Goal: Task Accomplishment & Management: Manage account settings

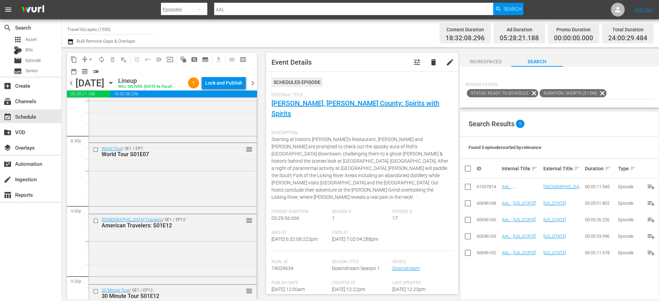
scroll to position [2816, 0]
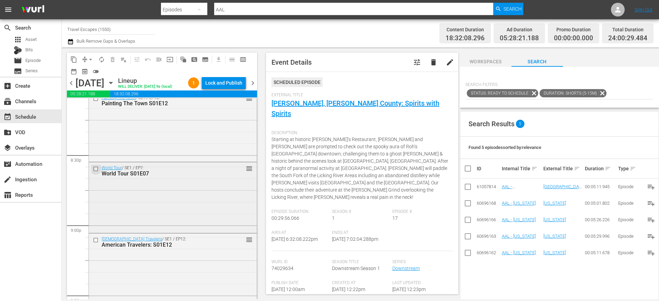
click at [96, 172] on input "checkbox" at bounding box center [96, 169] width 7 height 6
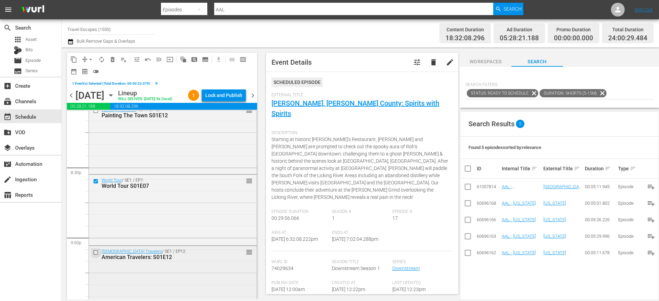
click at [97, 255] on input "checkbox" at bounding box center [96, 252] width 7 height 6
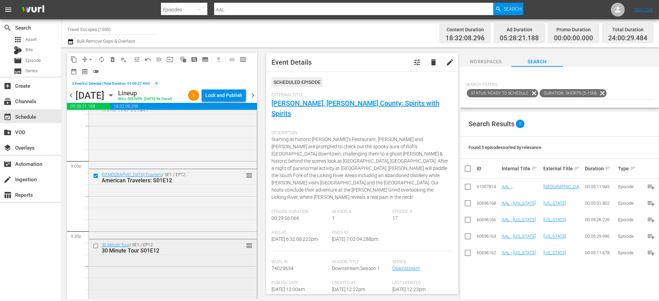
scroll to position [2912, 0]
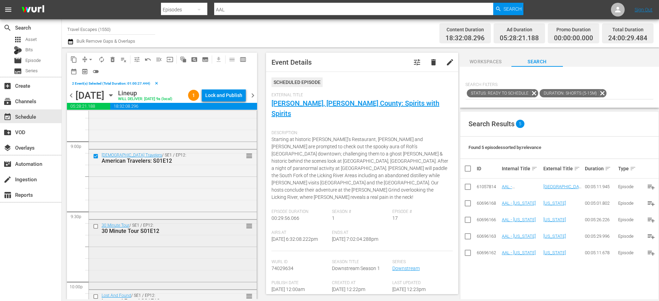
click at [97, 229] on input "checkbox" at bounding box center [96, 226] width 7 height 6
click at [97, 228] on input "checkbox" at bounding box center [96, 225] width 7 height 6
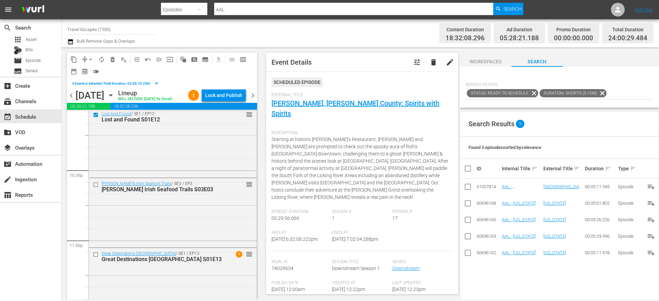
scroll to position [3097, 0]
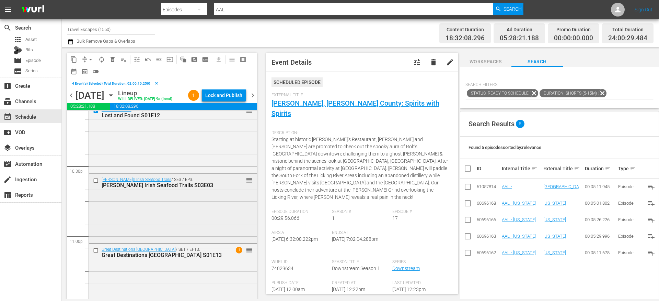
click at [97, 183] on input "checkbox" at bounding box center [96, 180] width 7 height 6
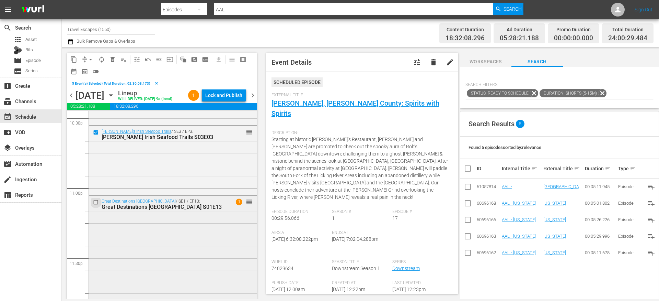
click at [97, 205] on input "checkbox" at bounding box center [96, 202] width 7 height 6
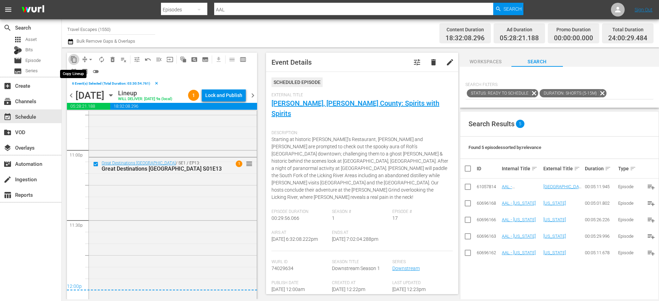
click at [75, 58] on span "content_copy" at bounding box center [73, 59] width 7 height 7
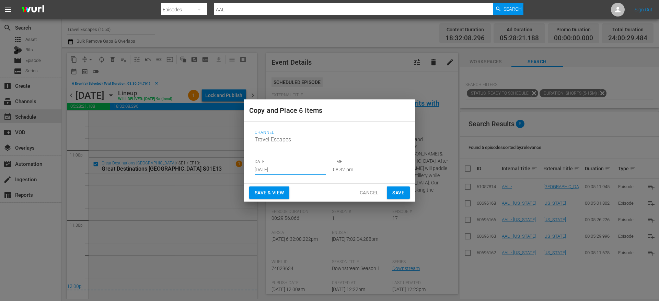
click at [279, 169] on input "[DATE]" at bounding box center [290, 170] width 71 height 10
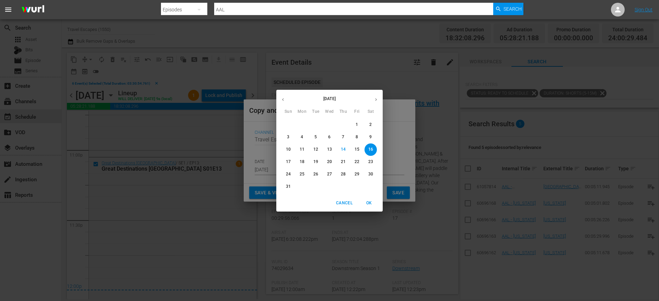
click at [378, 97] on icon "button" at bounding box center [376, 99] width 5 height 5
click at [331, 148] on p "17" at bounding box center [329, 149] width 5 height 6
type input "Sep 17th 2025"
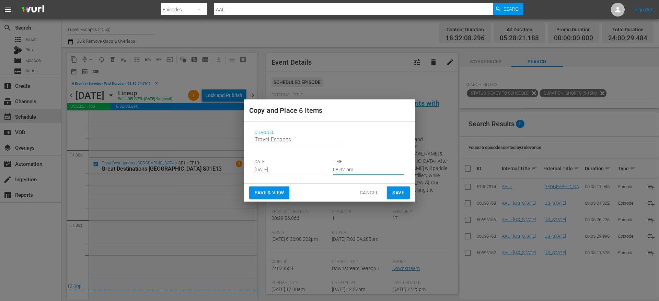
click at [346, 169] on input "08:32 pm" at bounding box center [368, 170] width 71 height 10
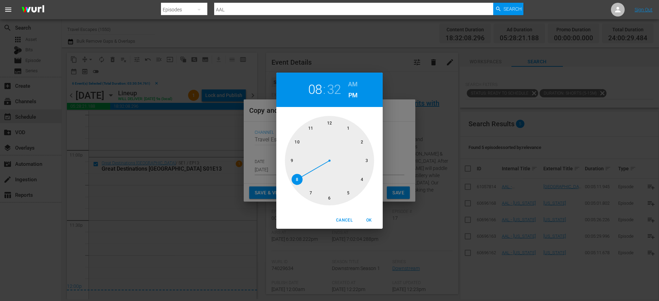
click at [331, 122] on div at bounding box center [329, 160] width 89 height 89
drag, startPoint x: 353, startPoint y: 81, endPoint x: 353, endPoint y: 87, distance: 6.2
click at [353, 81] on h6 "AM" at bounding box center [353, 84] width 10 height 11
click at [327, 124] on div at bounding box center [329, 160] width 89 height 89
click at [368, 221] on span "OK" at bounding box center [369, 219] width 16 height 7
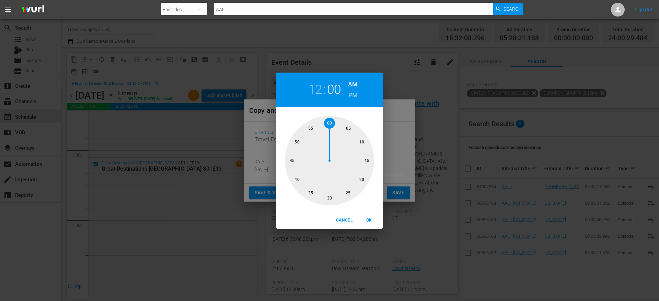
type input "12:00 am"
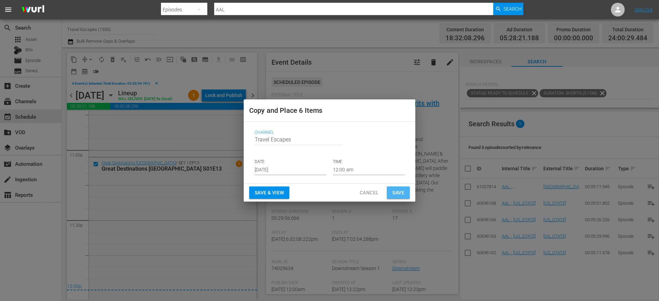
click at [399, 193] on span "Save" at bounding box center [399, 192] width 12 height 9
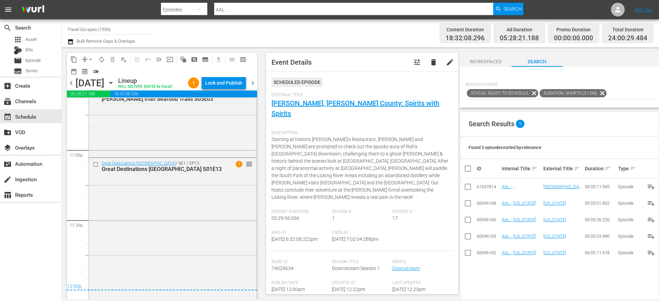
scroll to position [3182, 0]
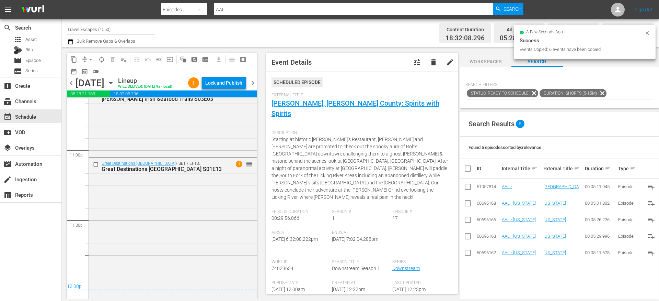
click at [252, 87] on span "chevron_right" at bounding box center [253, 83] width 9 height 9
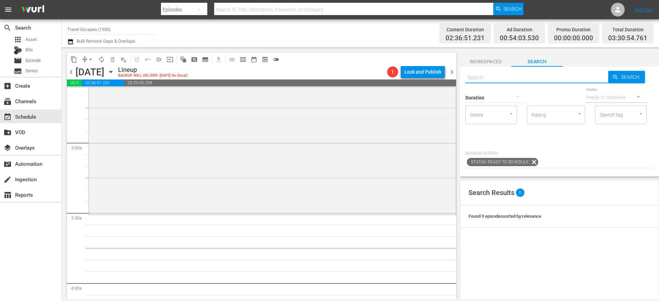
click at [484, 76] on input "text" at bounding box center [537, 77] width 143 height 16
paste input "Downstream S01E17"
type input "Downstream S01E17"
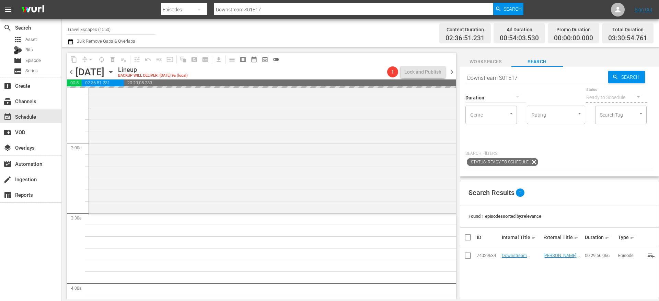
drag, startPoint x: 504, startPoint y: 254, endPoint x: 302, endPoint y: 13, distance: 314.5
click at [483, 80] on input "Downstream S01E17" at bounding box center [537, 77] width 143 height 16
click at [484, 80] on input "Downstream S01E17" at bounding box center [537, 77] width 143 height 16
paste input "Painting the Town 112"
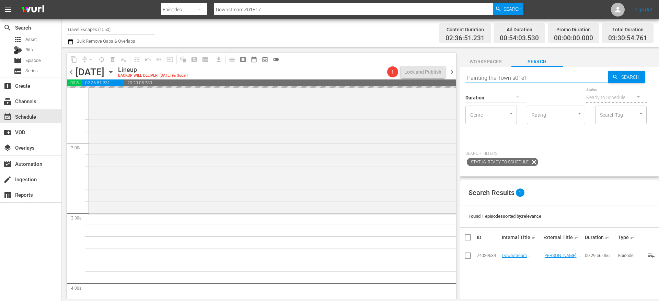
type input "Painting the Town s01e12"
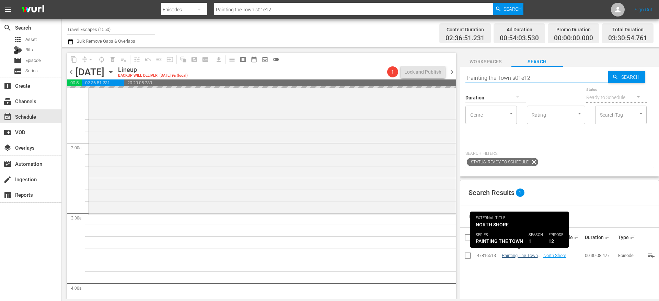
type input "Painting the Town s01e12"
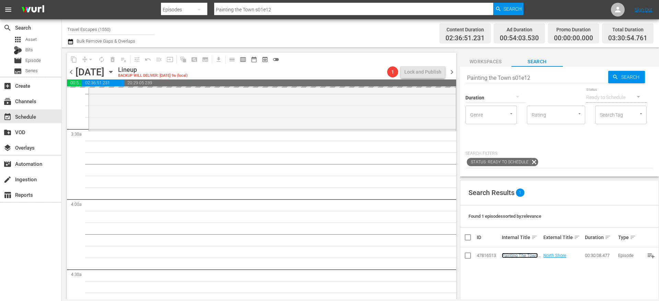
scroll to position [451, 0]
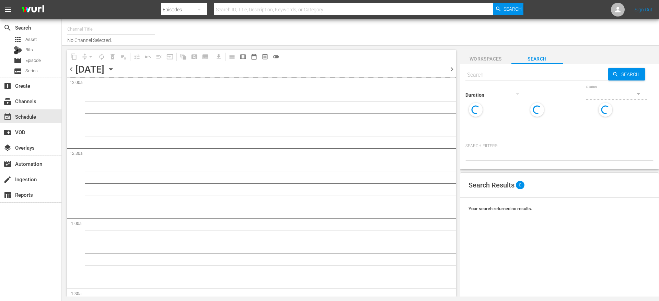
type input "Travel Escapes (1550)"
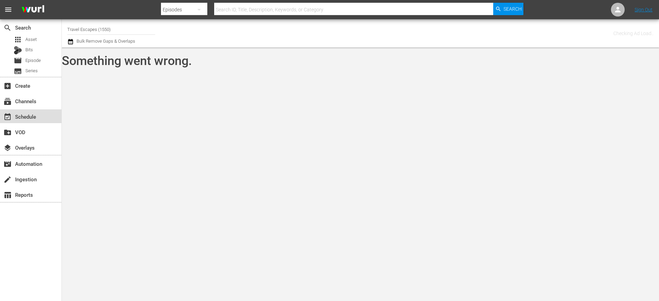
click at [16, 116] on div "event_available Schedule" at bounding box center [19, 115] width 38 height 6
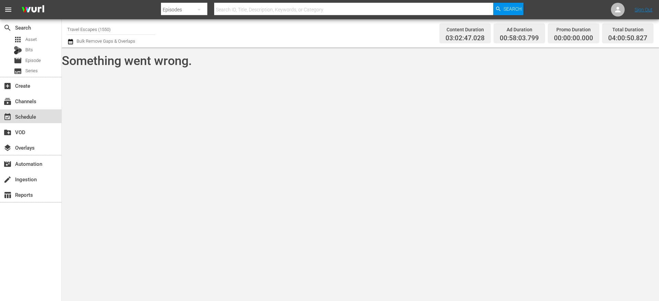
click at [15, 111] on div "event_available Schedule" at bounding box center [30, 116] width 61 height 14
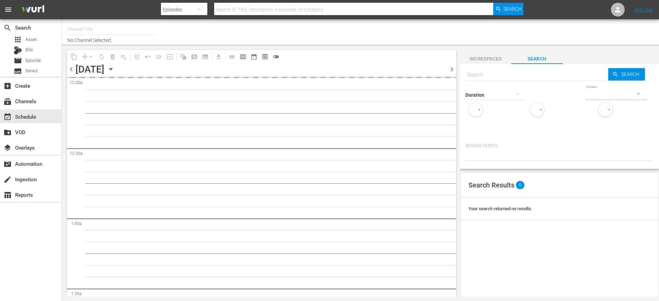
type input "Travel Escapes (1550)"
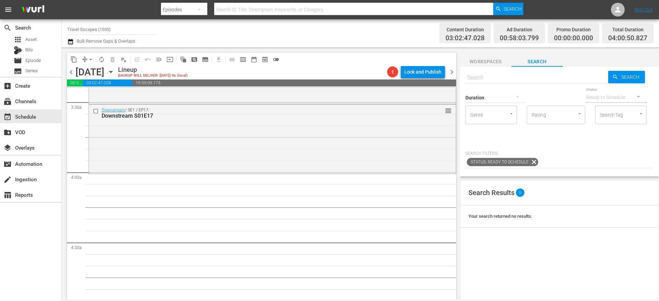
scroll to position [487, 0]
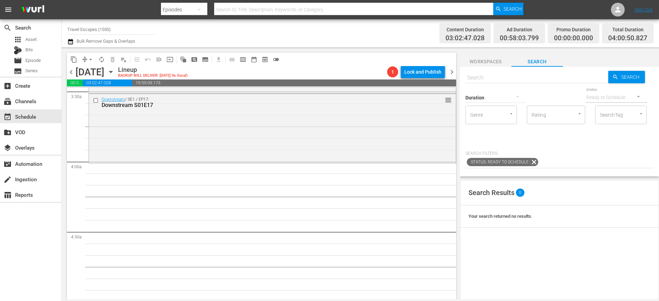
click at [480, 76] on input "text" at bounding box center [537, 77] width 143 height 16
paste input "Painting the Town 112"
type input "Painting the Town s01e12"
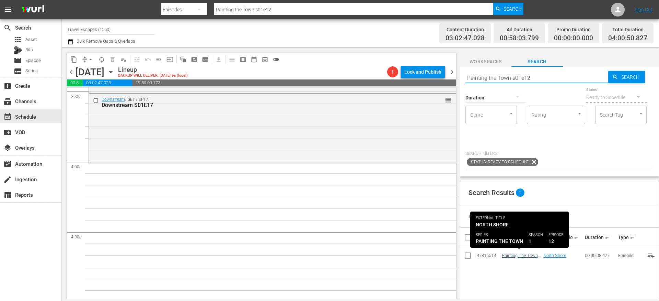
type input "Painting the Town s01e12"
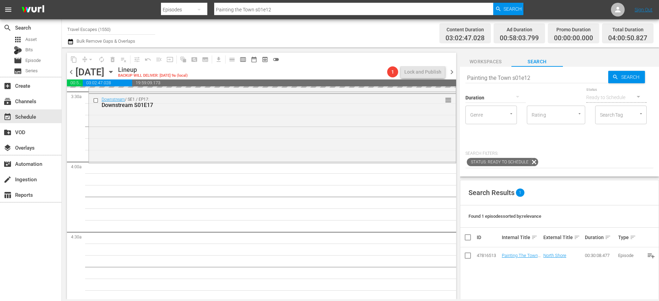
drag, startPoint x: 519, startPoint y: 254, endPoint x: 370, endPoint y: 5, distance: 290.2
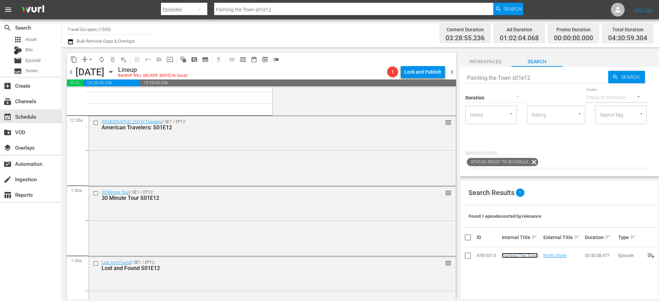
scroll to position [0, 0]
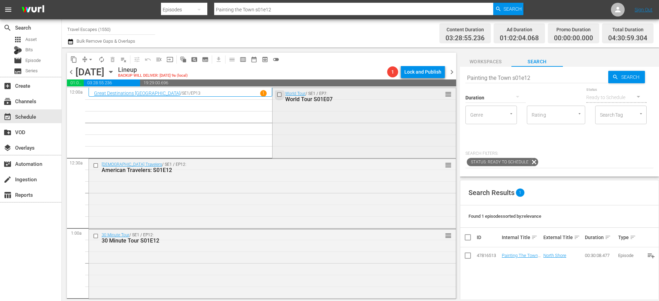
click at [279, 94] on input "checkbox" at bounding box center [280, 94] width 7 height 6
click at [97, 166] on input "checkbox" at bounding box center [96, 165] width 7 height 6
click at [97, 236] on input "checkbox" at bounding box center [96, 236] width 7 height 6
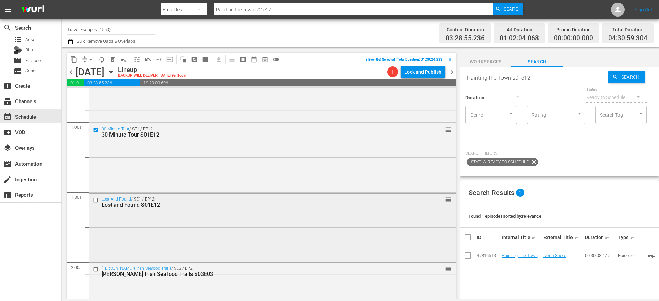
scroll to position [112, 0]
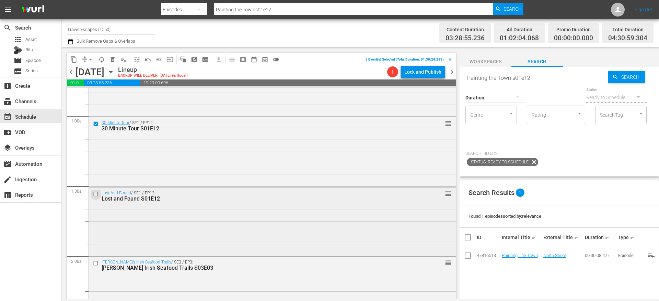
click at [95, 193] on input "checkbox" at bounding box center [96, 194] width 7 height 6
click at [95, 262] on input "checkbox" at bounding box center [96, 263] width 7 height 6
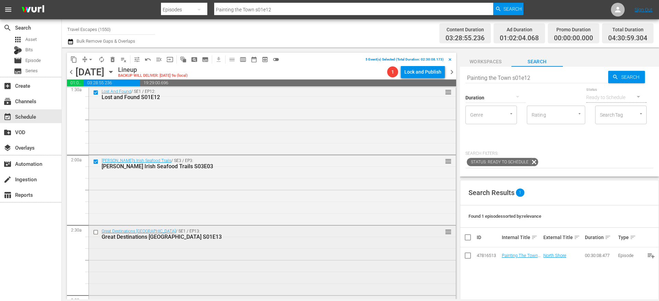
scroll to position [234, 0]
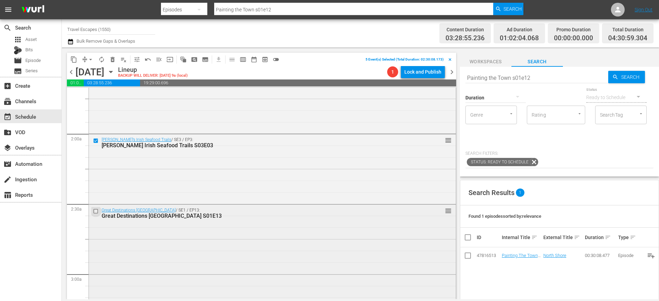
click at [97, 210] on input "checkbox" at bounding box center [96, 211] width 7 height 6
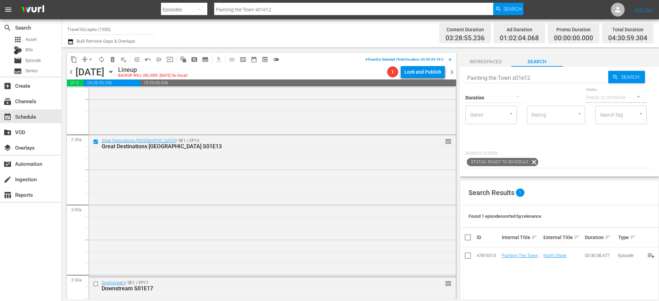
scroll to position [390, 0]
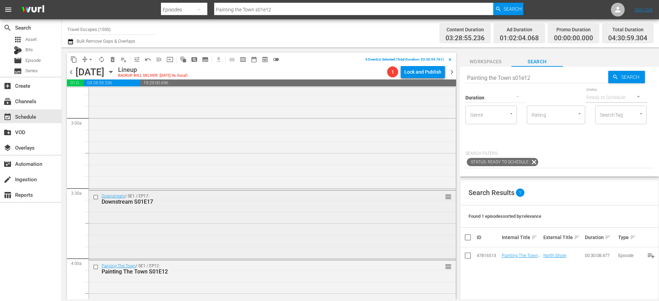
click at [95, 197] on input "checkbox" at bounding box center [96, 197] width 7 height 6
click at [96, 267] on input "checkbox" at bounding box center [96, 266] width 7 height 6
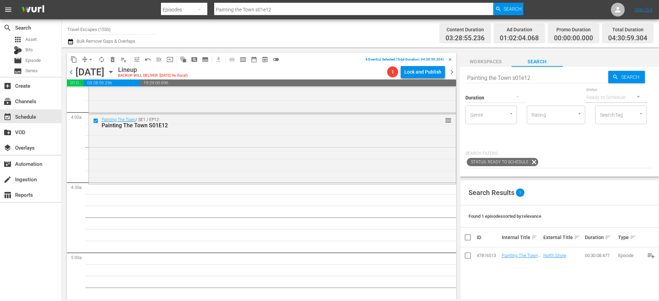
scroll to position [550, 0]
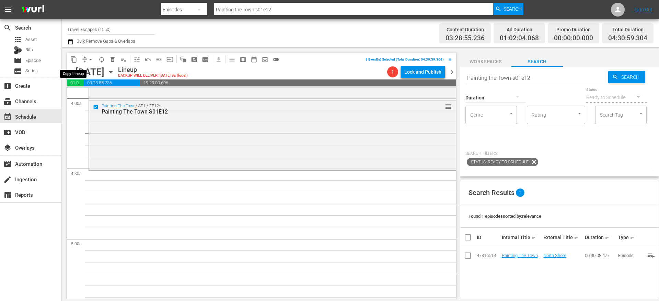
click at [76, 56] on span "content_copy" at bounding box center [73, 59] width 7 height 7
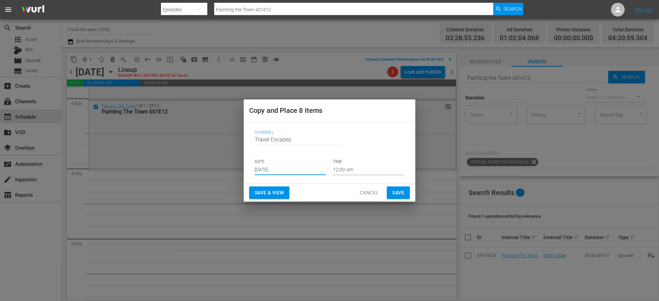
click at [274, 166] on input "[DATE]" at bounding box center [290, 170] width 71 height 10
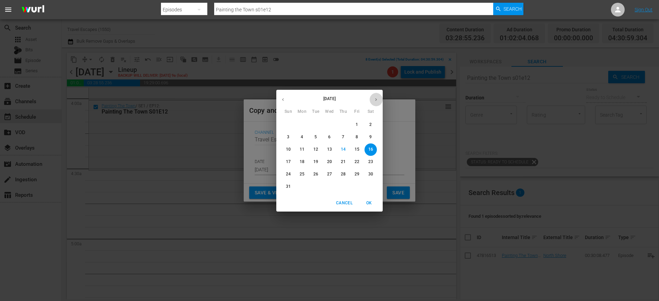
click at [376, 98] on icon "button" at bounding box center [376, 99] width 5 height 5
click at [331, 148] on p "17" at bounding box center [329, 149] width 5 height 6
type input "Sep 17th 2025"
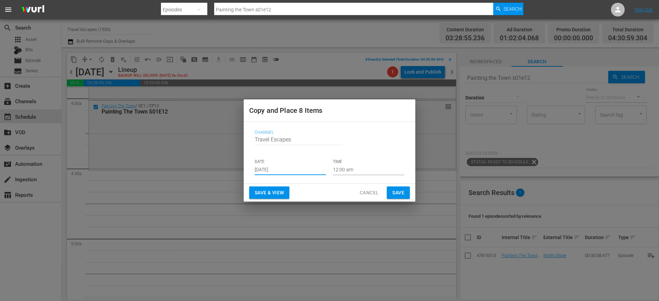
click at [352, 168] on input "12:00 am" at bounding box center [368, 170] width 71 height 10
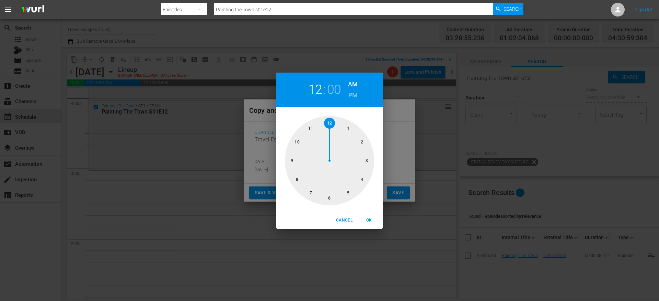
click at [363, 179] on div at bounding box center [329, 160] width 89 height 89
click at [330, 199] on div at bounding box center [329, 160] width 89 height 89
click at [372, 220] on span "OK" at bounding box center [369, 219] width 16 height 7
type input "04:30 am"
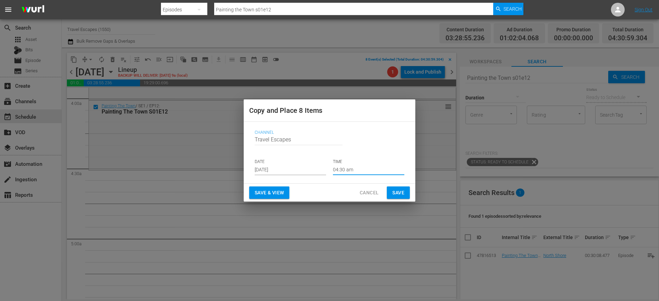
click at [404, 190] on span "Save" at bounding box center [399, 192] width 12 height 9
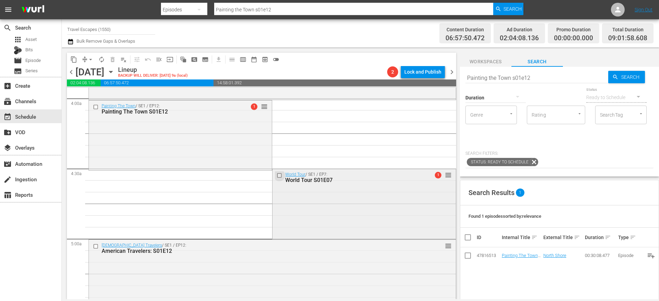
click at [277, 176] on input "checkbox" at bounding box center [280, 175] width 7 height 6
click at [97, 246] on input "checkbox" at bounding box center [96, 246] width 7 height 6
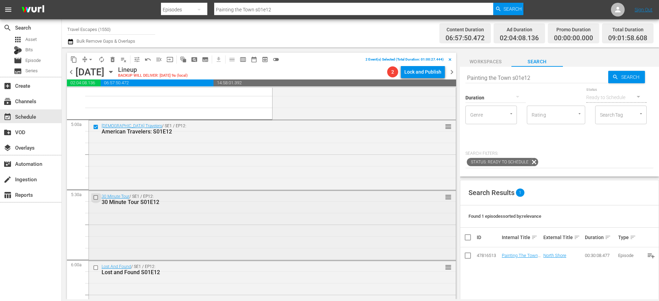
click at [95, 198] on input "checkbox" at bounding box center [96, 197] width 7 height 6
click at [95, 266] on input "checkbox" at bounding box center [96, 267] width 7 height 6
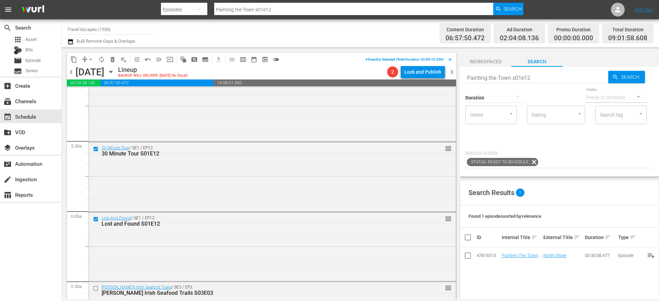
scroll to position [777, 0]
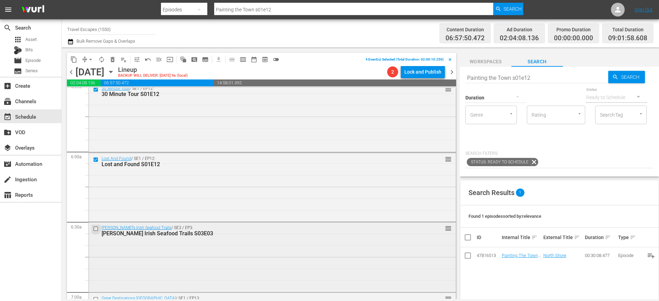
click at [95, 228] on input "checkbox" at bounding box center [96, 229] width 7 height 6
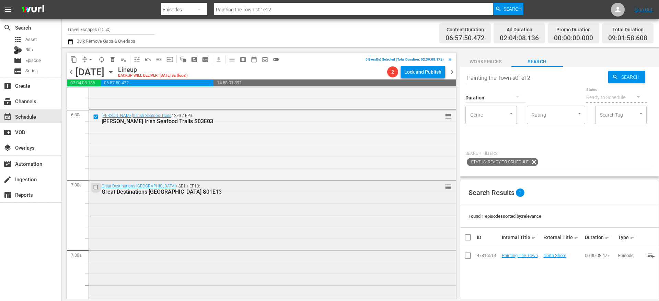
click at [96, 187] on input "checkbox" at bounding box center [96, 187] width 7 height 6
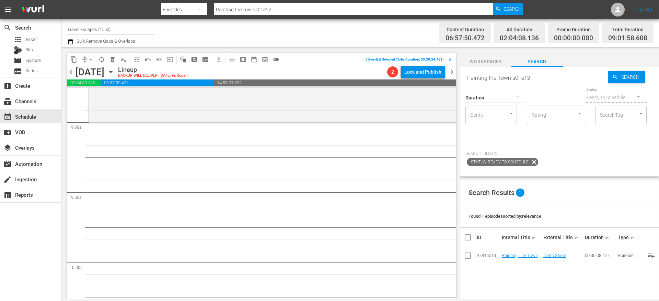
scroll to position [1226, 0]
click at [74, 58] on span "content_copy" at bounding box center [73, 59] width 7 height 7
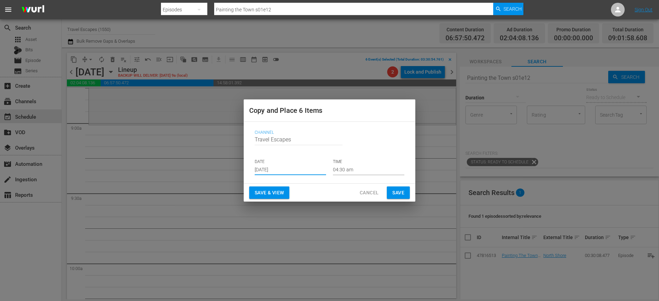
click at [290, 169] on input "[DATE]" at bounding box center [290, 170] width 71 height 10
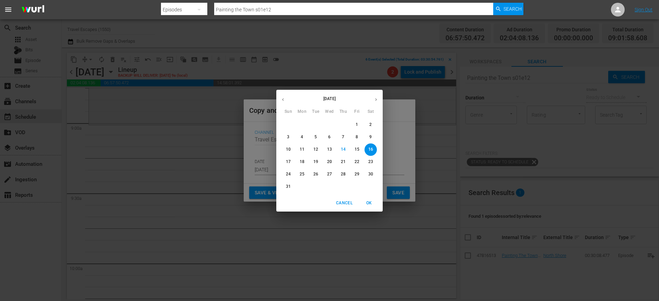
click at [372, 99] on button "button" at bounding box center [376, 99] width 13 height 13
drag, startPoint x: 342, startPoint y: 151, endPoint x: 330, endPoint y: 150, distance: 12.1
click at [330, 151] on div "14 15 16 17 18 19 20" at bounding box center [329, 149] width 106 height 12
click at [330, 150] on p "17" at bounding box center [329, 149] width 5 height 6
type input "Sep 17th 2025"
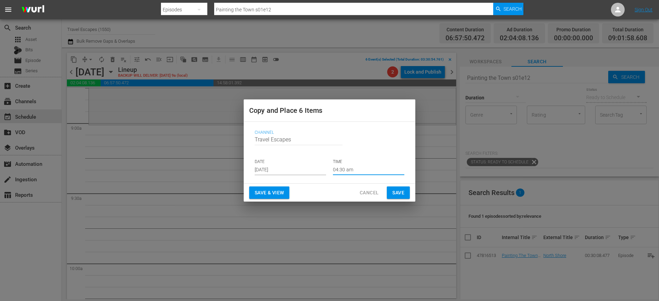
click at [353, 172] on input "04:30 am" at bounding box center [368, 170] width 71 height 10
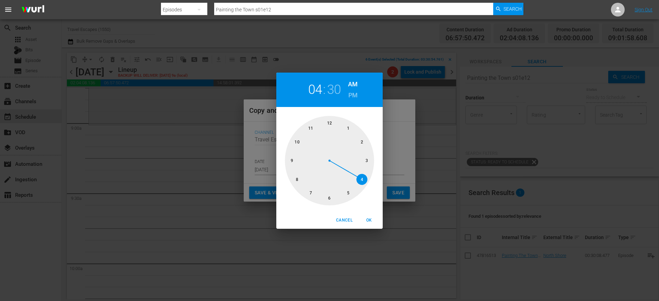
click at [292, 158] on div at bounding box center [329, 160] width 89 height 89
click at [329, 124] on div at bounding box center [329, 160] width 89 height 89
click at [367, 216] on span "OK" at bounding box center [369, 219] width 16 height 7
type input "09:00 am"
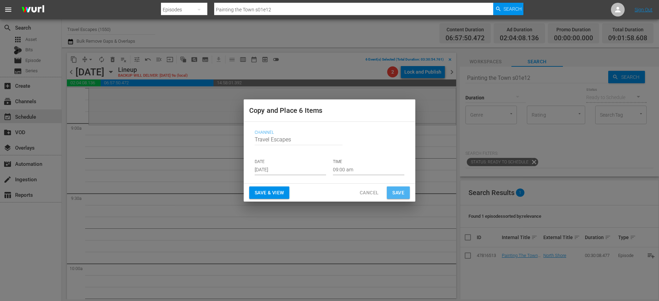
click at [400, 196] on span "Save" at bounding box center [399, 192] width 12 height 9
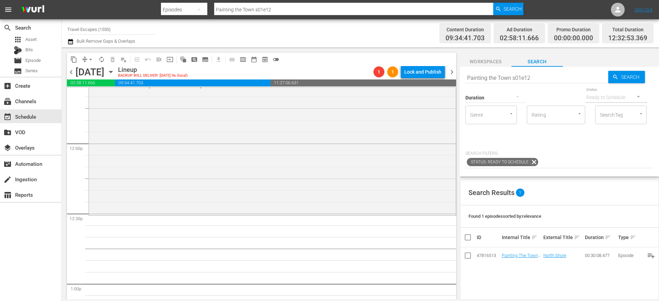
scroll to position [1629, 0]
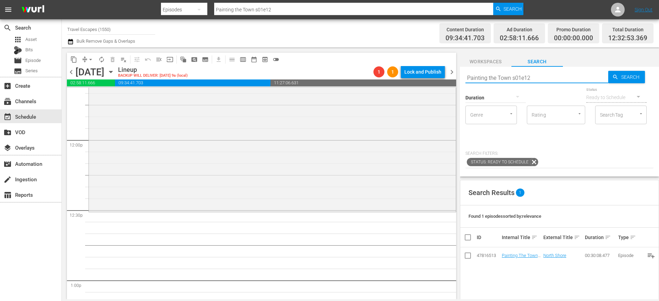
click at [483, 76] on input "Painting the Town s01e12" at bounding box center [537, 77] width 143 height 16
click at [484, 76] on input "Painting the Town s01e12" at bounding box center [537, 77] width 143 height 16
paste input "The Colours of China S01E01"
type input "The Colours of China S01E01"
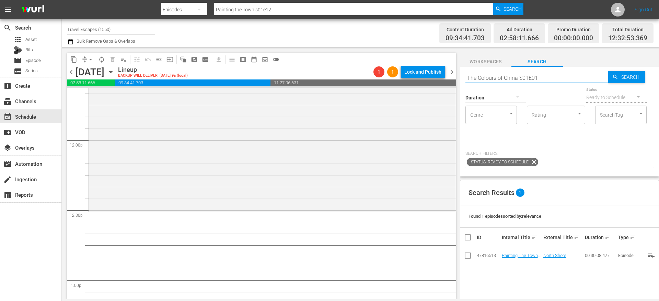
type input "The Colours of China S01E01"
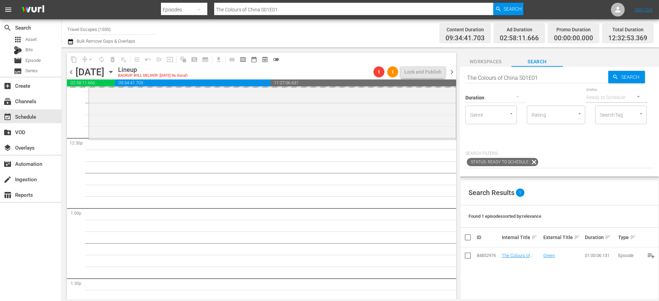
click at [541, 80] on input "The Colours of China S01E01" at bounding box center [537, 77] width 143 height 16
type input "The Colours of China S01E02"
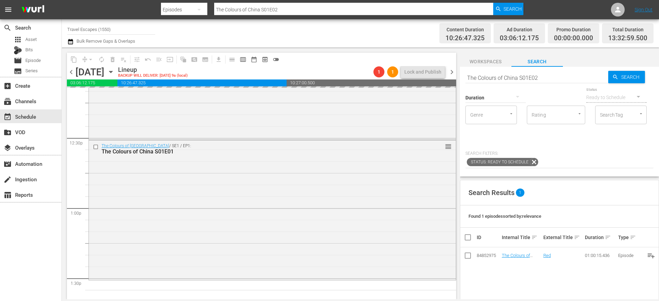
click at [554, 82] on div "Search The Colours of China S01E02" at bounding box center [537, 77] width 143 height 16
type input "The Colours of China S01E03"
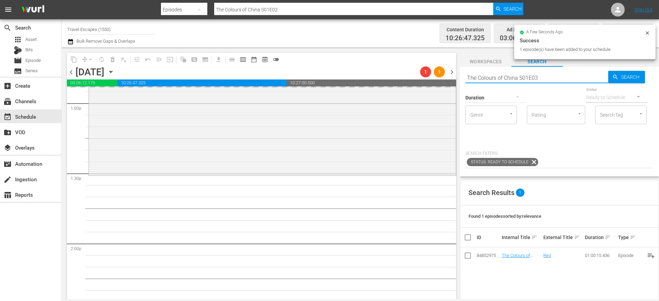
type input "The Colours of China S01E03"
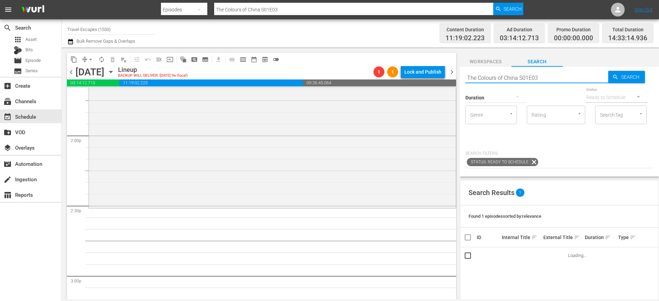
scroll to position [1925, 0]
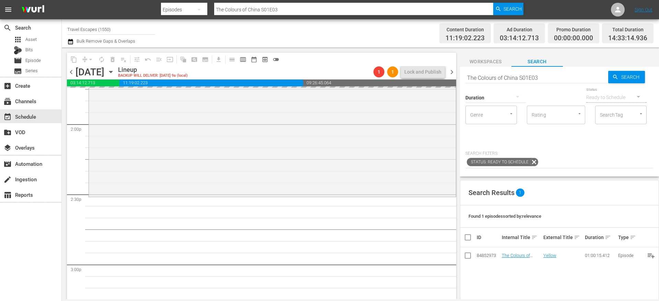
click at [568, 78] on input "The Colours of China S01E03" at bounding box center [537, 77] width 143 height 16
type input "The Colours of China S01E04"
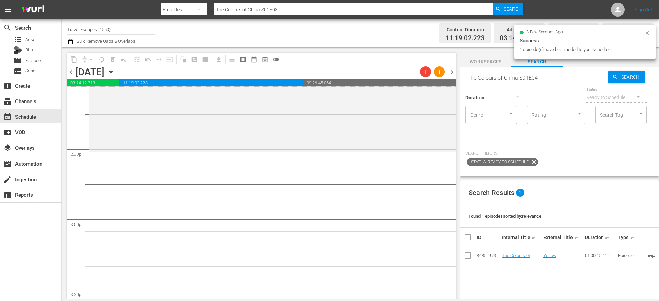
scroll to position [2003, 0]
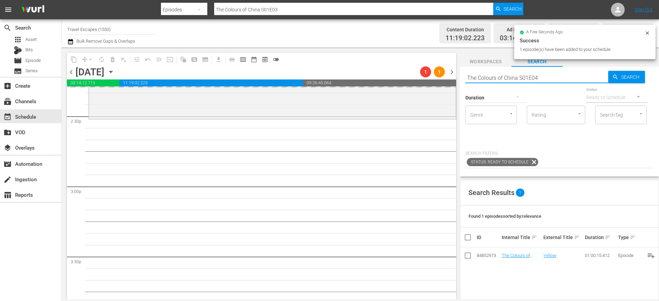
type input "The Colours of China S01E04"
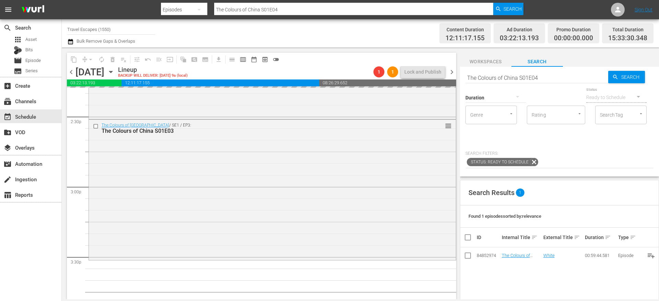
click at [543, 78] on input "The Colours of China S01E04" at bounding box center [537, 77] width 143 height 16
type input "The Colours of China S01E05"
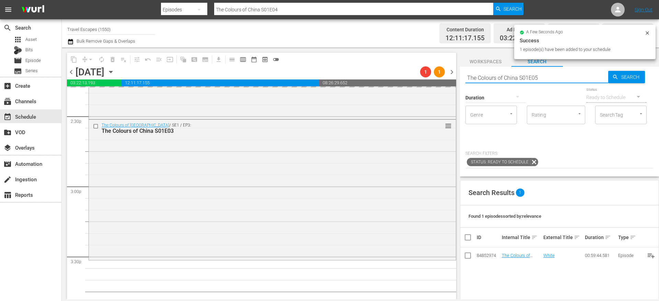
type input "The Colours of China S01E05"
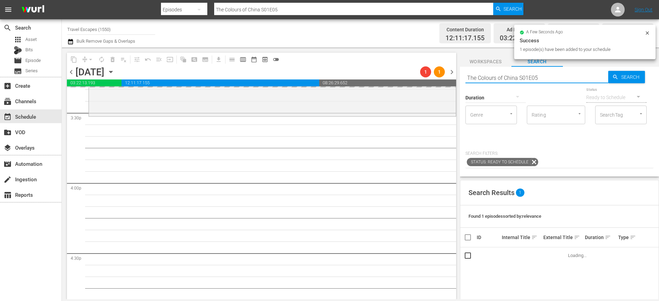
scroll to position [2150, 0]
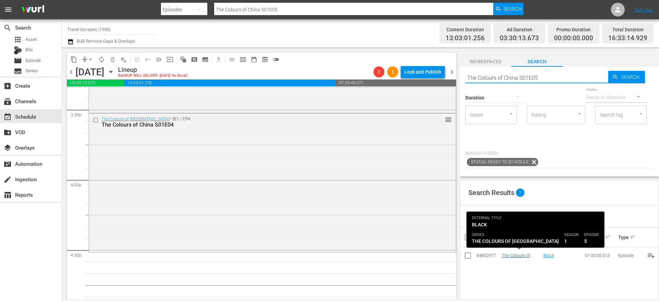
type input "The Colours of China S01E05"
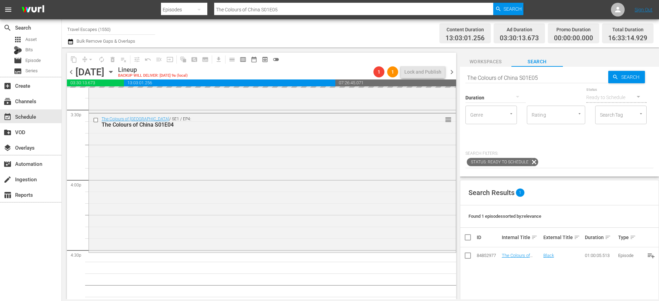
drag, startPoint x: 507, startPoint y: 254, endPoint x: 342, endPoint y: 8, distance: 296.4
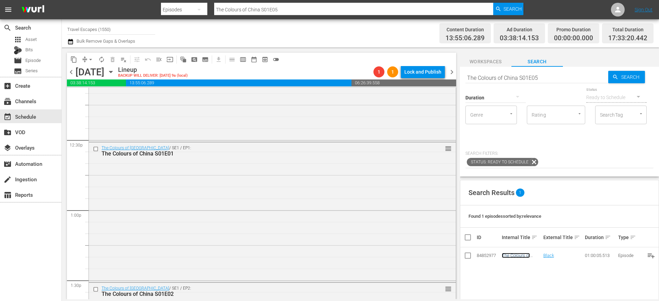
scroll to position [1691, 0]
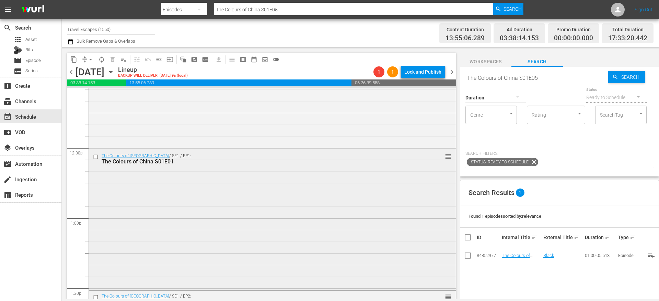
click at [96, 158] on input "checkbox" at bounding box center [96, 157] width 7 height 6
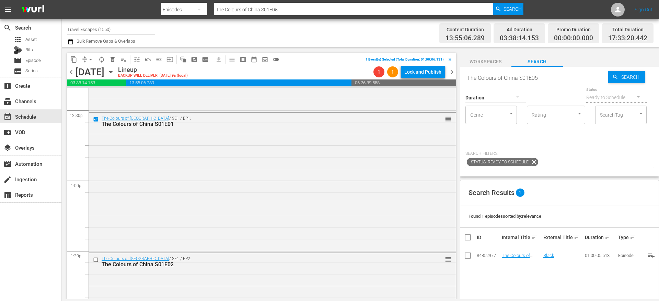
scroll to position [1764, 0]
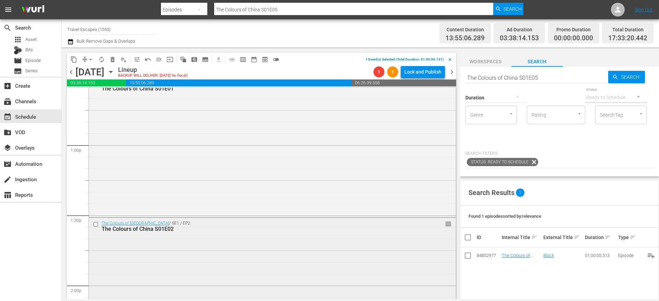
click at [95, 224] on input "checkbox" at bounding box center [96, 224] width 7 height 6
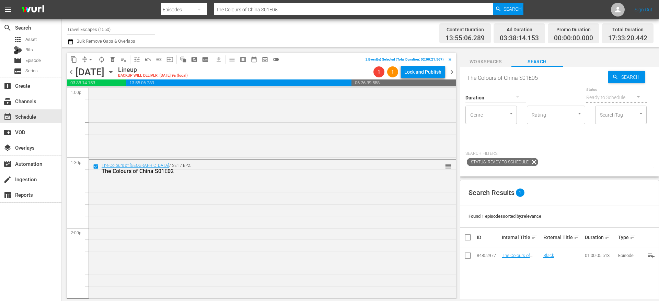
scroll to position [1894, 0]
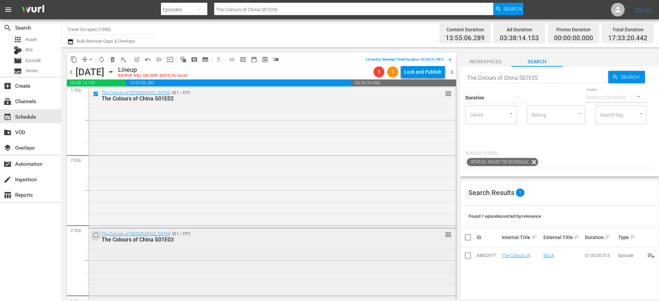
click at [95, 235] on input "checkbox" at bounding box center [96, 234] width 7 height 6
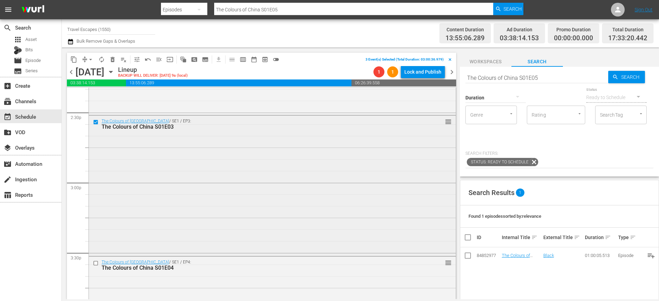
scroll to position [2017, 0]
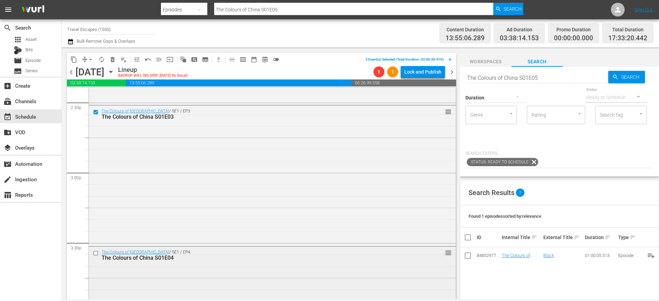
click at [98, 252] on input "checkbox" at bounding box center [96, 253] width 7 height 6
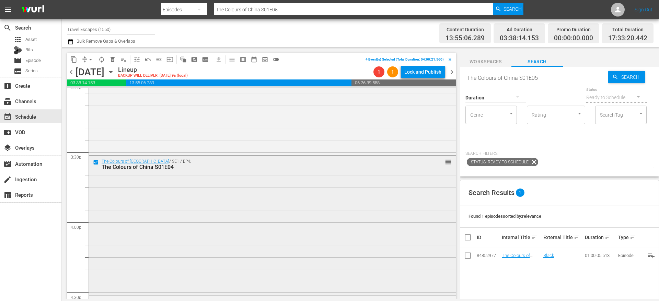
scroll to position [2127, 0]
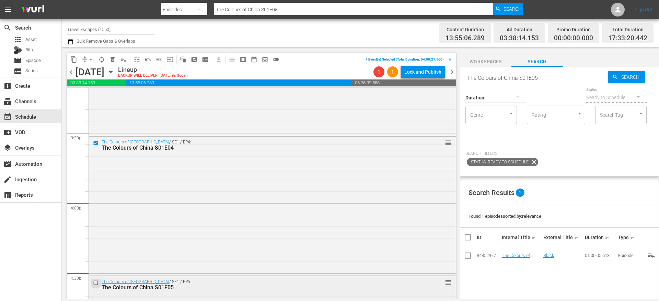
click at [96, 284] on input "checkbox" at bounding box center [96, 283] width 7 height 6
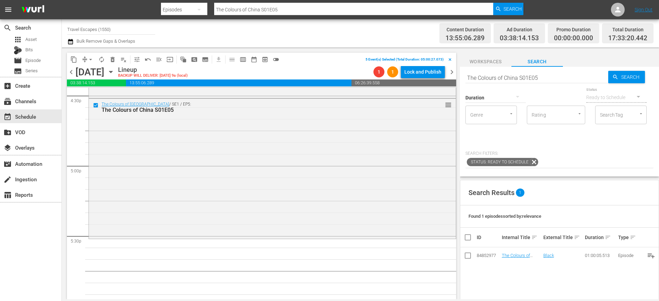
scroll to position [2341, 0]
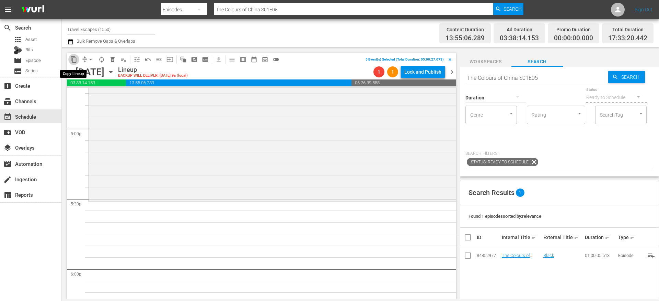
click at [74, 59] on span "content_copy" at bounding box center [73, 59] width 7 height 7
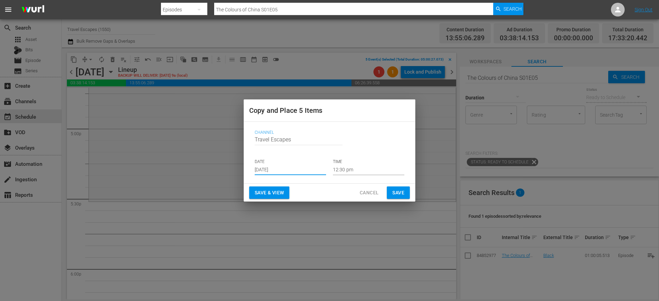
click at [296, 165] on input "[DATE]" at bounding box center [290, 170] width 71 height 10
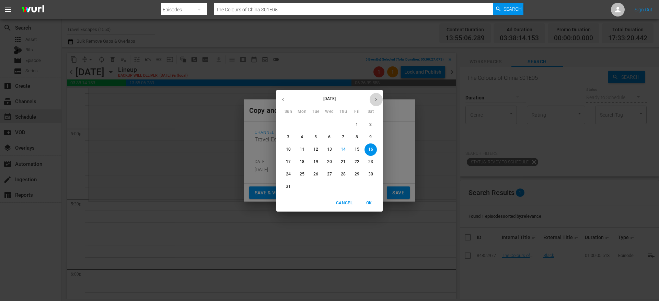
click at [377, 98] on icon "button" at bounding box center [376, 99] width 5 height 5
click at [328, 148] on p "17" at bounding box center [329, 149] width 5 height 6
type input "Sep 17th 2025"
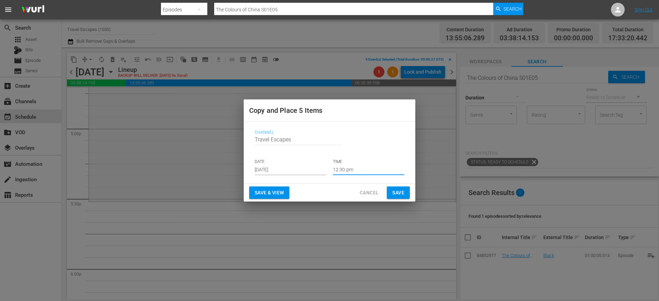
click at [343, 168] on input "12:30 pm" at bounding box center [368, 170] width 71 height 10
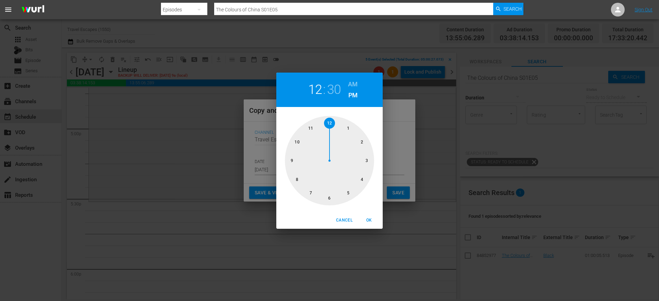
click at [352, 189] on div at bounding box center [329, 160] width 89 height 89
click at [371, 217] on span "OK" at bounding box center [369, 219] width 16 height 7
type input "05:30 pm"
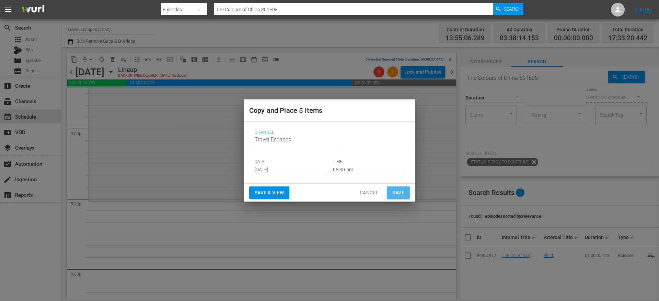
click at [395, 190] on span "Save" at bounding box center [399, 192] width 12 height 9
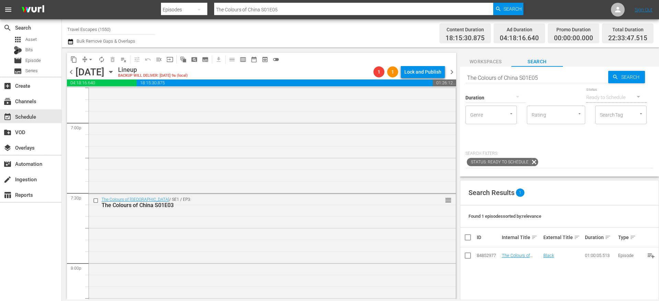
scroll to position [2643, 0]
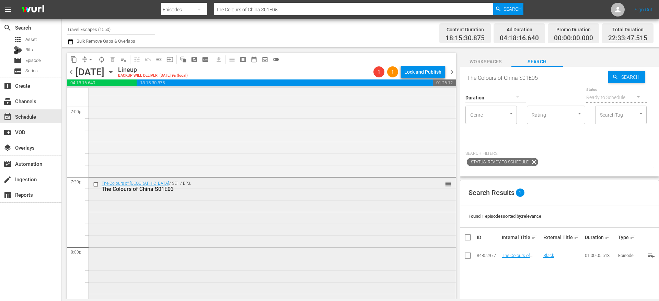
click at [96, 183] on input "checkbox" at bounding box center [96, 184] width 7 height 6
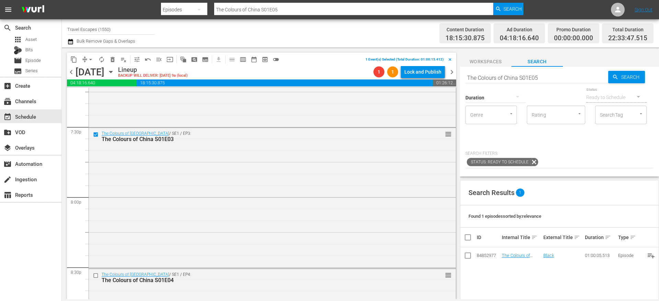
scroll to position [2765, 0]
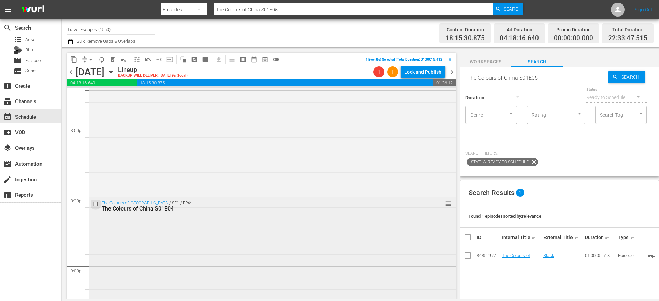
click at [95, 203] on input "checkbox" at bounding box center [96, 204] width 7 height 6
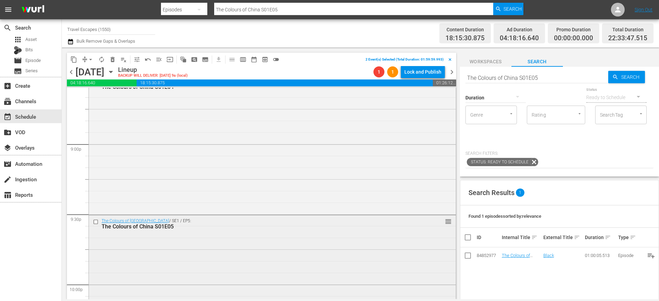
click at [96, 222] on input "checkbox" at bounding box center [96, 222] width 7 height 6
click at [113, 58] on span "delete_forever_outlined" at bounding box center [112, 59] width 7 height 7
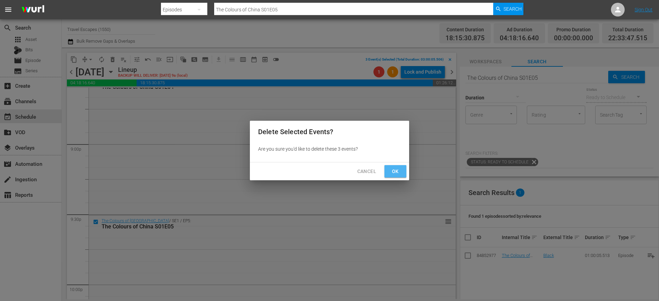
click at [396, 167] on span "Ok" at bounding box center [395, 171] width 11 height 9
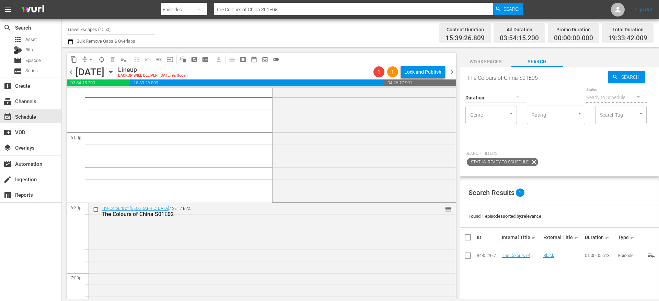
scroll to position [2487, 0]
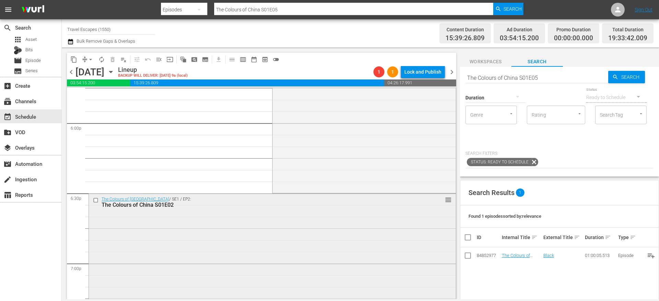
click at [96, 201] on input "checkbox" at bounding box center [96, 200] width 7 height 6
click at [112, 59] on span "delete_forever_outlined" at bounding box center [112, 59] width 7 height 7
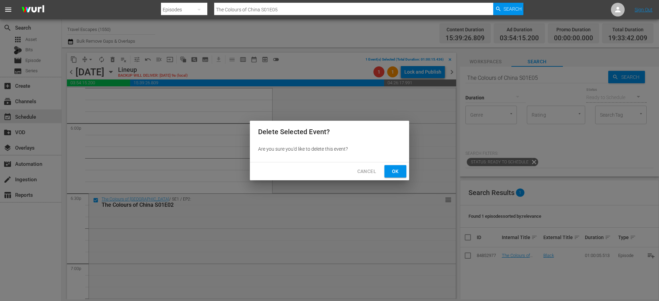
click at [392, 170] on span "Ok" at bounding box center [395, 171] width 11 height 9
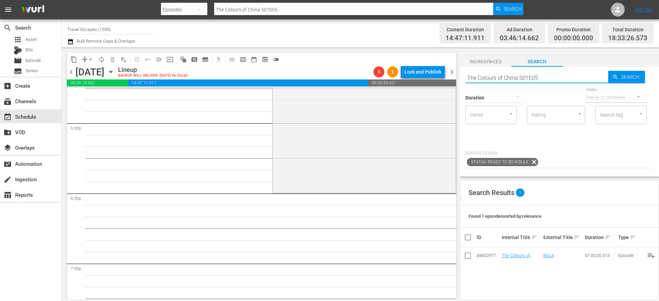
click at [486, 77] on input "The Colours of China S01E05" at bounding box center [537, 77] width 143 height 16
paste input "Downstream S01E18"
type input "Downstream S01E18"
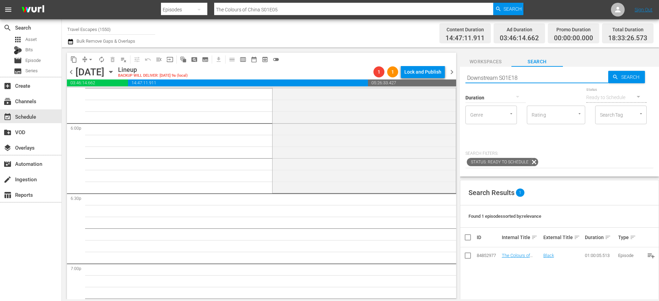
type input "Downstream S01E18"
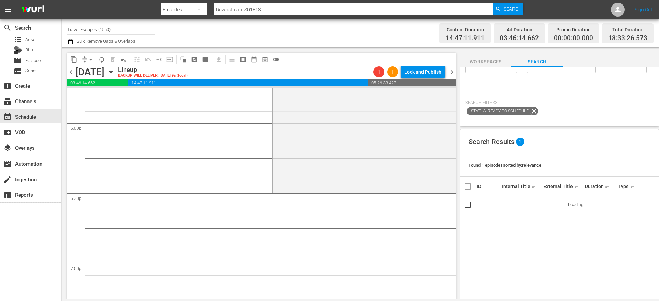
scroll to position [52, 0]
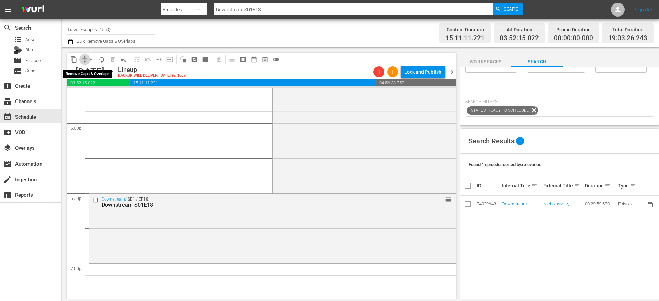
click at [83, 57] on span "compress" at bounding box center [84, 59] width 7 height 7
click at [85, 60] on button "arrow_drop_down" at bounding box center [90, 59] width 11 height 11
click at [97, 94] on li "Align to End of Previous Day" at bounding box center [91, 95] width 72 height 11
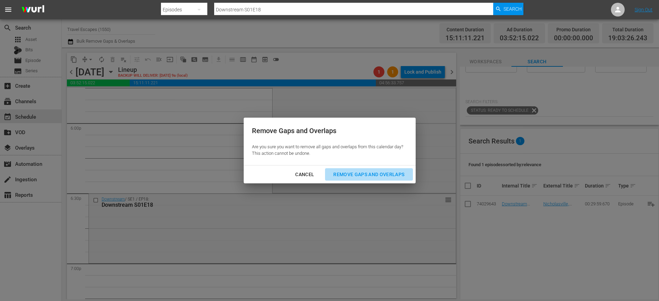
click at [355, 176] on div "Remove Gaps and Overlaps" at bounding box center [369, 174] width 82 height 9
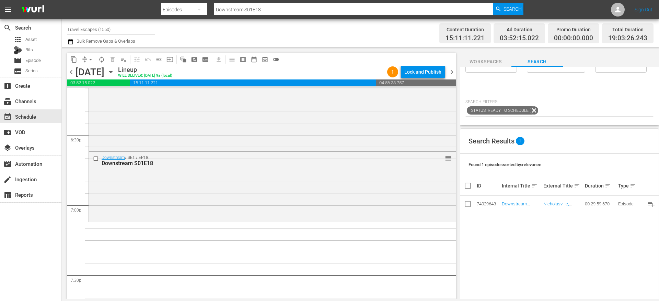
scroll to position [2546, 0]
click at [179, 158] on div "Downstream / SE1 / EP18: Downstream S01E18" at bounding box center [260, 160] width 316 height 11
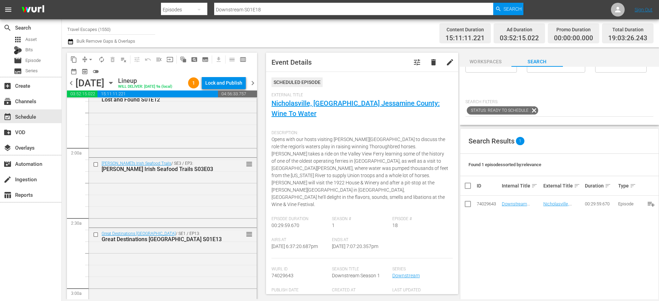
scroll to position [231, 0]
click at [96, 237] on input "checkbox" at bounding box center [96, 234] width 7 height 6
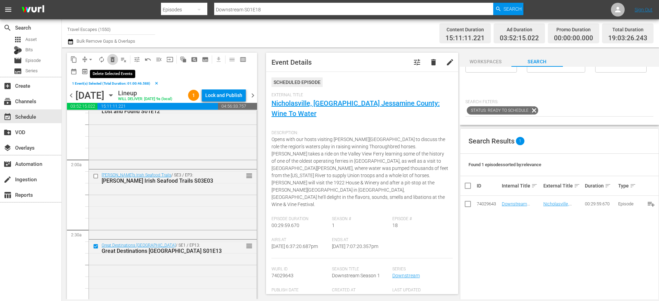
click at [112, 60] on span "delete_forever_outlined" at bounding box center [112, 59] width 7 height 7
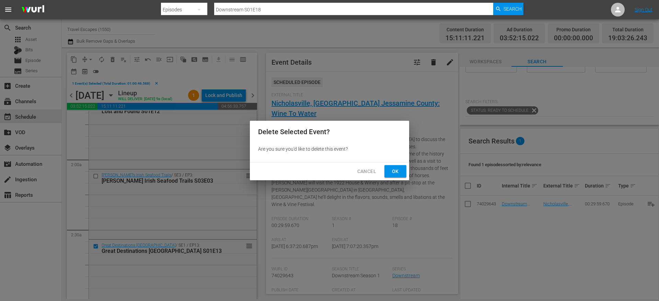
click at [396, 169] on span "Ok" at bounding box center [395, 171] width 11 height 9
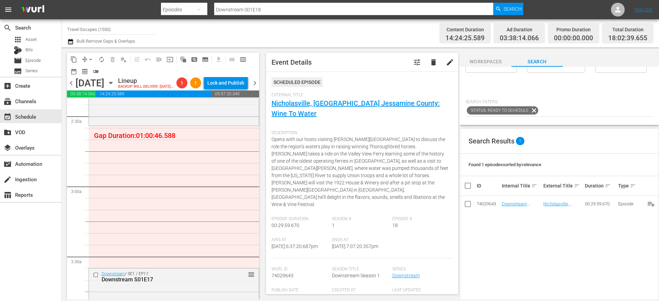
scroll to position [0, 0]
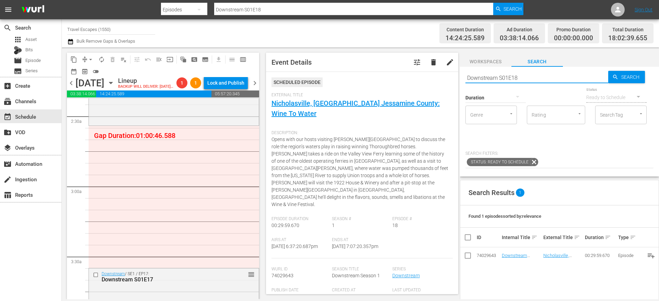
click at [500, 77] on input "Downstream S01E18" at bounding box center [537, 77] width 143 height 16
paste input "Great Destinations Europe S01E13"
type input "Great Destinations Europe S01E13"
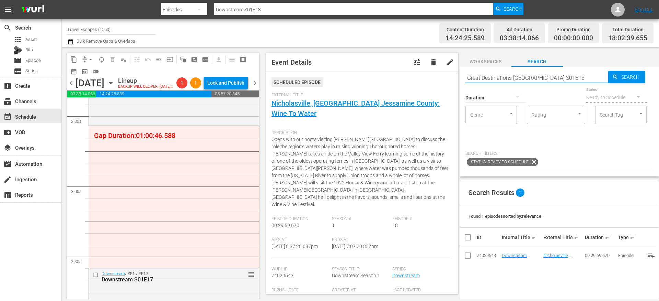
type input "Great Destinations Europe S01E13"
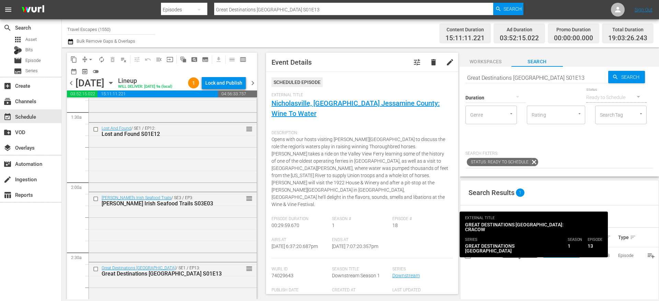
scroll to position [201, 0]
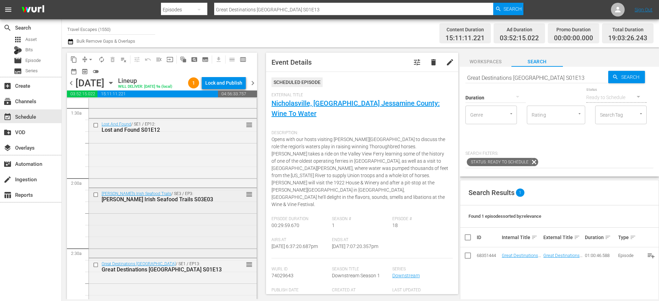
click at [96, 197] on input "checkbox" at bounding box center [96, 195] width 7 height 6
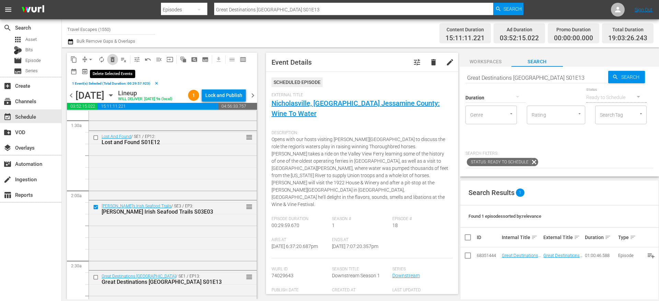
click at [115, 58] on span "delete_forever_outlined" at bounding box center [112, 59] width 7 height 7
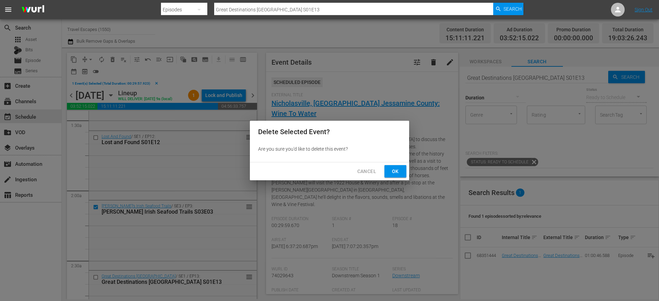
click at [398, 172] on span "Ok" at bounding box center [395, 171] width 11 height 9
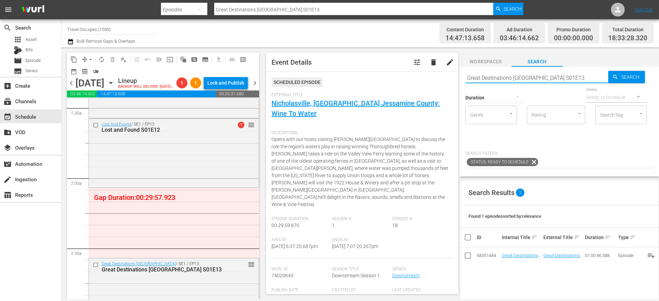
click at [503, 78] on input "Great Destinations Europe S01E13" at bounding box center [537, 77] width 143 height 16
type input "foodie"
click at [519, 98] on icon "button" at bounding box center [518, 96] width 8 height 8
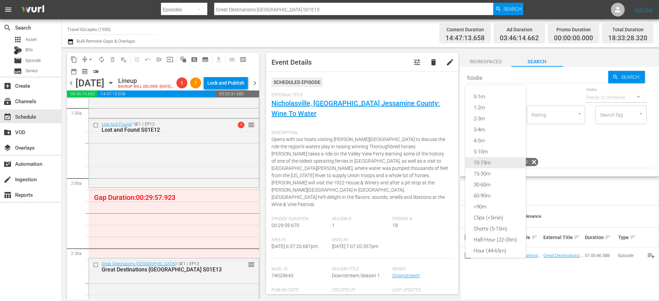
type input "foodie"
click at [497, 228] on div "Shorts (5-15m)" at bounding box center [496, 228] width 60 height 11
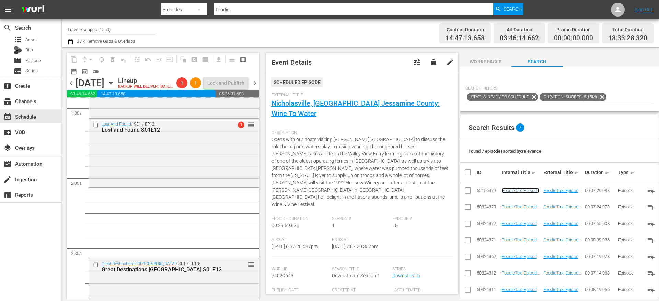
scroll to position [67, 0]
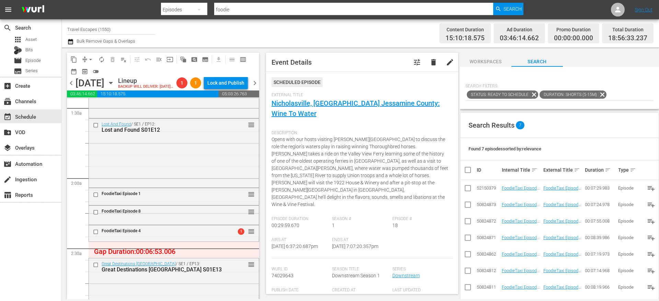
click at [87, 61] on button "arrow_drop_down" at bounding box center [90, 59] width 11 height 11
click at [95, 97] on li "Align to End of Previous Day" at bounding box center [91, 95] width 72 height 11
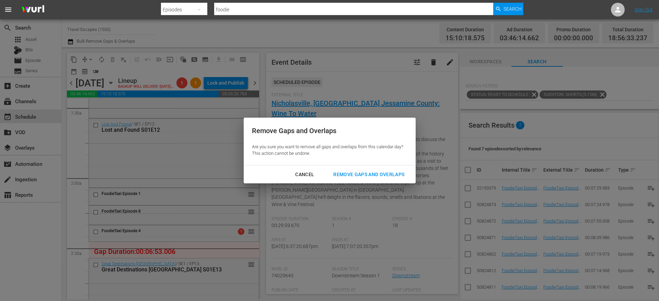
click at [354, 172] on div "Remove Gaps and Overlaps" at bounding box center [369, 174] width 82 height 9
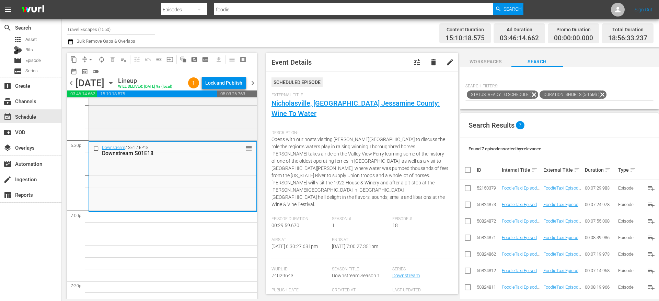
scroll to position [0, 0]
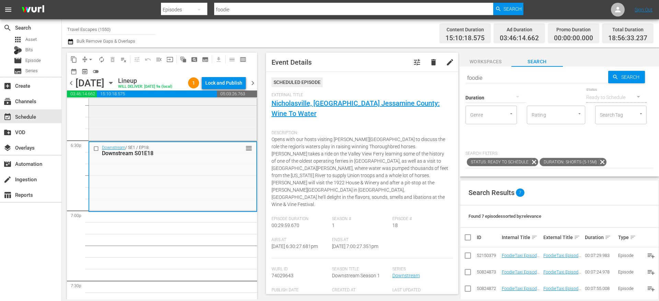
click at [601, 162] on icon at bounding box center [603, 162] width 8 height 8
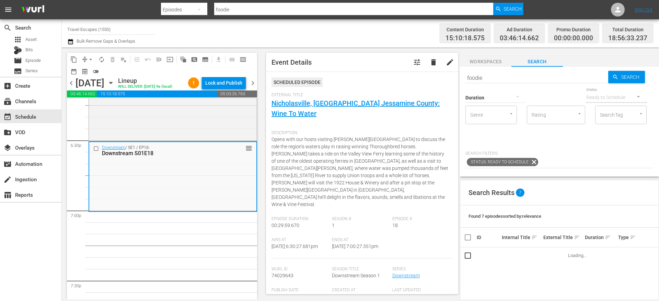
click at [494, 75] on input "foodie" at bounding box center [537, 77] width 143 height 16
paste input "Great Destinations Europe S01E14"
type input "Great Destinations Europe S01E14"
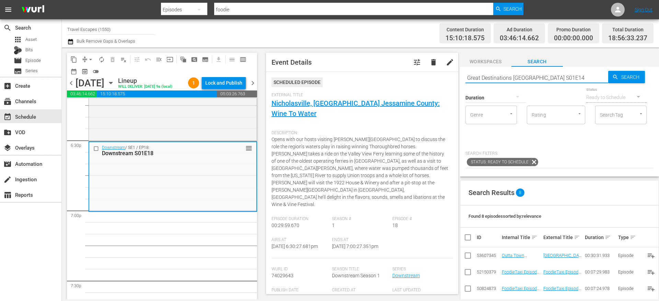
type input "Great Destinations Europe S01E14"
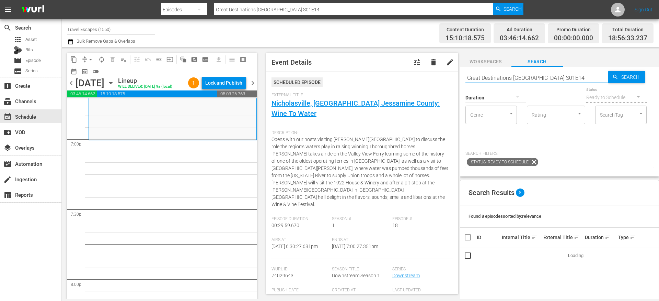
scroll to position [2624, 0]
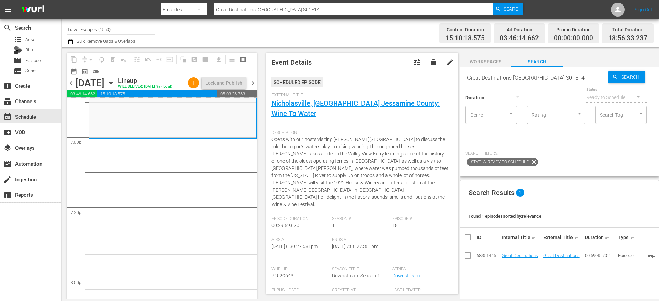
drag, startPoint x: 514, startPoint y: 254, endPoint x: 267, endPoint y: 0, distance: 354.4
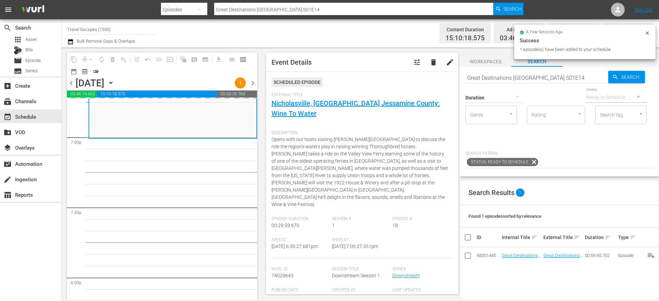
click at [509, 77] on input "Great Destinations Europe S01E14" at bounding box center [537, 77] width 143 height 16
paste input "Painting the Town 113"
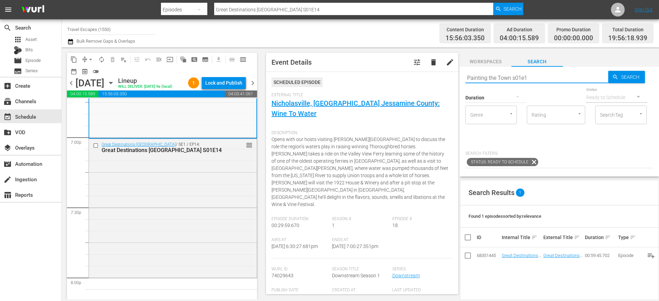
type input "Painting the Town s01e13"
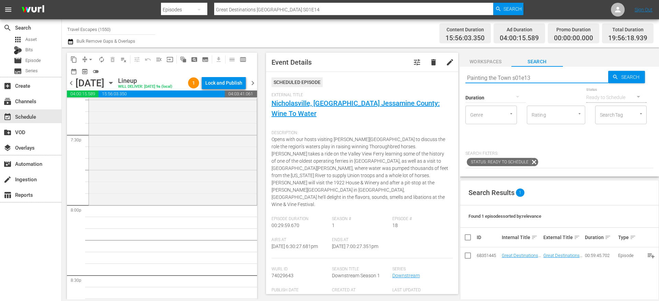
type input "Painting the Town s01e13"
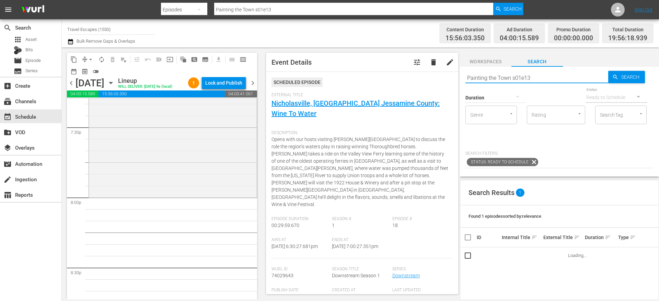
scroll to position [2708, 0]
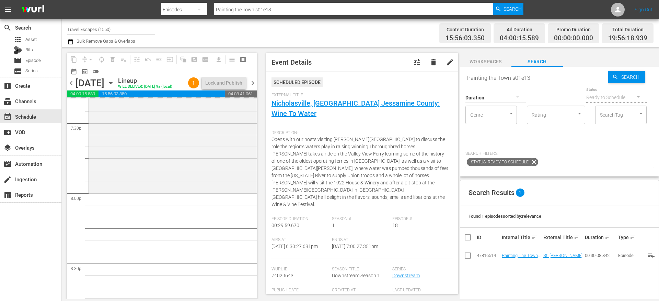
drag, startPoint x: 511, startPoint y: 256, endPoint x: 257, endPoint y: 3, distance: 358.2
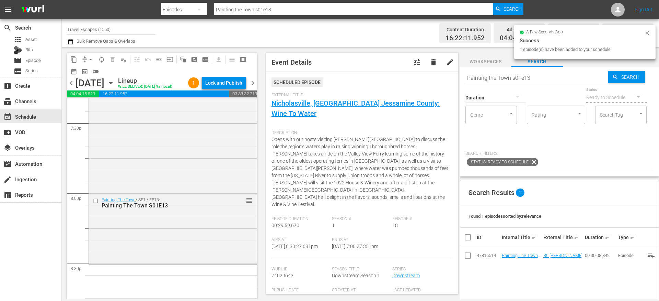
click at [513, 81] on div "Duration" at bounding box center [496, 93] width 60 height 25
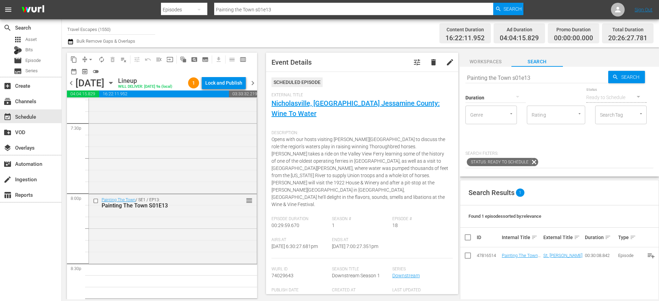
click at [513, 79] on input "Painting the Town s01e13" at bounding box center [537, 77] width 143 height 16
paste input "World Tour S01E08"
type input "World Tour S01E08"
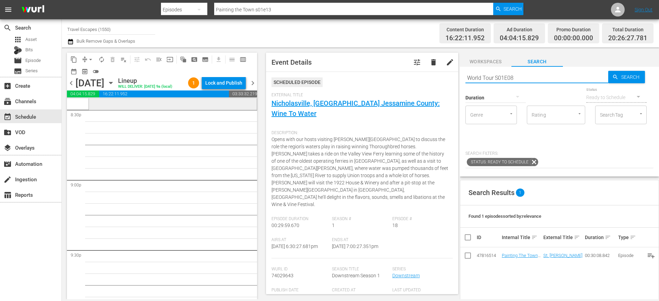
type input "World Tour S01E08"
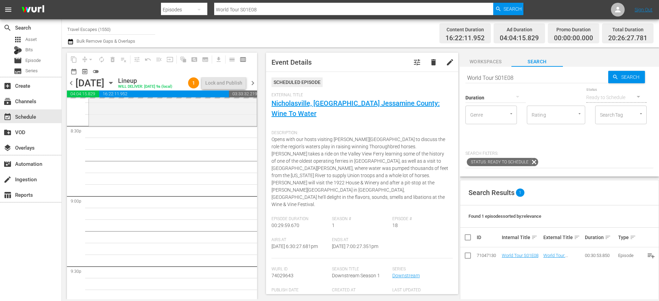
drag, startPoint x: 509, startPoint y: 254, endPoint x: 282, endPoint y: 4, distance: 337.5
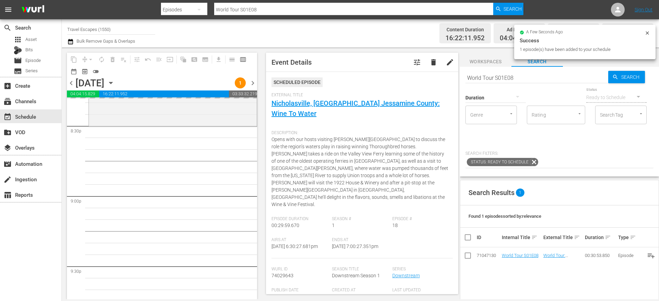
click at [492, 73] on input "World Tour S01E08" at bounding box center [537, 77] width 143 height 16
paste input "American Travelers: S01E13"
type input "American Travelers: S01E13"
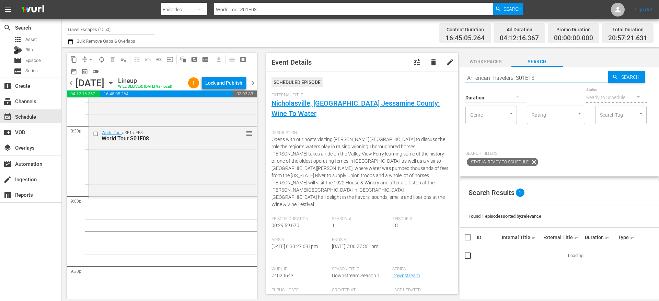
type input "American Travelers: S01E13"
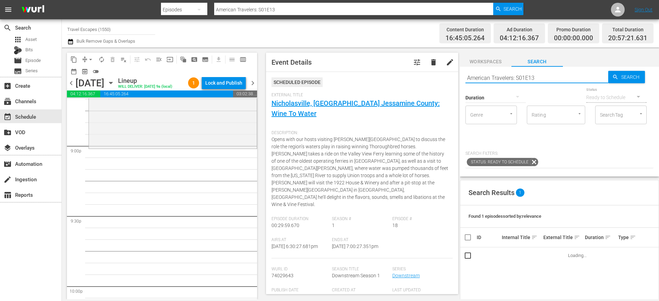
scroll to position [2897, 0]
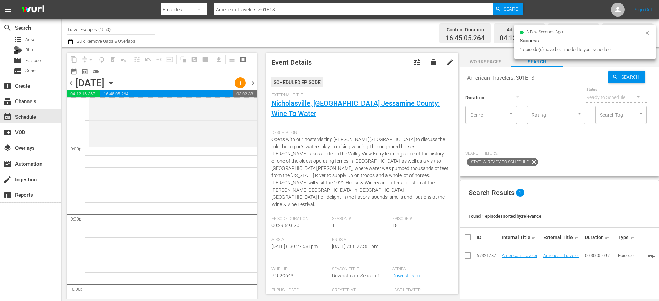
click at [503, 73] on input "American Travelers: S01E13" at bounding box center [537, 77] width 143 height 16
paste input "30 Minute Tour"
type input "30 Minute Tour S01E13"
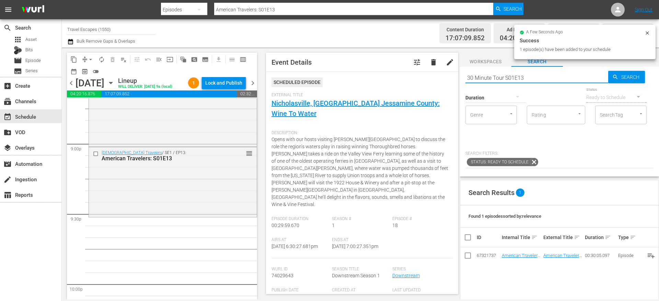
type input "30 Minute Tour S01E13"
click at [487, 75] on input "30 Minute Tour S01E13" at bounding box center [537, 77] width 143 height 16
paste input "Lost and Found"
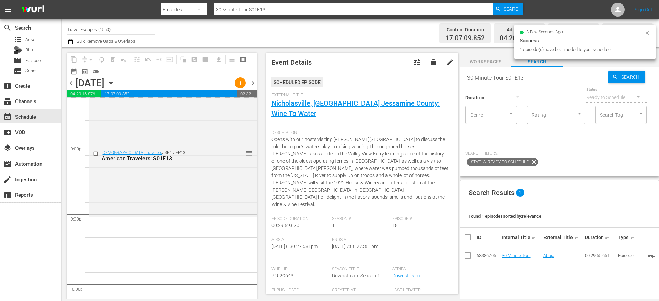
type input "Lost and Found S01E13"
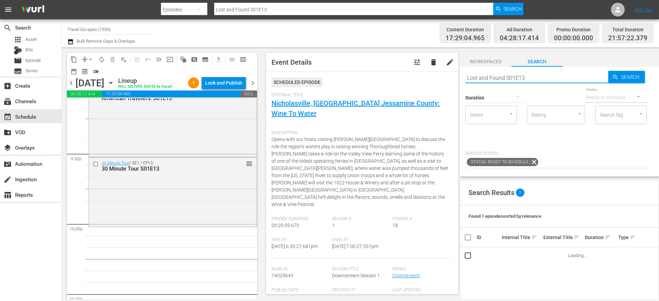
scroll to position [2982, 0]
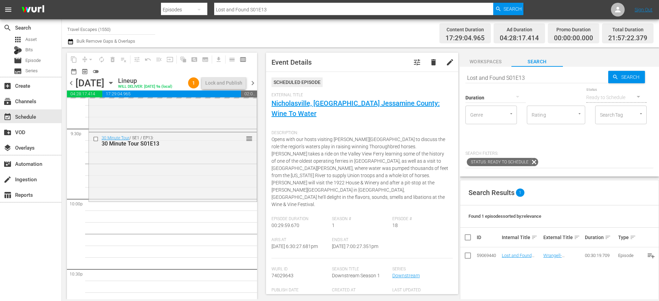
drag, startPoint x: 513, startPoint y: 254, endPoint x: 298, endPoint y: 4, distance: 330.3
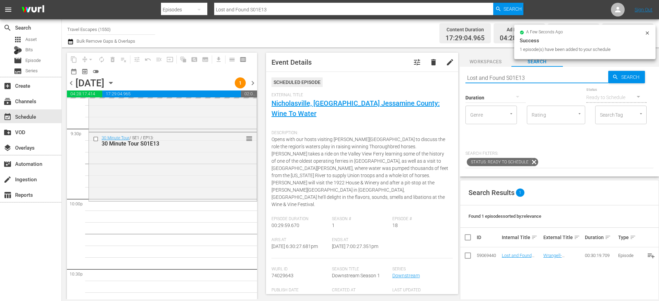
click at [487, 76] on input "Lost and Found S01E13" at bounding box center [537, 77] width 143 height 16
paste input "Nevens Irish Seafood Trails S03E04"
type input "Nevens Irish Seafood Trails S03E04"
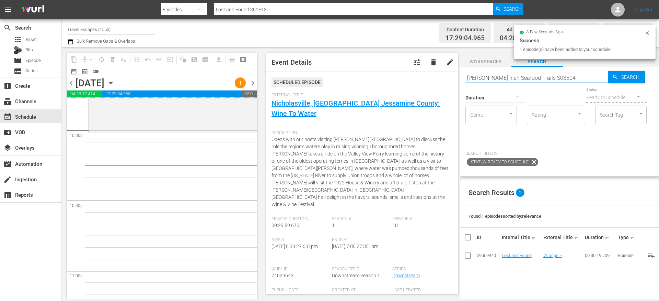
type input "Nevens Irish Seafood Trails S03E04"
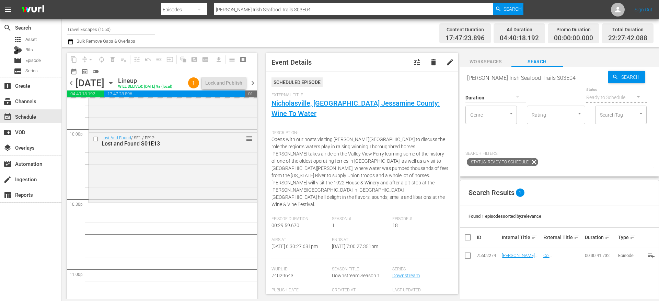
click at [507, 80] on input "Nevens Irish Seafood Trails S03E04" at bounding box center [537, 77] width 143 height 16
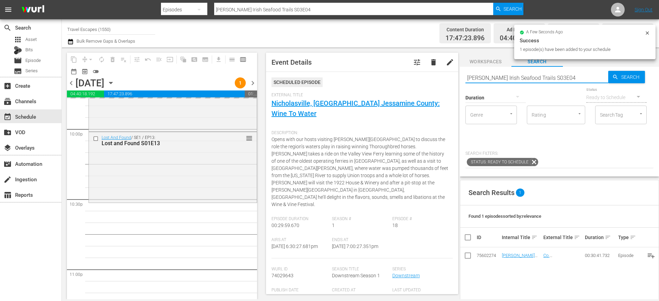
paste input "Great Destinations Europe S01E1"
type input "Great Destinations Europe S01E14"
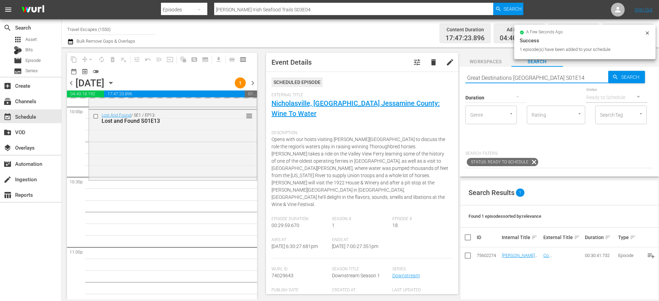
scroll to position [3084, 0]
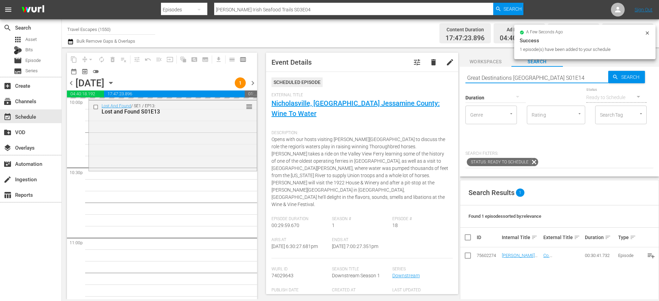
type input "Great Destinations Europe S01E14"
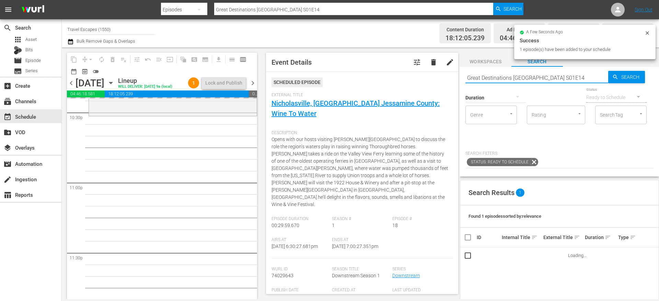
scroll to position [3140, 0]
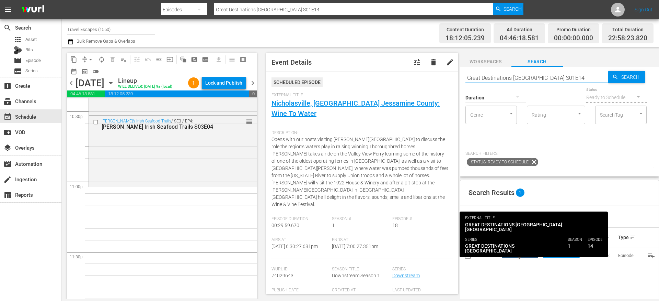
type input "Great Destinations Europe S01E14"
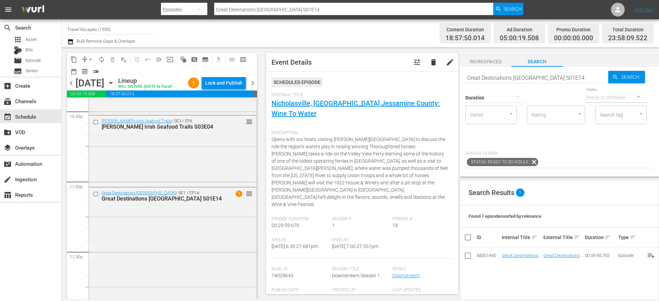
drag, startPoint x: 519, startPoint y: 253, endPoint x: 220, endPoint y: 14, distance: 383.3
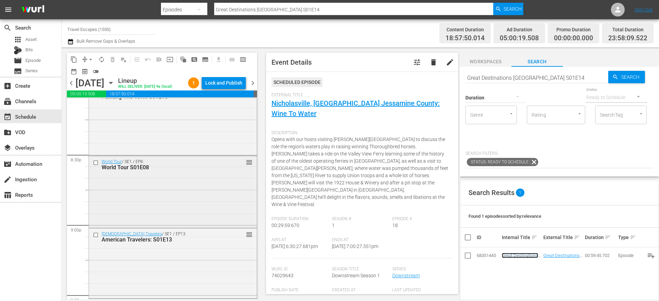
scroll to position [2806, 0]
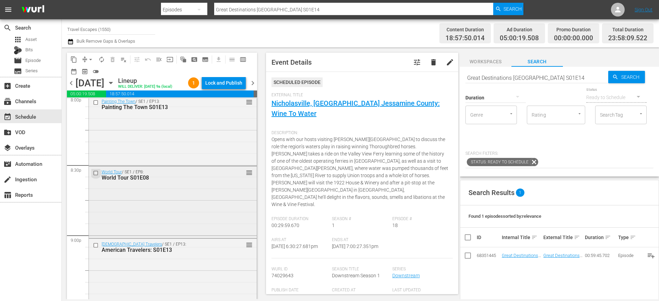
click at [97, 175] on input "checkbox" at bounding box center [96, 173] width 7 height 6
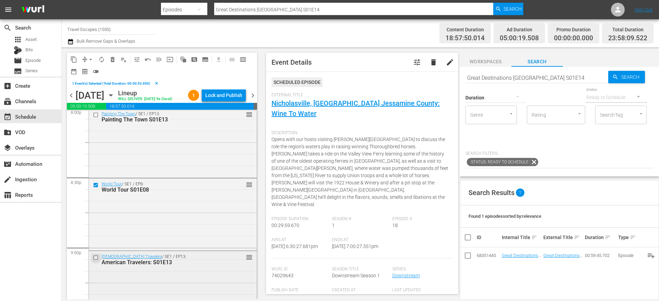
click at [97, 260] on input "checkbox" at bounding box center [96, 257] width 7 height 6
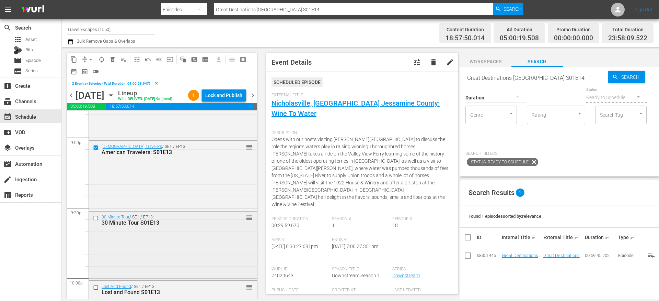
click at [97, 220] on input "checkbox" at bounding box center [96, 218] width 7 height 6
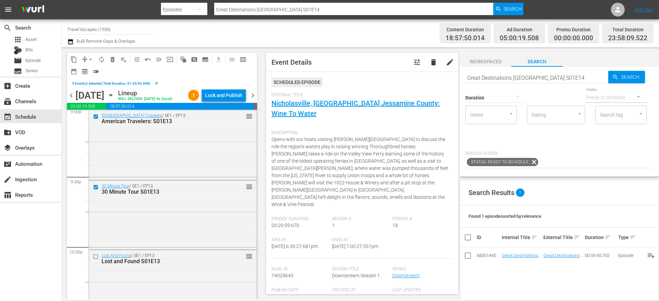
scroll to position [2994, 0]
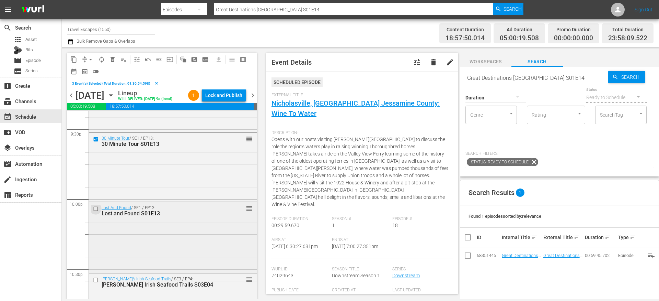
click at [96, 212] on input "checkbox" at bounding box center [96, 209] width 7 height 6
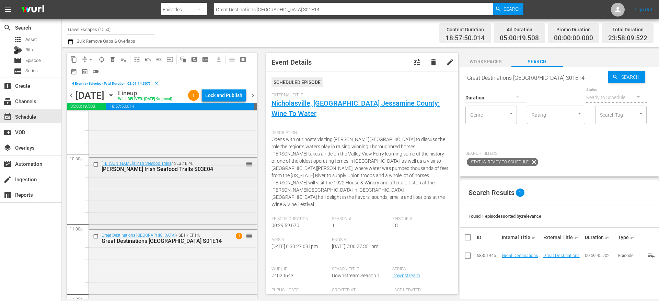
click at [95, 167] on input "checkbox" at bounding box center [96, 164] width 7 height 6
click at [97, 239] on input "checkbox" at bounding box center [96, 236] width 7 height 6
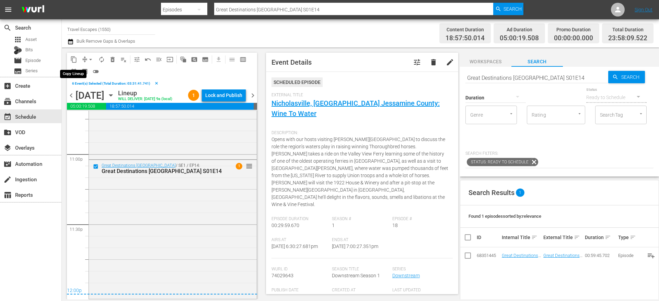
click at [76, 55] on button "content_copy" at bounding box center [73, 59] width 11 height 11
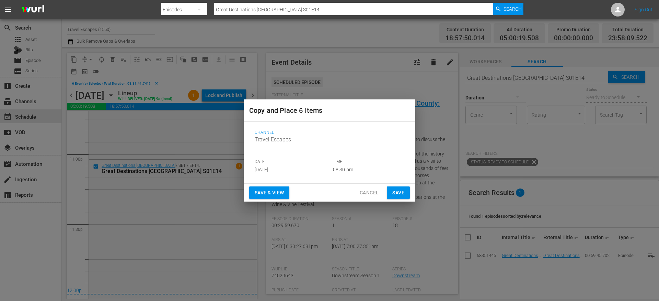
click at [293, 165] on input "[DATE]" at bounding box center [290, 170] width 71 height 10
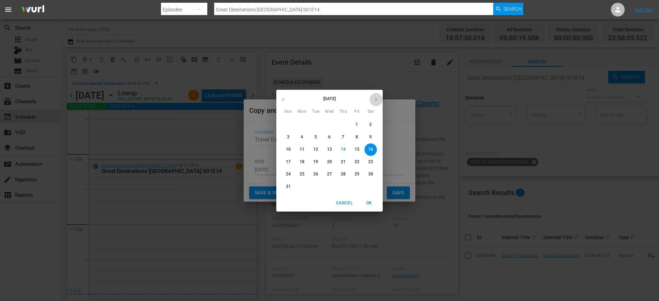
click at [374, 98] on icon "button" at bounding box center [376, 99] width 5 height 5
click at [342, 149] on p "18" at bounding box center [343, 149] width 5 height 6
type input "Sep 18th 2025"
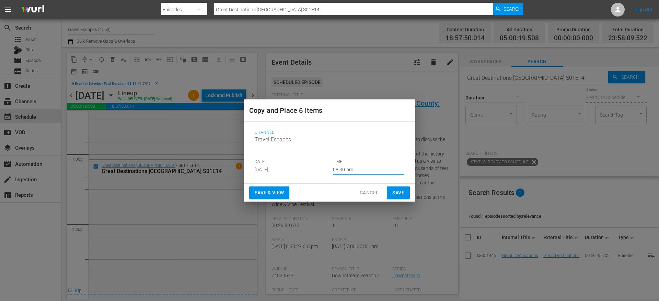
click at [342, 171] on input "08:30 pm" at bounding box center [368, 170] width 71 height 10
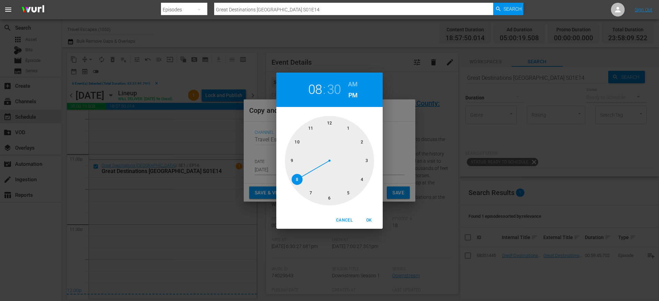
click at [328, 122] on div at bounding box center [329, 160] width 89 height 89
click at [331, 121] on div at bounding box center [329, 160] width 89 height 89
click at [352, 81] on h6 "AM" at bounding box center [353, 84] width 10 height 11
click at [370, 218] on span "OK" at bounding box center [369, 219] width 16 height 7
type input "12:00 am"
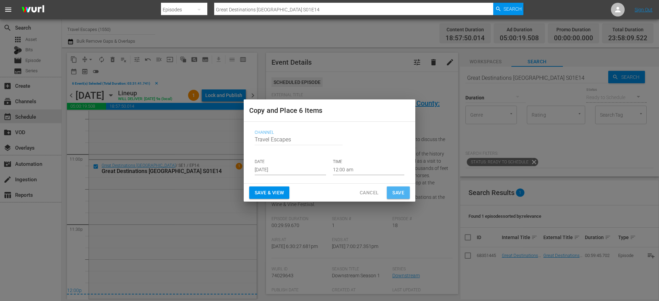
click at [405, 192] on button "Save" at bounding box center [398, 192] width 23 height 13
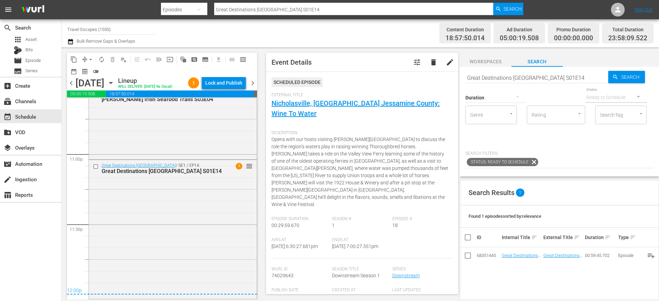
scroll to position [3178, 0]
click at [256, 84] on span "chevron_right" at bounding box center [253, 83] width 9 height 9
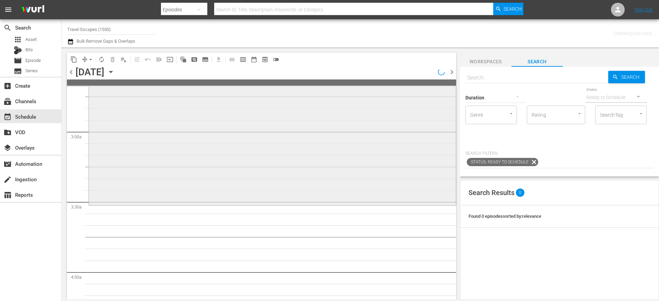
scroll to position [381, 0]
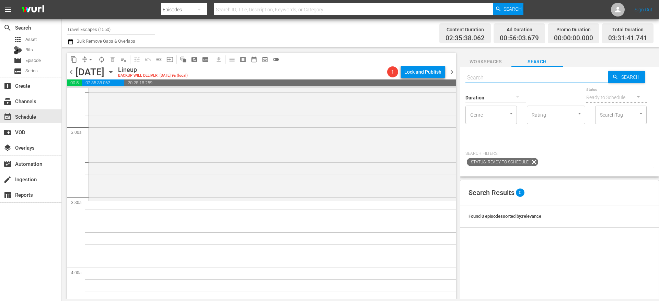
click at [486, 76] on input "text" at bounding box center [537, 77] width 143 height 16
paste input "Downstream S01E19"
type input "Downstream S01E19"
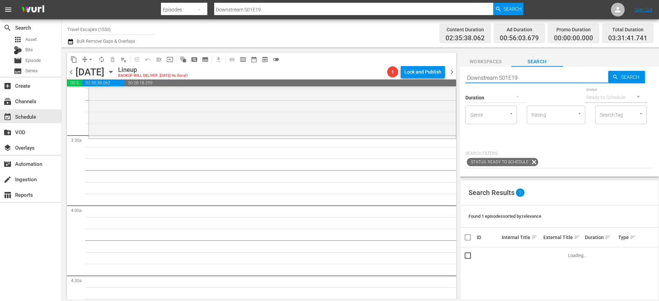
scroll to position [450, 0]
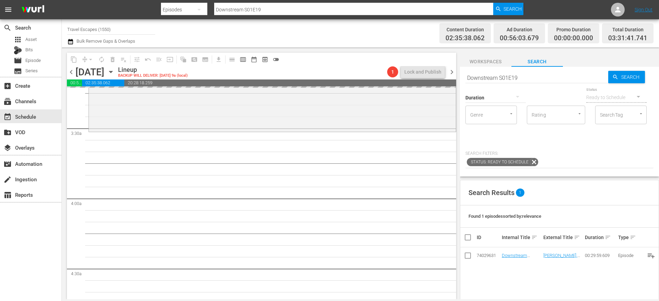
drag, startPoint x: 513, startPoint y: 254, endPoint x: 320, endPoint y: 4, distance: 316.0
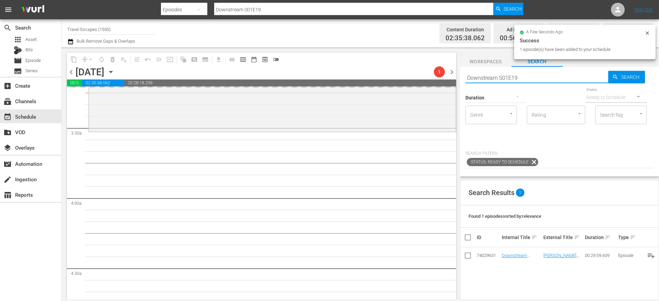
click at [495, 80] on div "Search Downstream S01E19 Search Duration Status Ready to Schedule Genre Genre R…" at bounding box center [559, 122] width 199 height 110
click at [495, 80] on input "Downstream S01E19" at bounding box center [537, 77] width 143 height 16
paste input "Painting the Town 201"
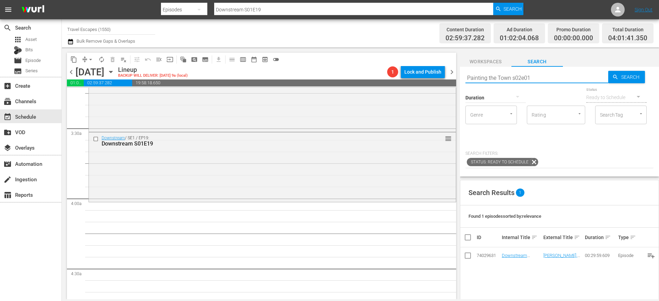
type input "Painting the Town s02e01"
click at [510, 252] on td "Painting The Town S02E01" at bounding box center [522, 255] width 42 height 16
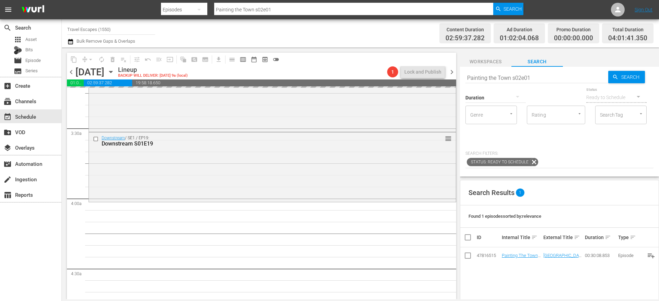
drag, startPoint x: 507, startPoint y: 254, endPoint x: 327, endPoint y: 6, distance: 306.2
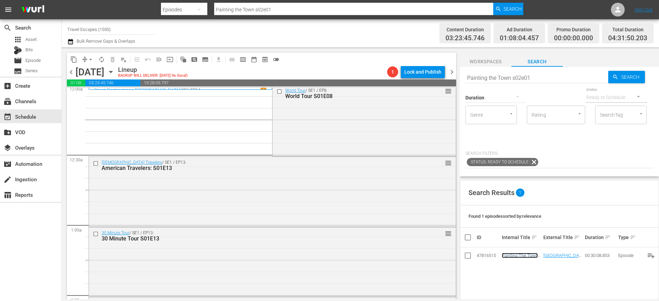
scroll to position [0, 0]
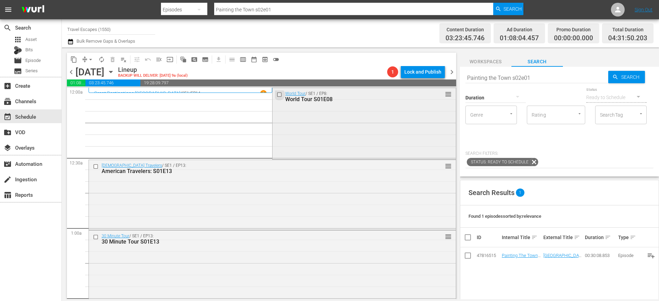
click at [277, 95] on input "checkbox" at bounding box center [280, 94] width 7 height 6
click at [97, 166] on input "checkbox" at bounding box center [96, 166] width 7 height 6
click at [97, 236] on input "checkbox" at bounding box center [96, 237] width 7 height 6
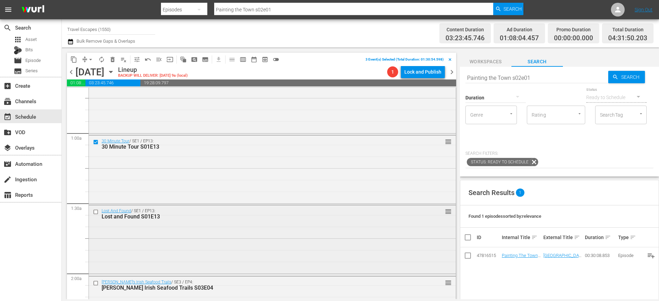
click at [95, 212] on input "checkbox" at bounding box center [96, 212] width 7 height 6
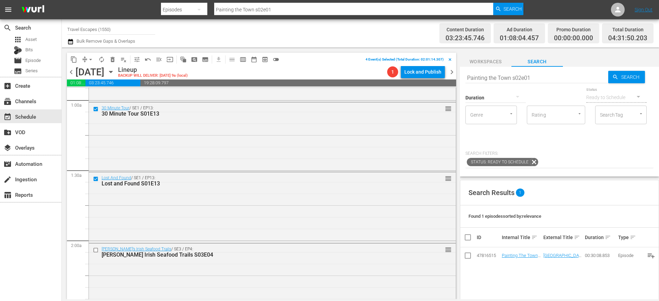
scroll to position [158, 0]
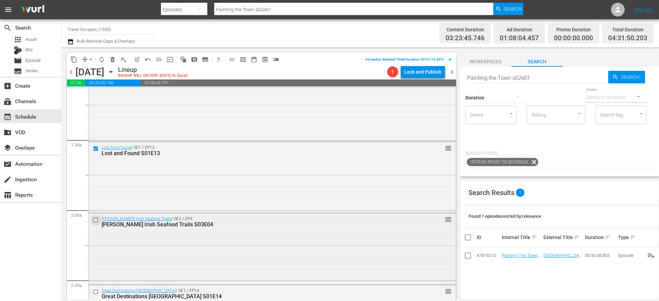
click at [97, 219] on input "checkbox" at bounding box center [96, 220] width 7 height 6
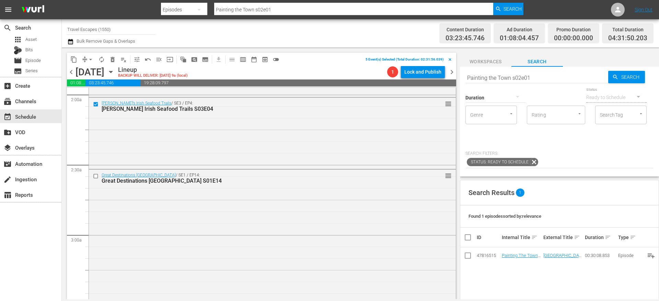
scroll to position [282, 0]
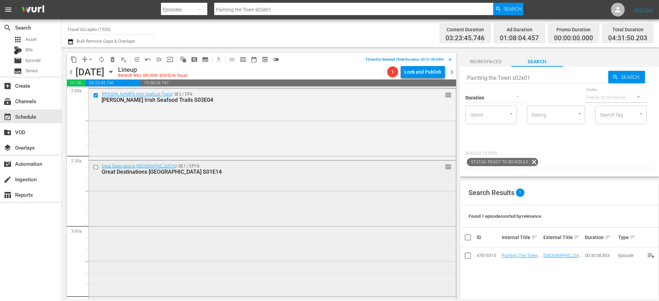
click at [98, 167] on input "checkbox" at bounding box center [96, 167] width 7 height 6
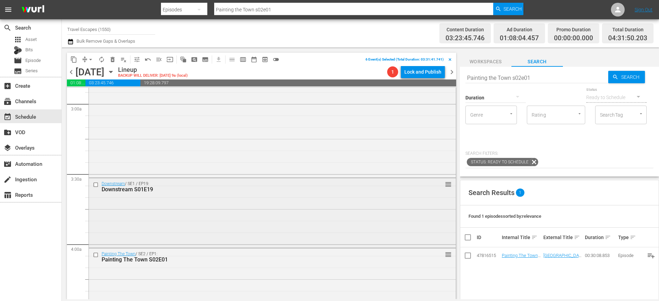
click at [96, 184] on input "checkbox" at bounding box center [96, 185] width 7 height 6
click at [97, 254] on input "checkbox" at bounding box center [96, 254] width 7 height 6
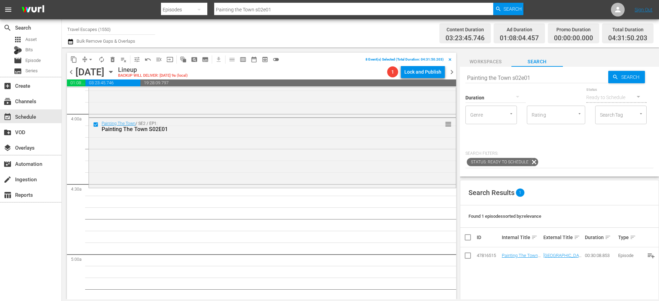
scroll to position [536, 0]
click at [72, 58] on span "content_copy" at bounding box center [73, 59] width 7 height 7
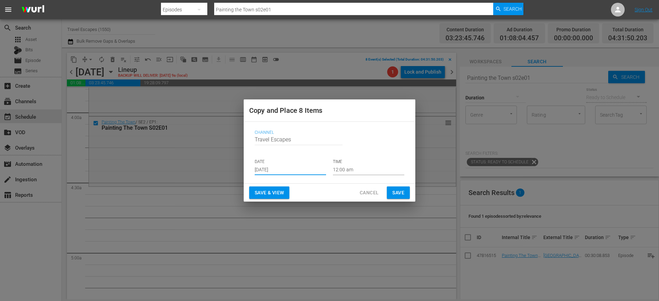
click at [283, 165] on input "[DATE]" at bounding box center [290, 170] width 71 height 10
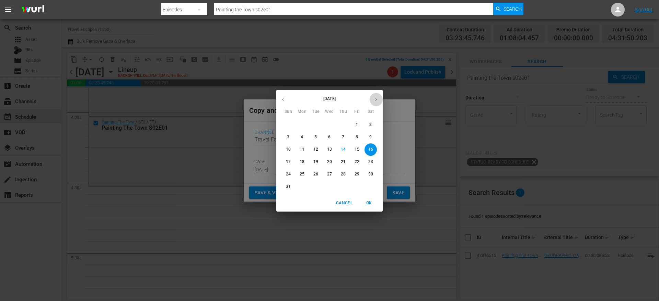
click at [378, 97] on icon "button" at bounding box center [376, 99] width 5 height 5
click at [347, 151] on span "18" at bounding box center [343, 149] width 12 height 6
type input "Sep 18th 2025"
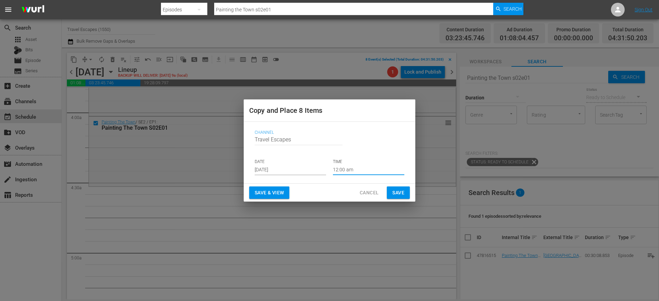
click at [349, 168] on input "12:00 am" at bounding box center [368, 170] width 71 height 10
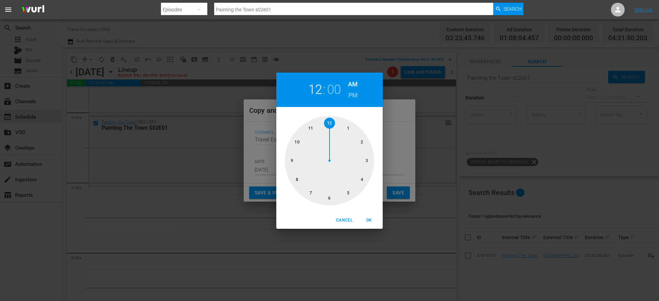
click at [362, 183] on div at bounding box center [329, 160] width 89 height 89
click at [328, 195] on div at bounding box center [329, 160] width 89 height 89
click at [371, 221] on span "OK" at bounding box center [369, 219] width 16 height 7
type input "04:30 am"
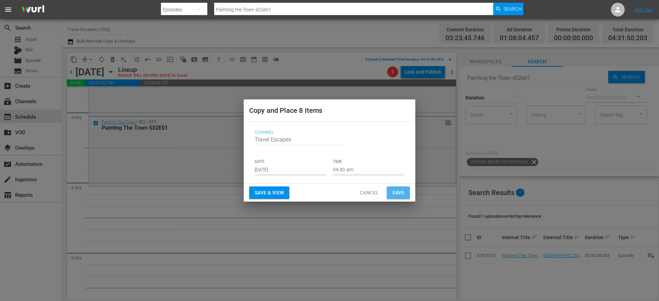
click at [395, 194] on span "Save" at bounding box center [399, 192] width 12 height 9
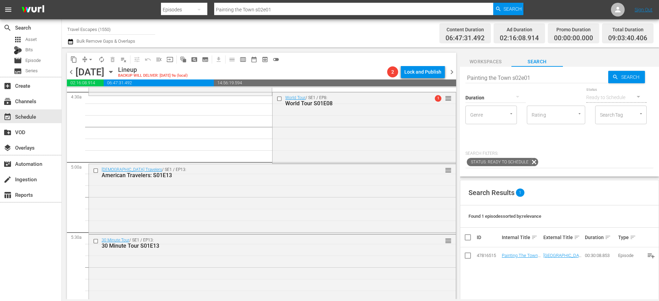
scroll to position [607, 0]
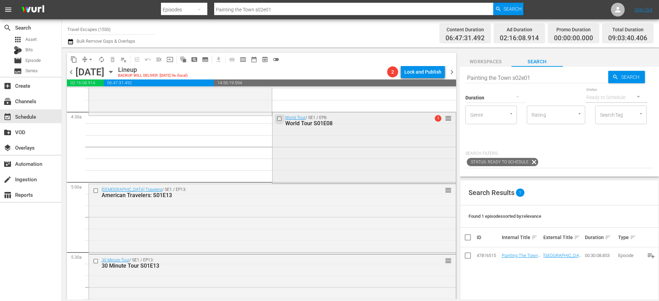
click at [277, 118] on input "checkbox" at bounding box center [280, 118] width 7 height 6
click at [97, 189] on input "checkbox" at bounding box center [96, 191] width 7 height 6
click at [96, 260] on input "checkbox" at bounding box center [96, 261] width 7 height 6
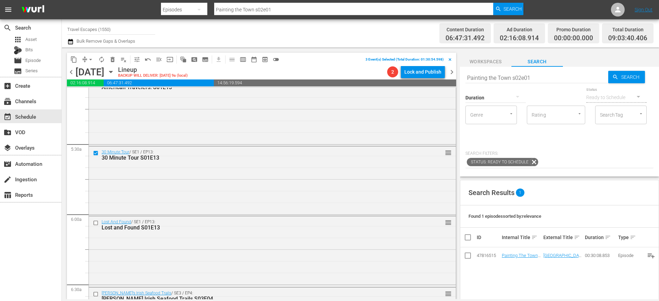
scroll to position [740, 0]
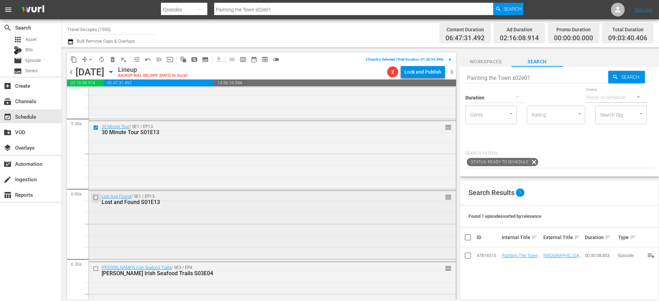
click at [97, 197] on input "checkbox" at bounding box center [96, 197] width 7 height 6
click at [98, 269] on input "checkbox" at bounding box center [96, 268] width 7 height 6
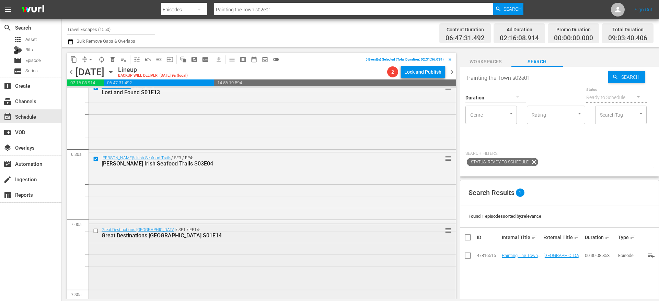
click at [96, 231] on input "checkbox" at bounding box center [96, 230] width 7 height 6
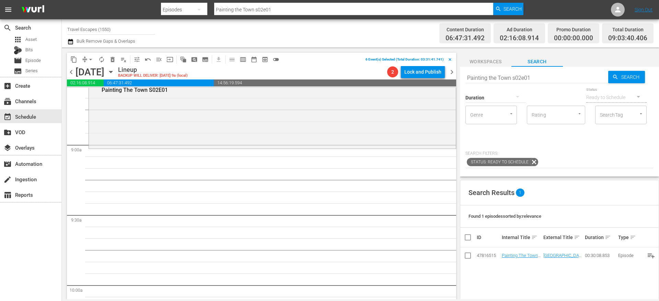
scroll to position [1201, 0]
click at [72, 58] on span "content_copy" at bounding box center [73, 59] width 7 height 7
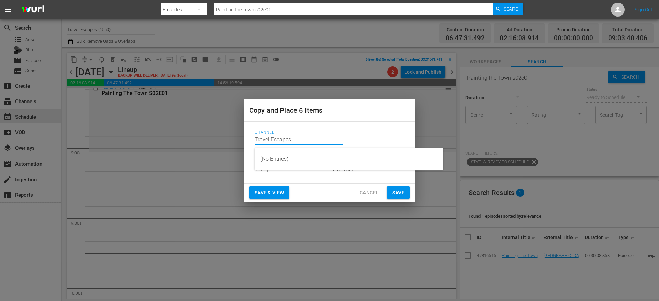
click at [270, 140] on input "Travel Escapes" at bounding box center [299, 139] width 88 height 16
click at [295, 131] on span "Channel" at bounding box center [328, 132] width 146 height 5
click at [276, 167] on input "[DATE]" at bounding box center [290, 170] width 71 height 10
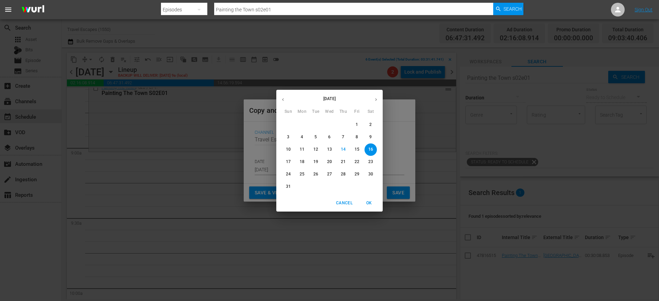
click at [377, 101] on icon "button" at bounding box center [376, 99] width 5 height 5
click at [344, 150] on p "18" at bounding box center [343, 149] width 5 height 6
type input "Sep 18th 2025"
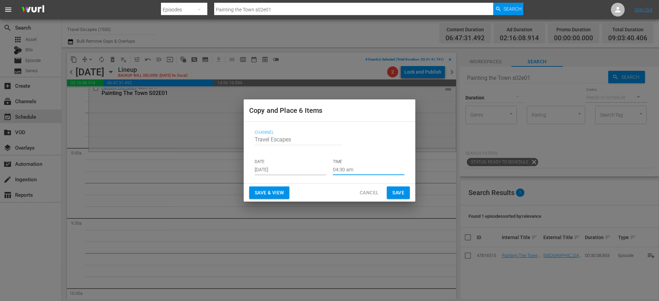
click at [350, 171] on input "04:30 am" at bounding box center [368, 170] width 71 height 10
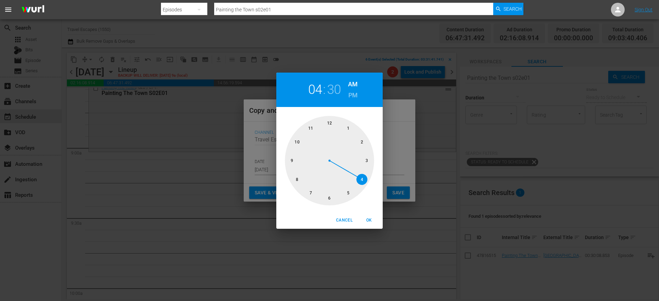
click at [293, 162] on div at bounding box center [329, 160] width 89 height 89
click at [329, 123] on div at bounding box center [329, 160] width 89 height 89
click at [369, 217] on span "OK" at bounding box center [369, 219] width 16 height 7
type input "09:00 am"
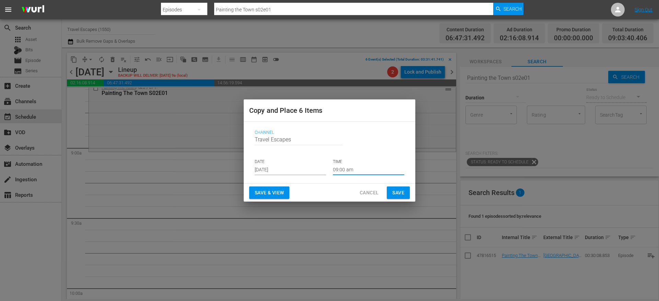
click at [399, 190] on span "Save" at bounding box center [399, 192] width 12 height 9
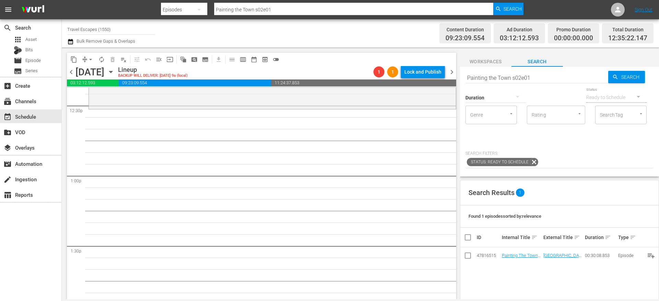
scroll to position [1733, 0]
click at [507, 80] on input "Painting the Town s02e01" at bounding box center [537, 77] width 143 height 16
click at [507, 81] on div "Duration" at bounding box center [496, 93] width 60 height 25
click at [502, 76] on input "Painting the Town s02e01" at bounding box center [537, 77] width 143 height 16
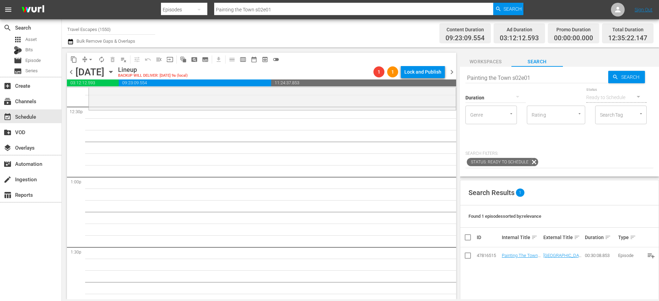
click at [502, 76] on input "Painting the Town s02e01" at bounding box center [537, 77] width 143 height 16
paste input "Discover The World S01E"
type input "Discover The World S01E01"
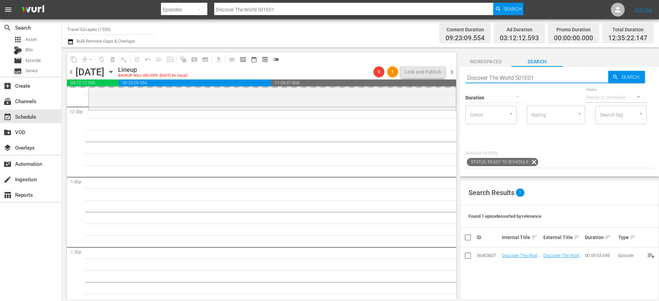
click at [541, 77] on input "Discover The World S01E01" at bounding box center [537, 77] width 143 height 16
type input "Discover The World S01E02"
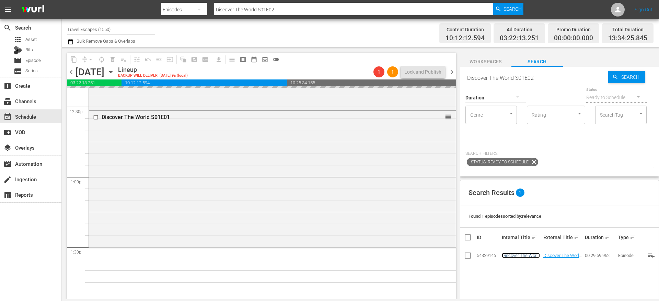
drag, startPoint x: 517, startPoint y: 256, endPoint x: 324, endPoint y: 1, distance: 319.7
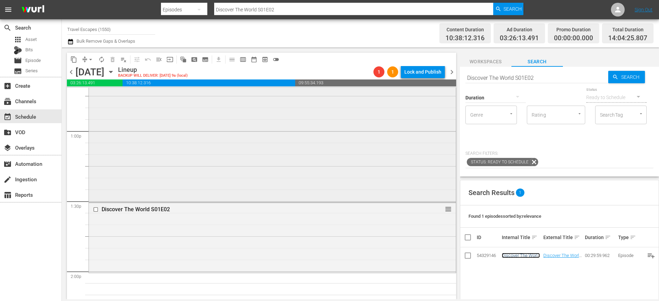
scroll to position [1836, 0]
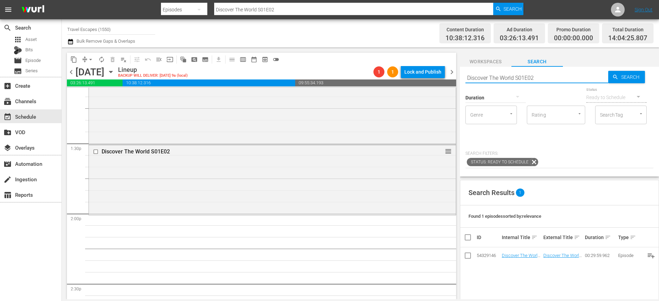
click at [539, 78] on input "Discover The World S01E02" at bounding box center [537, 77] width 143 height 16
type input "Discover The World S01E03"
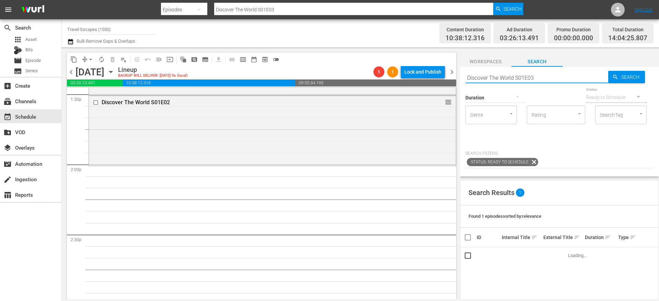
scroll to position [1888, 0]
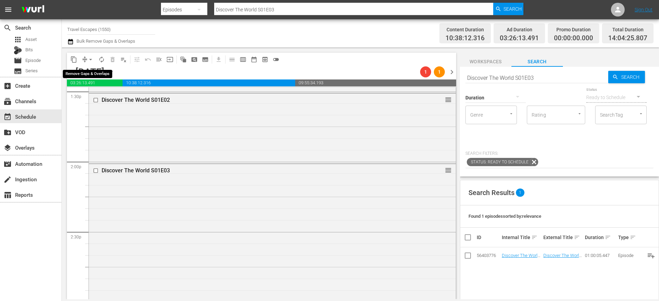
click at [83, 60] on span "compress" at bounding box center [84, 59] width 7 height 7
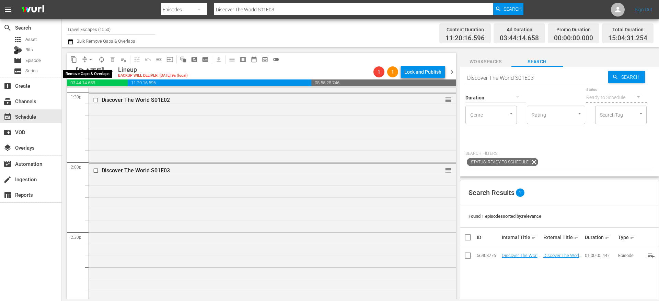
click at [88, 62] on span "arrow_drop_down" at bounding box center [90, 59] width 7 height 7
click at [98, 94] on li "Align to End of Previous Day" at bounding box center [91, 95] width 72 height 11
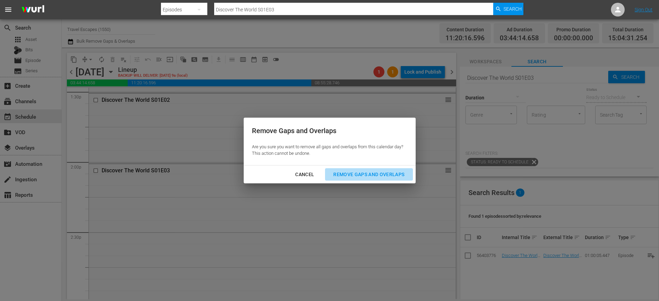
click at [359, 173] on div "Remove Gaps and Overlaps" at bounding box center [369, 174] width 82 height 9
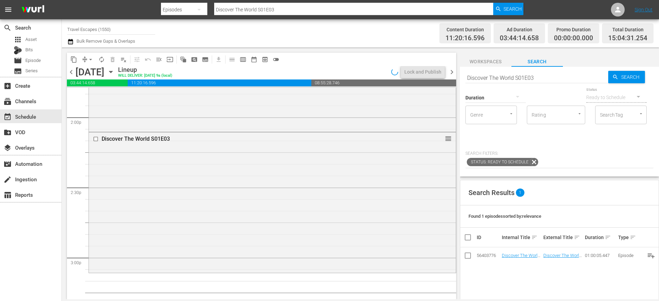
scroll to position [1932, 0]
click at [561, 80] on input "Discover The World S01E03" at bounding box center [537, 77] width 143 height 16
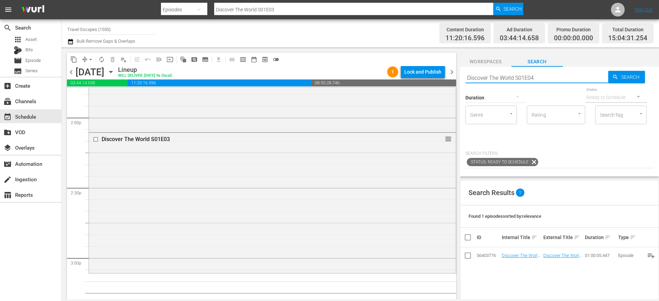
type input "Discover The World S01E04"
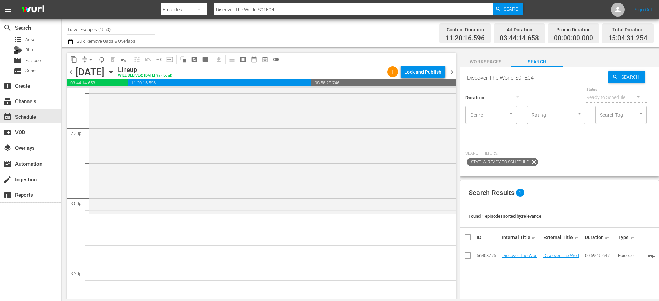
scroll to position [2039, 0]
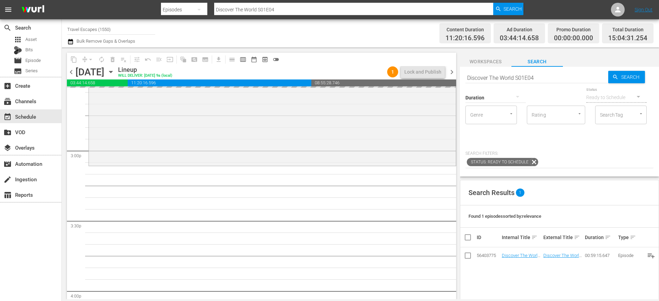
click at [559, 80] on input "Discover The World S01E04" at bounding box center [537, 77] width 143 height 16
type input "Discover The World S01E05"
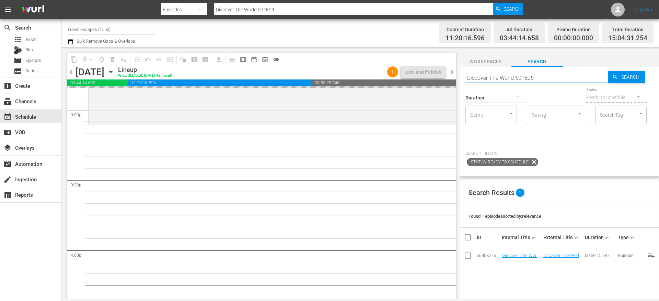
type input "Discover The World S01E05"
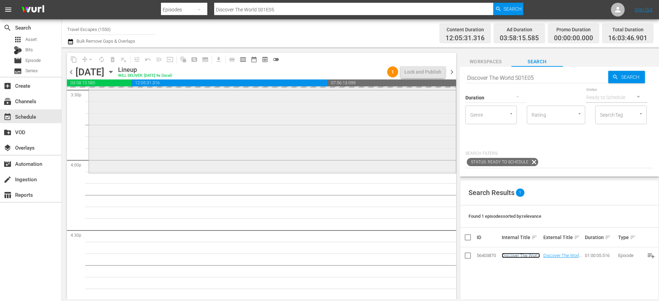
scroll to position [2173, 0]
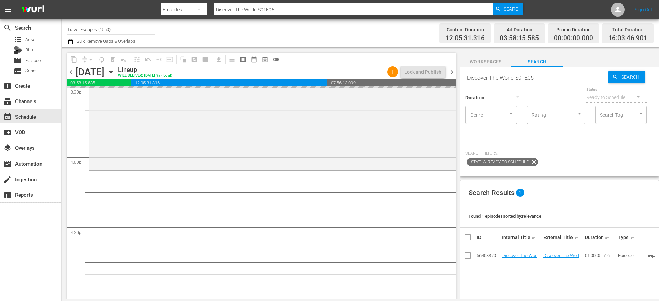
click at [550, 72] on input "Discover The World S01E05" at bounding box center [537, 77] width 143 height 16
click at [544, 80] on input "Discover The World S01E05" at bounding box center [537, 77] width 143 height 16
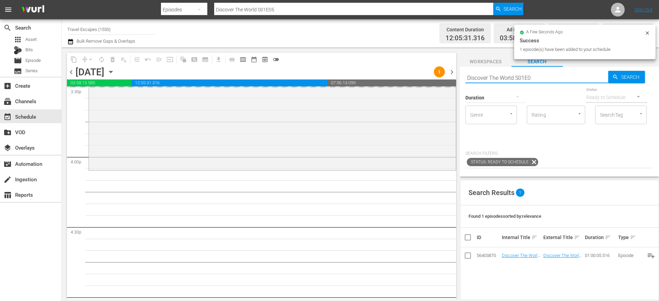
type input "Discover The World S01E06"
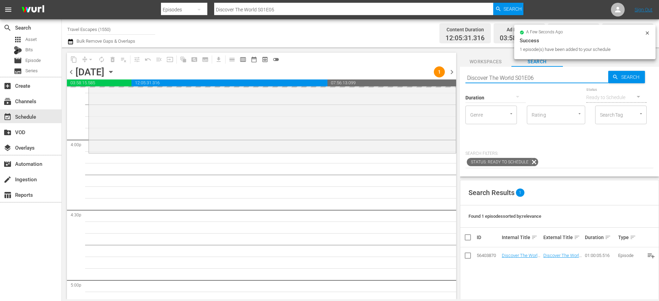
type input "Discover The World S01E06"
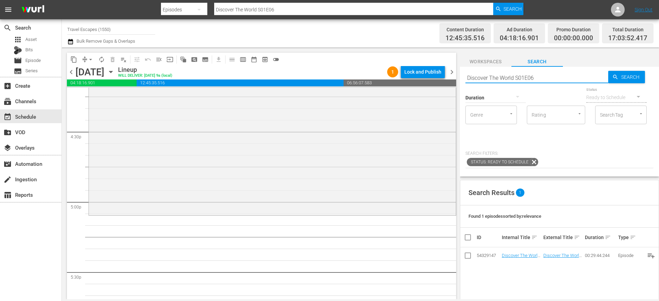
scroll to position [2268, 0]
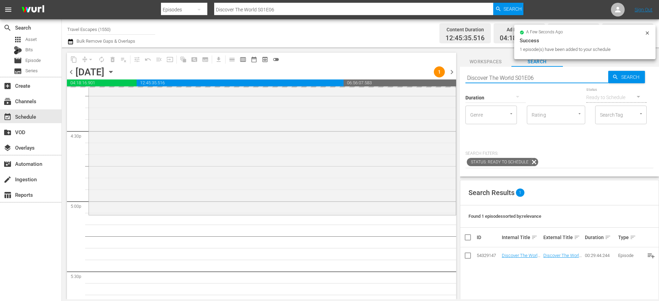
click at [549, 78] on input "Discover The World S01E06" at bounding box center [537, 77] width 143 height 16
type input "Discover The World S01E07"
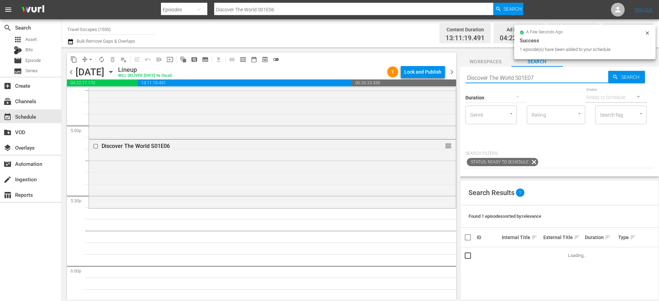
type input "Discover The World S01E07"
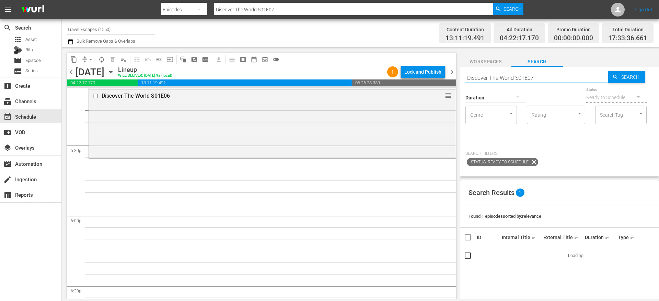
scroll to position [2405, 0]
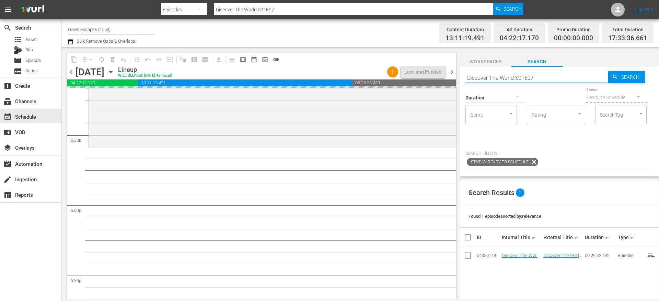
click at [537, 77] on input "Discover The World S01E07" at bounding box center [537, 77] width 143 height 16
type input "Discover The World S01E08"
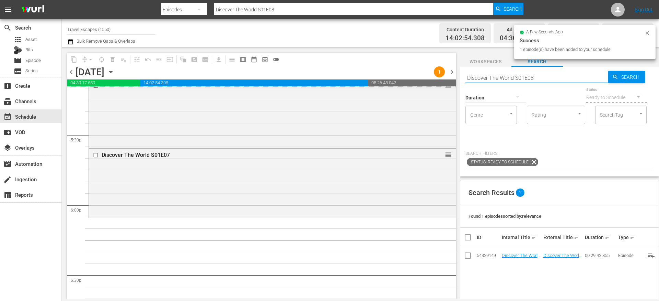
click at [499, 71] on input "Discover The World S01E08" at bounding box center [537, 77] width 143 height 16
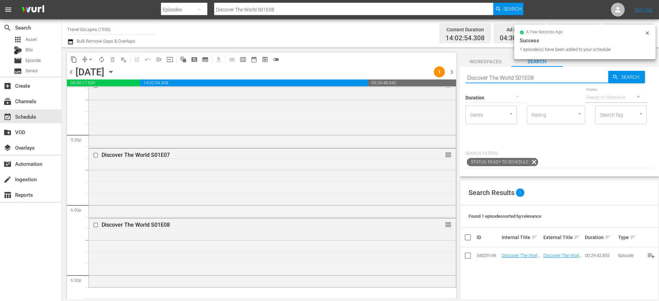
paste input "ownstream S01E02"
type input "Downstream S01E02"
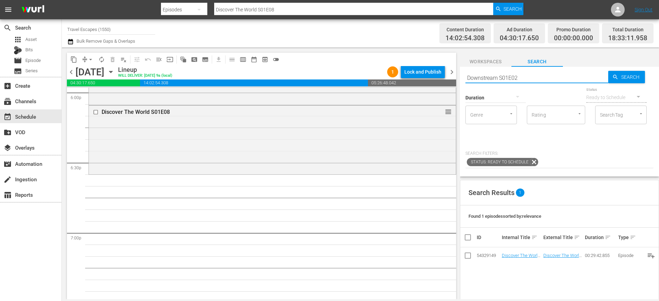
type input "Downstream S01E02"
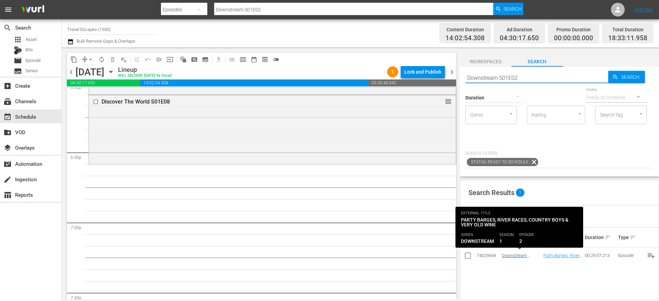
type input "Downstream S01E02"
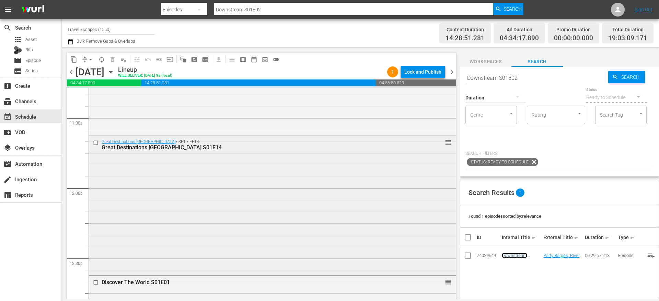
scroll to position [1673, 0]
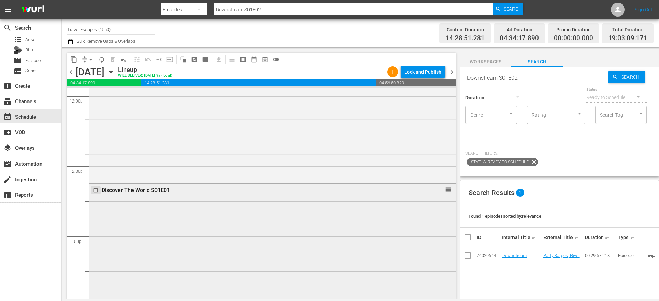
click at [97, 190] on input "checkbox" at bounding box center [96, 190] width 7 height 6
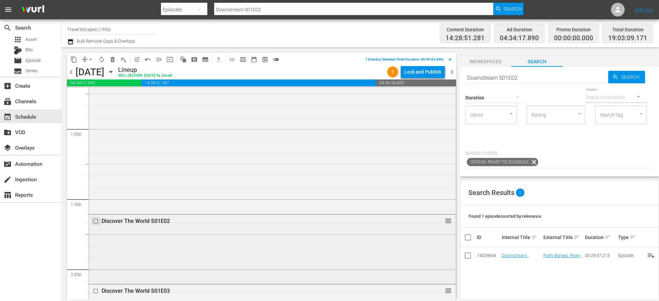
click at [97, 222] on input "checkbox" at bounding box center [96, 221] width 7 height 6
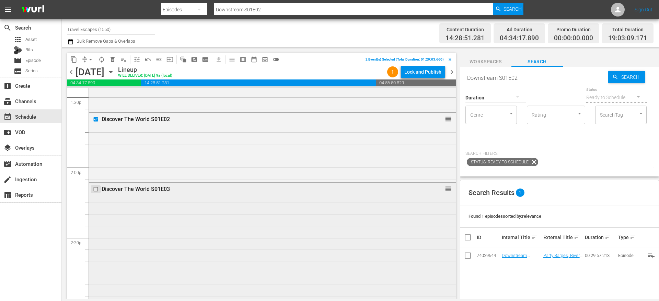
click at [98, 190] on input "checkbox" at bounding box center [96, 189] width 7 height 6
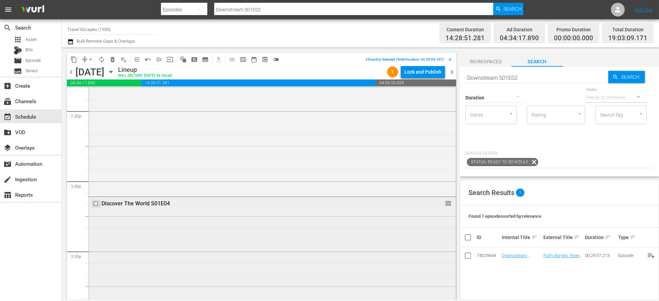
click at [96, 202] on input "checkbox" at bounding box center [96, 203] width 7 height 6
click at [97, 201] on input "checkbox" at bounding box center [96, 200] width 7 height 6
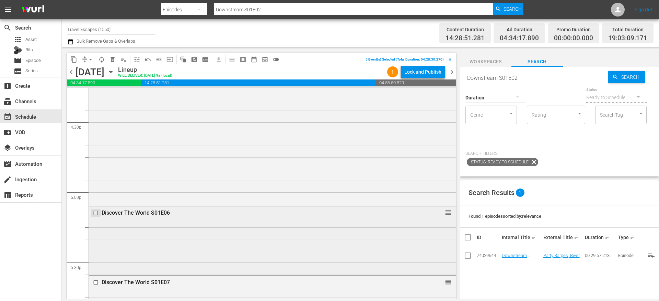
click at [95, 214] on input "checkbox" at bounding box center [96, 213] width 7 height 6
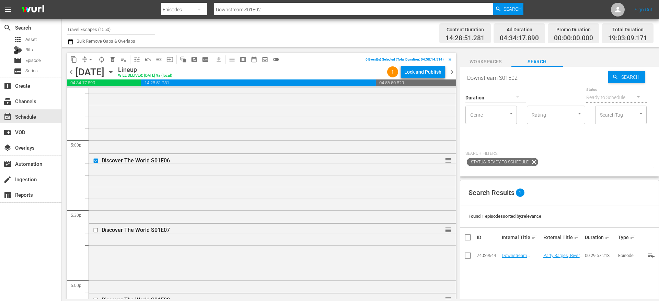
scroll to position [2410, 0]
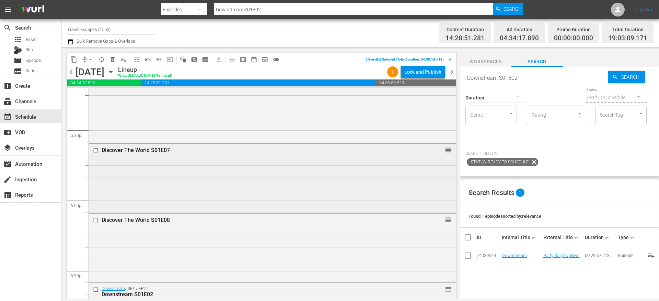
click at [97, 150] on input "checkbox" at bounding box center [96, 150] width 7 height 6
click at [96, 220] on input "checkbox" at bounding box center [96, 220] width 7 height 6
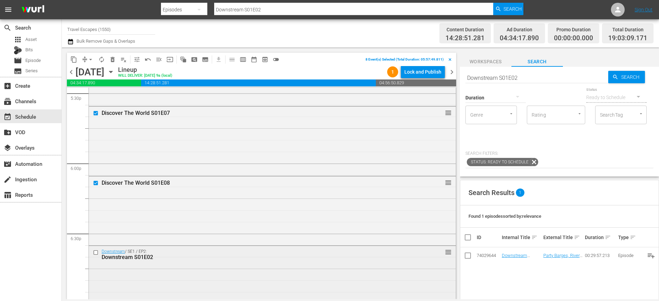
scroll to position [2468, 0]
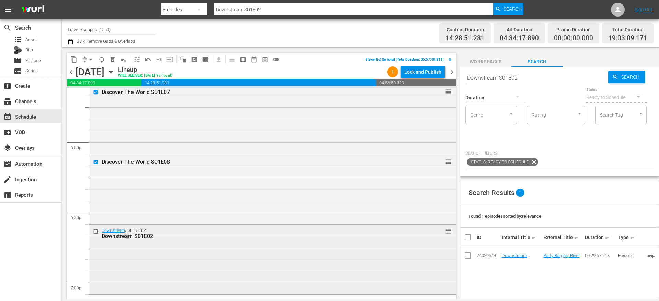
click at [97, 231] on input "checkbox" at bounding box center [96, 231] width 7 height 6
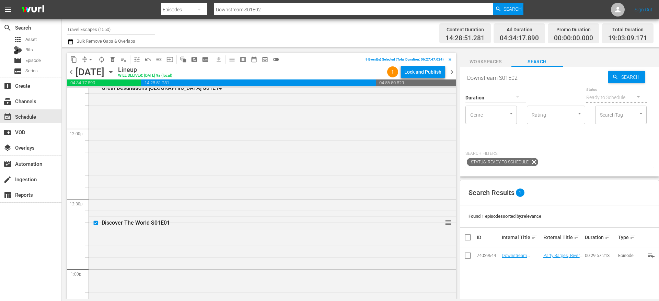
scroll to position [1642, 0]
click at [74, 61] on span "content_copy" at bounding box center [73, 59] width 7 height 7
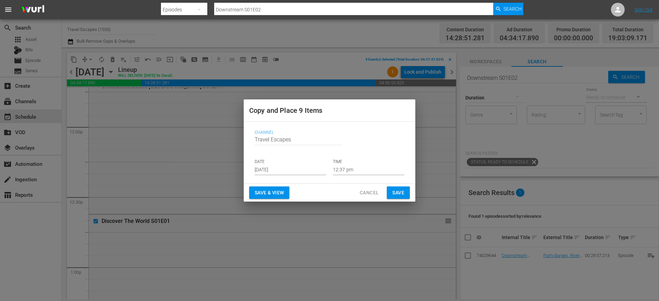
click at [280, 166] on input "Aug 16th 2025" at bounding box center [290, 170] width 71 height 10
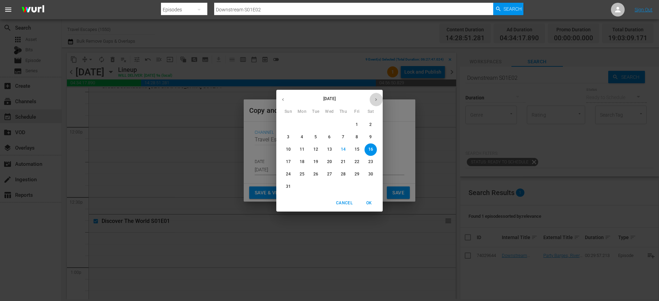
click at [376, 99] on icon "button" at bounding box center [376, 99] width 5 height 5
click at [358, 150] on p "19" at bounding box center [357, 149] width 5 height 6
type input "Sep 19th 2025"
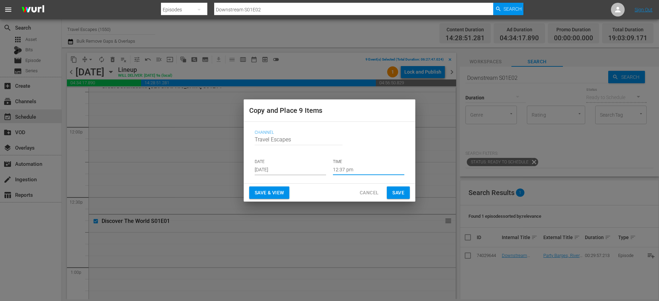
click at [348, 166] on input "12:37 pm" at bounding box center [368, 170] width 71 height 10
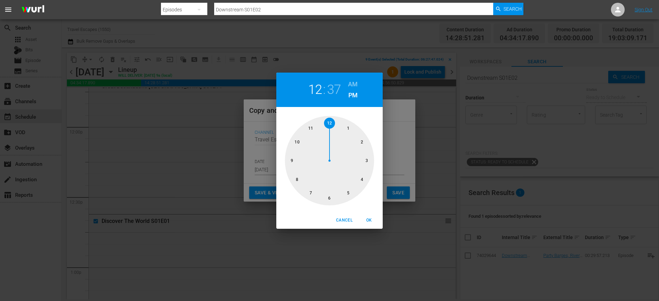
click at [332, 122] on div at bounding box center [329, 160] width 89 height 89
click at [328, 197] on div at bounding box center [329, 160] width 89 height 89
click at [370, 217] on span "OK" at bounding box center [369, 219] width 16 height 7
type input "12:30 pm"
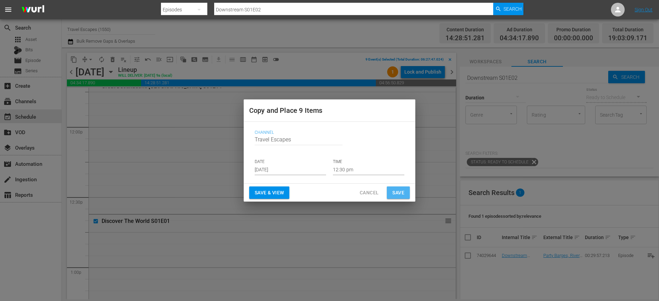
click at [399, 193] on span "Save" at bounding box center [399, 192] width 12 height 9
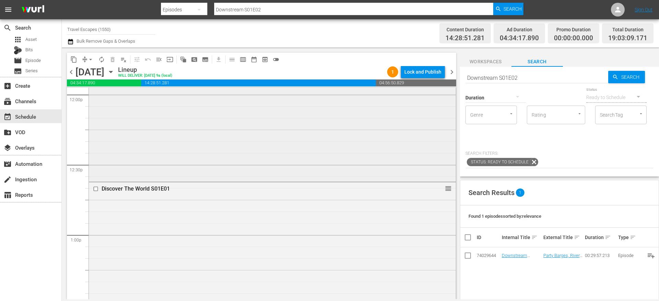
scroll to position [1685, 0]
click at [96, 178] on input "checkbox" at bounding box center [96, 178] width 7 height 6
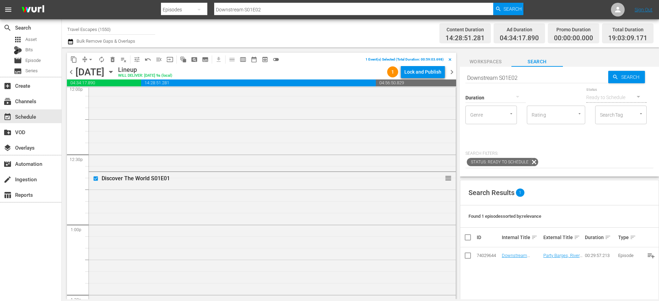
scroll to position [1752, 0]
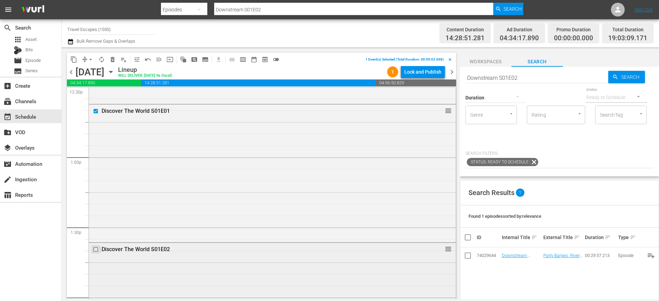
click at [97, 247] on input "checkbox" at bounding box center [96, 249] width 7 height 6
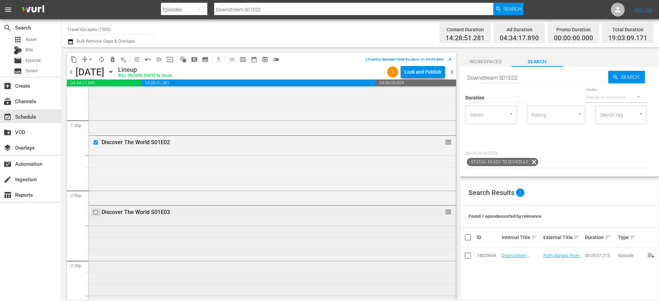
click at [97, 212] on input "checkbox" at bounding box center [96, 212] width 7 height 6
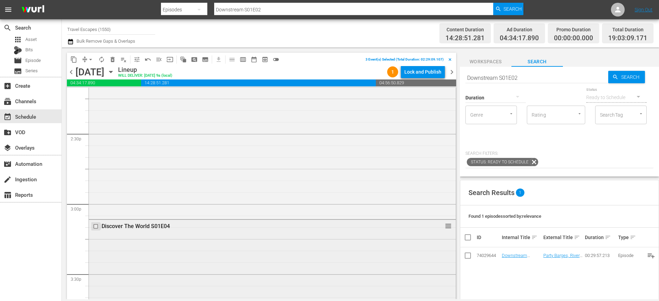
click at [96, 226] on input "checkbox" at bounding box center [96, 226] width 7 height 6
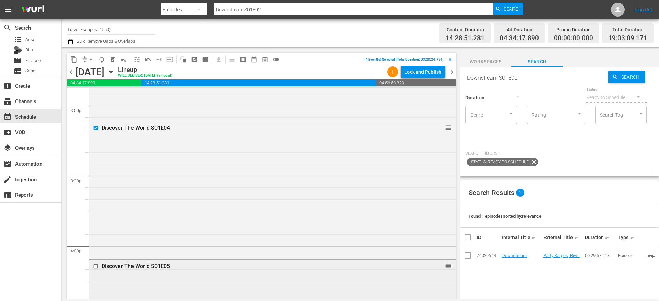
click at [96, 265] on input "checkbox" at bounding box center [96, 266] width 7 height 6
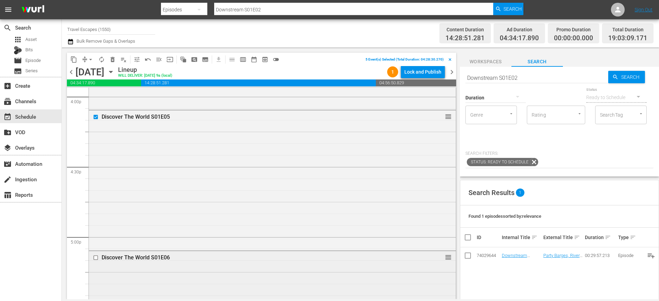
click at [97, 259] on input "checkbox" at bounding box center [96, 257] width 7 height 6
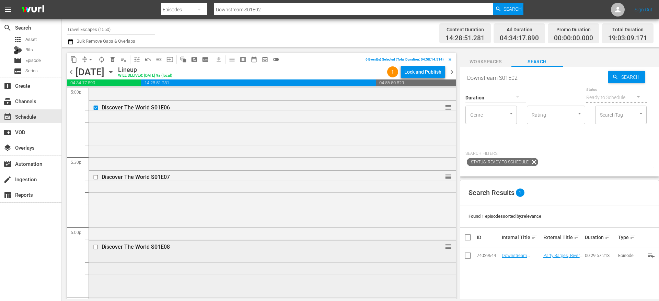
scroll to position [2395, 0]
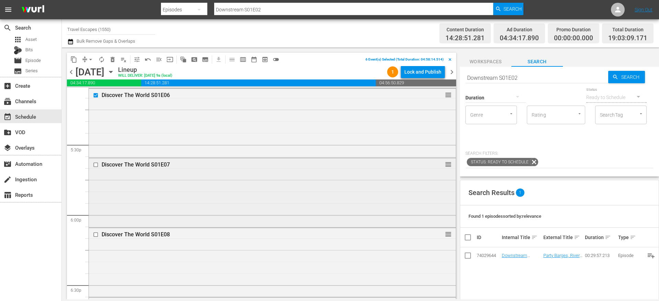
click at [97, 166] on input "checkbox" at bounding box center [96, 165] width 7 height 6
click at [96, 234] on input "checkbox" at bounding box center [96, 234] width 7 height 6
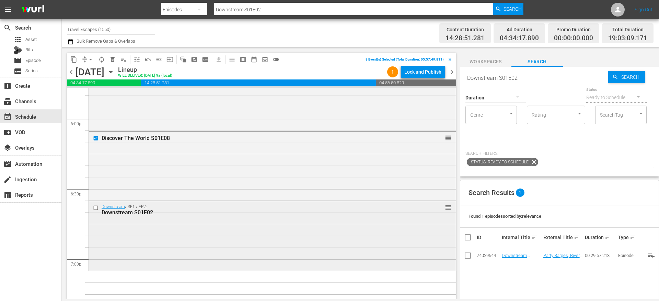
scroll to position [2502, 0]
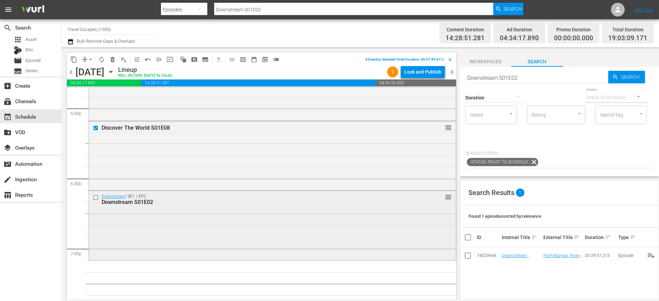
click at [96, 198] on input "checkbox" at bounding box center [96, 197] width 7 height 6
click at [114, 59] on span "delete_forever_outlined" at bounding box center [112, 59] width 7 height 7
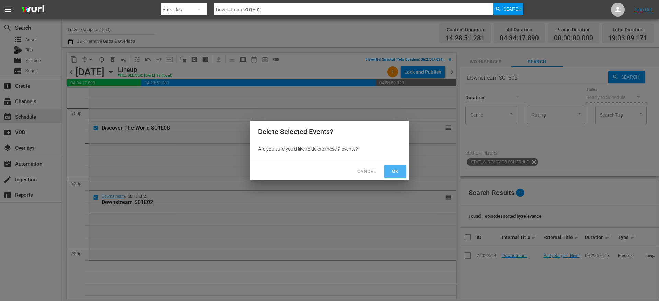
click at [397, 170] on span "Ok" at bounding box center [395, 171] width 11 height 9
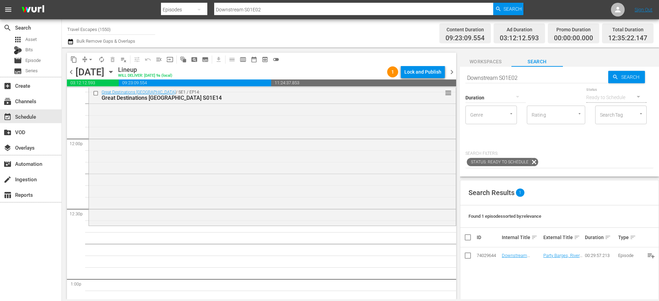
scroll to position [1630, 0]
click at [513, 83] on div "Duration" at bounding box center [496, 93] width 60 height 25
click at [513, 81] on div "Duration" at bounding box center [496, 93] width 60 height 25
click at [513, 80] on input "Downstream S01E02" at bounding box center [537, 77] width 143 height 16
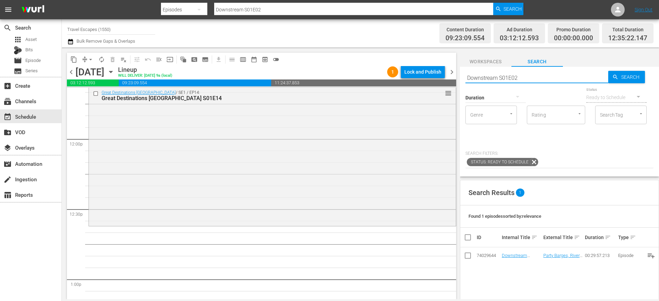
click at [513, 80] on input "Downstream S01E02" at bounding box center [537, 77] width 143 height 16
paste input "Trails and Trailblazers S01E01"
type input "Trails and Trailblazers S01E01"
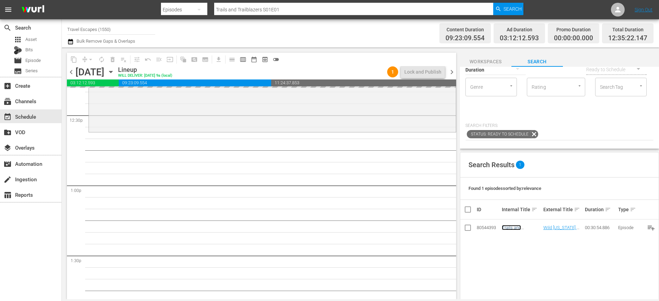
scroll to position [0, 0]
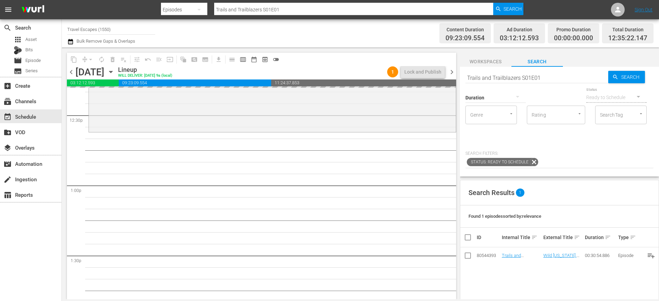
click at [541, 76] on input "Trails and Trailblazers S01E01" at bounding box center [537, 77] width 143 height 16
type input "Trails and Trailblazers S01E02"
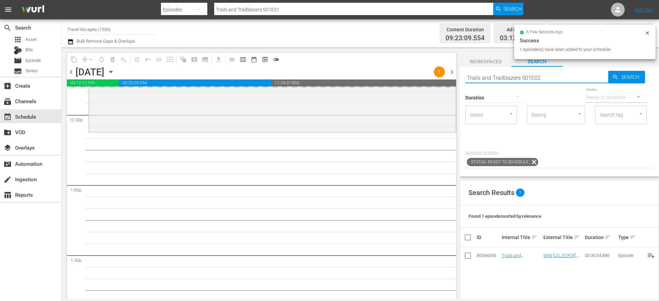
type input "Trails and Trailblazers S01E02"
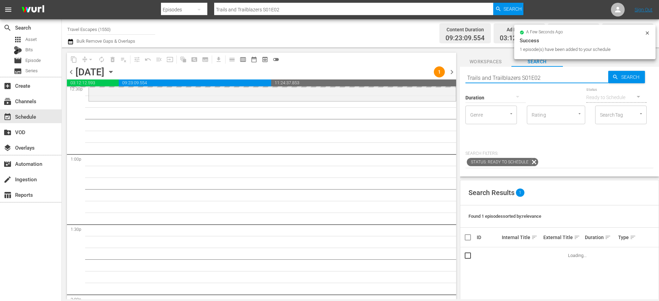
scroll to position [1756, 0]
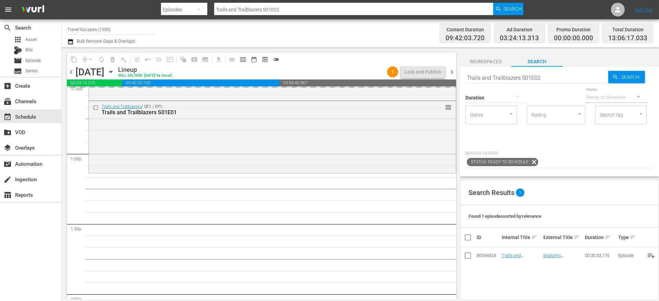
click at [548, 76] on input "Trails and Trailblazers S01E02" at bounding box center [537, 77] width 143 height 16
type input "Trails and Trailblazers S01E03"
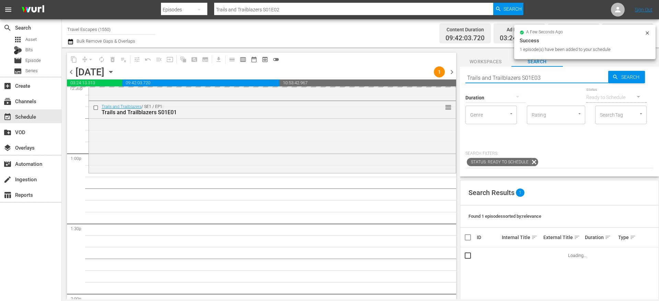
type input "Trails and Trailblazers S01E03"
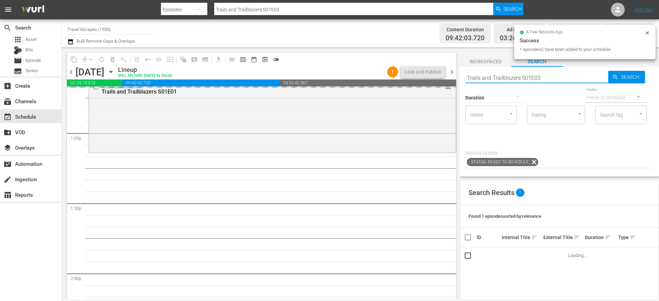
scroll to position [1786, 0]
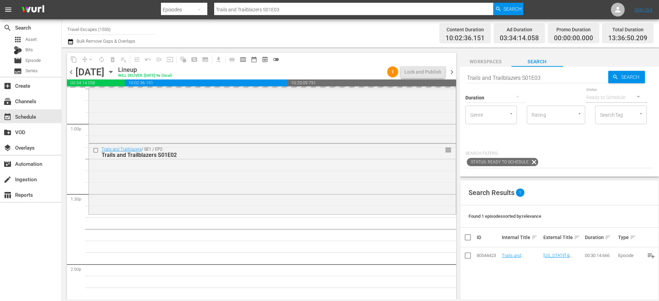
click at [541, 76] on input "Trails and Trailblazers S01E03" at bounding box center [537, 77] width 143 height 16
type input "Trails and Trailblazers S01E04"
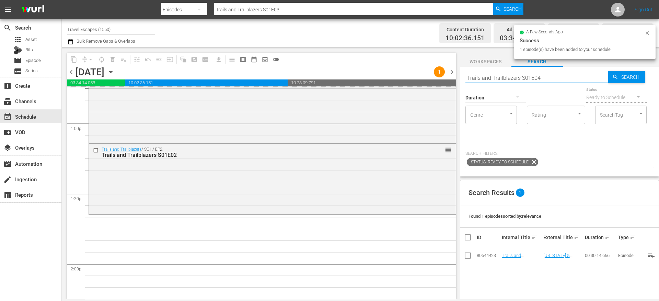
type input "Trails and Trailblazers S01E04"
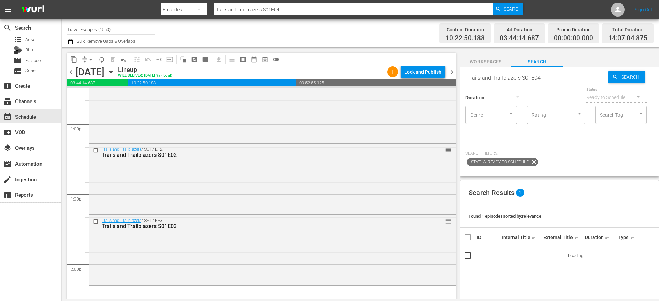
scroll to position [1893, 0]
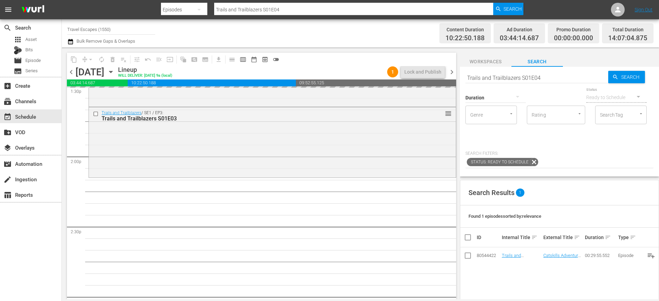
click at [549, 78] on input "Trails and Trailblazers S01E04" at bounding box center [537, 77] width 143 height 16
type input "Trails and Trailblazers S01E05"
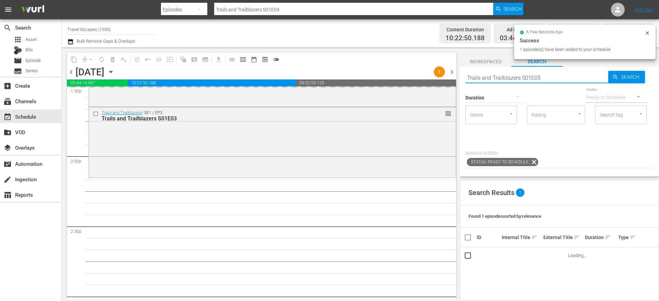
type input "Trails and Trailblazers S01E05"
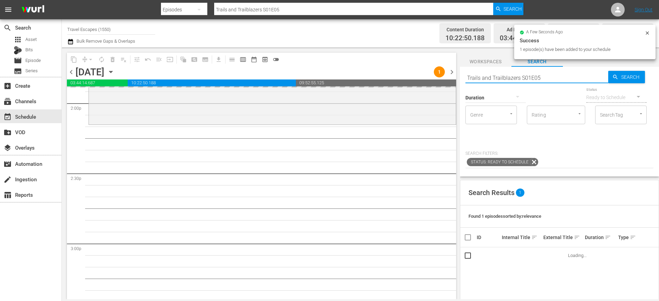
scroll to position [1946, 0]
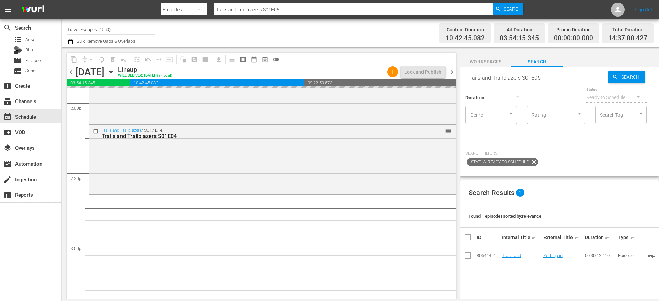
click at [553, 77] on input "Trails and Trailblazers S01E05" at bounding box center [537, 77] width 143 height 16
type input "Trails and Trailblazers S01E06"
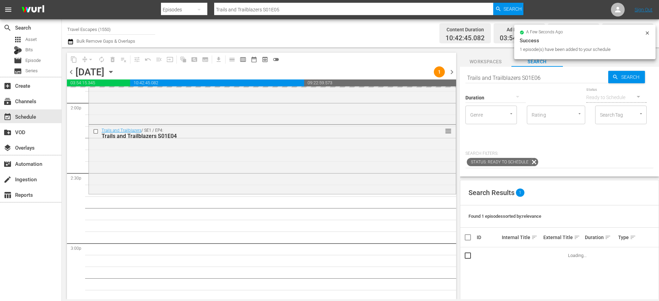
type input "Trails and Trailblazers S01E06"
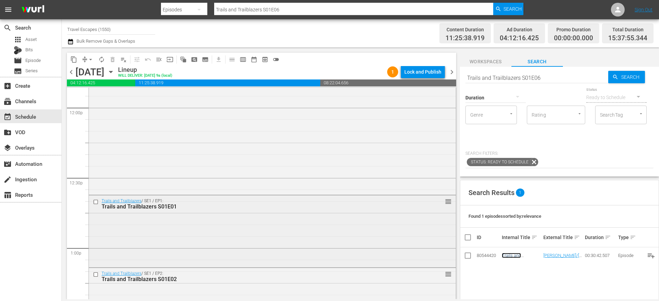
scroll to position [1674, 0]
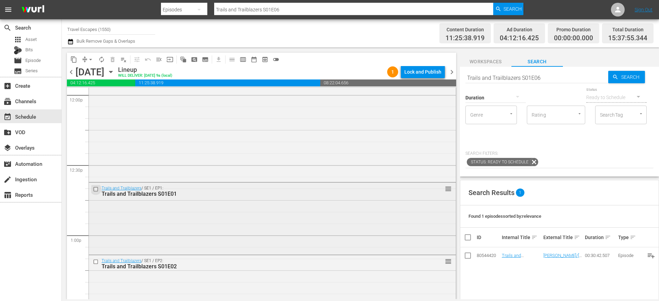
click at [95, 189] on input "checkbox" at bounding box center [96, 189] width 7 height 6
click at [96, 260] on input "checkbox" at bounding box center [96, 261] width 7 height 6
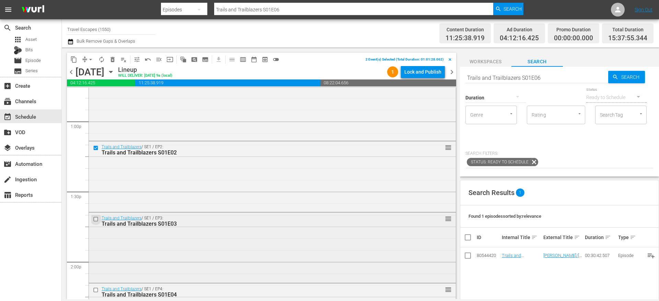
click at [95, 221] on input "checkbox" at bounding box center [96, 219] width 7 height 6
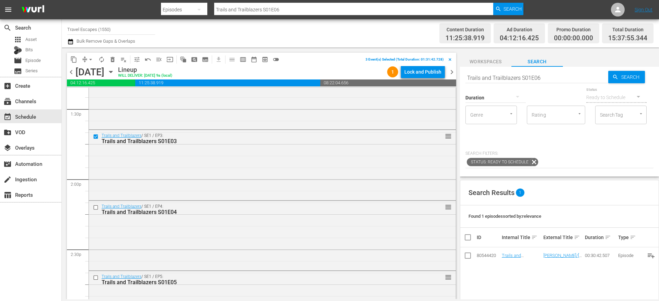
scroll to position [1877, 0]
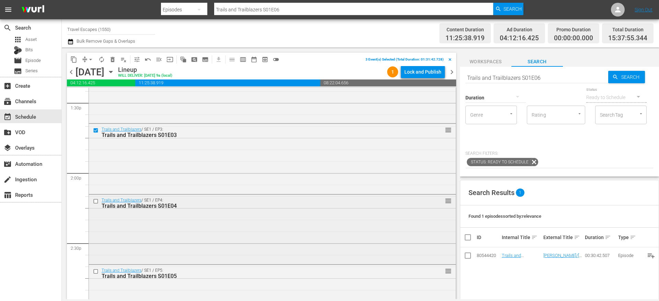
click at [97, 201] on input "checkbox" at bounding box center [96, 201] width 7 height 6
click at [97, 270] on input "checkbox" at bounding box center [96, 271] width 7 height 6
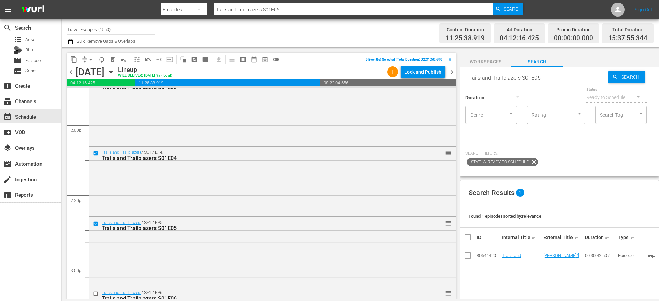
scroll to position [1990, 0]
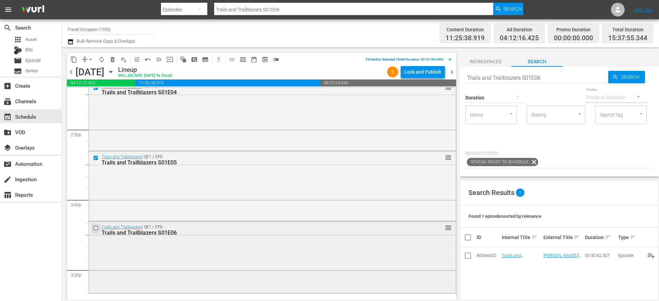
click at [96, 226] on input "checkbox" at bounding box center [96, 228] width 7 height 6
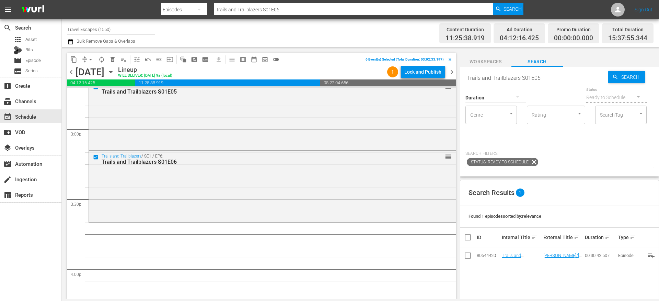
scroll to position [2076, 0]
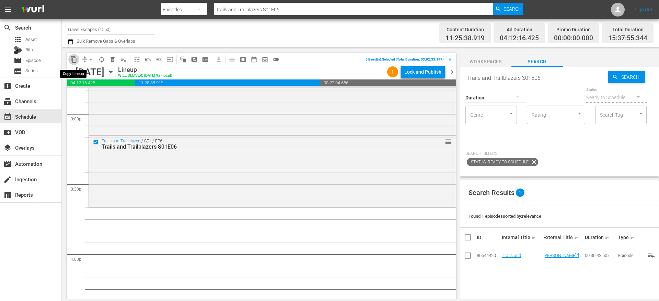
click at [76, 57] on span "content_copy" at bounding box center [73, 59] width 7 height 7
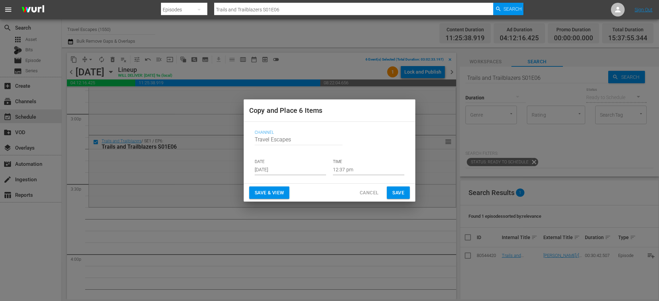
click at [292, 167] on input "Aug 16th 2025" at bounding box center [290, 170] width 71 height 10
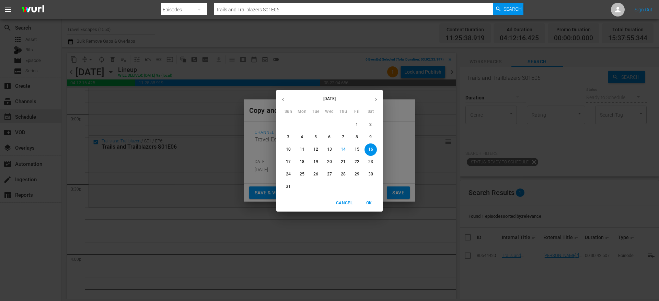
click at [375, 99] on icon "button" at bounding box center [376, 99] width 5 height 5
click at [341, 145] on button "18" at bounding box center [343, 149] width 12 height 12
type input "Sep 18th 2025"
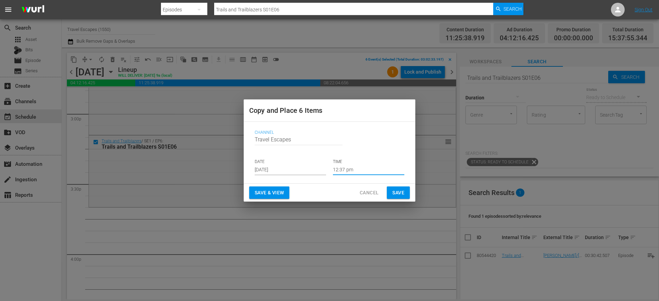
click at [348, 168] on input "12:37 pm" at bounding box center [368, 170] width 71 height 10
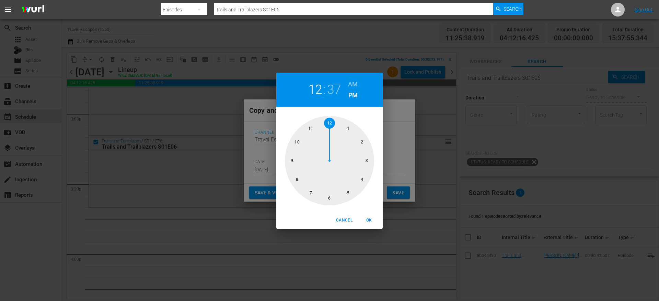
click at [367, 162] on div at bounding box center [329, 160] width 89 height 89
click at [299, 180] on div at bounding box center [329, 160] width 89 height 89
click at [370, 219] on span "OK" at bounding box center [369, 219] width 16 height 7
type input "03:40 pm"
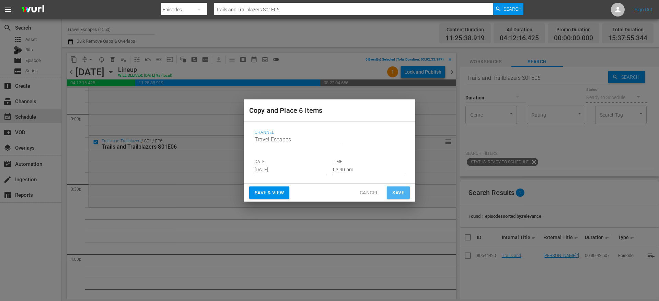
click at [392, 190] on button "Save" at bounding box center [398, 192] width 23 height 13
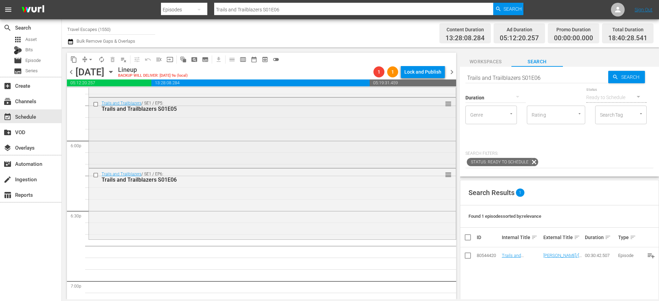
scroll to position [2481, 0]
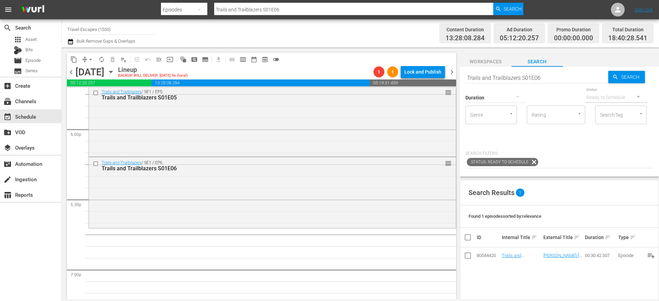
click at [86, 59] on button "arrow_drop_down" at bounding box center [90, 59] width 11 height 11
click at [109, 96] on li "Align to End of Previous Day" at bounding box center [91, 95] width 72 height 11
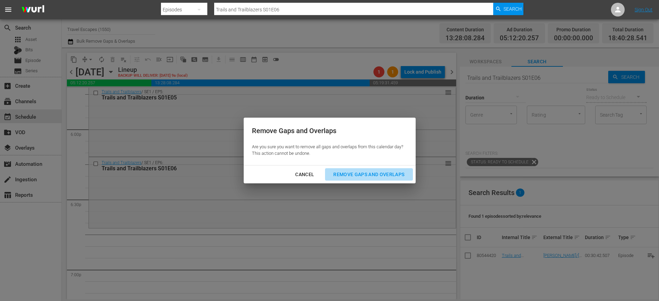
click at [387, 178] on div "Remove Gaps and Overlaps" at bounding box center [369, 174] width 82 height 9
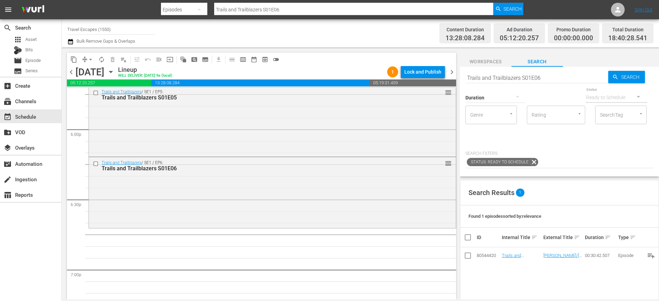
click at [492, 78] on input "Trails and Trailblazers S01E06" at bounding box center [537, 77] width 143 height 16
paste input "Downstream S01E19"
type input "Downstream S01E19"
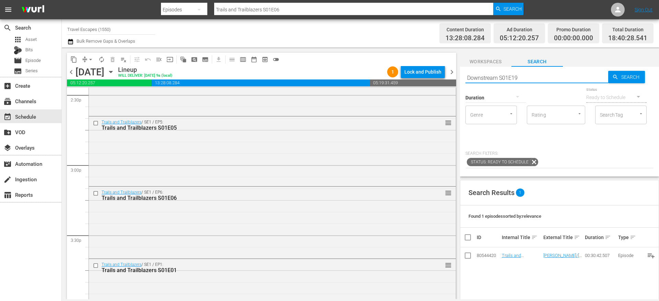
type input "Downstream S01E19"
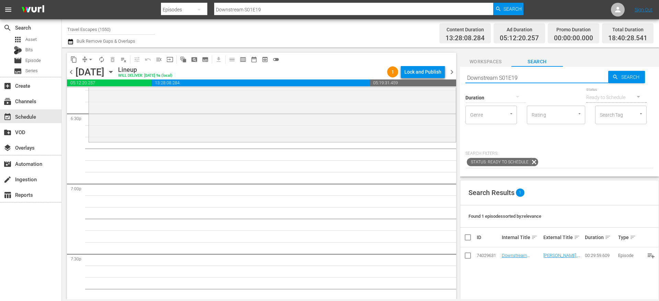
scroll to position [2549, 0]
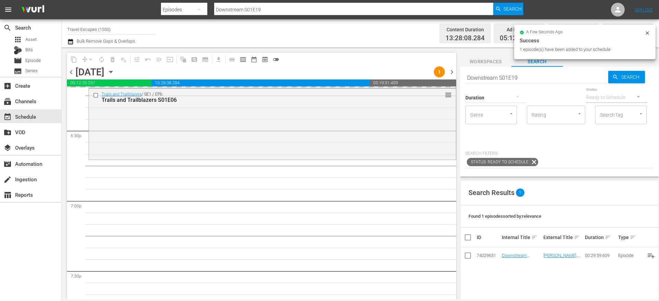
click at [480, 77] on input "Downstream S01E19" at bounding box center [537, 77] width 143 height 16
click at [481, 77] on input "Downstream S01E19" at bounding box center [537, 77] width 143 height 16
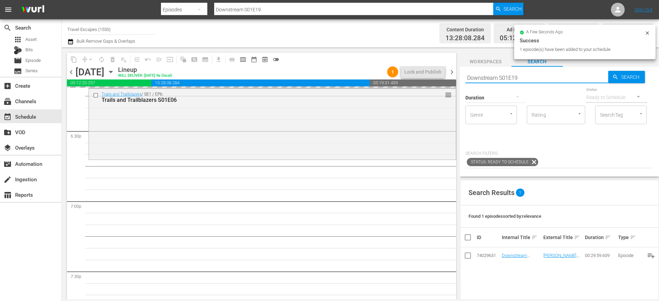
paste input "Great Destinations Europe S01E15"
type input "Great Destinations Europe S01E15"
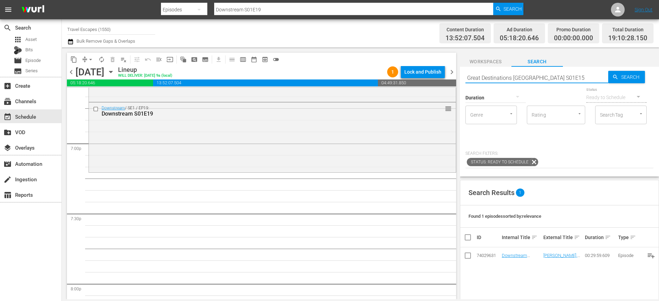
type input "Great Destinations Europe S01E15"
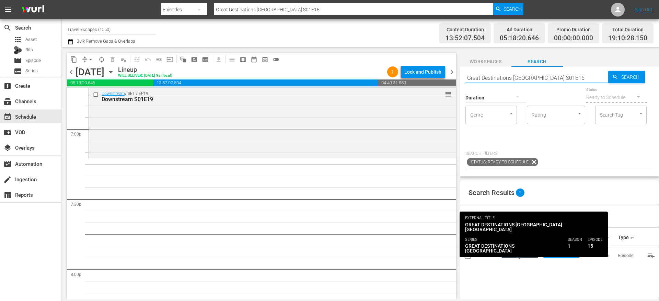
type input "Great Destinations Europe S01E15"
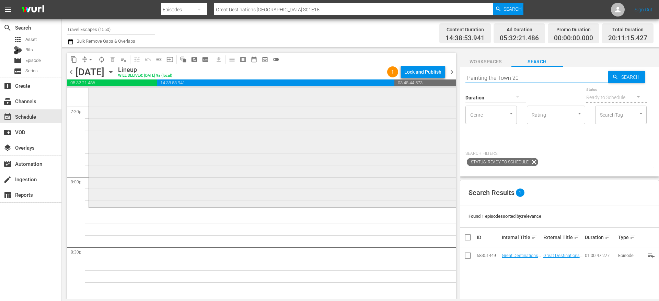
type input "Painting the Town 2"
type input "Painting the Town 201"
type input "Painting the Town s02e01"
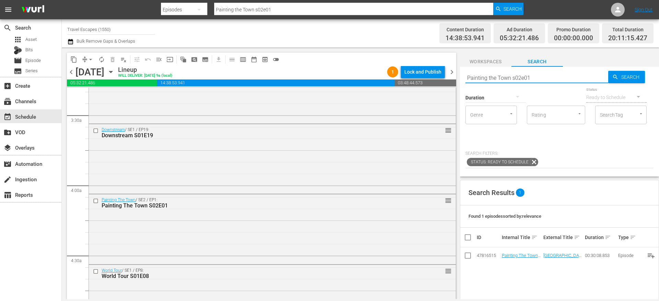
scroll to position [464, 0]
click at [97, 130] on input "checkbox" at bounding box center [96, 130] width 7 height 6
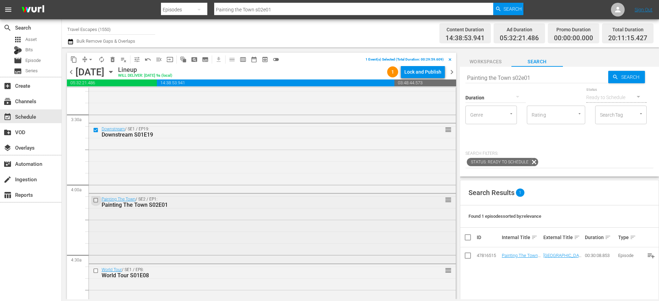
click at [97, 200] on input "checkbox" at bounding box center [96, 200] width 7 height 6
click at [113, 60] on span "delete_forever_outlined" at bounding box center [112, 59] width 7 height 7
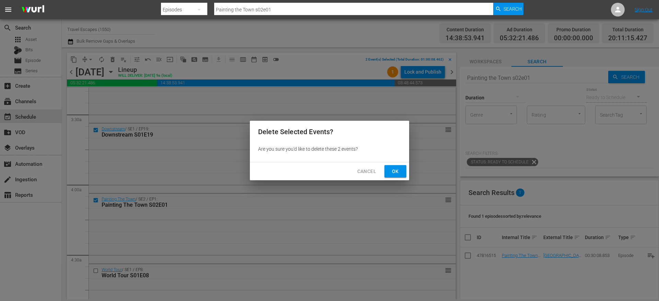
click at [389, 173] on button "Ok" at bounding box center [396, 171] width 22 height 13
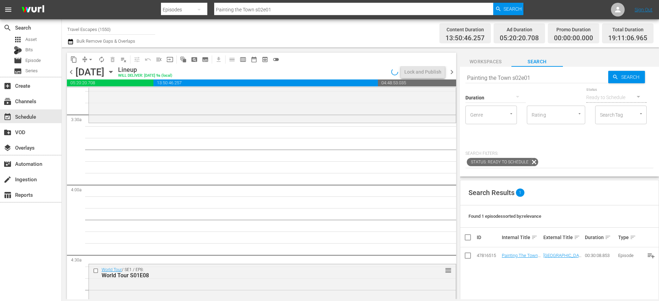
click at [489, 77] on input "Painting the Town s02e01" at bounding box center [537, 77] width 143 height 16
paste input "Downstream S01E18"
type input "Downstream S01E18"
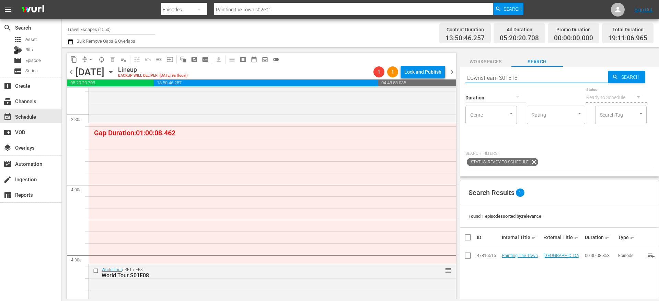
type input "Downstream S01E18"
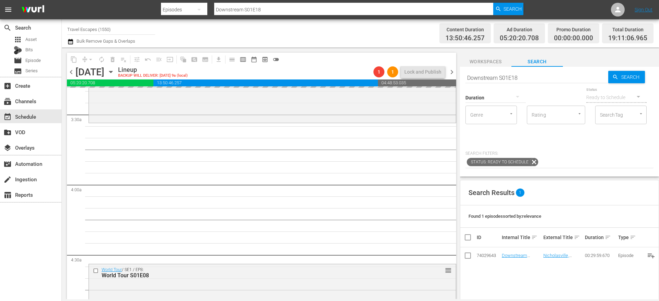
drag, startPoint x: 511, startPoint y: 254, endPoint x: 333, endPoint y: 11, distance: 301.5
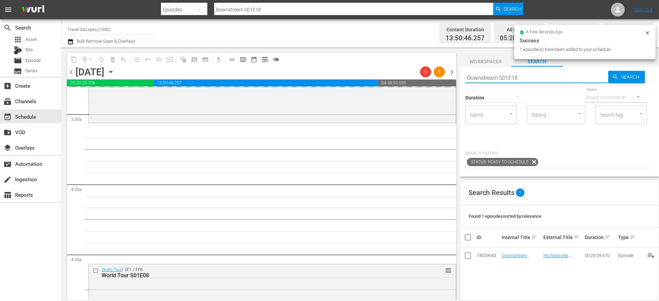
click at [486, 80] on input "Downstream S01E18" at bounding box center [537, 77] width 143 height 16
paste input "Painting the Town 113"
type input "Painting the Town s01e13"
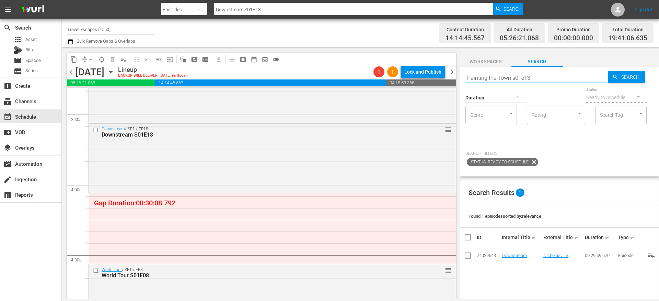
type input "Painting the Town s01e13"
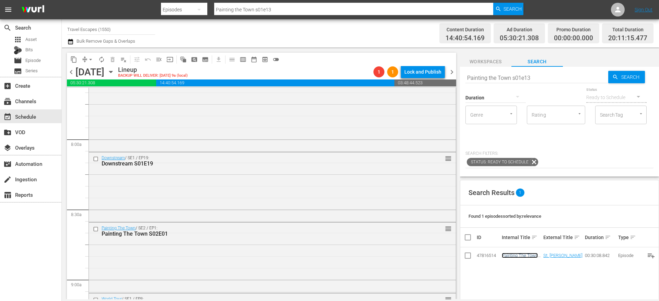
scroll to position [1080, 0]
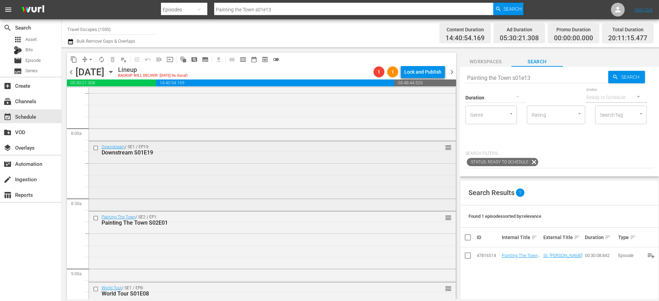
click at [97, 148] on input "checkbox" at bounding box center [96, 148] width 7 height 6
click at [97, 217] on input "checkbox" at bounding box center [96, 218] width 7 height 6
click at [113, 60] on span "delete_forever_outlined" at bounding box center [112, 59] width 7 height 7
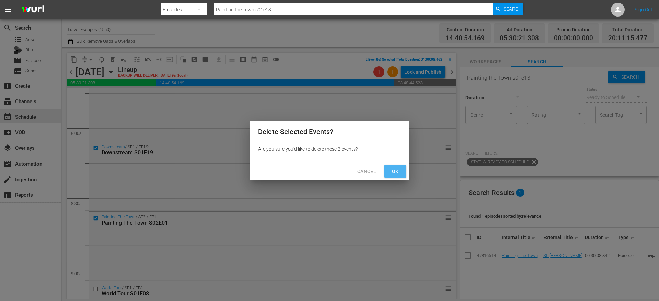
click at [393, 172] on span "Ok" at bounding box center [395, 171] width 11 height 9
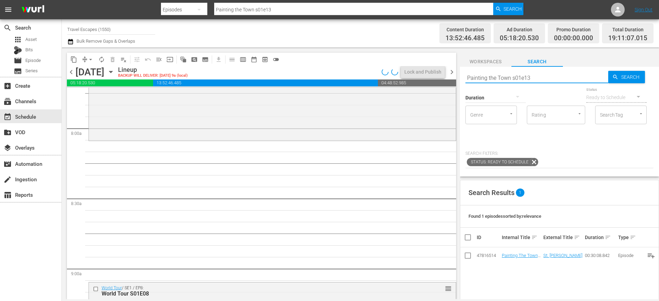
click at [514, 78] on input "Painting the Town s01e13" at bounding box center [537, 77] width 143 height 16
paste input "Downstream S01E18"
type input "Downstream S01E18"
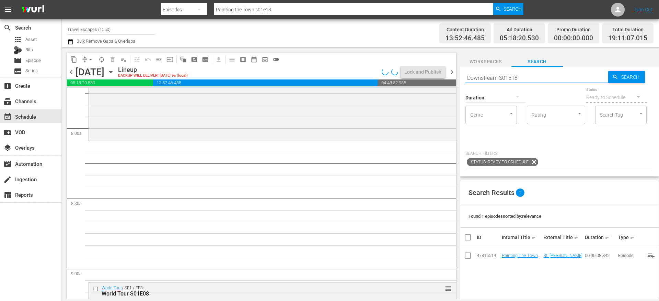
type input "Downstream S01E18"
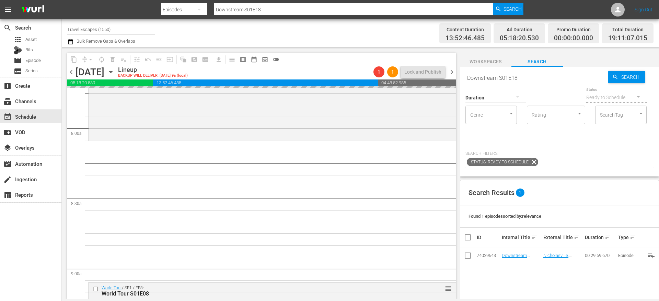
click at [496, 78] on input "Downstream S01E18" at bounding box center [537, 77] width 143 height 16
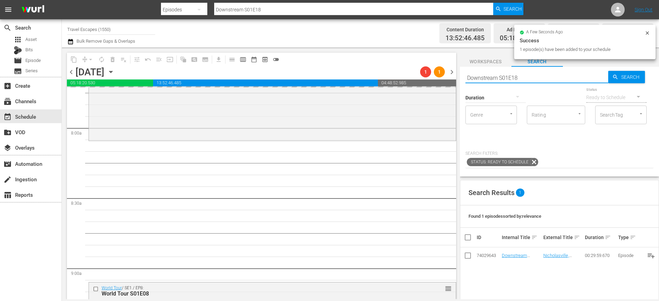
click at [496, 78] on input "Downstream S01E18" at bounding box center [537, 77] width 143 height 16
paste input "Painting the Town 113"
type input "Painting the Town s01e13"
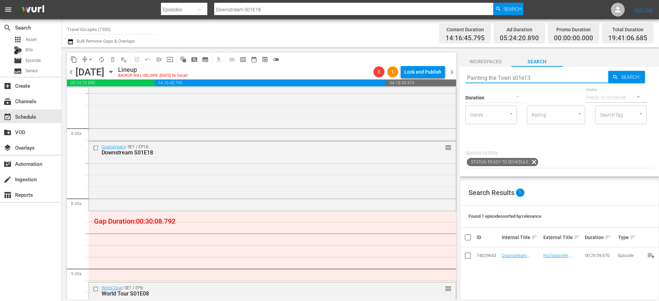
type input "Painting the Town s01e13"
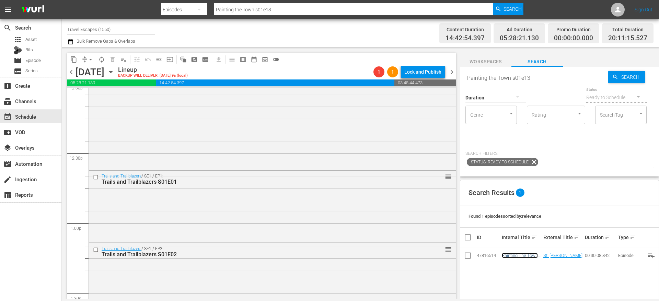
scroll to position [1705, 0]
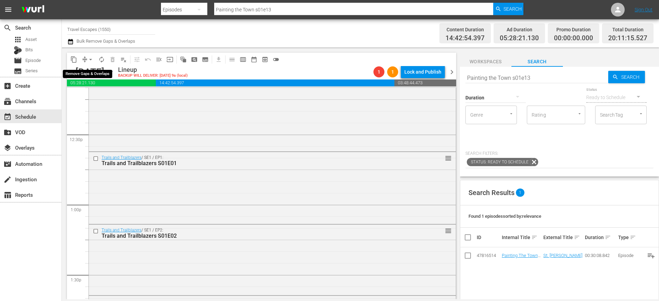
click at [87, 58] on span "arrow_drop_down" at bounding box center [90, 59] width 7 height 7
click at [90, 94] on li "Align to End of Previous Day" at bounding box center [91, 95] width 72 height 11
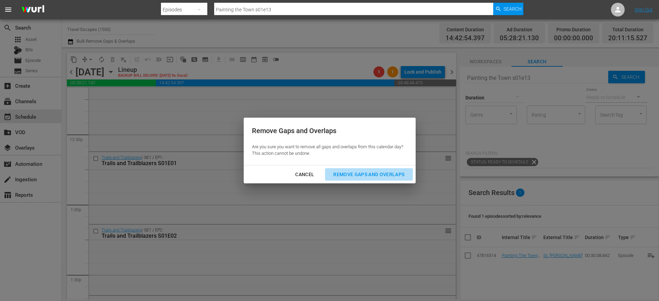
click at [358, 171] on div "Remove Gaps and Overlaps" at bounding box center [369, 174] width 82 height 9
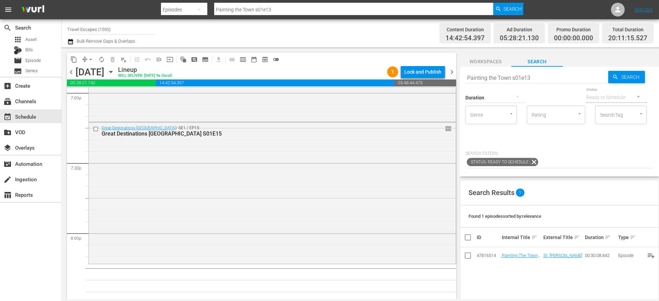
scroll to position [2658, 0]
click at [532, 77] on input "Painting the Town s01e13" at bounding box center [537, 77] width 143 height 16
type input "Painting the Town s02e01"
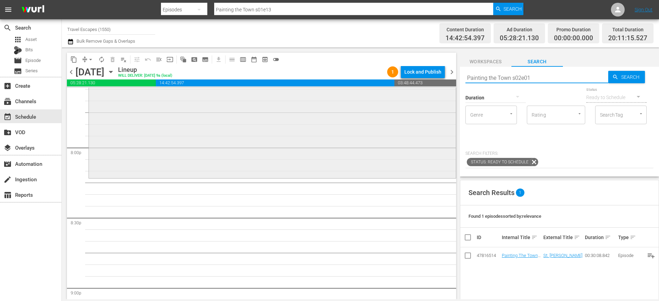
scroll to position [2747, 0]
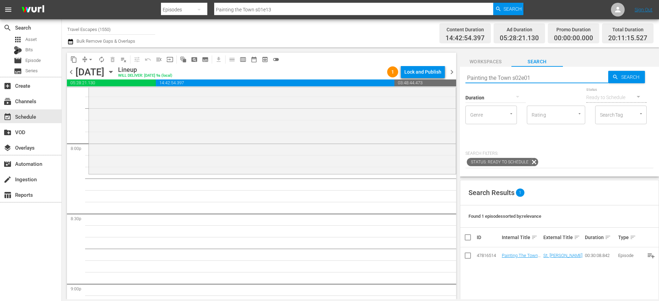
type input "Painting the Town s02e01"
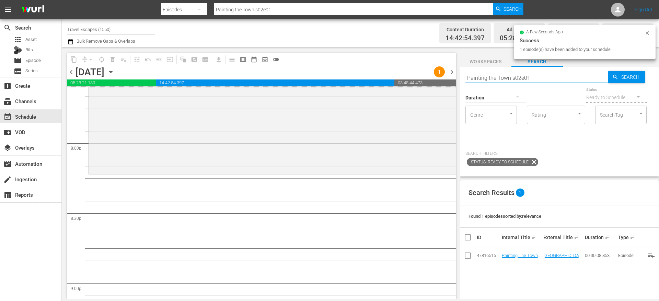
click at [498, 75] on input "Painting the Town s02e01" at bounding box center [537, 77] width 143 height 16
paste input "World Tour S01E09"
type input "World Tour S01E09"
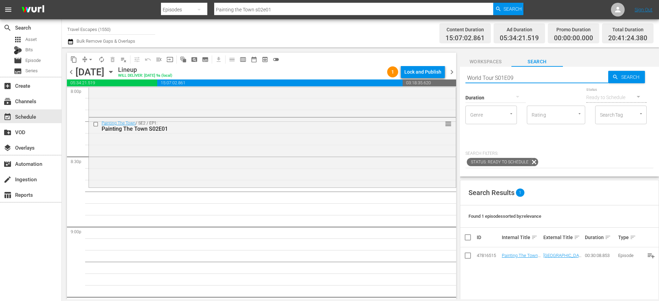
type input "World Tour S01E09"
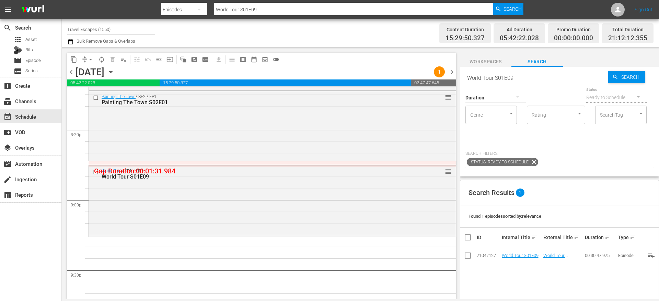
click at [485, 78] on input "World Tour S01E09" at bounding box center [537, 77] width 143 height 16
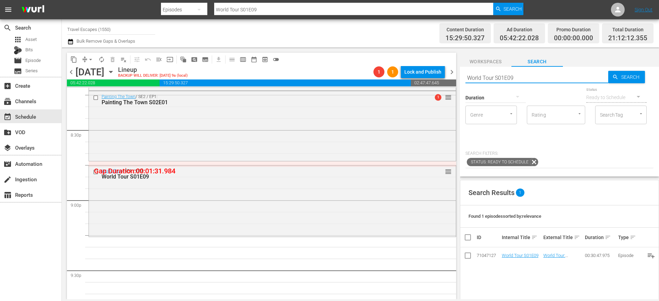
paste input "American Travelers: S02E01"
type input "American Travelers: S02E01"
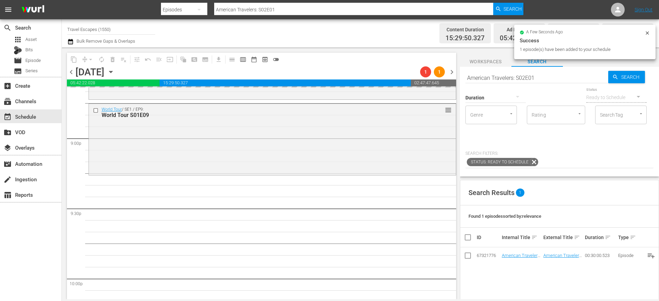
click at [500, 72] on input "American Travelers: S02E01" at bounding box center [537, 77] width 143 height 16
paste input "30 Minute Tour S01E14"
type input "30 Minute Tour S01E14"
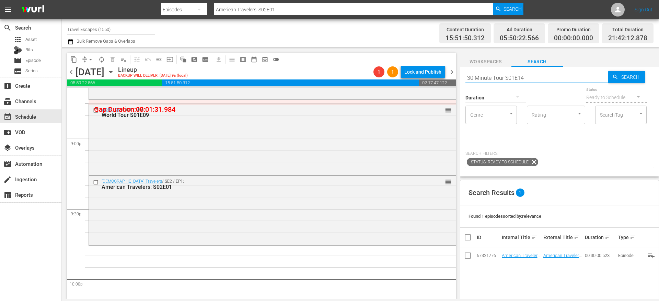
type input "30 Minute Tour S01E14"
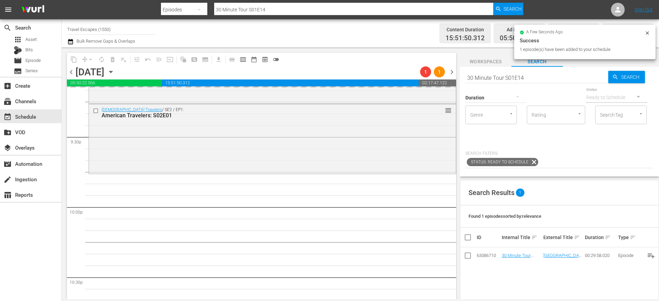
click at [513, 74] on input "30 Minute Tour S01E14" at bounding box center [537, 77] width 143 height 16
paste input "Lost and Found"
type input "Lost and Found S01E14"
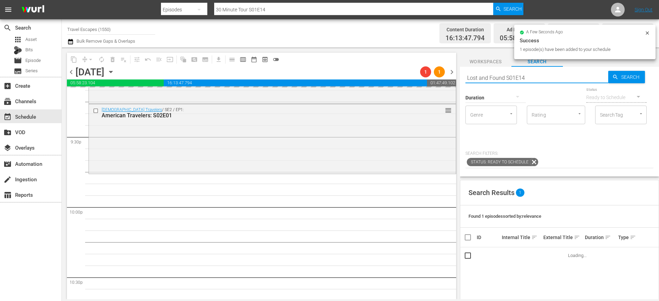
type input "Lost and Found S01E14"
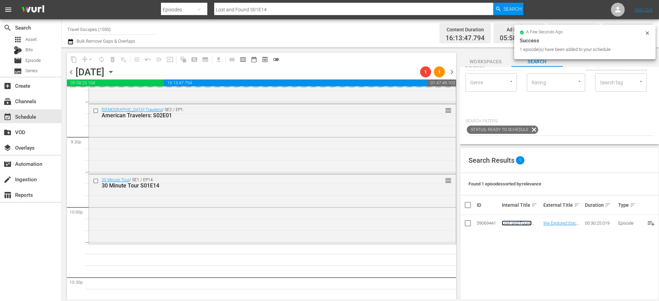
scroll to position [0, 0]
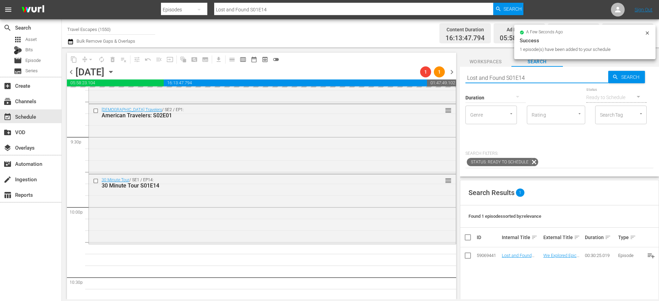
click at [496, 73] on input "Lost and Found S01E14" at bounding box center [537, 77] width 143 height 16
paste input "[PERSON_NAME] Irish Seafood Trails S03E05"
type input "[PERSON_NAME] Irish Seafood Trails S03E05"
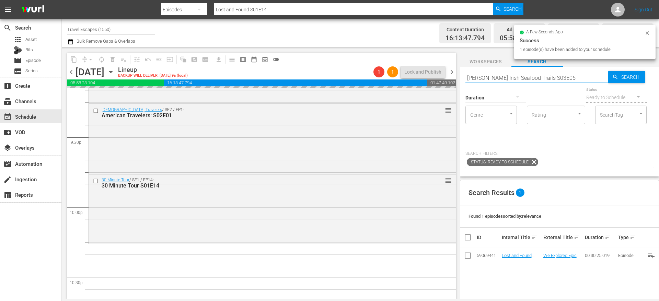
scroll to position [3036, 0]
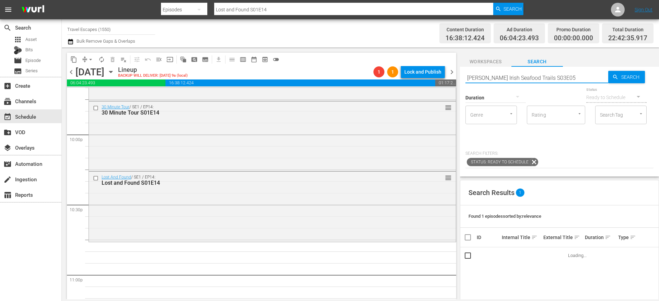
type input "[PERSON_NAME] Irish Seafood Trails S03E05"
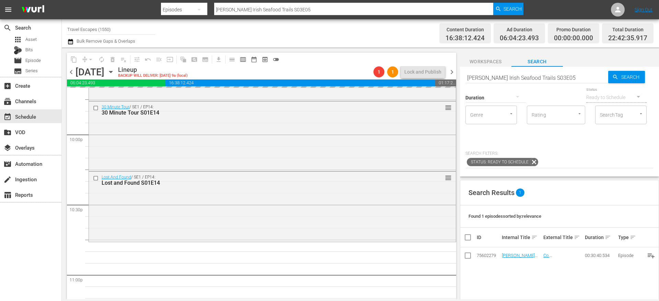
click at [513, 76] on input "[PERSON_NAME] Irish Seafood Trails S03E05" at bounding box center [537, 77] width 143 height 16
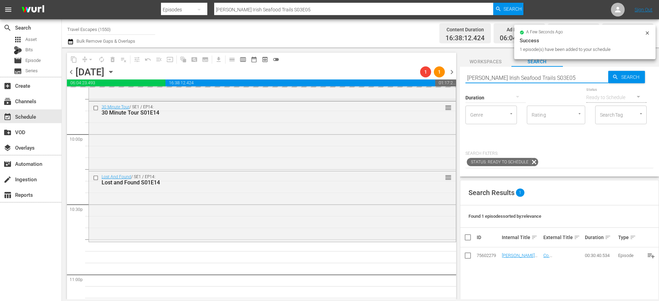
click at [513, 76] on input "[PERSON_NAME] Irish Seafood Trails S03E05" at bounding box center [537, 77] width 143 height 16
paste input "Great Destinations Europe S01E1"
type input "Great Destinations [GEOGRAPHIC_DATA] S01E15"
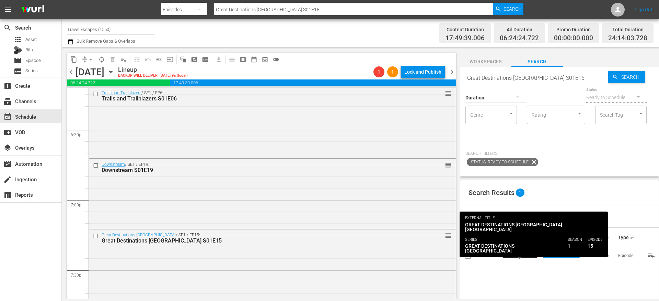
scroll to position [2529, 0]
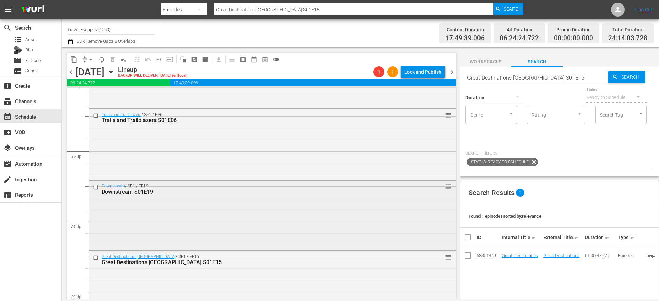
click at [216, 198] on div "Downstream / SE1 / EP19: Downstream S01E19 reorder" at bounding box center [272, 214] width 367 height 68
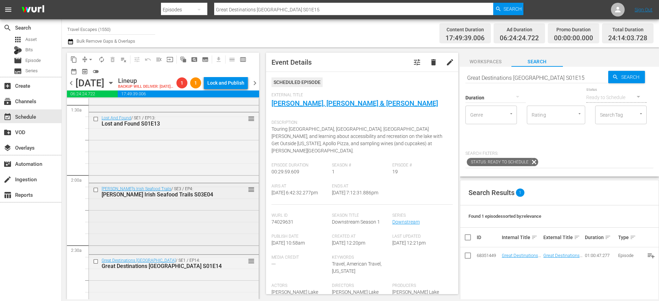
scroll to position [202, 0]
click at [98, 123] on input "checkbox" at bounding box center [96, 120] width 7 height 6
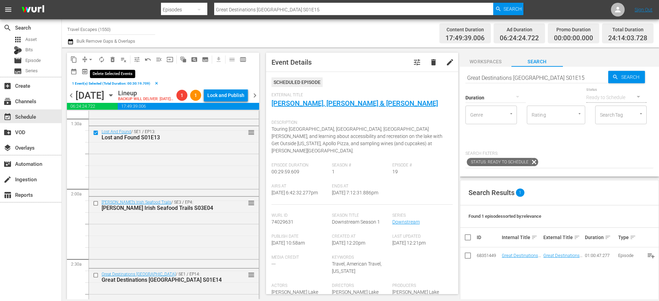
click at [114, 60] on span "delete_forever_outlined" at bounding box center [112, 59] width 7 height 7
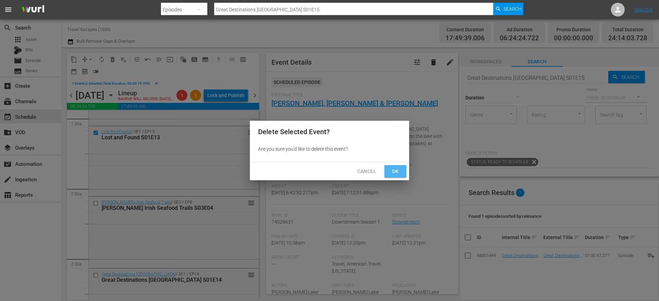
click at [396, 170] on span "Ok" at bounding box center [395, 171] width 11 height 9
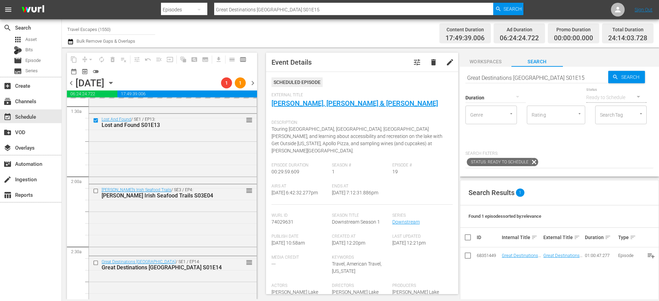
click at [502, 82] on div "Duration" at bounding box center [496, 93] width 60 height 25
click at [502, 80] on input "Great Destinations [GEOGRAPHIC_DATA] S01E15" at bounding box center [537, 77] width 143 height 16
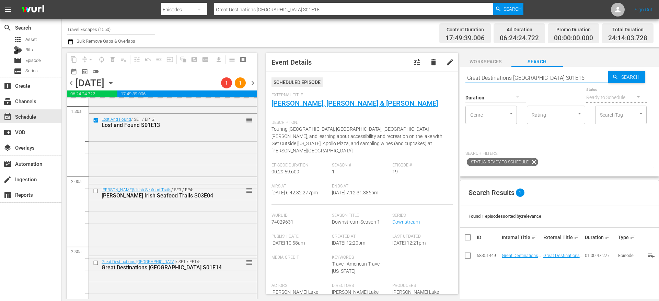
click at [502, 80] on input "Great Destinations [GEOGRAPHIC_DATA] S01E15" at bounding box center [537, 77] width 143 height 16
type input "foodie"
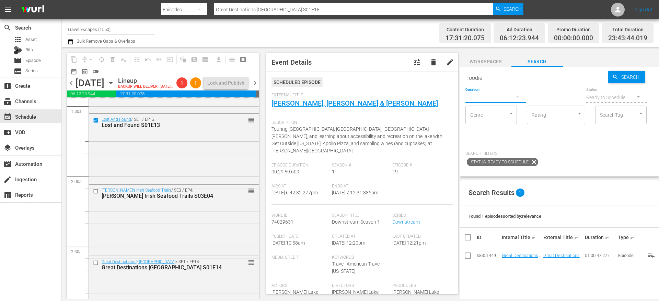
click at [524, 97] on button "button" at bounding box center [518, 96] width 16 height 16
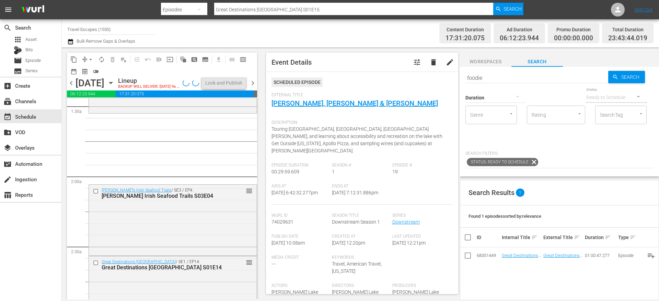
type input "foodie"
click at [518, 98] on icon "button" at bounding box center [518, 96] width 8 height 8
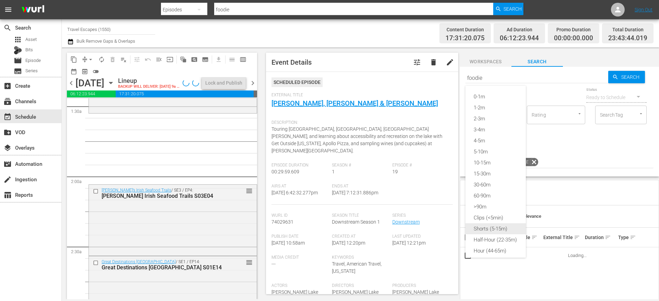
click at [499, 228] on div "Shorts (5-15m)" at bounding box center [496, 228] width 60 height 11
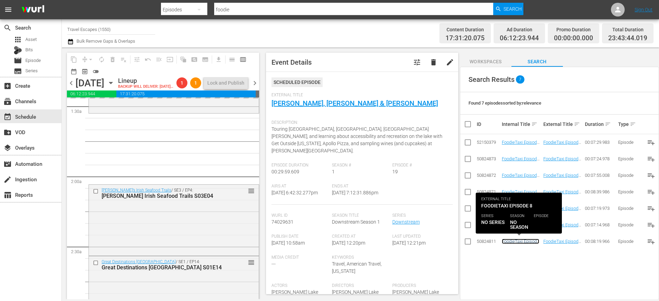
scroll to position [0, 0]
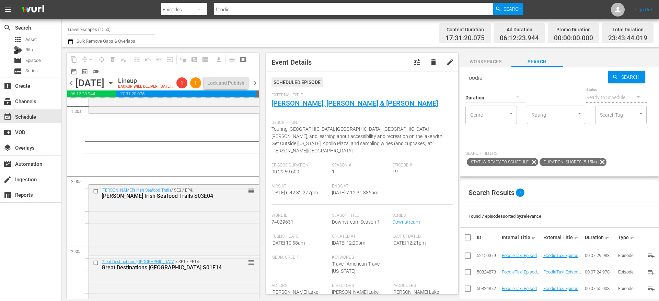
click at [483, 76] on input "foodie" at bounding box center [537, 77] width 143 height 16
type input "AAL"
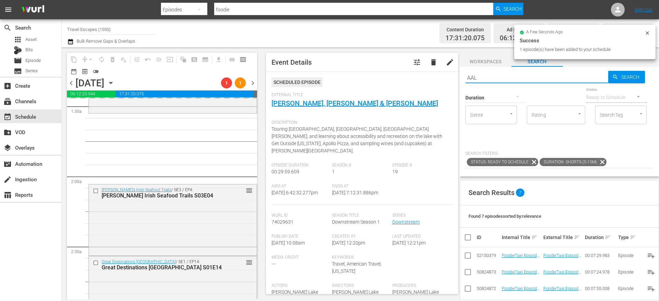
type input "AAL"
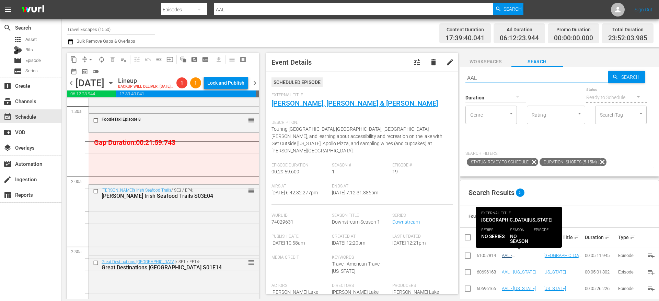
type input "AAL"
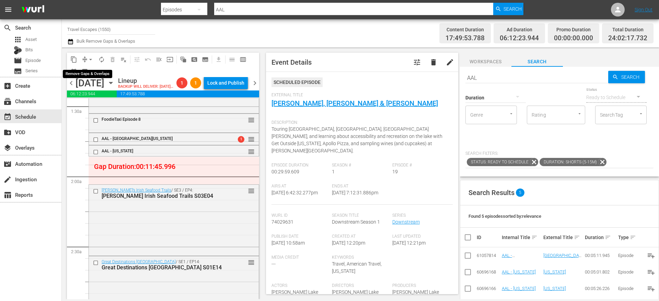
click at [86, 58] on button "arrow_drop_down" at bounding box center [90, 59] width 11 height 11
click at [92, 98] on li "Align to End of Previous Day" at bounding box center [91, 95] width 72 height 11
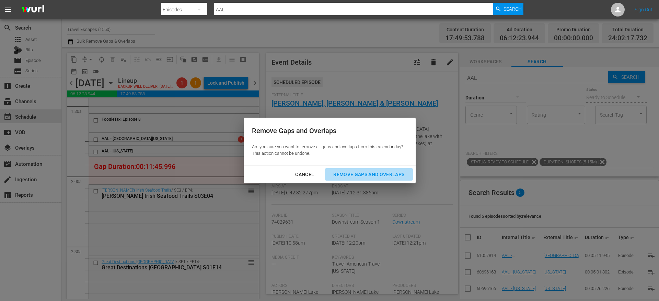
click at [353, 174] on div "Remove Gaps and Overlaps" at bounding box center [369, 174] width 82 height 9
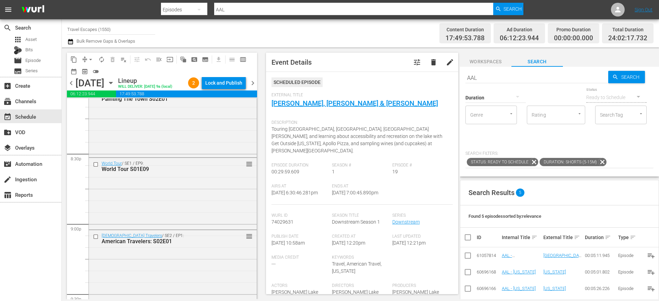
scroll to position [2814, 0]
click at [96, 170] on input "checkbox" at bounding box center [96, 168] width 7 height 6
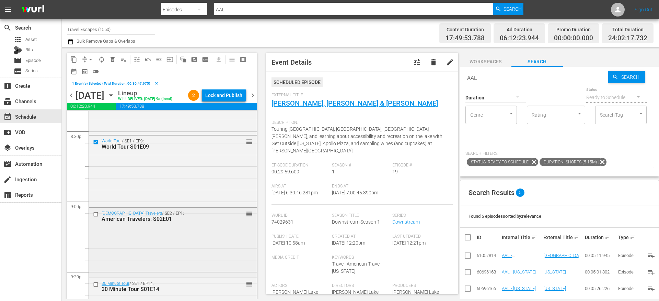
scroll to position [2899, 0]
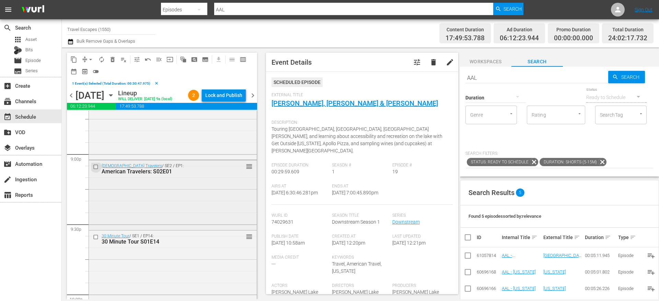
click at [97, 169] on input "checkbox" at bounding box center [96, 166] width 7 height 6
click at [95, 240] on input "checkbox" at bounding box center [96, 237] width 7 height 6
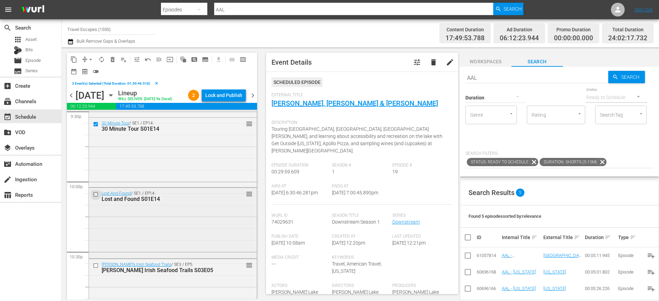
click at [96, 197] on input "checkbox" at bounding box center [96, 194] width 7 height 6
click at [97, 268] on input "checkbox" at bounding box center [96, 265] width 7 height 6
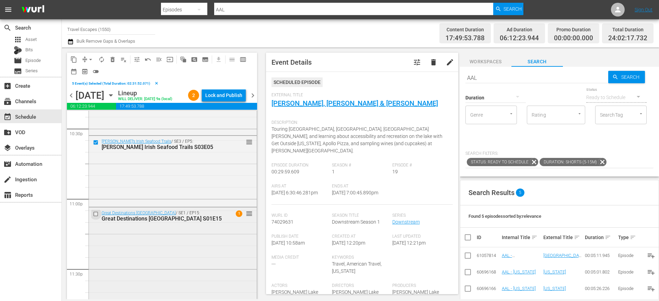
click at [96, 217] on input "checkbox" at bounding box center [96, 214] width 7 height 6
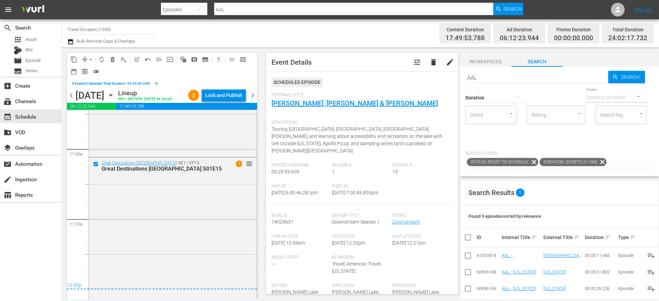
scroll to position [3195, 0]
click at [74, 58] on span "content_copy" at bounding box center [73, 59] width 7 height 7
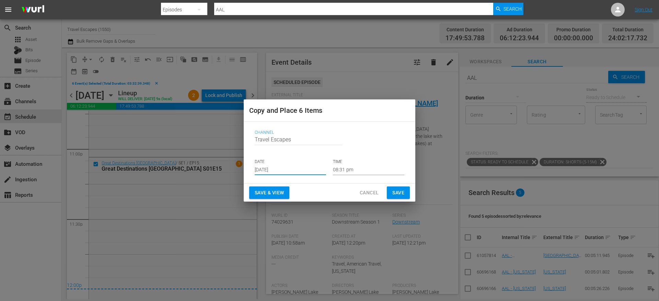
click at [274, 167] on input "[DATE]" at bounding box center [290, 170] width 71 height 10
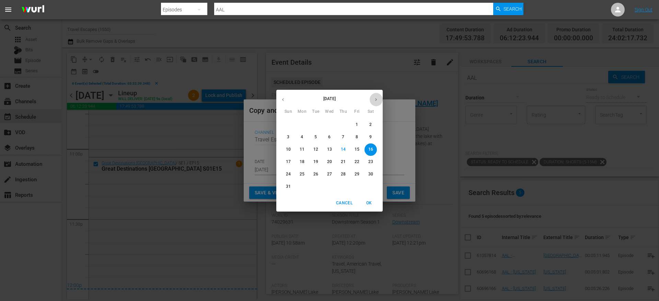
click at [374, 98] on icon "button" at bounding box center [376, 99] width 5 height 5
click at [360, 148] on span "19" at bounding box center [357, 149] width 12 height 6
type input "Sep 19th 2025"
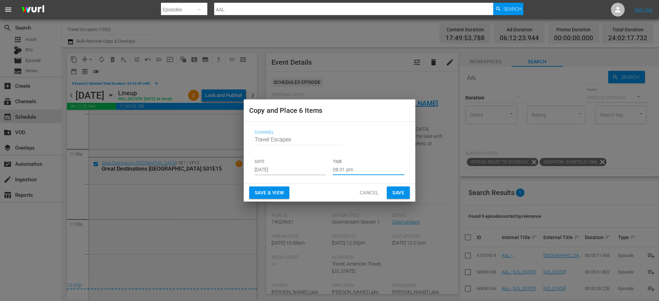
click at [346, 171] on input "08:31 pm" at bounding box center [368, 170] width 71 height 10
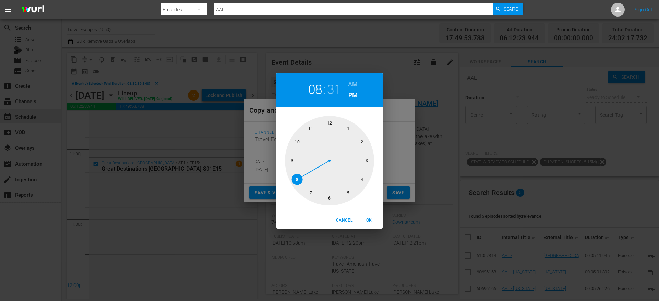
click at [330, 121] on div at bounding box center [329, 160] width 89 height 89
click at [328, 118] on div at bounding box center [329, 160] width 89 height 89
click at [352, 82] on h6 "AM" at bounding box center [353, 84] width 10 height 11
click at [372, 217] on span "OK" at bounding box center [369, 219] width 16 height 7
type input "12:00 am"
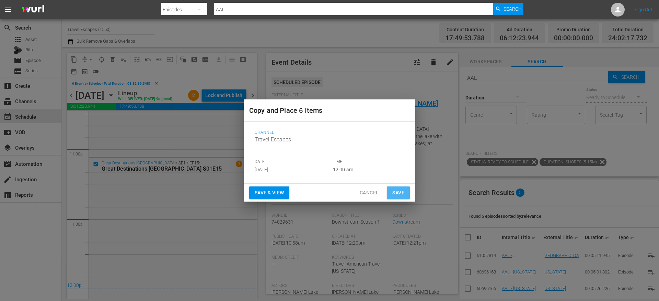
click at [403, 191] on span "Save" at bounding box center [399, 192] width 12 height 9
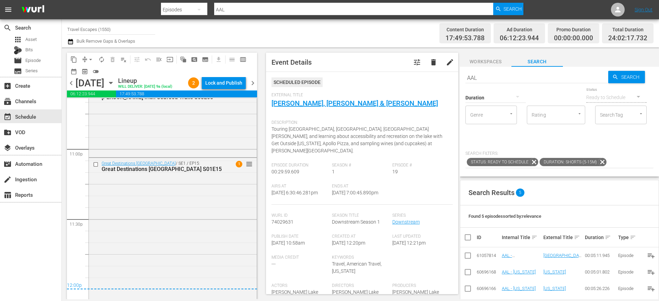
scroll to position [3183, 0]
click at [253, 85] on span "chevron_right" at bounding box center [253, 83] width 9 height 9
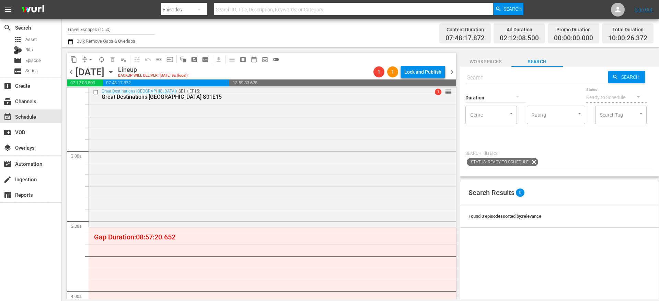
scroll to position [396, 0]
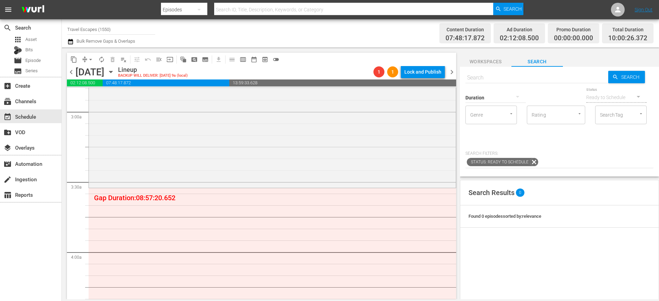
click at [505, 79] on input "text" at bounding box center [537, 77] width 143 height 16
paste input "Downstream S01E19"
type input "Downstream S01E19"
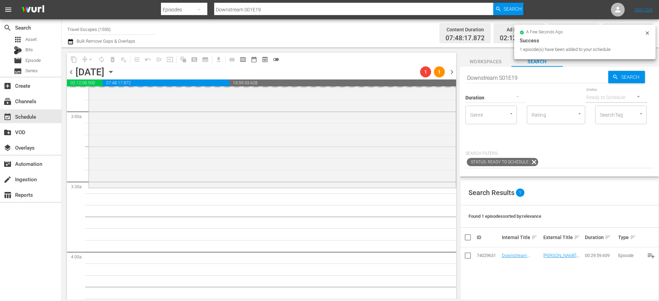
click at [488, 74] on input "Downstream S01E19" at bounding box center [537, 77] width 143 height 16
paste input "Painting the Town 201"
type input "Painting the Town s02e01"
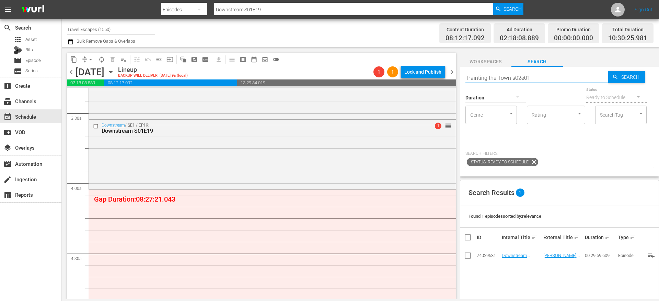
type input "Painting the Town s02e01"
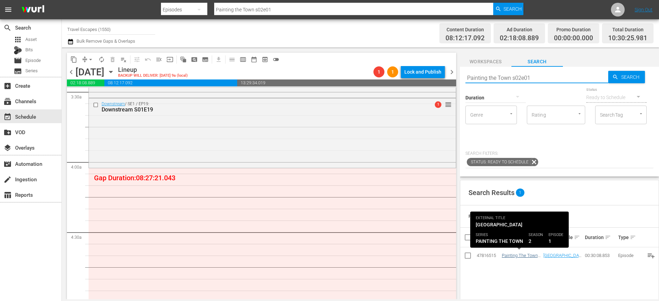
type input "Painting the Town s02e01"
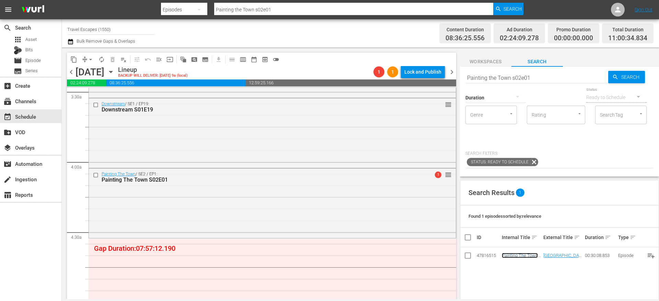
scroll to position [0, 0]
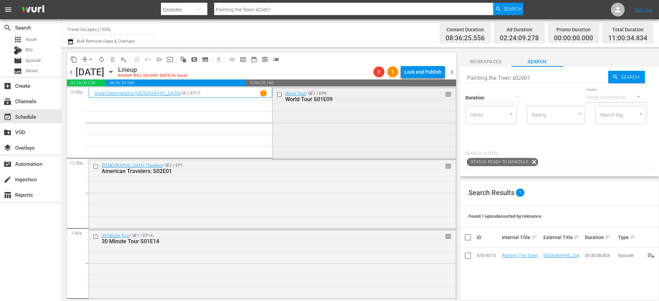
click at [278, 95] on input "checkbox" at bounding box center [280, 94] width 7 height 6
click at [97, 167] on input "checkbox" at bounding box center [96, 166] width 7 height 6
click at [96, 236] on input "checkbox" at bounding box center [96, 236] width 7 height 6
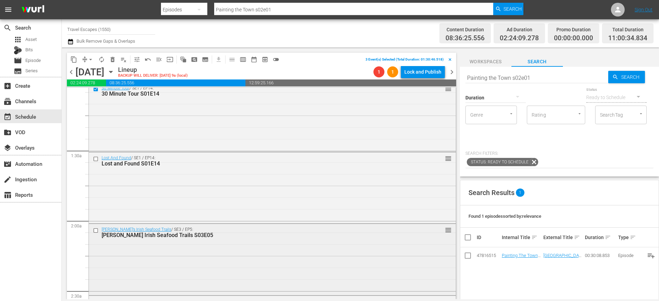
scroll to position [138, 0]
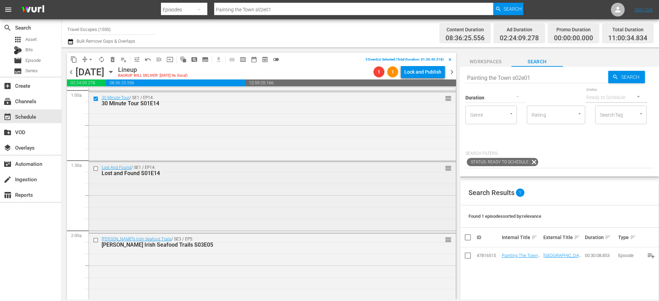
click at [97, 169] on input "checkbox" at bounding box center [96, 169] width 7 height 6
click at [97, 239] on input "checkbox" at bounding box center [96, 240] width 7 height 6
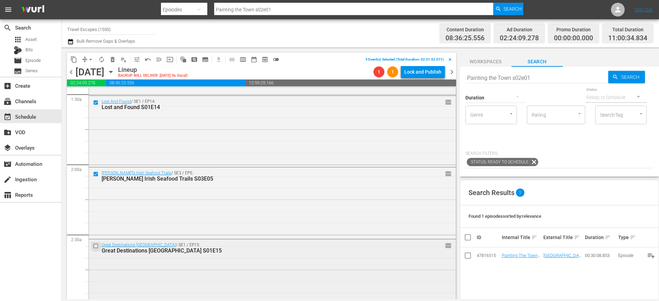
click at [98, 244] on input "checkbox" at bounding box center [96, 245] width 7 height 6
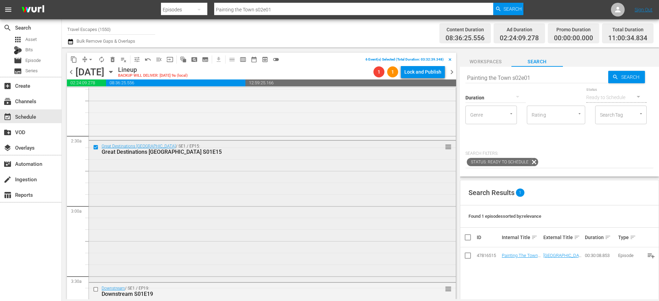
scroll to position [389, 0]
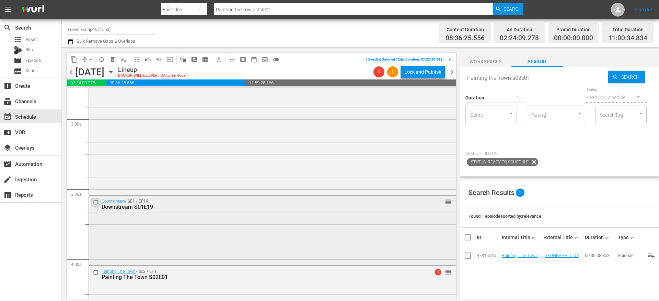
click at [97, 202] on input "checkbox" at bounding box center [96, 202] width 7 height 6
click at [97, 271] on input "checkbox" at bounding box center [96, 272] width 7 height 6
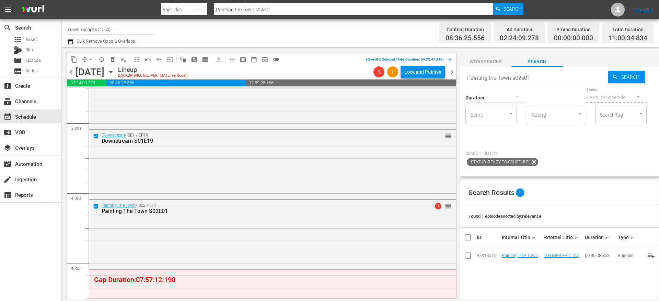
scroll to position [509, 0]
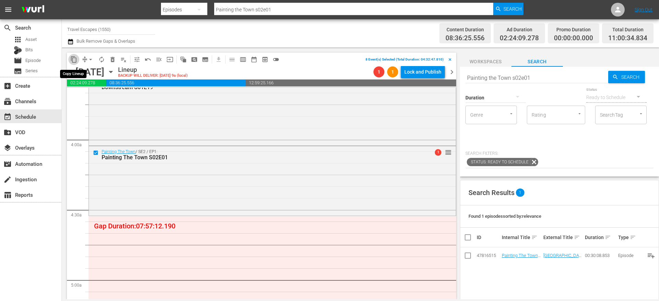
click at [75, 61] on span "content_copy" at bounding box center [73, 59] width 7 height 7
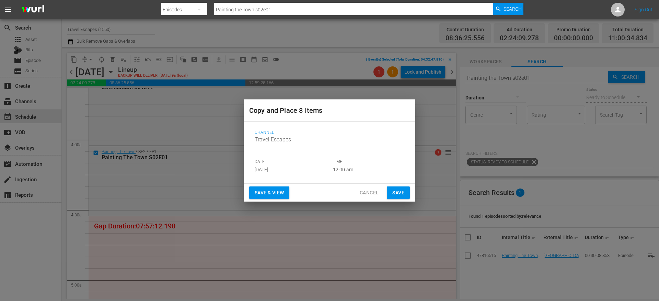
click at [276, 163] on p "DATE" at bounding box center [290, 162] width 71 height 6
click at [275, 168] on input "[DATE]" at bounding box center [290, 170] width 71 height 10
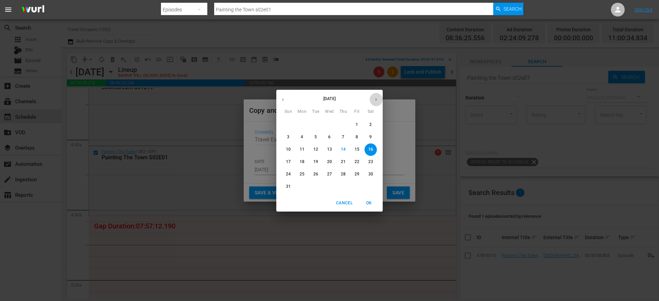
click at [376, 99] on icon "button" at bounding box center [376, 99] width 2 height 3
click at [358, 151] on p "19" at bounding box center [357, 149] width 5 height 6
type input "Sep 19th 2025"
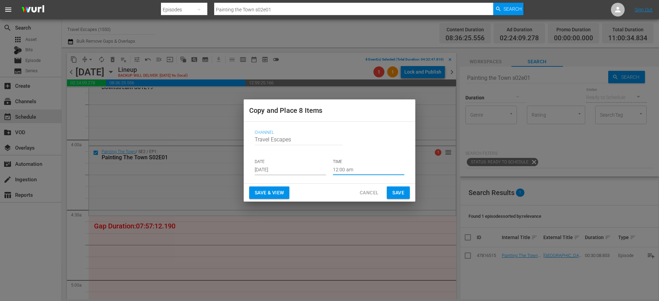
click at [350, 170] on input "12:00 am" at bounding box center [368, 170] width 71 height 10
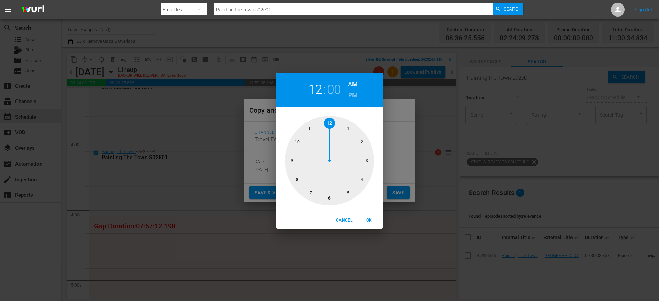
click at [360, 176] on div at bounding box center [329, 160] width 89 height 89
click at [331, 197] on div at bounding box center [329, 160] width 89 height 89
click at [351, 93] on h6 "PM" at bounding box center [353, 95] width 9 height 11
click at [352, 87] on h6 "AM" at bounding box center [353, 84] width 10 height 11
click at [370, 217] on span "OK" at bounding box center [369, 219] width 16 height 7
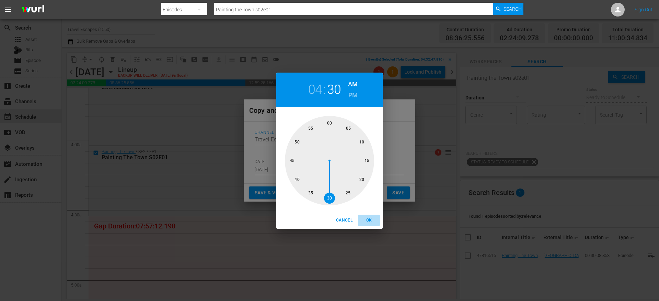
type input "04:30 am"
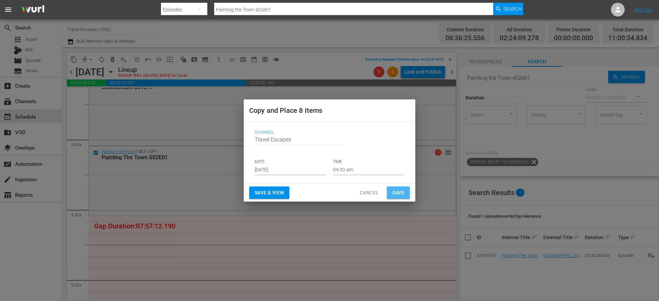
click at [394, 187] on button "Save" at bounding box center [398, 192] width 23 height 13
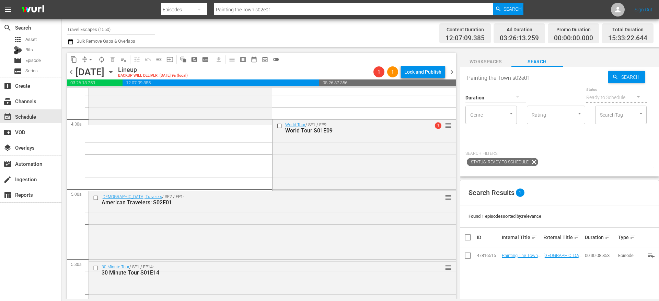
scroll to position [597, 0]
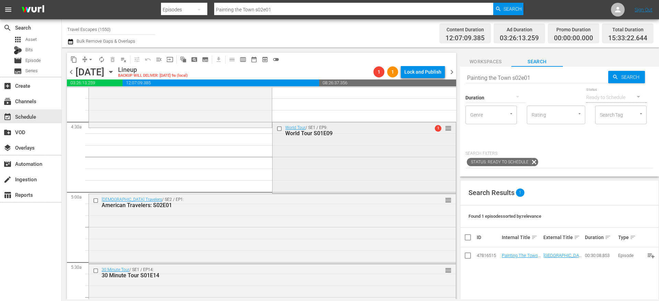
click at [277, 128] on input "checkbox" at bounding box center [280, 128] width 7 height 6
click at [95, 200] on input "checkbox" at bounding box center [96, 200] width 7 height 6
click at [97, 272] on input "checkbox" at bounding box center [96, 270] width 7 height 6
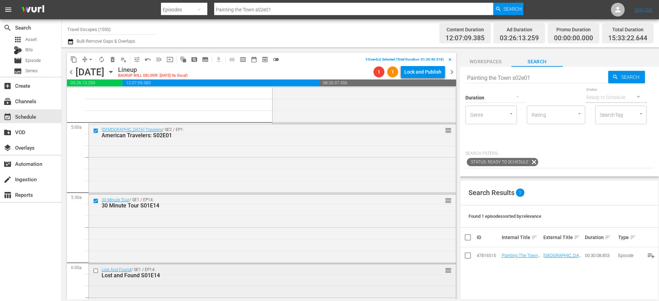
scroll to position [696, 0]
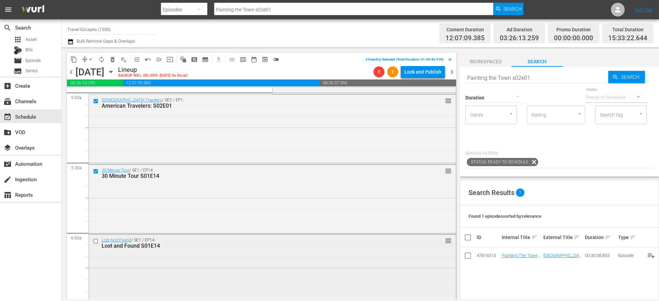
click at [97, 240] on input "checkbox" at bounding box center [96, 241] width 7 height 6
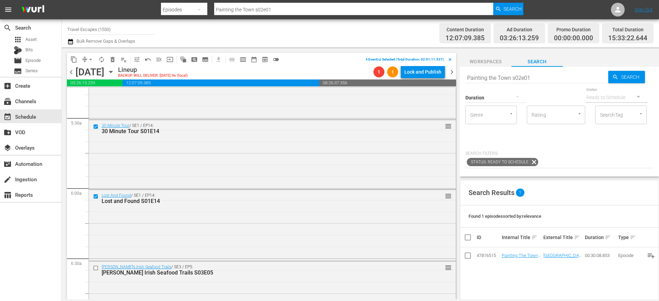
scroll to position [806, 0]
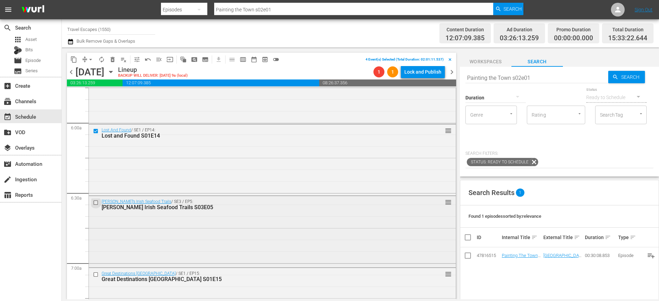
click at [97, 202] on input "checkbox" at bounding box center [96, 203] width 7 height 6
click at [97, 272] on input "checkbox" at bounding box center [96, 274] width 7 height 6
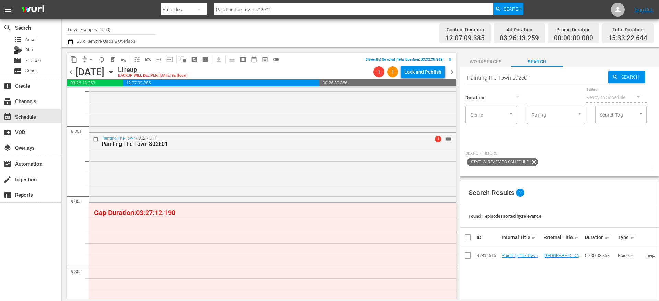
scroll to position [1206, 0]
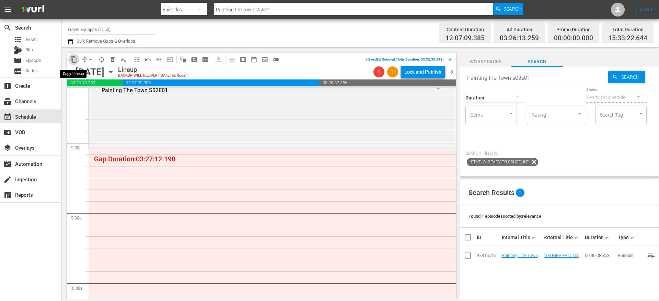
click at [75, 57] on span "content_copy" at bounding box center [73, 59] width 7 height 7
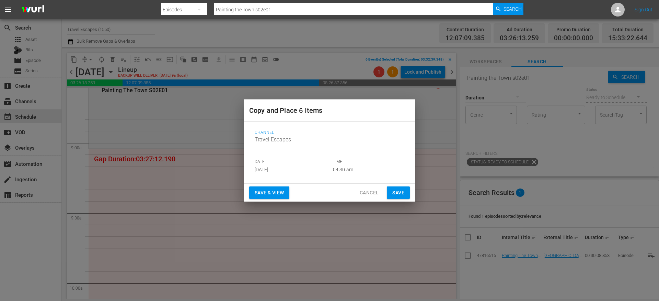
click at [266, 167] on input "[DATE]" at bounding box center [290, 170] width 71 height 10
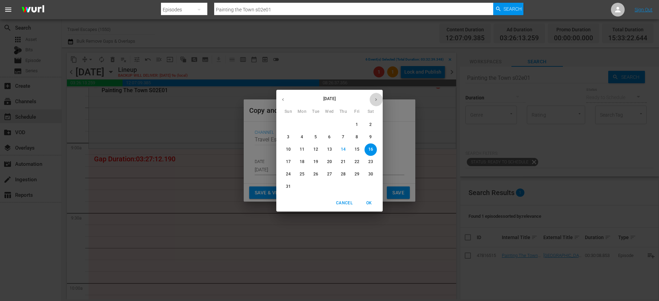
click at [375, 102] on button "button" at bounding box center [376, 99] width 13 height 13
click at [356, 148] on p "19" at bounding box center [357, 149] width 5 height 6
type input "Sep 19th 2025"
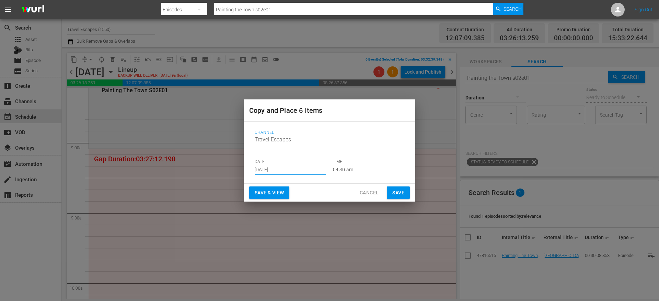
click at [344, 170] on input "04:30 am" at bounding box center [368, 170] width 71 height 10
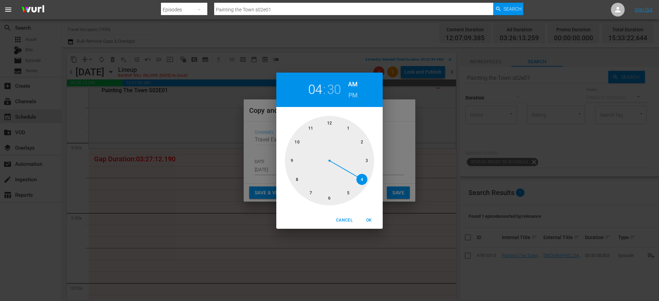
click at [291, 157] on div at bounding box center [329, 160] width 89 height 89
click at [330, 123] on div at bounding box center [329, 160] width 89 height 89
click at [367, 220] on span "OK" at bounding box center [369, 219] width 16 height 7
type input "09:00 am"
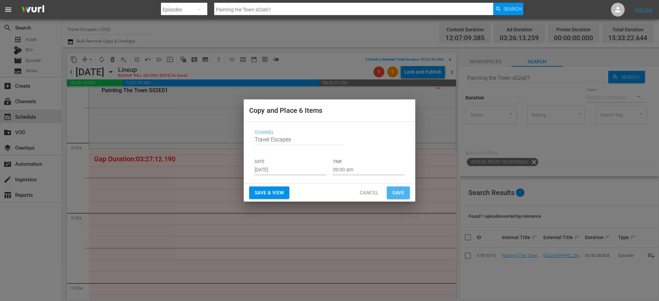
click at [397, 192] on span "Save" at bounding box center [399, 192] width 12 height 9
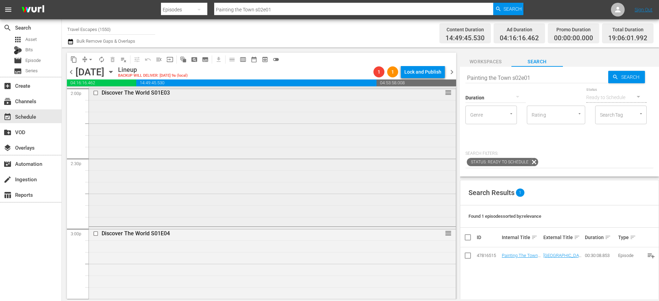
scroll to position [1969, 0]
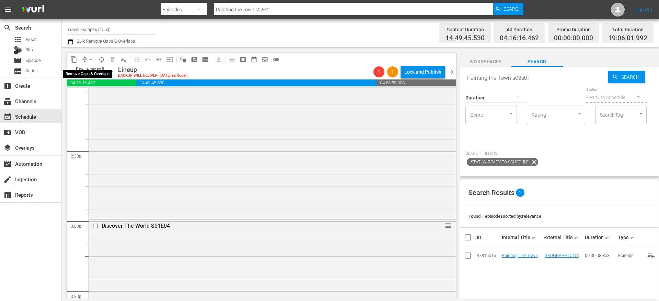
click at [88, 60] on span "arrow_drop_down" at bounding box center [90, 59] width 7 height 7
click at [94, 91] on li "Align to End of Previous Day" at bounding box center [91, 95] width 72 height 11
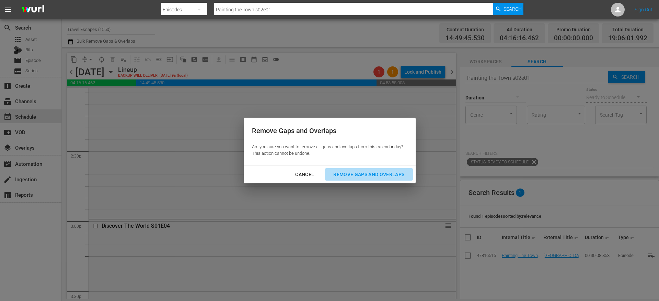
click at [367, 173] on div "Remove Gaps and Overlaps" at bounding box center [369, 174] width 82 height 9
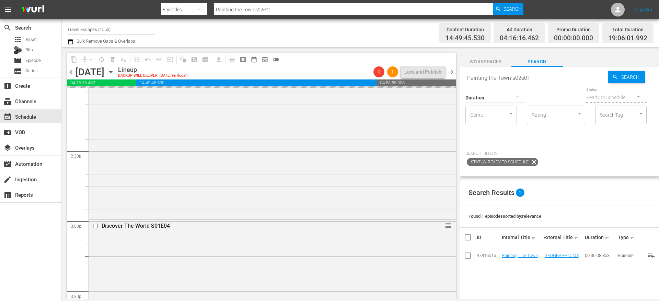
click at [367, 173] on div "Remove Gaps and Overlaps" at bounding box center [369, 174] width 82 height 9
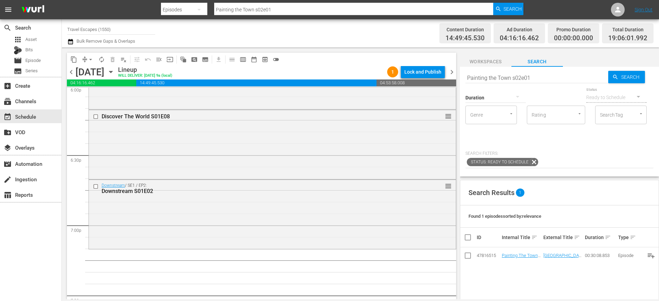
scroll to position [2535, 0]
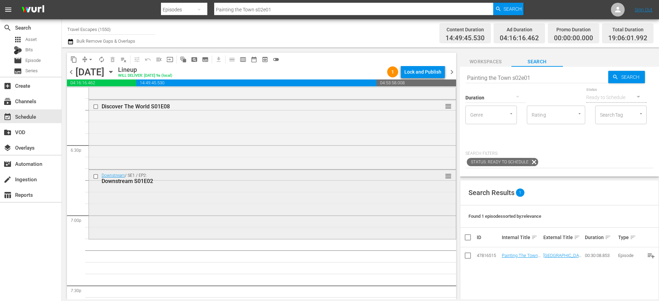
click at [175, 189] on div "Downstream / SE1 / EP2: Downstream S01E02 reorder" at bounding box center [272, 204] width 367 height 68
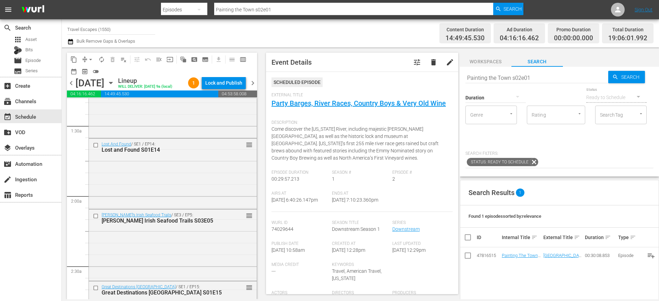
scroll to position [186, 0]
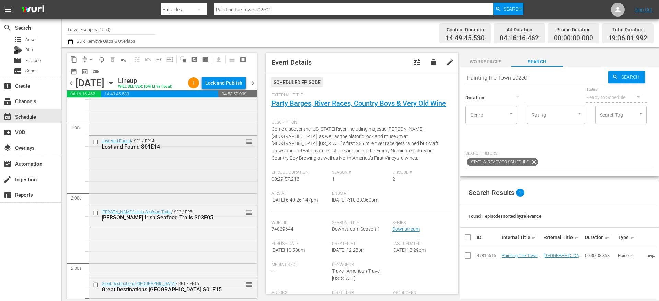
click at [96, 145] on input "checkbox" at bounding box center [96, 142] width 7 height 6
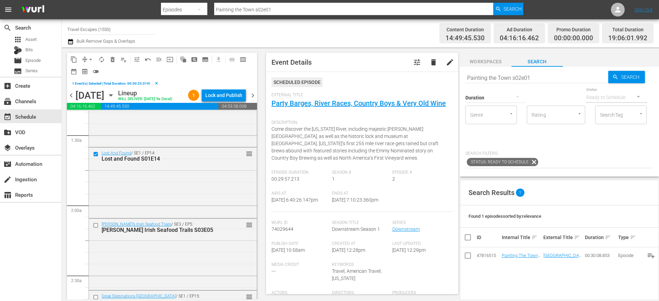
click at [113, 60] on span "delete_forever_outlined" at bounding box center [112, 59] width 7 height 7
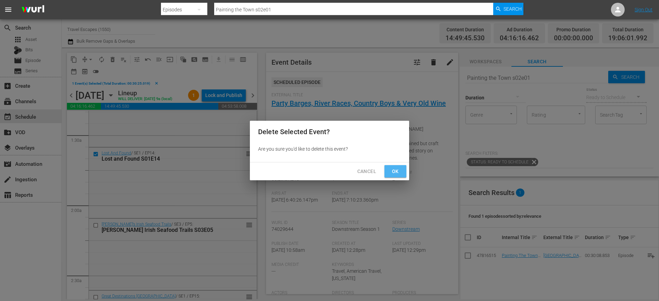
click at [389, 169] on button "Ok" at bounding box center [396, 171] width 22 height 13
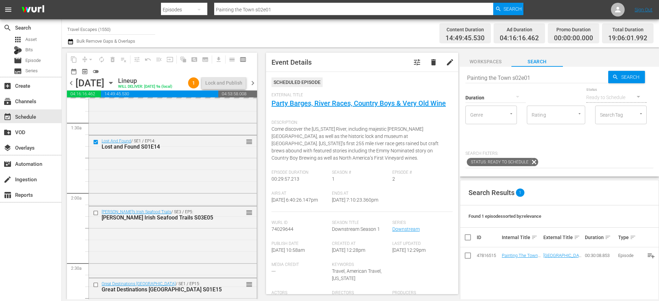
click at [503, 78] on input "Painting the Town s02e01" at bounding box center [537, 77] width 143 height 16
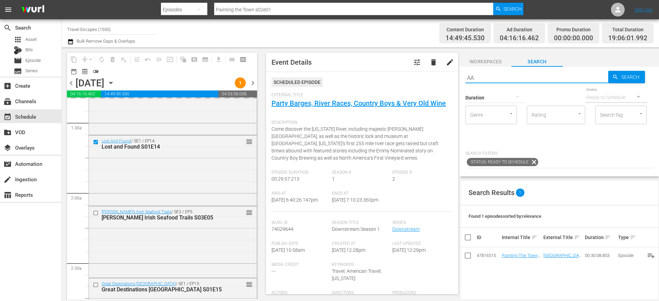
type input "AAL"
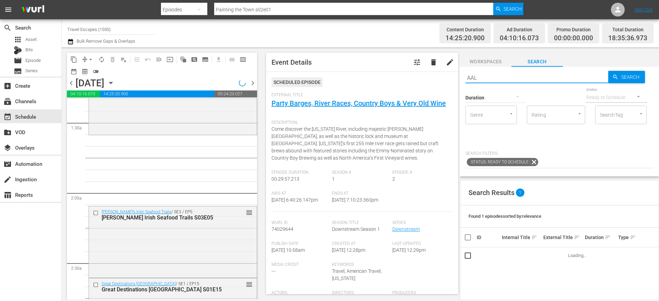
type input "AAL"
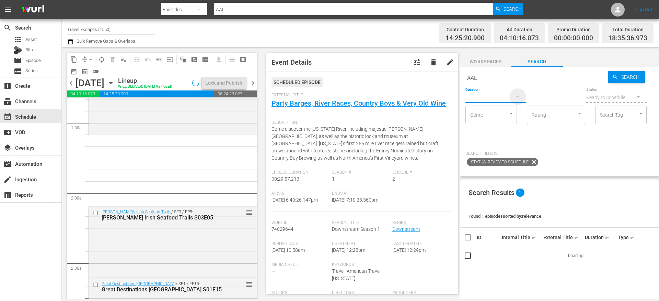
click at [518, 95] on icon "button" at bounding box center [518, 96] width 8 height 8
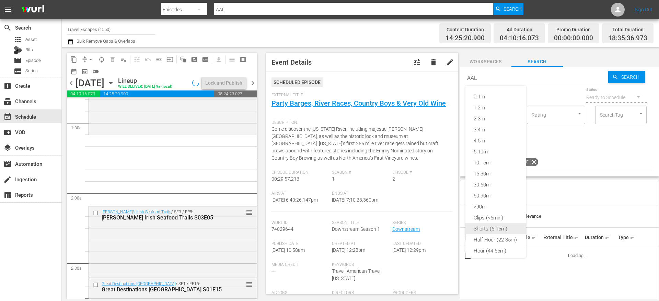
click at [497, 228] on div "Shorts (5-15m)" at bounding box center [496, 228] width 60 height 11
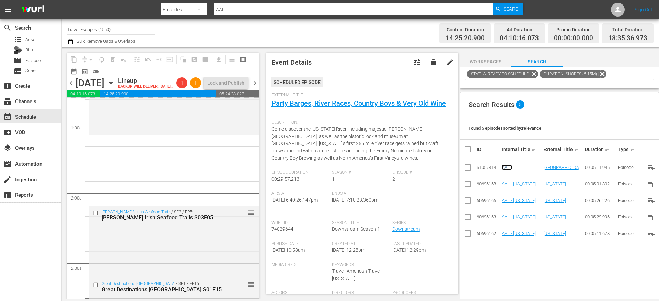
scroll to position [113, 0]
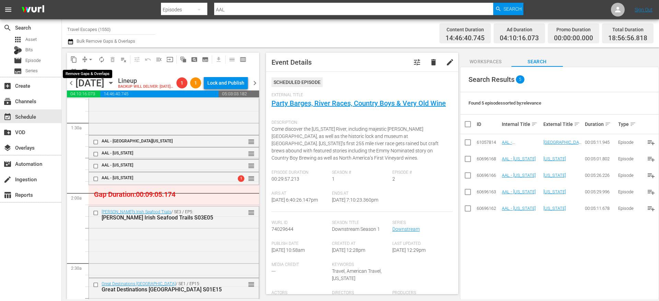
click at [87, 59] on span "arrow_drop_down" at bounding box center [90, 59] width 7 height 7
click at [90, 95] on li "Align to End of Previous Day" at bounding box center [91, 95] width 72 height 11
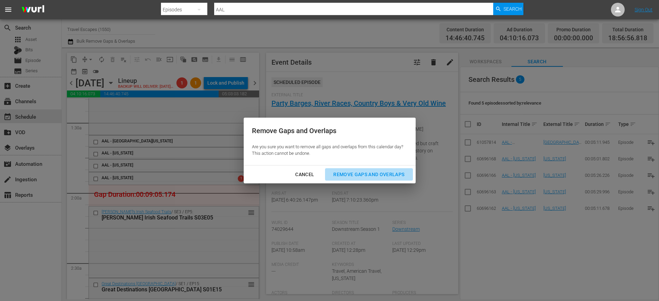
click at [393, 175] on div "Remove Gaps and Overlaps" at bounding box center [369, 174] width 82 height 9
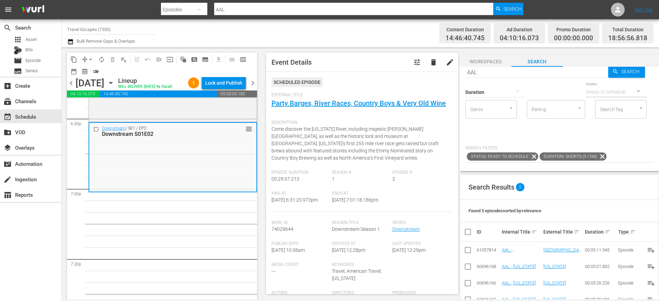
scroll to position [0, 0]
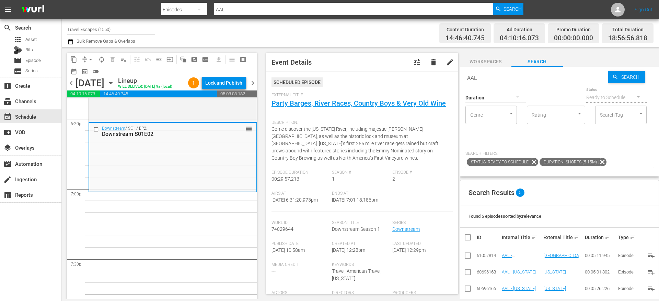
click at [600, 161] on icon at bounding box center [602, 161] width 9 height 9
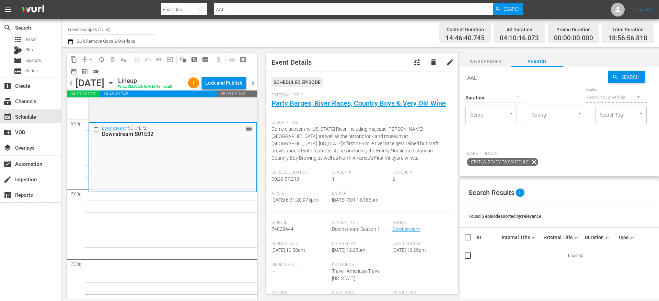
click at [479, 76] on input "AAL" at bounding box center [537, 77] width 143 height 16
paste input "Great Destinations Europe S01E16"
type input "Great Destinations Europe S01E16"
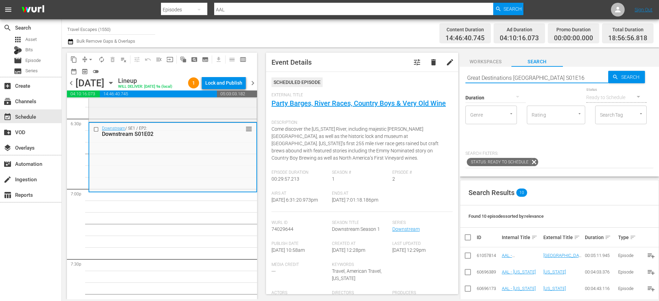
type input "Great Destinations Europe S01E16"
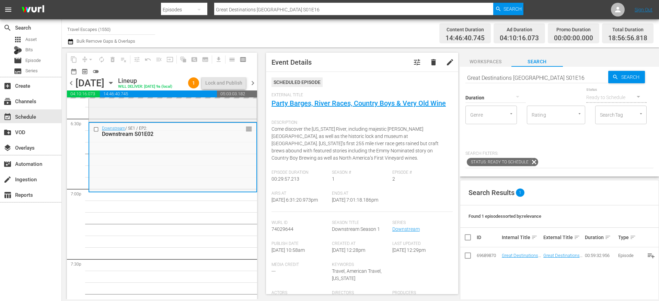
click at [486, 73] on input "Great Destinations Europe S01E16" at bounding box center [537, 77] width 143 height 16
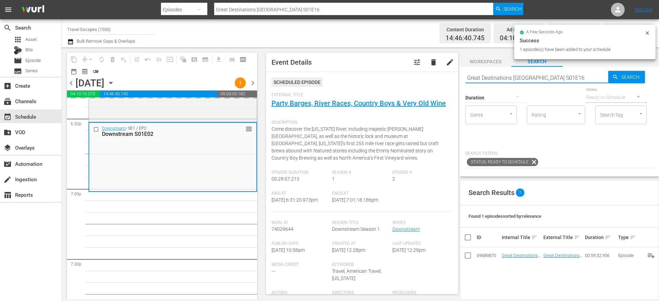
paste input "Painting the Town 202"
type input "Painting the Town s02e02"
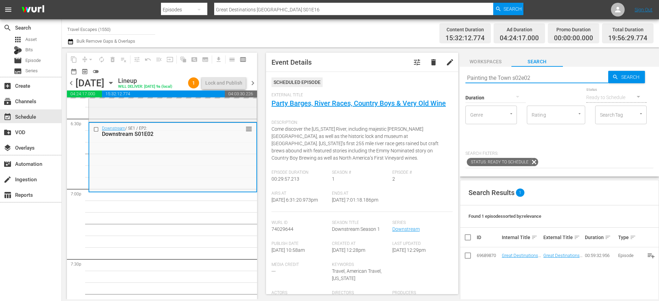
type input "Painting the Town s02e02"
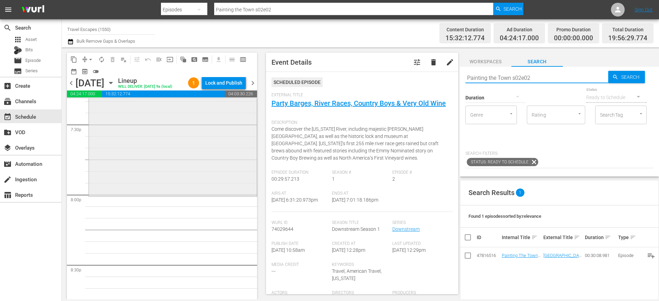
scroll to position [2710, 0]
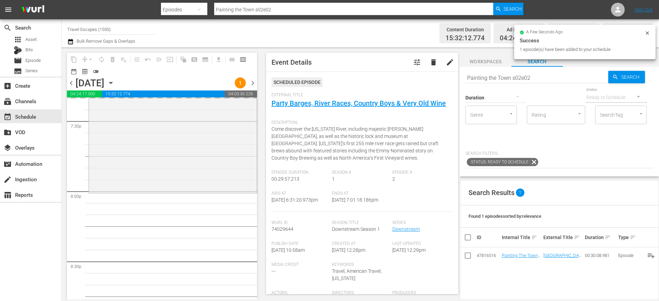
click at [511, 78] on input "Painting the Town s02e02" at bounding box center [537, 77] width 143 height 16
click at [511, 77] on input "Painting the Town s02e02" at bounding box center [537, 77] width 143 height 16
paste input "World Tour S01E10"
type input "World Tour S01E10"
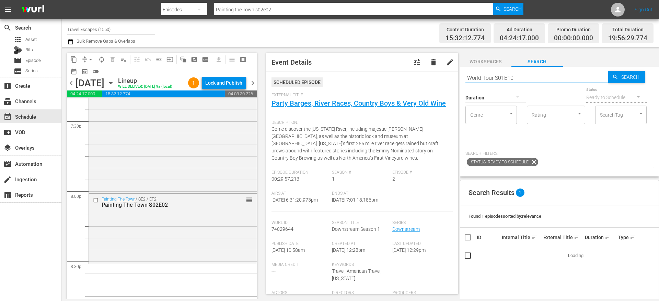
type input "World Tour S01E10"
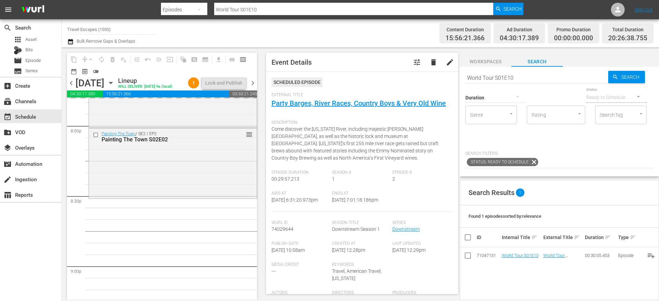
click at [500, 77] on input "World Tour S01E10" at bounding box center [537, 77] width 143 height 16
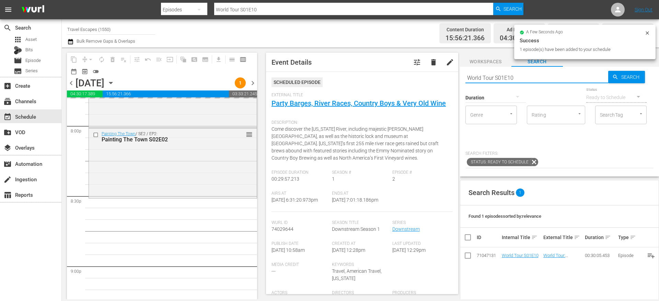
paste input "American Travelers: S02E02"
type input "American Travelers: S02E02"
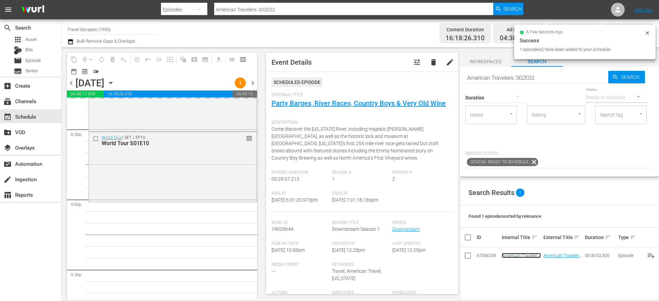
scroll to position [2917, 0]
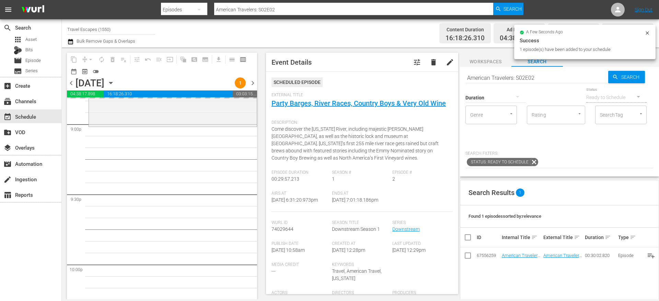
click at [507, 77] on input "American Travelers: S02E02" at bounding box center [537, 77] width 143 height 16
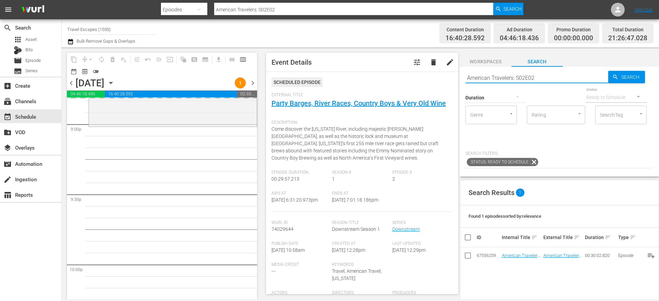
paste input "30 Minute Tour S01E15"
type input "30 Minute Tour S01E15"
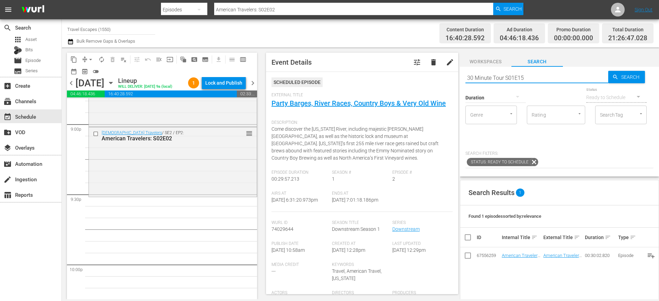
type input "30 Minute Tour S01E15"
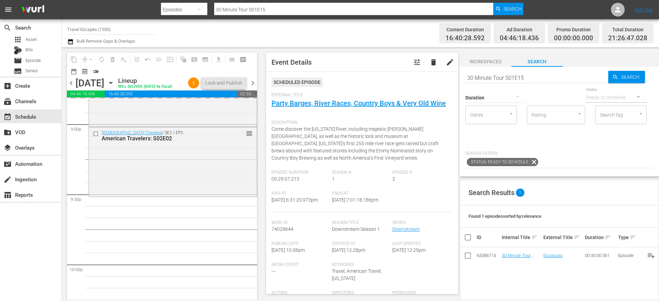
click at [497, 80] on input "30 Minute Tour S01E15" at bounding box center [537, 77] width 143 height 16
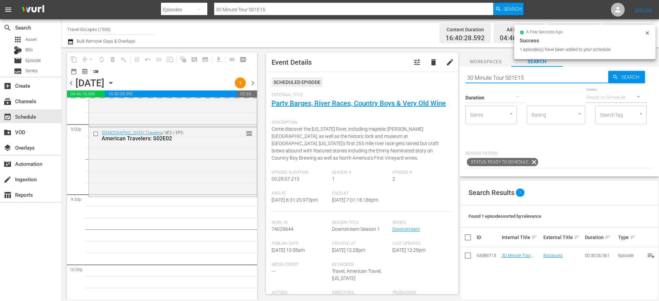
paste input "Lost and Found"
type input "Lost and Found S01E15"
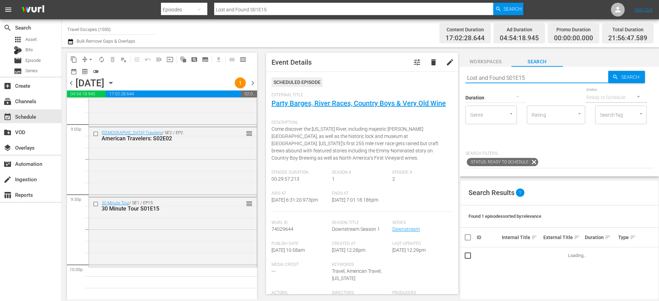
scroll to position [2955, 0]
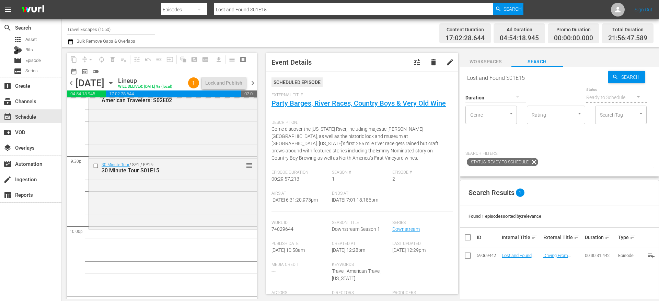
click at [494, 78] on input "Lost and Found S01E15" at bounding box center [537, 77] width 143 height 16
paste input "Nevens Irish Seafood Trails S03E06"
type input "Nevens Irish Seafood Trails S03E06"
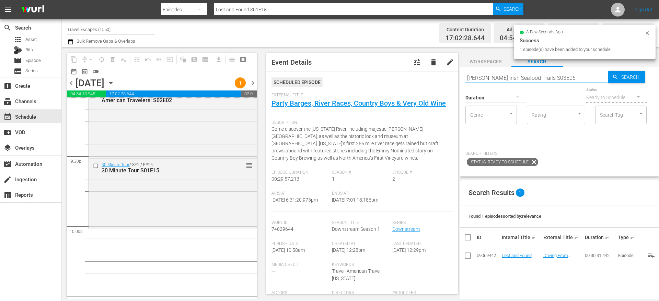
type input "Nevens Irish Seafood Trails S03E06"
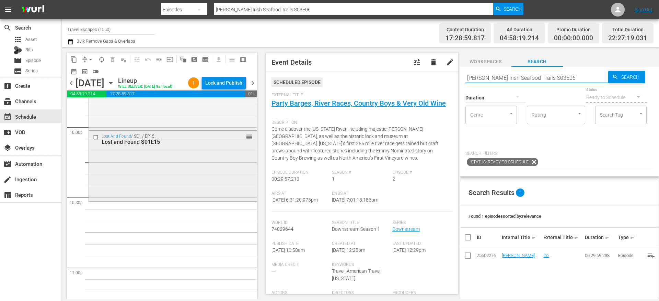
scroll to position [3096, 0]
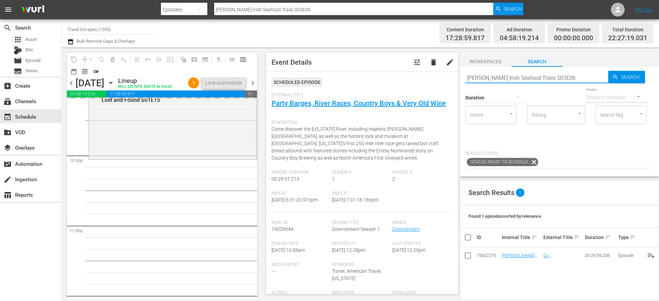
click at [505, 76] on input "Nevens Irish Seafood Trails S03E06" at bounding box center [537, 77] width 143 height 16
click at [505, 77] on input "Nevens Irish Seafood Trails S03E06" at bounding box center [537, 77] width 143 height 16
paste input "Great Destinations Europe S01E1"
type input "Great Destinations Europe S01E16"
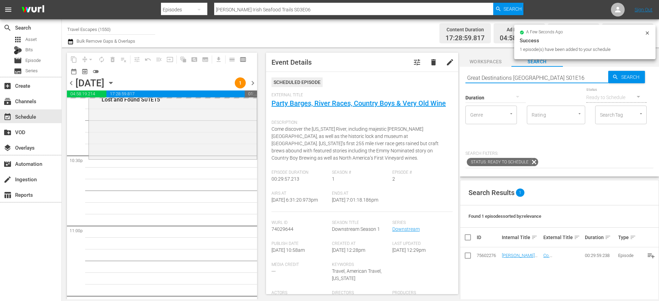
type input "Great Destinations Europe S01E16"
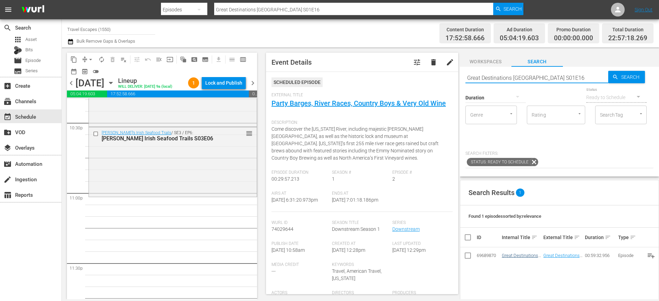
scroll to position [3149, 0]
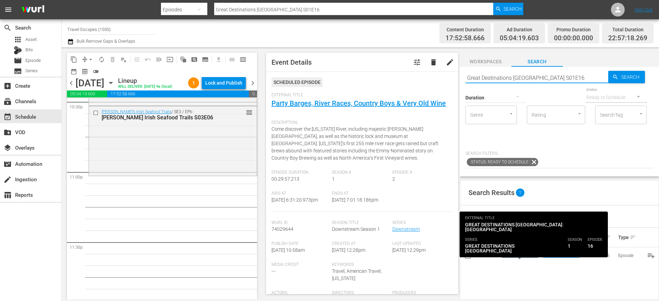
type input "Great Destinations Europe S01E16"
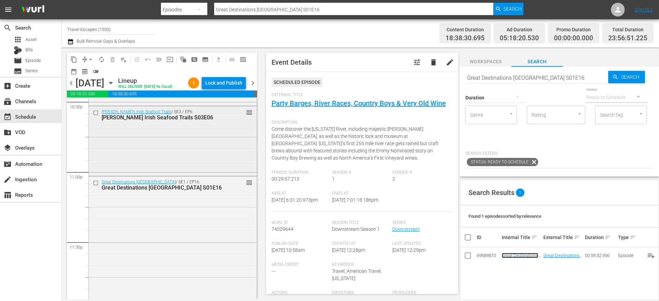
scroll to position [3176, 0]
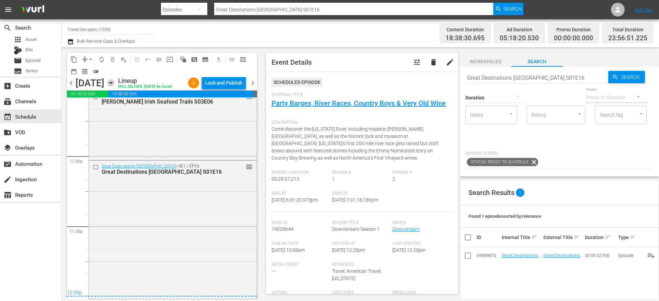
click at [115, 85] on icon "button" at bounding box center [111, 83] width 8 height 8
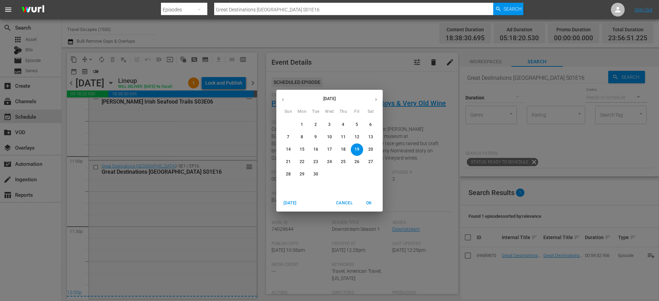
click at [290, 145] on button "14" at bounding box center [288, 149] width 12 height 12
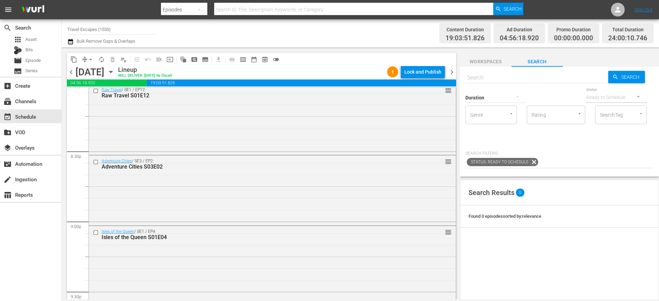
scroll to position [2822, 0]
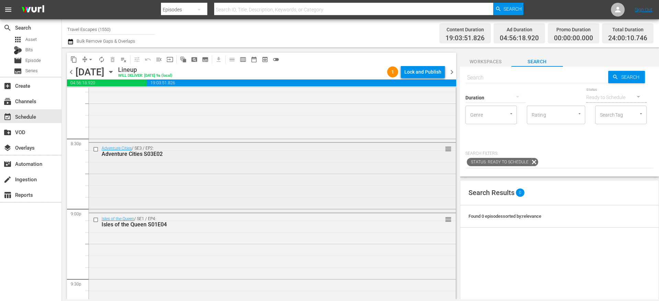
click at [95, 149] on input "checkbox" at bounding box center [96, 149] width 7 height 6
click at [95, 219] on input "checkbox" at bounding box center [96, 220] width 7 height 6
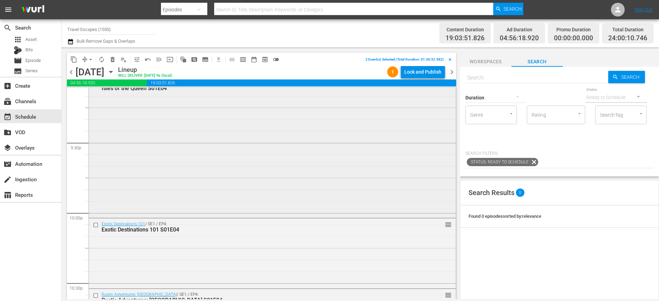
scroll to position [2974, 0]
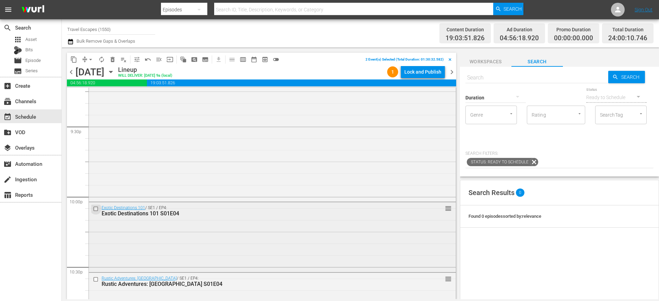
click at [96, 208] on input "checkbox" at bounding box center [96, 208] width 7 height 6
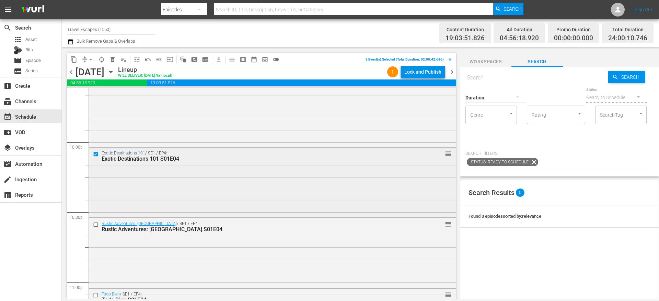
scroll to position [3034, 0]
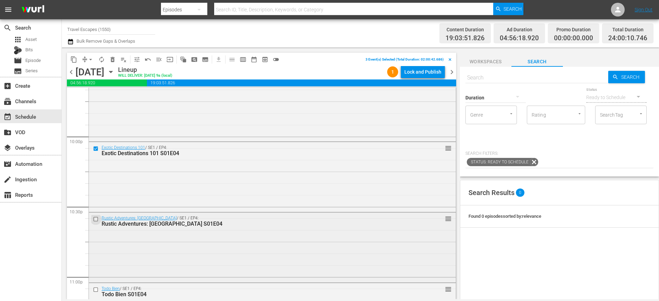
click at [98, 219] on input "checkbox" at bounding box center [96, 219] width 7 height 6
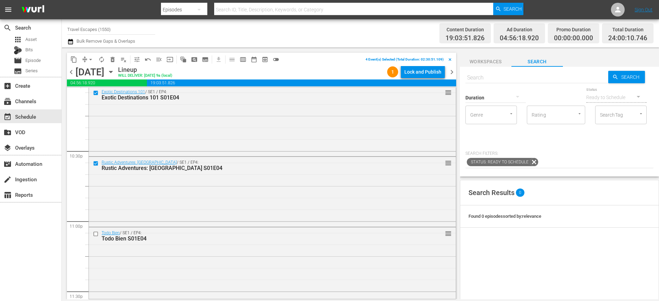
scroll to position [3105, 0]
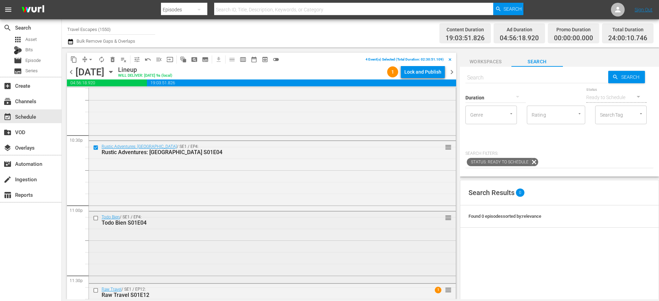
click at [96, 217] on input "checkbox" at bounding box center [96, 218] width 7 height 6
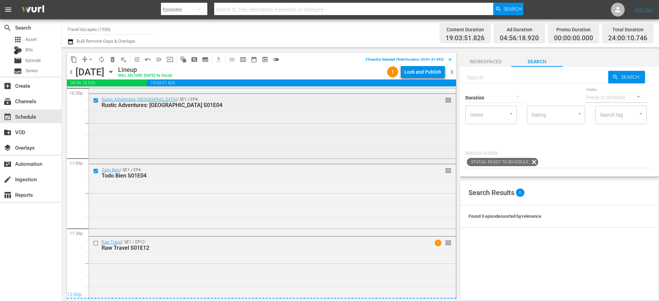
scroll to position [3161, 0]
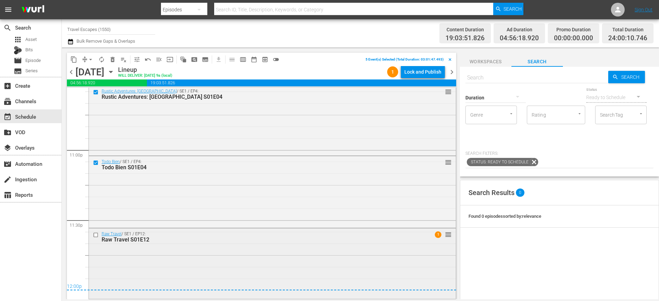
click at [97, 235] on input "checkbox" at bounding box center [96, 235] width 7 height 6
click at [75, 60] on span "content_copy" at bounding box center [73, 59] width 7 height 7
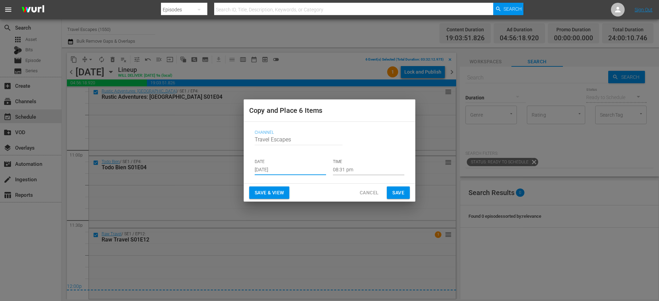
click at [275, 167] on input "[DATE]" at bounding box center [290, 170] width 71 height 10
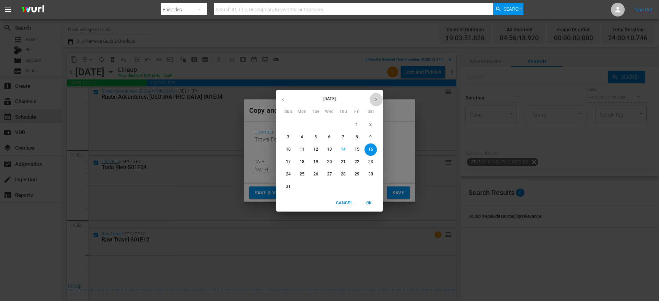
click at [378, 101] on icon "button" at bounding box center [376, 99] width 5 height 5
click at [373, 150] on p "20" at bounding box center [371, 149] width 5 height 6
type input "[DATE]"
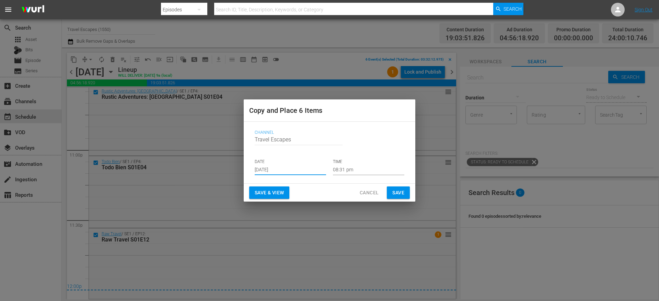
click at [347, 172] on input "08:31 pm" at bounding box center [368, 170] width 71 height 10
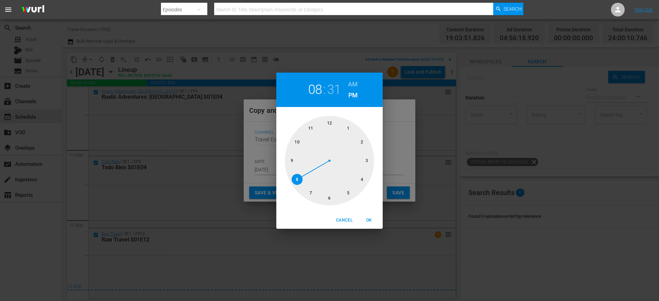
click at [329, 121] on div at bounding box center [329, 160] width 89 height 89
click at [354, 82] on h6 "AM" at bounding box center [353, 84] width 10 height 11
click at [327, 123] on div at bounding box center [329, 160] width 89 height 89
click at [371, 220] on span "OK" at bounding box center [369, 219] width 16 height 7
type input "12:00 am"
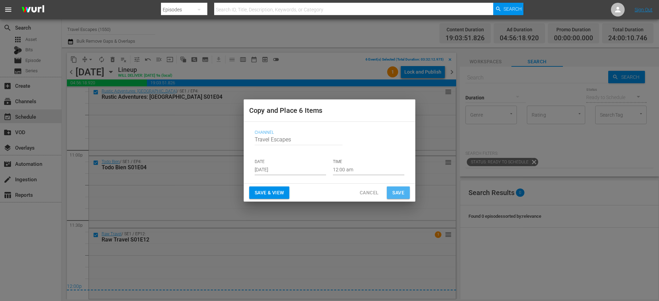
click at [398, 191] on span "Save" at bounding box center [399, 192] width 12 height 9
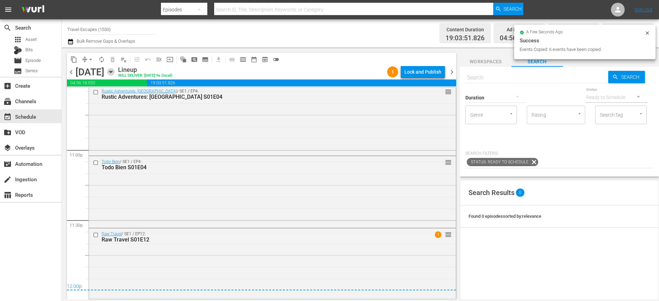
click at [115, 71] on icon "button" at bounding box center [111, 72] width 8 height 8
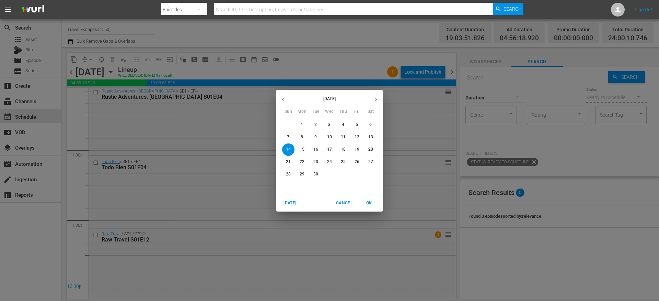
click at [372, 150] on p "20" at bounding box center [371, 149] width 5 height 6
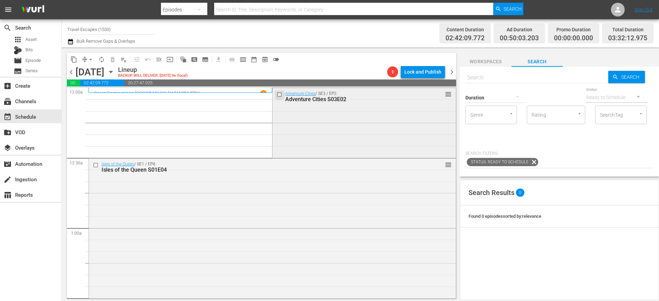
click at [278, 94] on input "checkbox" at bounding box center [280, 94] width 7 height 6
click at [96, 163] on input "checkbox" at bounding box center [96, 165] width 7 height 6
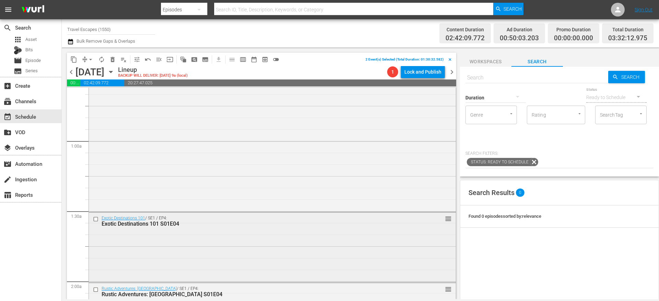
click at [96, 219] on input "checkbox" at bounding box center [96, 219] width 7 height 6
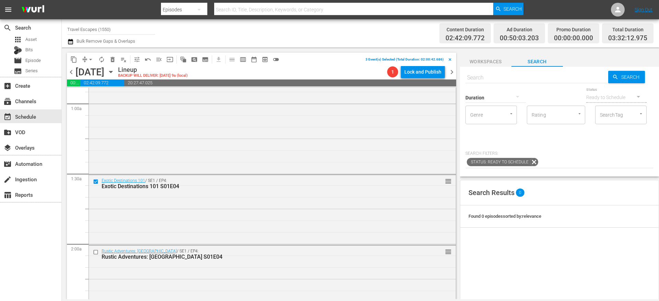
scroll to position [189, 0]
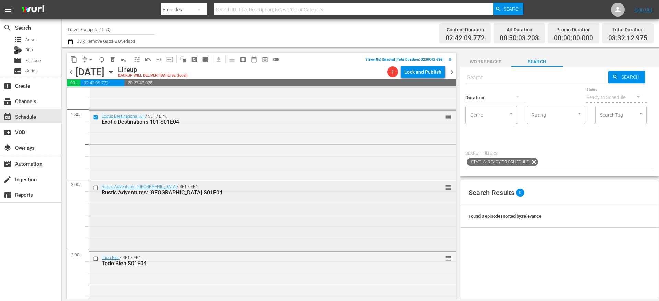
click at [94, 188] on input "checkbox" at bounding box center [96, 188] width 7 height 6
click at [97, 259] on input "checkbox" at bounding box center [96, 258] width 7 height 6
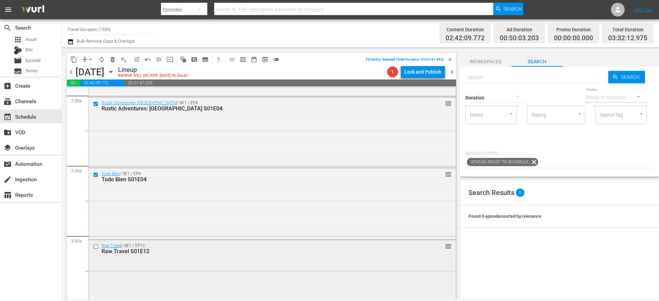
click at [97, 246] on input "checkbox" at bounding box center [96, 246] width 7 height 6
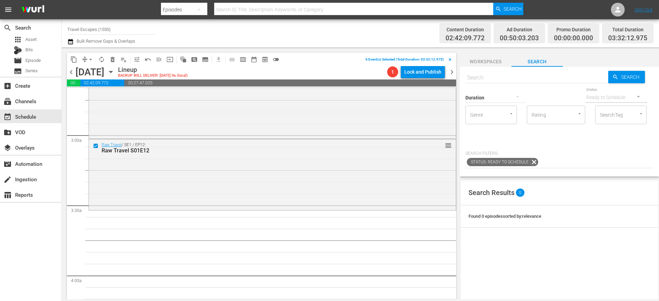
scroll to position [392, 0]
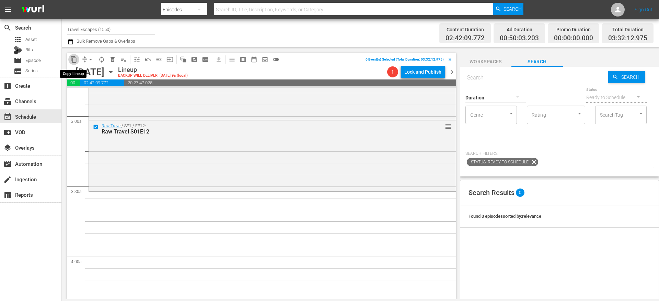
click at [75, 59] on span "content_copy" at bounding box center [73, 59] width 7 height 7
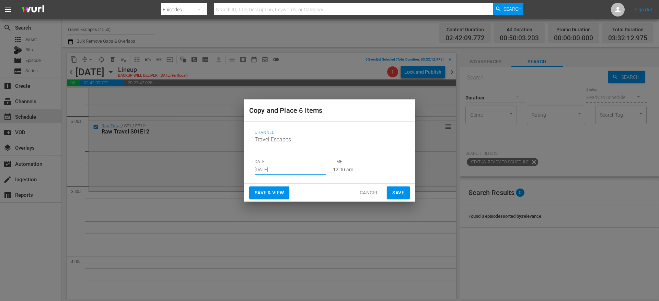
click at [284, 166] on input "[DATE]" at bounding box center [290, 170] width 71 height 10
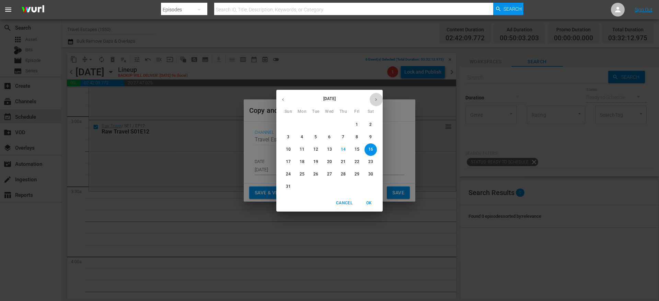
click at [377, 97] on icon "button" at bounding box center [376, 99] width 5 height 5
click at [370, 148] on p "20" at bounding box center [371, 149] width 5 height 6
type input "Sep 20th 2025"
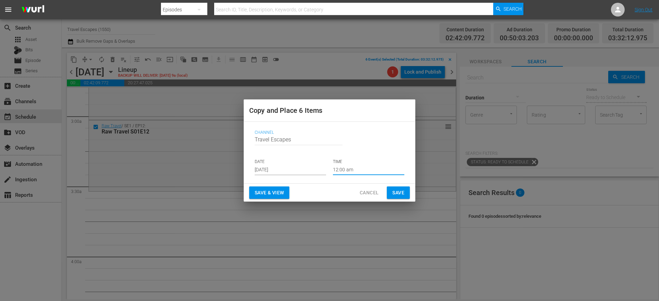
click at [353, 167] on input "12:00 am" at bounding box center [368, 170] width 71 height 10
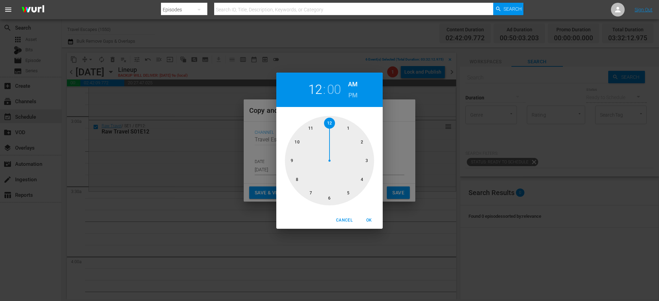
click at [366, 159] on div at bounding box center [329, 160] width 89 height 89
click at [334, 197] on div at bounding box center [329, 160] width 89 height 89
click at [371, 218] on span "OK" at bounding box center [369, 219] width 16 height 7
type input "03:30 am"
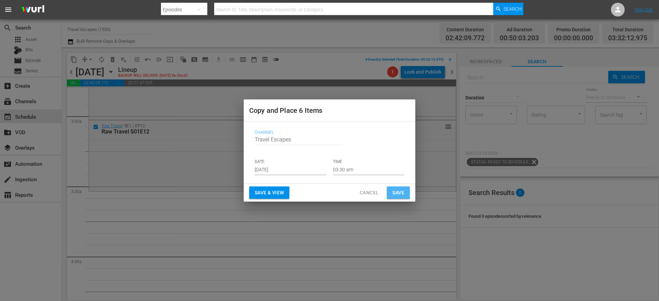
click at [398, 190] on span "Save" at bounding box center [399, 192] width 12 height 9
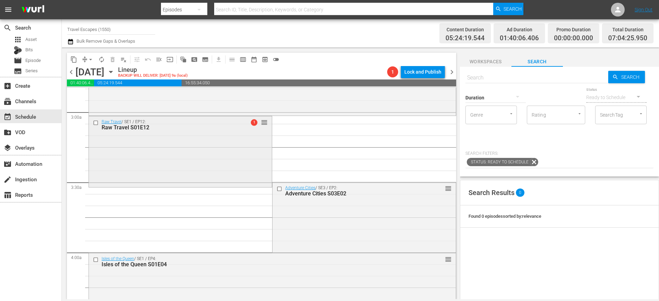
scroll to position [406, 0]
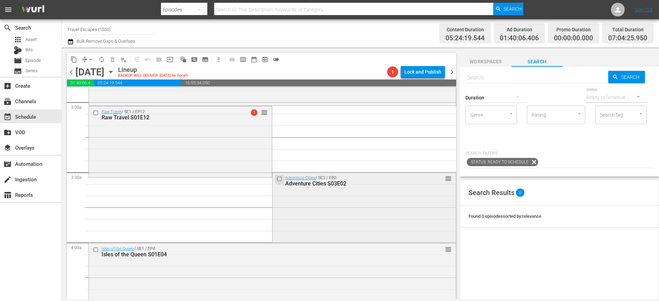
click at [277, 179] on input "checkbox" at bounding box center [280, 179] width 7 height 6
click at [99, 248] on input "checkbox" at bounding box center [96, 249] width 7 height 6
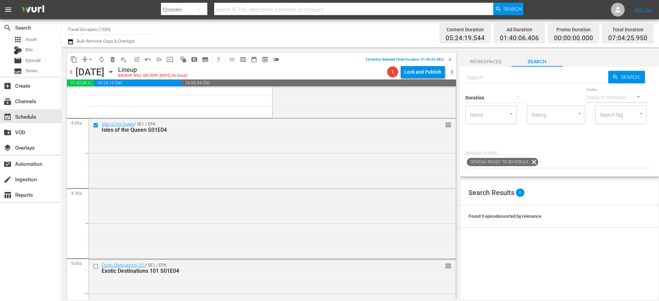
scroll to position [538, 0]
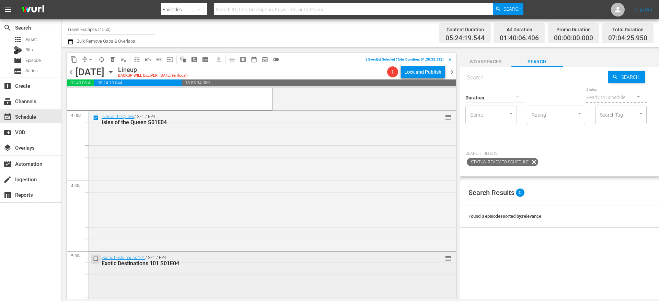
click at [97, 257] on input "checkbox" at bounding box center [96, 259] width 7 height 6
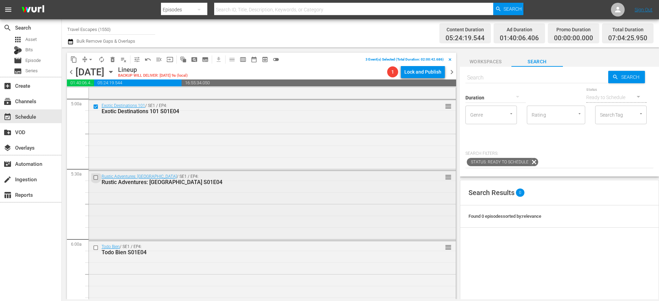
click at [96, 178] on input "checkbox" at bounding box center [96, 177] width 7 height 6
click at [95, 248] on input "checkbox" at bounding box center [96, 248] width 7 height 6
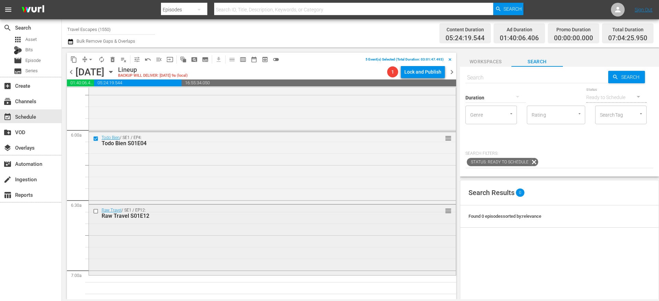
scroll to position [807, 0]
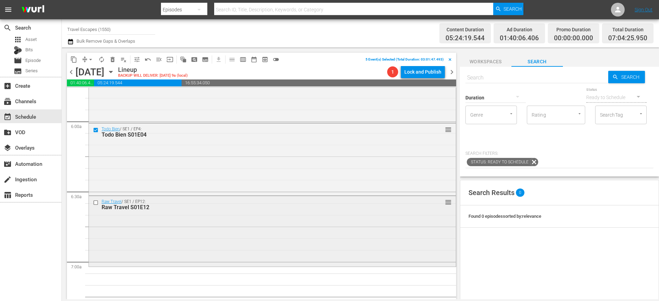
click at [95, 201] on input "checkbox" at bounding box center [96, 203] width 7 height 6
click at [73, 58] on span "content_copy" at bounding box center [73, 59] width 7 height 7
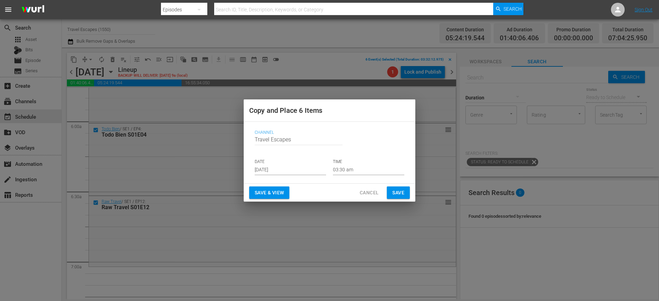
click at [271, 166] on input "[DATE]" at bounding box center [290, 170] width 71 height 10
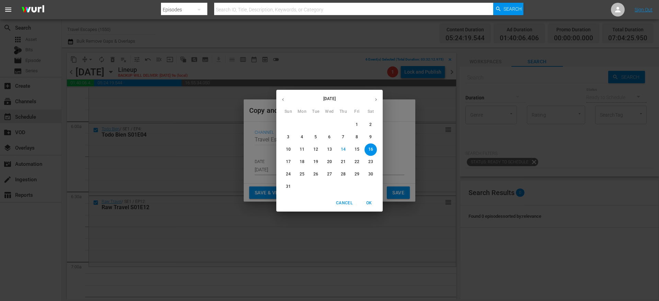
click at [373, 100] on button "button" at bounding box center [376, 99] width 13 height 13
click at [373, 150] on p "20" at bounding box center [371, 149] width 5 height 6
type input "Sep 20th 2025"
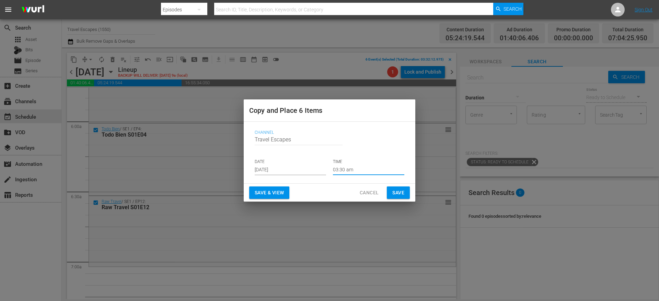
click at [346, 167] on input "03:30 am" at bounding box center [368, 170] width 71 height 10
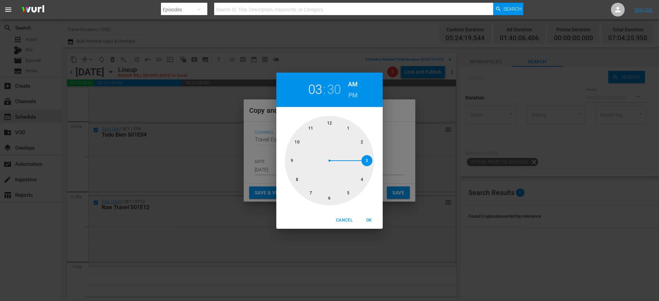
click at [311, 192] on div at bounding box center [329, 160] width 89 height 89
click at [330, 121] on div at bounding box center [329, 160] width 89 height 89
click at [369, 220] on span "OK" at bounding box center [369, 219] width 16 height 7
type input "07:00 am"
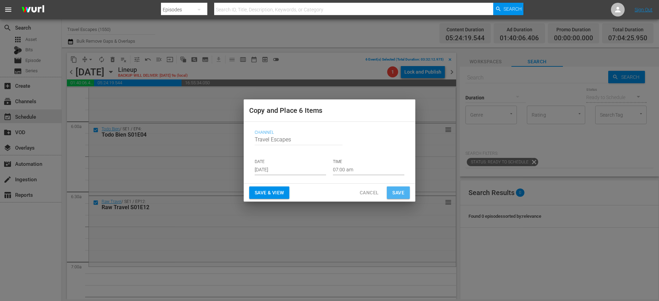
click at [400, 192] on span "Save" at bounding box center [399, 192] width 12 height 9
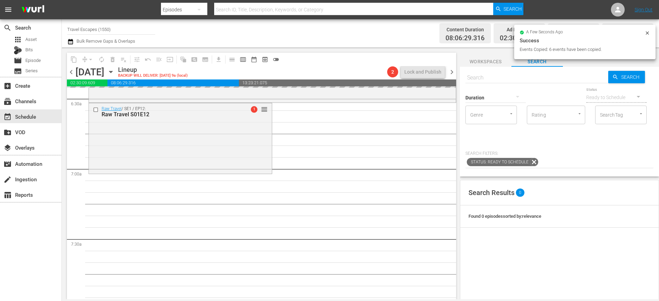
scroll to position [908, 0]
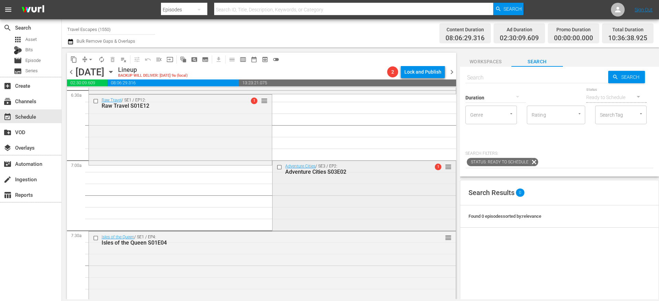
click at [277, 167] on input "checkbox" at bounding box center [280, 167] width 7 height 6
click at [97, 235] on input "checkbox" at bounding box center [96, 238] width 7 height 6
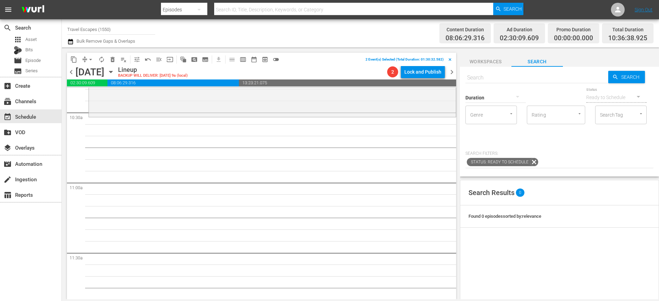
scroll to position [1444, 0]
click at [74, 62] on span "content_copy" at bounding box center [73, 59] width 7 height 7
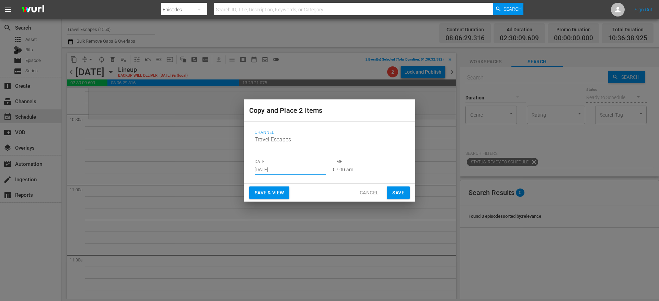
click at [287, 168] on input "[DATE]" at bounding box center [290, 170] width 71 height 10
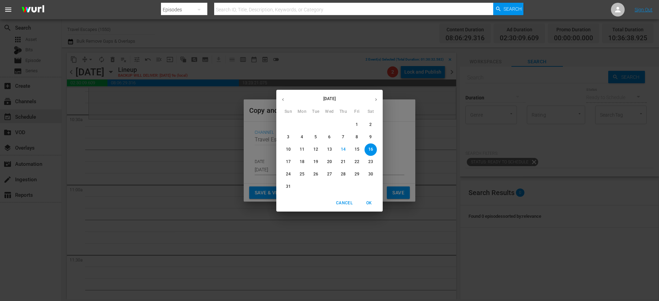
click at [378, 100] on icon "button" at bounding box center [376, 99] width 5 height 5
click at [371, 147] on p "20" at bounding box center [371, 149] width 5 height 6
type input "Sep 20th 2025"
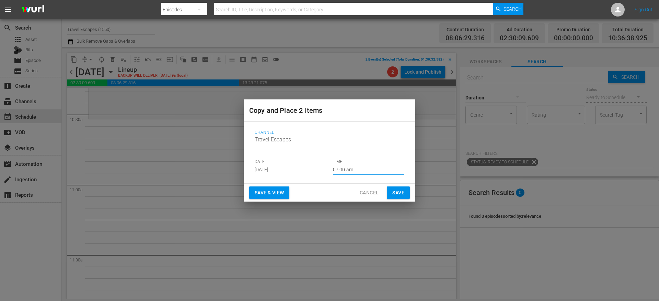
click at [353, 167] on input "07:00 am" at bounding box center [368, 170] width 71 height 10
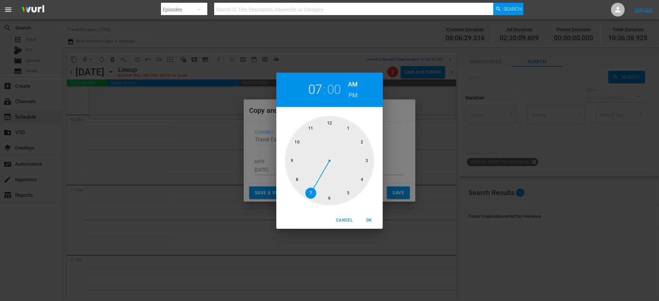
click at [296, 142] on div at bounding box center [329, 160] width 89 height 89
click at [330, 197] on div at bounding box center [329, 160] width 89 height 89
click at [370, 217] on span "OK" at bounding box center [369, 219] width 16 height 7
type input "10:30 am"
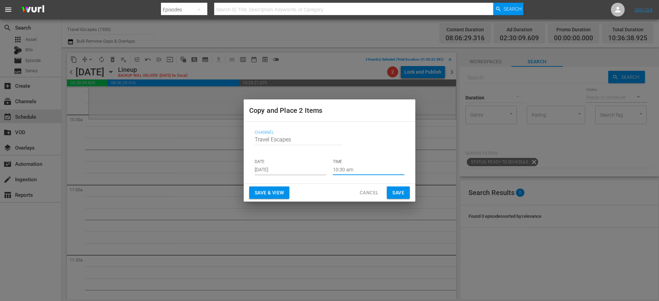
click at [400, 191] on span "Save" at bounding box center [399, 192] width 12 height 9
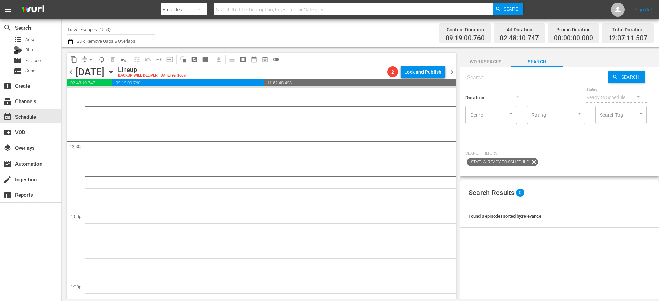
scroll to position [1698, 0]
click at [86, 59] on button "arrow_drop_down" at bounding box center [90, 59] width 11 height 11
click at [100, 95] on li "Align to End of Previous Day" at bounding box center [91, 95] width 72 height 11
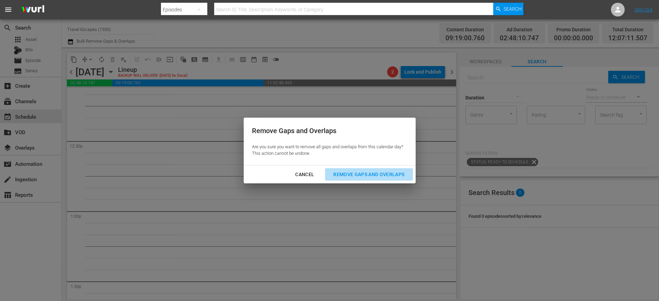
click at [367, 173] on div "Remove Gaps and Overlaps" at bounding box center [369, 174] width 82 height 9
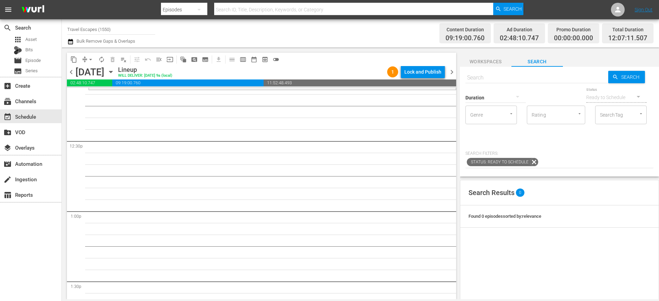
scroll to position [1605, 0]
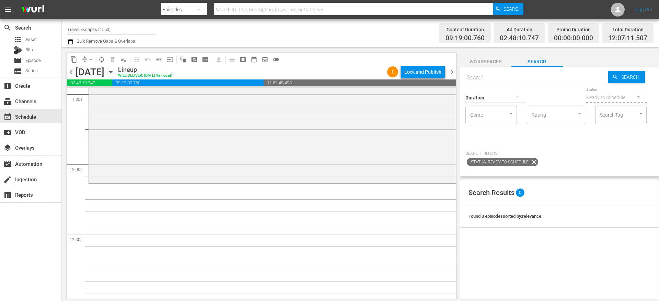
click at [493, 77] on input "text" at bounding box center [537, 77] width 143 height 16
paste input "TODO BIEN 101"
type input "TODO BIEN s01e01"
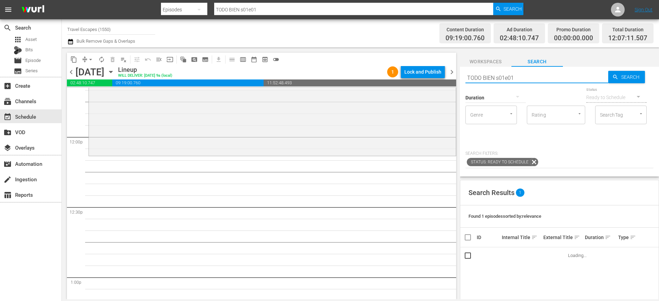
scroll to position [1638, 0]
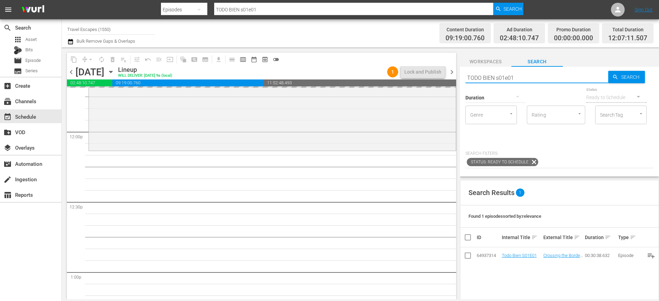
click at [521, 77] on input "TODO BIEN s01e01" at bounding box center [537, 77] width 143 height 16
type input "TODO BIEN s01e02"
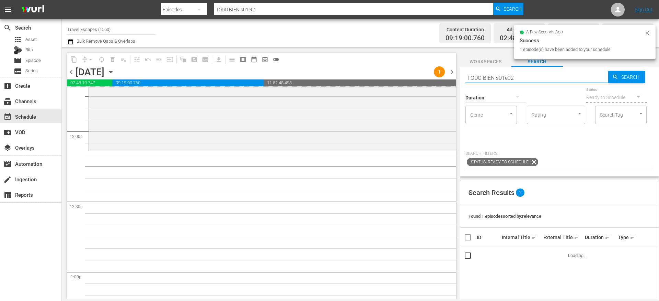
type input "TODO BIEN s01e02"
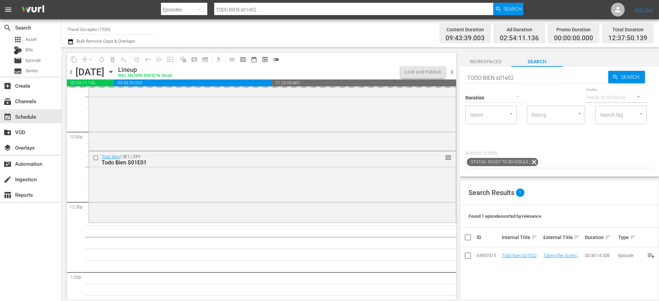
click at [526, 76] on input "TODO BIEN s01e02" at bounding box center [537, 77] width 143 height 16
type input "TODO BIEN s01e03"
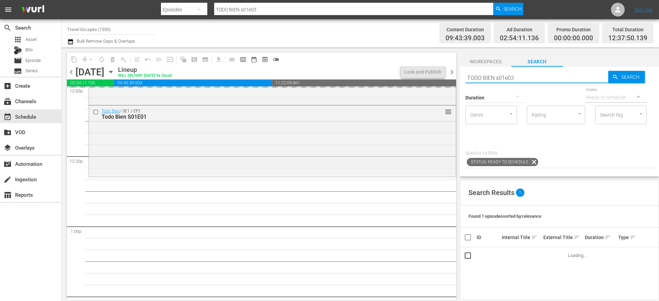
scroll to position [1687, 0]
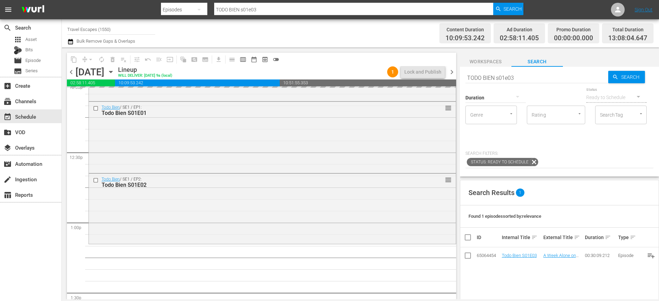
click at [534, 75] on input "TODO BIEN s01e03" at bounding box center [537, 77] width 143 height 16
type input "TODO BIEN s01e04"
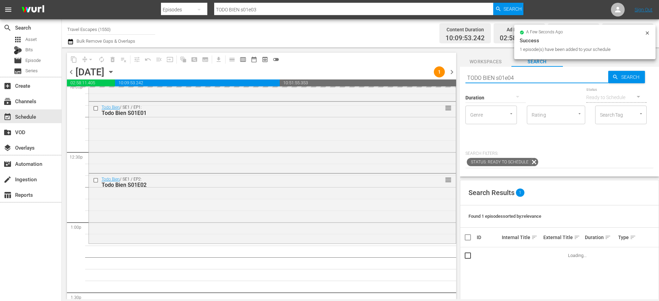
type input "TODO BIEN s01e04"
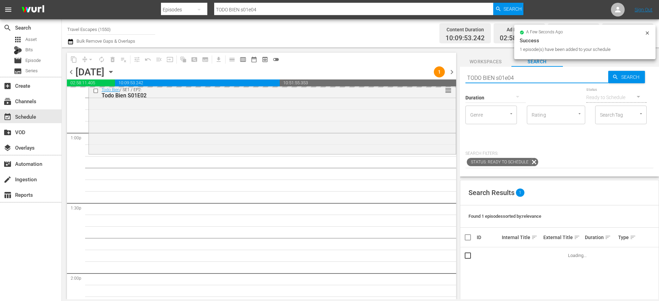
scroll to position [1777, 0]
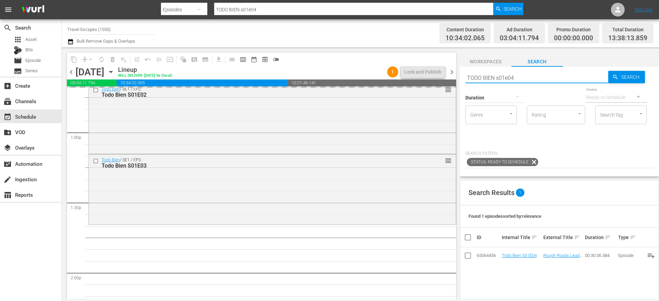
click at [543, 78] on input "TODO BIEN s01e04" at bounding box center [537, 77] width 143 height 16
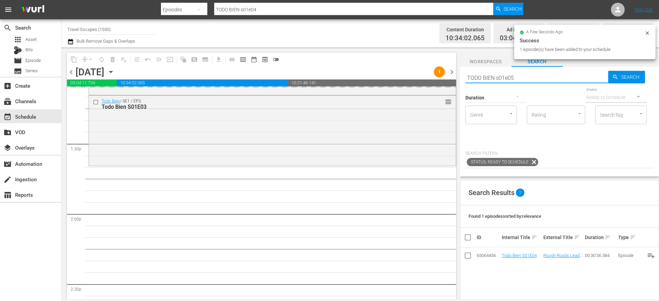
type input "TODO BIEN s01e05"
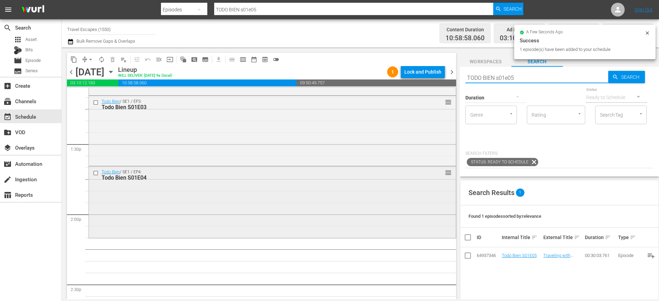
scroll to position [1849, 0]
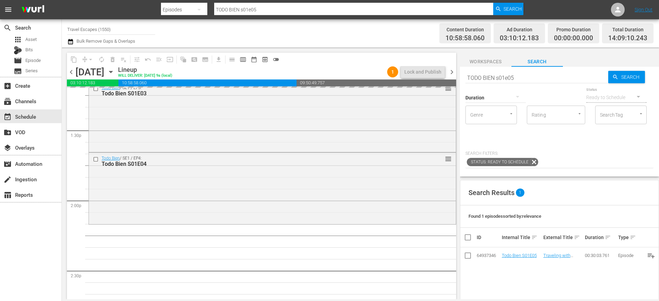
click at [518, 81] on div "Duration" at bounding box center [496, 93] width 60 height 25
click at [518, 79] on input "TODO BIEN s01e05" at bounding box center [537, 77] width 143 height 16
type input "TODO BIEN s01e06"
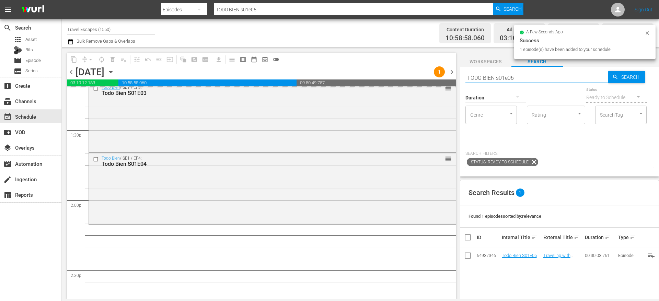
type input "TODO BIEN s01e06"
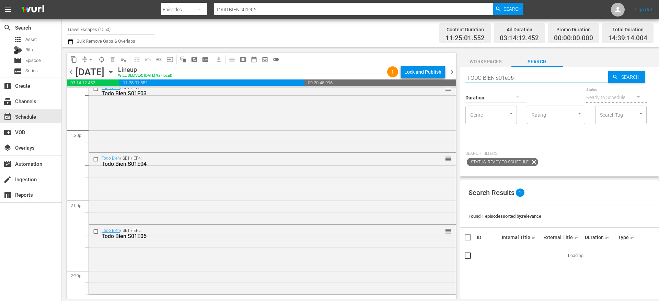
scroll to position [1931, 0]
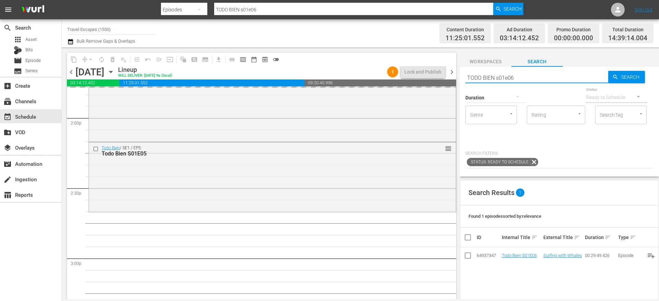
click at [520, 78] on input "TODO BIEN s01e06" at bounding box center [537, 77] width 143 height 16
type input "TODO BIEN s01e07"
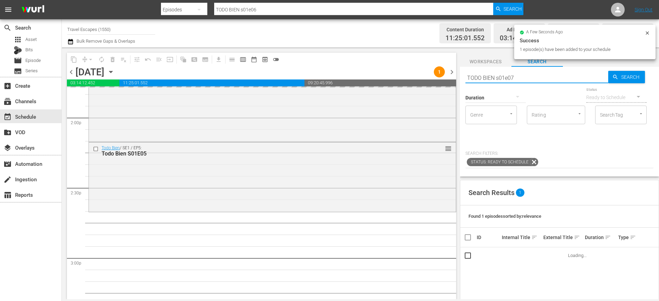
type input "TODO BIEN s01e07"
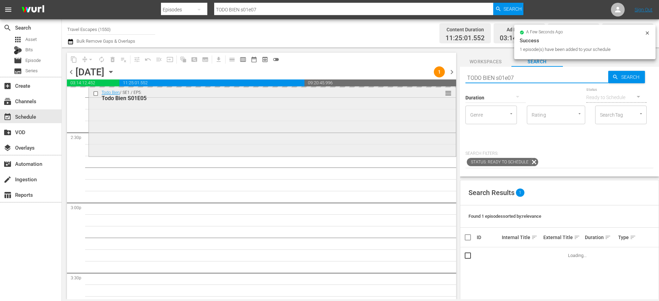
scroll to position [1990, 0]
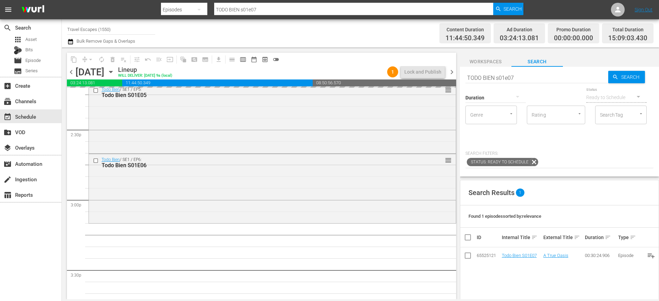
click at [516, 76] on input "TODO BIEN s01e07" at bounding box center [537, 77] width 143 height 16
type input "TODO BIEN s01e08"
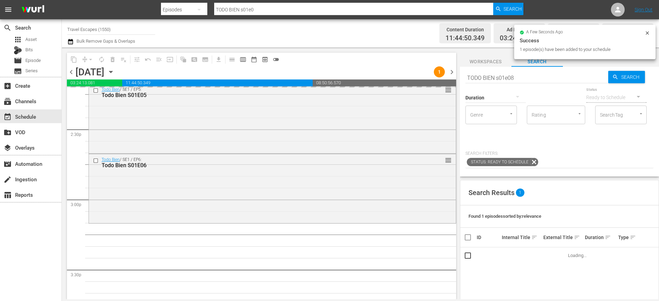
type input "TODO BIEN s01e08"
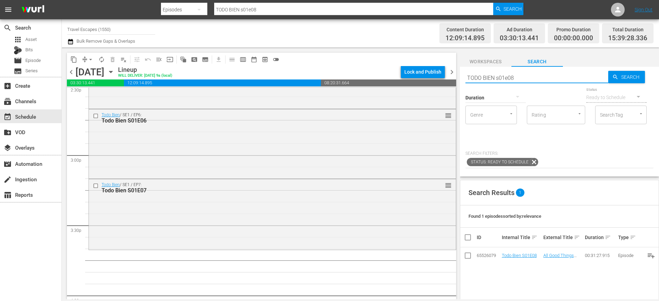
scroll to position [2035, 0]
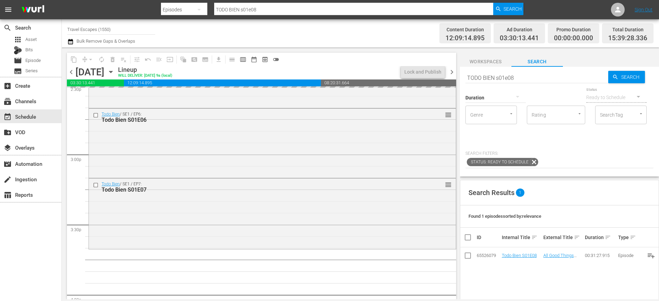
drag, startPoint x: 518, startPoint y: 256, endPoint x: 313, endPoint y: 2, distance: 325.8
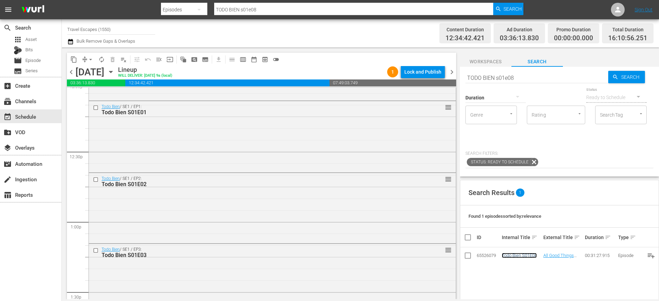
scroll to position [1675, 0]
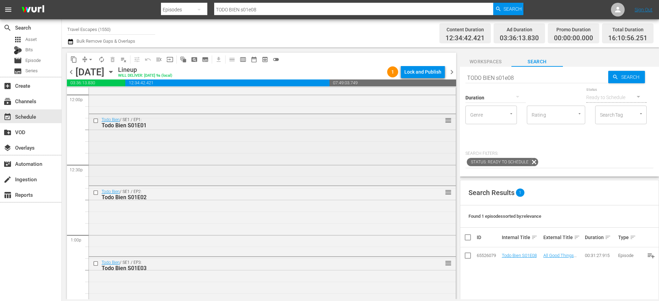
click at [97, 121] on input "checkbox" at bounding box center [96, 121] width 7 height 6
click at [96, 191] on input "checkbox" at bounding box center [96, 193] width 7 height 6
click at [97, 262] on input "checkbox" at bounding box center [96, 263] width 7 height 6
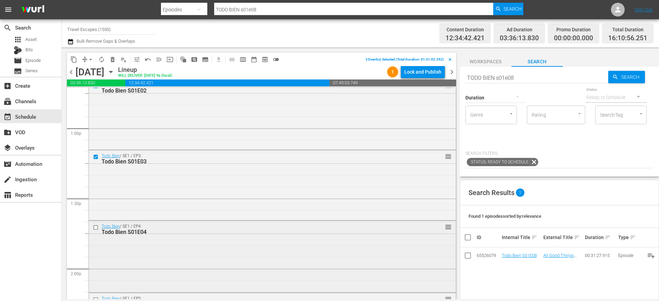
click at [96, 225] on input "checkbox" at bounding box center [96, 227] width 7 height 6
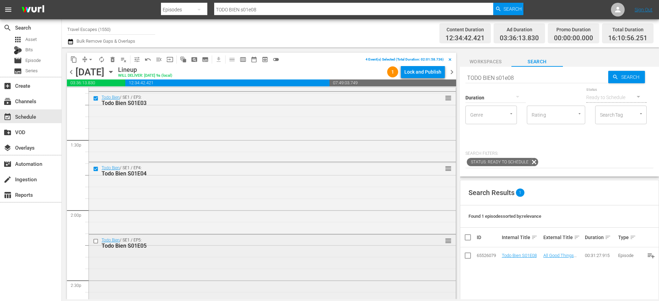
click at [95, 240] on input "checkbox" at bounding box center [96, 241] width 7 height 6
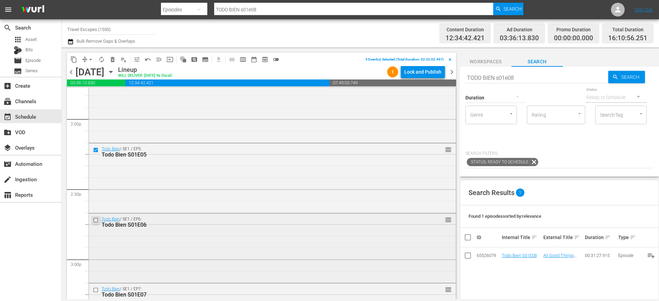
click at [96, 220] on input "checkbox" at bounding box center [96, 220] width 7 height 6
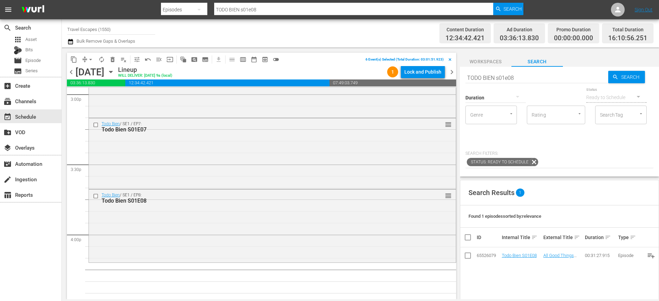
scroll to position [2101, 0]
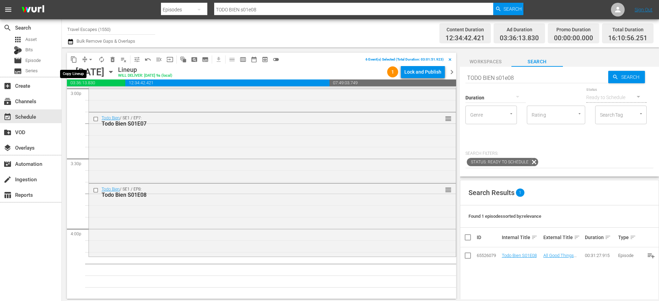
click at [71, 58] on span "content_copy" at bounding box center [73, 59] width 7 height 7
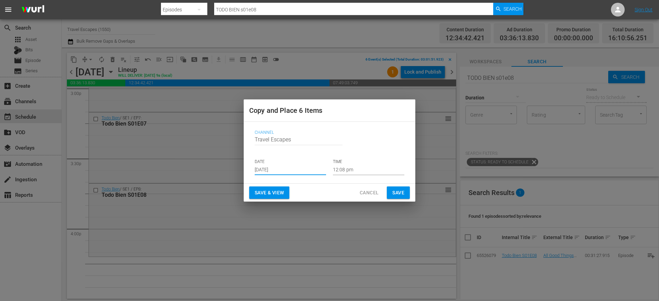
click at [273, 170] on input "[DATE]" at bounding box center [290, 170] width 71 height 10
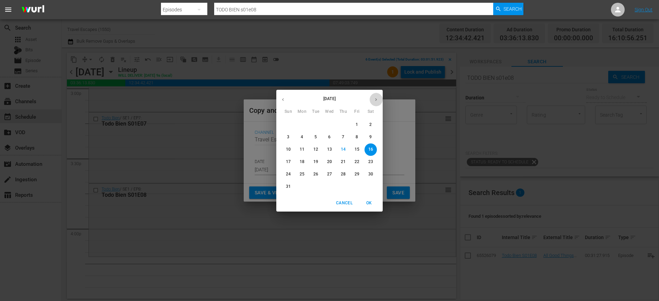
click at [375, 101] on icon "button" at bounding box center [376, 99] width 5 height 5
click at [371, 148] on p "20" at bounding box center [371, 149] width 5 height 6
type input "Sep 20th 2025"
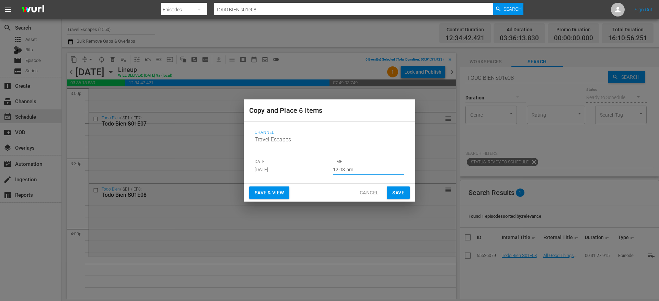
click at [355, 168] on input "12:08 pm" at bounding box center [368, 170] width 71 height 10
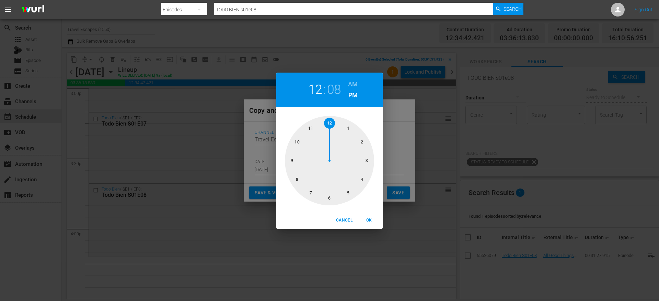
click at [363, 182] on div at bounding box center [329, 160] width 89 height 89
click at [370, 217] on span "OK" at bounding box center [369, 219] width 16 height 7
type input "04:08 pm"
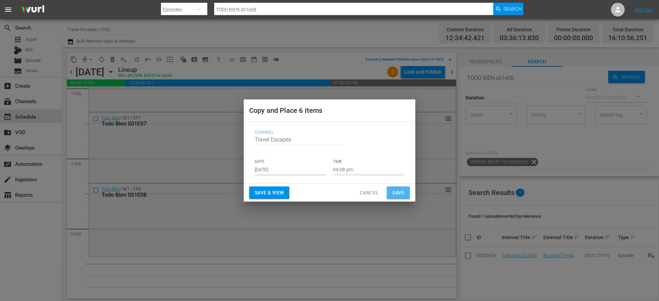
click at [395, 190] on span "Save" at bounding box center [399, 192] width 12 height 9
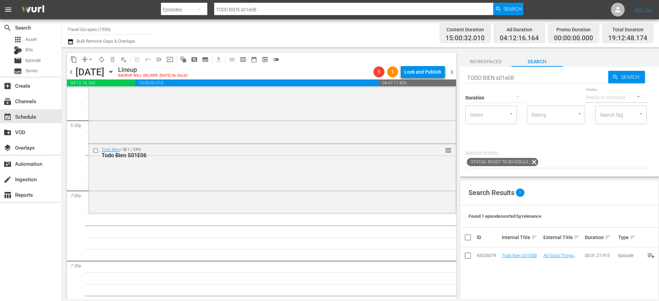
scroll to position [2562, 0]
click at [497, 75] on input "TODO BIEN s01e08" at bounding box center [537, 77] width 143 height 16
click at [503, 82] on div "Duration" at bounding box center [496, 93] width 60 height 25
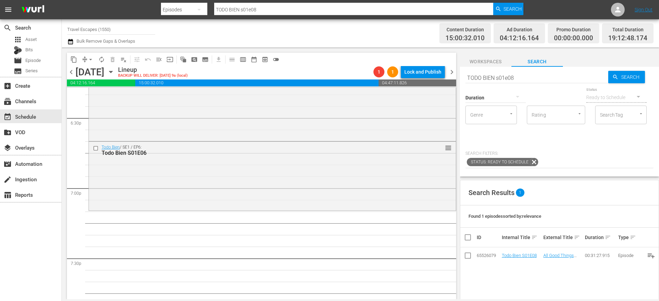
click at [503, 82] on div "Duration" at bounding box center [496, 93] width 60 height 25
click at [501, 79] on input "TODO BIEN s01e08" at bounding box center [537, 77] width 143 height 16
paste input "Rustic Adventures: Argentina 105"
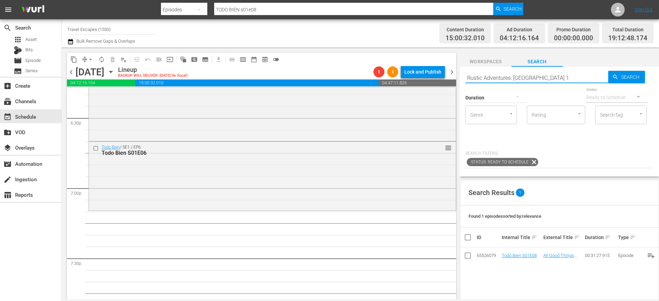
type input "Rustic Adventures: [GEOGRAPHIC_DATA]"
type input "Rustic Adventures: Argentina 105"
type input "Rustic Adventures: Argentina s01e05"
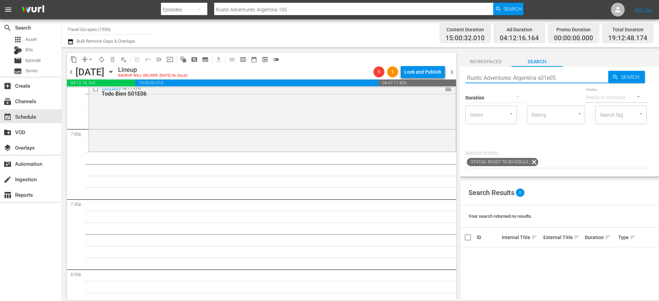
type input "Rustic Adventures: Argentina s01e05"
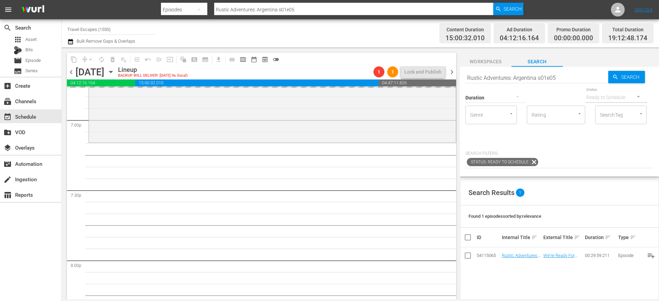
click at [494, 77] on input "Rustic Adventures: Argentina s01e05" at bounding box center [537, 77] width 143 height 16
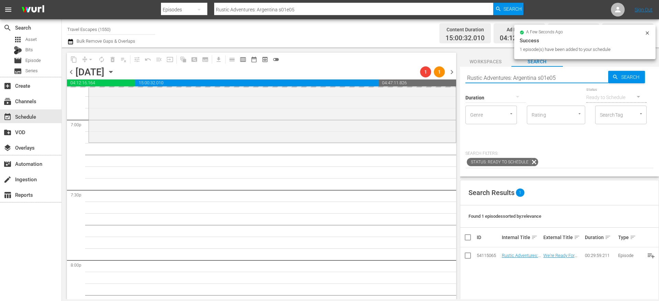
click at [494, 77] on input "Rustic Adventures: Argentina s01e05" at bounding box center [537, 77] width 143 height 16
paste input "TODO BIEN 1"
type input "TODO BIEN s01e05"
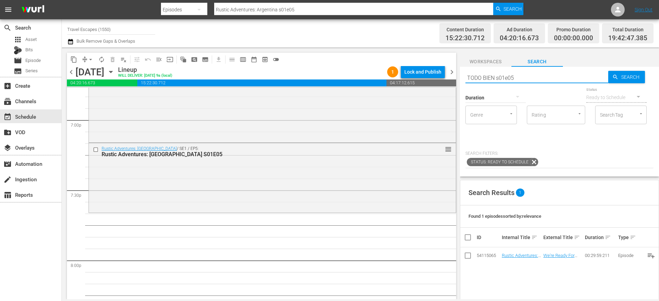
type input "TODO BIEN s01e05"
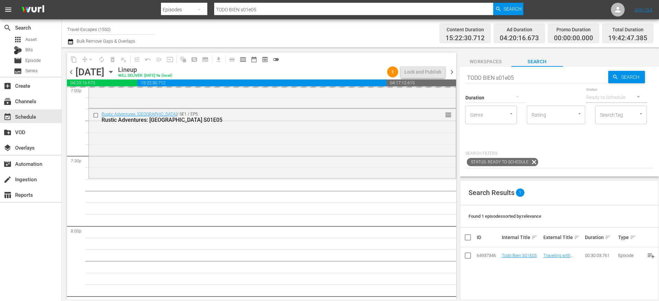
click at [510, 76] on input "TODO BIEN s01e05" at bounding box center [537, 77] width 143 height 16
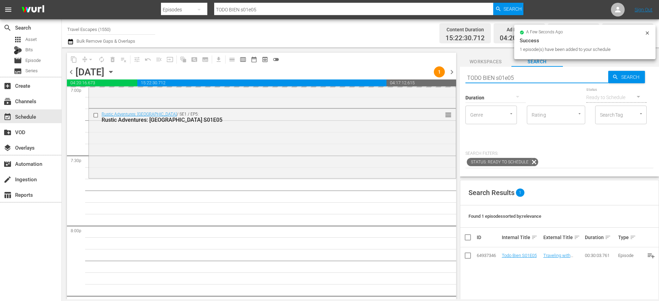
paste input "Raw Travel S01E013"
type input "Raw Travel S01E013"
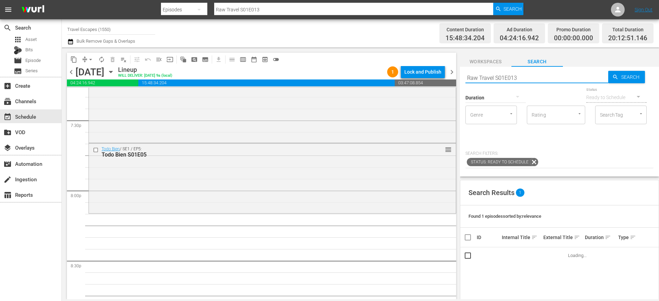
scroll to position [2702, 0]
click at [509, 77] on input "Raw Travel S01E013" at bounding box center [537, 77] width 143 height 16
type input "Raw Travel S01E13"
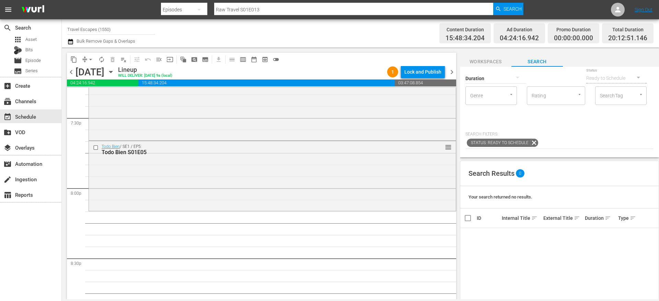
type input "Raw Travel S01E13"
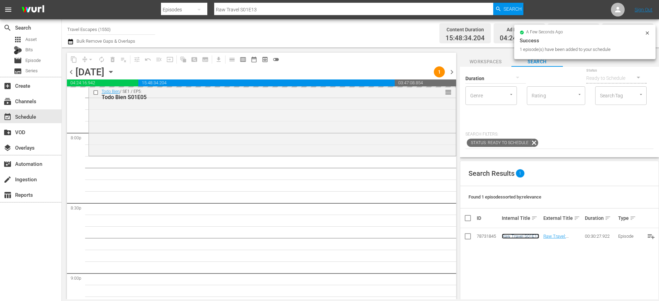
scroll to position [0, 0]
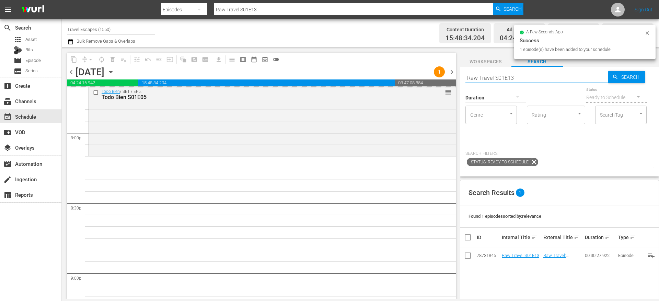
click at [484, 80] on input "Raw Travel S01E13" at bounding box center [537, 77] width 143 height 16
paste input "Adventure Cities S03E0"
type input "Adventure Cities S03E03"
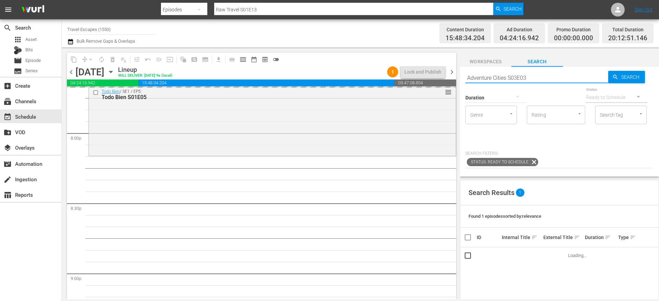
type input "Adventure Cities S03E03"
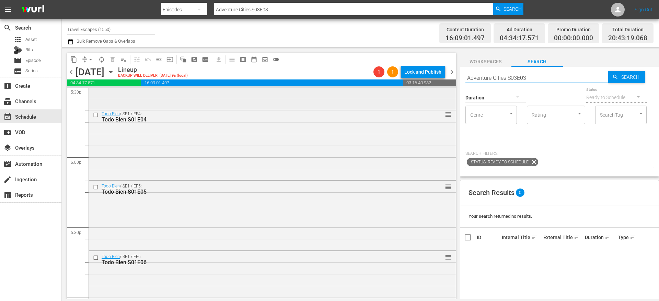
scroll to position [2537, 0]
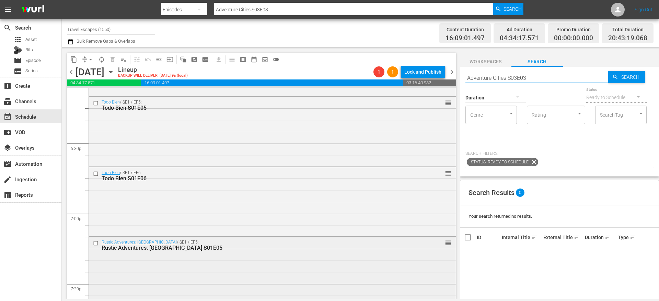
click at [226, 259] on div "Rustic Adventures: Argentina / SE1 / EP5: Rustic Adventures: Argentina S01E05 r…" at bounding box center [272, 270] width 367 height 68
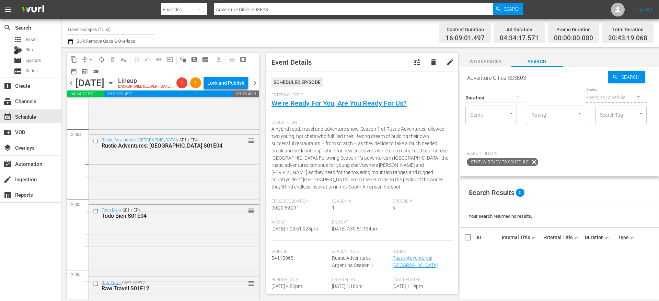
scroll to position [245, 0]
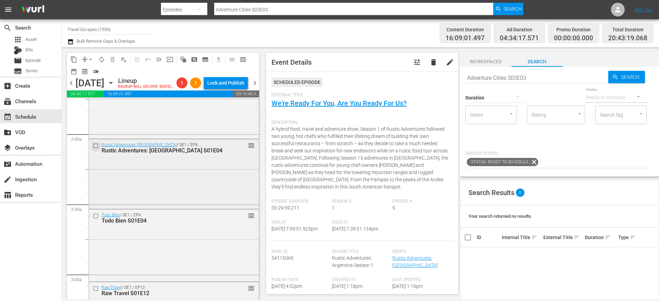
click at [97, 148] on input "checkbox" at bounding box center [96, 146] width 7 height 6
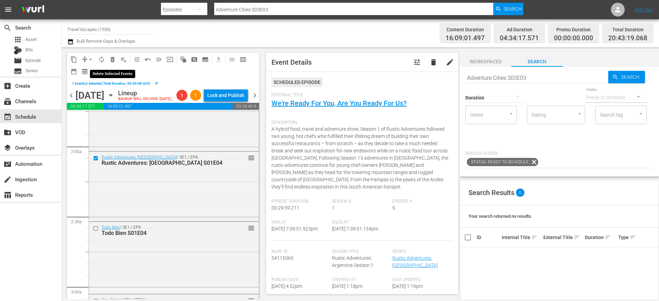
click at [110, 60] on span "delete_forever_outlined" at bounding box center [112, 59] width 7 height 7
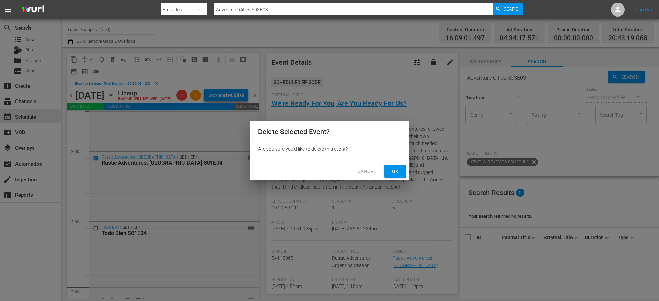
click at [394, 167] on span "Ok" at bounding box center [395, 171] width 11 height 9
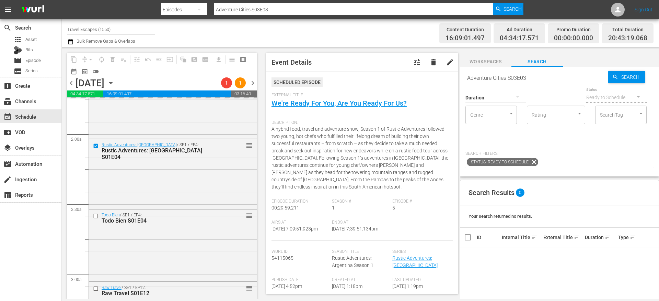
click at [499, 77] on input "Adventure Cities S03E03" at bounding box center [537, 77] width 143 height 16
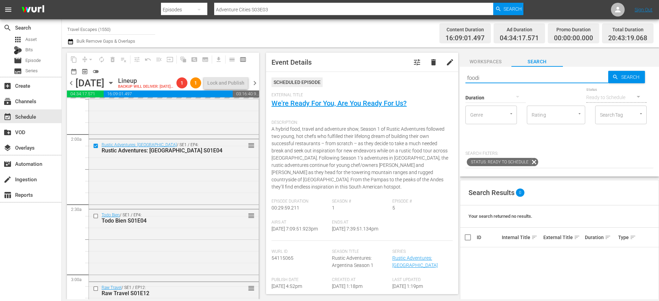
type input "foodie"
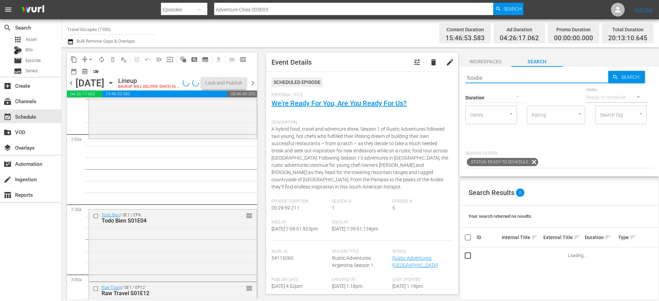
type input "foodie"
click at [508, 94] on div at bounding box center [496, 97] width 60 height 19
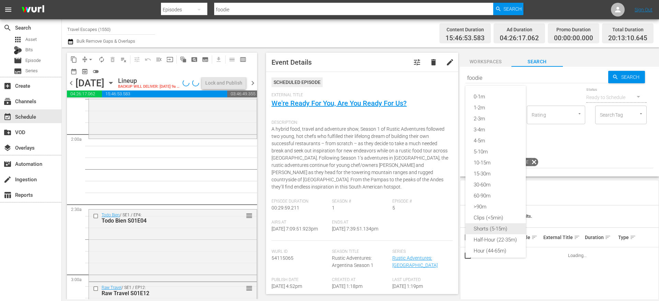
click at [490, 227] on div "Shorts (5-15m)" at bounding box center [496, 228] width 60 height 11
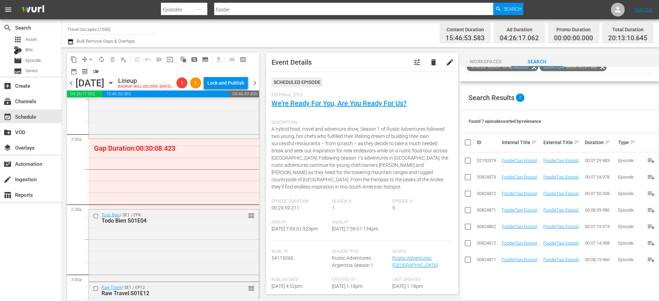
scroll to position [104, 0]
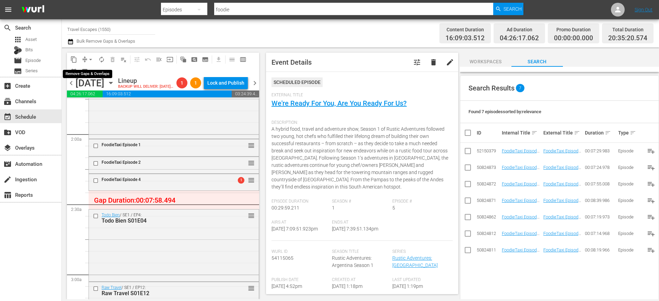
click at [84, 56] on span "compress" at bounding box center [84, 59] width 7 height 7
click at [87, 59] on span "arrow_drop_down" at bounding box center [90, 59] width 7 height 7
click at [92, 91] on li "Align to End of Previous Day" at bounding box center [91, 95] width 72 height 11
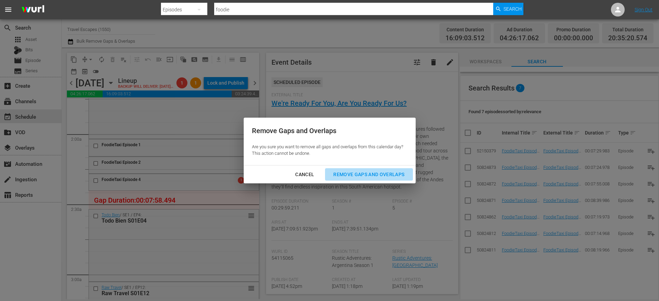
click at [367, 174] on div "Remove Gaps and Overlaps" at bounding box center [369, 174] width 82 height 9
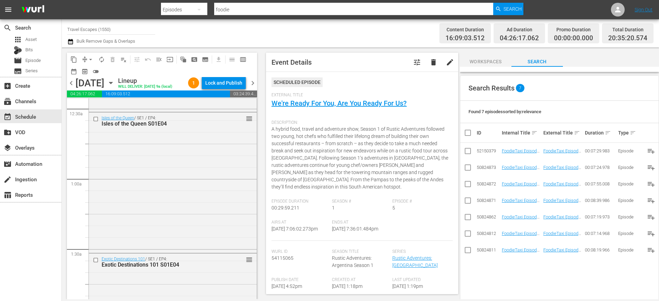
scroll to position [201, 0]
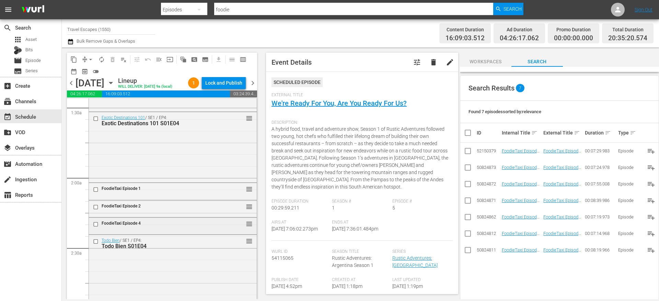
click at [97, 227] on input "checkbox" at bounding box center [96, 224] width 7 height 6
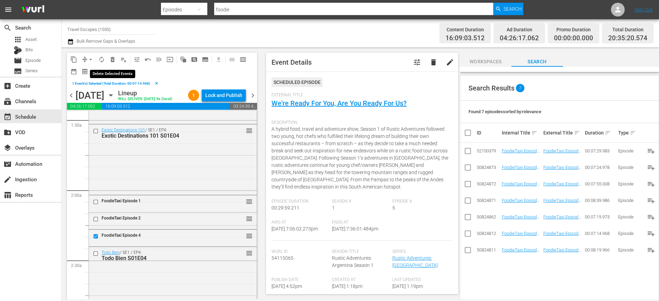
click at [112, 58] on span "delete_forever_outlined" at bounding box center [112, 59] width 7 height 7
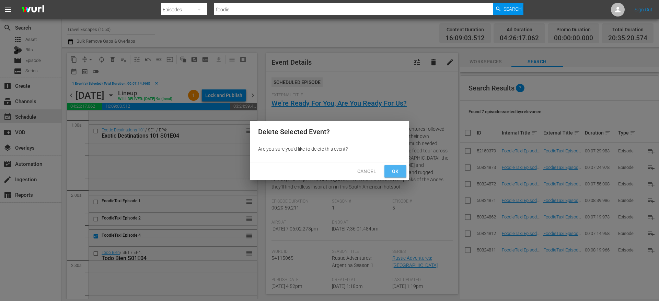
click at [397, 168] on span "Ok" at bounding box center [395, 171] width 11 height 9
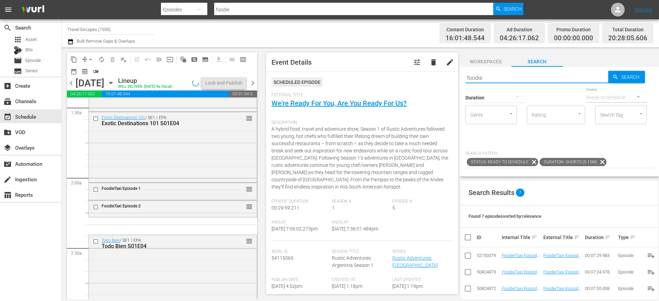
click at [480, 77] on input "foodie" at bounding box center [537, 77] width 143 height 16
type input "AAL"
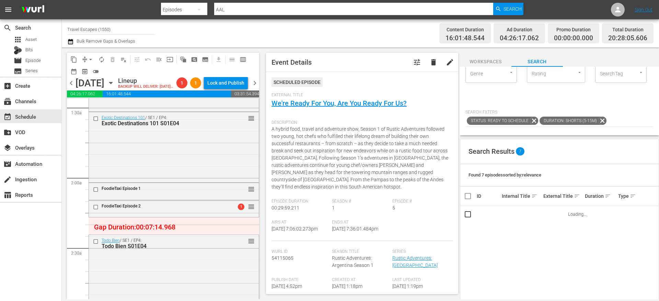
scroll to position [43, 0]
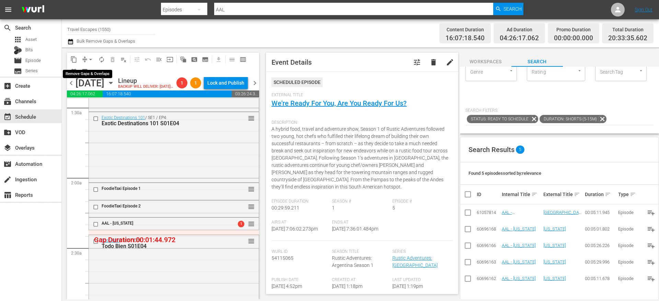
click at [85, 58] on button "arrow_drop_down" at bounding box center [90, 59] width 11 height 11
click at [87, 99] on li "Align to End of Previous Day" at bounding box center [91, 95] width 72 height 11
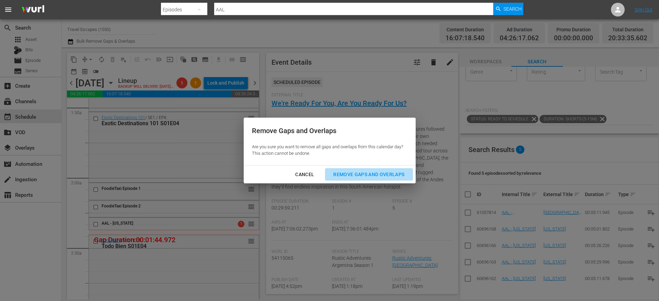
click at [381, 177] on div "Remove Gaps and Overlaps" at bounding box center [369, 174] width 82 height 9
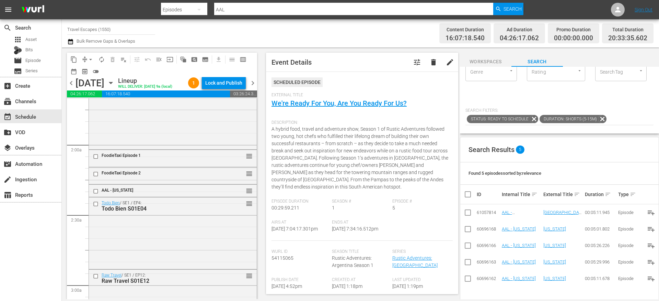
scroll to position [245, 0]
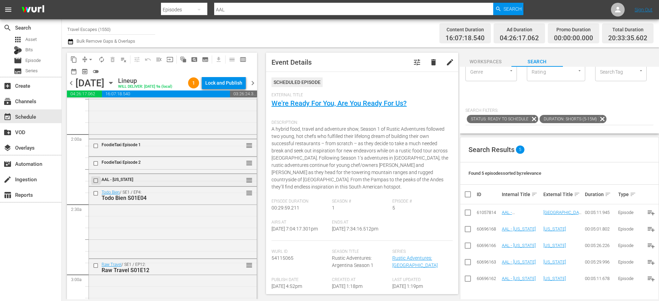
click at [97, 183] on input "checkbox" at bounding box center [96, 180] width 7 height 6
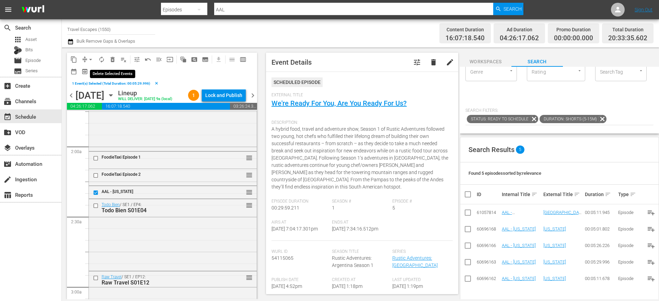
click at [114, 60] on span "delete_forever_outlined" at bounding box center [112, 59] width 7 height 7
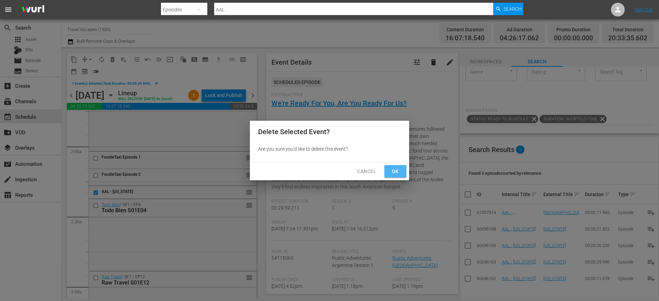
click at [405, 172] on button "Ok" at bounding box center [396, 171] width 22 height 13
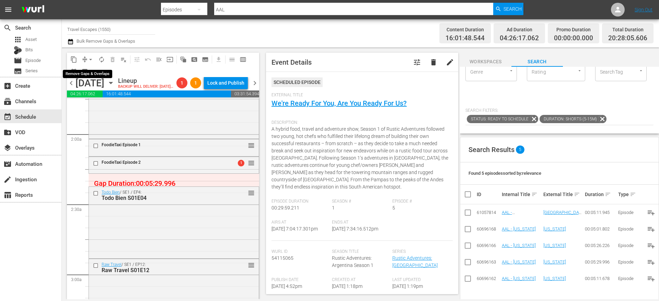
click at [88, 60] on span "arrow_drop_down" at bounding box center [90, 59] width 7 height 7
click at [93, 94] on li "Align to End of Previous Day" at bounding box center [91, 95] width 72 height 11
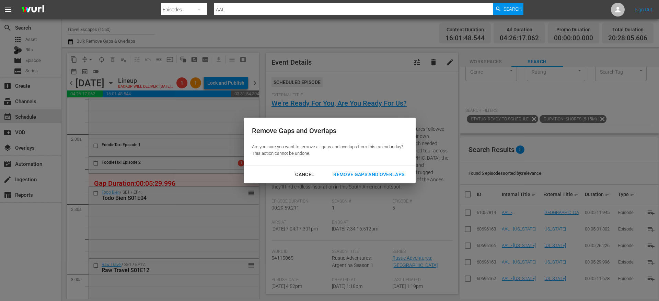
click at [358, 174] on div "Remove Gaps and Overlaps" at bounding box center [369, 174] width 82 height 9
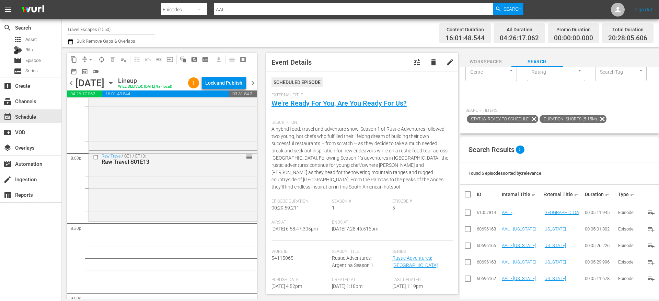
scroll to position [2750, 0]
click at [602, 118] on icon at bounding box center [602, 118] width 9 height 9
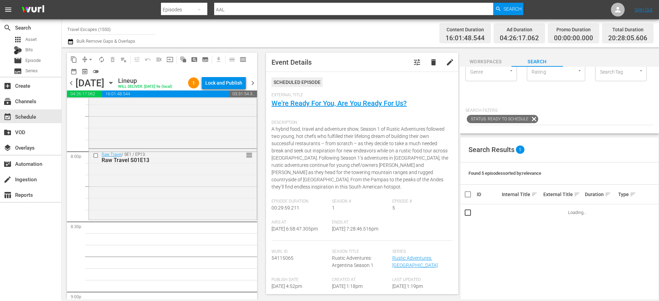
scroll to position [0, 0]
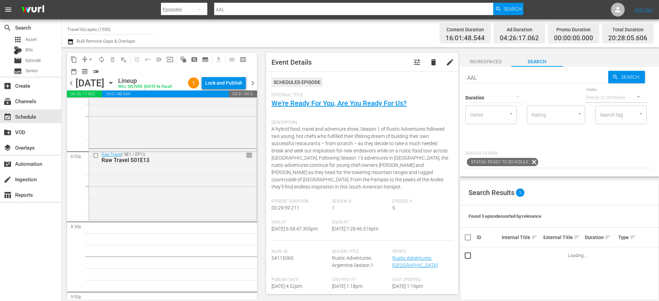
click at [524, 76] on input "AAL" at bounding box center [537, 77] width 143 height 16
paste input "dventure Cities S03E03"
type input "Adventure Cities S03E03"
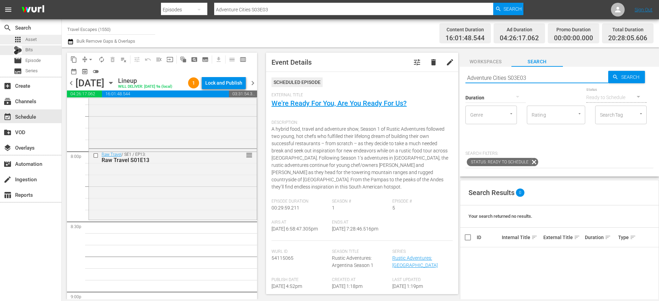
type input "Adventure Cities S03E03"
click at [38, 39] on div "apps Asset" at bounding box center [30, 40] width 61 height 10
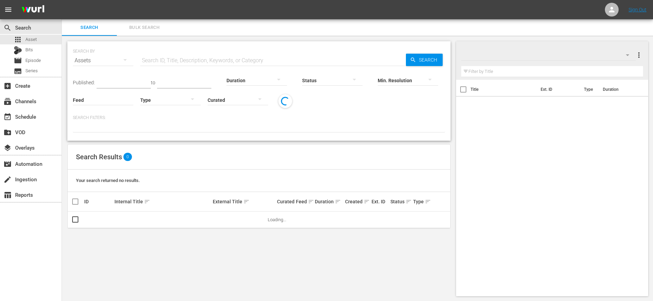
click at [210, 59] on input "text" at bounding box center [272, 60] width 265 height 16
paste input "Adventure Cities S03E03"
type input "Adventure Cities S03E03"
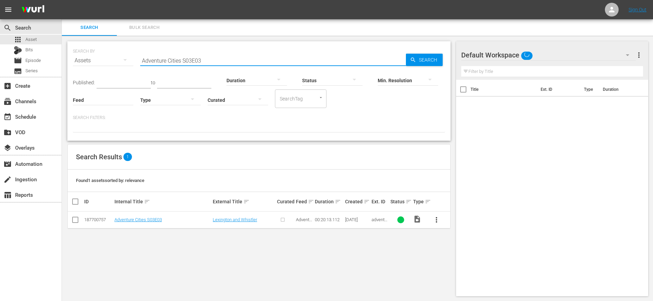
click at [76, 219] on input "checkbox" at bounding box center [75, 221] width 8 height 8
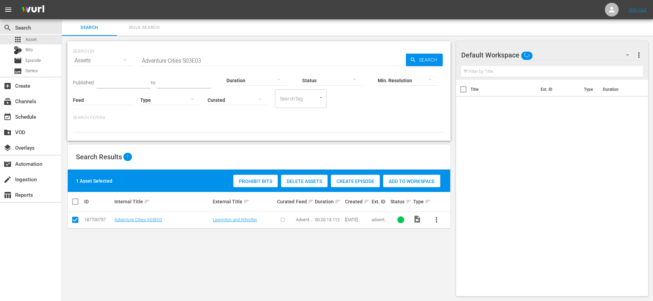
click at [360, 175] on div "Create Episode" at bounding box center [355, 180] width 49 height 13
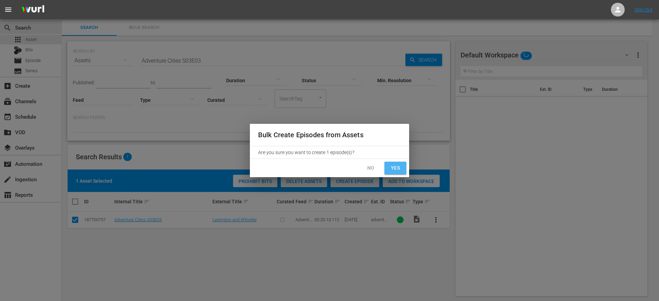
click at [397, 168] on span "Yes" at bounding box center [395, 167] width 11 height 9
checkbox input "false"
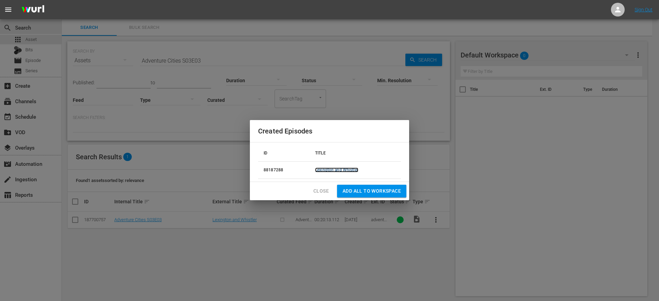
click at [335, 172] on link "Lexington and Whistler" at bounding box center [336, 169] width 43 height 5
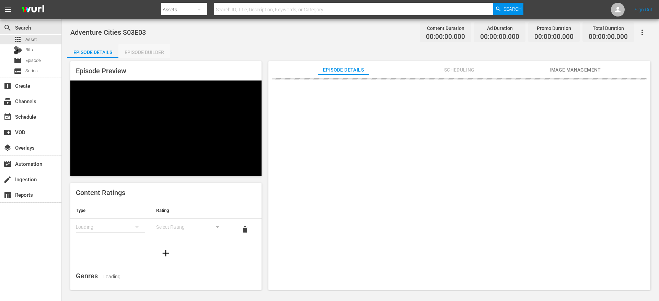
click at [153, 54] on div "Episode Builder" at bounding box center [144, 52] width 52 height 16
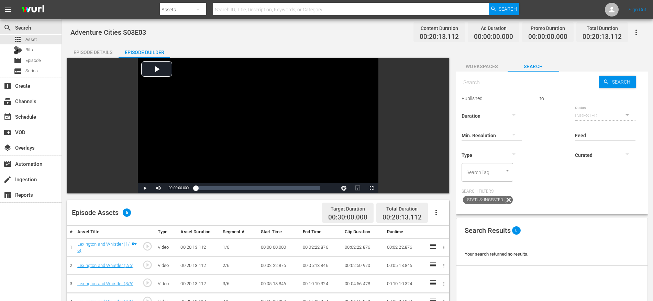
click at [438, 131] on div "Video Player is loading. Play Video Play Mute Current Time 00:00:00.000 / Durat…" at bounding box center [258, 125] width 382 height 135
click at [442, 215] on button "button" at bounding box center [436, 212] width 16 height 16
click at [446, 213] on div "Fill with Ads" at bounding box center [456, 215] width 47 height 16
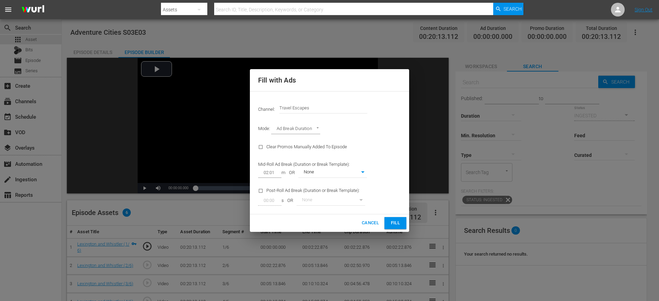
click at [395, 225] on span "Fill" at bounding box center [395, 223] width 11 height 8
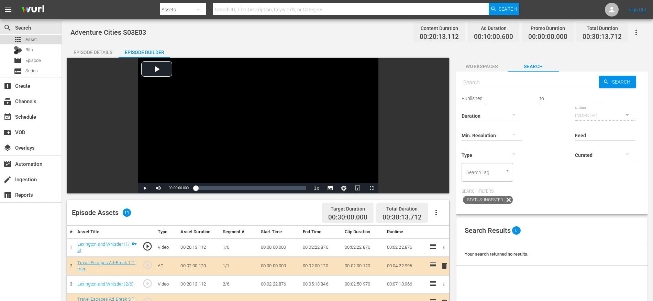
click at [42, 41] on div "apps Asset" at bounding box center [30, 40] width 61 height 10
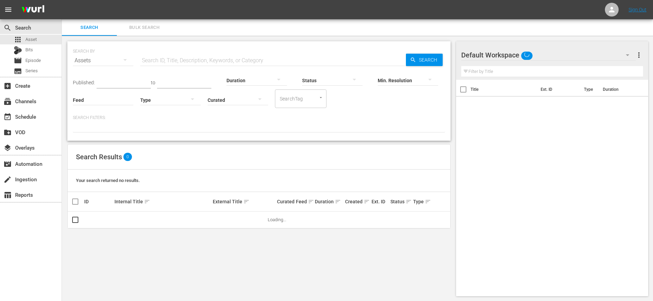
click at [159, 59] on input "text" at bounding box center [272, 60] width 265 height 16
paste input "Adventure Cities S03E03"
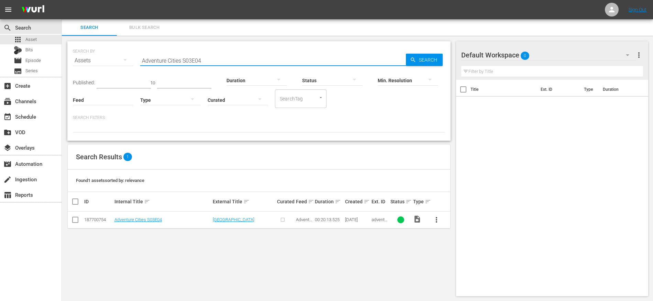
type input "Adventure Cities S03E04"
click at [75, 221] on input "checkbox" at bounding box center [75, 221] width 8 height 8
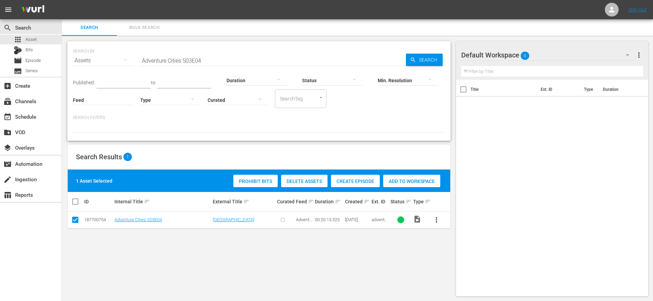
click at [350, 180] on span "Create Episode" at bounding box center [355, 180] width 49 height 5
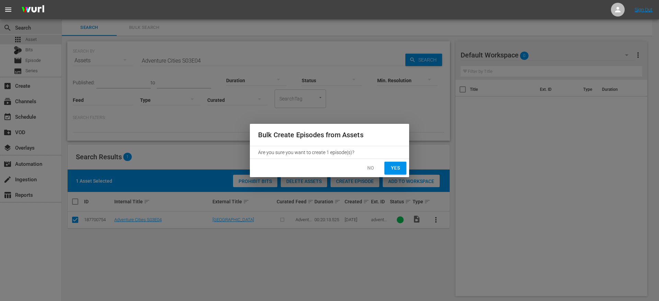
click at [400, 169] on span "Yes" at bounding box center [395, 167] width 11 height 9
checkbox input "false"
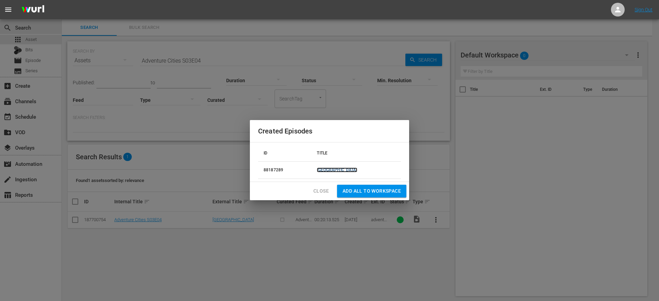
click at [350, 171] on link "[GEOGRAPHIC_DATA]" at bounding box center [337, 169] width 40 height 5
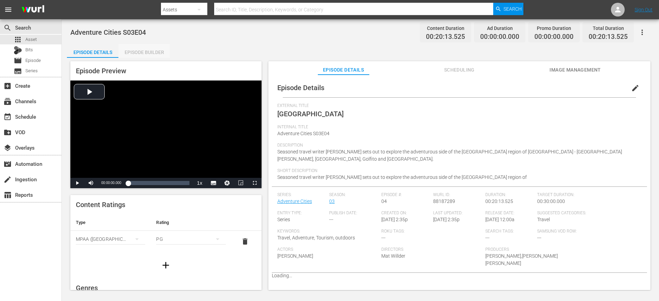
click at [135, 55] on div "Episode Builder" at bounding box center [144, 52] width 52 height 16
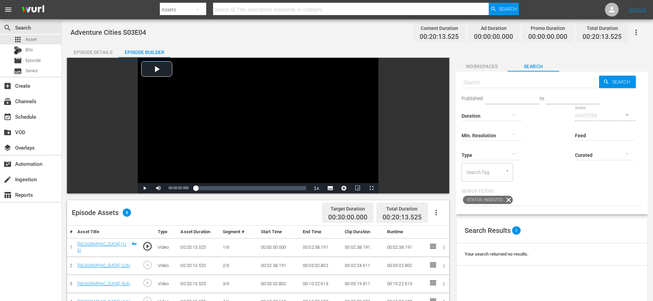
click at [434, 213] on icon "button" at bounding box center [436, 212] width 8 height 8
click at [451, 213] on div "Fill with Ads" at bounding box center [456, 215] width 47 height 16
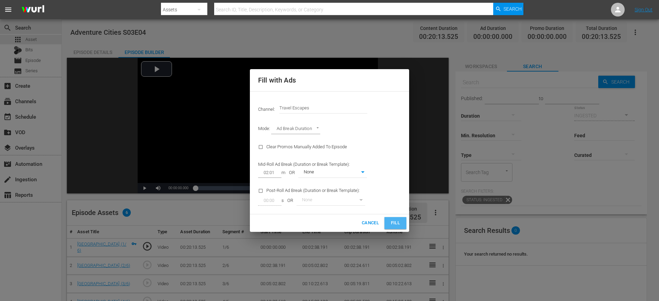
click at [392, 221] on span "Fill" at bounding box center [395, 223] width 11 height 8
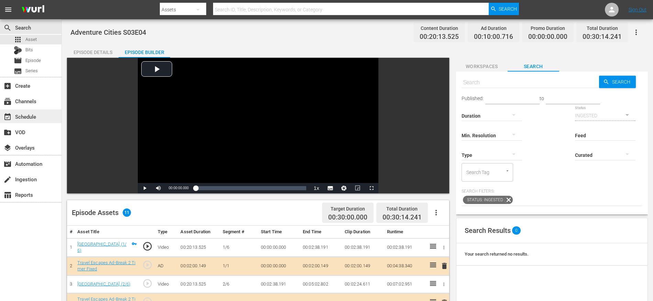
click at [34, 113] on div "event_available Schedule" at bounding box center [19, 115] width 38 height 6
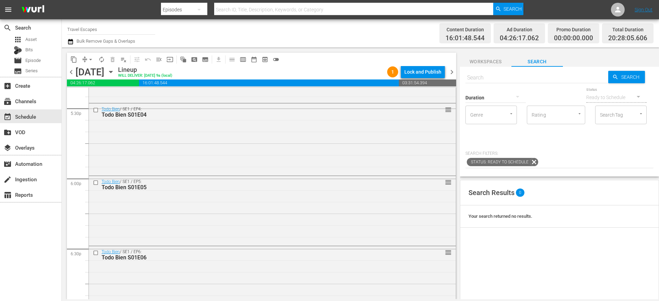
scroll to position [2775, 0]
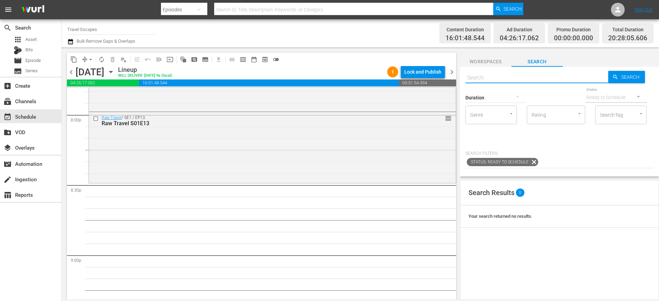
click at [498, 76] on input "text" at bounding box center [537, 77] width 143 height 16
paste input "Adventure Cities S03E03"
type input "Adventure Cities S03E03"
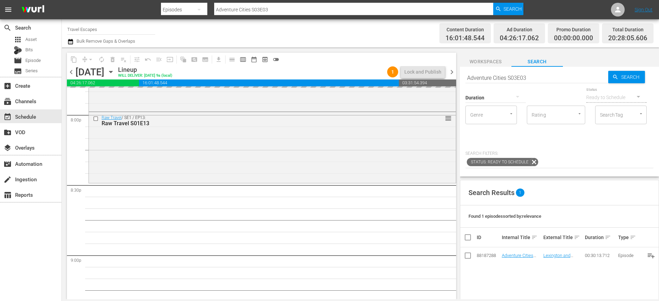
click at [505, 80] on input "Adventure Cities S03E03" at bounding box center [537, 77] width 143 height 16
paste input "Isles of the Queen 105"
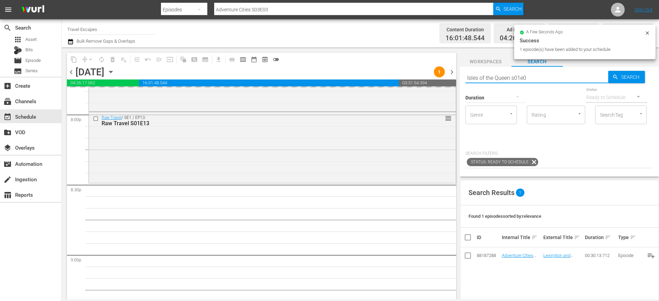
type input "Isles of the Queen s01e05"
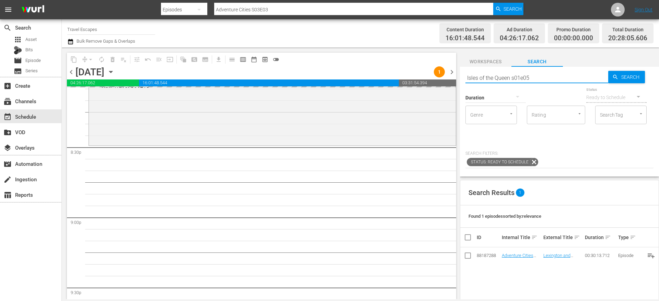
scroll to position [2815, 0]
type input "Isles of the Queen s01e05"
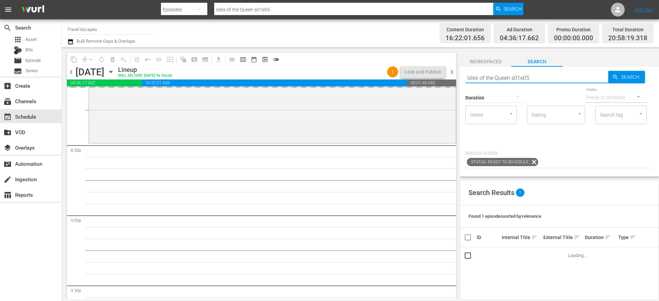
scroll to position [2823, 0]
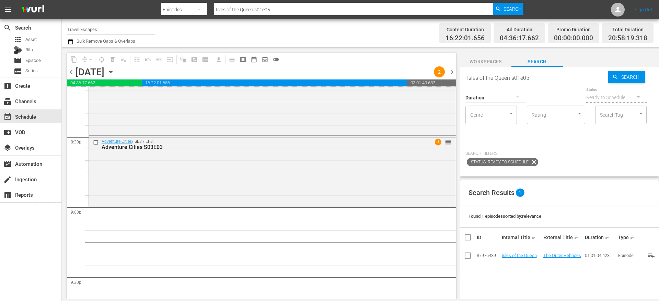
click at [492, 78] on input "Isles of the Queen s01e05" at bounding box center [537, 77] width 143 height 16
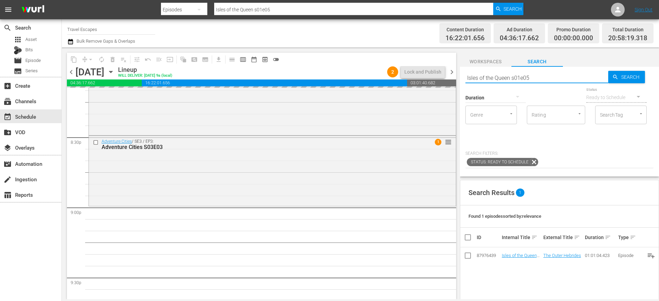
click at [492, 78] on input "Isles of the Queen s01e05" at bounding box center [537, 77] width 143 height 16
paste input "Exotic Destinations 101 s01e06"
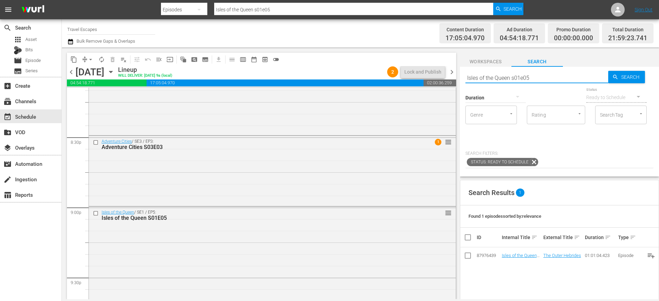
type input "Exotic Destinations 101 s01e06"
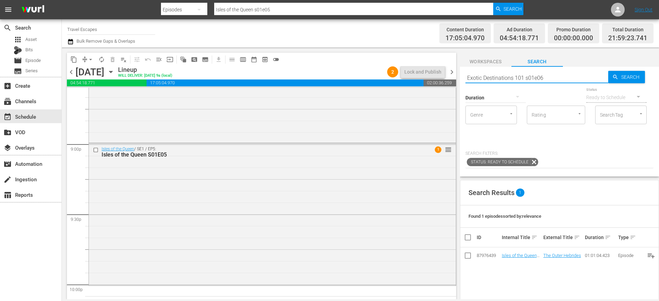
type input "Exotic Destinations 101 s01e06"
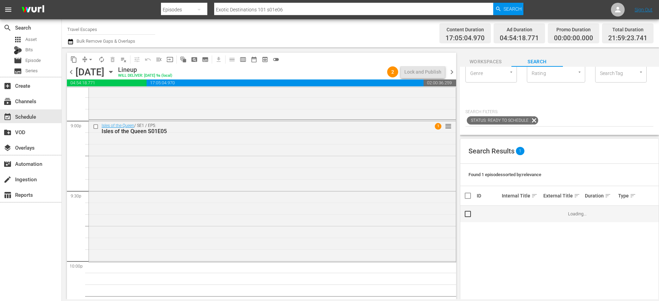
scroll to position [43, 0]
type input "Exotic Destinations 101 s01e06"
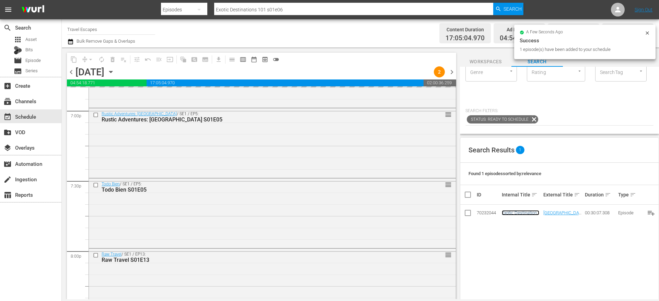
scroll to position [2628, 0]
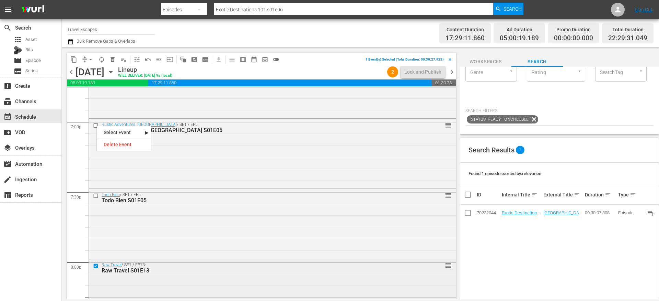
click at [95, 266] on input "checkbox" at bounding box center [96, 266] width 7 height 6
click at [95, 126] on input "checkbox" at bounding box center [96, 126] width 7 height 6
click at [96, 196] on input "checkbox" at bounding box center [96, 195] width 7 height 6
click at [97, 266] on input "checkbox" at bounding box center [96, 266] width 7 height 6
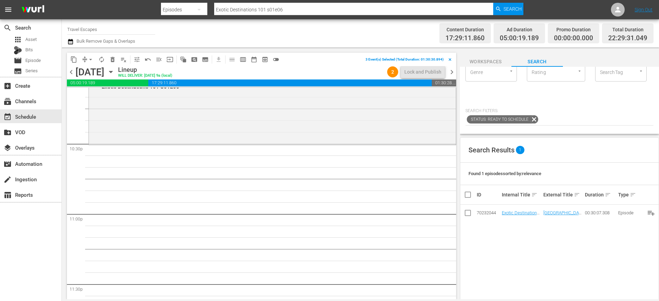
scroll to position [3112, 0]
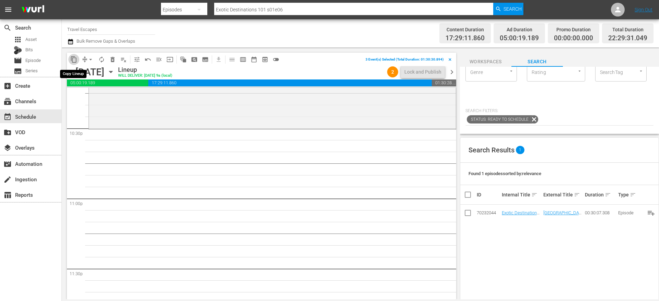
click at [75, 59] on span "content_copy" at bounding box center [73, 59] width 7 height 7
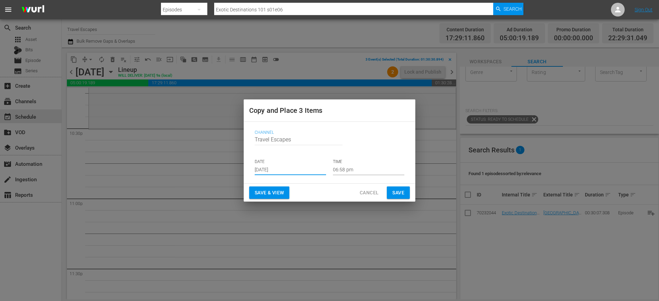
click at [257, 170] on input "[DATE]" at bounding box center [290, 170] width 71 height 10
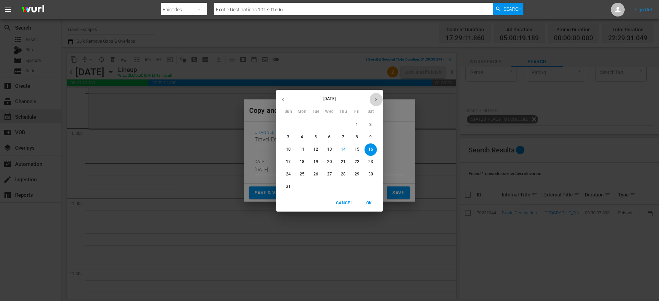
click at [373, 100] on button "button" at bounding box center [376, 99] width 13 height 13
click at [372, 153] on button "20" at bounding box center [371, 149] width 12 height 12
type input "Sep 20th 2025"
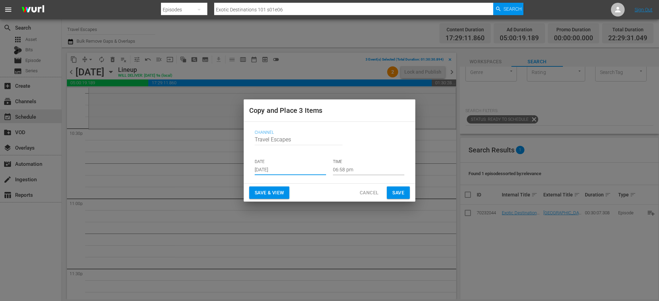
click at [343, 170] on input "06:58 pm" at bounding box center [368, 170] width 71 height 10
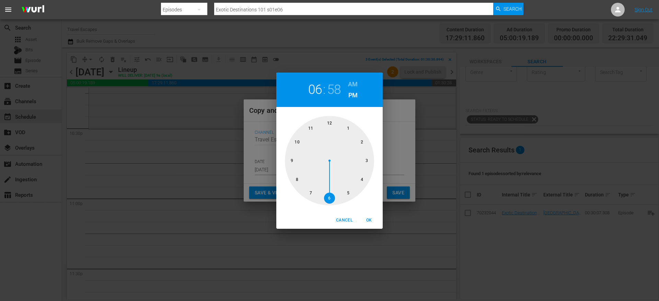
click at [298, 142] on div at bounding box center [329, 160] width 89 height 89
click at [330, 191] on div at bounding box center [329, 160] width 89 height 89
click at [369, 216] on span "OK" at bounding box center [369, 219] width 16 height 7
type input "10:30 pm"
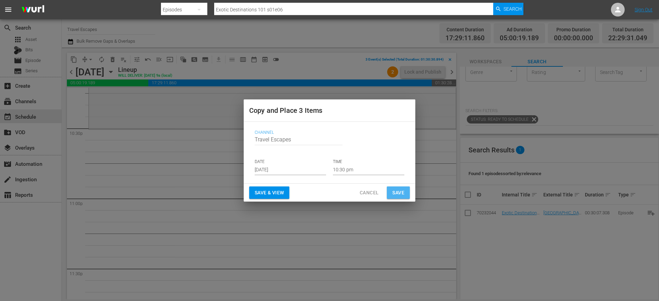
click at [402, 190] on span "Save" at bounding box center [399, 192] width 12 height 9
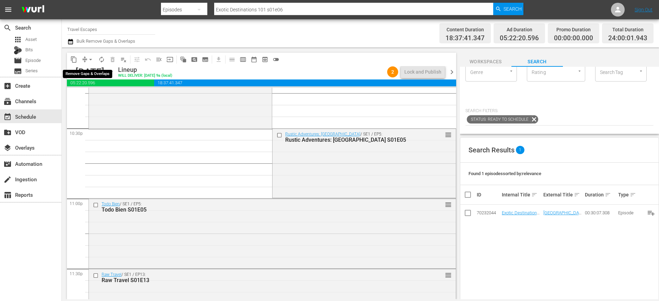
click at [86, 59] on button "arrow_drop_down" at bounding box center [90, 59] width 11 height 11
click at [95, 99] on li "Align to End of Previous Day" at bounding box center [91, 95] width 72 height 11
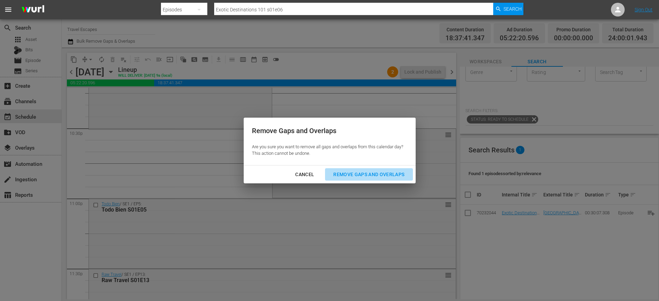
click at [339, 172] on div "Remove Gaps and Overlaps" at bounding box center [369, 174] width 82 height 9
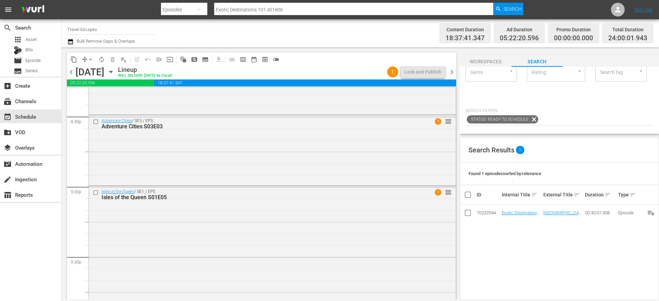
scroll to position [2783, 0]
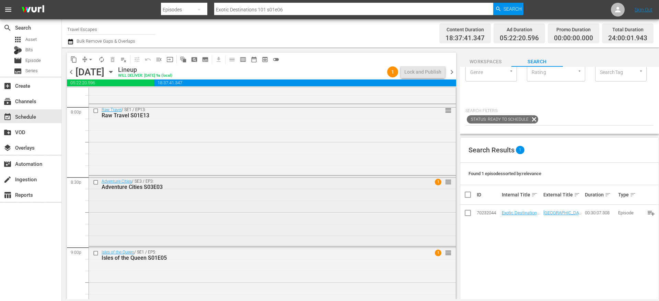
click at [97, 182] on input "checkbox" at bounding box center [96, 182] width 7 height 6
click at [96, 253] on input "checkbox" at bounding box center [96, 253] width 7 height 6
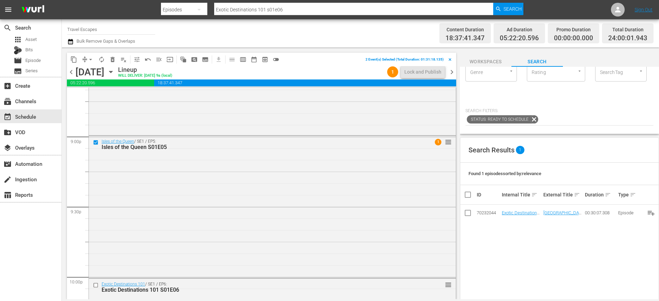
scroll to position [2927, 0]
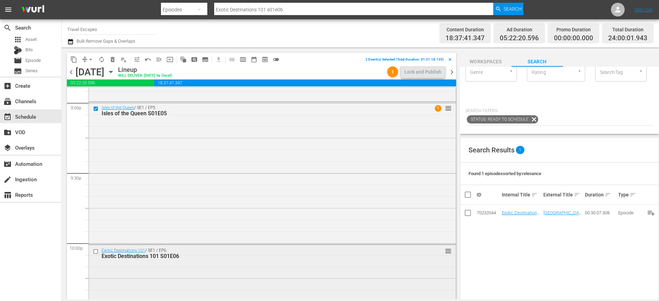
click at [97, 253] on input "checkbox" at bounding box center [96, 251] width 7 height 6
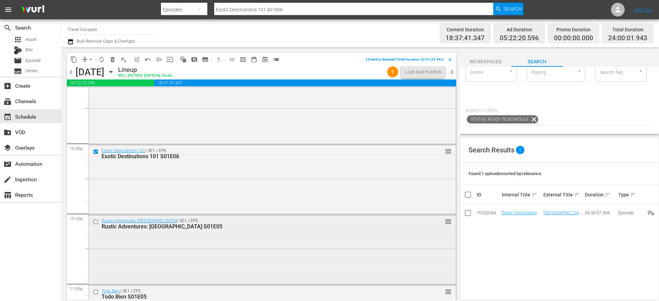
scroll to position [3035, 0]
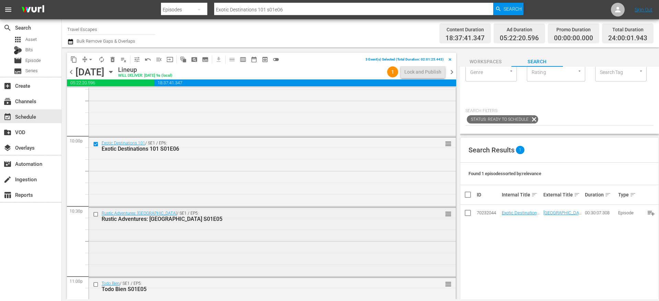
click at [96, 214] on input "checkbox" at bounding box center [96, 214] width 7 height 6
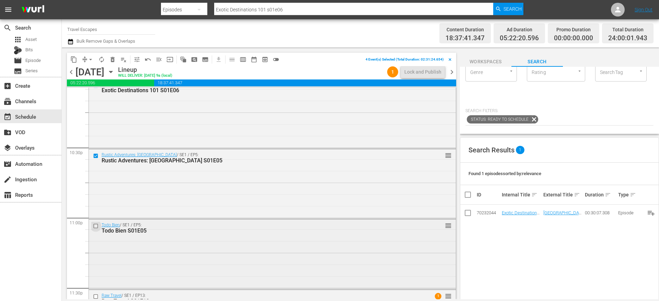
click at [97, 226] on input "checkbox" at bounding box center [96, 226] width 7 height 6
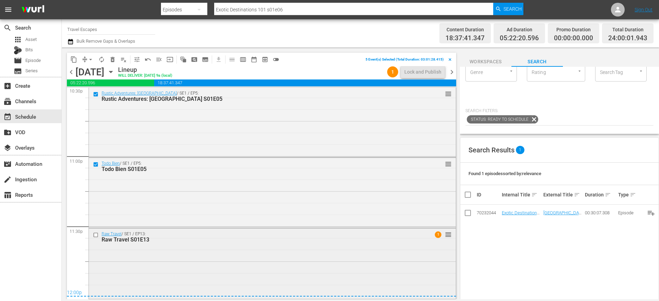
click at [97, 234] on input "checkbox" at bounding box center [96, 234] width 7 height 6
click at [74, 59] on span "content_copy" at bounding box center [73, 59] width 7 height 7
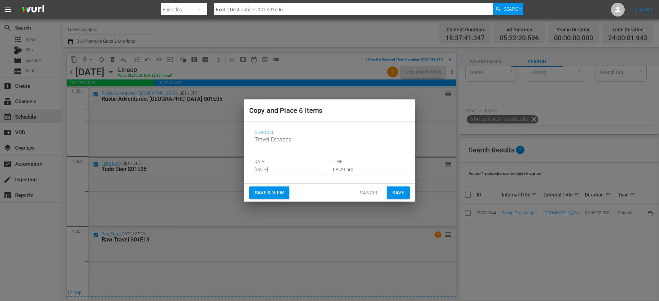
click at [279, 170] on input "[DATE]" at bounding box center [290, 170] width 71 height 10
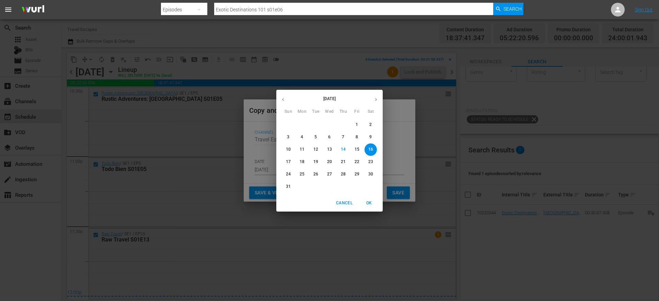
click at [377, 99] on icon "button" at bounding box center [376, 99] width 5 height 5
click at [286, 162] on p "21" at bounding box center [288, 162] width 5 height 6
type input "[DATE]"
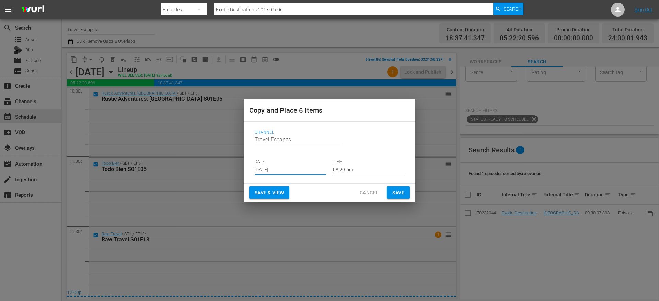
click at [341, 163] on p "TIME" at bounding box center [368, 162] width 71 height 6
click at [342, 168] on input "08:29 pm" at bounding box center [368, 170] width 71 height 10
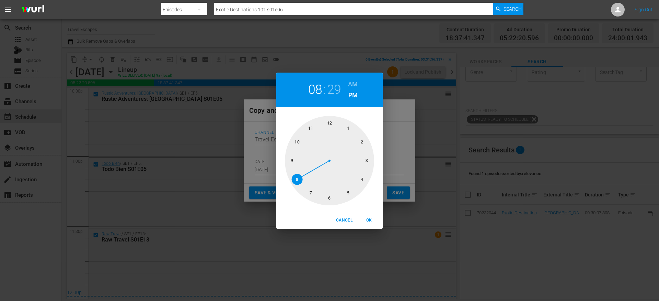
click at [329, 126] on div at bounding box center [329, 160] width 89 height 89
click at [329, 124] on div at bounding box center [329, 160] width 89 height 89
click at [351, 83] on h6 "AM" at bounding box center [353, 84] width 10 height 11
click at [370, 225] on div "Cancel OK" at bounding box center [329, 220] width 106 height 17
click at [369, 222] on span "OK" at bounding box center [369, 219] width 16 height 7
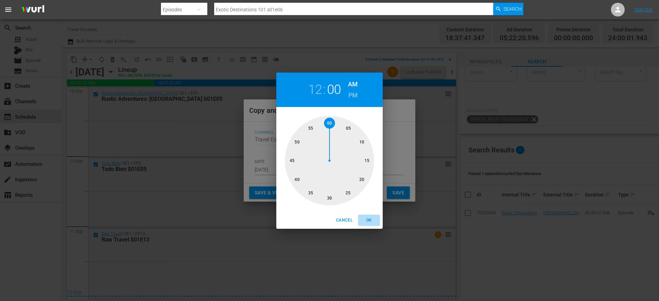
type input "12:00 am"
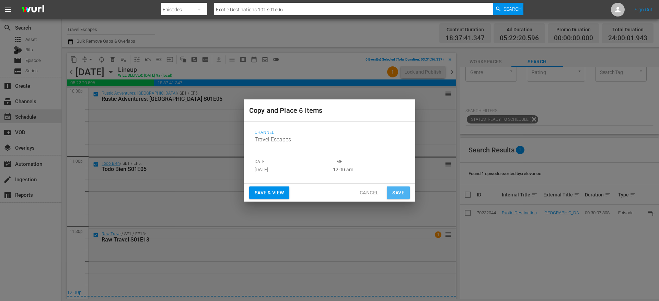
click at [397, 190] on span "Save" at bounding box center [399, 192] width 12 height 9
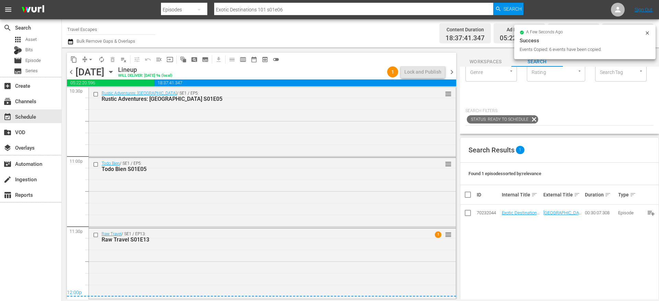
click at [454, 73] on span "chevron_right" at bounding box center [452, 72] width 9 height 9
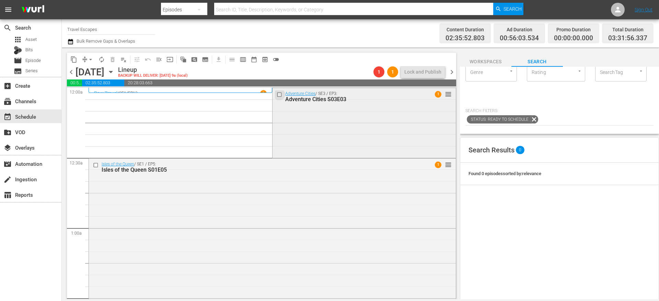
click at [277, 95] on input "checkbox" at bounding box center [280, 94] width 7 height 6
click at [97, 165] on input "checkbox" at bounding box center [96, 165] width 7 height 6
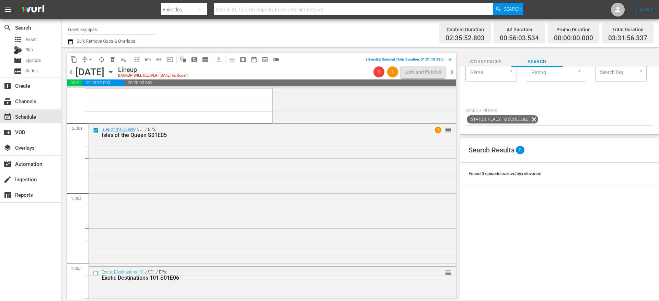
scroll to position [118, 0]
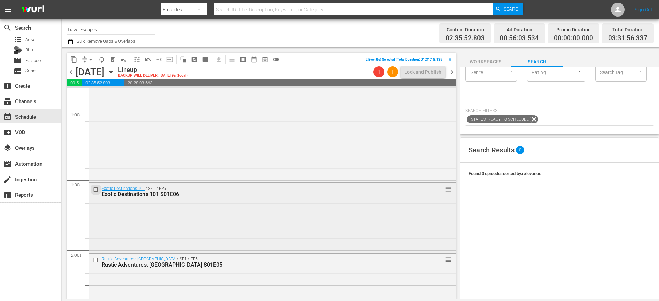
click at [95, 189] on input "checkbox" at bounding box center [96, 189] width 7 height 6
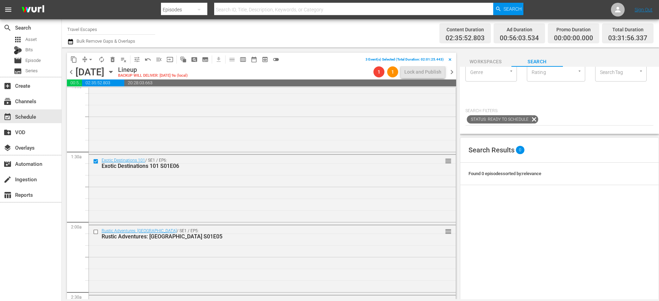
scroll to position [208, 0]
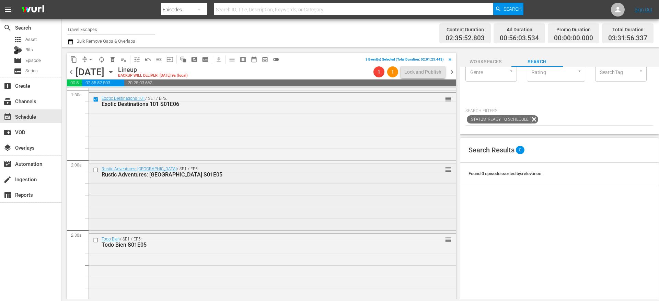
click at [97, 170] on input "checkbox" at bounding box center [96, 170] width 7 height 6
click at [97, 238] on input "checkbox" at bounding box center [96, 240] width 7 height 6
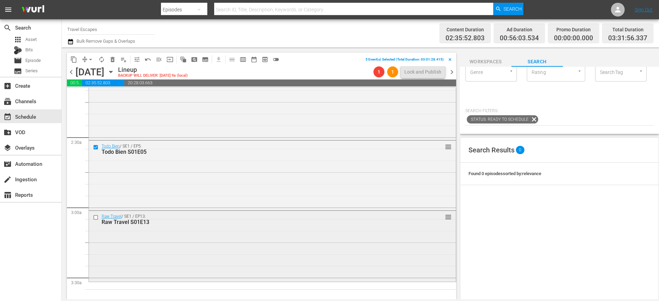
scroll to position [316, 0]
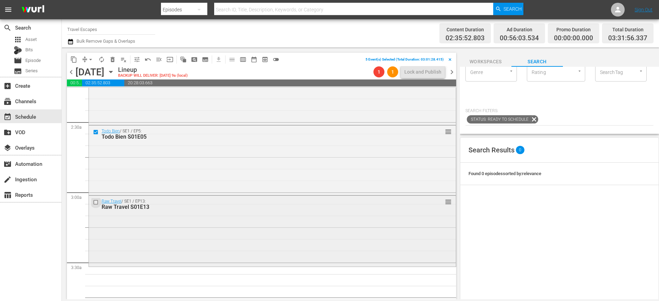
click at [96, 201] on input "checkbox" at bounding box center [96, 202] width 7 height 6
click at [76, 58] on span "content_copy" at bounding box center [73, 59] width 7 height 7
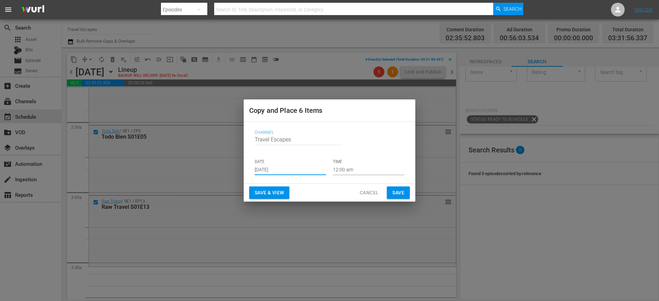
click at [283, 168] on input "[DATE]" at bounding box center [290, 170] width 71 height 10
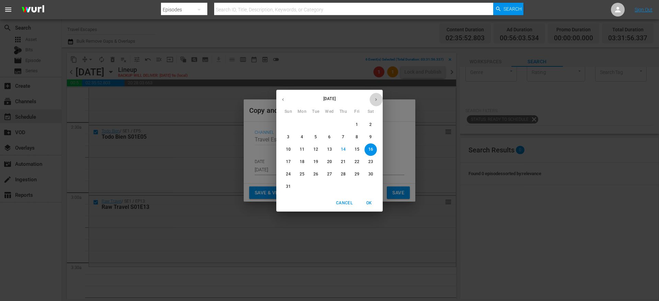
click at [376, 99] on icon "button" at bounding box center [376, 99] width 5 height 5
click at [288, 162] on p "21" at bounding box center [288, 162] width 5 height 6
type input "[DATE]"
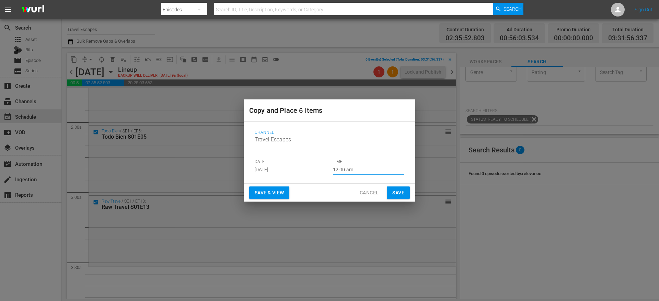
click at [351, 167] on input "12:00 am" at bounding box center [368, 170] width 71 height 10
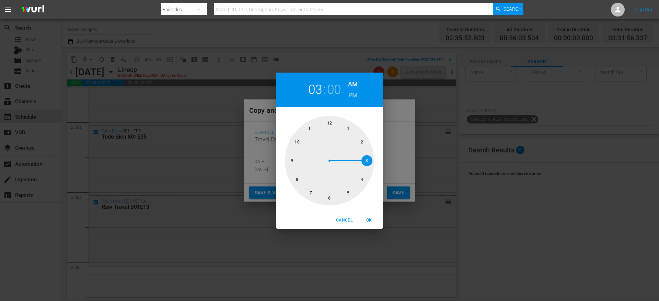
click at [366, 161] on div at bounding box center [329, 160] width 89 height 89
click at [329, 198] on div at bounding box center [329, 160] width 89 height 89
click at [373, 219] on span "OK" at bounding box center [369, 219] width 16 height 7
type input "03:30 am"
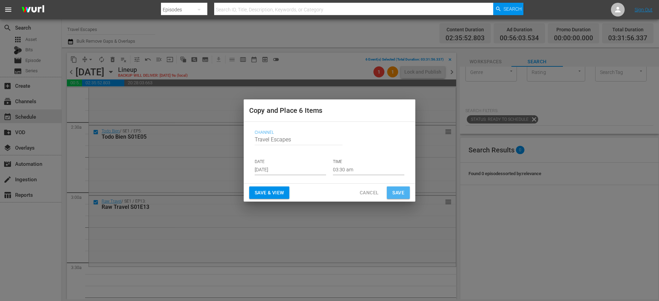
click at [396, 190] on span "Save" at bounding box center [399, 192] width 12 height 9
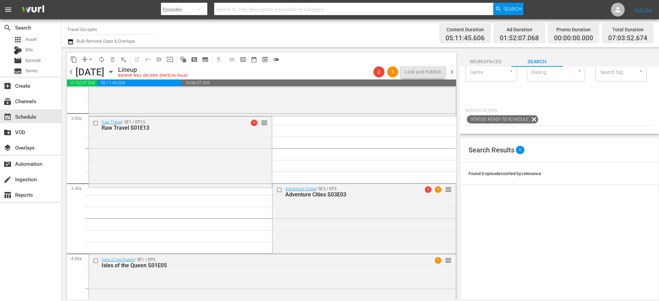
scroll to position [433, 0]
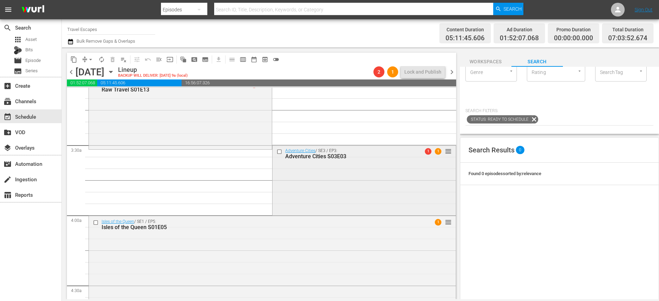
click at [277, 151] on input "checkbox" at bounding box center [280, 152] width 7 height 6
click at [96, 221] on input "checkbox" at bounding box center [96, 222] width 7 height 6
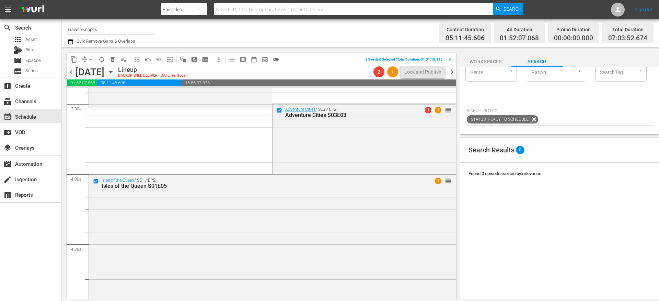
scroll to position [543, 0]
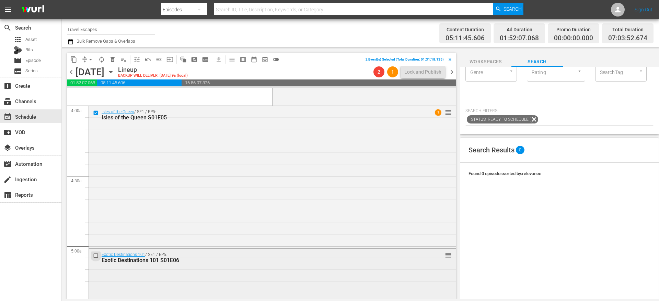
click at [97, 255] on input "checkbox" at bounding box center [96, 255] width 7 height 6
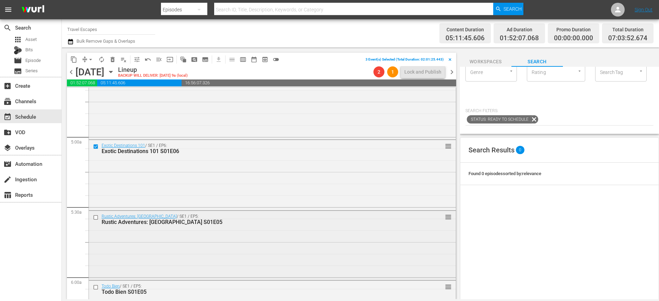
scroll to position [661, 0]
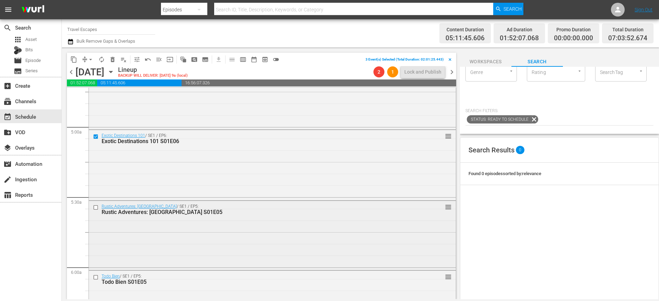
click at [97, 207] on input "checkbox" at bounding box center [96, 207] width 7 height 6
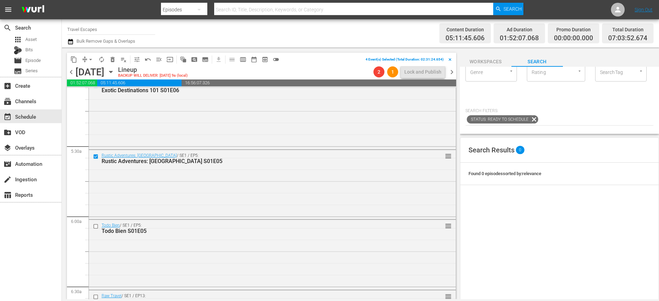
scroll to position [756, 0]
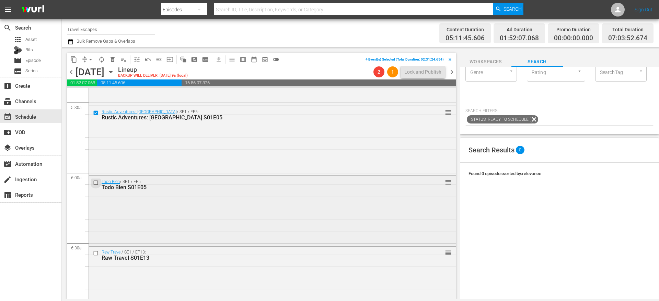
click at [97, 182] on input "checkbox" at bounding box center [96, 183] width 7 height 6
click at [97, 251] on input "checkbox" at bounding box center [96, 253] width 7 height 6
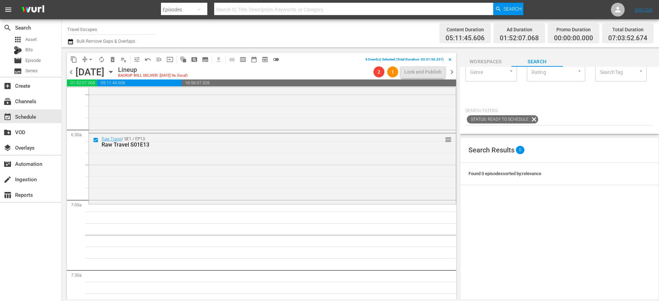
scroll to position [879, 0]
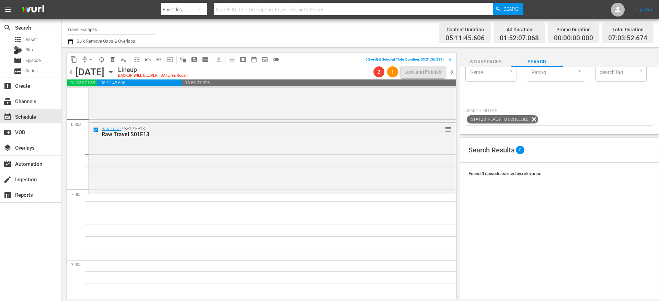
click at [74, 53] on div "content_copy compress arrow_drop_down autorenew_outlined delete_forever_outline…" at bounding box center [175, 59] width 216 height 13
click at [74, 59] on span "content_copy" at bounding box center [73, 59] width 7 height 7
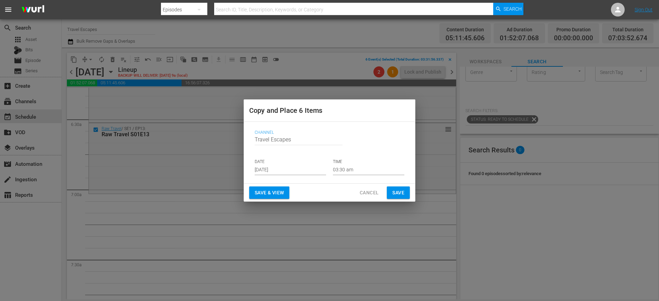
click at [275, 168] on input "[DATE]" at bounding box center [290, 170] width 71 height 10
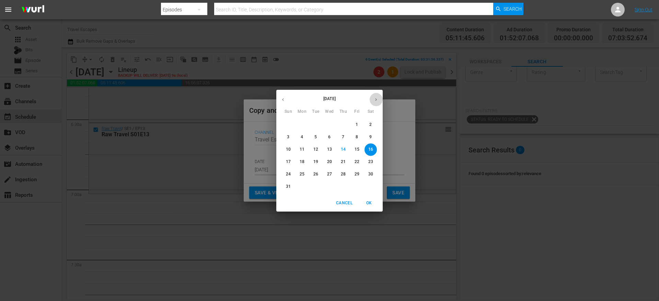
click at [376, 96] on button "button" at bounding box center [376, 99] width 13 height 13
click at [290, 161] on p "21" at bounding box center [288, 162] width 5 height 6
type input "Sep 21st 2025"
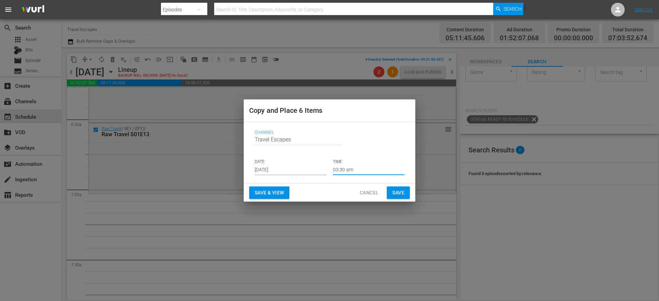
click at [350, 172] on input "03:30 am" at bounding box center [368, 170] width 71 height 10
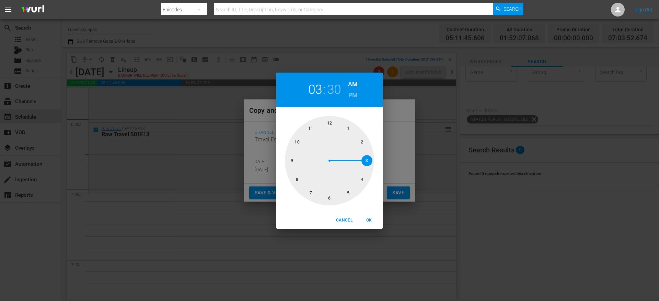
click at [309, 193] on div at bounding box center [329, 160] width 89 height 89
click at [330, 121] on div at bounding box center [329, 160] width 89 height 89
click at [371, 218] on span "OK" at bounding box center [369, 219] width 16 height 7
type input "07:00 am"
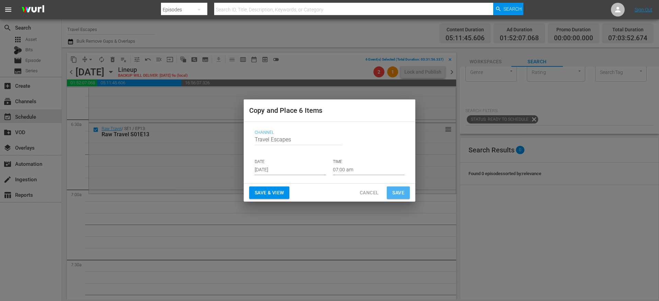
click at [394, 194] on span "Save" at bounding box center [399, 192] width 12 height 9
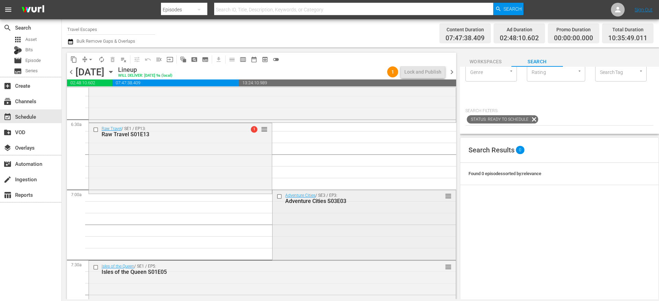
click at [277, 197] on input "checkbox" at bounding box center [280, 196] width 7 height 6
click at [96, 267] on input "checkbox" at bounding box center [96, 267] width 7 height 6
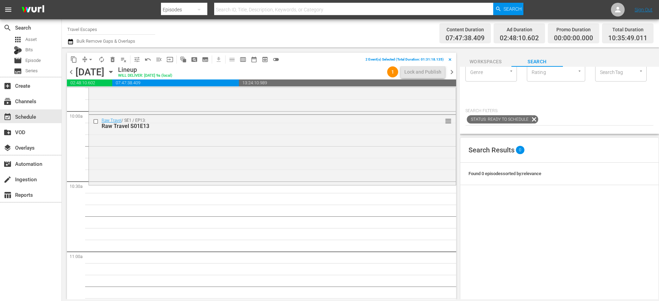
scroll to position [1401, 0]
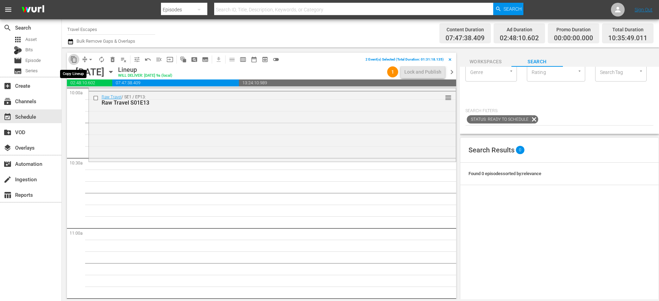
click at [75, 60] on span "content_copy" at bounding box center [73, 59] width 7 height 7
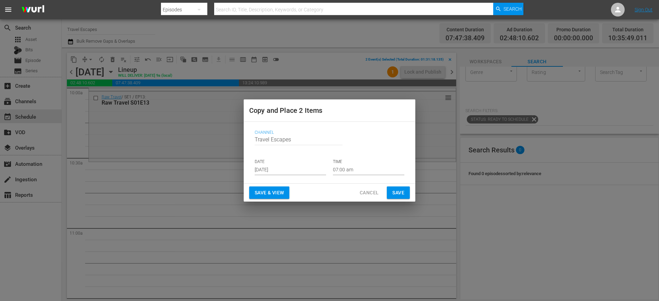
click at [271, 169] on input "[DATE]" at bounding box center [290, 170] width 71 height 10
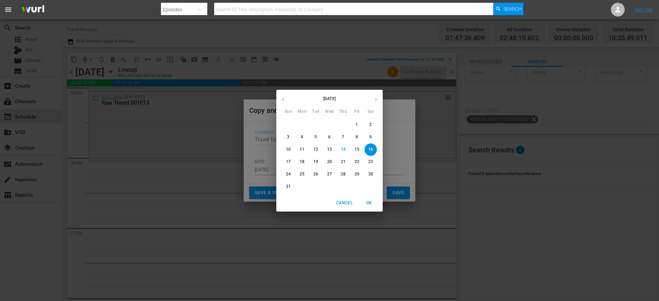
click at [377, 101] on icon "button" at bounding box center [376, 99] width 5 height 5
click at [288, 161] on p "21" at bounding box center [288, 162] width 5 height 6
type input "Sep 21st 2025"
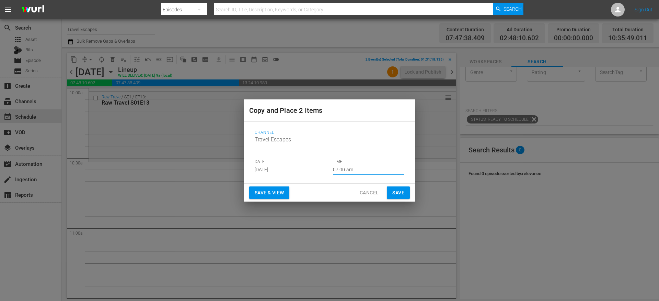
click at [348, 171] on input "07:00 am" at bounding box center [368, 170] width 71 height 10
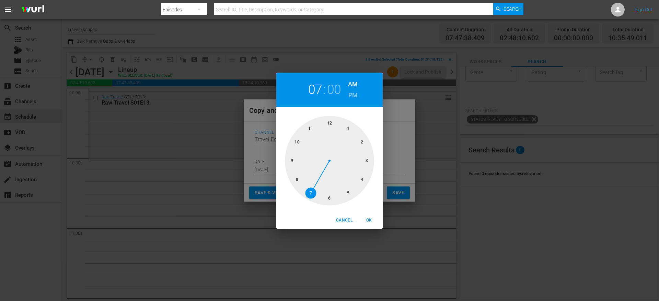
click at [295, 143] on div at bounding box center [329, 160] width 89 height 89
click at [326, 195] on div at bounding box center [329, 160] width 89 height 89
click at [369, 220] on span "OK" at bounding box center [369, 219] width 16 height 7
type input "10:30 am"
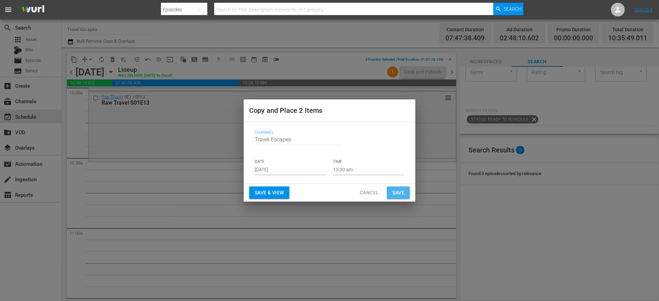
click at [397, 194] on span "Save" at bounding box center [399, 192] width 12 height 9
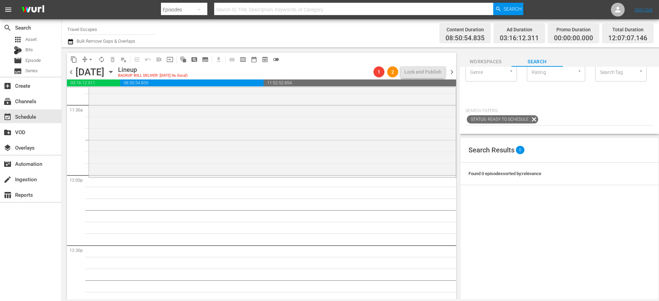
scroll to position [0, 0]
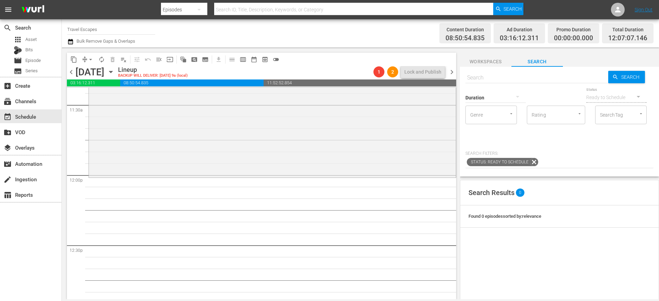
click at [505, 77] on input "text" at bounding box center [537, 77] width 143 height 16
paste input "The 77: A City of Neighborhoods 01e01"
type input "The 77: A City of Neighborhoods 01e01"
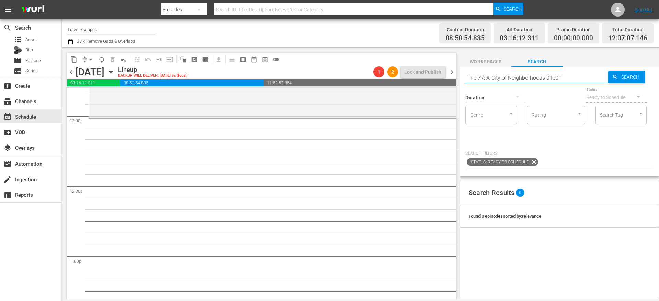
type input "The 77: A City of Neighborhoods 01e01"
click at [546, 77] on input "The 77: A City of Neighborhoods 01e01" at bounding box center [537, 77] width 143 height 16
type input "The 77: A City of Neighborhoods s01e01"
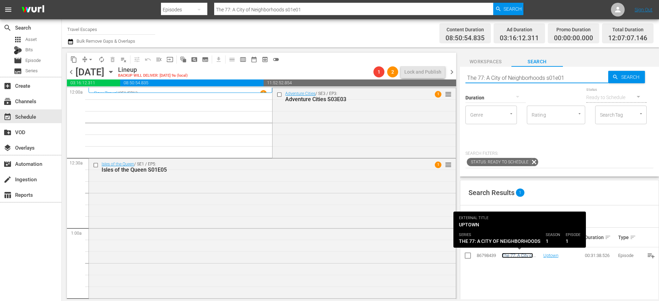
scroll to position [1656, 0]
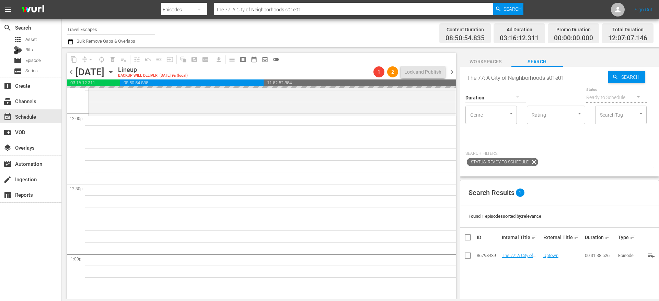
click at [567, 79] on input "The 77: A City of Neighborhoods s01e01" at bounding box center [537, 77] width 143 height 16
type input "The 77: A City of Neighborhoods s01e02"
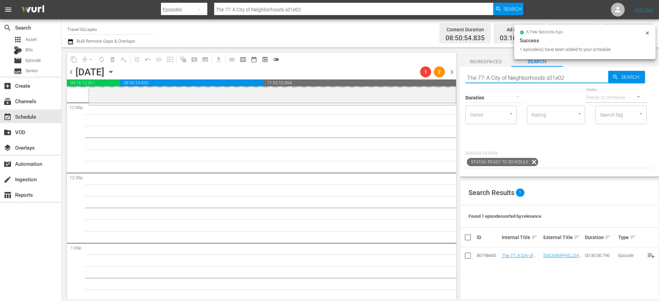
scroll to position [1692, 0]
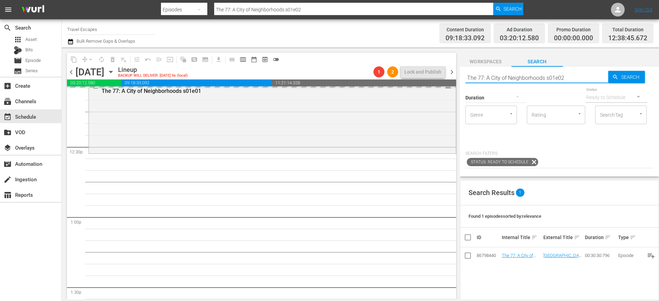
click at [568, 77] on input "The 77: A City of Neighborhoods s01e02" at bounding box center [537, 77] width 143 height 16
type input "The 77: A City of Neighborhoods s01e03"
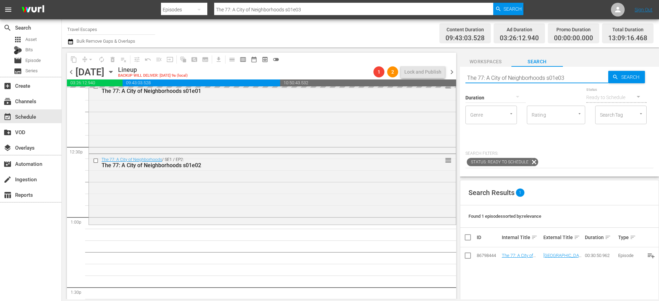
click at [576, 75] on input "The 77: A City of Neighborhoods s01e03" at bounding box center [537, 77] width 143 height 16
type input "The 77: A City of Neighborhoods s01e04"
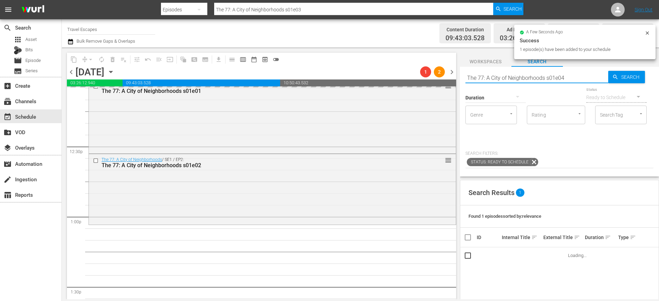
type input "The 77: A City of Neighborhoods s01e04"
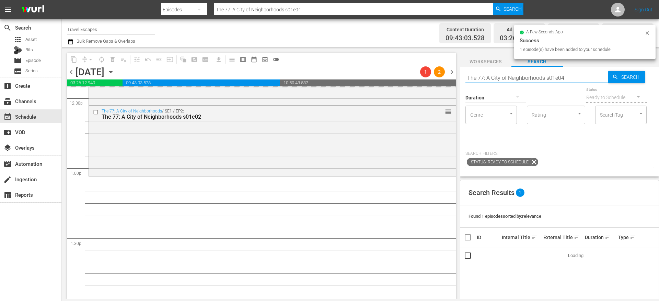
scroll to position [1744, 0]
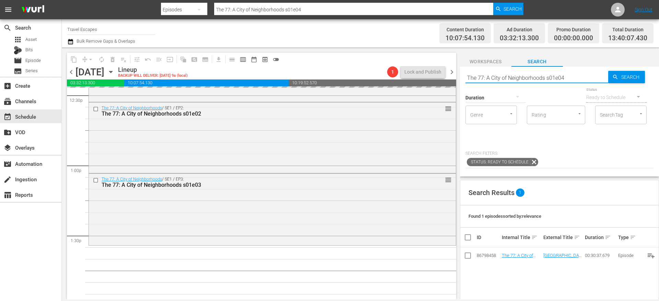
click at [577, 74] on input "The 77: A City of Neighborhoods s01e04" at bounding box center [537, 77] width 143 height 16
click at [576, 74] on input "The 77: A City of Neighborhoods s01e04" at bounding box center [537, 77] width 143 height 16
click at [567, 80] on input "The 77: A City of Neighborhoods s01e04" at bounding box center [537, 77] width 143 height 16
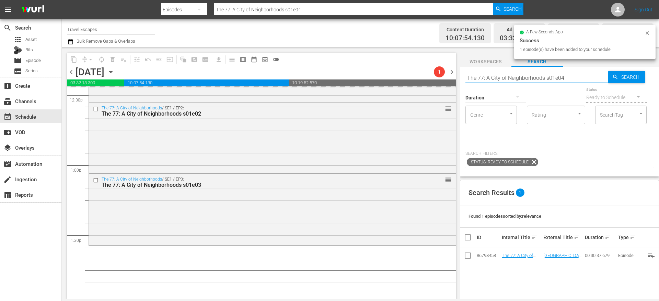
click at [565, 73] on input "The 77: A City of Neighborhoods s01e04" at bounding box center [537, 77] width 143 height 16
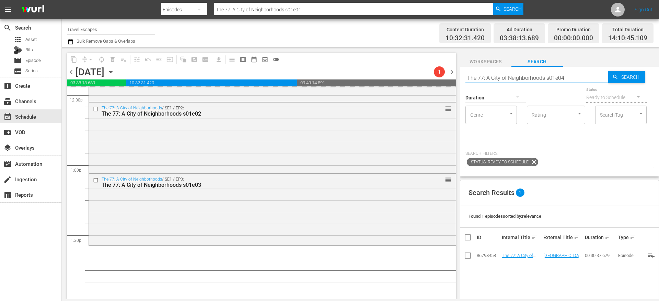
click at [576, 78] on input "The 77: A City of Neighborhoods s01e04" at bounding box center [537, 77] width 143 height 16
type input "The 77: A City of Neighborhoods s01e05"
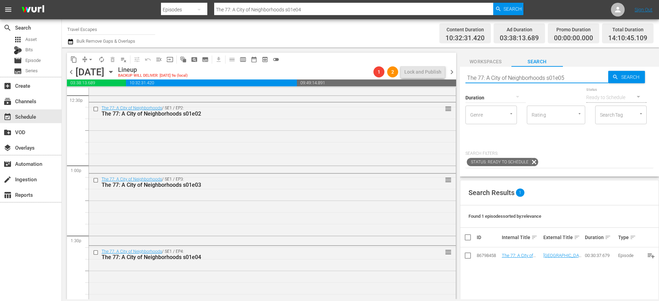
type input "The 77: A City of Neighborhoods s01e05"
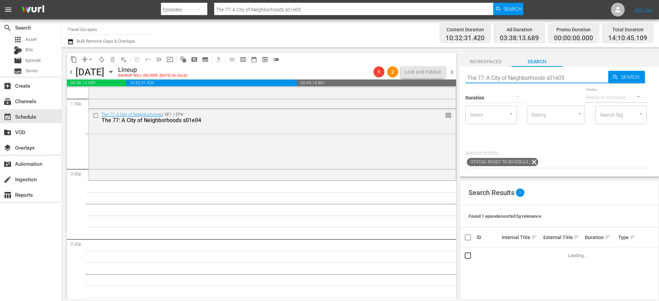
scroll to position [1884, 0]
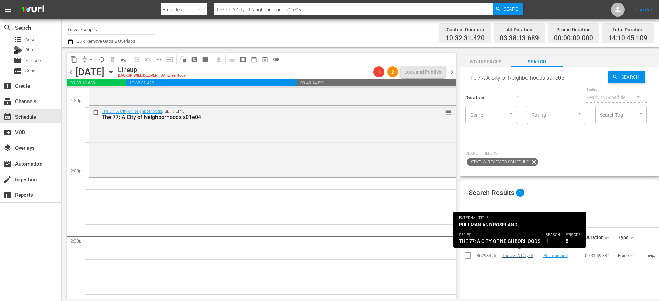
type input "The 77: A City of Neighborhoods s01e05"
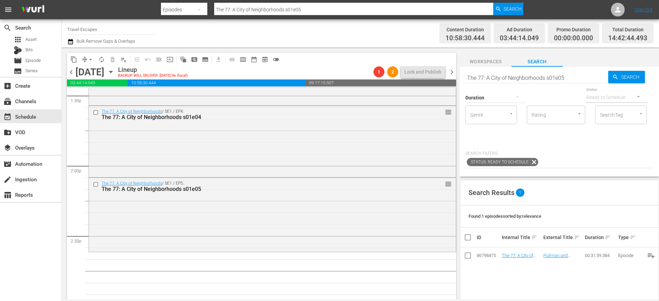
drag, startPoint x: 519, startPoint y: 252, endPoint x: 272, endPoint y: 0, distance: 352.4
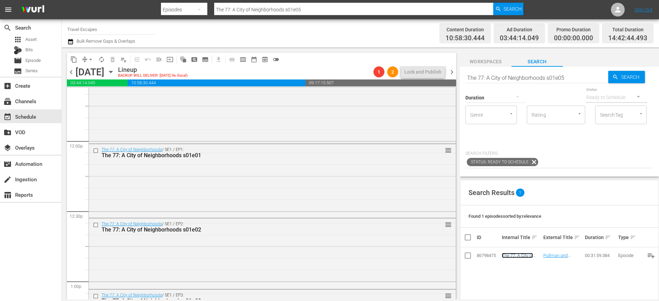
scroll to position [1620, 0]
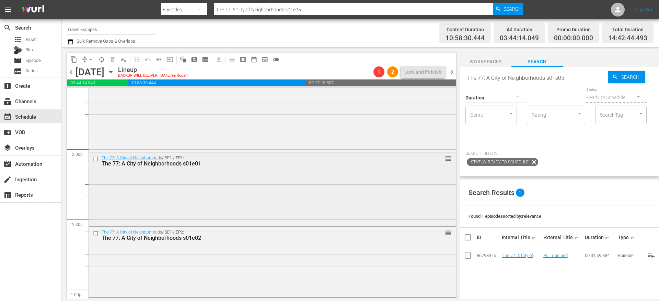
click at [97, 160] on input "checkbox" at bounding box center [96, 159] width 7 height 6
click at [98, 231] on input "checkbox" at bounding box center [96, 233] width 7 height 6
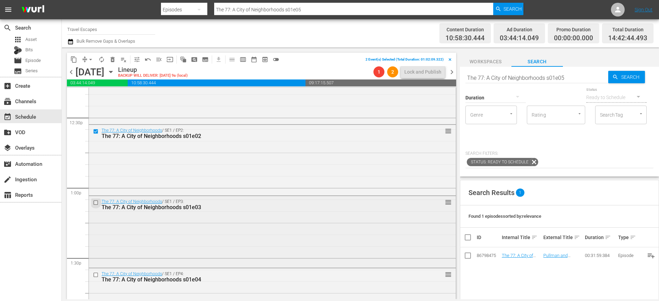
click at [96, 204] on input "checkbox" at bounding box center [96, 203] width 7 height 6
click at [95, 274] on input "checkbox" at bounding box center [96, 275] width 7 height 6
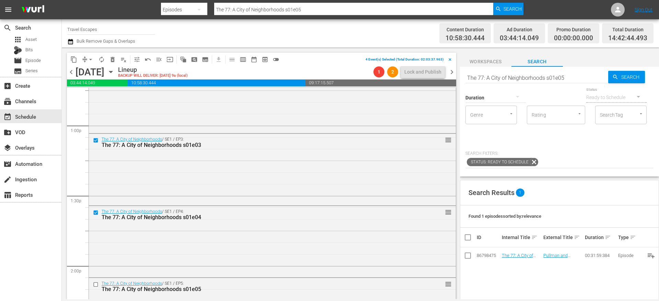
scroll to position [1805, 0]
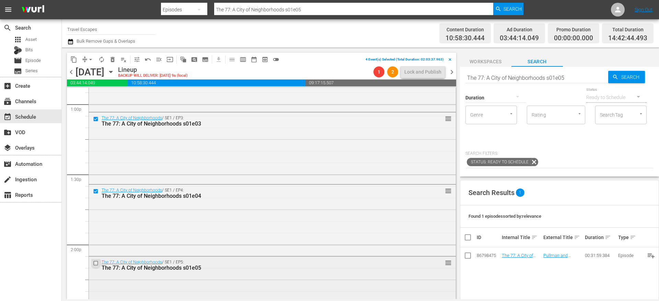
click at [97, 264] on input "checkbox" at bounding box center [96, 263] width 7 height 6
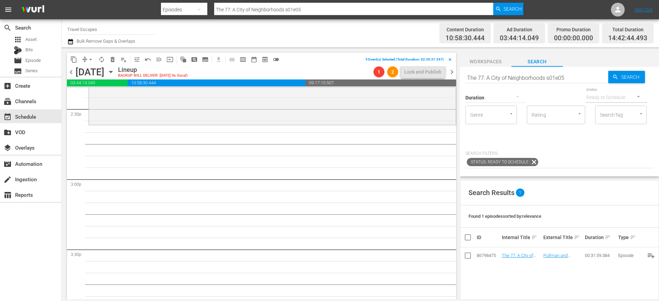
scroll to position [2013, 0]
click at [73, 59] on span "content_copy" at bounding box center [73, 59] width 7 height 7
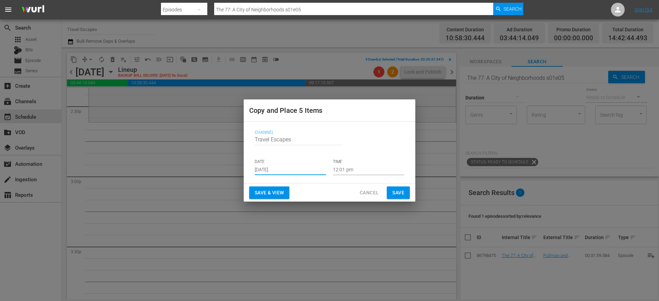
click at [278, 165] on input "[DATE]" at bounding box center [290, 170] width 71 height 10
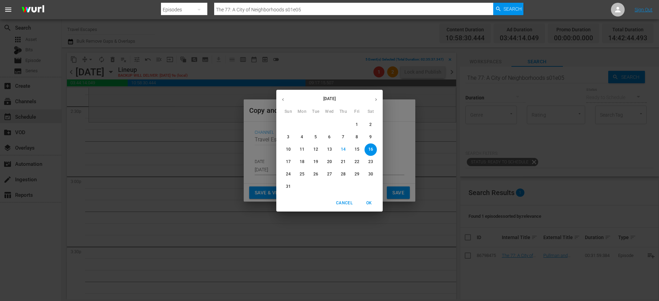
click at [375, 101] on icon "button" at bounding box center [376, 99] width 5 height 5
click at [288, 161] on p "21" at bounding box center [288, 162] width 5 height 6
type input "[DATE]"
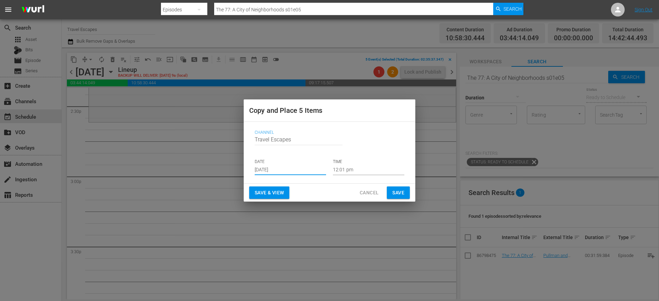
click at [344, 171] on input "12:01 pm" at bounding box center [368, 170] width 71 height 10
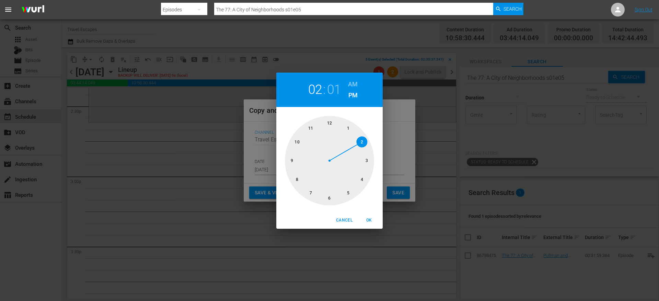
click at [363, 144] on div at bounding box center [329, 160] width 89 height 89
click at [330, 195] on div at bounding box center [329, 160] width 89 height 89
click at [369, 220] on span "OK" at bounding box center [369, 219] width 16 height 7
type input "02:30 pm"
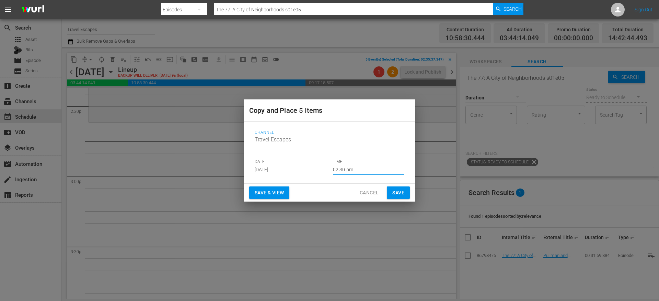
click at [394, 193] on span "Save" at bounding box center [399, 192] width 12 height 9
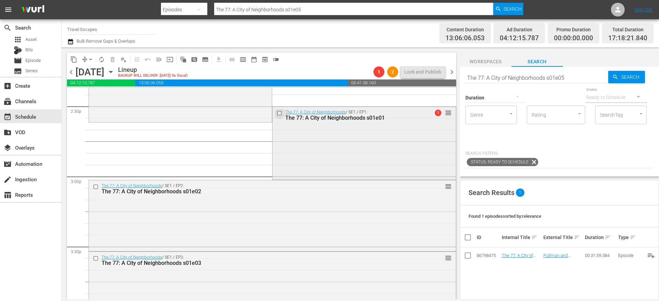
click at [277, 113] on input "checkbox" at bounding box center [280, 113] width 7 height 6
click at [97, 186] on input "checkbox" at bounding box center [96, 187] width 7 height 6
click at [97, 256] on input "checkbox" at bounding box center [96, 258] width 7 height 6
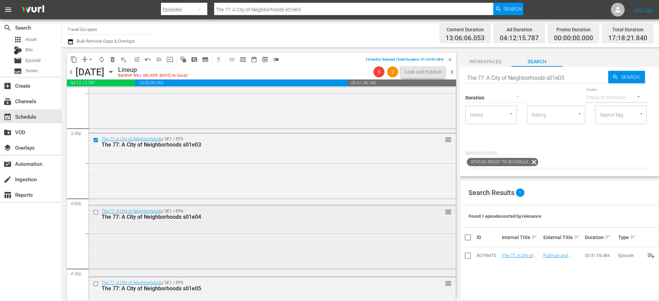
click at [96, 213] on input "checkbox" at bounding box center [96, 212] width 7 height 6
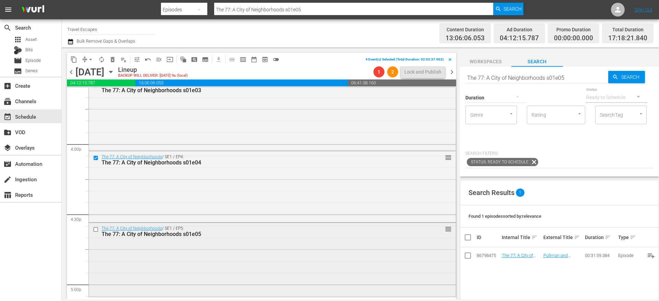
click at [95, 227] on input "checkbox" at bounding box center [96, 229] width 7 height 6
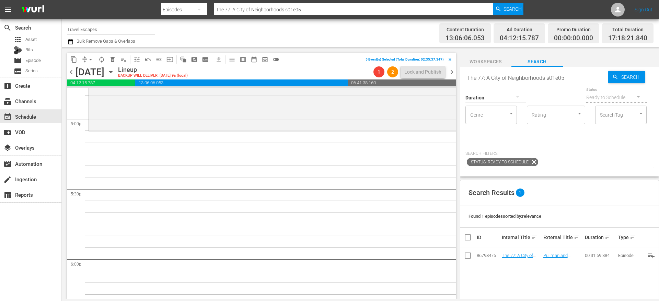
scroll to position [2354, 0]
click at [504, 77] on input "The 77: A City of Neighborhoods s01e05" at bounding box center [537, 77] width 143 height 16
paste input "01e02"
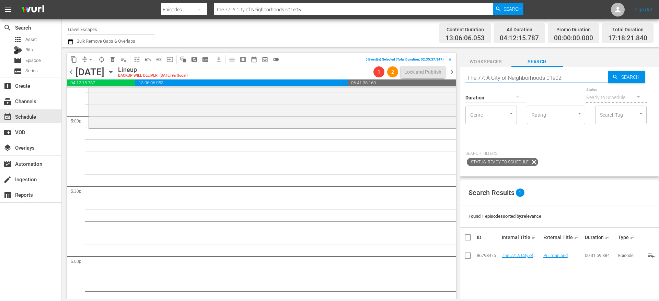
click at [547, 78] on input "The 77: A City of Neighborhoods 01e02" at bounding box center [537, 77] width 143 height 16
type input "The 77: A City of Neighborhoods s01e02"
click at [573, 78] on input "The 77: A City of Neighborhoods s01e02" at bounding box center [537, 77] width 143 height 16
type input "The 77: A City of Neighborhoods s01e03"
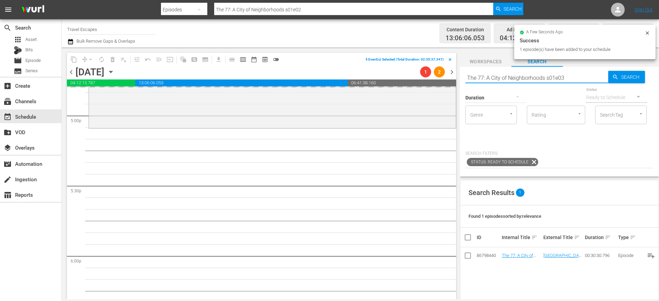
type input "The 77: A City of Neighborhoods s01e03"
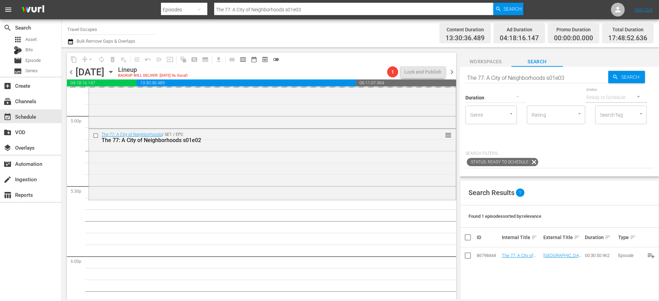
click at [576, 78] on input "The 77: A City of Neighborhoods s01e03" at bounding box center [537, 77] width 143 height 16
click at [567, 77] on input "The 77: A City of Neighborhoods s01e03" at bounding box center [537, 77] width 143 height 16
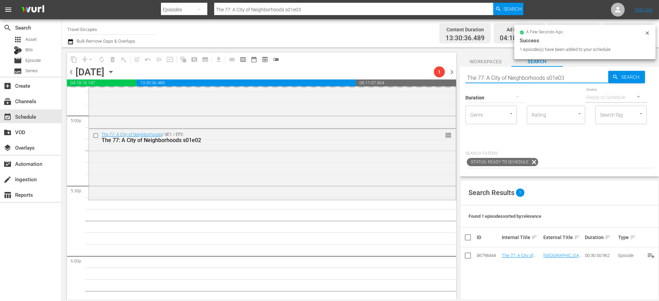
click at [564, 78] on input "The 77: A City of Neighborhoods s01e03" at bounding box center [537, 77] width 143 height 16
type input "The 77: A City of Neighborhoods s01e01"
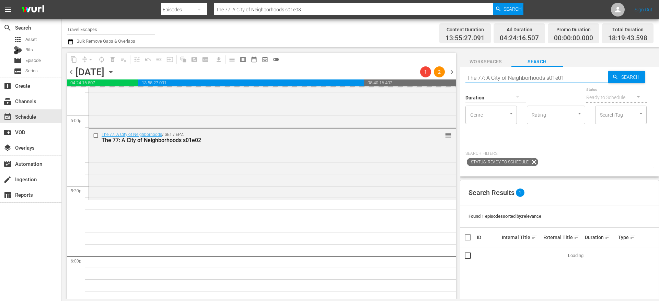
type input "The 77: A City of Neighborhoods s01e01"
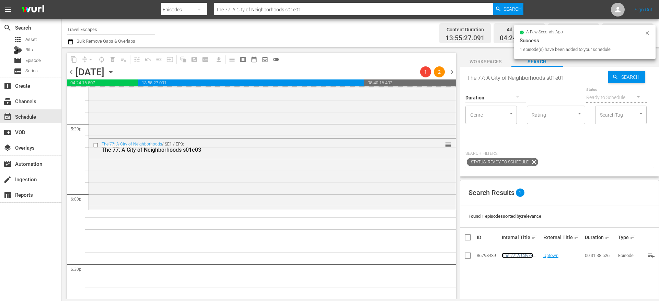
scroll to position [2487, 0]
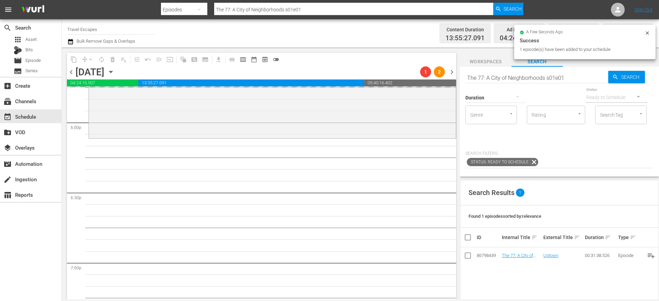
click at [567, 80] on input "The 77: A City of Neighborhoods s01e01" at bounding box center [537, 77] width 143 height 16
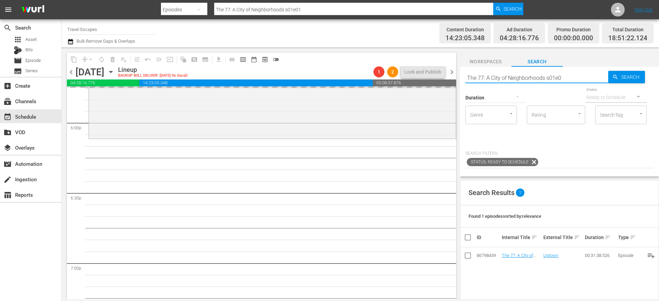
type input "The 77: A City of Neighborhoods s01e05"
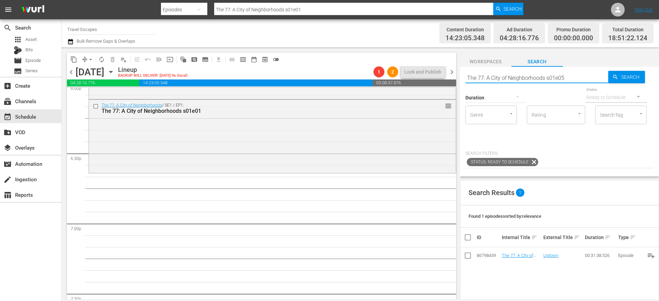
type input "The 77: A City of Neighborhoods s01e05"
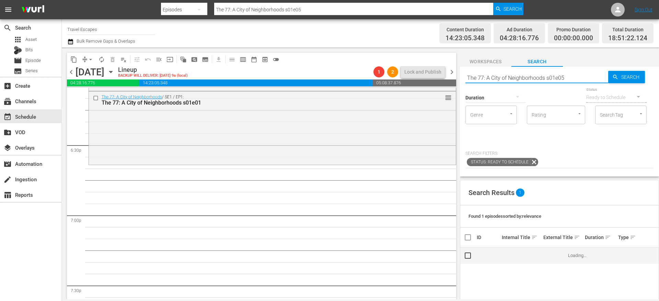
scroll to position [2539, 0]
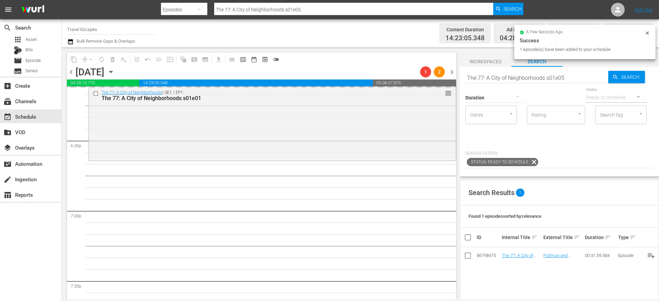
click at [506, 75] on input "The 77: A City of Neighborhoods s01e05" at bounding box center [537, 77] width 143 height 16
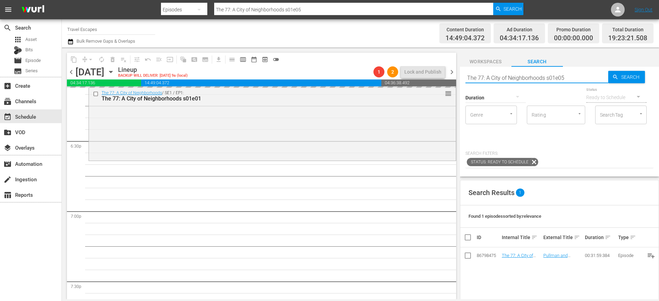
click at [506, 75] on input "The 77: A City of Neighborhoods s01e05" at bounding box center [537, 77] width 143 height 16
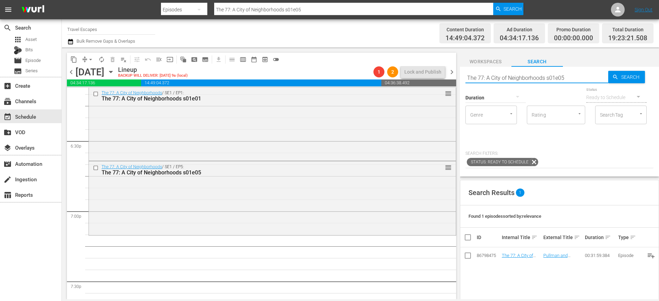
paste input "Rustic Adventures: [GEOGRAPHIC_DATA] 106"
type input "Rustic Adventures: Argentina s01e06"
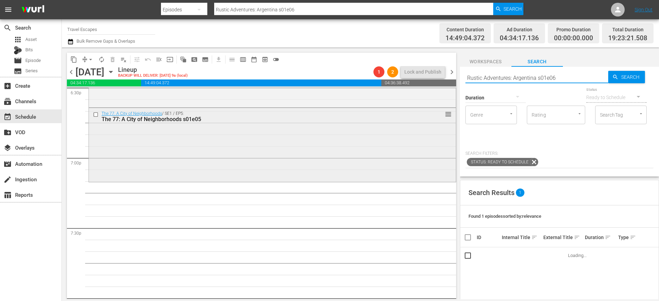
scroll to position [2594, 0]
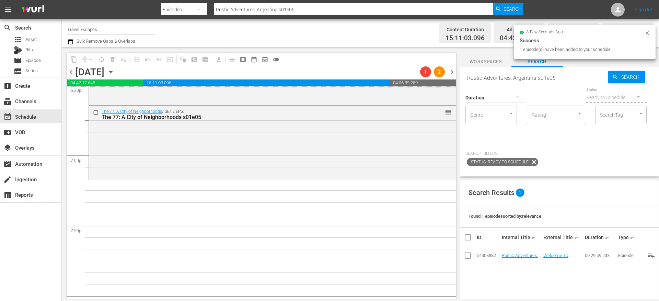
click at [500, 79] on input "Rustic Adventures: Argentina s01e06" at bounding box center [537, 77] width 143 height 16
paste input "TODO BIEN 1"
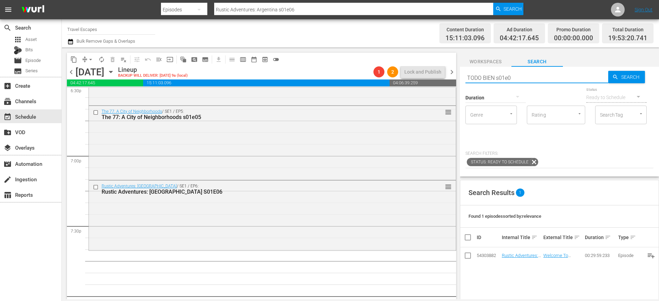
type input "TODO BIEN s01e06"
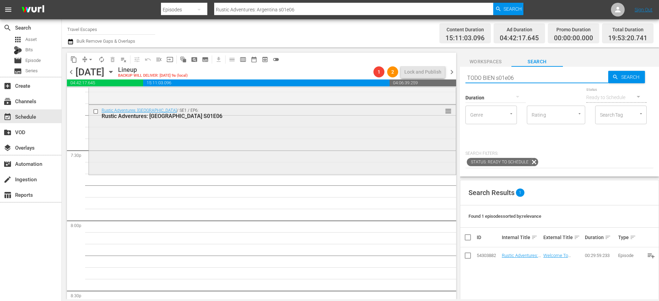
type input "TODO BIEN s01e06"
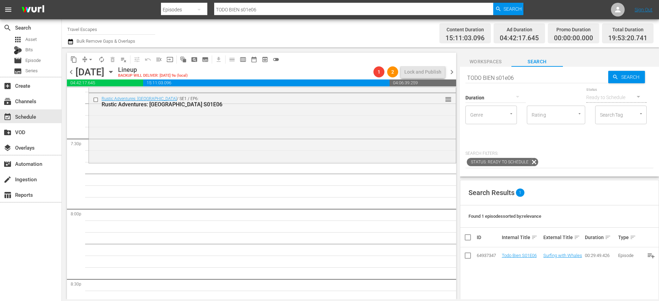
click at [517, 252] on td "Todo Bien S01E06" at bounding box center [522, 255] width 42 height 16
click at [483, 76] on input "TODO BIEN s01e06" at bounding box center [537, 77] width 143 height 16
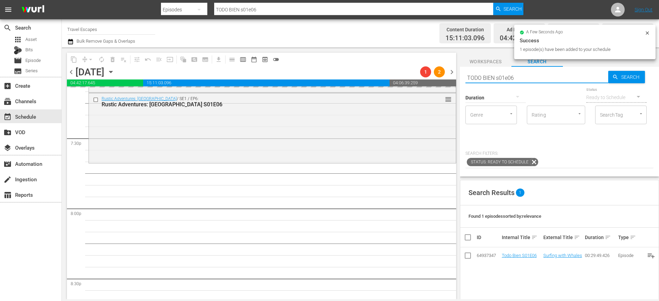
paste input "Raw Travel S01E014"
type input "Raw Travel S01E014"
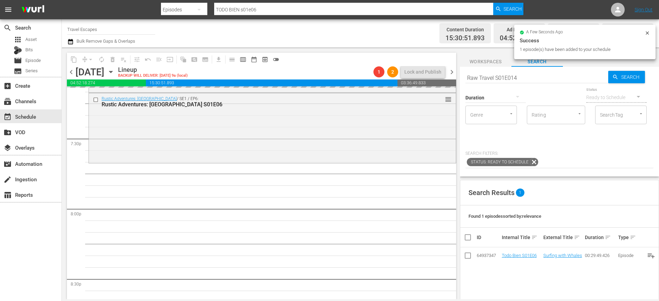
type input "Raw Travel S01E014"
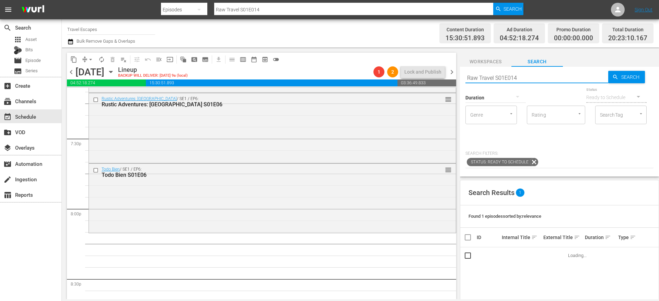
click at [500, 77] on input "Raw Travel S01E014" at bounding box center [537, 77] width 143 height 16
click at [509, 79] on input "Raw Travel S01E014" at bounding box center [537, 77] width 143 height 16
type input "Raw Travel S01E14"
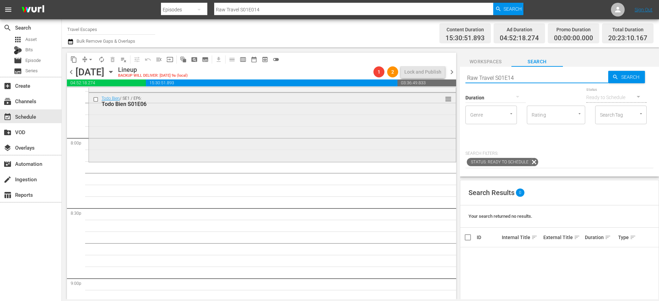
scroll to position [2757, 0]
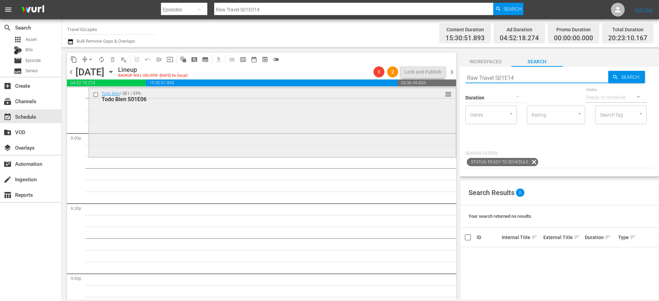
type input "Raw Travel S01E14"
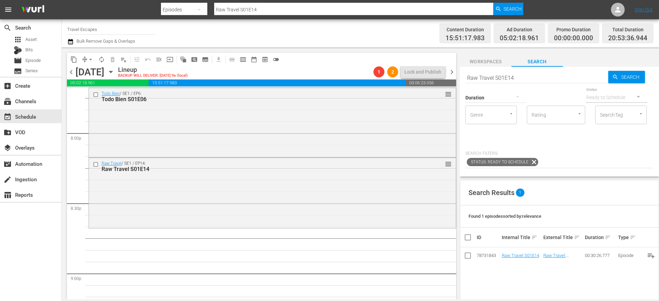
drag, startPoint x: 526, startPoint y: 254, endPoint x: 362, endPoint y: 2, distance: 301.2
click at [515, 80] on input "Raw Travel S01E14" at bounding box center [537, 77] width 143 height 16
paste input "Adventure Cities S03E0"
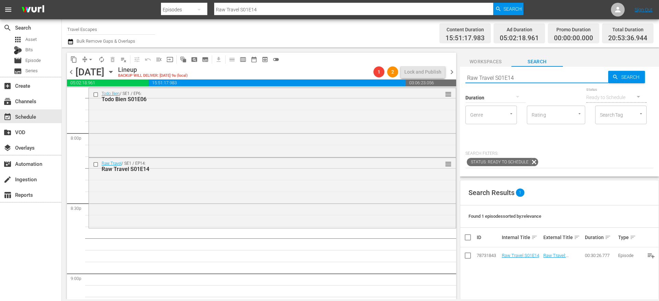
type input "Adventure Cities S03E04"
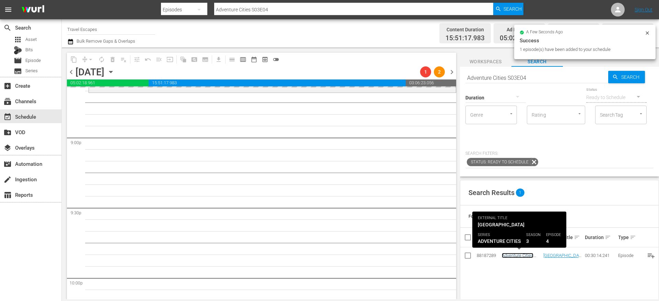
scroll to position [2899, 0]
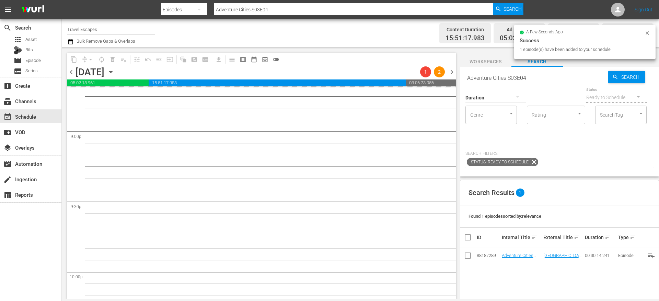
drag, startPoint x: 526, startPoint y: 253, endPoint x: 355, endPoint y: 1, distance: 304.5
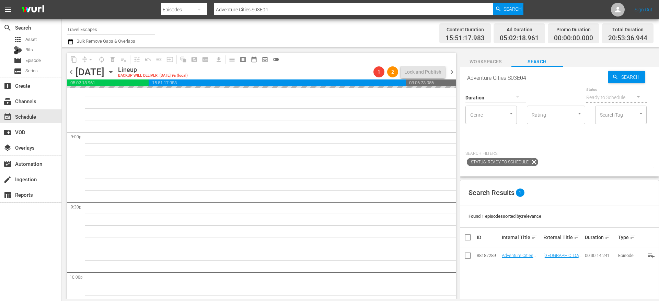
click at [485, 76] on input "Adventure Cities S03E04" at bounding box center [537, 77] width 143 height 16
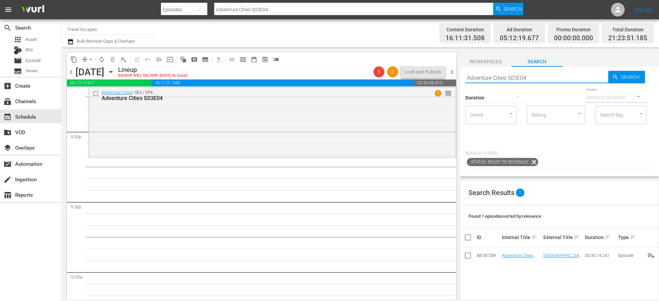
paste input "Isles of the Queen 201"
type input "Isles of the Queen s02e01"
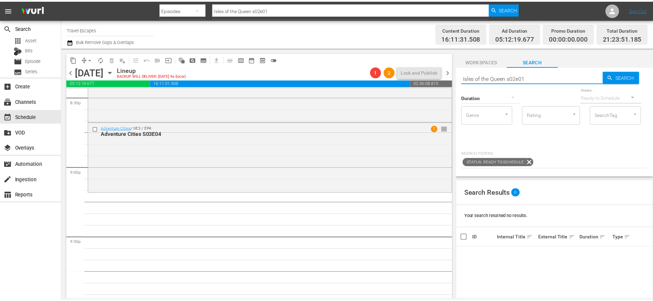
scroll to position [2866, 0]
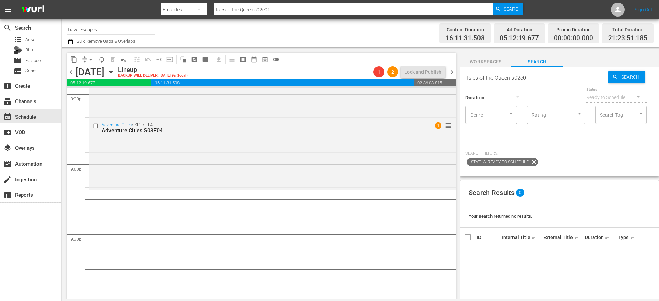
type input "Isles of the Queen s02e01"
click at [42, 43] on div "apps Asset" at bounding box center [30, 40] width 61 height 10
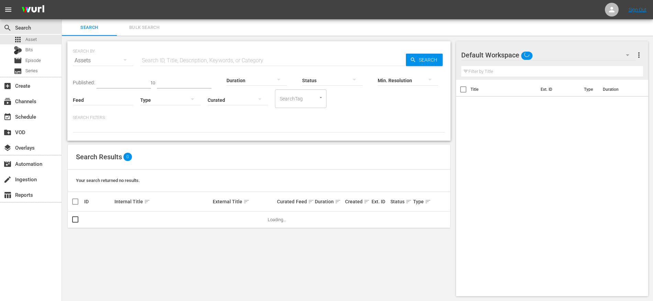
click at [159, 61] on input "text" at bounding box center [272, 60] width 265 height 16
paste input "Isles of the Queen 201"
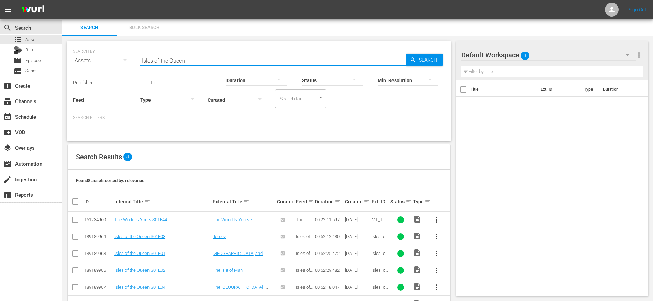
scroll to position [57, 0]
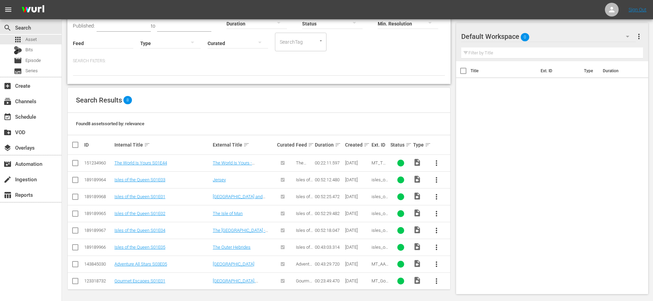
type input "Isles of the Queen"
click at [32, 117] on div "event_available Schedule" at bounding box center [19, 115] width 38 height 6
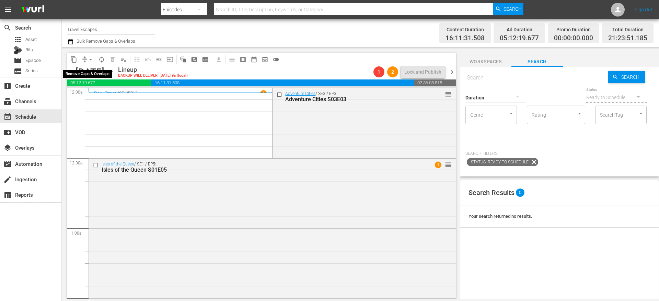
click at [89, 59] on span "arrow_drop_down" at bounding box center [90, 59] width 7 height 7
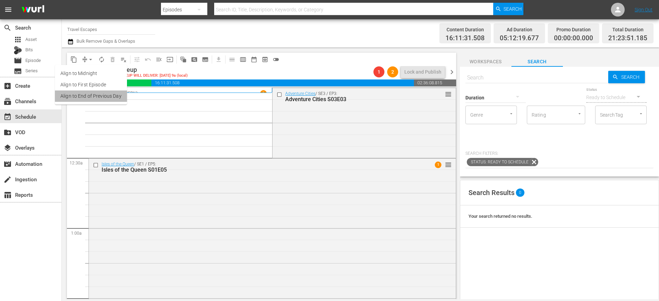
click at [94, 96] on li "Align to End of Previous Day" at bounding box center [91, 95] width 72 height 11
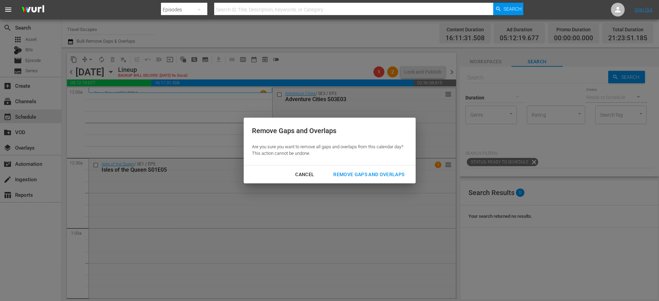
drag, startPoint x: 359, startPoint y: 171, endPoint x: 254, endPoint y: 188, distance: 105.8
click at [359, 171] on div "Remove Gaps and Overlaps" at bounding box center [369, 174] width 82 height 9
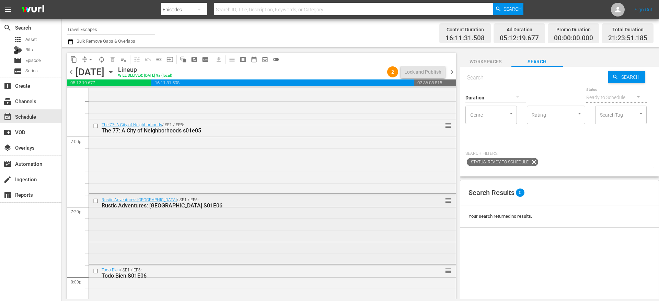
scroll to position [2613, 0]
click at [215, 221] on div "Rustic Adventures: [GEOGRAPHIC_DATA] / SE1 / EP6: Rustic Adventures: [GEOGRAPHI…" at bounding box center [272, 229] width 367 height 68
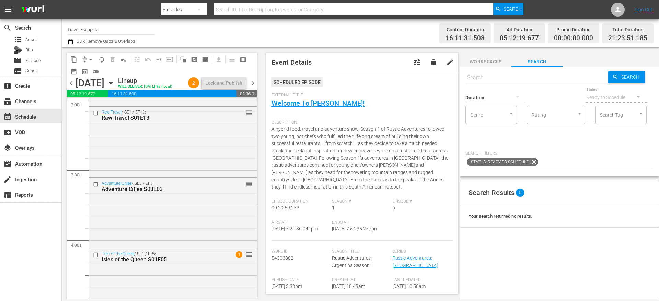
scroll to position [407, 0]
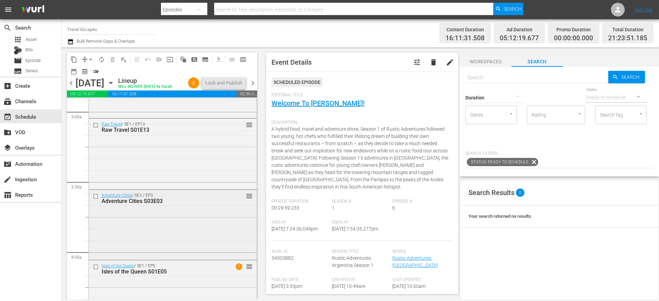
click at [96, 199] on input "checkbox" at bounding box center [96, 196] width 7 height 6
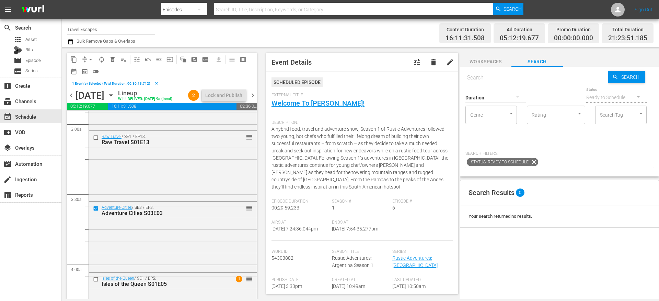
click at [111, 60] on span "delete_forever_outlined" at bounding box center [112, 59] width 7 height 7
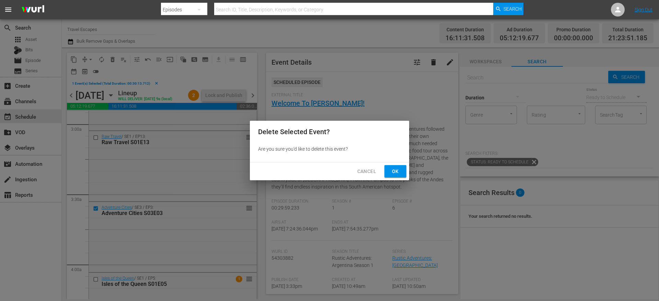
click at [398, 170] on span "Ok" at bounding box center [395, 171] width 11 height 9
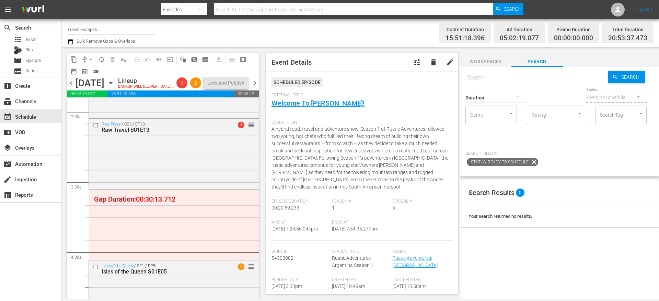
click at [476, 76] on input "text" at bounding box center [537, 77] width 143 height 16
type input "foodie"
click at [510, 96] on button "button" at bounding box center [518, 96] width 16 height 16
type input "foodie"
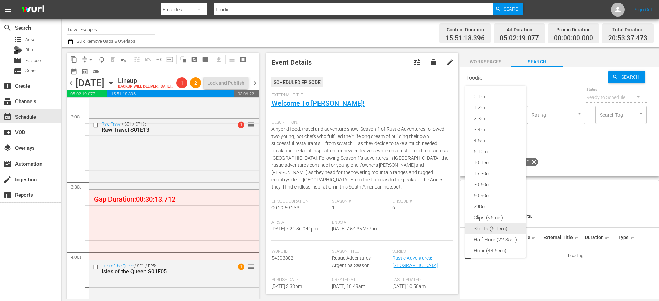
click at [496, 226] on div "Shorts (5-15m)" at bounding box center [496, 228] width 60 height 11
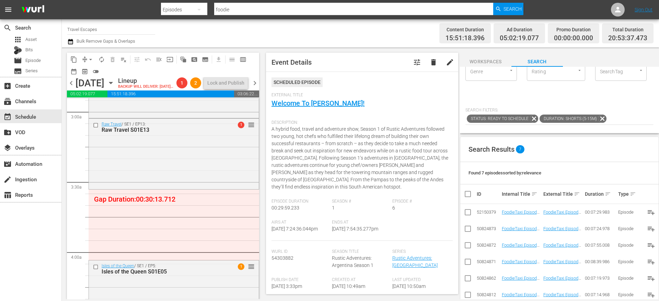
scroll to position [113, 0]
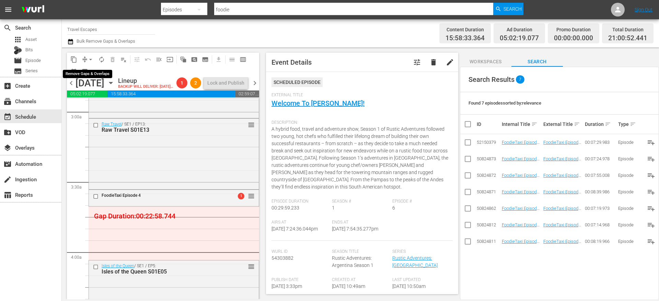
click at [89, 59] on span "arrow_drop_down" at bounding box center [90, 59] width 7 height 7
click at [87, 96] on li "Align to End of Previous Day" at bounding box center [91, 95] width 72 height 11
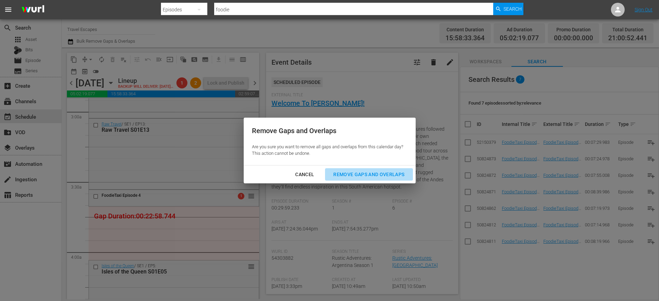
click at [391, 171] on div "Remove Gaps and Overlaps" at bounding box center [369, 174] width 82 height 9
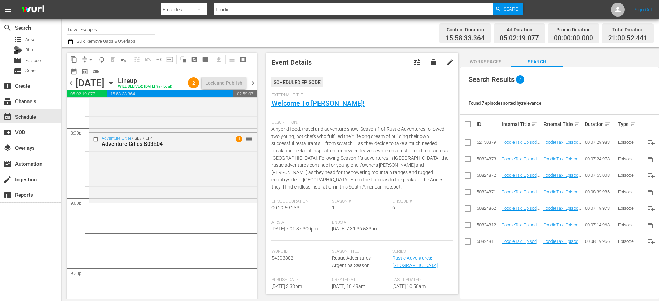
scroll to position [2844, 0]
click at [115, 87] on icon "button" at bounding box center [111, 83] width 8 height 8
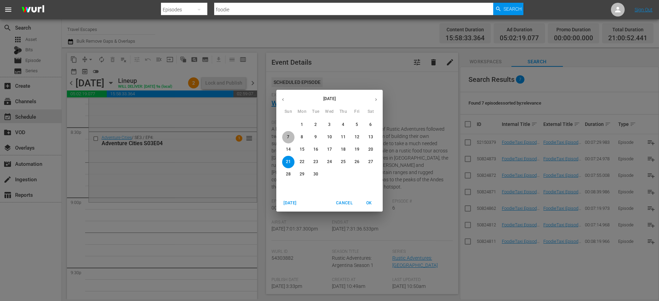
click at [283, 137] on span "7" at bounding box center [288, 137] width 12 height 6
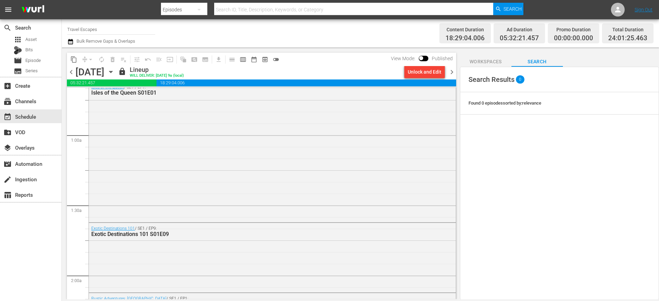
scroll to position [194, 0]
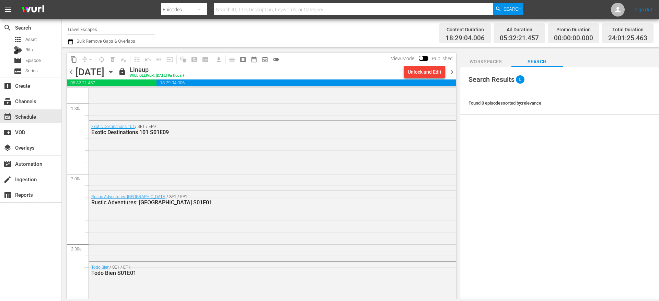
click at [452, 75] on span "chevron_right" at bounding box center [452, 72] width 9 height 9
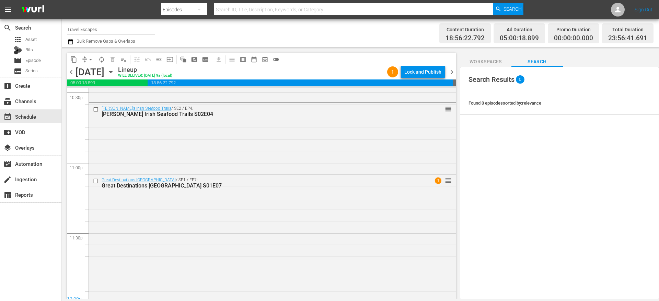
scroll to position [3163, 0]
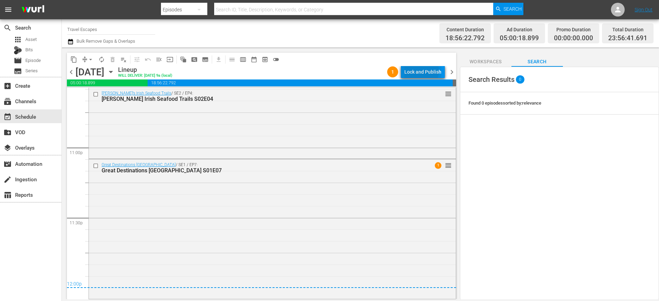
click at [422, 71] on div "Lock and Publish" at bounding box center [423, 72] width 37 height 12
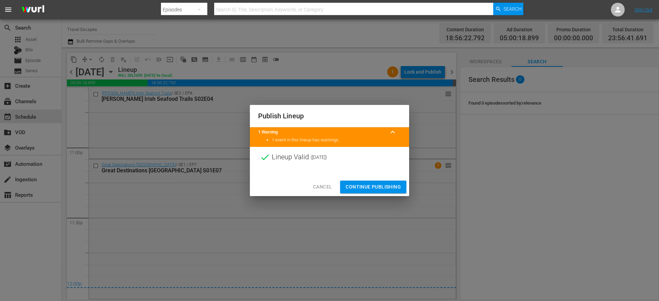
click at [383, 187] on span "Continue Publishing" at bounding box center [373, 186] width 55 height 9
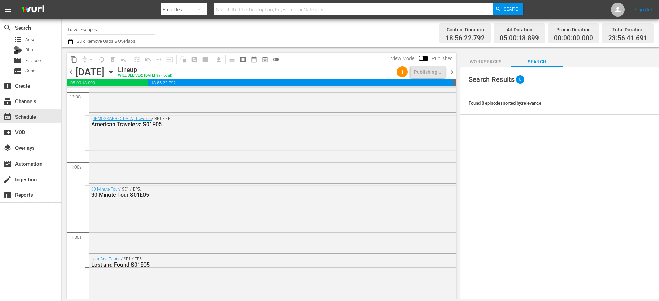
scroll to position [0, 0]
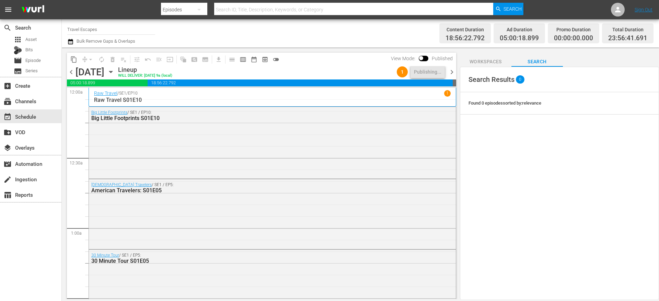
click at [453, 69] on span "chevron_right" at bounding box center [452, 72] width 9 height 9
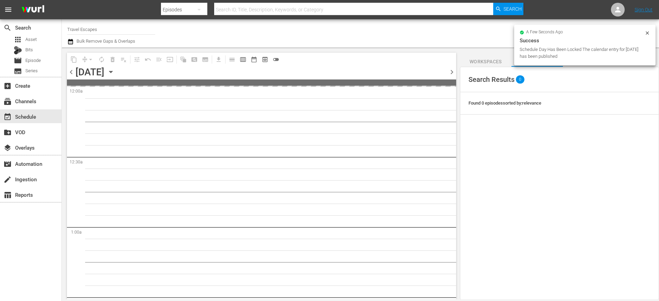
click at [453, 70] on span "chevron_right" at bounding box center [452, 72] width 9 height 9
click at [71, 70] on span "chevron_left" at bounding box center [71, 72] width 9 height 9
click at [72, 71] on span "chevron_left" at bounding box center [71, 72] width 9 height 9
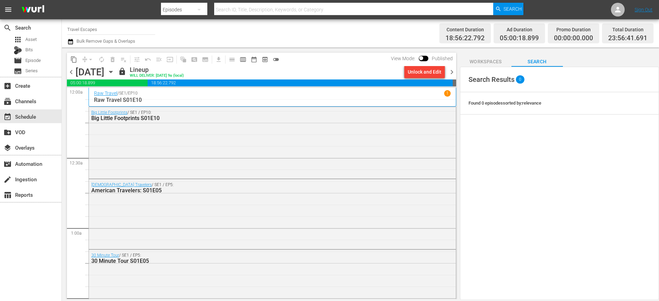
click at [452, 71] on span "chevron_right" at bounding box center [452, 72] width 9 height 9
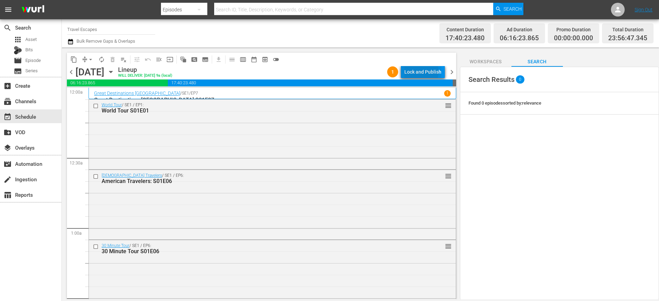
click at [420, 71] on div "Lock and Publish" at bounding box center [423, 72] width 37 height 12
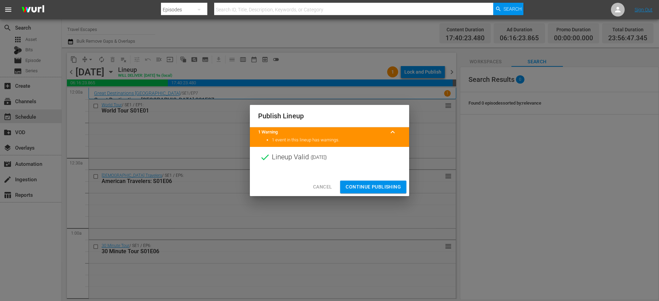
click at [373, 191] on button "Continue Publishing" at bounding box center [373, 186] width 66 height 13
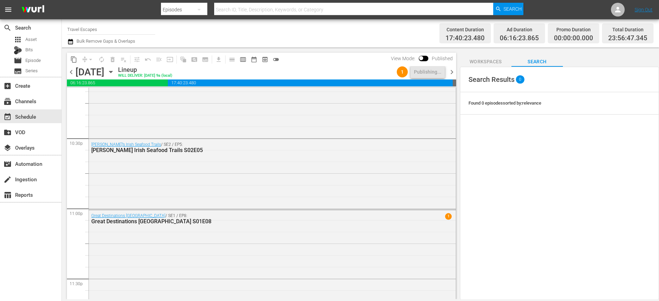
scroll to position [3155, 0]
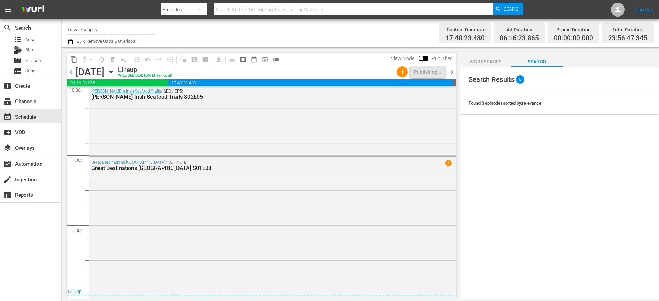
click at [451, 72] on span "chevron_right" at bounding box center [452, 72] width 9 height 9
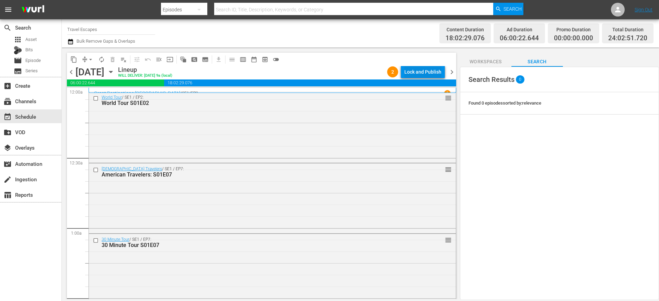
click at [418, 71] on div "Lock and Publish" at bounding box center [423, 72] width 37 height 12
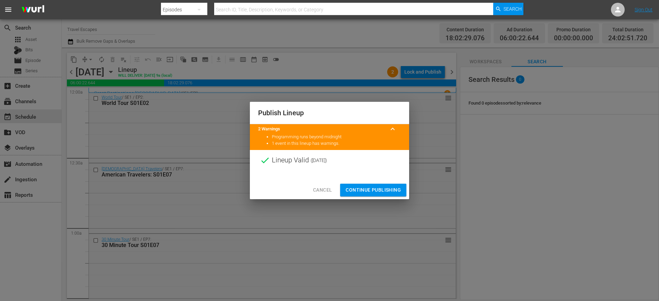
click at [366, 190] on span "Continue Publishing" at bounding box center [373, 189] width 55 height 9
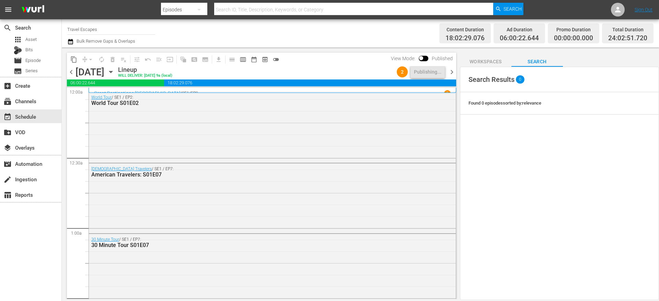
click at [453, 72] on span "chevron_right" at bounding box center [452, 72] width 9 height 9
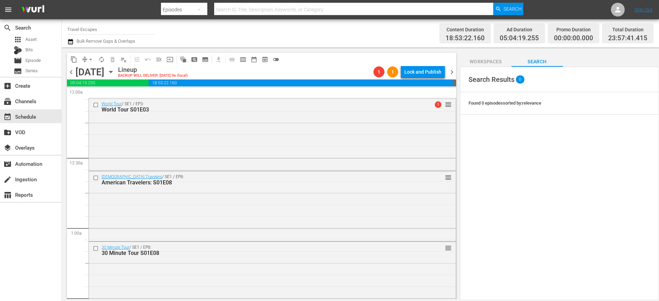
click at [71, 70] on span "chevron_left" at bounding box center [71, 72] width 9 height 9
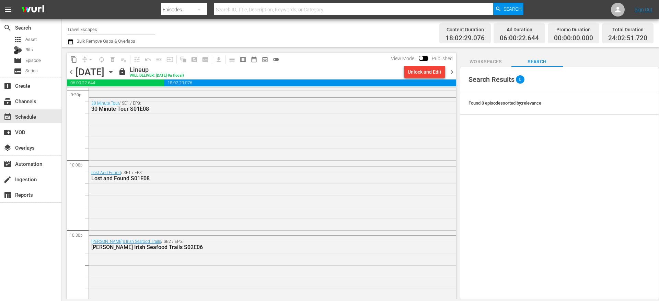
scroll to position [3162, 0]
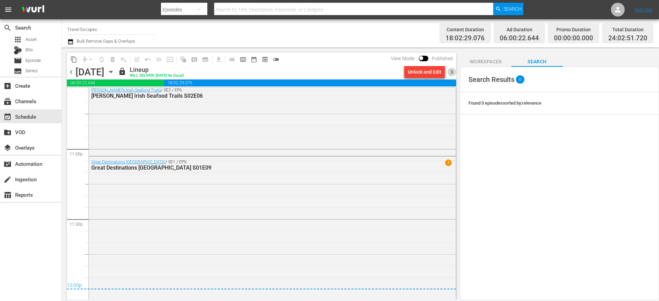
click at [452, 71] on span "chevron_right" at bounding box center [452, 72] width 9 height 9
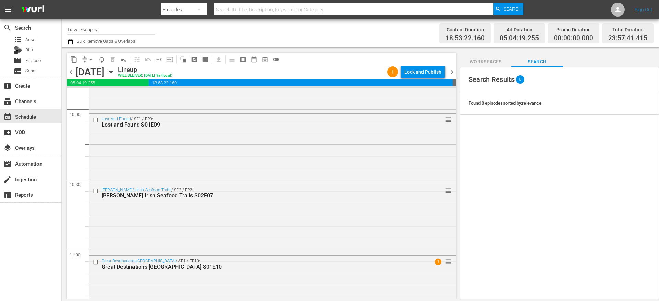
scroll to position [3157, 0]
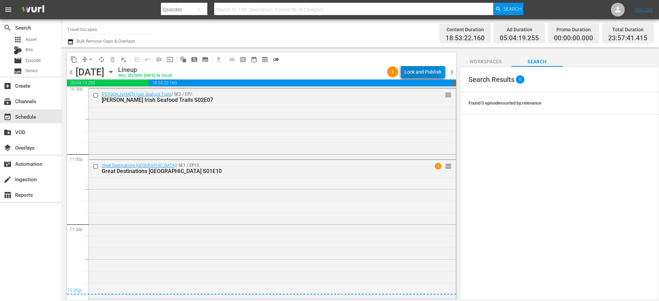
click at [420, 69] on div "Lock and Publish" at bounding box center [423, 72] width 37 height 12
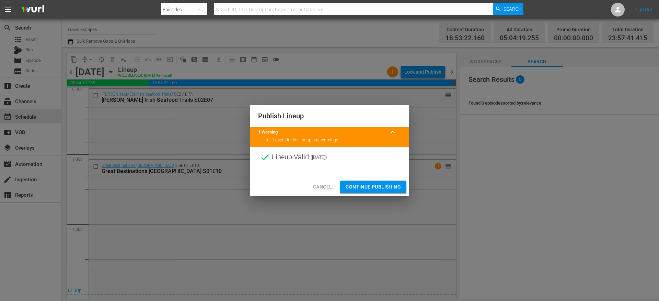
click at [362, 189] on span "Continue Publishing" at bounding box center [373, 186] width 55 height 9
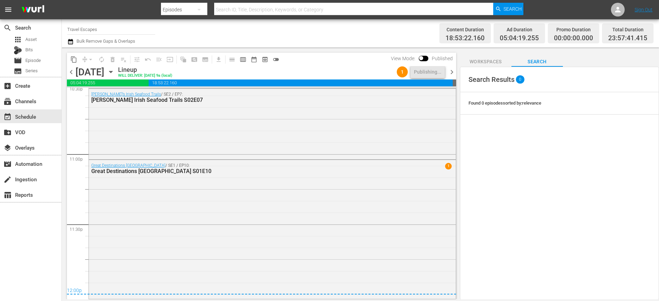
click at [450, 72] on span "chevron_right" at bounding box center [452, 72] width 9 height 9
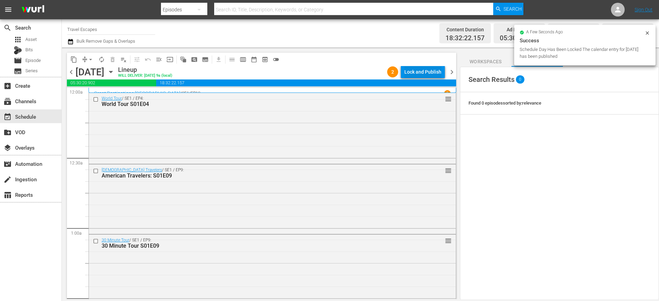
click at [424, 68] on div "Lock and Publish" at bounding box center [423, 72] width 37 height 12
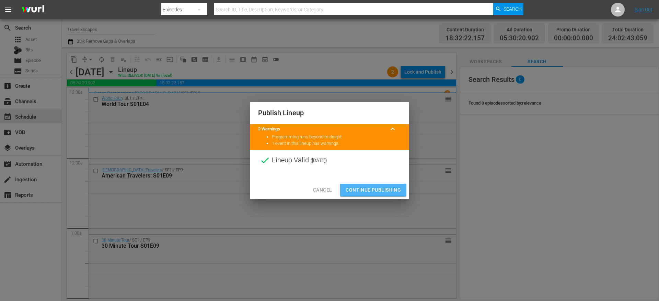
click at [367, 191] on span "Continue Publishing" at bounding box center [373, 189] width 55 height 9
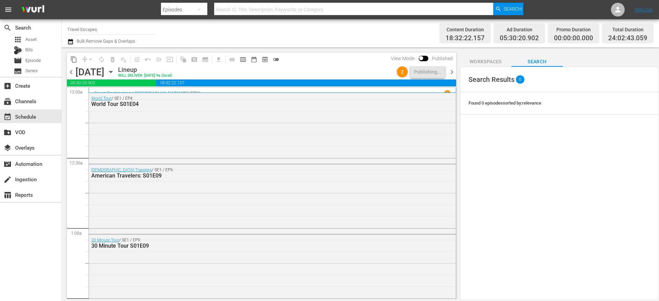
click at [456, 70] on span "chevron_right" at bounding box center [452, 72] width 9 height 9
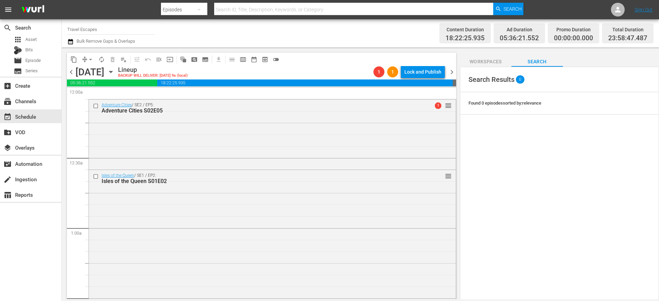
click at [72, 74] on span "chevron_left" at bounding box center [71, 72] width 9 height 9
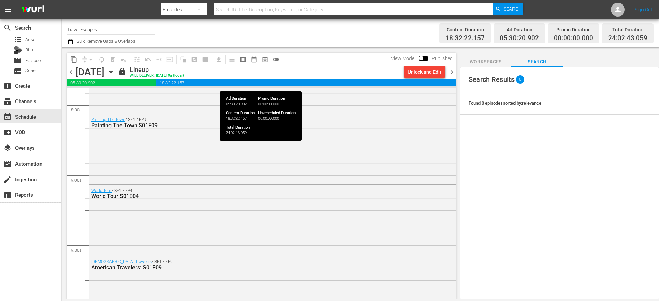
click at [452, 74] on span "chevron_right" at bounding box center [452, 72] width 9 height 9
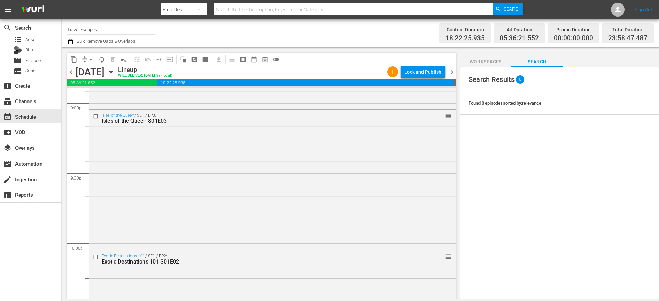
scroll to position [3160, 0]
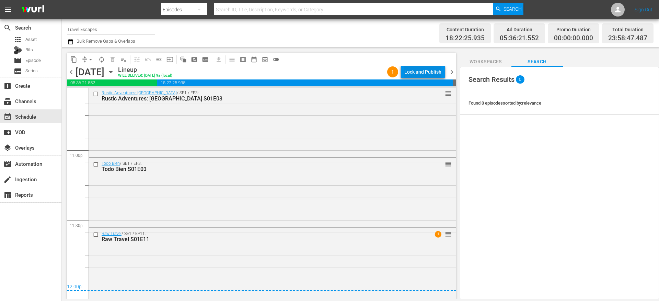
click at [408, 71] on div "Lock and Publish" at bounding box center [423, 72] width 37 height 12
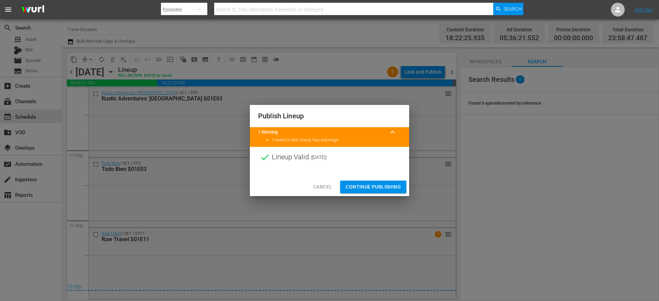
click at [366, 182] on button "Continue Publishing" at bounding box center [373, 186] width 66 height 13
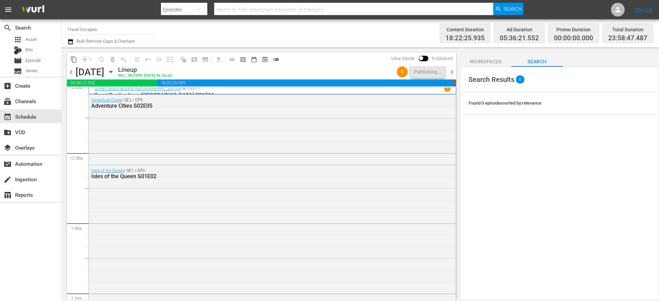
scroll to position [0, 0]
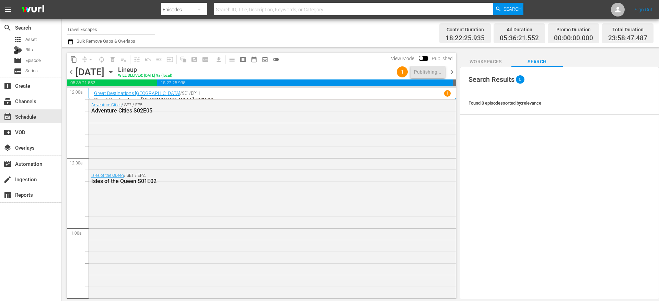
click at [454, 71] on span "chevron_right" at bounding box center [452, 72] width 9 height 9
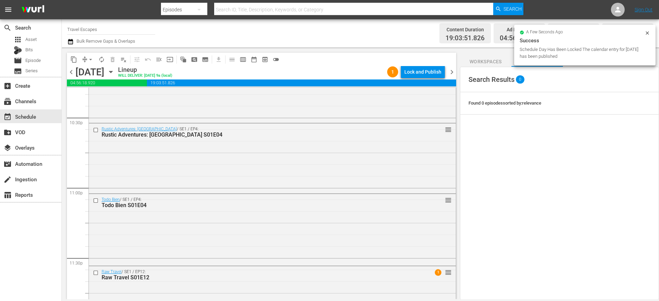
scroll to position [3161, 0]
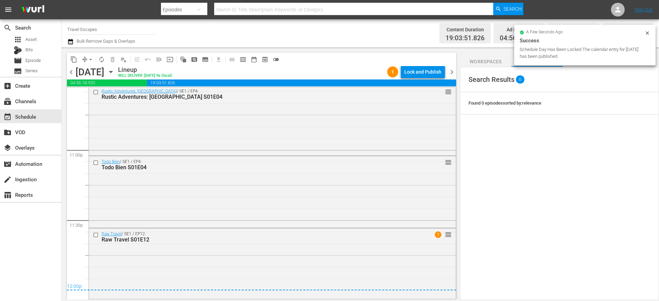
click at [422, 72] on div "Lock and Publish" at bounding box center [423, 72] width 37 height 12
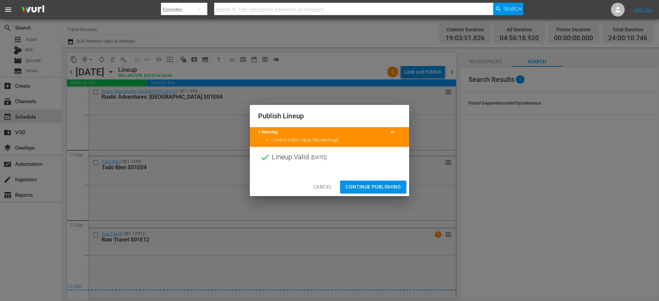
click at [367, 184] on span "Continue Publishing" at bounding box center [373, 186] width 55 height 9
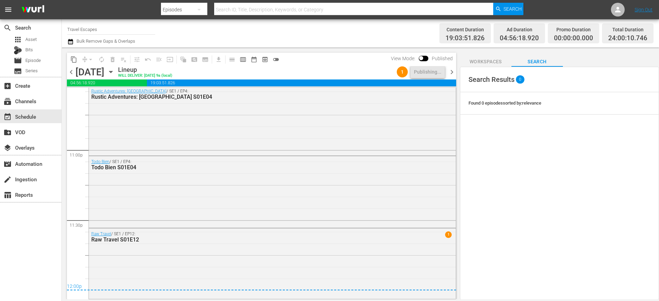
click at [451, 71] on span "chevron_right" at bounding box center [452, 72] width 9 height 9
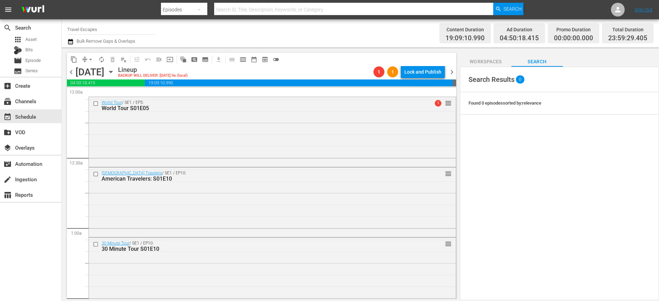
click at [72, 73] on span "chevron_left" at bounding box center [71, 72] width 9 height 9
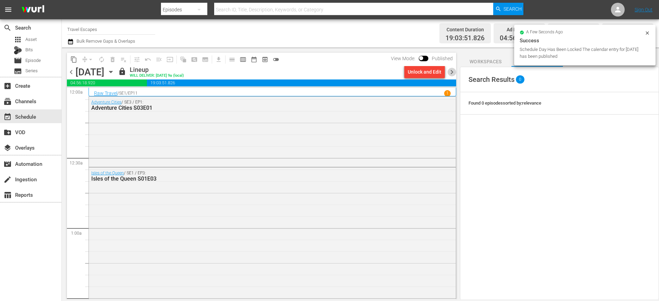
click at [452, 71] on span "chevron_right" at bounding box center [452, 72] width 9 height 9
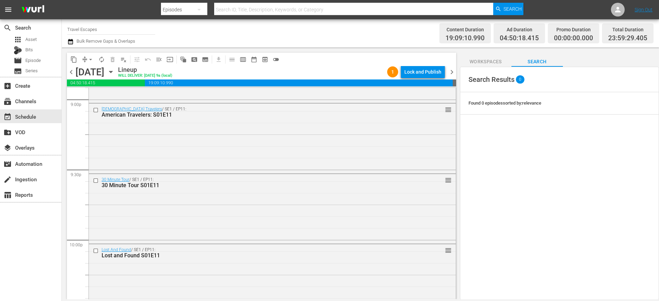
scroll to position [3160, 0]
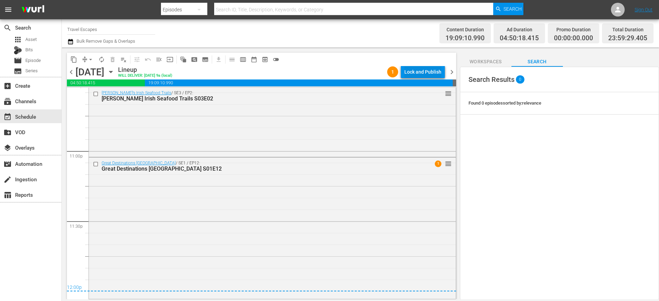
click at [411, 72] on div "Lock and Publish" at bounding box center [423, 72] width 37 height 12
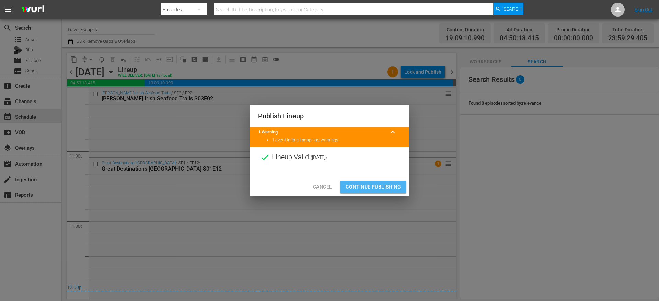
click at [370, 181] on button "Continue Publishing" at bounding box center [373, 186] width 66 height 13
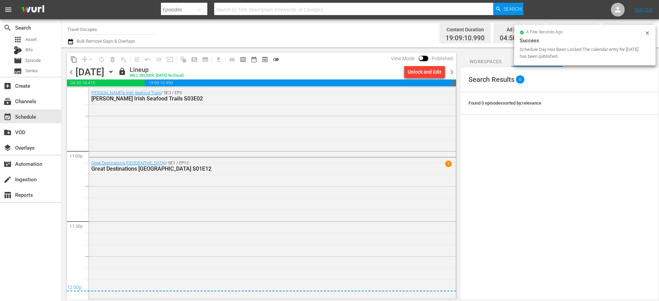
click at [453, 74] on span "chevron_right" at bounding box center [452, 72] width 9 height 9
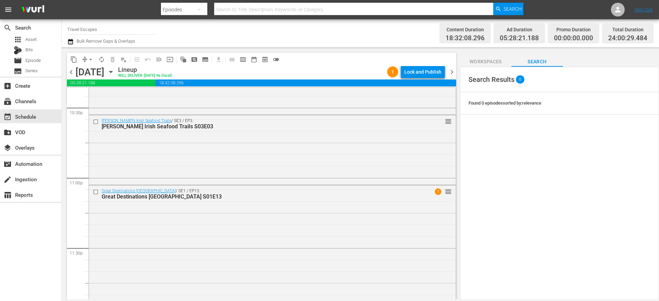
scroll to position [3161, 0]
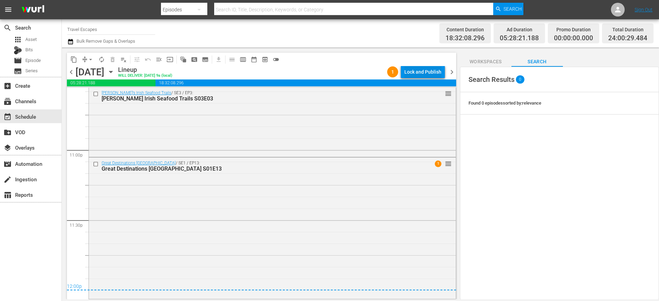
click at [433, 72] on div "Lock and Publish" at bounding box center [423, 72] width 37 height 12
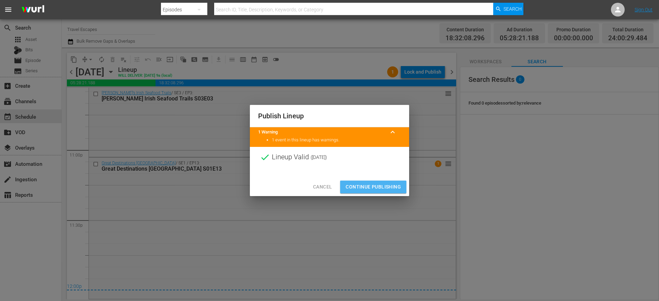
click at [372, 185] on span "Continue Publishing" at bounding box center [373, 186] width 55 height 9
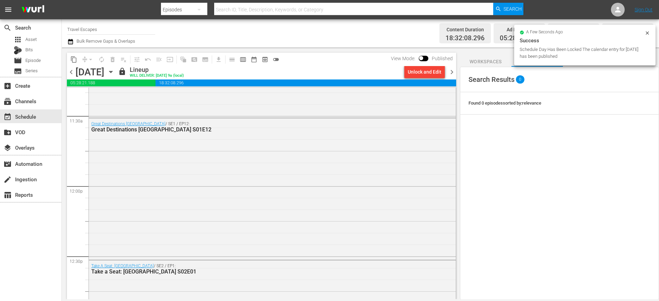
scroll to position [1564, 0]
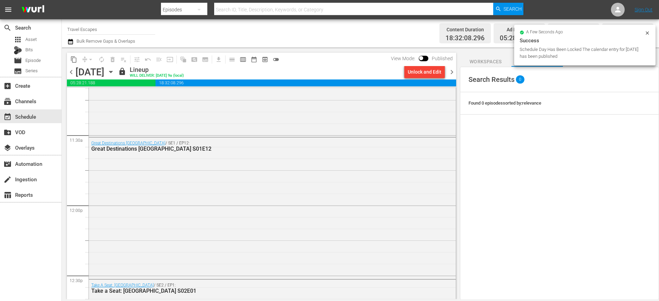
click at [453, 71] on span "chevron_right" at bounding box center [452, 72] width 9 height 9
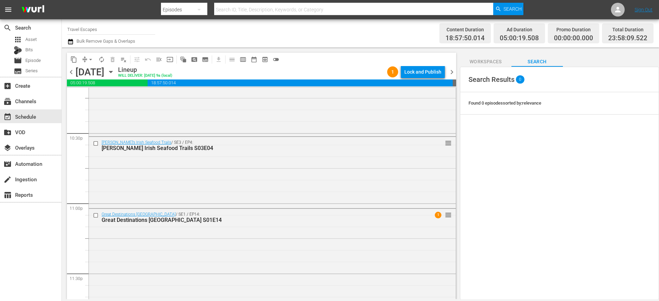
scroll to position [3156, 0]
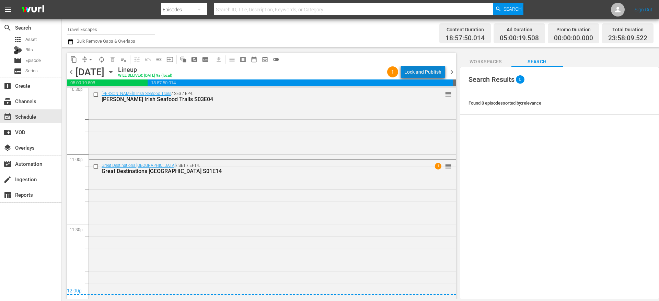
click at [431, 71] on div "Lock and Publish" at bounding box center [423, 72] width 37 height 12
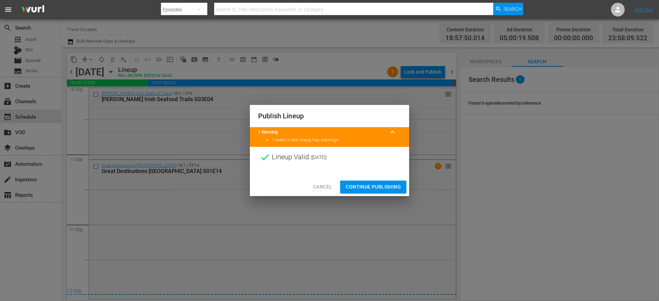
click at [368, 184] on span "Continue Publishing" at bounding box center [373, 186] width 55 height 9
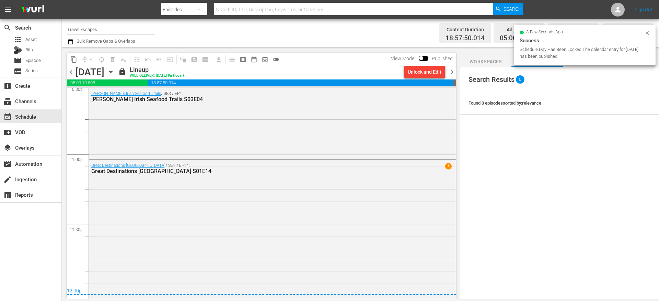
click at [453, 71] on span "chevron_right" at bounding box center [452, 72] width 9 height 9
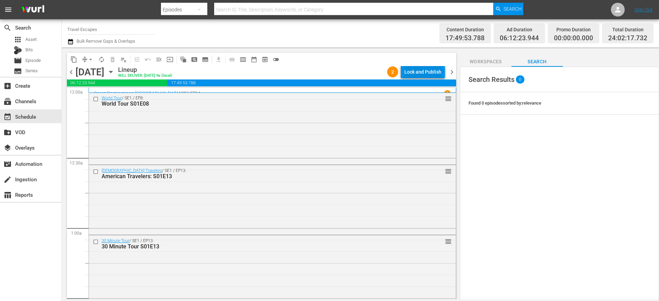
click at [407, 70] on div "Lock and Publish" at bounding box center [423, 72] width 37 height 12
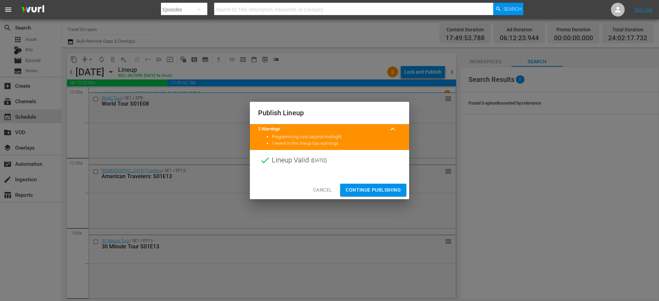
click at [363, 188] on span "Continue Publishing" at bounding box center [373, 189] width 55 height 9
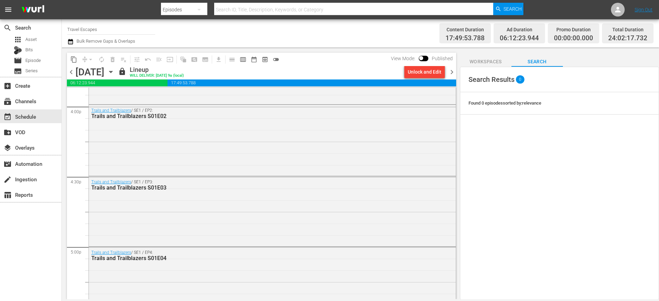
scroll to position [3162, 0]
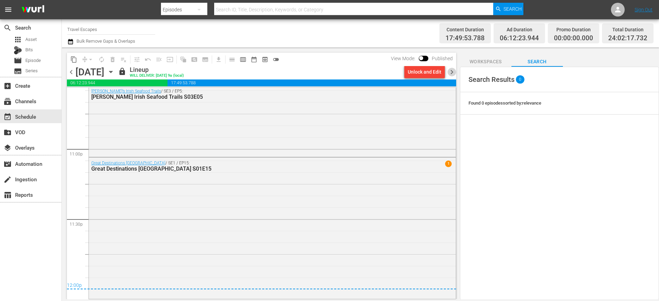
click at [453, 75] on span "chevron_right" at bounding box center [452, 72] width 9 height 9
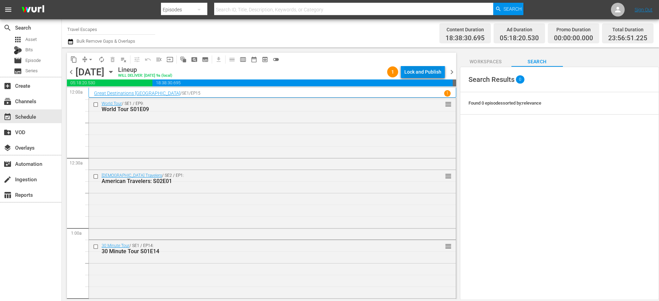
click at [429, 72] on div "Lock and Publish" at bounding box center [423, 72] width 37 height 12
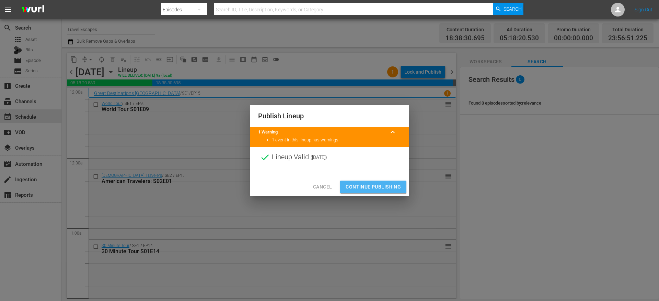
click at [369, 180] on button "Continue Publishing" at bounding box center [373, 186] width 66 height 13
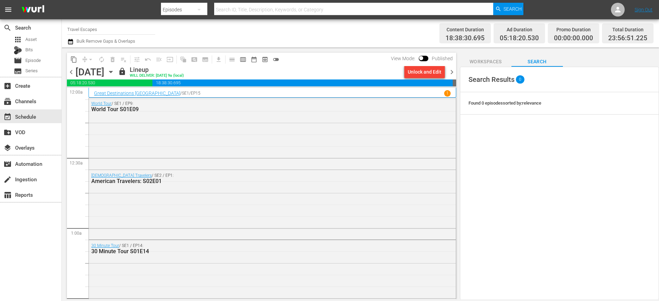
click at [452, 72] on span "chevron_right" at bounding box center [452, 72] width 9 height 9
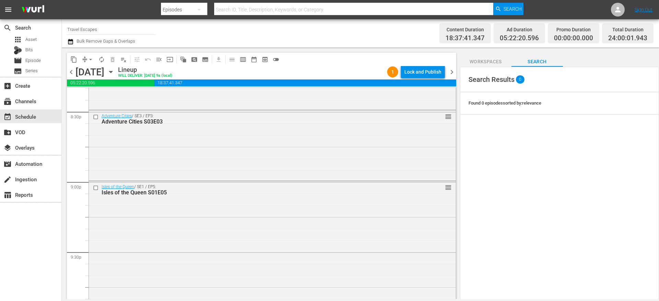
scroll to position [3154, 0]
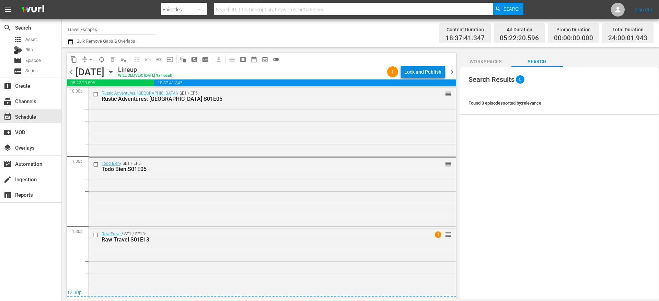
click at [411, 71] on div "Lock and Publish" at bounding box center [423, 72] width 37 height 12
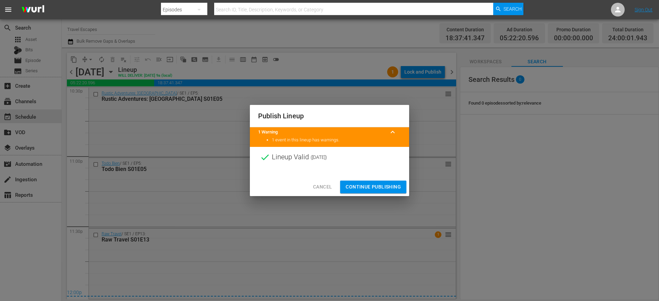
click at [374, 188] on span "Continue Publishing" at bounding box center [373, 186] width 55 height 9
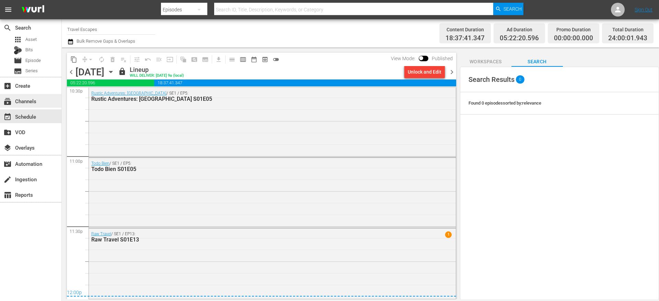
click at [33, 99] on div "subscriptions Channels" at bounding box center [19, 100] width 38 height 6
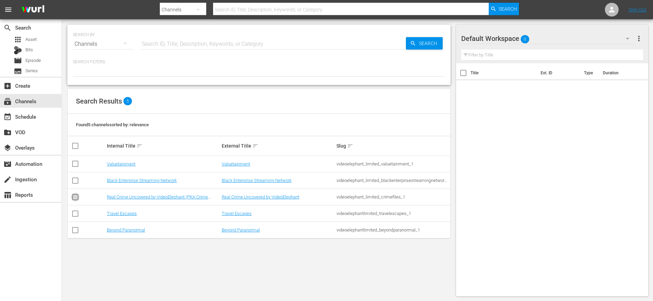
click at [74, 196] on input "checkbox" at bounding box center [75, 198] width 8 height 8
checkbox input "true"
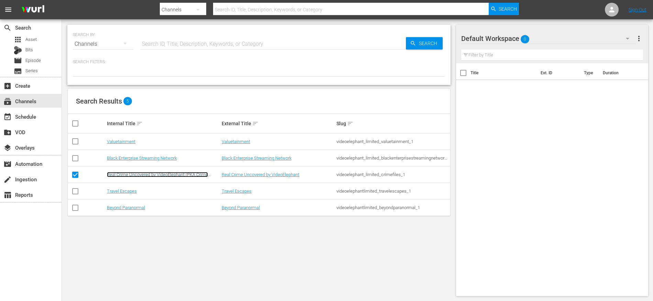
click at [145, 172] on link "Real Crime Uncovered by VideoElephant (PKA Crime Files)" at bounding box center [157, 177] width 101 height 10
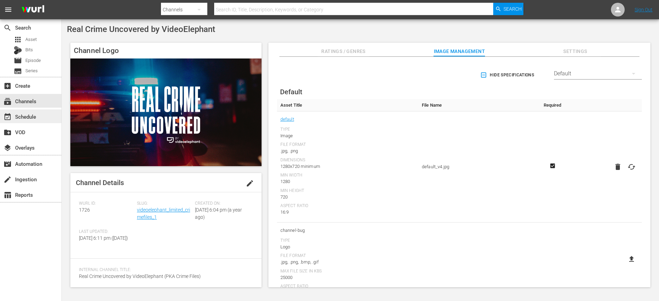
click at [35, 117] on div "event_available Schedule" at bounding box center [19, 115] width 38 height 6
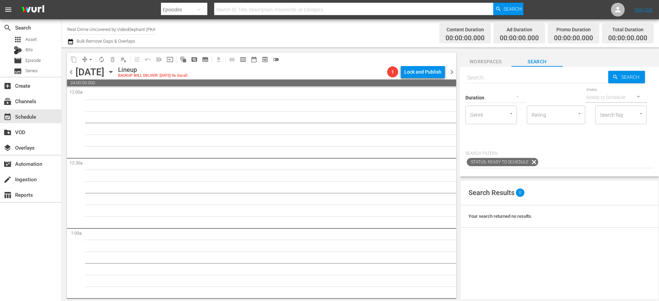
click at [115, 73] on icon "button" at bounding box center [111, 72] width 8 height 8
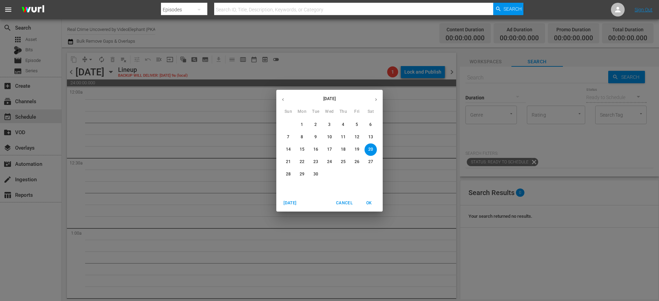
click at [305, 127] on span "1" at bounding box center [302, 125] width 12 height 6
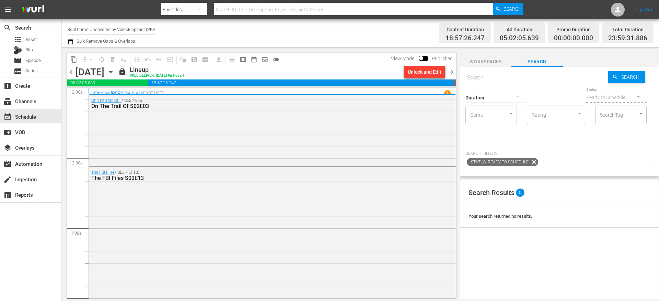
click at [455, 76] on span "chevron_right" at bounding box center [452, 72] width 9 height 9
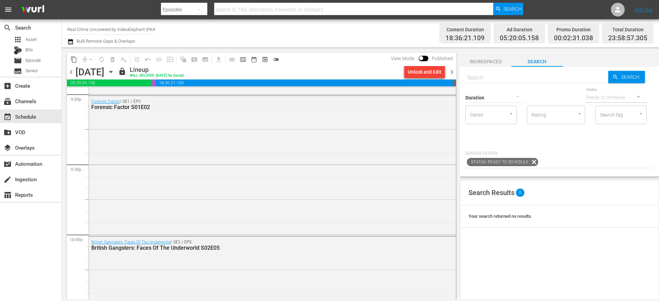
scroll to position [3155, 0]
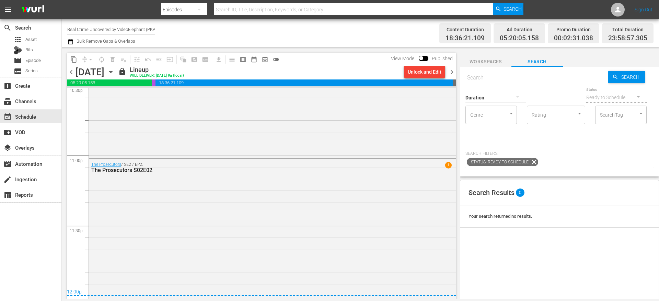
click at [452, 70] on span "chevron_right" at bounding box center [452, 72] width 9 height 9
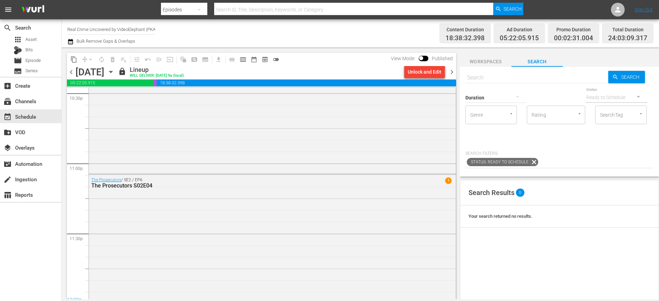
scroll to position [3162, 0]
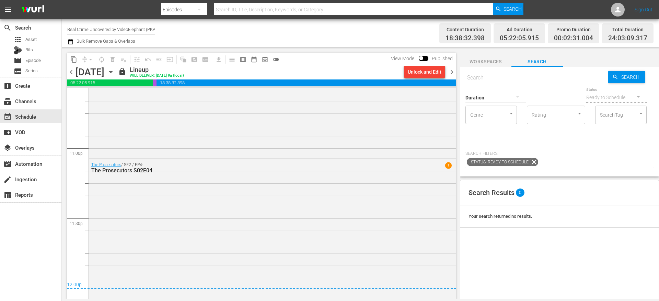
click at [453, 72] on span "chevron_right" at bounding box center [452, 72] width 9 height 9
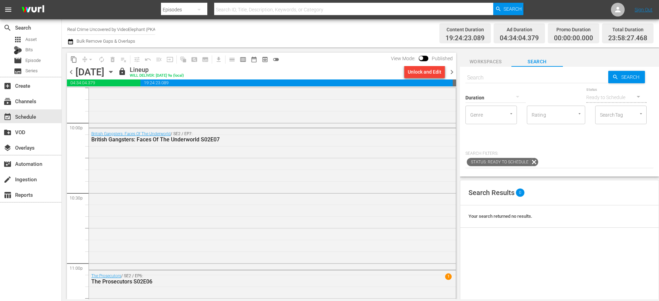
scroll to position [3159, 0]
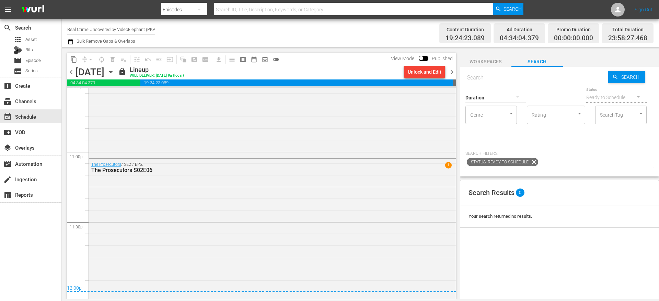
click at [456, 73] on span "chevron_right" at bounding box center [452, 72] width 9 height 9
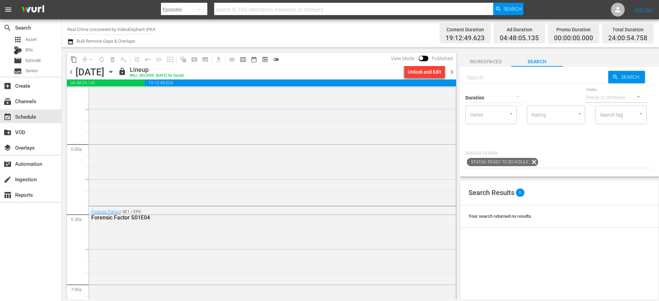
scroll to position [865, 0]
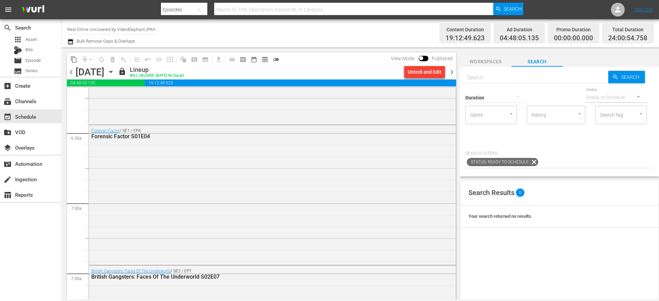
click at [454, 75] on span "chevron_right" at bounding box center [452, 72] width 9 height 9
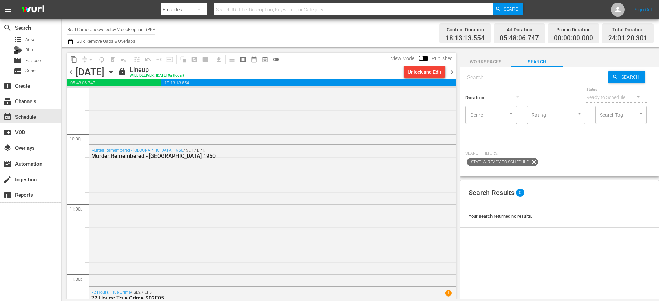
scroll to position [3164, 0]
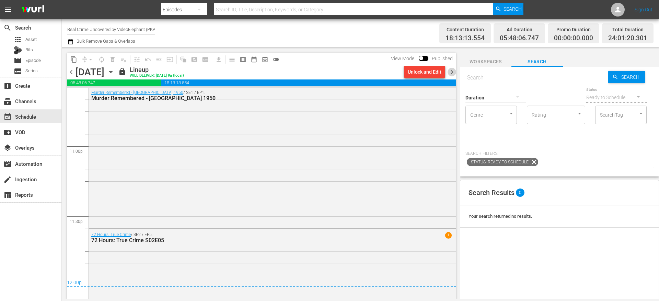
click at [452, 70] on span "chevron_right" at bounding box center [452, 72] width 9 height 9
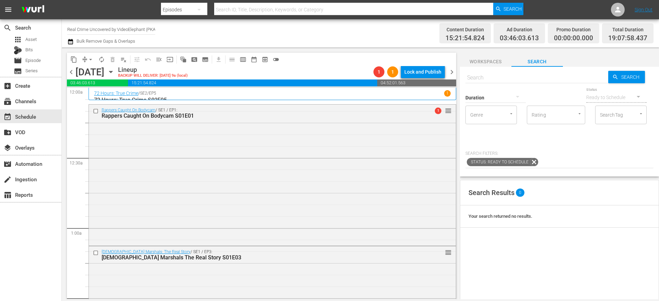
click at [87, 60] on button "arrow_drop_down" at bounding box center [90, 59] width 11 height 11
click at [90, 91] on li "Align to End of Previous Day" at bounding box center [91, 95] width 72 height 11
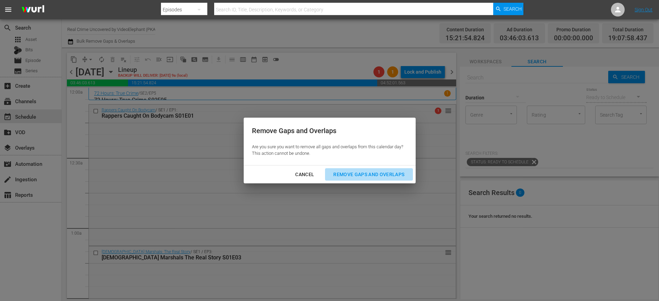
click at [362, 177] on div "Remove Gaps and Overlaps" at bounding box center [369, 174] width 82 height 9
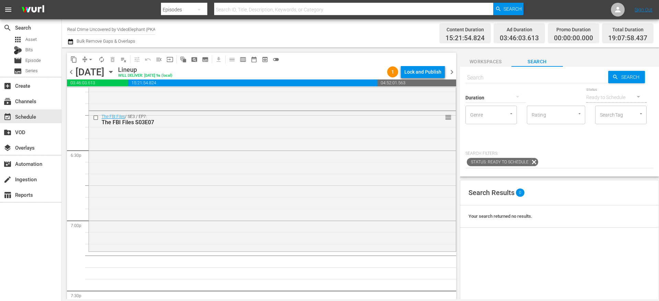
scroll to position [2528, 0]
click at [495, 82] on div "Duration" at bounding box center [496, 93] width 60 height 25
click at [489, 79] on input "text" at bounding box center [537, 77] width 143 height 16
paste input "Kids in [GEOGRAPHIC_DATA]"
type input "Kids in [GEOGRAPHIC_DATA]"
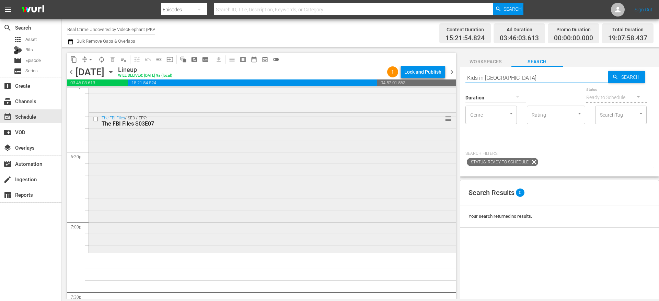
type input "Kids in [GEOGRAPHIC_DATA]"
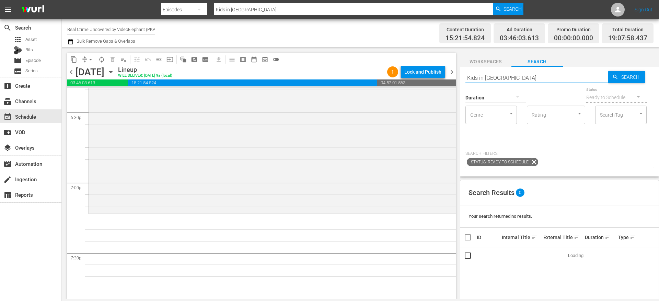
scroll to position [2568, 0]
type input "Kids in [GEOGRAPHIC_DATA]"
click at [39, 39] on div "apps Asset" at bounding box center [30, 40] width 61 height 10
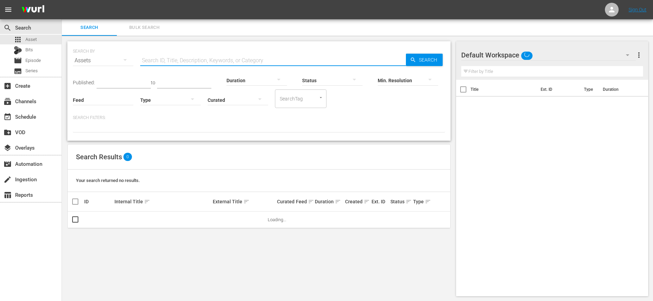
click at [194, 61] on input "text" at bounding box center [272, 60] width 265 height 16
paste input "Kids in [GEOGRAPHIC_DATA]"
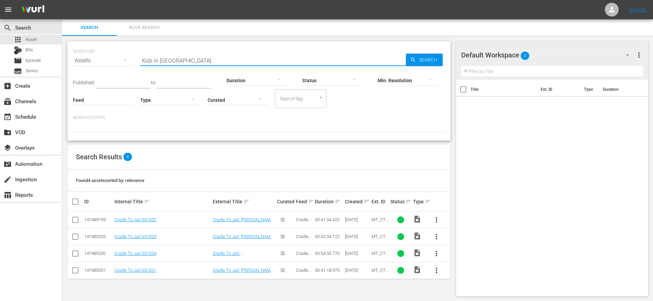
type input "Kids in [GEOGRAPHIC_DATA]"
click at [36, 175] on div "create Ingestion" at bounding box center [19, 178] width 38 height 6
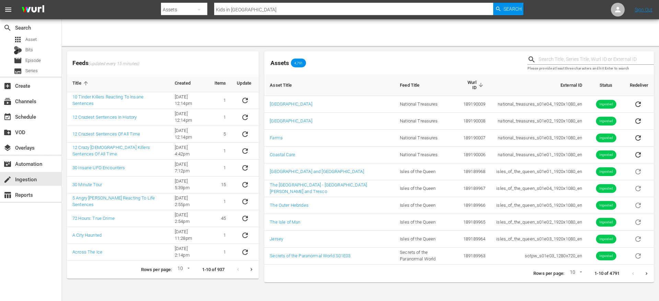
click at [647, 271] on icon "Next page" at bounding box center [646, 273] width 5 height 5
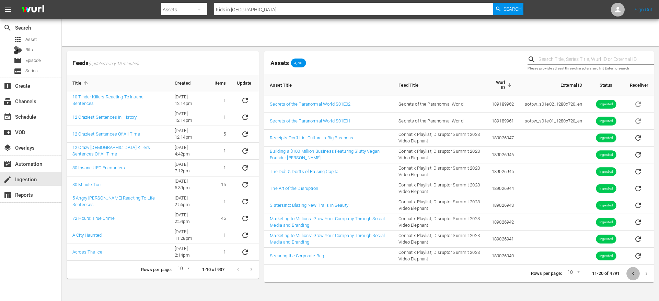
click at [631, 272] on button "Previous page" at bounding box center [633, 273] width 13 height 13
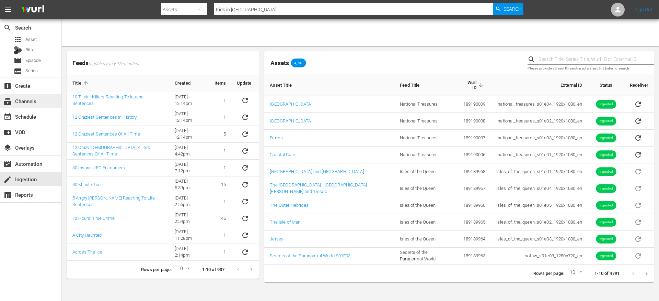
click at [42, 100] on div "subscriptions Channels" at bounding box center [30, 101] width 61 height 14
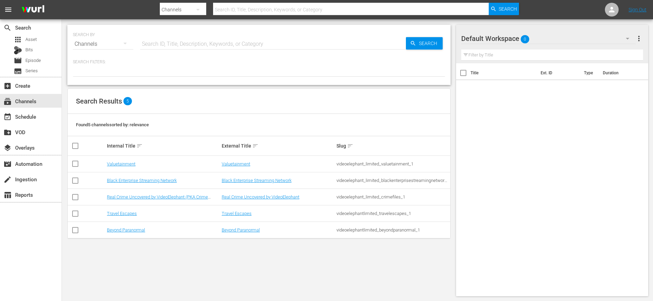
click at [74, 231] on input "checkbox" at bounding box center [75, 231] width 8 height 8
checkbox input "true"
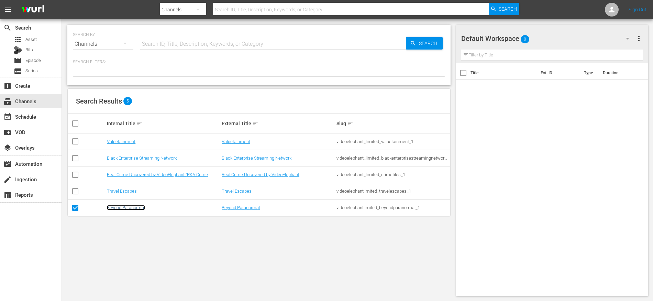
click at [127, 206] on link "Beyond Paranormal" at bounding box center [126, 207] width 38 height 5
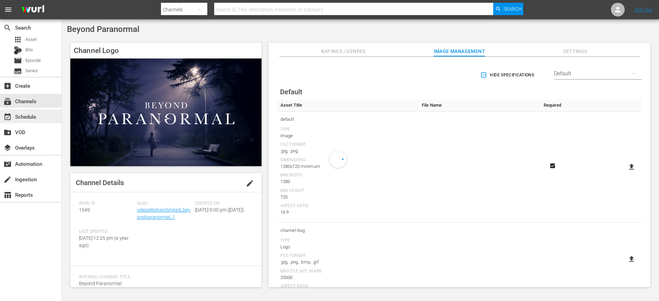
click at [31, 114] on div "event_available Schedule" at bounding box center [19, 115] width 38 height 6
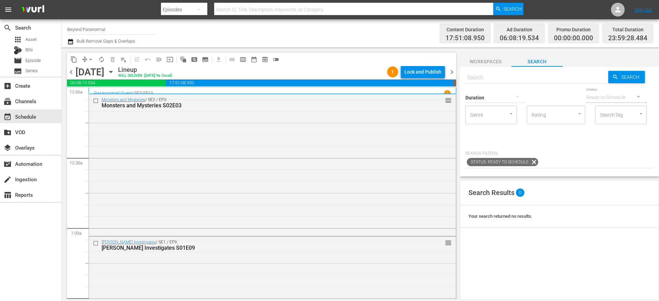
click at [115, 73] on icon "button" at bounding box center [111, 72] width 8 height 8
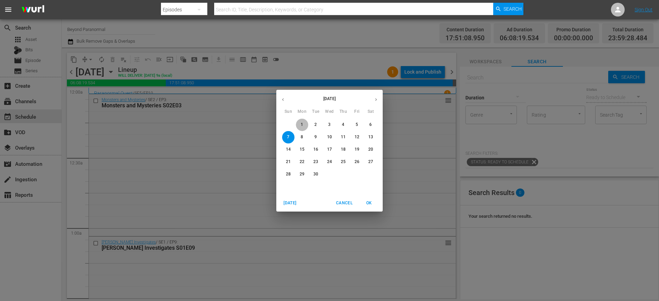
click at [304, 122] on span "1" at bounding box center [302, 125] width 12 height 6
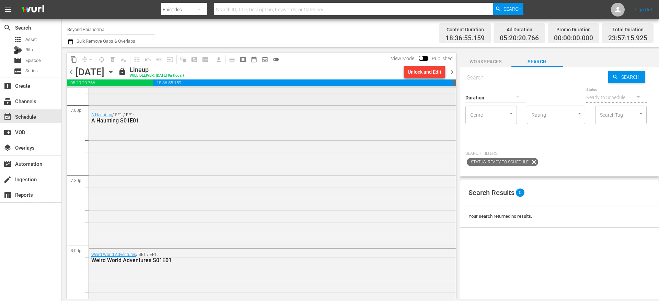
scroll to position [3157, 0]
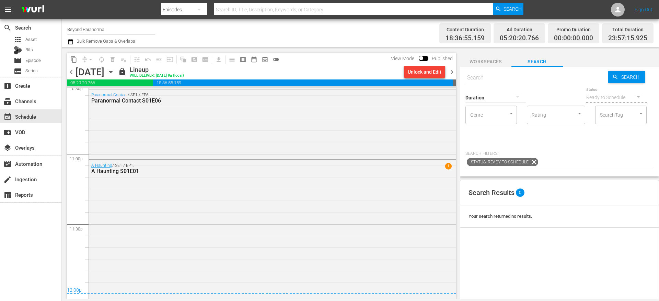
click at [452, 72] on span "chevron_right" at bounding box center [452, 72] width 9 height 9
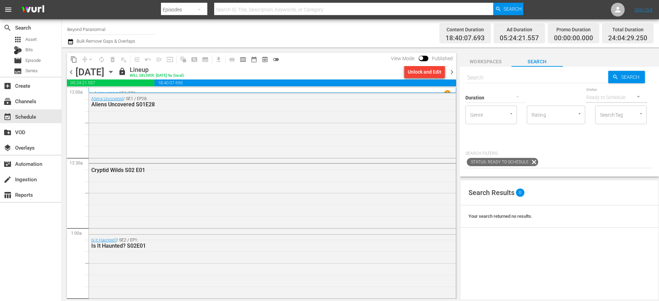
click at [453, 72] on span "chevron_right" at bounding box center [452, 72] width 9 height 9
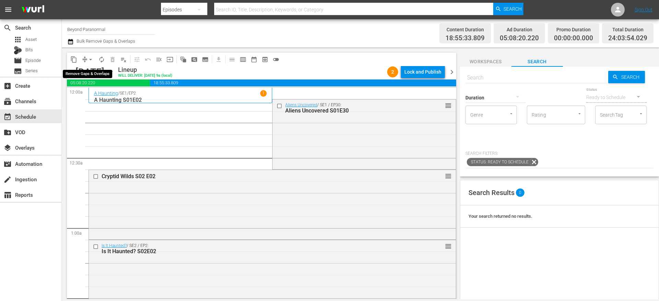
click at [87, 61] on span "arrow_drop_down" at bounding box center [90, 59] width 7 height 7
click at [96, 92] on li "Align to End of Previous Day" at bounding box center [91, 95] width 72 height 11
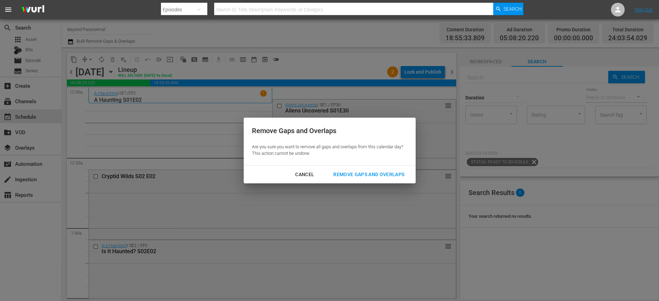
click at [314, 171] on div "Cancel" at bounding box center [305, 174] width 30 height 9
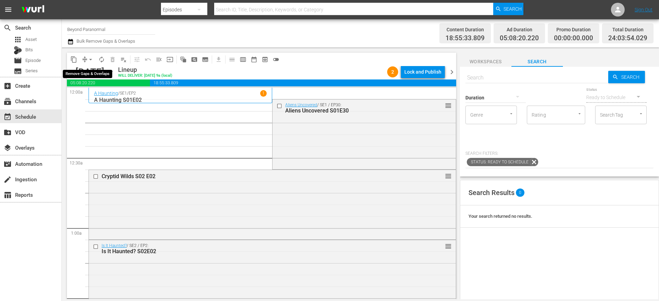
click at [89, 62] on span "arrow_drop_down" at bounding box center [90, 59] width 7 height 7
click at [89, 93] on li "Align to End of Previous Day" at bounding box center [91, 95] width 72 height 11
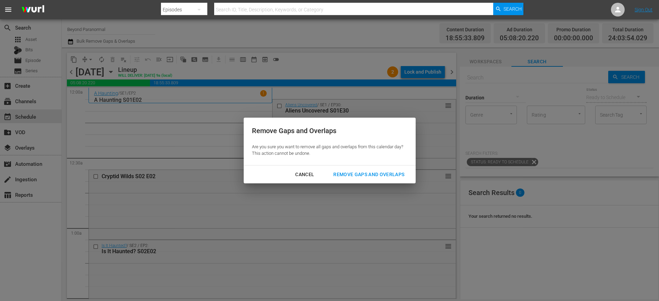
click at [350, 171] on div "Remove Gaps and Overlaps" at bounding box center [369, 174] width 82 height 9
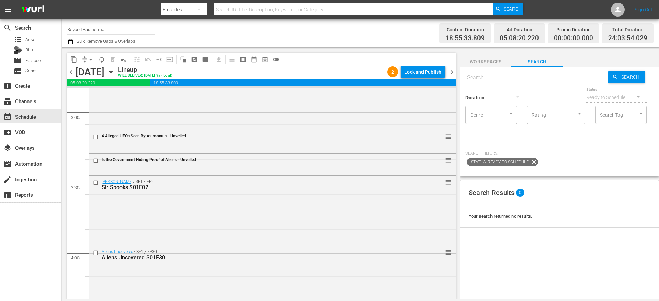
scroll to position [385, 0]
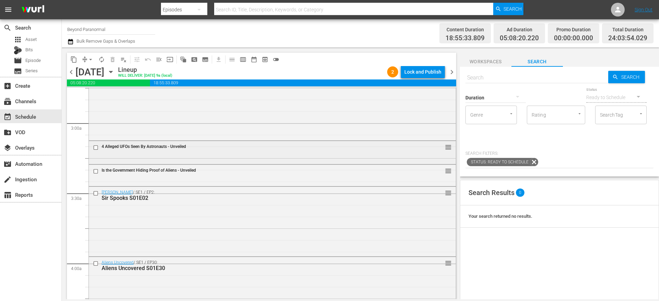
click at [197, 155] on div "4 Alleged UFOs Seen By Astronauts - Unveiled reorder" at bounding box center [272, 151] width 367 height 21
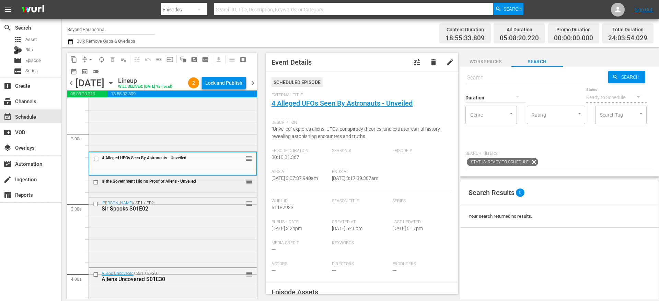
click at [164, 183] on span "Is the Government Hiding Proof of Aliens - Unveiled" at bounding box center [149, 181] width 94 height 5
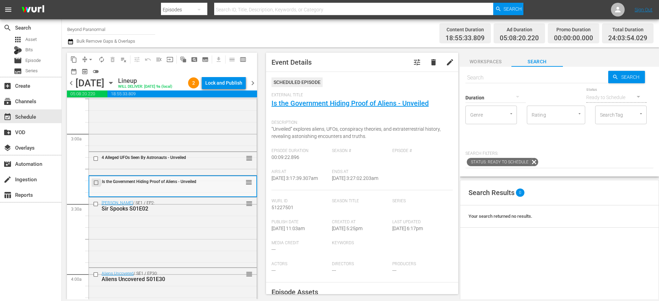
click at [98, 185] on input "checkbox" at bounding box center [96, 182] width 7 height 6
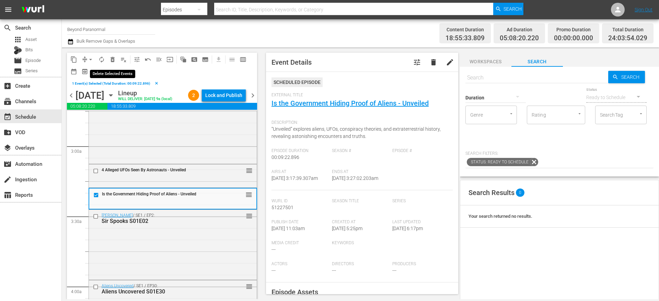
click at [114, 60] on span "delete_forever_outlined" at bounding box center [112, 59] width 7 height 7
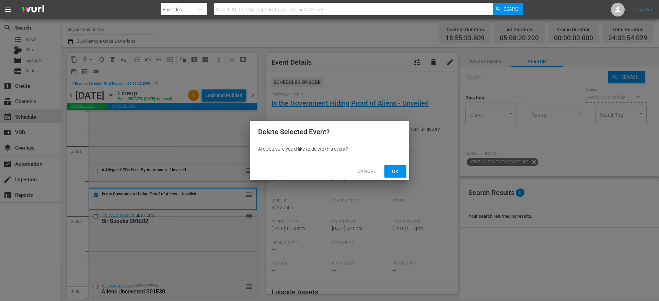
click at [407, 170] on div "Cancel Ok" at bounding box center [329, 171] width 159 height 18
click at [397, 172] on span "Ok" at bounding box center [395, 171] width 11 height 9
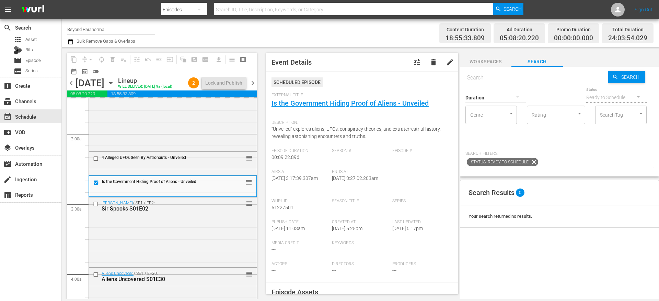
click at [475, 76] on input "text" at bounding box center [537, 77] width 143 height 16
type input "unveiled"
click at [511, 103] on button "button" at bounding box center [518, 96] width 16 height 16
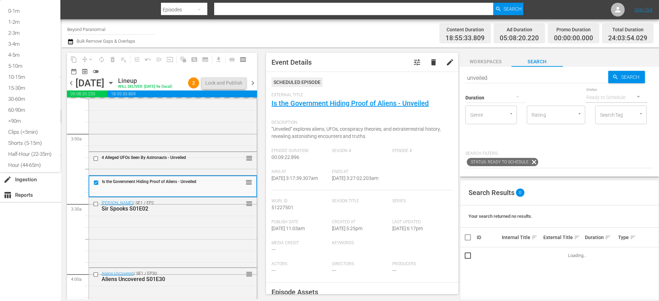
type input "unveiled"
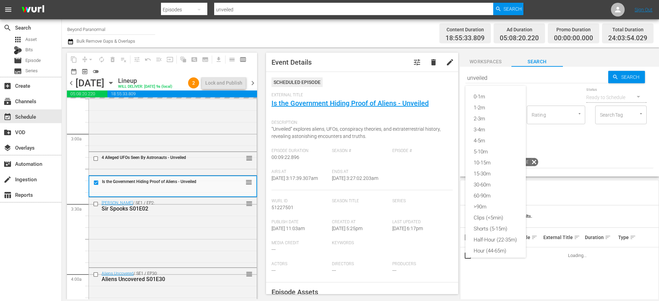
click at [515, 99] on div "0-1m 1-2m 2-3m 3-4m 4-5m 5-10m 10-15m 15-30m 30-60m 60-90m >90m Clips (<5min) S…" at bounding box center [329, 150] width 659 height 301
click at [490, 230] on div "0-1m 1-2m 2-3m 3-4m 4-5m 5-10m 10-15m 15-30m 30-60m 60-90m >90m Clips (<5min) S…" at bounding box center [329, 150] width 659 height 301
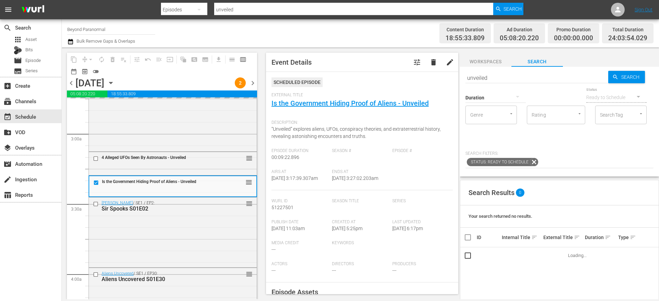
scroll to position [0, 7]
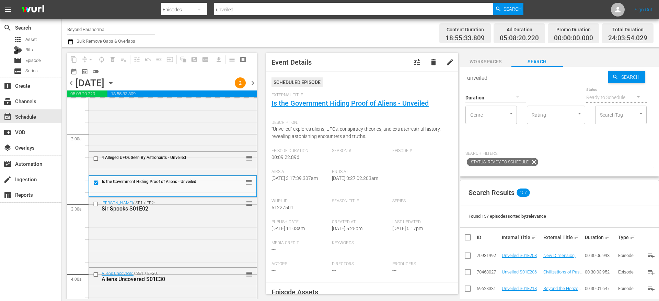
click at [517, 102] on div "button" at bounding box center [518, 98] width 8 height 12
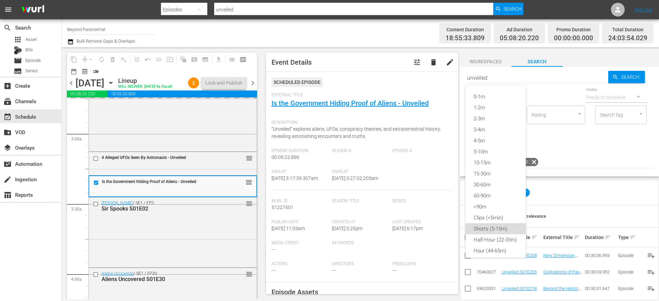
click at [498, 227] on div "Shorts (5-15m)" at bounding box center [496, 228] width 60 height 11
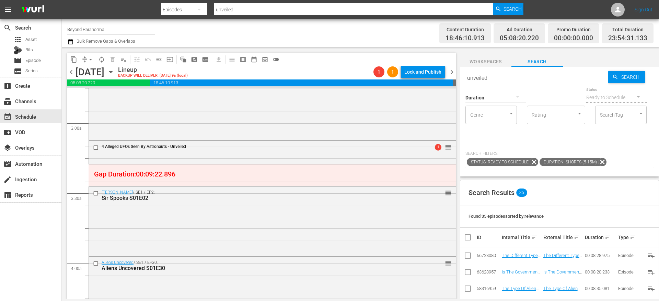
click at [599, 238] on div "Duration sort" at bounding box center [600, 237] width 31 height 8
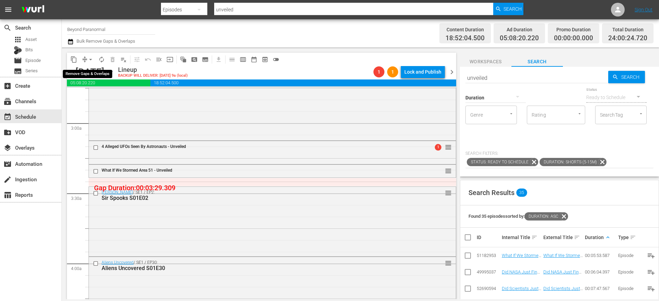
click at [83, 59] on span "compress" at bounding box center [84, 59] width 7 height 7
click at [88, 59] on span "arrow_drop_down" at bounding box center [90, 59] width 7 height 7
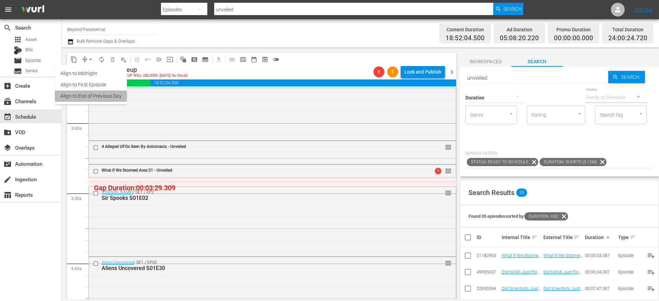
click at [89, 95] on li "Align to End of Previous Day" at bounding box center [91, 95] width 72 height 11
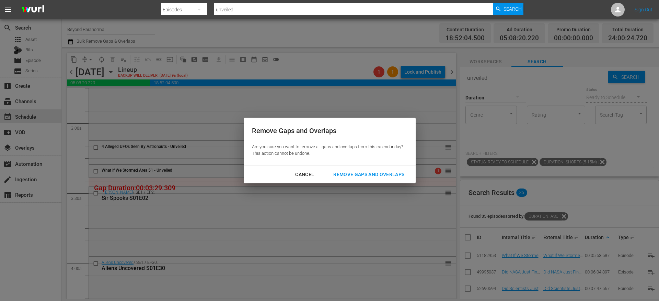
click at [353, 176] on div "Remove Gaps and Overlaps" at bounding box center [369, 174] width 82 height 9
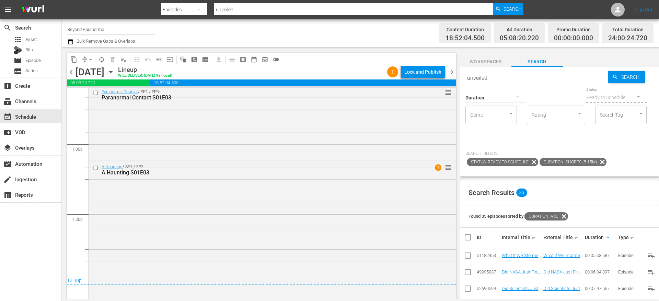
scroll to position [3168, 0]
click at [415, 68] on div "Lock and Publish" at bounding box center [423, 72] width 37 height 12
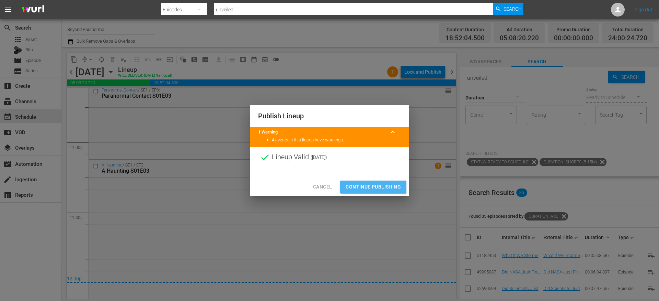
click at [366, 185] on span "Continue Publishing" at bounding box center [373, 186] width 55 height 9
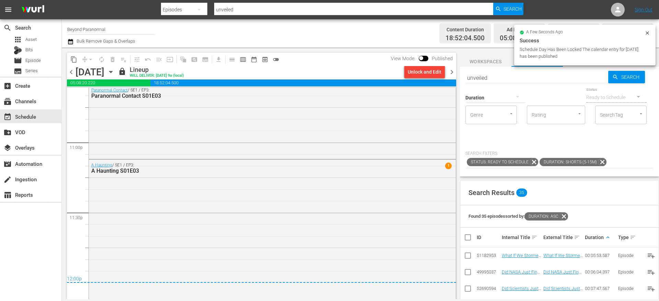
click at [452, 75] on span "chevron_right" at bounding box center [452, 72] width 9 height 9
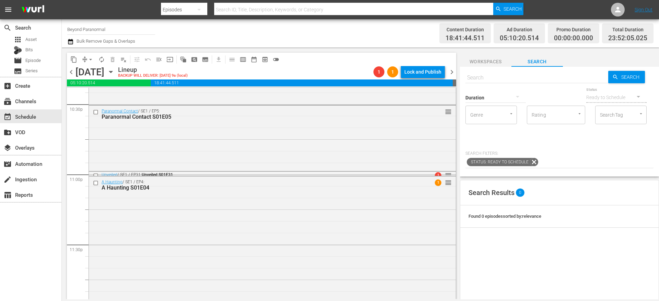
scroll to position [3153, 0]
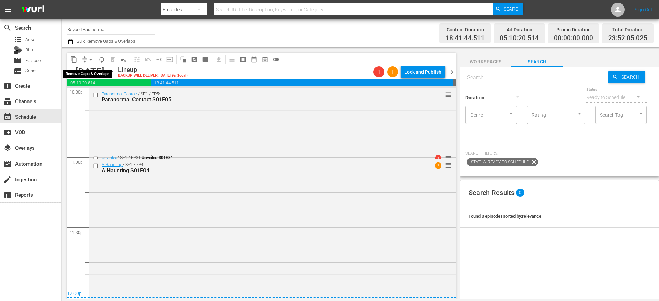
click at [87, 61] on span "arrow_drop_down" at bounding box center [90, 59] width 7 height 7
click at [89, 96] on li "Align to End of Previous Day" at bounding box center [91, 95] width 72 height 11
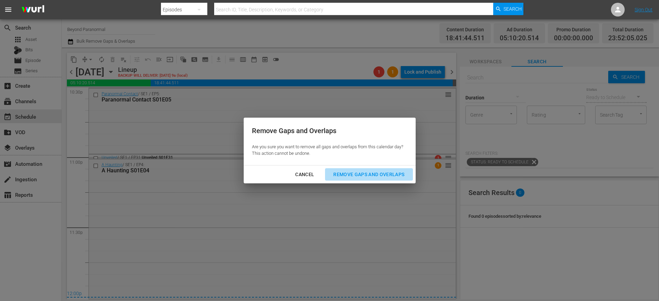
click at [353, 170] on div "Remove Gaps and Overlaps" at bounding box center [369, 174] width 82 height 9
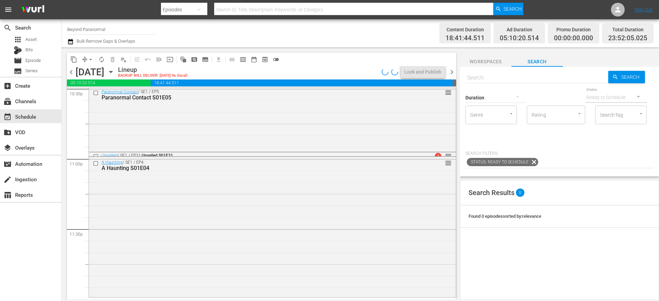
scroll to position [3151, 0]
click at [97, 155] on input "checkbox" at bounding box center [96, 157] width 7 height 6
click at [113, 61] on span "delete_forever_outlined" at bounding box center [112, 59] width 7 height 7
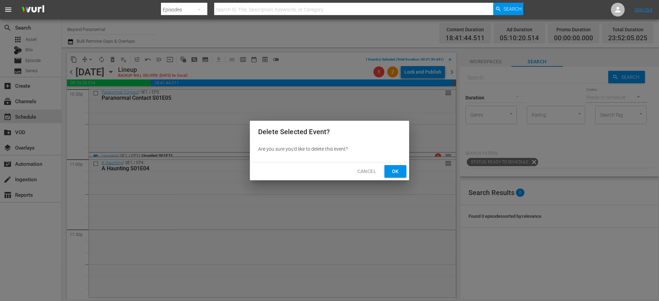
click at [392, 171] on span "Ok" at bounding box center [395, 171] width 11 height 9
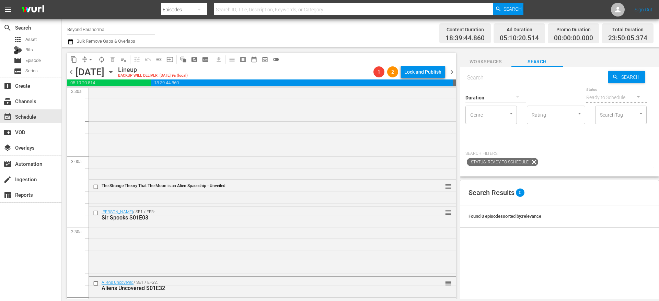
scroll to position [366, 0]
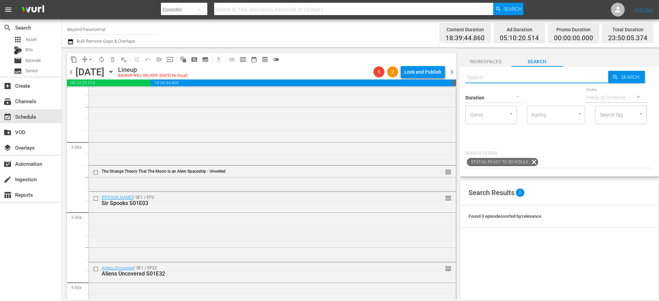
click at [494, 77] on input "text" at bounding box center [537, 77] width 143 height 16
type input "unveiled"
click at [514, 97] on icon "button" at bounding box center [518, 96] width 8 height 8
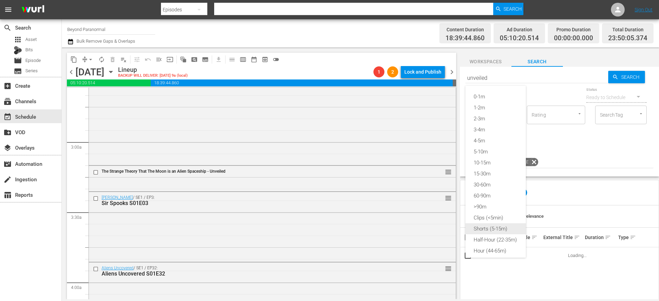
type input "unveiled"
click at [492, 230] on div "Shorts (5-15m)" at bounding box center [496, 228] width 60 height 11
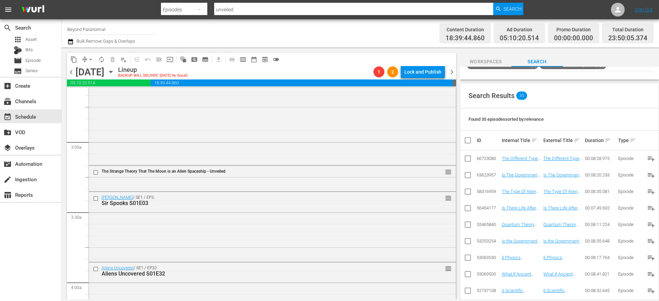
scroll to position [211, 0]
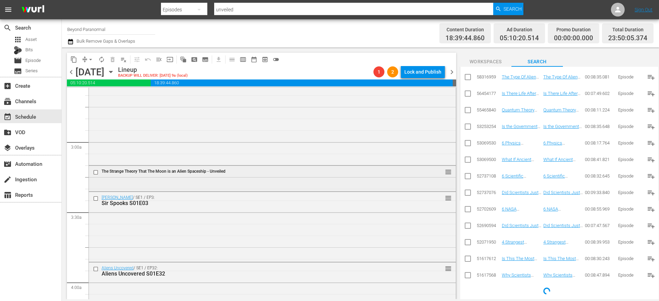
click at [197, 180] on div "The Strange Theory That The Moon is an Alien Spaceship - Unveiled reorder" at bounding box center [272, 178] width 367 height 24
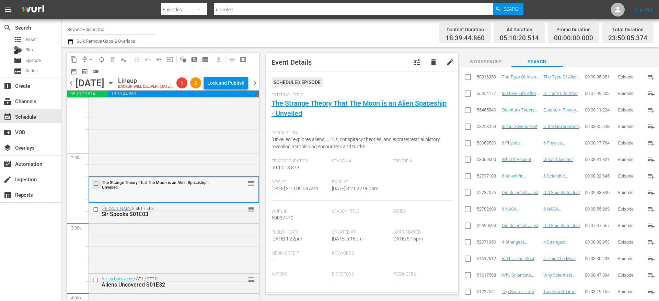
click at [98, 186] on input "checkbox" at bounding box center [96, 184] width 7 height 6
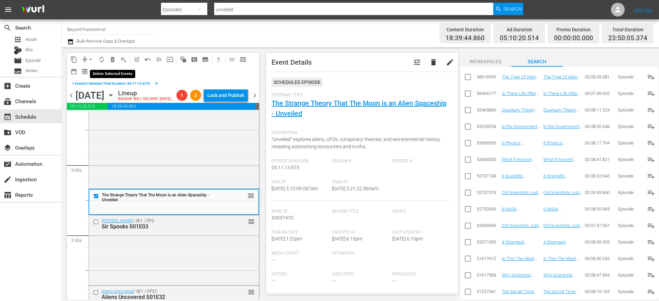
click at [113, 62] on span "delete_forever_outlined" at bounding box center [112, 59] width 7 height 7
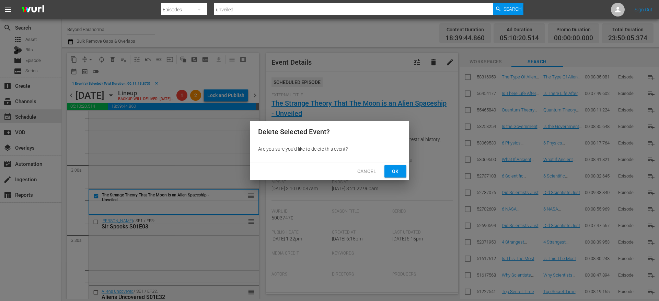
click at [403, 178] on div "Cancel Ok" at bounding box center [329, 171] width 159 height 18
click at [396, 172] on span "Ok" at bounding box center [395, 171] width 11 height 9
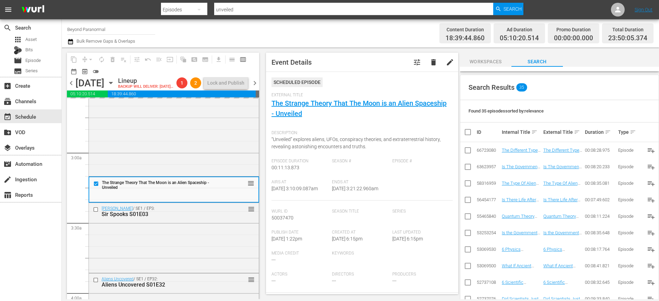
scroll to position [0, 0]
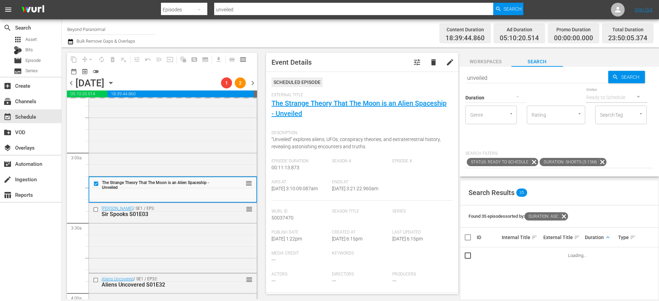
click at [605, 236] on span "keyboard_arrow_up" at bounding box center [608, 237] width 6 height 6
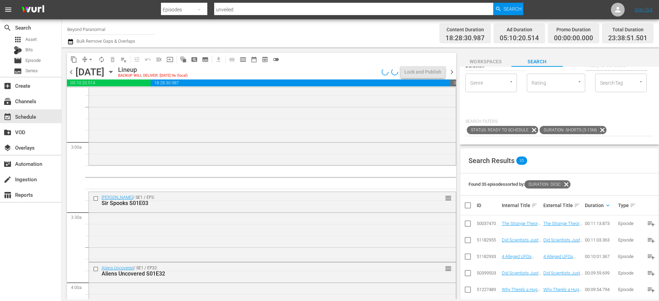
scroll to position [37, 0]
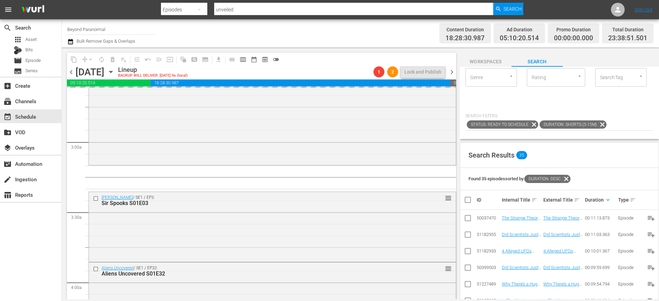
click at [602, 235] on div "00:11:03.363" at bounding box center [600, 233] width 31 height 5
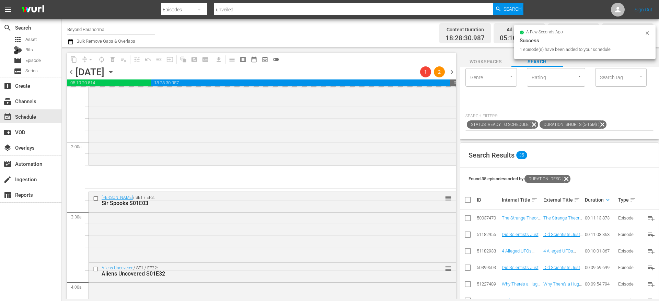
scroll to position [0, 0]
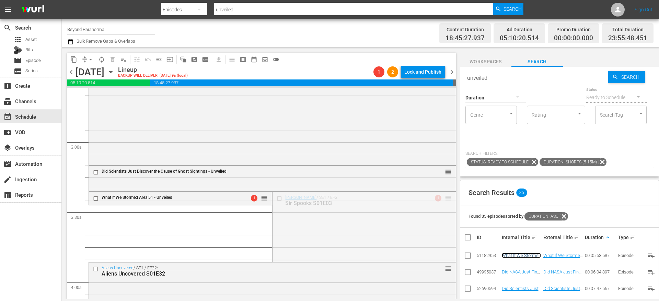
drag, startPoint x: 443, startPoint y: 199, endPoint x: 438, endPoint y: 210, distance: 12.4
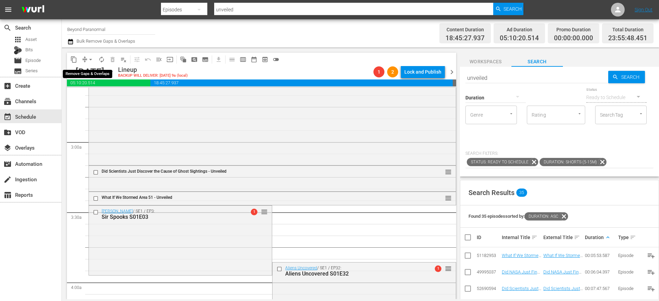
click at [85, 58] on button "arrow_drop_down" at bounding box center [90, 59] width 11 height 11
click at [92, 93] on li "Align to End of Previous Day" at bounding box center [91, 95] width 72 height 11
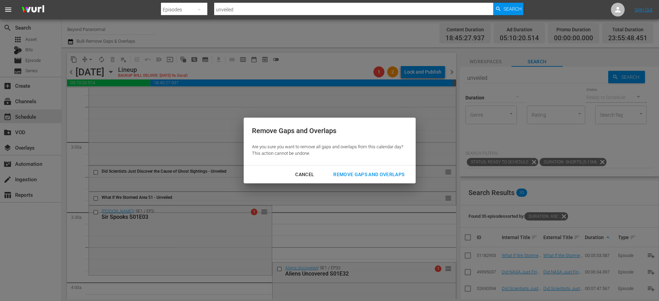
click at [353, 177] on div "Remove Gaps and Overlaps" at bounding box center [369, 174] width 82 height 9
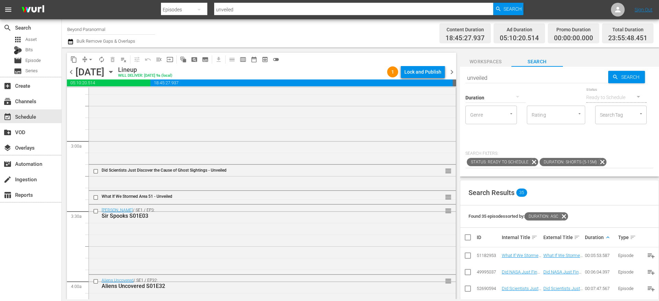
scroll to position [374, 0]
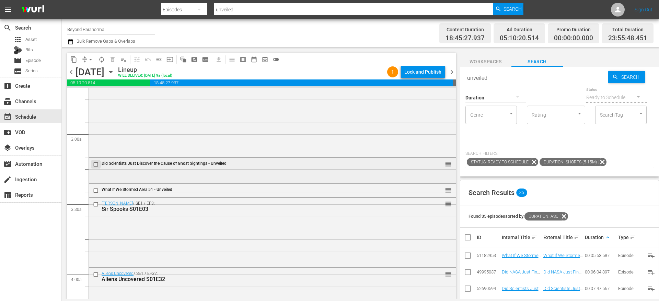
click at [96, 163] on input "checkbox" at bounding box center [96, 164] width 7 height 6
click at [114, 62] on span "delete_forever_outlined" at bounding box center [112, 59] width 7 height 7
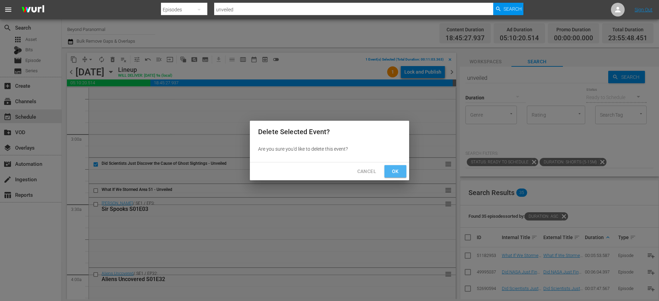
click at [391, 168] on span "Ok" at bounding box center [395, 171] width 11 height 9
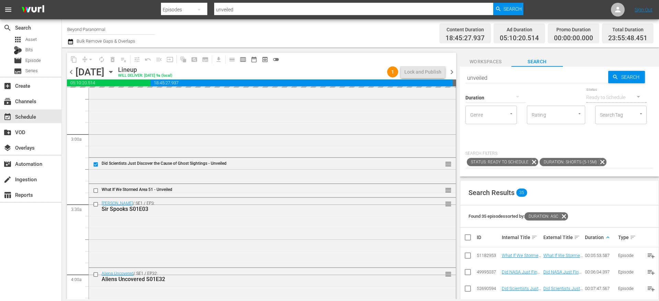
scroll to position [54, 0]
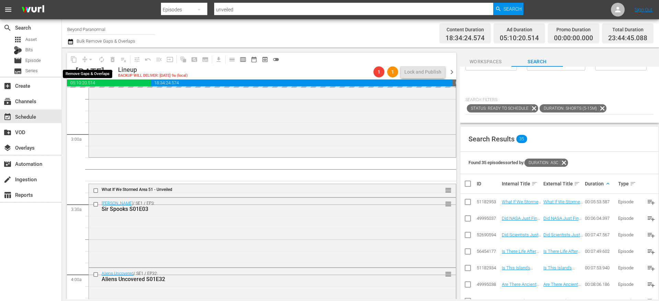
drag, startPoint x: 516, startPoint y: 219, endPoint x: 95, endPoint y: 3, distance: 473.1
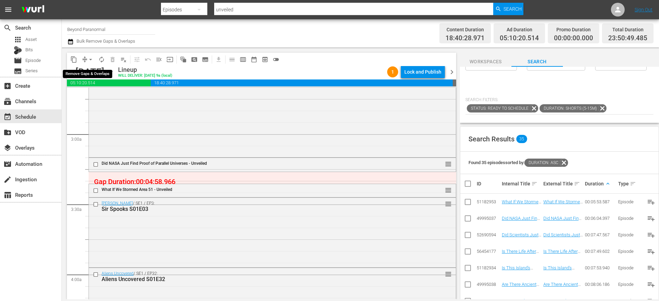
click at [87, 60] on button "arrow_drop_down" at bounding box center [90, 59] width 11 height 11
click at [96, 93] on li "Align to End of Previous Day" at bounding box center [91, 95] width 72 height 11
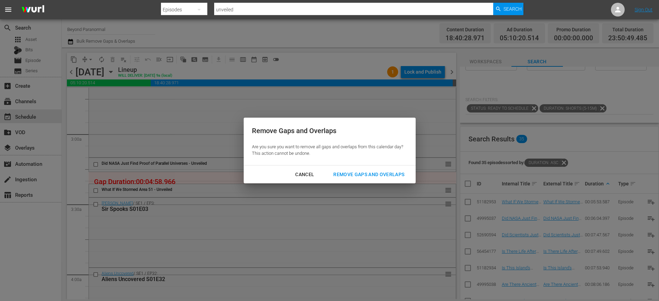
click at [351, 175] on div "Remove Gaps and Overlaps" at bounding box center [369, 174] width 82 height 9
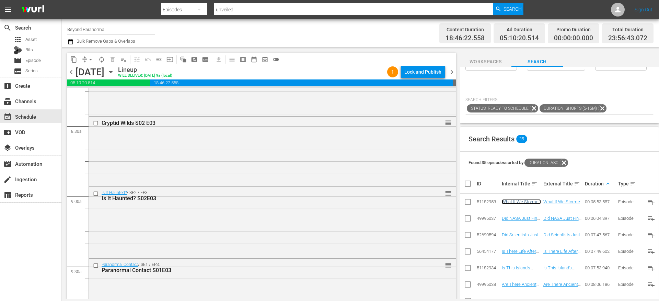
scroll to position [919, 0]
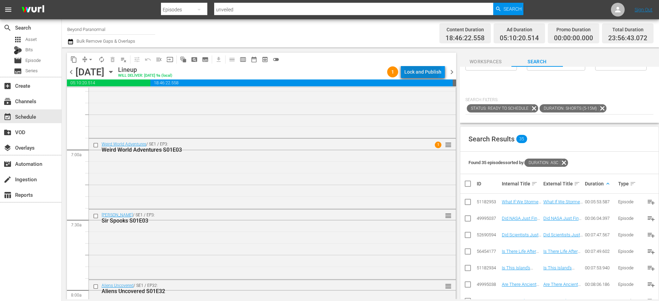
click at [419, 67] on div "Lock and Publish" at bounding box center [423, 72] width 37 height 12
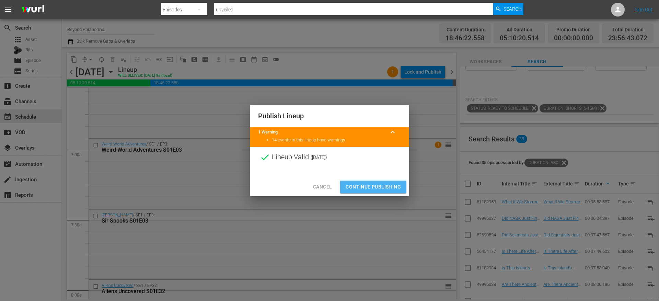
click at [364, 187] on span "Continue Publishing" at bounding box center [373, 186] width 55 height 9
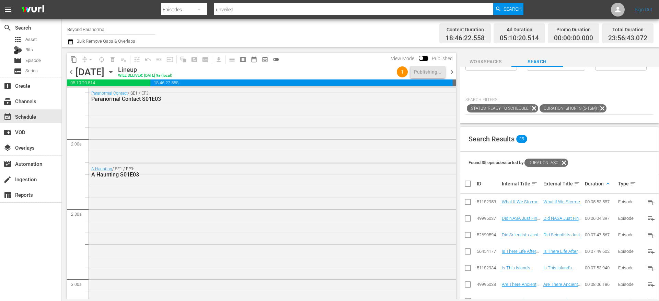
scroll to position [0, 0]
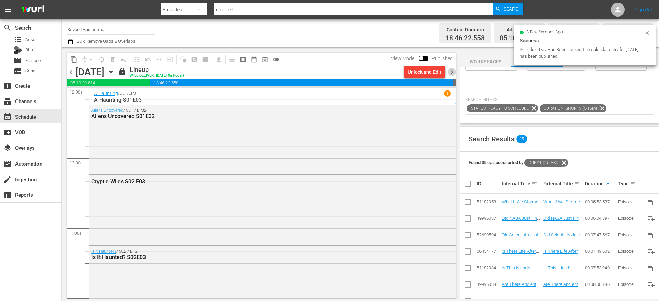
click at [454, 73] on span "chevron_right" at bounding box center [452, 72] width 9 height 9
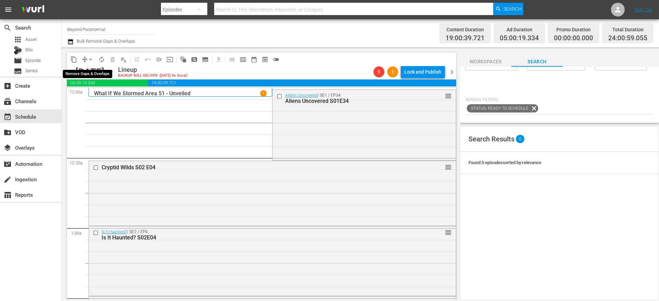
click at [90, 59] on span "arrow_drop_down" at bounding box center [90, 59] width 7 height 7
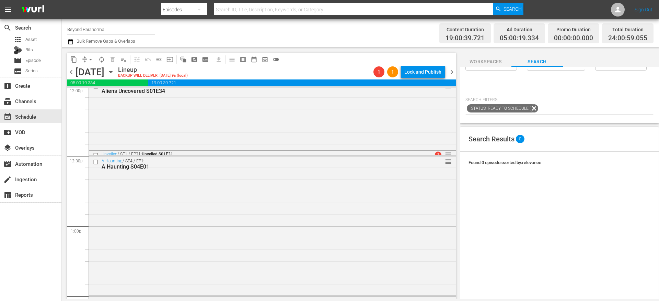
scroll to position [1683, 0]
click at [97, 154] on input "checkbox" at bounding box center [96, 155] width 7 height 6
click at [114, 63] on span "delete_forever_outlined" at bounding box center [112, 59] width 7 height 7
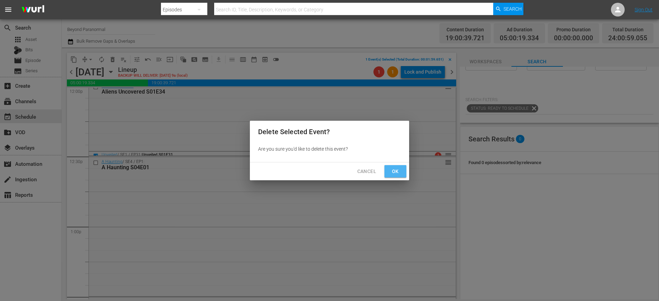
click at [390, 168] on span "Ok" at bounding box center [395, 171] width 11 height 9
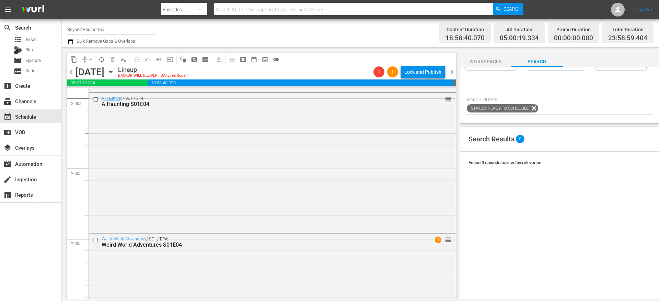
scroll to position [0, 0]
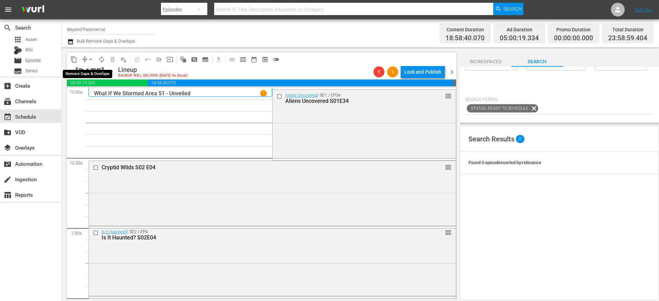
click at [90, 60] on span "arrow_drop_down" at bounding box center [90, 59] width 7 height 7
click at [90, 94] on li "Align to End of Previous Day" at bounding box center [91, 95] width 72 height 11
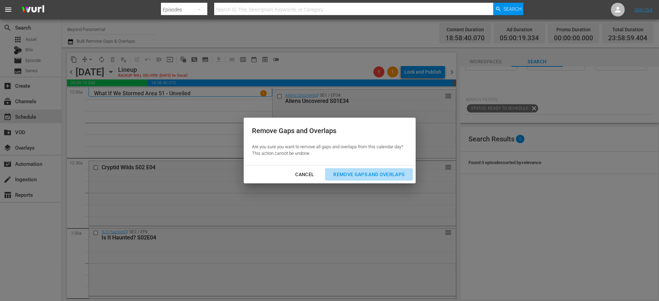
click at [342, 175] on div "Remove Gaps and Overlaps" at bounding box center [369, 174] width 82 height 9
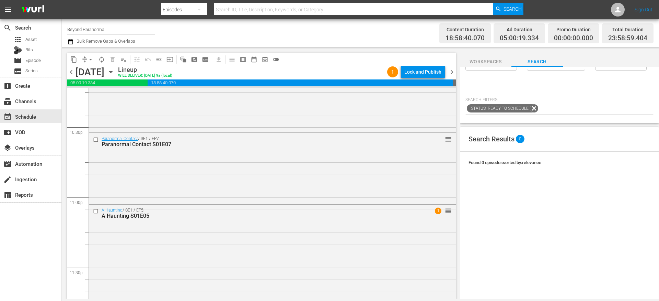
scroll to position [3158, 0]
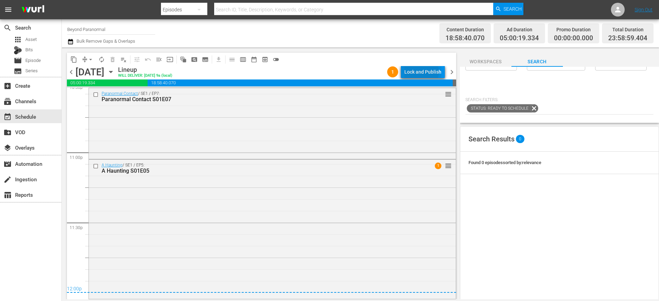
click at [423, 72] on div "Lock and Publish" at bounding box center [423, 72] width 37 height 12
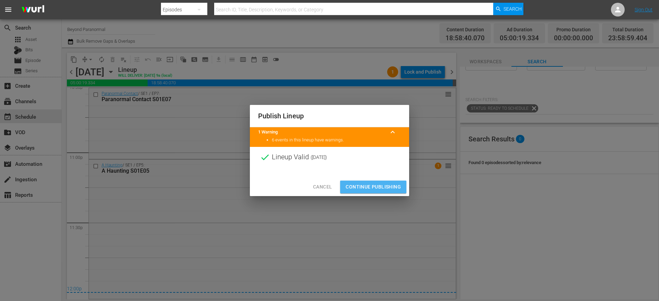
click at [369, 184] on span "Continue Publishing" at bounding box center [373, 186] width 55 height 9
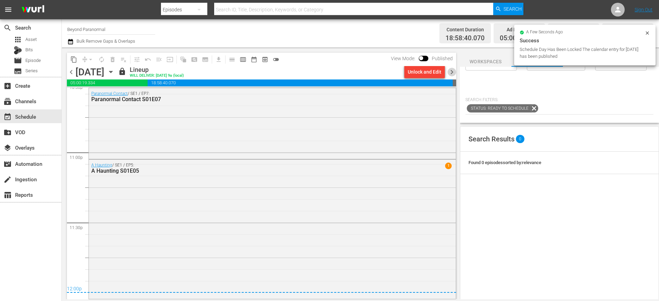
click at [452, 72] on span "chevron_right" at bounding box center [452, 72] width 9 height 9
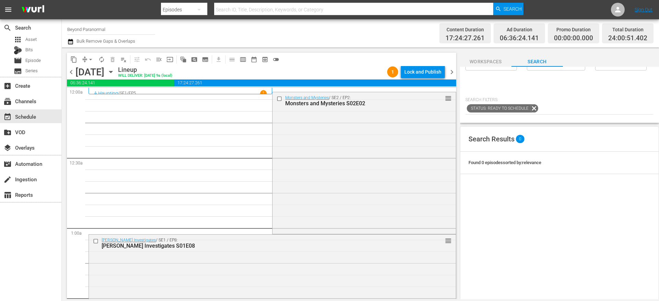
click at [86, 61] on button "arrow_drop_down" at bounding box center [90, 59] width 11 height 11
click at [94, 94] on li "Align to End of Previous Day" at bounding box center [91, 95] width 72 height 11
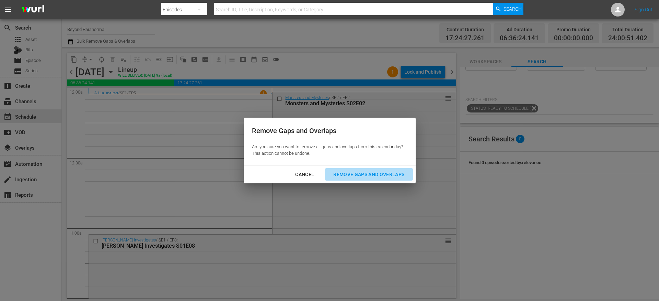
click at [348, 175] on div "Remove Gaps and Overlaps" at bounding box center [369, 174] width 82 height 9
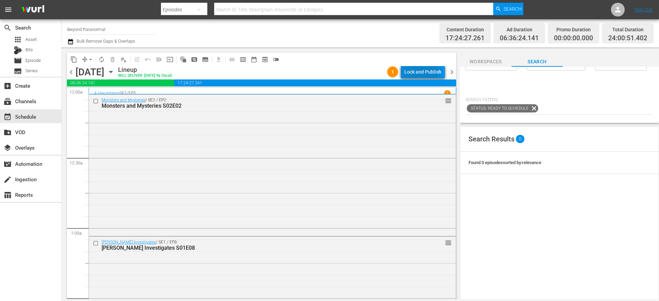
click at [408, 72] on div "Lock and Publish" at bounding box center [423, 72] width 37 height 12
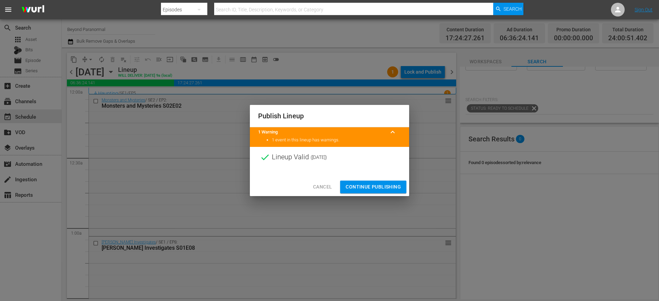
click at [369, 185] on span "Continue Publishing" at bounding box center [373, 186] width 55 height 9
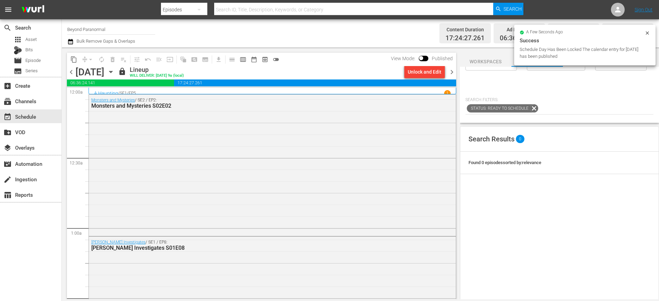
click at [455, 69] on span "chevron_right" at bounding box center [452, 72] width 9 height 9
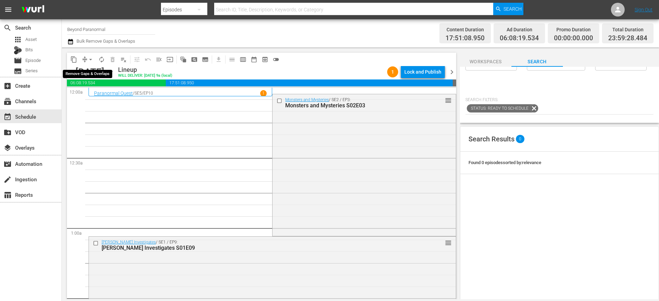
click at [87, 60] on span "arrow_drop_down" at bounding box center [90, 59] width 7 height 7
click at [91, 96] on li "Align to End of Previous Day" at bounding box center [91, 95] width 72 height 11
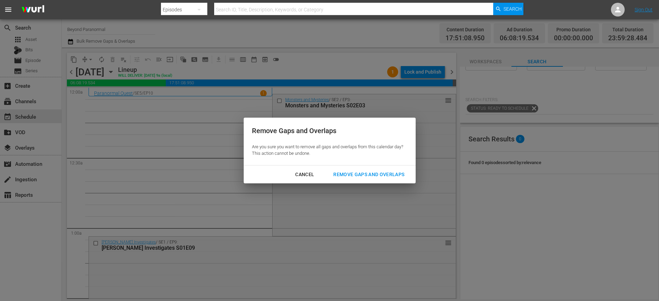
click at [351, 173] on div "Remove Gaps and Overlaps" at bounding box center [369, 174] width 82 height 9
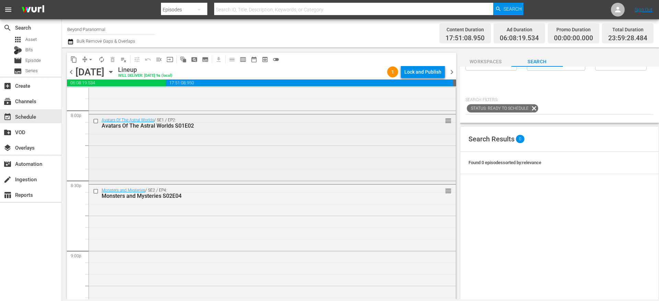
scroll to position [2781, 0]
click at [95, 190] on input "checkbox" at bounding box center [96, 189] width 7 height 6
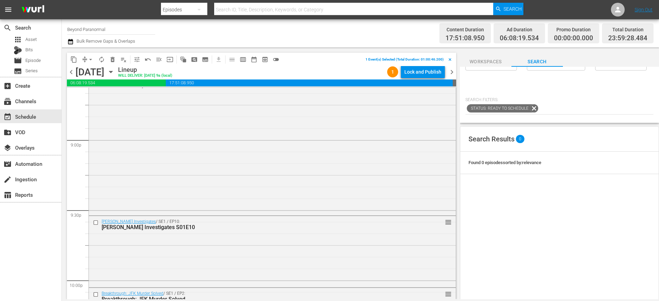
scroll to position [2892, 0]
click at [96, 220] on input "checkbox" at bounding box center [96, 220] width 7 height 6
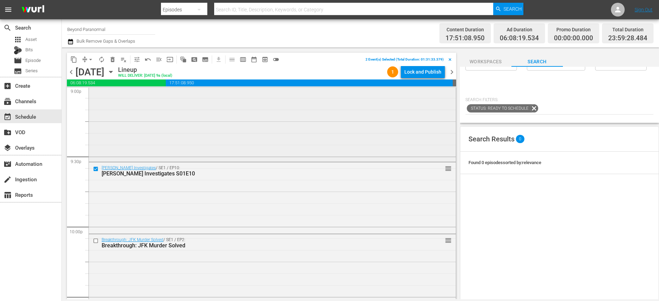
scroll to position [3035, 0]
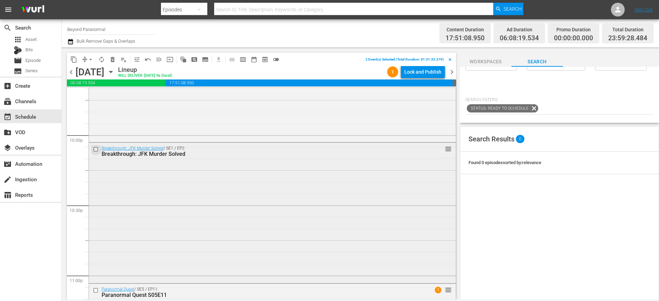
click at [97, 149] on input "checkbox" at bounding box center [96, 149] width 7 height 6
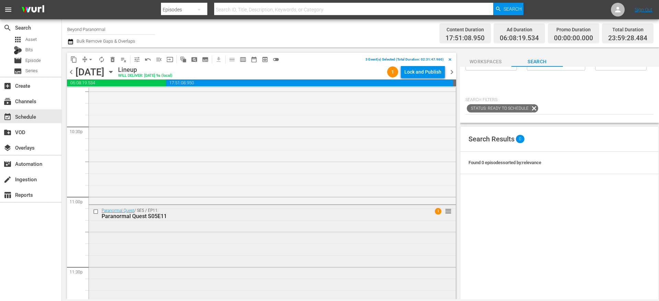
scroll to position [3159, 0]
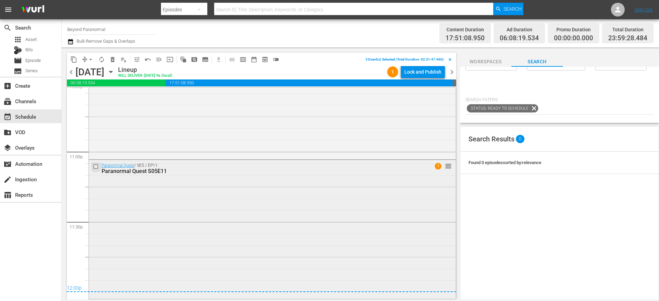
click at [97, 166] on input "checkbox" at bounding box center [96, 166] width 7 height 6
click at [76, 61] on span "content_copy" at bounding box center [73, 59] width 7 height 7
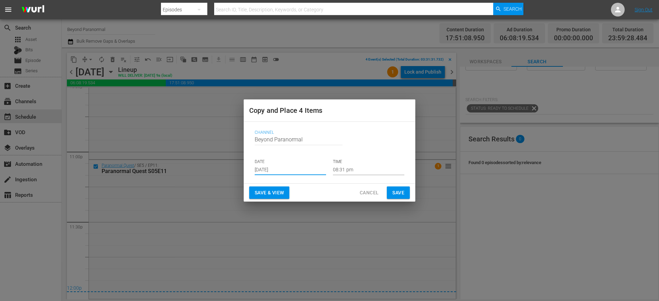
click at [280, 169] on input "[DATE]" at bounding box center [290, 170] width 71 height 10
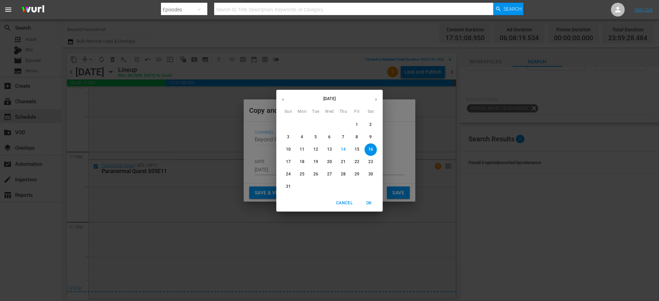
click at [377, 99] on icon "button" at bounding box center [376, 99] width 5 height 5
click at [371, 136] on p "13" at bounding box center [371, 137] width 5 height 6
type input "Sep 13th 2025"
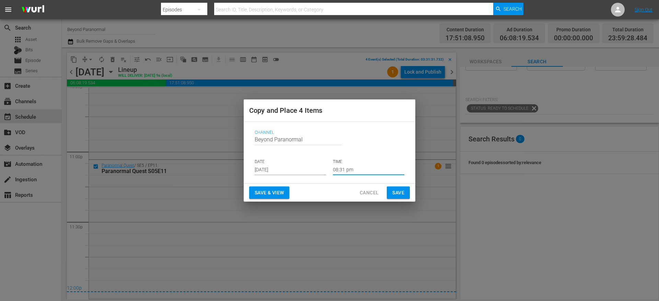
click at [349, 166] on input "08:31 pm" at bounding box center [368, 170] width 71 height 10
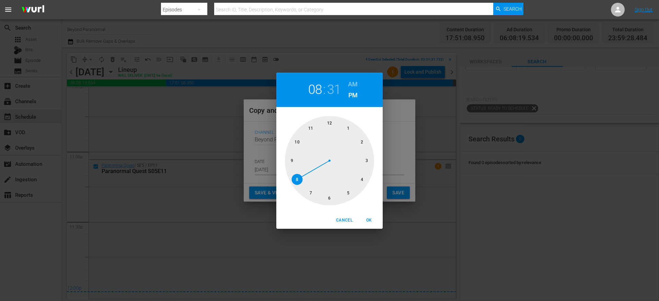
click at [330, 122] on div at bounding box center [329, 160] width 89 height 89
click at [350, 82] on h6 "AM" at bounding box center [353, 84] width 10 height 11
click at [330, 120] on div at bounding box center [329, 160] width 89 height 89
click at [371, 217] on span "OK" at bounding box center [369, 219] width 16 height 7
type input "12:00 am"
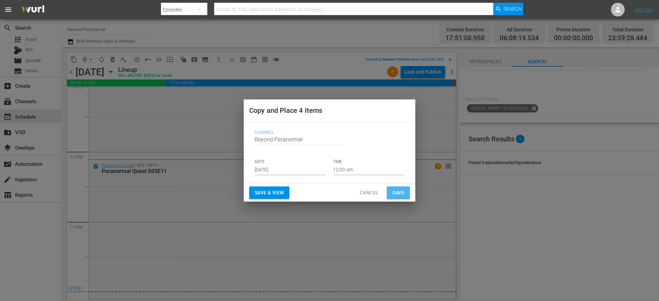
click at [400, 191] on span "Save" at bounding box center [399, 192] width 12 height 9
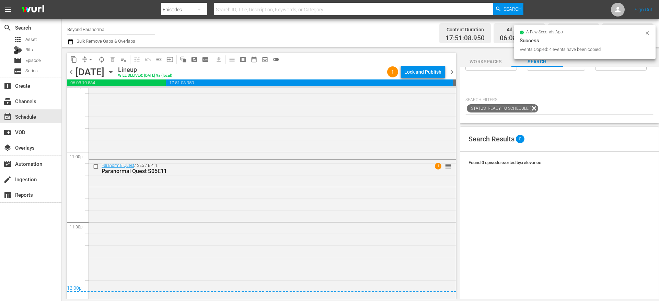
click at [112, 72] on icon "button" at bounding box center [110, 72] width 3 height 2
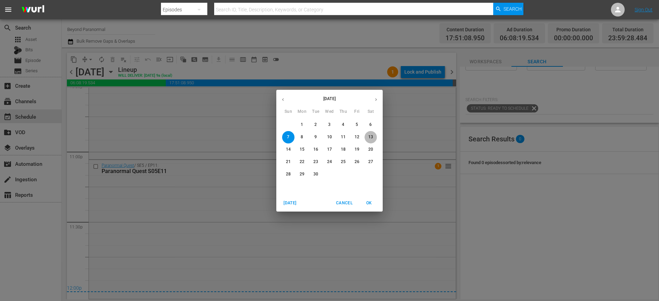
click at [370, 137] on p "13" at bounding box center [371, 137] width 5 height 6
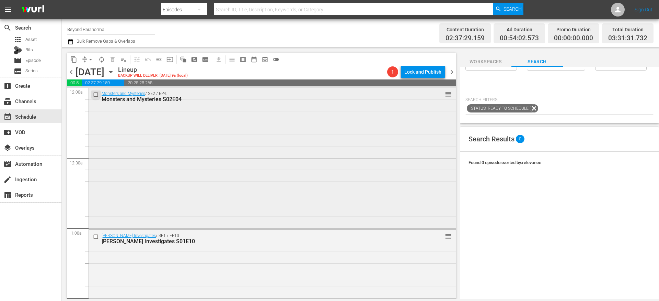
click at [96, 95] on input "checkbox" at bounding box center [96, 94] width 7 height 6
click at [96, 236] on input "checkbox" at bounding box center [96, 236] width 7 height 6
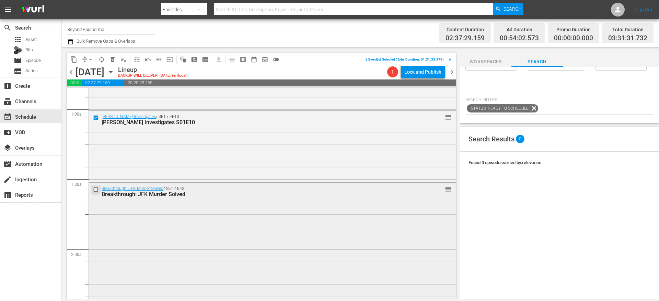
click at [96, 190] on input "checkbox" at bounding box center [96, 189] width 7 height 6
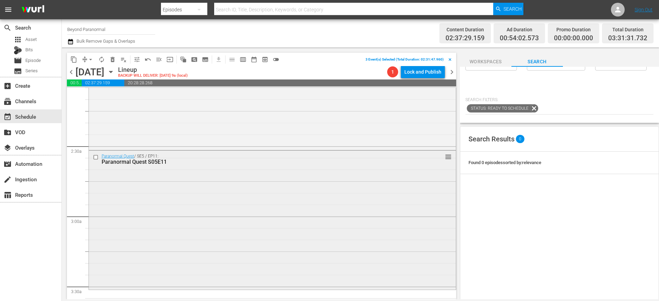
scroll to position [309, 0]
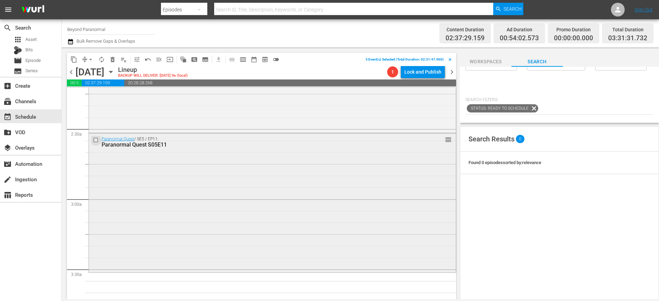
click at [96, 140] on input "checkbox" at bounding box center [96, 140] width 7 height 6
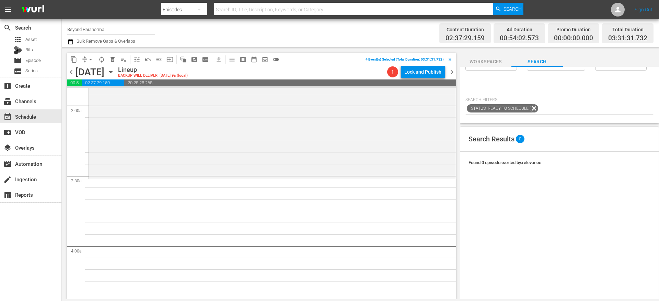
scroll to position [427, 0]
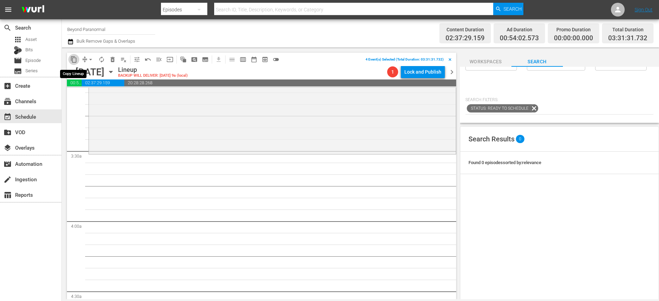
click at [74, 59] on span "content_copy" at bounding box center [73, 59] width 7 height 7
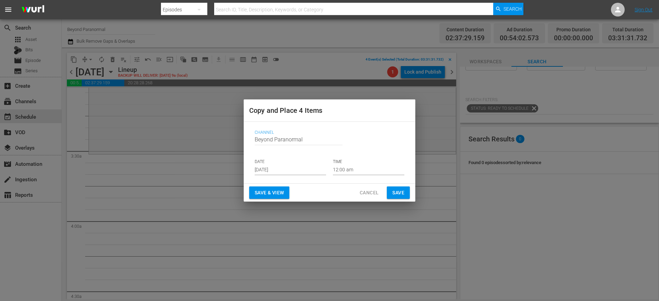
click at [267, 166] on input "[DATE]" at bounding box center [290, 170] width 71 height 10
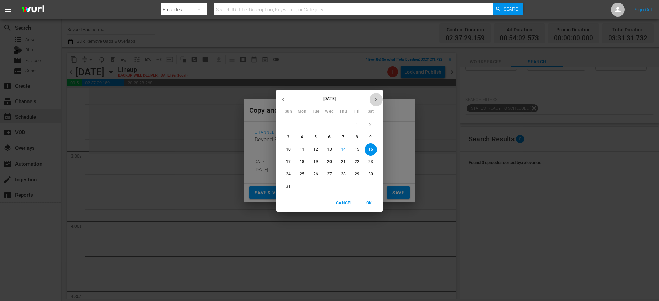
click at [376, 99] on icon "button" at bounding box center [376, 99] width 2 height 3
click at [372, 133] on button "13" at bounding box center [371, 137] width 12 height 12
type input "Sep 13th 2025"
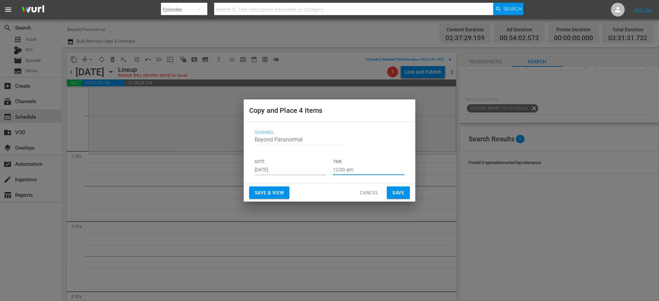
click at [348, 168] on input "12:00 am" at bounding box center [368, 170] width 71 height 10
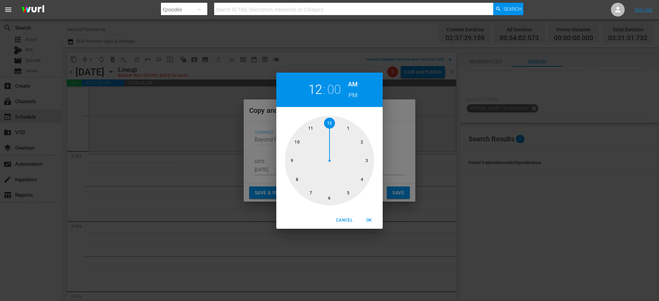
click at [366, 162] on div at bounding box center [329, 160] width 89 height 89
click at [331, 198] on div at bounding box center [329, 160] width 89 height 89
click at [369, 220] on span "OK" at bounding box center [369, 219] width 16 height 7
type input "03:30 am"
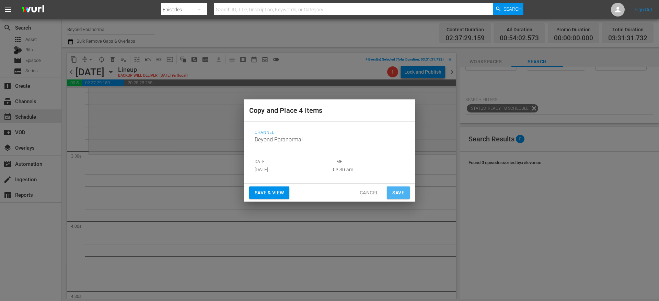
click at [398, 194] on span "Save" at bounding box center [399, 192] width 12 height 9
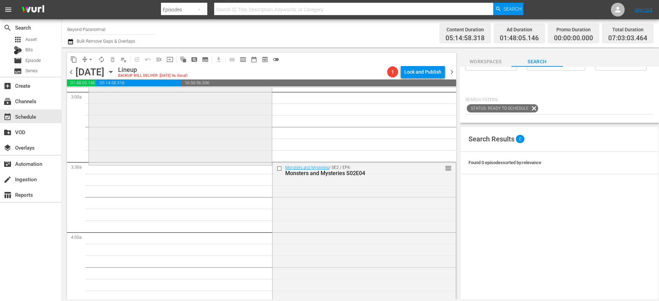
scroll to position [404, 0]
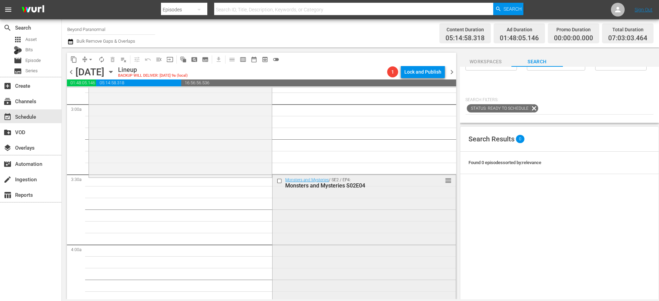
click at [277, 182] on input "checkbox" at bounding box center [280, 181] width 7 height 6
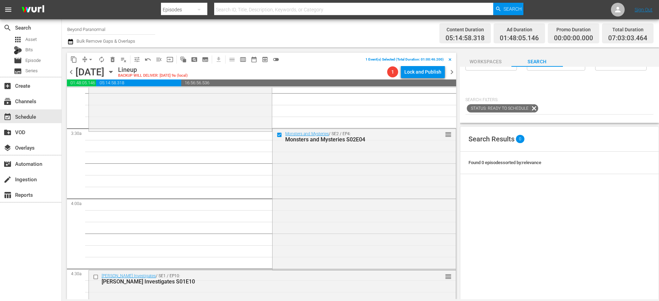
scroll to position [528, 0]
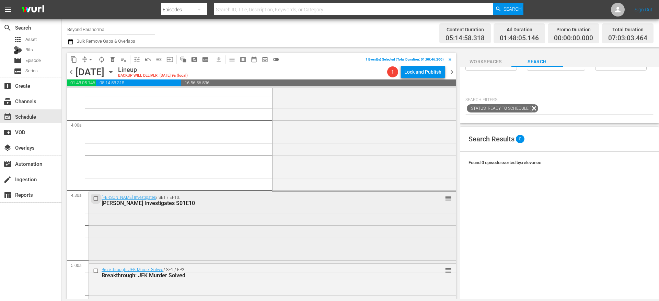
click at [97, 200] on input "checkbox" at bounding box center [96, 198] width 7 height 6
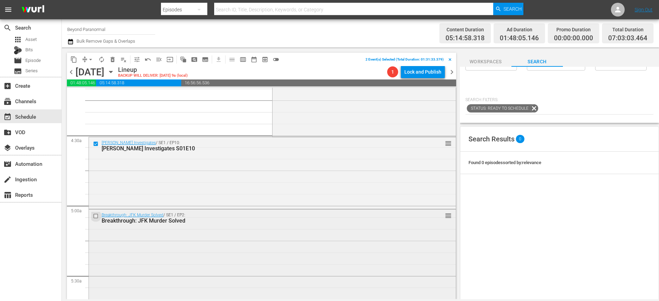
click at [95, 215] on input "checkbox" at bounding box center [96, 216] width 7 height 6
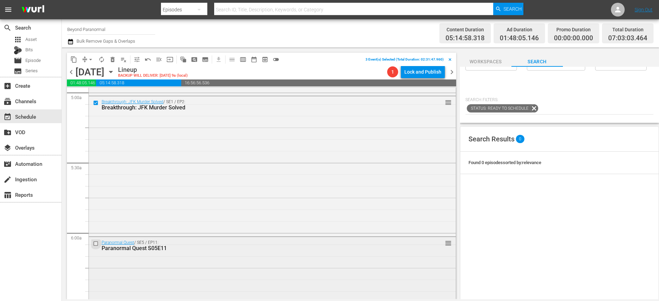
click at [96, 243] on input "checkbox" at bounding box center [96, 243] width 7 height 6
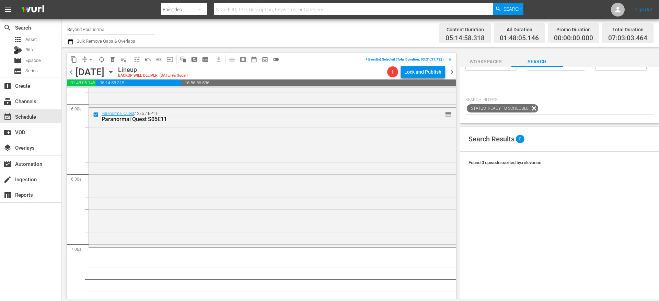
scroll to position [841, 0]
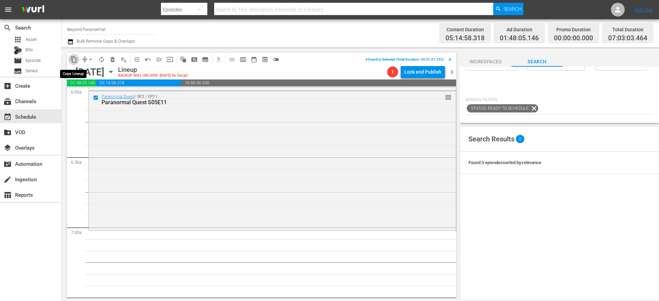
click at [73, 61] on span "content_copy" at bounding box center [73, 59] width 7 height 7
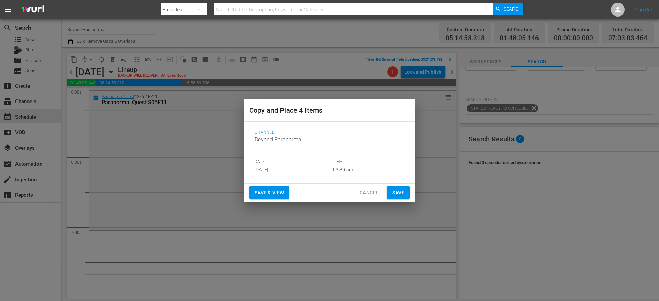
click at [269, 172] on input "[DATE]" at bounding box center [290, 170] width 71 height 10
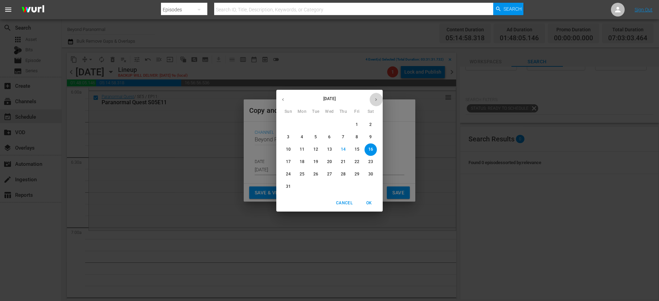
click at [375, 100] on icon "button" at bounding box center [376, 99] width 5 height 5
click at [372, 136] on p "13" at bounding box center [371, 137] width 5 height 6
type input "Sep 13th 2025"
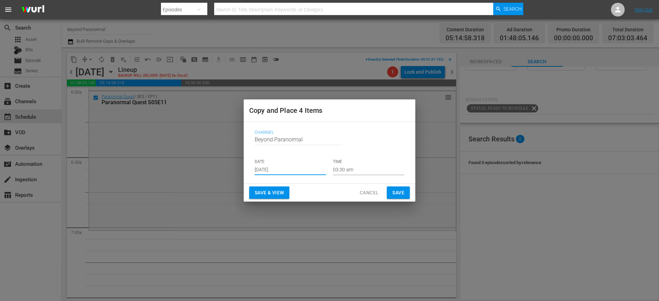
click at [341, 168] on input "03:30 am" at bounding box center [368, 170] width 71 height 10
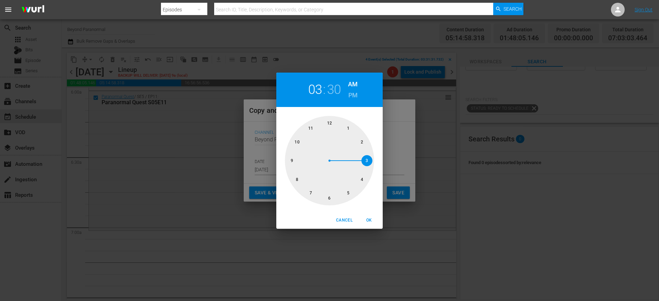
click at [330, 120] on div at bounding box center [329, 160] width 89 height 89
click at [352, 94] on h6 "PM" at bounding box center [353, 95] width 9 height 11
click at [344, 220] on span "Cancel" at bounding box center [344, 219] width 16 height 7
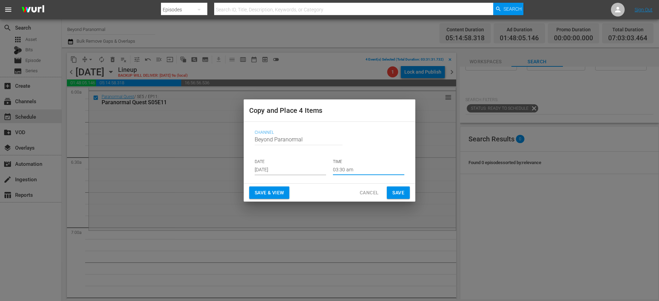
click at [341, 167] on input "03:30 am" at bounding box center [368, 170] width 71 height 10
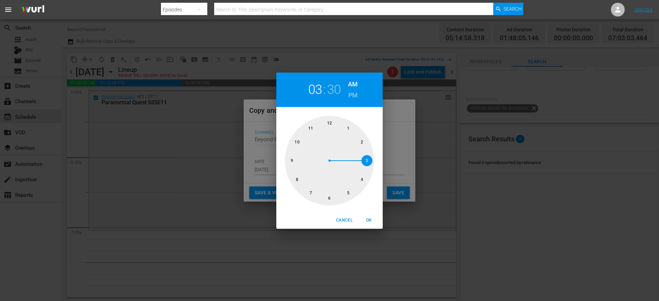
click at [308, 187] on div at bounding box center [329, 160] width 89 height 89
click at [330, 120] on div at bounding box center [329, 160] width 89 height 89
click at [367, 216] on span "OK" at bounding box center [369, 219] width 16 height 7
type input "07:00 am"
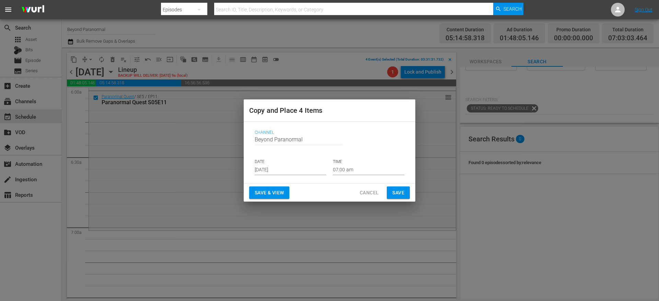
click at [397, 200] on div "Save & View Cancel Save" at bounding box center [330, 192] width 172 height 18
click at [398, 190] on span "Save" at bounding box center [399, 192] width 12 height 9
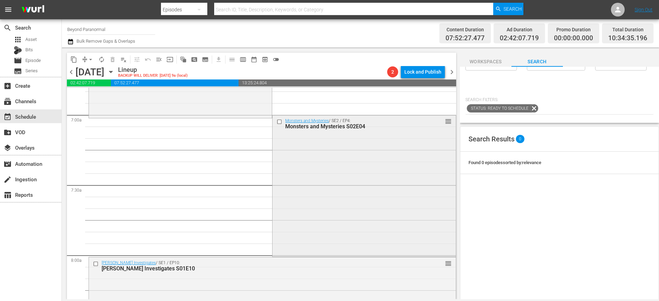
scroll to position [949, 0]
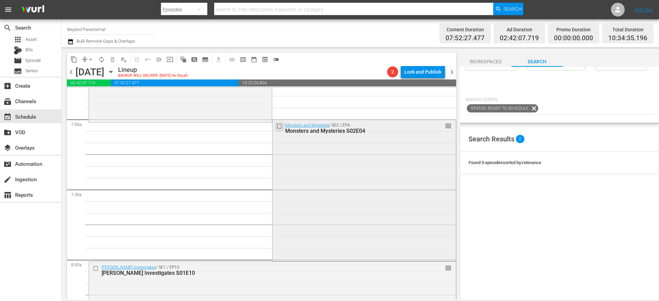
click at [277, 126] on input "checkbox" at bounding box center [280, 126] width 7 height 6
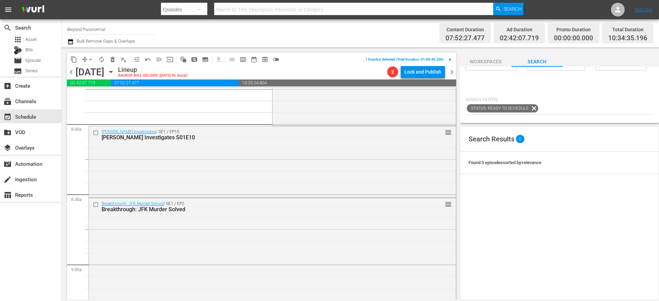
scroll to position [1087, 0]
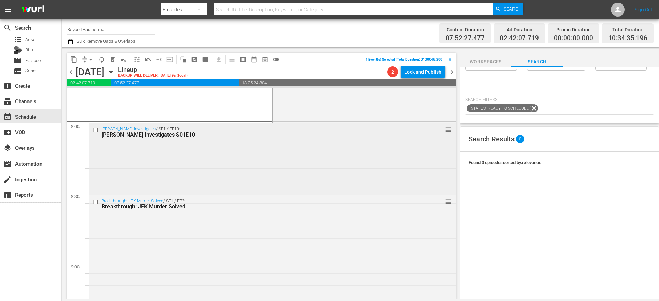
click at [96, 130] on input "checkbox" at bounding box center [96, 130] width 7 height 6
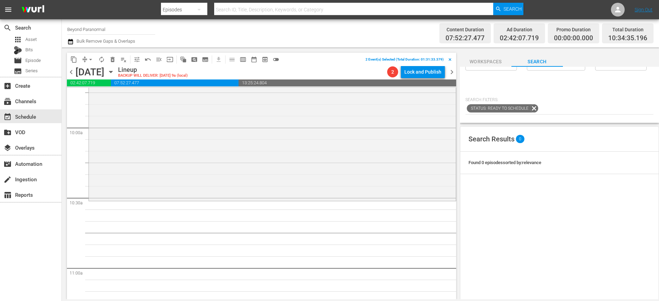
scroll to position [1363, 0]
click at [75, 58] on span "content_copy" at bounding box center [73, 59] width 7 height 7
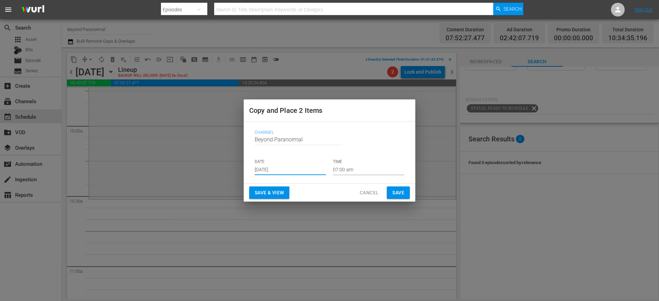
click at [265, 170] on input "[DATE]" at bounding box center [290, 170] width 71 height 10
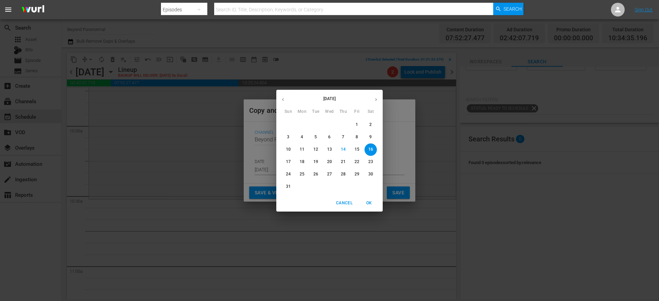
click at [374, 99] on icon "button" at bounding box center [376, 99] width 5 height 5
click at [372, 136] on p "13" at bounding box center [371, 137] width 5 height 6
type input "Sep 13th 2025"
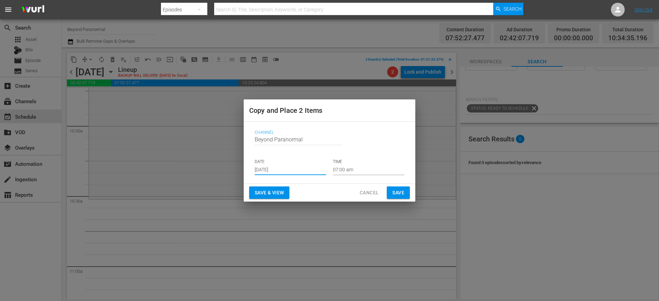
click at [344, 171] on input "07:00 am" at bounding box center [368, 170] width 71 height 10
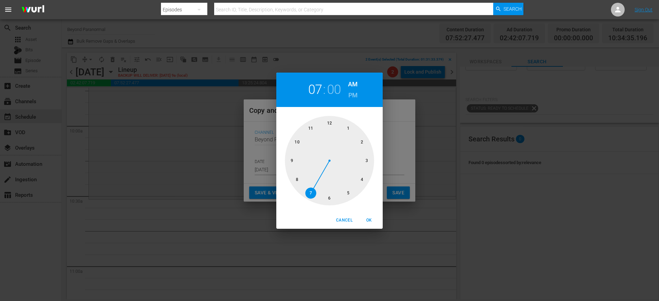
click at [301, 141] on div at bounding box center [329, 160] width 89 height 89
click at [330, 199] on div at bounding box center [329, 160] width 89 height 89
click at [369, 219] on span "OK" at bounding box center [369, 219] width 16 height 7
type input "10:30 am"
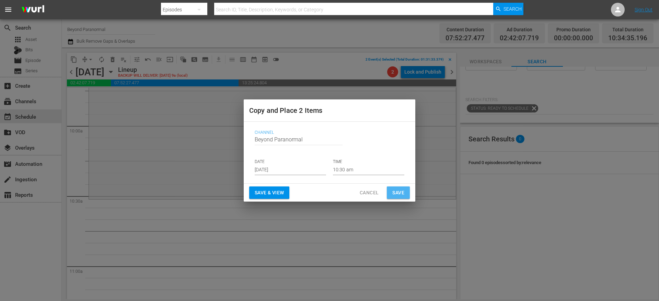
click at [394, 192] on span "Save" at bounding box center [399, 192] width 12 height 9
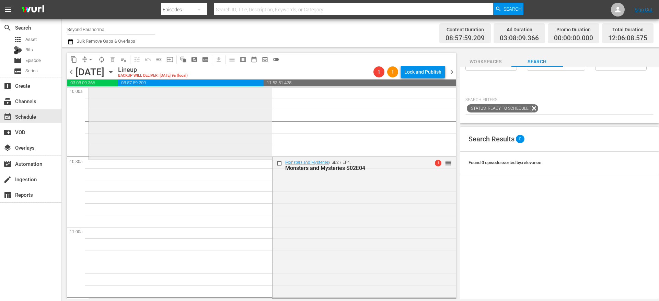
scroll to position [1446, 0]
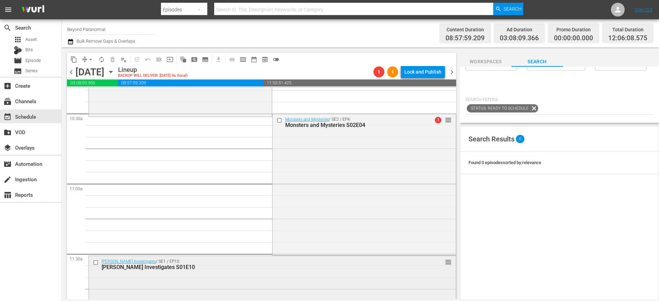
click at [95, 263] on input "checkbox" at bounding box center [96, 262] width 7 height 6
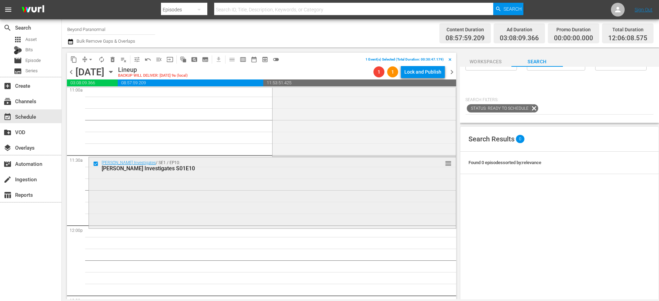
scroll to position [1553, 0]
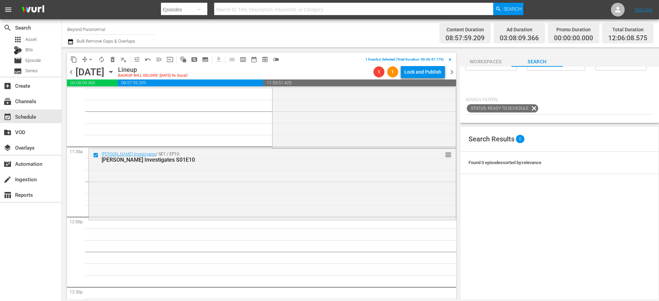
click at [112, 60] on span "delete_forever_outlined" at bounding box center [112, 59] width 7 height 7
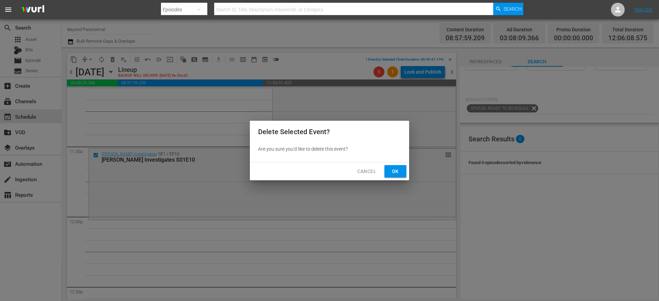
click at [399, 176] on button "Ok" at bounding box center [396, 171] width 22 height 13
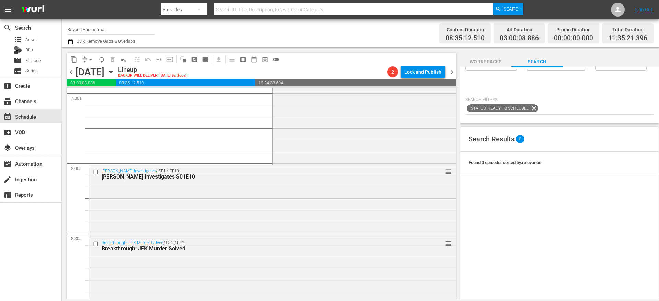
scroll to position [1086, 0]
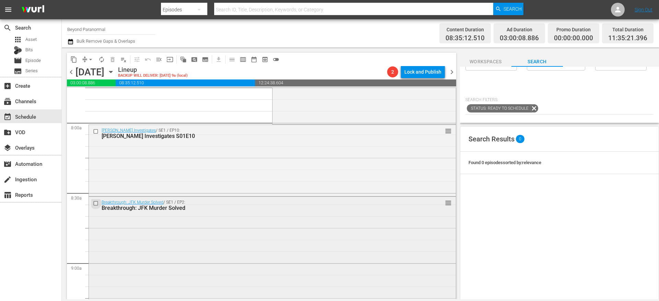
click at [96, 203] on input "checkbox" at bounding box center [96, 203] width 7 height 6
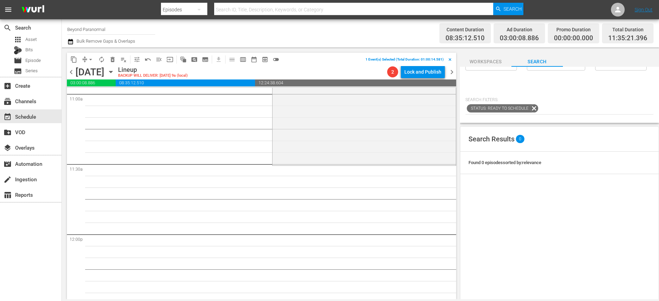
scroll to position [1536, 0]
click at [76, 58] on span "content_copy" at bounding box center [73, 59] width 7 height 7
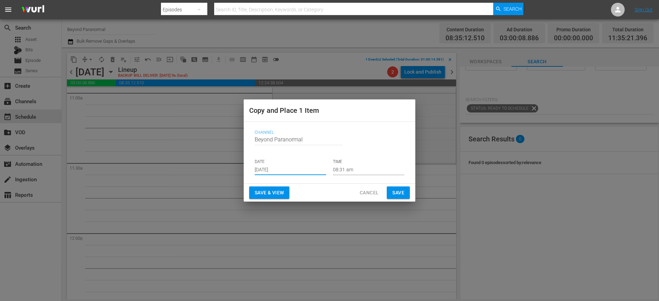
click at [272, 170] on input "[DATE]" at bounding box center [290, 170] width 71 height 10
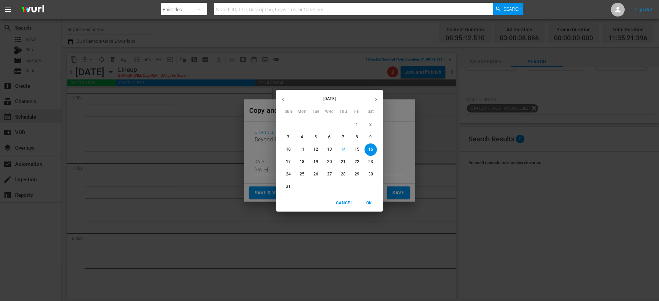
click at [376, 98] on icon "button" at bounding box center [376, 99] width 5 height 5
click at [374, 137] on span "13" at bounding box center [371, 137] width 12 height 6
type input "Sep 13th 2025"
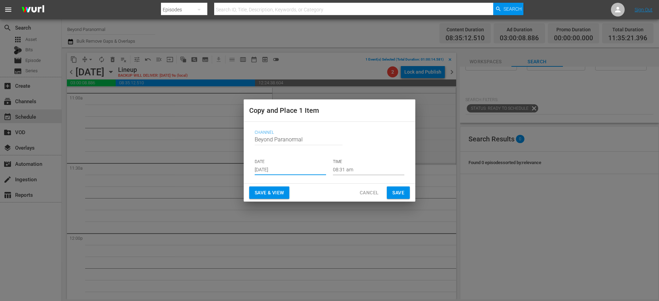
click at [348, 170] on input "08:31 am" at bounding box center [368, 170] width 71 height 10
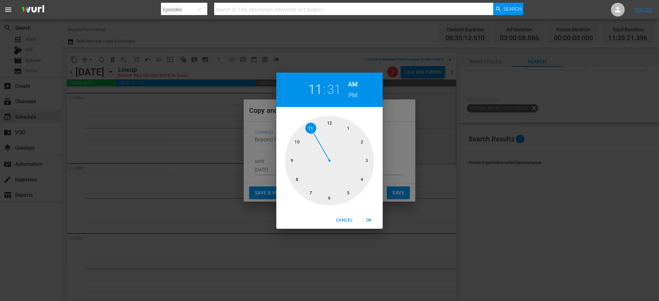
click at [313, 126] on div at bounding box center [329, 160] width 89 height 89
click at [331, 198] on div at bounding box center [329, 160] width 89 height 89
click at [373, 220] on span "OK" at bounding box center [369, 219] width 16 height 7
type input "11:30 am"
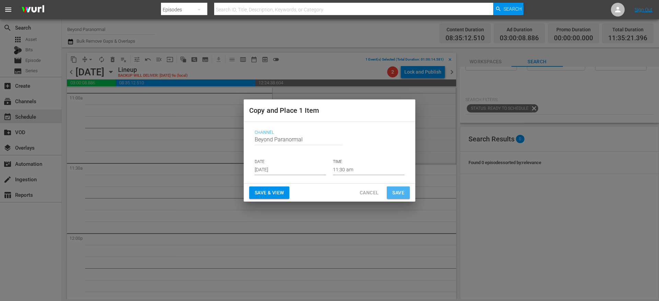
click at [391, 193] on button "Save" at bounding box center [398, 192] width 23 height 13
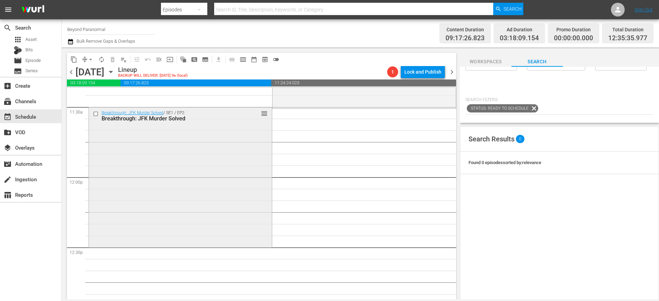
scroll to position [1591, 0]
click at [115, 75] on icon "button" at bounding box center [111, 72] width 8 height 8
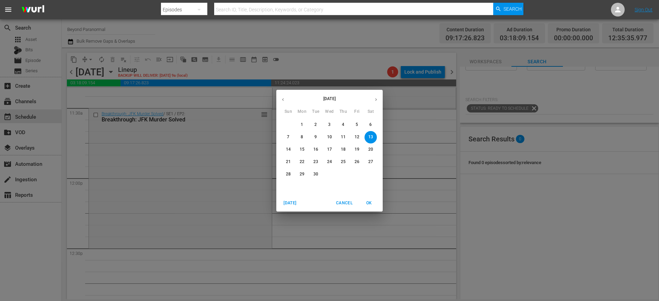
click at [290, 137] on span "7" at bounding box center [288, 137] width 12 height 6
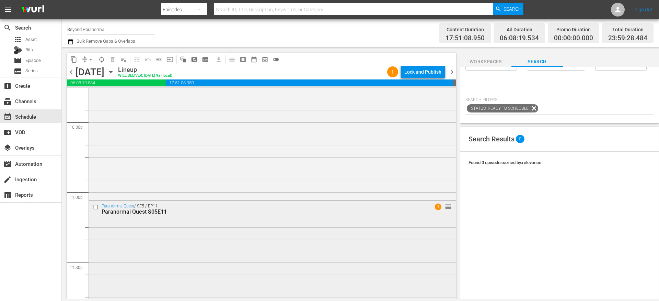
scroll to position [3159, 0]
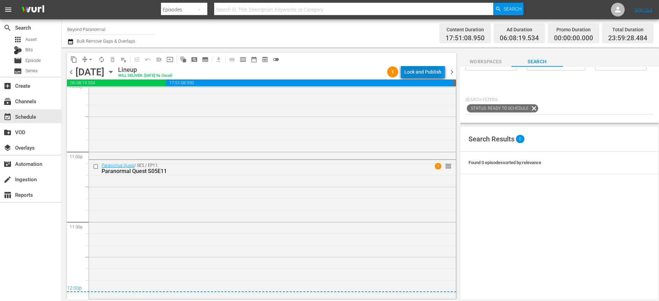
click at [409, 75] on div "Lock and Publish" at bounding box center [423, 72] width 37 height 12
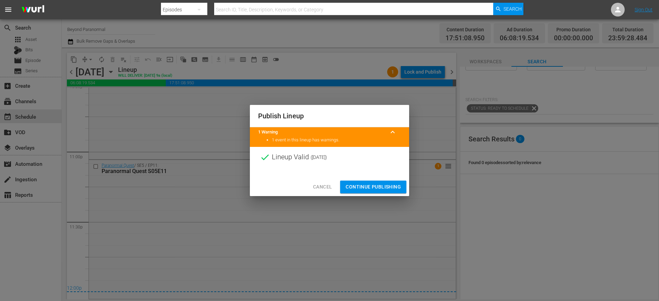
click at [364, 188] on span "Continue Publishing" at bounding box center [373, 186] width 55 height 9
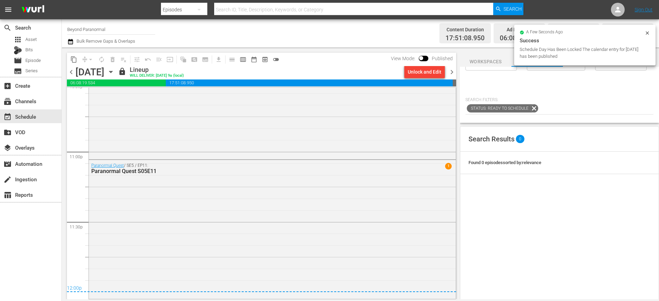
click at [451, 71] on span "chevron_right" at bounding box center [452, 72] width 9 height 9
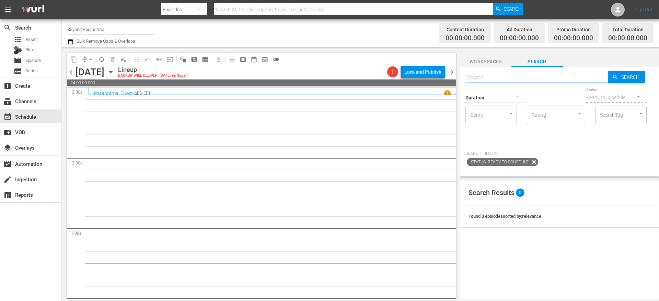
click at [493, 77] on input "text" at bounding box center [537, 77] width 143 height 16
paste input "Aliens Uncovered 136"
type input "Aliens Uncovered s01e36"
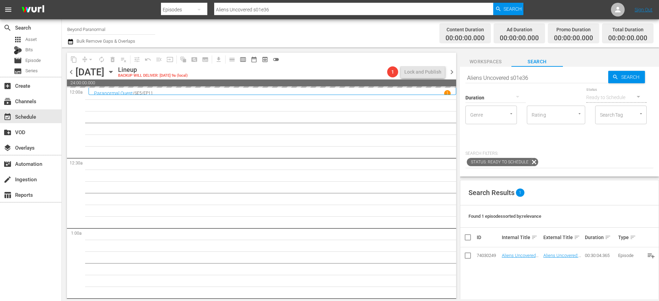
drag, startPoint x: 521, startPoint y: 253, endPoint x: 353, endPoint y: 16, distance: 290.7
click at [478, 78] on input "Aliens Uncovered s01e36" at bounding box center [537, 77] width 143 height 16
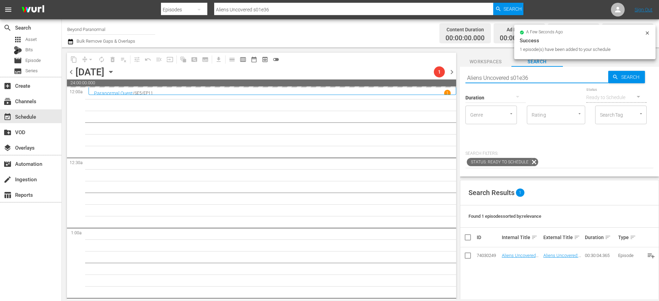
click at [478, 78] on input "Aliens Uncovered s01e36" at bounding box center [537, 77] width 143 height 16
paste input "Cryptid Wilds S02 E02"
type input "Cryptid Wilds S02 E02"
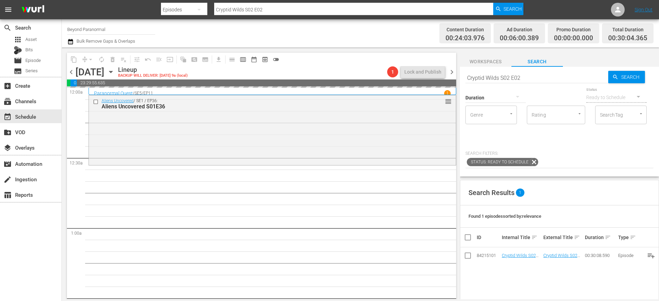
drag, startPoint x: 525, startPoint y: 254, endPoint x: 314, endPoint y: 2, distance: 328.9
click at [507, 79] on input "Cryptid Wilds S02 E02" at bounding box center [537, 77] width 143 height 16
paste input "Is It Haunted? S01"
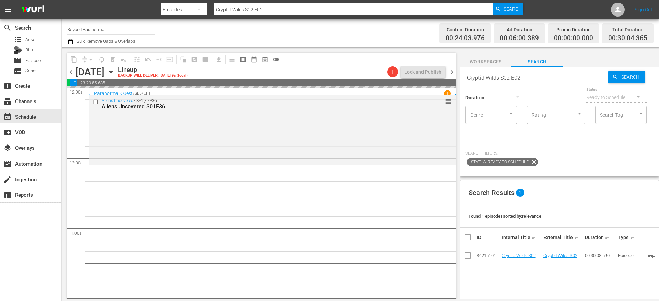
type input "Is It Haunted? S01E02"
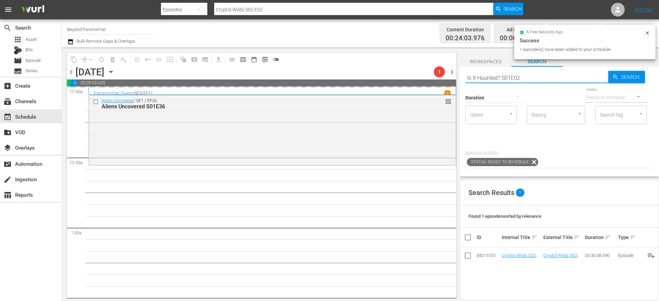
type input "Is It Haunted? S01E02"
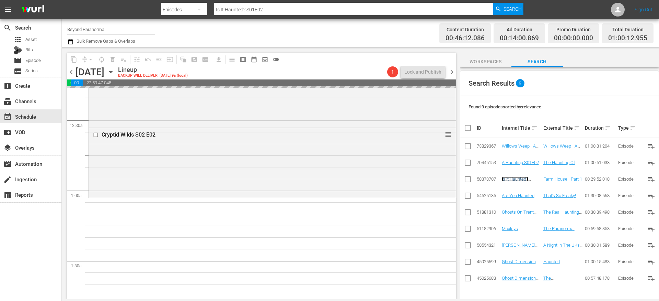
scroll to position [113, 0]
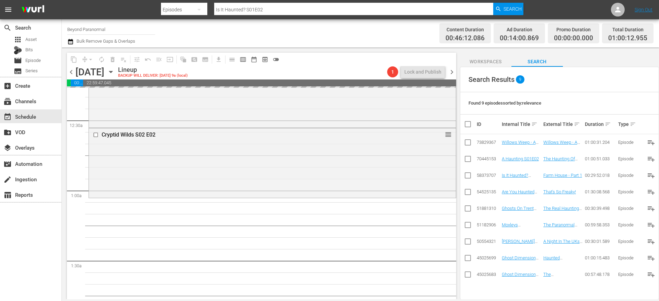
drag, startPoint x: 518, startPoint y: 241, endPoint x: 421, endPoint y: 11, distance: 250.1
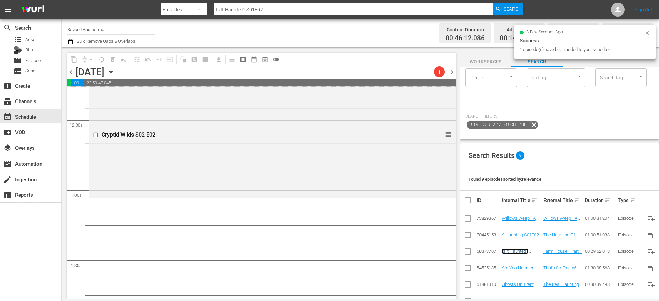
scroll to position [0, 0]
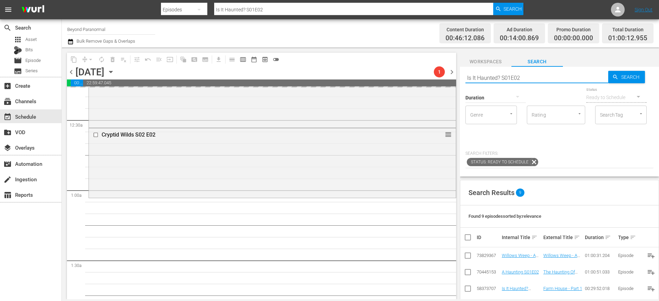
click at [493, 75] on input "Is It Haunted? S01E02" at bounding box center [537, 77] width 143 height 16
click at [493, 76] on input "Is It Haunted? S01E02" at bounding box center [537, 77] width 143 height 16
paste input "Paranormal Contact S01E07"
type input "Paranormal Contact S01E07"
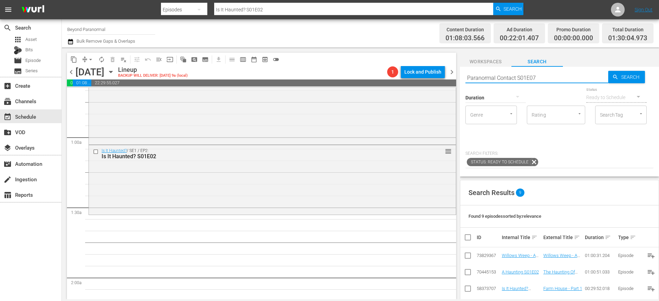
type input "Paranormal Contact S01E07"
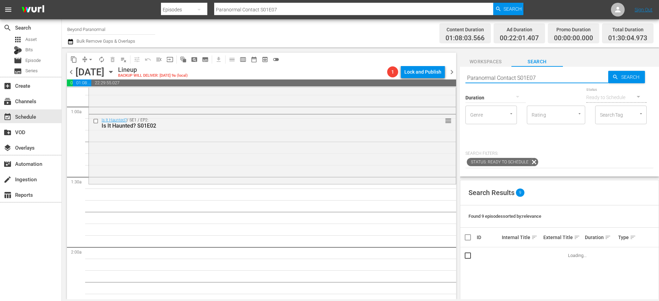
scroll to position [125, 0]
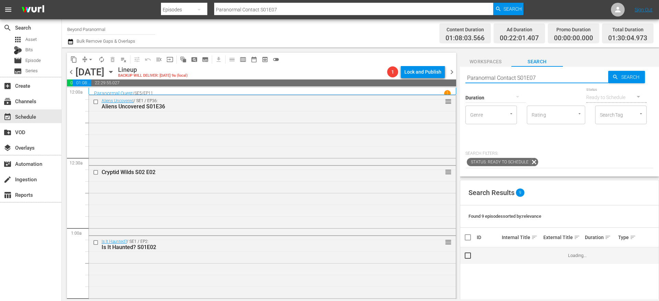
scroll to position [125, 0]
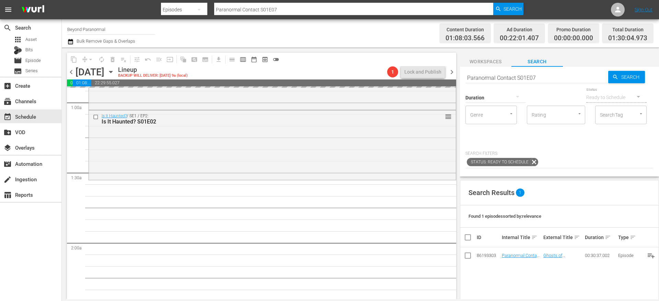
click at [492, 77] on input "Paranormal Contact S01E07" at bounding box center [537, 77] width 143 height 16
paste input "A Haunting S01E05"
type input "A Haunting S01E05"
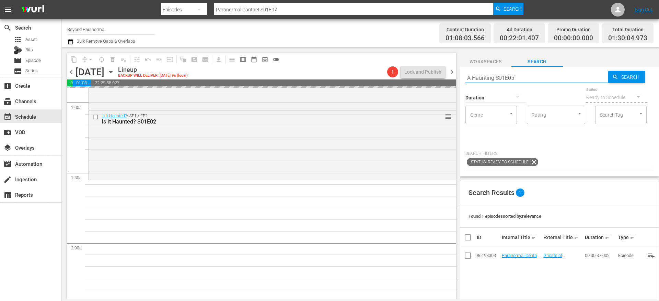
type input "A Haunting S01E05"
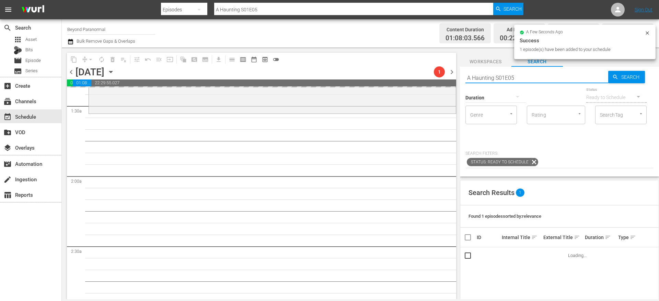
scroll to position [193, 0]
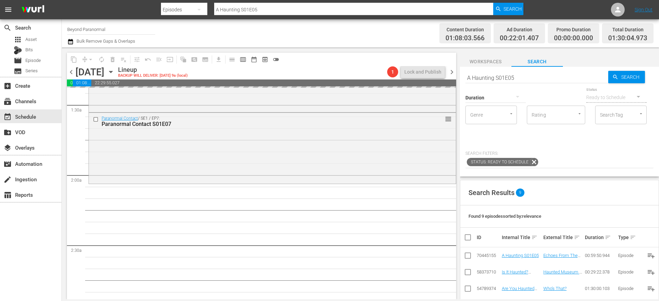
drag, startPoint x: 518, startPoint y: 254, endPoint x: 329, endPoint y: 3, distance: 313.7
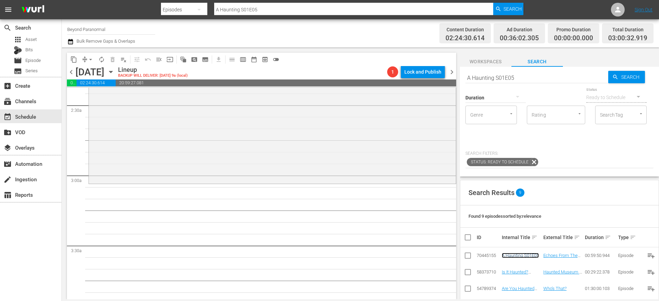
scroll to position [333, 0]
click at [490, 76] on input "A Haunting S01E05" at bounding box center [537, 77] width 143 height 16
paste input "Weird World Adventures"
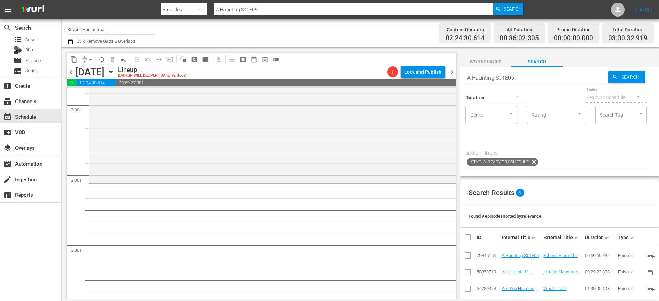
type input "Weird World Adventures S01E05"
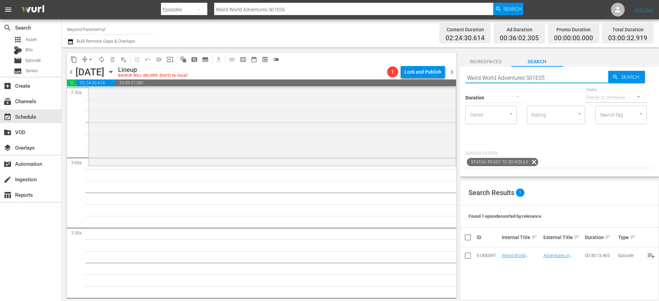
scroll to position [357, 0]
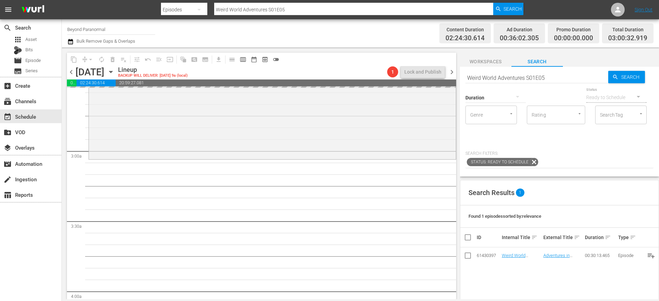
drag, startPoint x: 511, startPoint y: 256, endPoint x: 320, endPoint y: 3, distance: 317.1
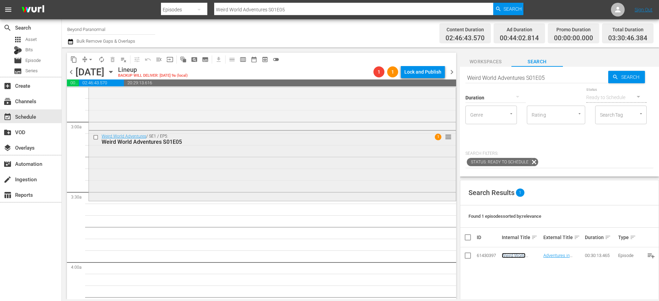
scroll to position [392, 0]
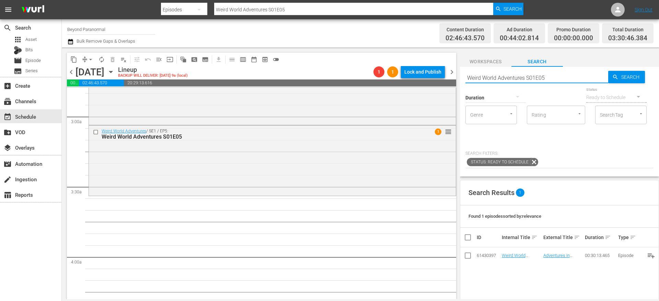
click at [520, 77] on input "Weird World Adventures S01E05" at bounding box center [537, 77] width 143 height 16
paste input "[PERSON_NAME]"
type input "Sir Spooks S01E05"
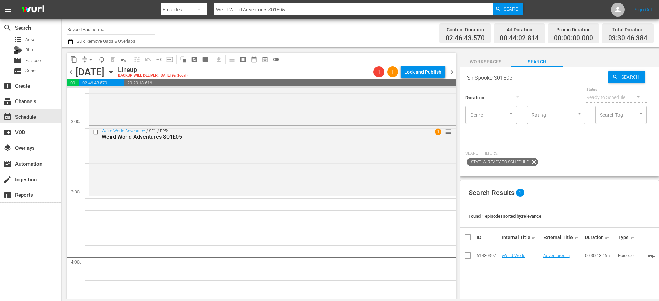
type input "Sir Spooks S01E05"
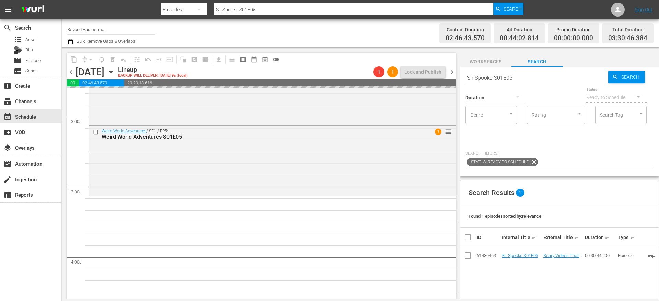
drag, startPoint x: 517, startPoint y: 254, endPoint x: 191, endPoint y: 20, distance: 402.1
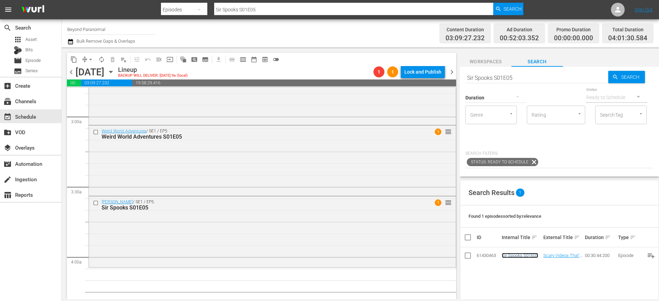
scroll to position [0, 0]
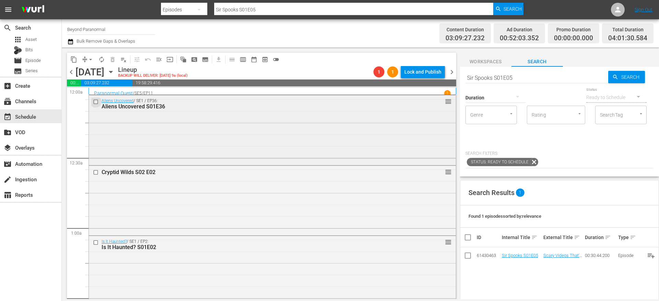
click at [97, 101] on input "checkbox" at bounding box center [96, 102] width 7 height 6
click at [97, 172] on input "checkbox" at bounding box center [96, 172] width 7 height 6
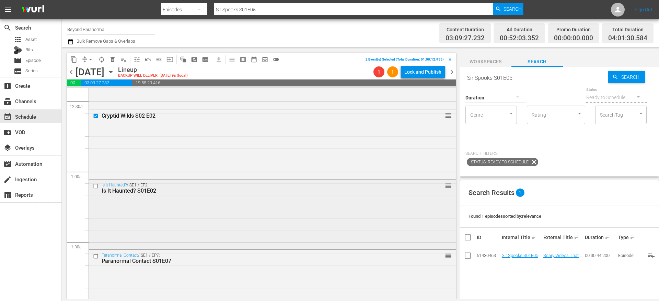
click at [97, 186] on input "checkbox" at bounding box center [96, 186] width 7 height 6
click at [96, 257] on input "checkbox" at bounding box center [96, 256] width 7 height 6
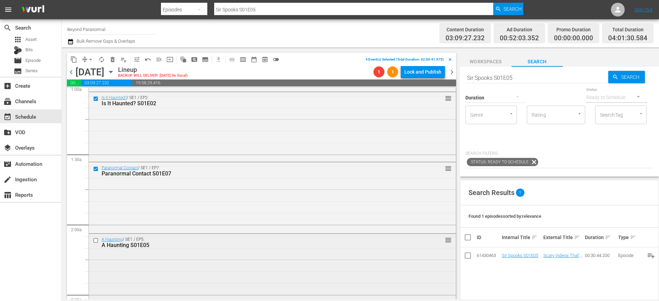
click at [98, 239] on input "checkbox" at bounding box center [96, 240] width 7 height 6
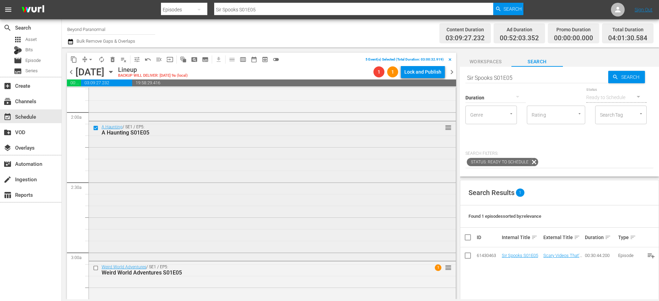
scroll to position [309, 0]
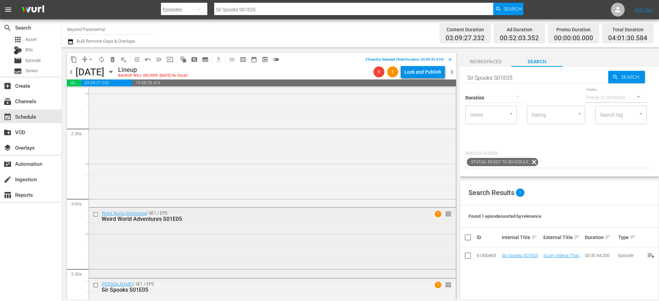
click at [95, 214] on input "checkbox" at bounding box center [96, 214] width 7 height 6
click at [97, 284] on input "checkbox" at bounding box center [96, 285] width 7 height 6
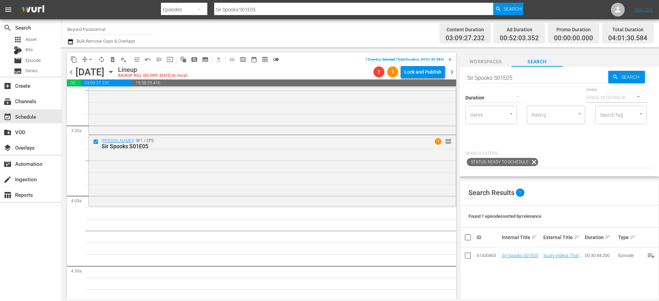
scroll to position [485, 0]
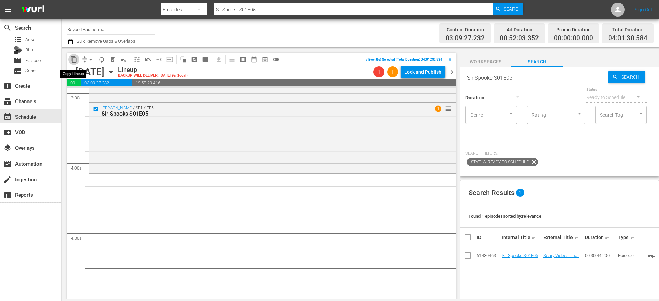
click at [76, 60] on span "content_copy" at bounding box center [73, 59] width 7 height 7
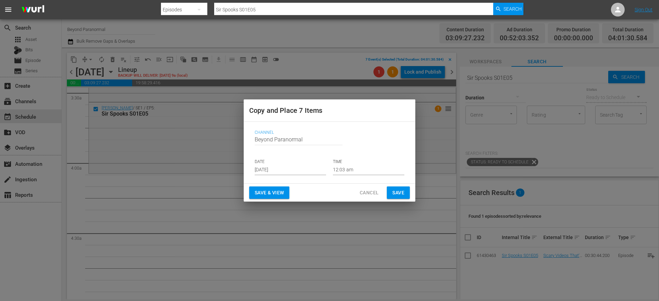
click at [275, 166] on input "[DATE]" at bounding box center [290, 170] width 71 height 10
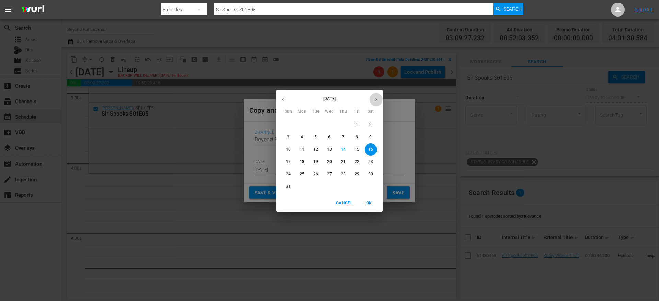
click at [376, 100] on icon "button" at bounding box center [376, 99] width 5 height 5
click at [304, 139] on span "8" at bounding box center [302, 137] width 12 height 6
type input "[DATE]"
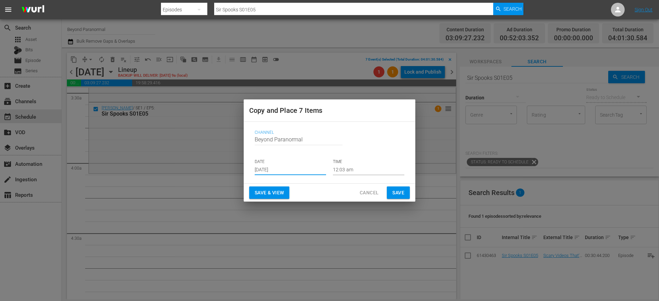
click at [350, 169] on input "12:03 am" at bounding box center [368, 170] width 71 height 10
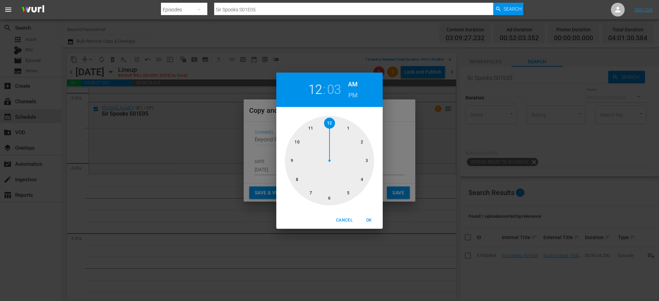
click at [362, 180] on div at bounding box center [329, 160] width 89 height 89
click at [371, 219] on span "OK" at bounding box center [369, 219] width 16 height 7
type input "04:03 am"
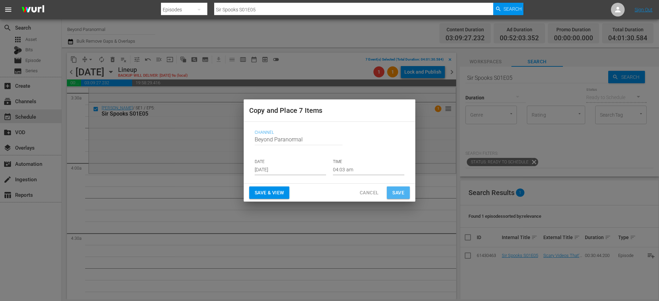
click at [397, 192] on span "Save" at bounding box center [399, 192] width 12 height 9
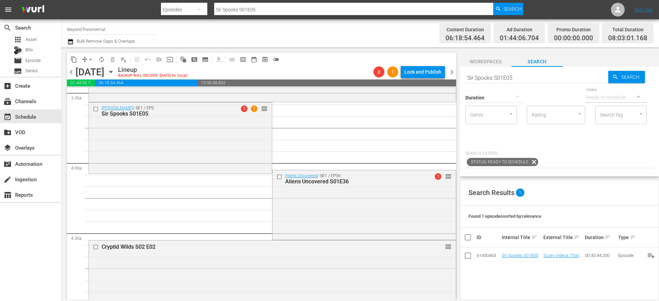
drag, startPoint x: 277, startPoint y: 175, endPoint x: 156, endPoint y: 239, distance: 137.8
click at [277, 175] on input "checkbox" at bounding box center [280, 177] width 7 height 6
click at [95, 248] on input "checkbox" at bounding box center [96, 247] width 7 height 6
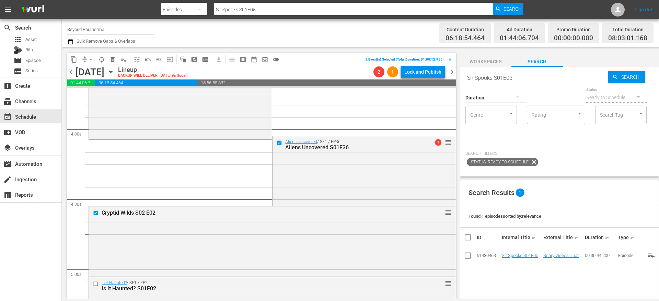
scroll to position [564, 0]
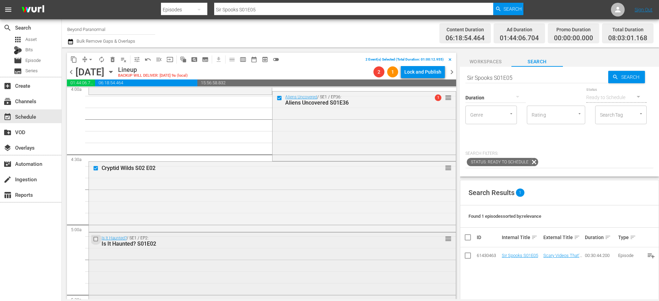
click at [94, 238] on input "checkbox" at bounding box center [96, 239] width 7 height 6
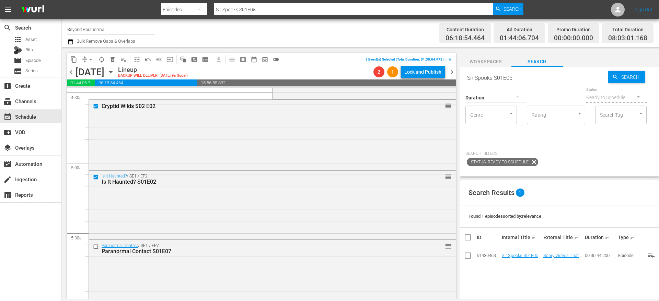
scroll to position [665, 0]
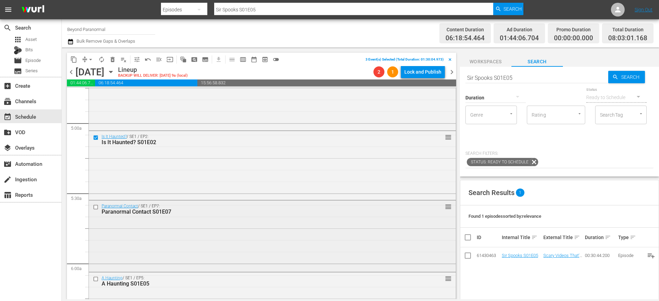
click at [95, 207] on input "checkbox" at bounding box center [96, 207] width 7 height 6
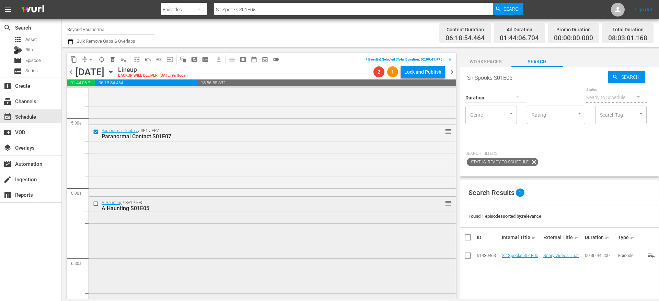
click at [95, 202] on input "checkbox" at bounding box center [96, 204] width 7 height 6
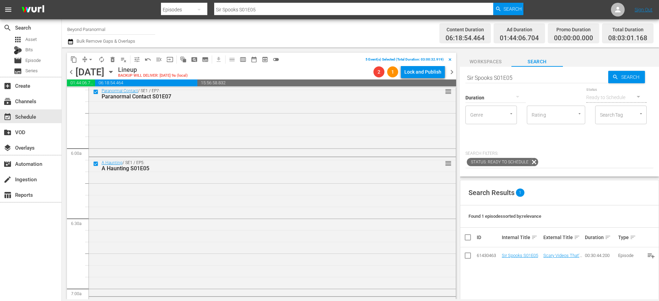
scroll to position [830, 0]
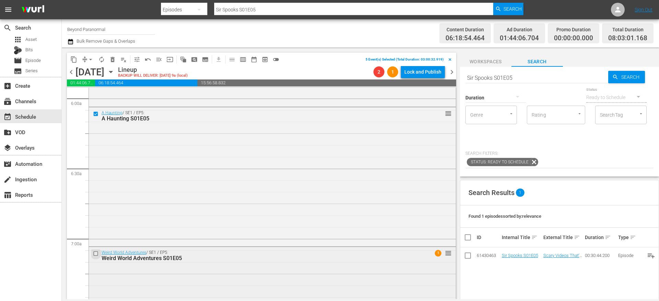
click at [97, 252] on input "checkbox" at bounding box center [96, 253] width 7 height 6
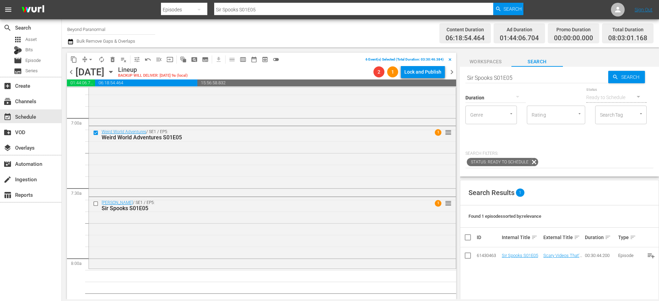
scroll to position [958, 0]
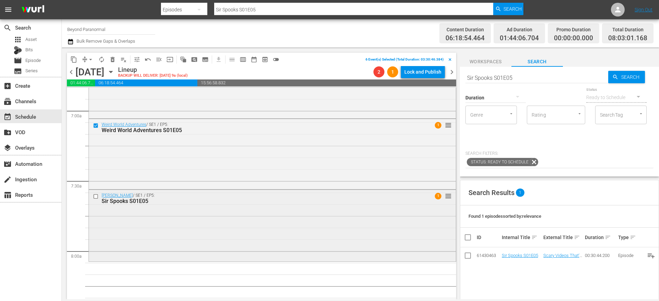
click at [96, 196] on input "checkbox" at bounding box center [96, 196] width 7 height 6
click at [75, 63] on button "content_copy" at bounding box center [73, 59] width 11 height 11
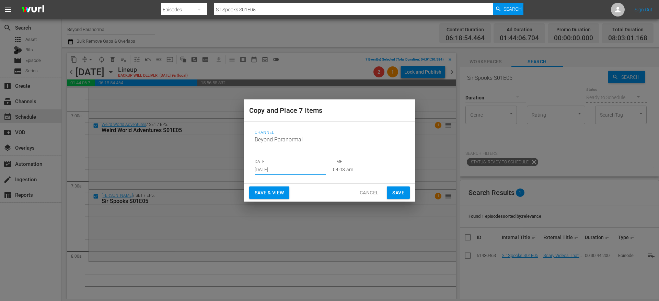
click at [274, 166] on input "[DATE]" at bounding box center [290, 170] width 71 height 10
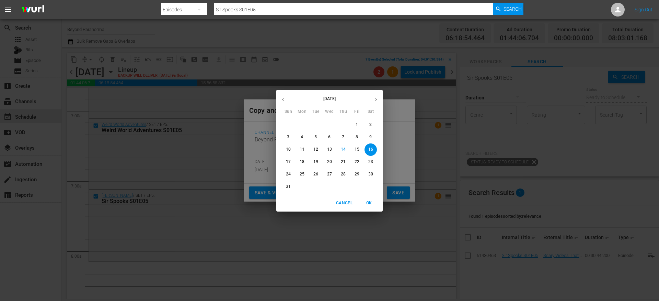
click at [378, 99] on icon "button" at bounding box center [376, 99] width 5 height 5
click at [302, 137] on p "8" at bounding box center [302, 137] width 2 height 6
type input "[DATE]"
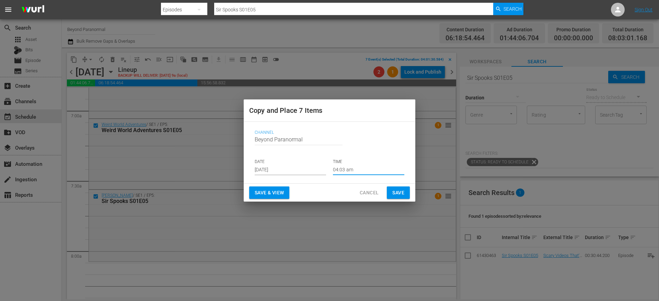
click at [350, 166] on input "04:03 am" at bounding box center [368, 170] width 71 height 10
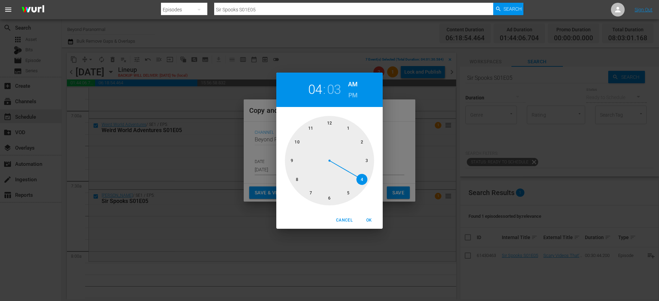
click at [297, 177] on div at bounding box center [329, 160] width 89 height 89
click at [369, 218] on span "OK" at bounding box center [369, 219] width 16 height 7
type input "08:03 am"
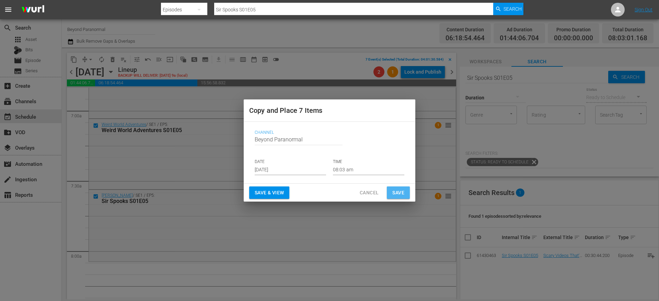
click at [392, 191] on button "Save" at bounding box center [398, 192] width 23 height 13
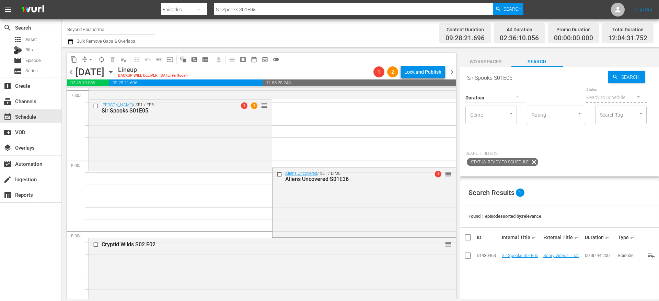
click at [277, 174] on input "checkbox" at bounding box center [280, 174] width 7 height 6
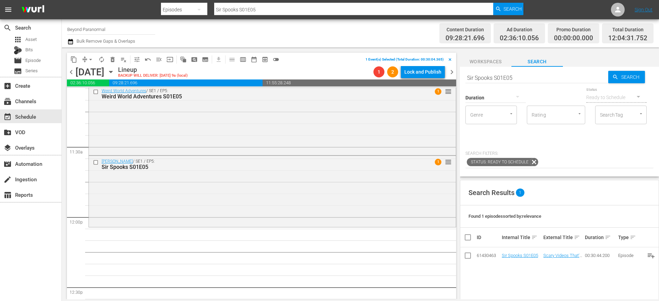
scroll to position [1573, 0]
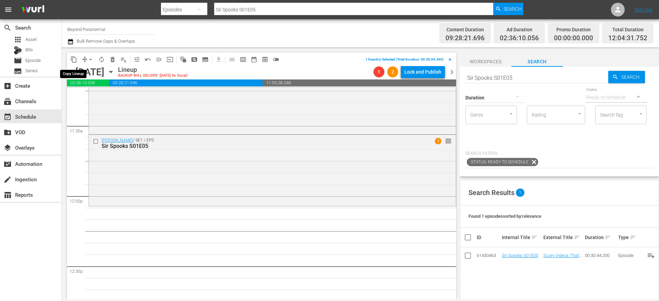
click at [74, 60] on span "content_copy" at bounding box center [73, 59] width 7 height 7
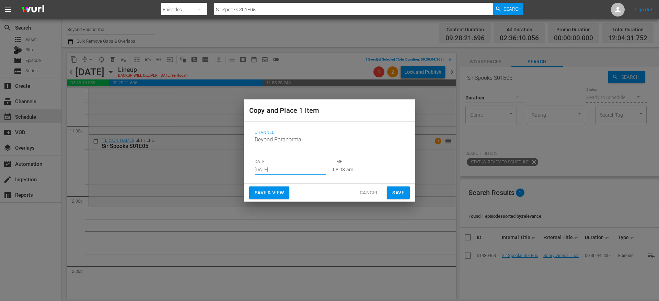
click at [271, 171] on input "[DATE]" at bounding box center [290, 170] width 71 height 10
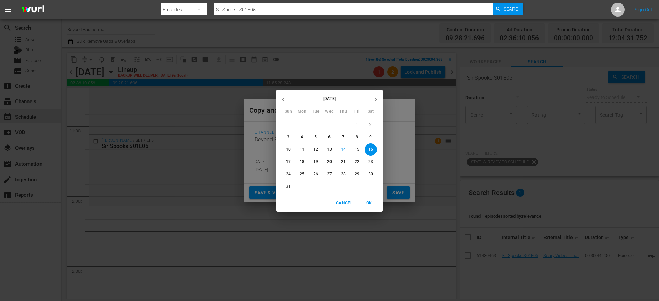
click at [377, 99] on icon "button" at bounding box center [376, 99] width 2 height 3
click at [305, 138] on span "8" at bounding box center [302, 137] width 12 height 6
type input "[DATE]"
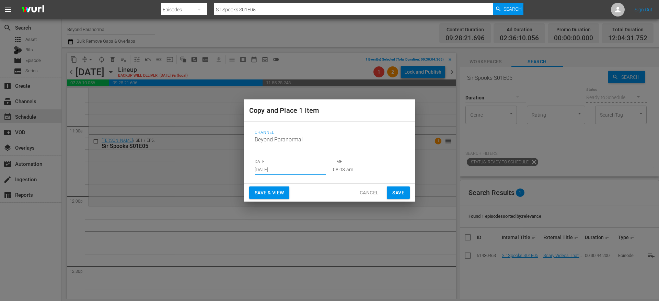
click at [345, 169] on input "08:03 am" at bounding box center [368, 170] width 71 height 10
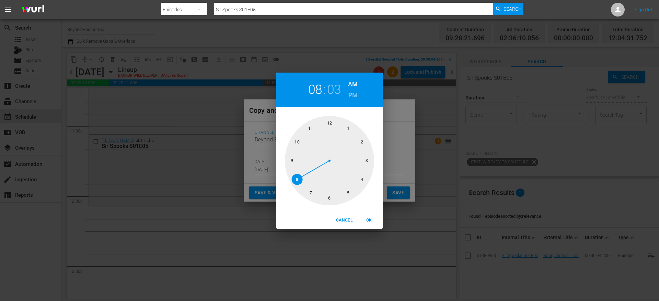
click at [332, 126] on div at bounding box center [329, 160] width 89 height 89
click at [351, 94] on h6 "PM" at bounding box center [353, 95] width 9 height 11
click at [371, 220] on span "OK" at bounding box center [369, 219] width 16 height 7
type input "12:03 pm"
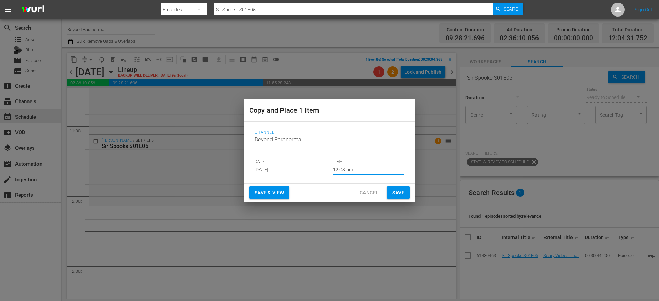
click at [402, 190] on span "Save" at bounding box center [399, 192] width 12 height 9
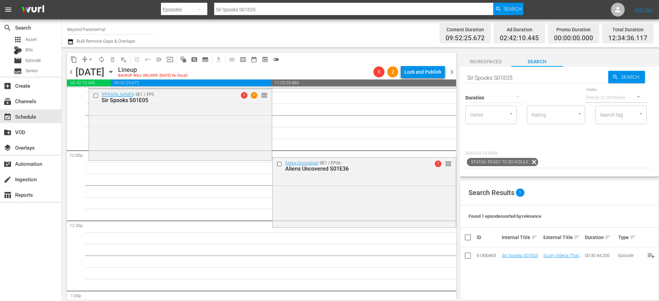
scroll to position [1622, 0]
click at [474, 75] on input "Sir Spooks S01E05" at bounding box center [537, 77] width 143 height 16
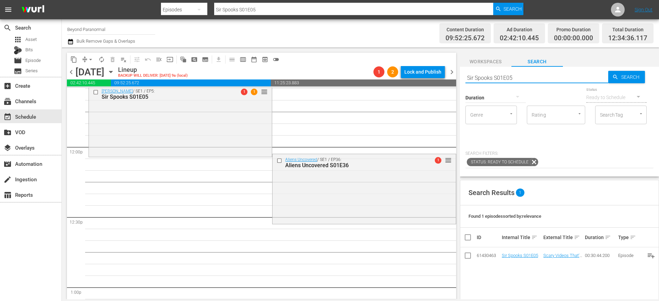
click at [474, 75] on input "Sir Spooks S01E05" at bounding box center [537, 77] width 143 height 16
paste input "[PERSON_NAME] Investigates S01E20"
type input "[PERSON_NAME] Investigates S01E20"
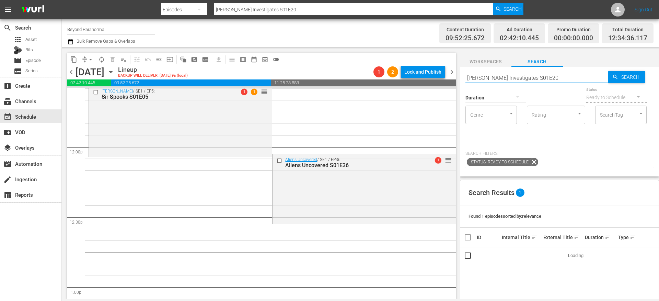
scroll to position [1702, 0]
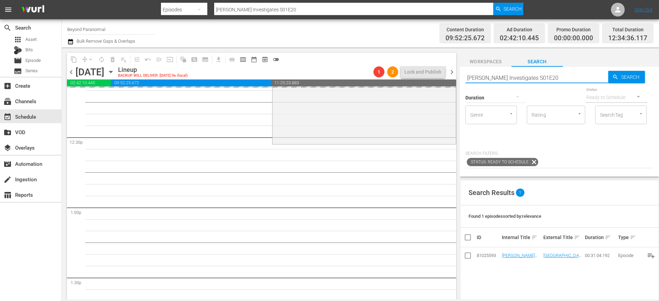
click at [552, 76] on input "[PERSON_NAME] Investigates S01E20" at bounding box center [537, 77] width 143 height 16
type input "[PERSON_NAME] Investigates S01E21"
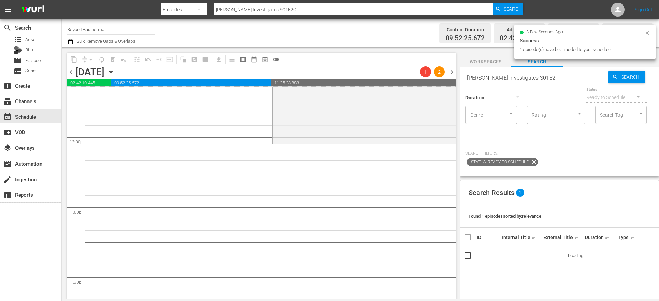
type input "[PERSON_NAME] Investigates S01E21"
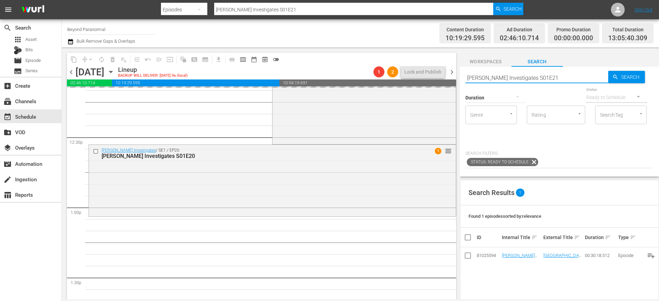
click at [551, 76] on input "[PERSON_NAME] Investigates S01E21" at bounding box center [537, 77] width 143 height 16
type input "[PERSON_NAME] Investigates S01E22"
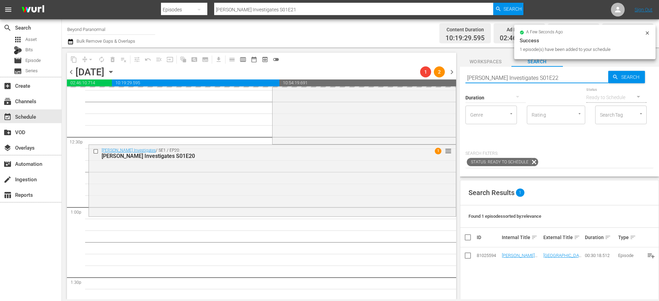
type input "[PERSON_NAME] Investigates S01E22"
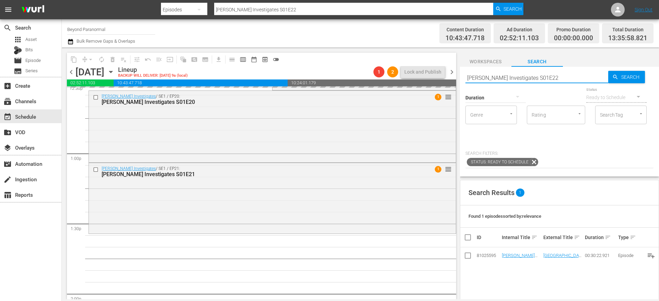
click at [556, 78] on input "[PERSON_NAME] Investigates S01E22" at bounding box center [537, 77] width 143 height 16
type input "[PERSON_NAME] Investigates S01E23"
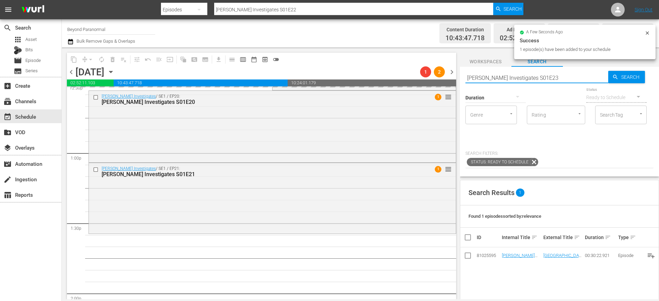
type input "[PERSON_NAME] Investigates S01E23"
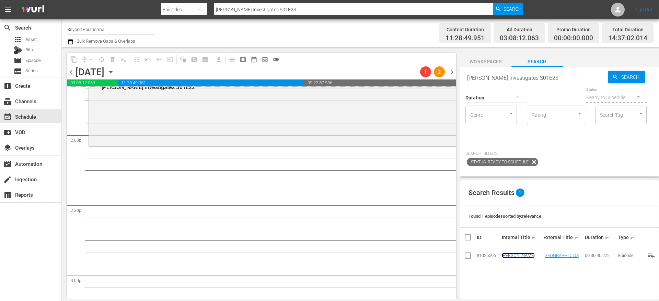
scroll to position [1921, 0]
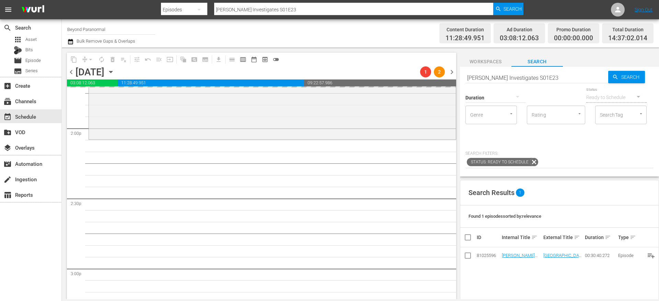
click at [549, 77] on input "[PERSON_NAME] Investigates S01E23" at bounding box center [537, 77] width 143 height 16
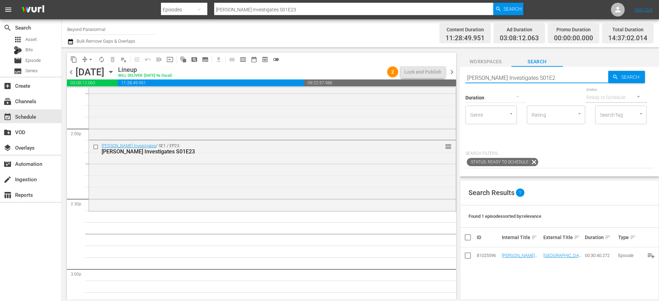
type input "[PERSON_NAME] Investigates S01E24"
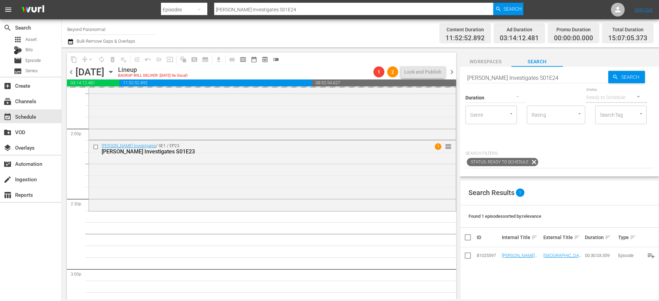
click at [548, 77] on input "[PERSON_NAME] Investigates S01E24" at bounding box center [537, 77] width 143 height 16
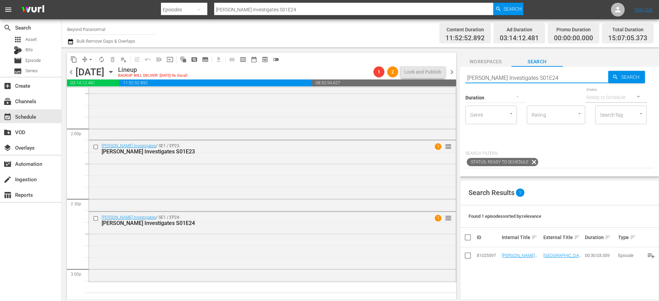
click at [554, 77] on input "[PERSON_NAME] Investigates S01E24" at bounding box center [537, 77] width 143 height 16
type input "[PERSON_NAME] Investigates S01E25"
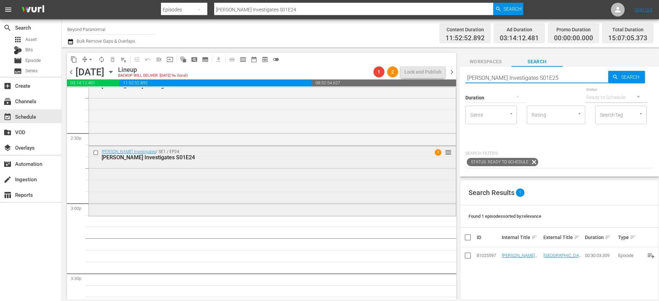
type input "[PERSON_NAME] Investigates S01E25"
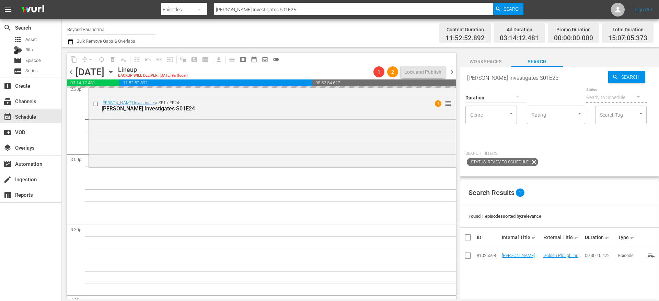
click at [556, 77] on input "[PERSON_NAME] Investigates S01E25" at bounding box center [537, 77] width 143 height 16
type input "[PERSON_NAME] Investigates S01E26"
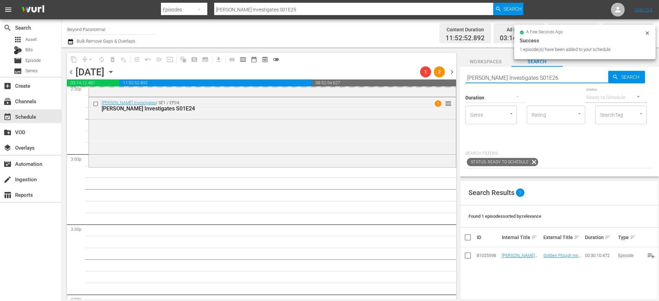
type input "[PERSON_NAME] Investigates S01E26"
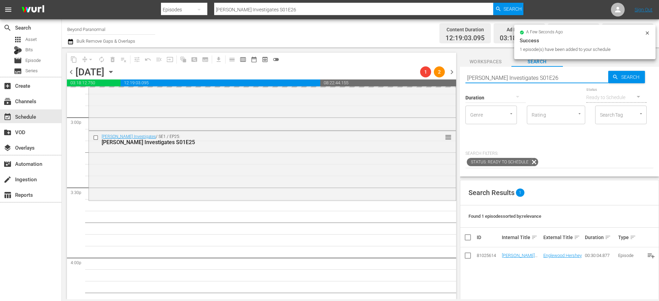
click at [552, 79] on input "[PERSON_NAME] Investigates S01E26" at bounding box center [537, 77] width 143 height 16
type input "[PERSON_NAME] Investigates S01E27"
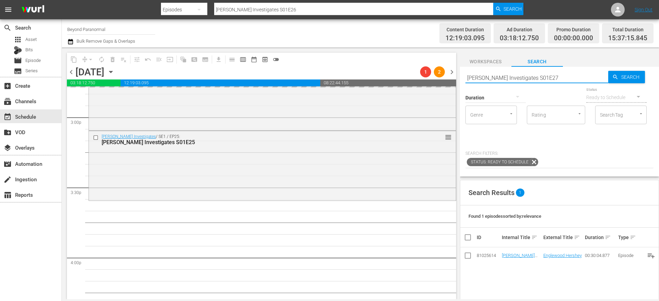
type input "[PERSON_NAME] Investigates S01E27"
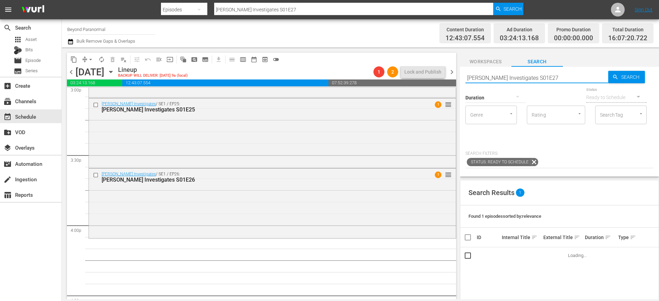
scroll to position [2129, 0]
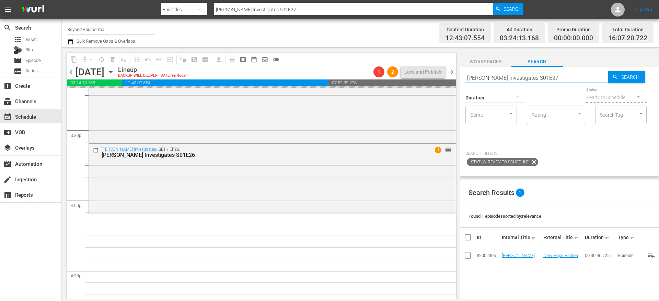
click at [555, 78] on input "[PERSON_NAME] Investigates S01E27" at bounding box center [537, 77] width 143 height 16
type input "[PERSON_NAME] Investigates S01E28"
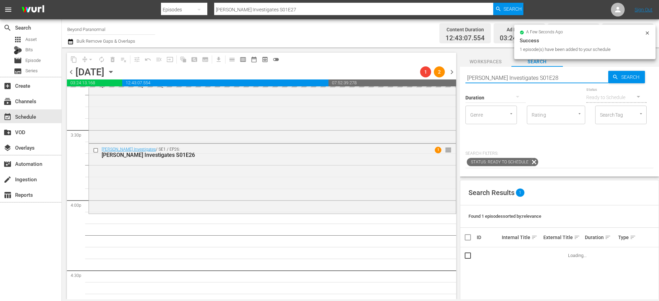
type input "[PERSON_NAME] Investigates S01E28"
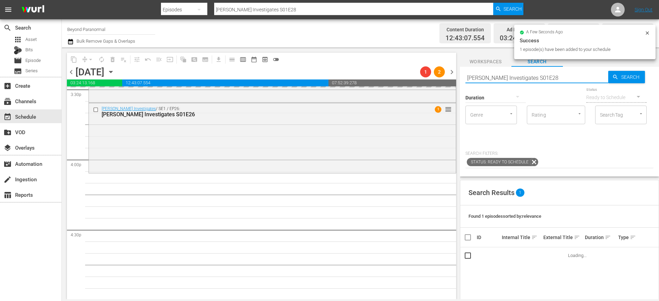
scroll to position [2172, 0]
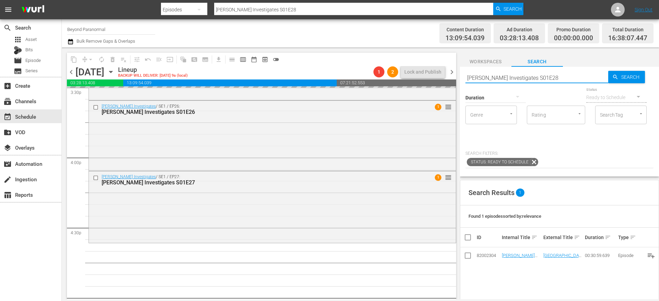
click at [546, 77] on input "[PERSON_NAME] Investigates S01E28" at bounding box center [537, 77] width 143 height 16
type input "[PERSON_NAME] Investigates S01E29"
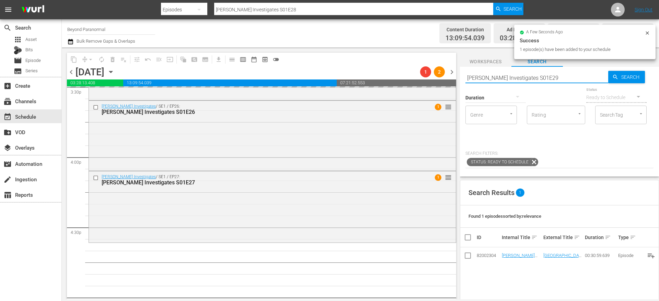
type input "[PERSON_NAME] Investigates S01E29"
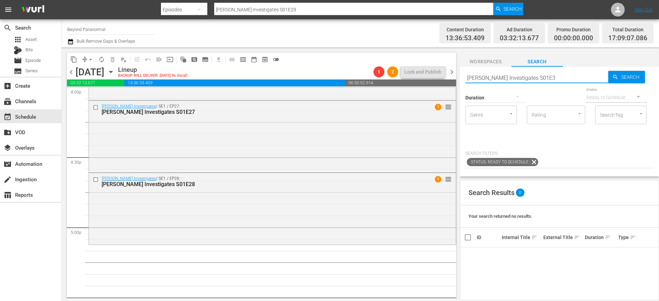
type input "[PERSON_NAME] Investigates S01E30"
type input "[PERSON_NAME] Investigates S01E29"
click at [530, 80] on input "[PERSON_NAME] Investigates S01E29" at bounding box center [537, 77] width 143 height 16
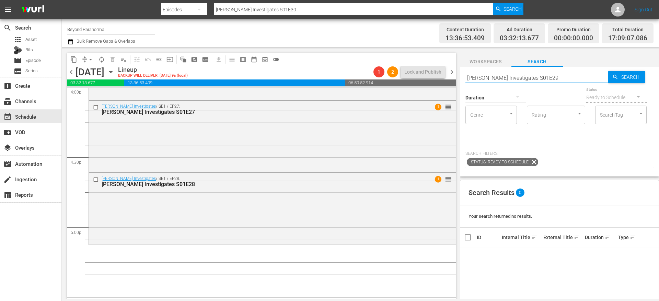
click at [530, 80] on input "[PERSON_NAME] Investigates S01E29" at bounding box center [537, 77] width 143 height 16
type input "[PERSON_NAME] Investigates S01E29"
click at [42, 40] on div "apps Asset" at bounding box center [30, 40] width 61 height 10
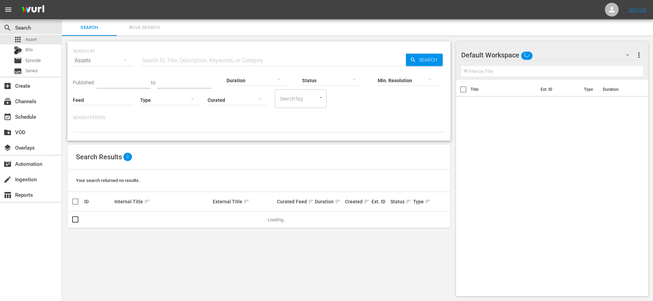
click at [195, 63] on input "text" at bounding box center [272, 60] width 265 height 16
paste input "[PERSON_NAME] Investigates S01E29"
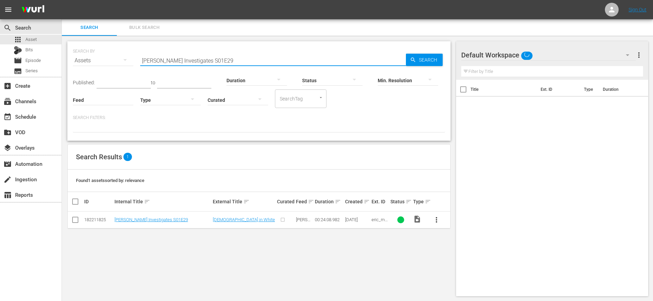
type input "[PERSON_NAME] Investigates S01E29"
click at [77, 219] on input "checkbox" at bounding box center [75, 221] width 8 height 8
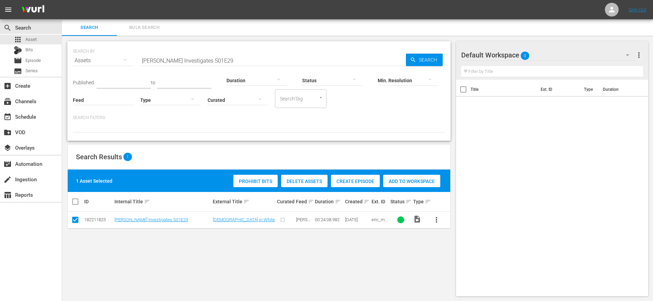
click at [349, 179] on span "Create Episode" at bounding box center [355, 180] width 49 height 5
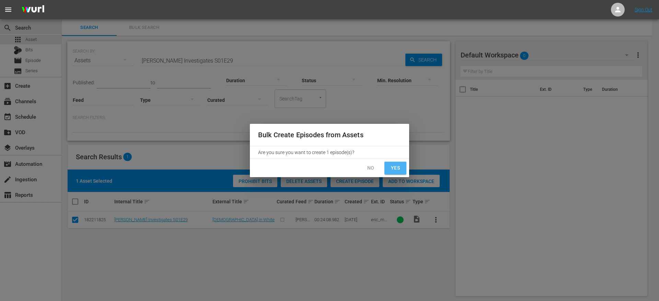
click at [394, 164] on span "Yes" at bounding box center [395, 167] width 11 height 9
checkbox input "false"
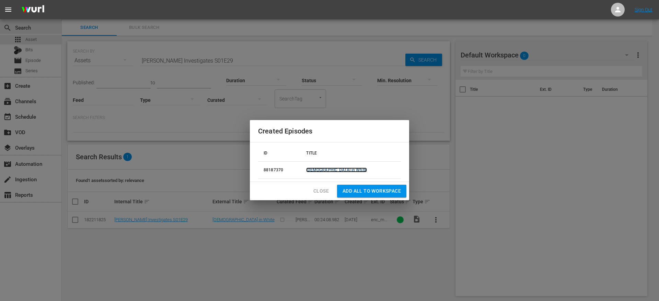
click at [344, 169] on link "[DEMOGRAPHIC_DATA] in White" at bounding box center [336, 169] width 60 height 5
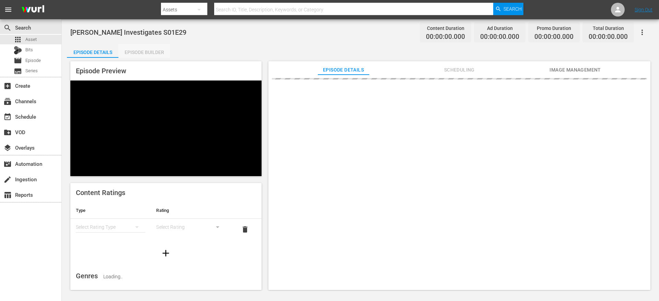
click at [145, 48] on div "Episode Builder" at bounding box center [144, 52] width 52 height 16
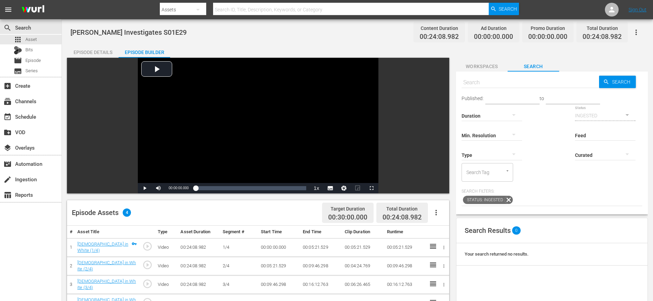
click at [437, 210] on icon "button" at bounding box center [436, 212] width 8 height 8
click at [442, 212] on div "Fill with Ads" at bounding box center [456, 215] width 47 height 16
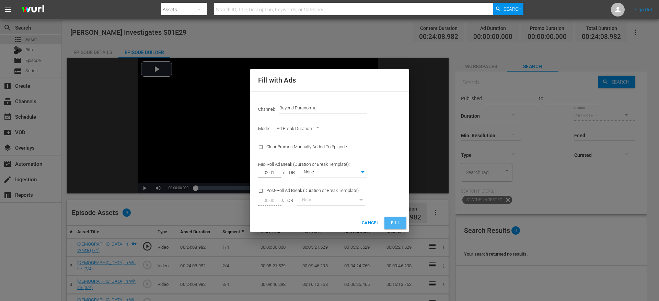
click at [395, 224] on span "Fill" at bounding box center [395, 223] width 11 height 8
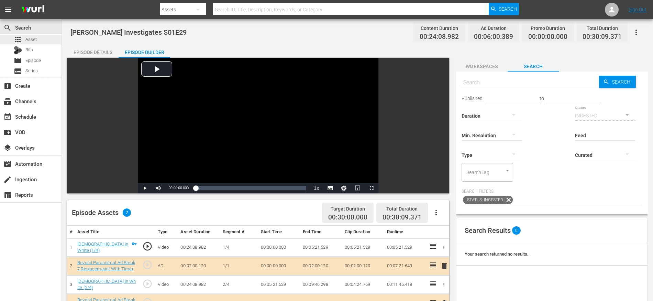
click at [52, 42] on div "apps Asset" at bounding box center [30, 40] width 61 height 10
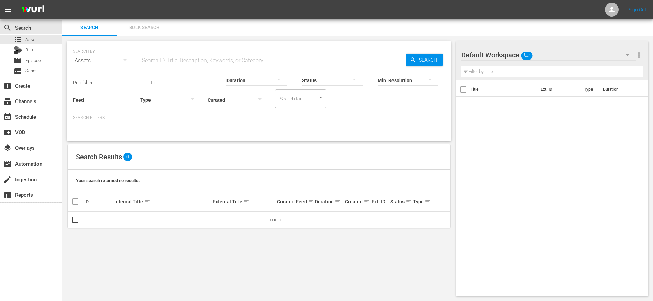
click at [194, 59] on input "text" at bounding box center [272, 60] width 265 height 16
paste input "[PERSON_NAME] Investigates S01E29"
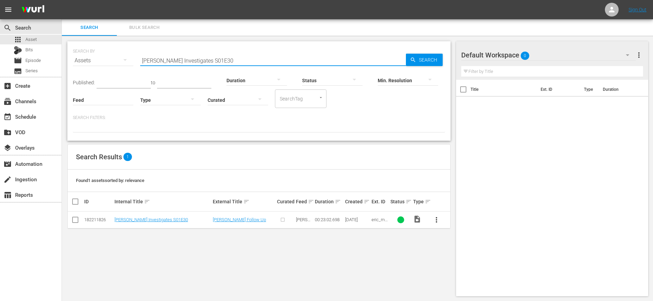
type input "[PERSON_NAME] Investigates S01E30"
click at [77, 221] on input "checkbox" at bounding box center [75, 221] width 8 height 8
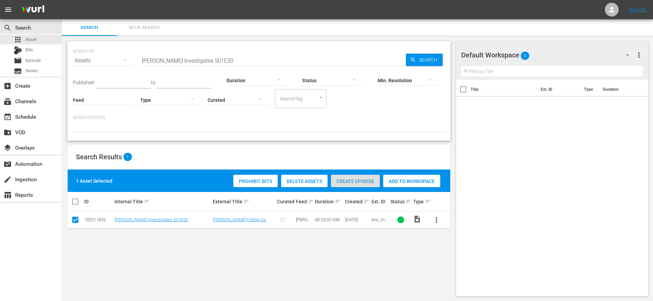
click at [345, 180] on span "Create Episode" at bounding box center [355, 180] width 49 height 5
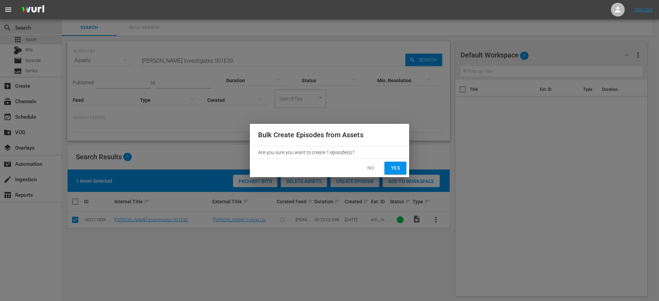
click at [398, 163] on span "Yes" at bounding box center [395, 167] width 11 height 9
checkbox input "false"
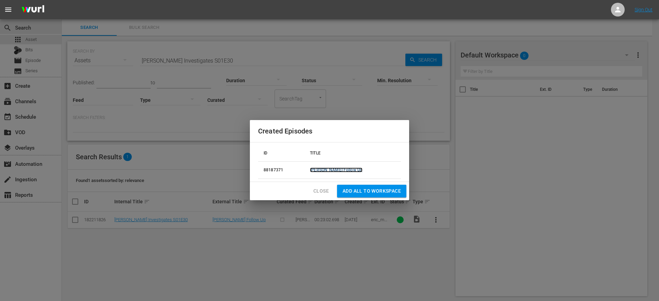
click at [335, 170] on link "[PERSON_NAME] Follow Up" at bounding box center [336, 169] width 53 height 5
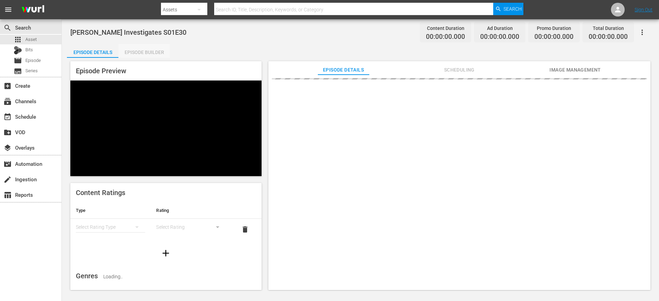
click at [152, 54] on div "Episode Builder" at bounding box center [144, 52] width 52 height 16
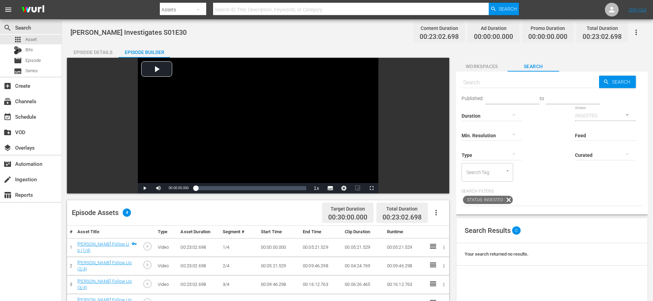
click at [439, 212] on icon "button" at bounding box center [436, 212] width 8 height 8
click at [452, 218] on div "Fill with Ads" at bounding box center [456, 215] width 47 height 16
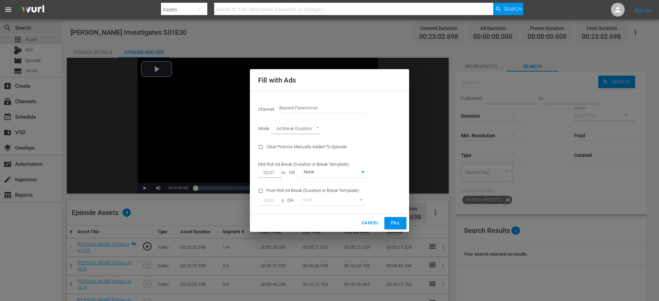
click at [392, 226] on span "Fill" at bounding box center [395, 223] width 11 height 8
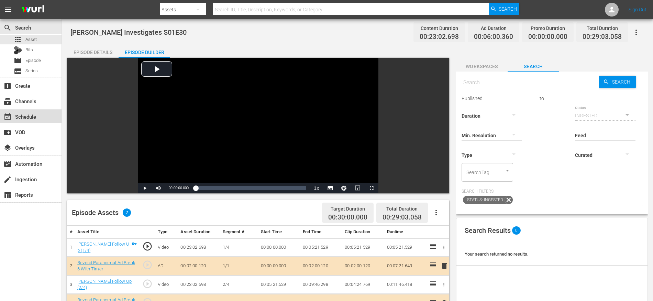
click at [38, 116] on div "event_available Schedule" at bounding box center [19, 115] width 38 height 6
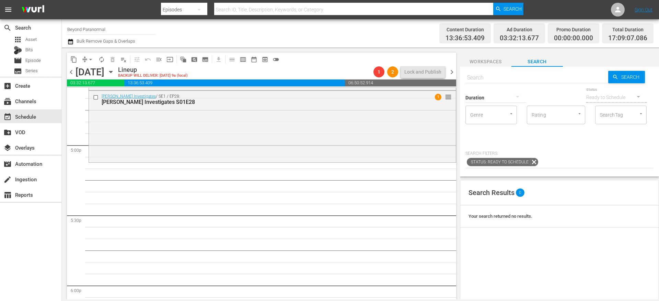
scroll to position [2311, 0]
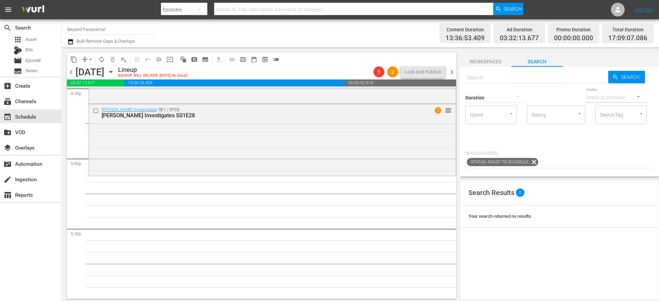
click at [503, 84] on div "Duration" at bounding box center [496, 93] width 60 height 25
click at [500, 81] on div "Duration" at bounding box center [496, 93] width 60 height 25
click at [488, 79] on input "text" at bounding box center [537, 77] width 143 height 16
paste input "[PERSON_NAME] Investigates S01E29"
type input "[PERSON_NAME] Investigates S01E29"
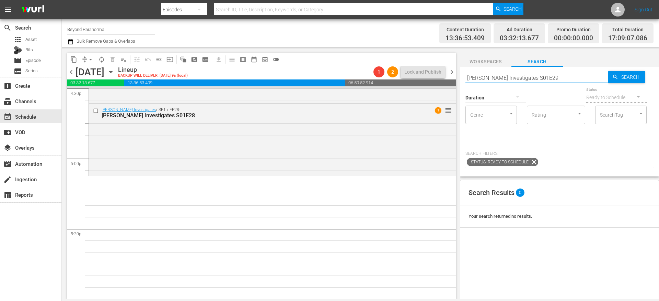
type input "[PERSON_NAME] Investigates S01E29"
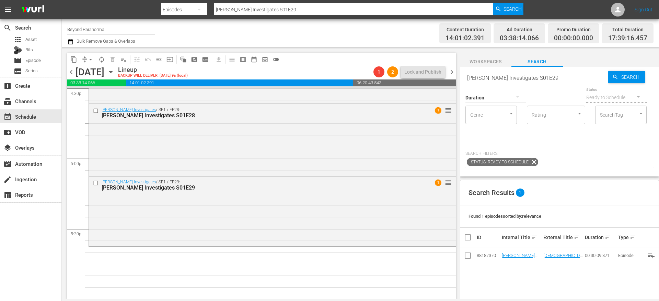
click at [556, 75] on input "[PERSON_NAME] Investigates S01E29" at bounding box center [537, 77] width 143 height 16
type input "[PERSON_NAME] Investigates S01E30"
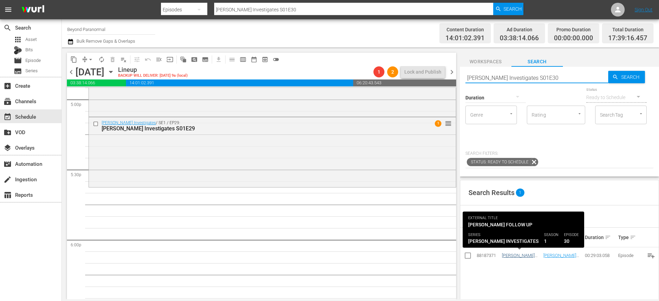
type input "[PERSON_NAME] Investigates S01E30"
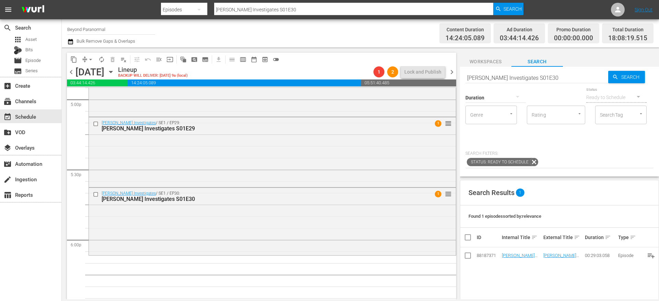
drag, startPoint x: 513, startPoint y: 253, endPoint x: 308, endPoint y: 16, distance: 313.9
click at [506, 77] on input "[PERSON_NAME] Investigates S01E30" at bounding box center [537, 77] width 143 height 16
paste input "text"
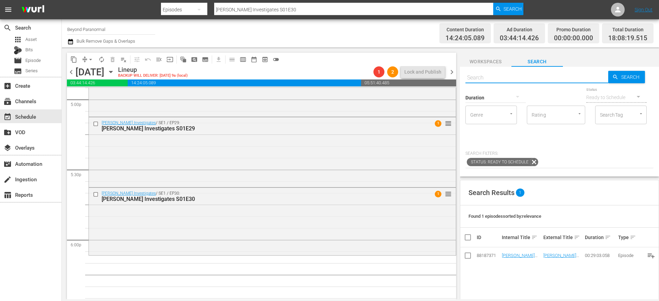
click at [506, 77] on input "text" at bounding box center [537, 77] width 143 height 16
paste input "text"
click at [486, 78] on input "text" at bounding box center [537, 77] width 143 height 16
paste input "[PERSON_NAME] Investigates S01E21"
type input "[PERSON_NAME] Investigates S01E21"
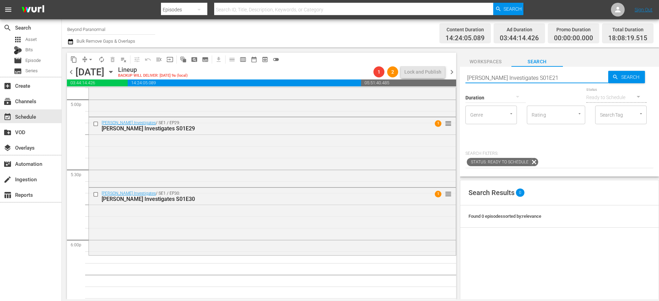
type input "[PERSON_NAME] Investigates S01E21"
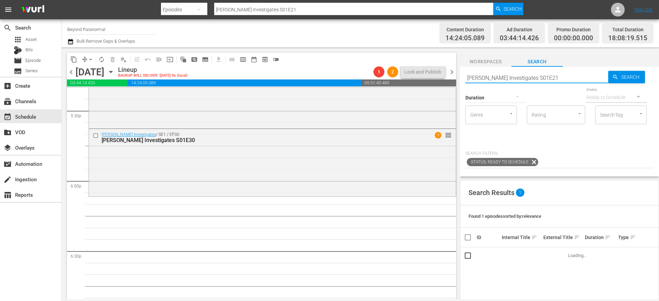
scroll to position [2430, 0]
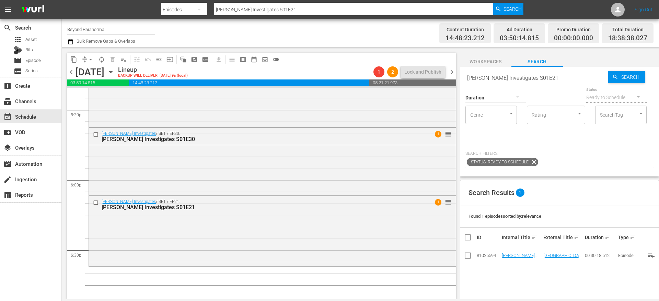
drag, startPoint x: 511, startPoint y: 252, endPoint x: 278, endPoint y: 0, distance: 343.4
click at [509, 79] on input "[PERSON_NAME] Investigates S01E21" at bounding box center [537, 77] width 143 height 16
paste input "[US_STATE] Paranormal Case Files S01E0"
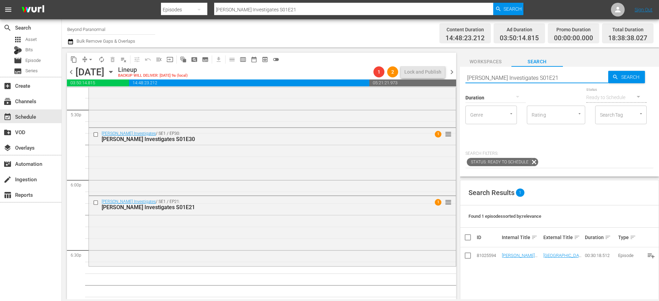
type input "[US_STATE] Paranormal Case Files S01E01"
click at [493, 78] on input "[US_STATE] Paranormal Case Files S01E01" at bounding box center [537, 77] width 143 height 16
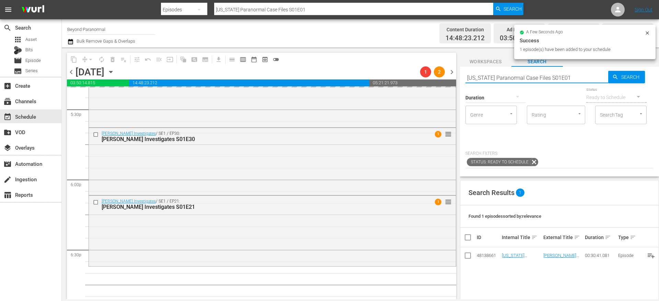
click at [493, 78] on input "[US_STATE] Paranormal Case Files S01E01" at bounding box center [537, 77] width 143 height 16
paste input "A Haunting S01E06"
type input "A Haunting S01E06"
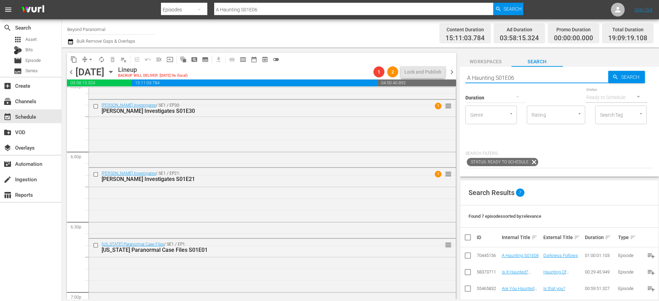
scroll to position [2576, 0]
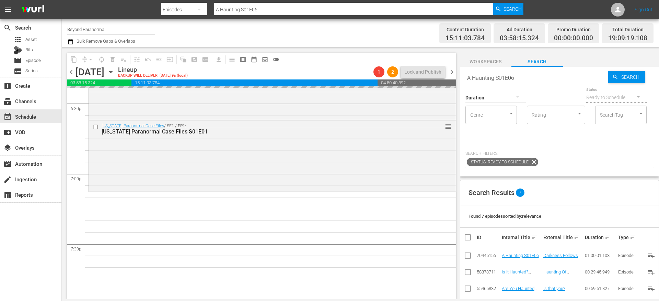
drag, startPoint x: 520, startPoint y: 253, endPoint x: 338, endPoint y: 0, distance: 311.7
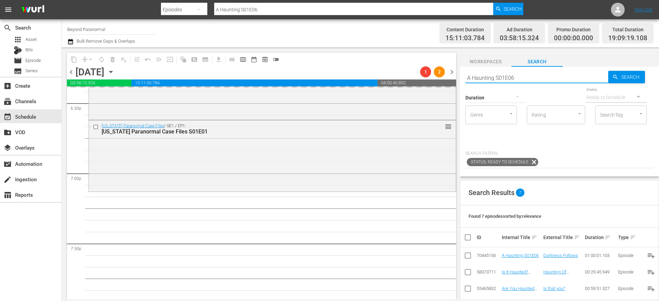
click at [475, 77] on input "A Haunting S01E06" at bounding box center [537, 77] width 143 height 16
paste input "Weird World Adventures"
type input "Weird World Adventures S01E06"
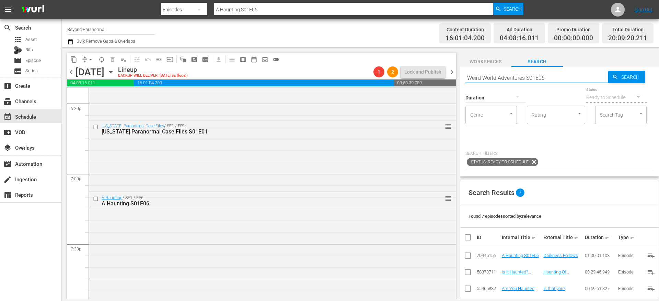
type input "Weird World Adventures S01E06"
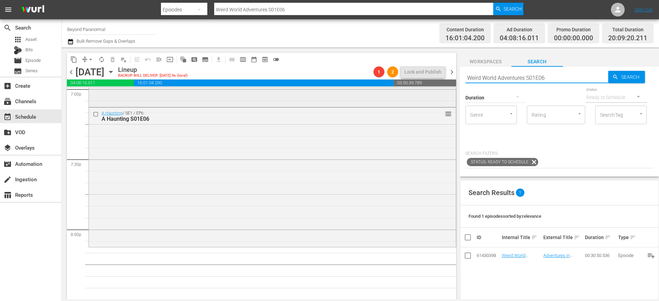
scroll to position [2661, 0]
click at [488, 77] on input "Weird World Adventures S01E06" at bounding box center [537, 77] width 143 height 16
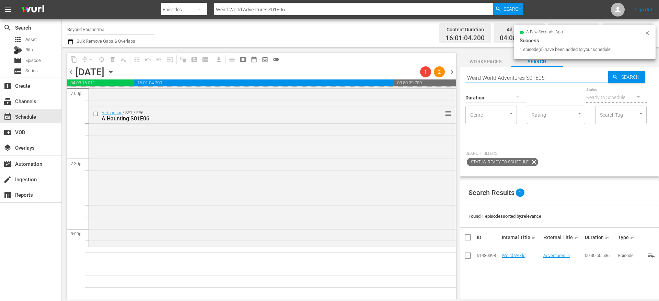
paste input "[PERSON_NAME]"
type input "Sir Spooks S01E06"
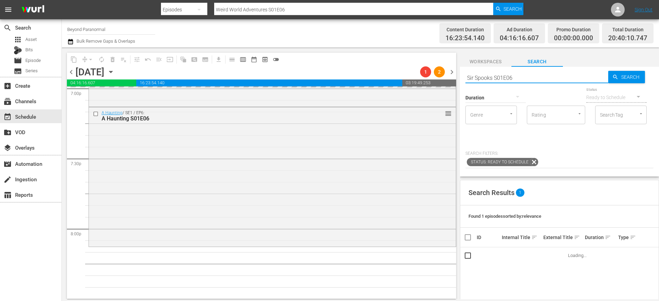
type input "Sir Spooks S01E06"
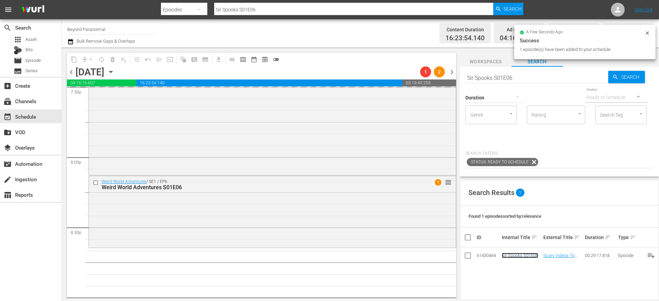
scroll to position [2784, 0]
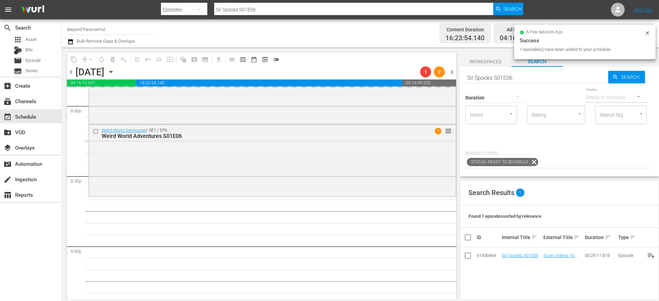
click at [496, 77] on input "Sir Spooks S01E06" at bounding box center [537, 77] width 143 height 16
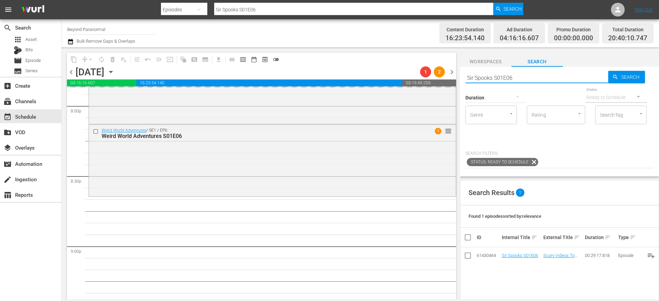
paste input "Aliens Uncovered 138"
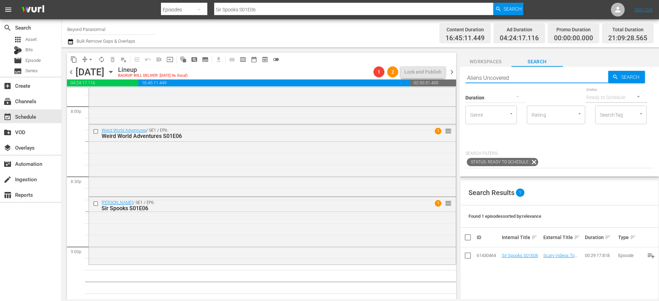
scroll to position [2803, 0]
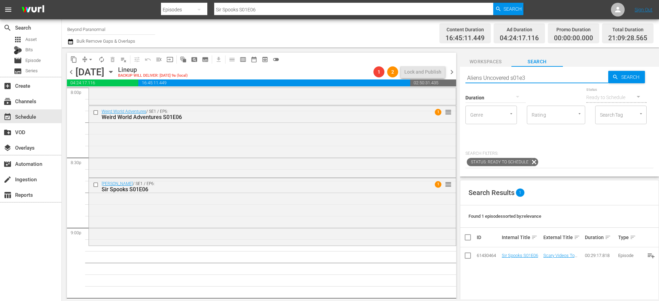
type input "Aliens Uncovered s01e38"
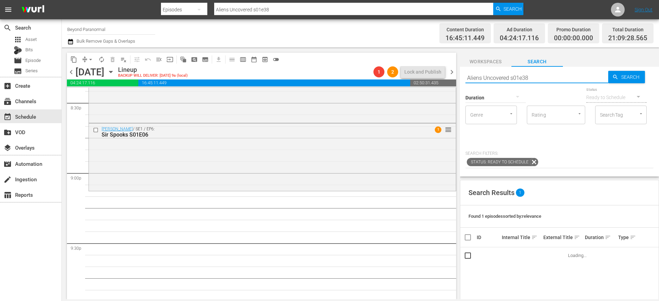
scroll to position [2858, 0]
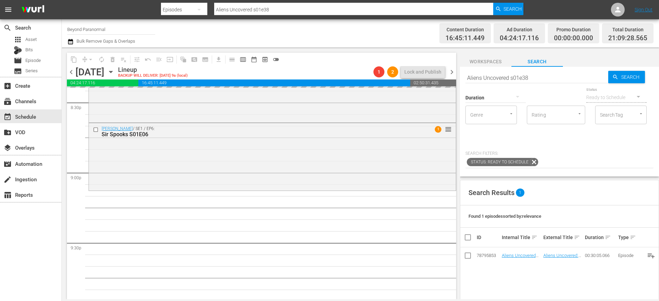
click at [501, 75] on input "Aliens Uncovered s01e38" at bounding box center [537, 77] width 143 height 16
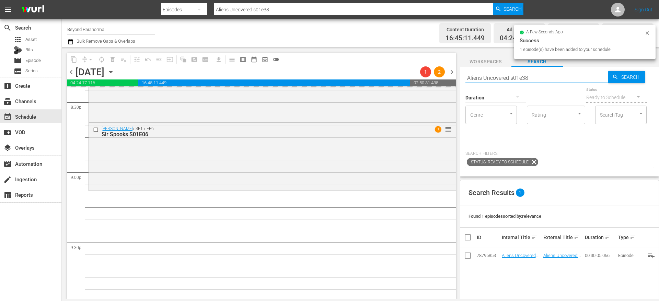
paste input "Ghost Cases S01E01"
type input "Ghost Cases S01E01"
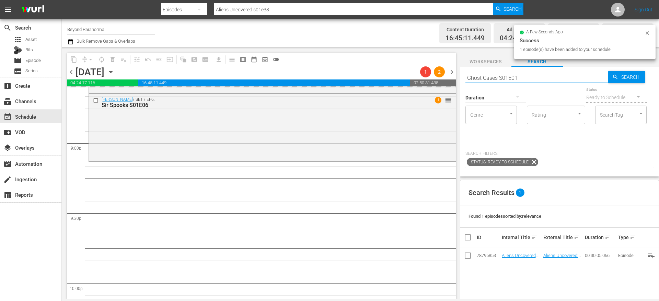
type input "Ghost Cases S01E01"
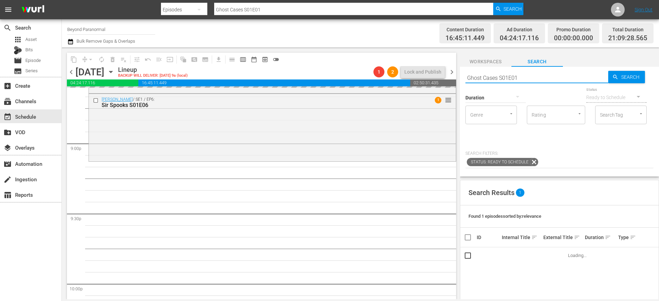
scroll to position [2898, 0]
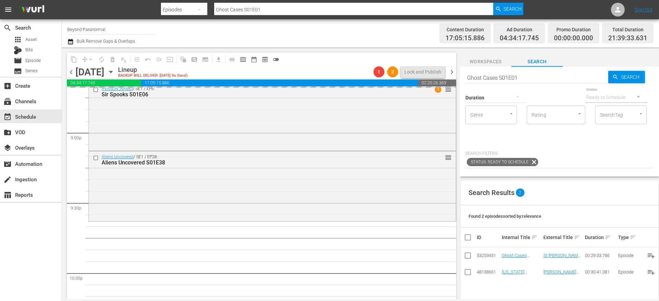
click at [507, 78] on input "Ghost Cases S01E01" at bounding box center [537, 77] width 143 height 16
paste input "Is It Haunted? S01E02"
type input "Is It Haunted? S01E02"
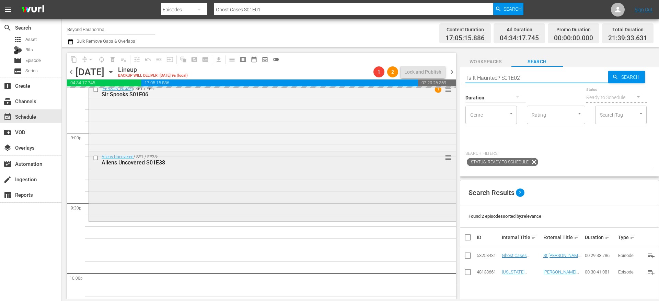
type input "Is It Haunted? S01E02"
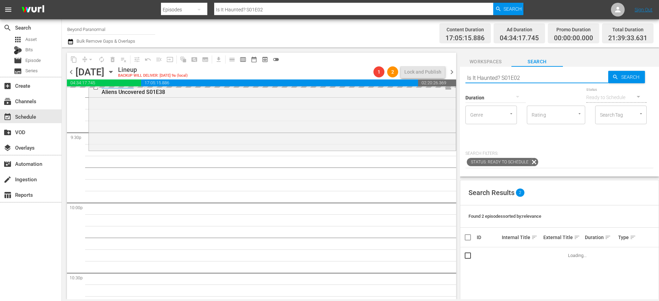
scroll to position [2970, 0]
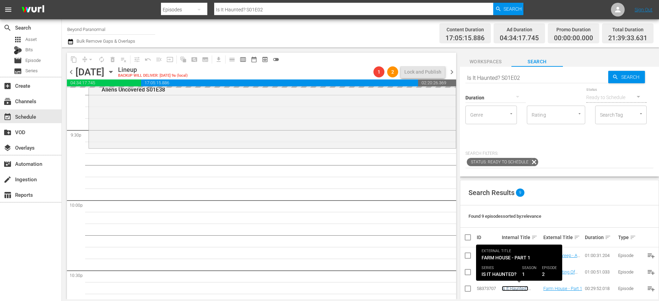
drag, startPoint x: 513, startPoint y: 288, endPoint x: 365, endPoint y: 2, distance: 322.6
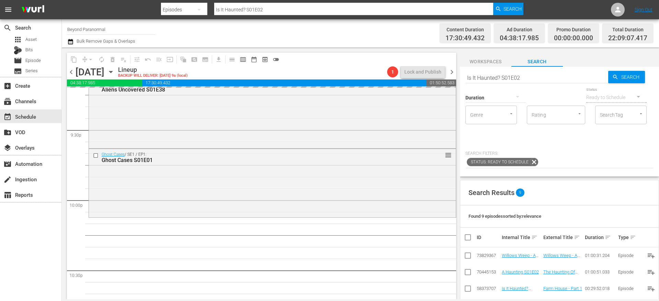
click at [494, 73] on input "Is It Haunted? S01E02" at bounding box center [537, 77] width 143 height 16
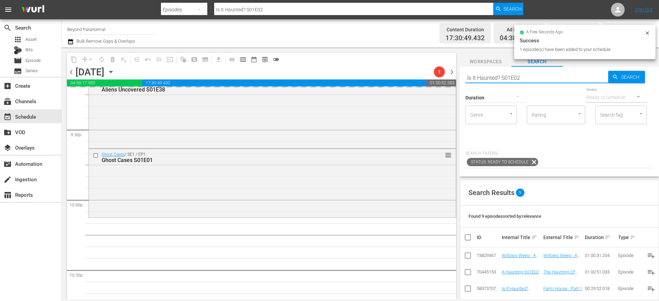
paste input "[US_STATE] Paranormal Case Files S01E01"
type input "[US_STATE] Paranormal Case Files S01E01"
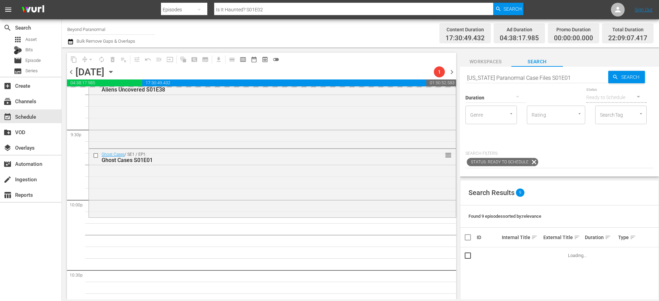
type input "[US_STATE] Paranormal Case Files S01E01"
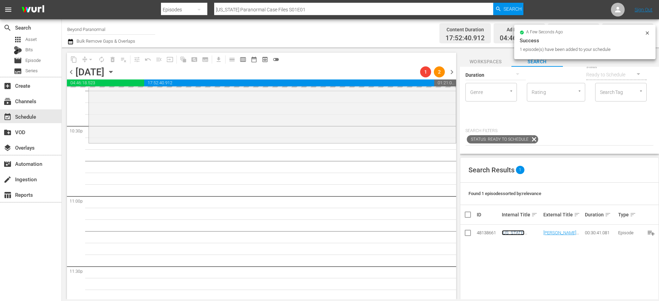
scroll to position [0, 0]
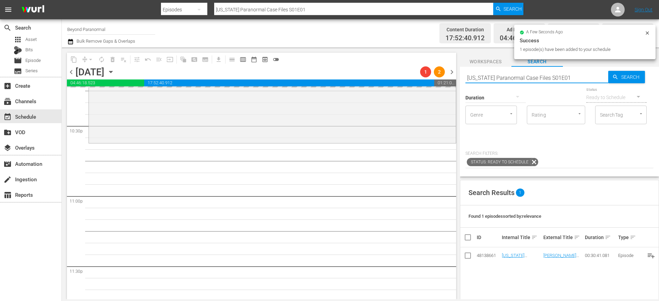
click at [485, 78] on input "[US_STATE] Paranormal Case Files S01E01" at bounding box center [537, 77] width 143 height 16
click at [484, 78] on input "[US_STATE] Paranormal Case Files S01E01" at bounding box center [537, 77] width 143 height 16
paste input "A Haunting S01E06"
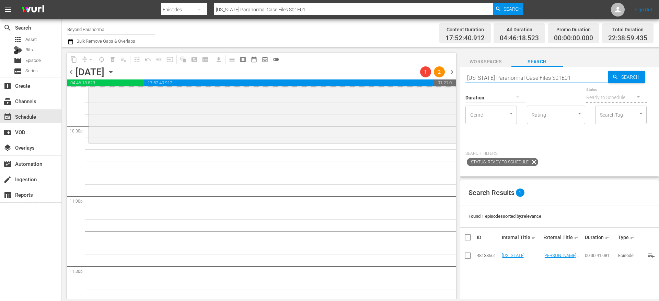
type input "A Haunting S01E06"
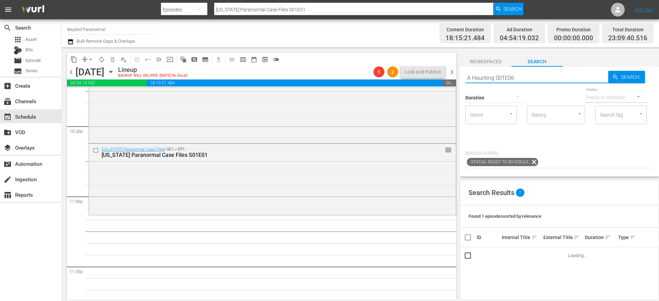
type input "A Haunting S01E06"
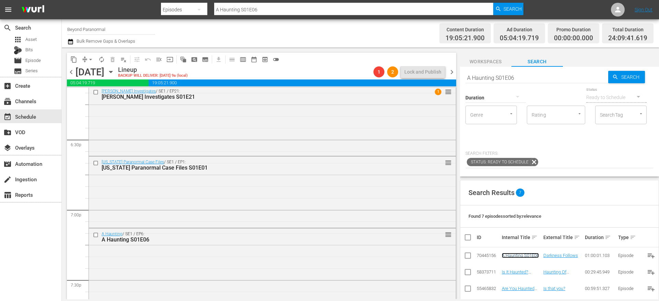
scroll to position [2539, 0]
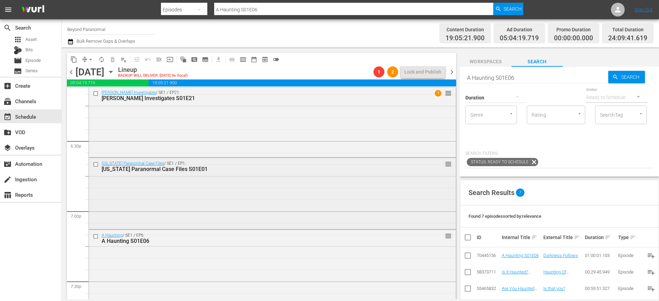
click at [219, 169] on div "[US_STATE] Paranormal Case Files S01E01" at bounding box center [260, 169] width 316 height 7
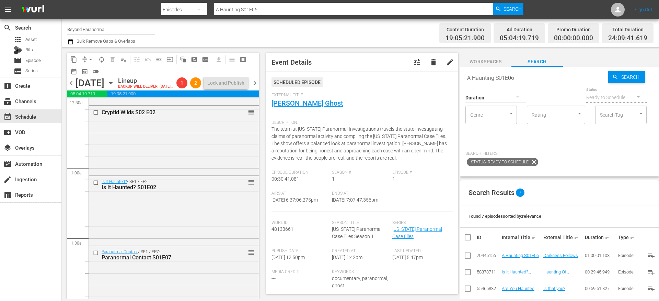
scroll to position [0, 0]
click at [85, 60] on span "compress" at bounding box center [84, 59] width 7 height 7
click at [86, 56] on button "arrow_drop_down" at bounding box center [90, 59] width 11 height 11
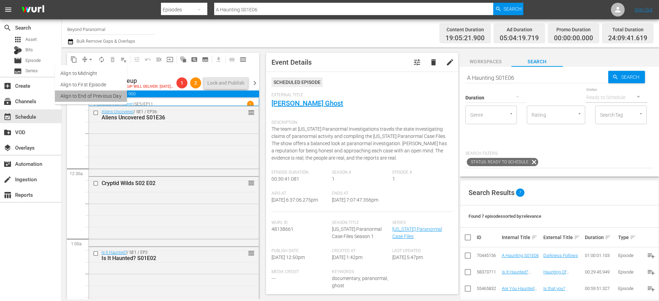
click at [93, 98] on li "Align to End of Previous Day" at bounding box center [91, 95] width 72 height 11
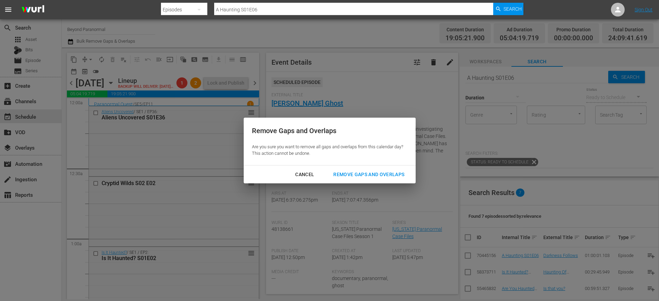
click at [370, 174] on div "Remove Gaps and Overlaps" at bounding box center [369, 174] width 82 height 9
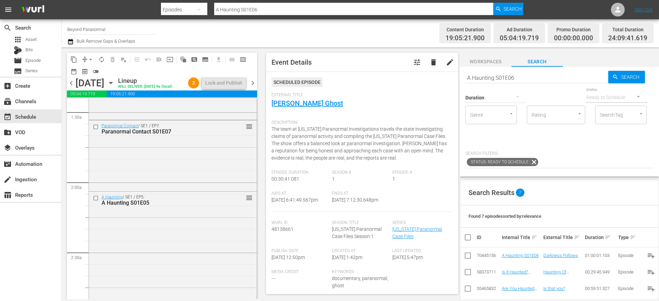
scroll to position [195, 0]
click at [97, 131] on input "checkbox" at bounding box center [96, 128] width 7 height 6
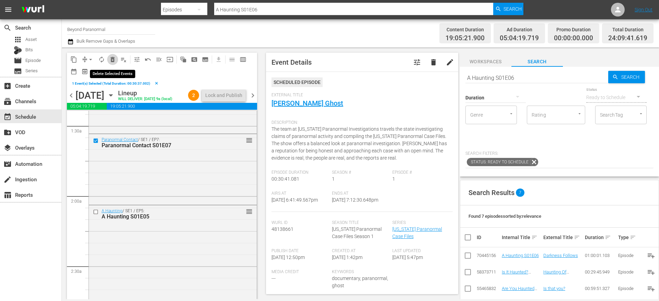
click at [114, 61] on span "delete_forever_outlined" at bounding box center [112, 59] width 7 height 7
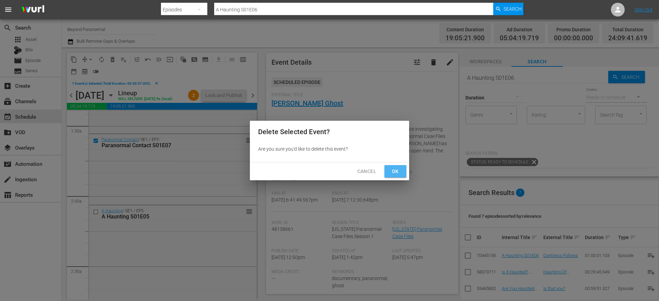
click at [397, 170] on span "Ok" at bounding box center [395, 171] width 11 height 9
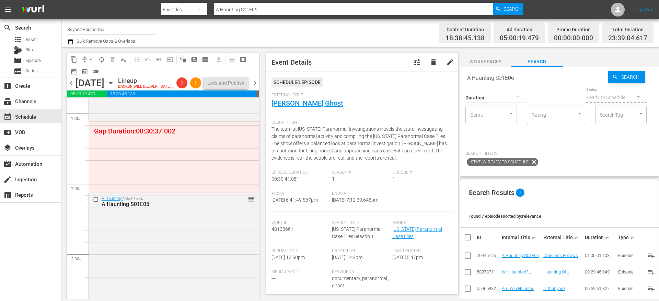
click at [499, 73] on input "A Haunting S01E06" at bounding box center [537, 77] width 143 height 16
type input "unveiled"
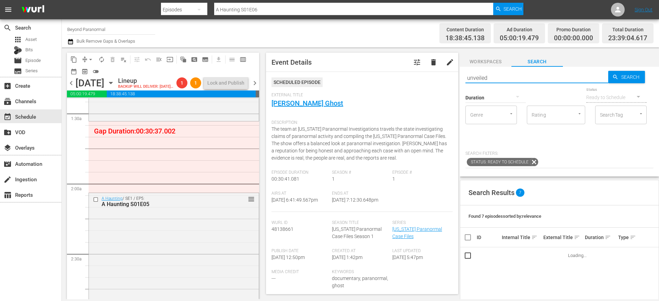
type input "unveiled"
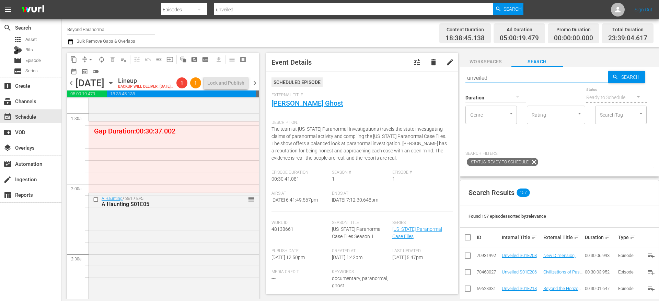
type input "unveiled"
click at [504, 93] on div at bounding box center [496, 97] width 60 height 19
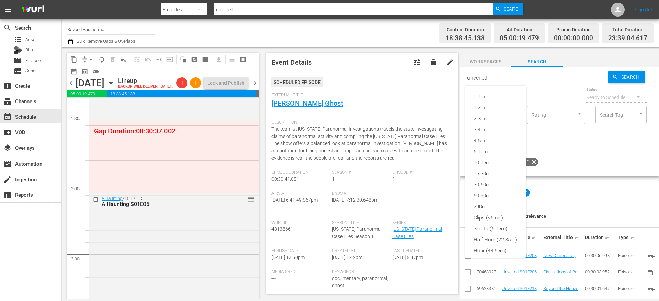
click at [556, 117] on div "0-1m 1-2m 2-3m 3-4m 4-5m 5-10m 10-15m 15-30m 30-60m 60-90m >90m Clips (<5min) S…" at bounding box center [329, 150] width 659 height 301
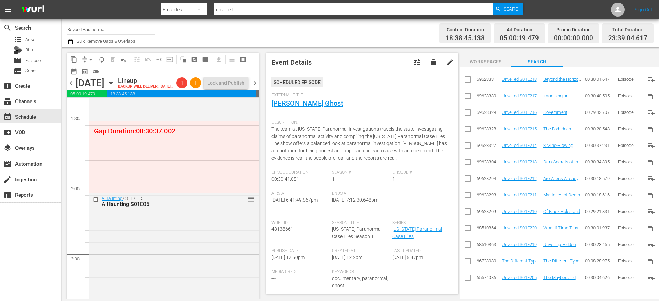
scroll to position [0, 0]
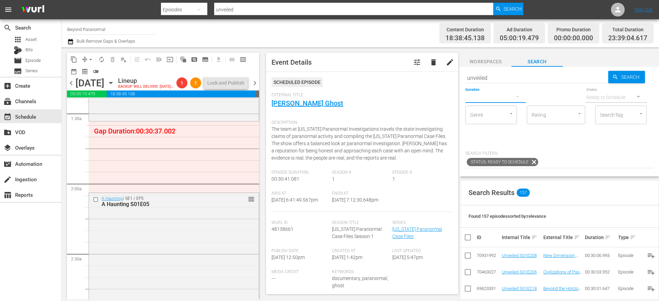
click at [512, 99] on button "button" at bounding box center [518, 96] width 16 height 16
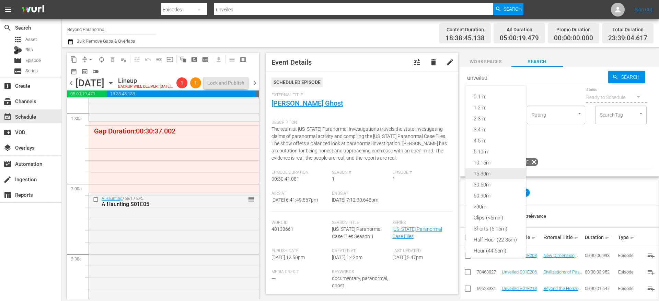
click at [482, 178] on div "15-30m" at bounding box center [496, 173] width 60 height 11
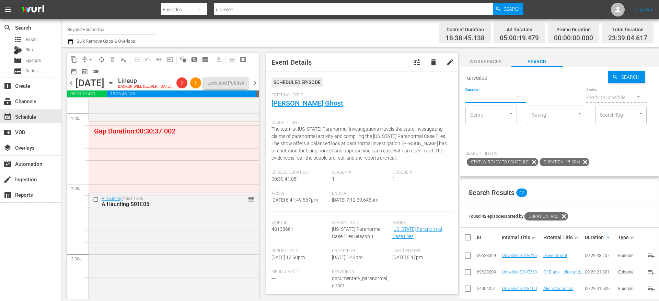
click at [512, 97] on button "button" at bounding box center [518, 96] width 16 height 16
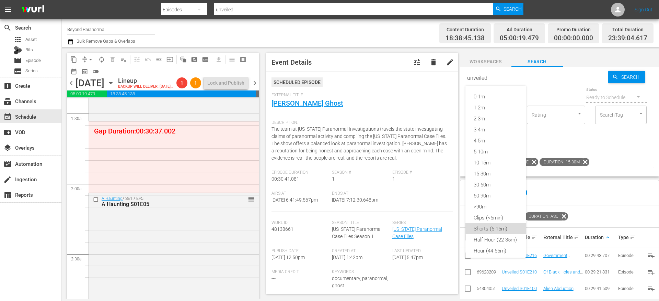
click at [498, 230] on div "Shorts (5-15m)" at bounding box center [496, 228] width 60 height 11
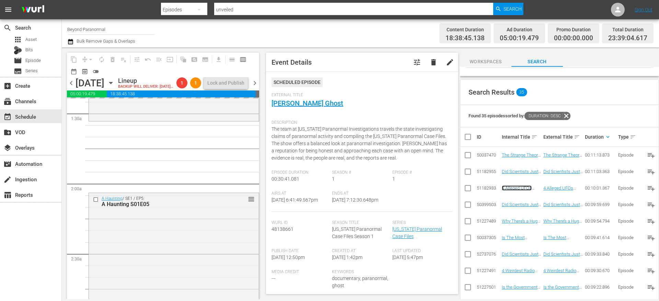
scroll to position [151, 0]
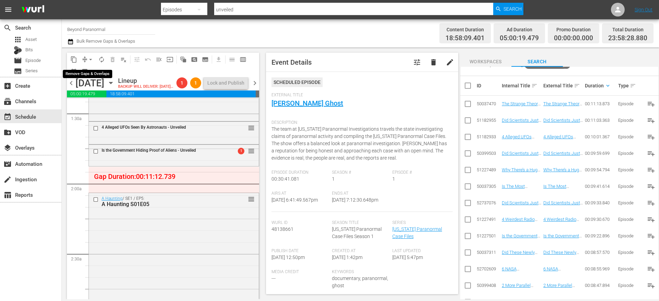
click at [87, 60] on button "arrow_drop_down" at bounding box center [90, 59] width 11 height 11
click at [90, 96] on li "Align to End of Previous Day" at bounding box center [91, 95] width 72 height 11
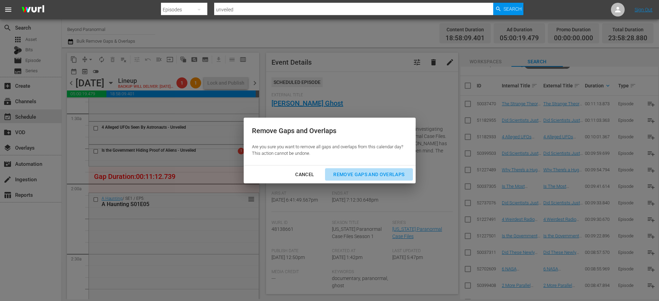
click at [341, 174] on div "Remove Gaps and Overlaps" at bounding box center [369, 174] width 82 height 9
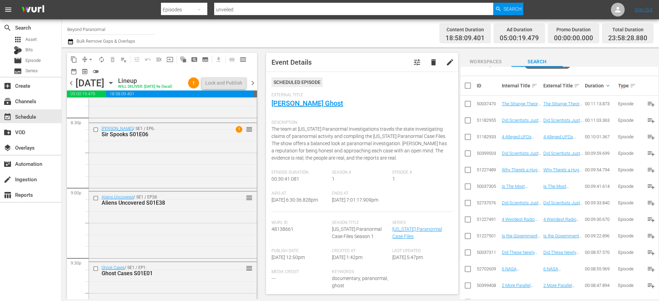
scroll to position [2857, 0]
click at [98, 197] on input "checkbox" at bounding box center [96, 195] width 7 height 6
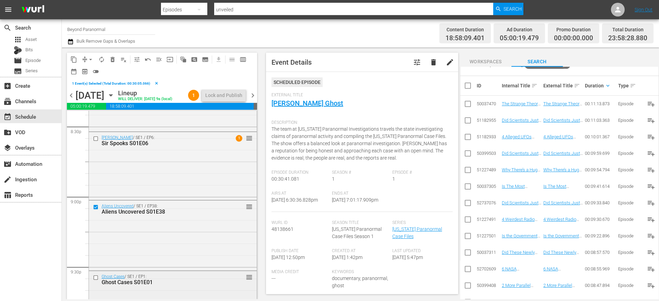
scroll to position [2919, 0]
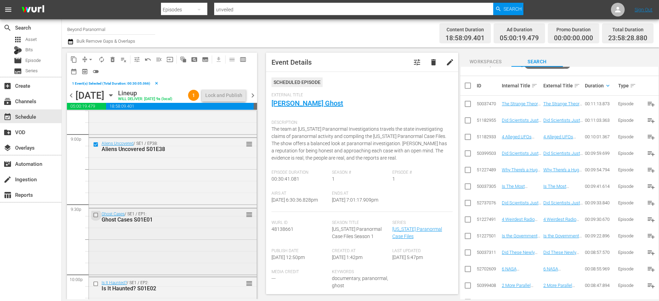
click at [96, 217] on input "checkbox" at bounding box center [96, 215] width 7 height 6
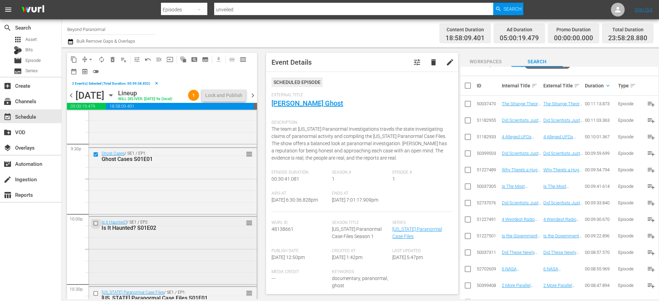
click at [96, 226] on input "checkbox" at bounding box center [96, 223] width 7 height 6
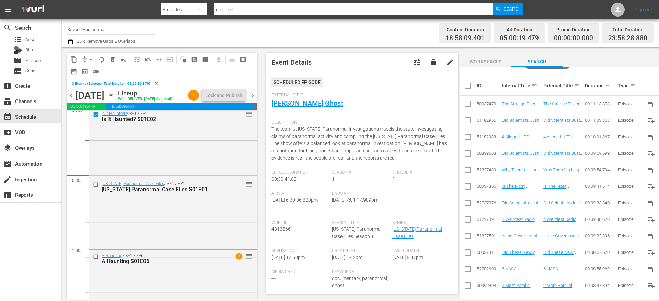
scroll to position [3085, 0]
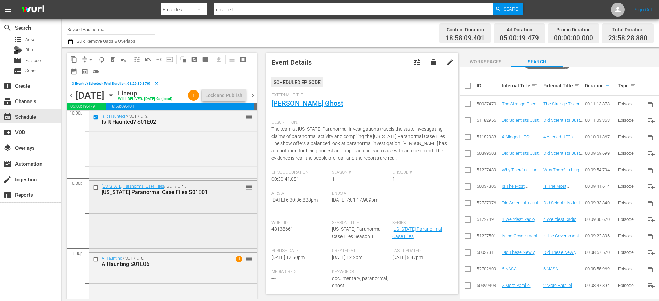
click at [96, 190] on input "checkbox" at bounding box center [96, 187] width 7 height 6
click at [96, 262] on input "checkbox" at bounding box center [96, 259] width 7 height 6
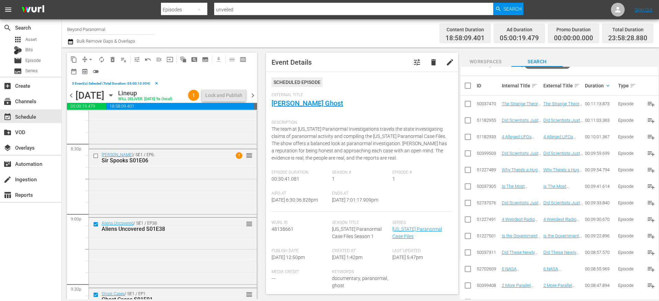
scroll to position [2836, 0]
click at [75, 57] on span "content_copy" at bounding box center [73, 59] width 7 height 7
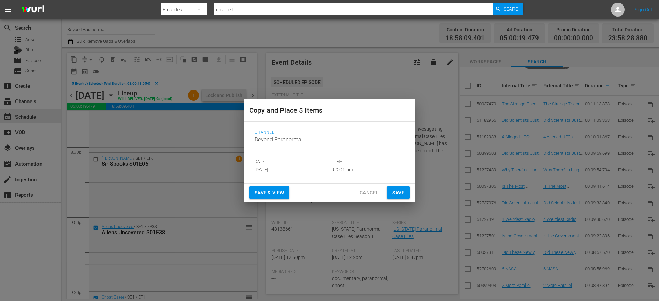
click at [275, 169] on input "[DATE]" at bounding box center [290, 170] width 71 height 10
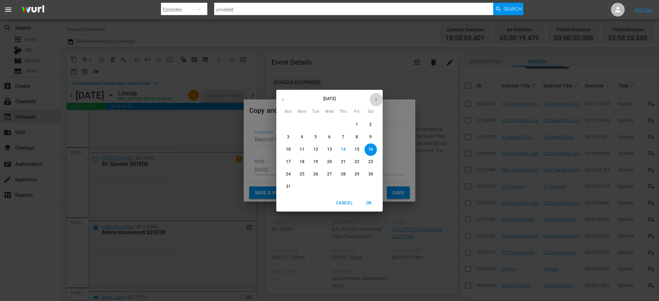
click at [373, 99] on button "button" at bounding box center [376, 99] width 13 height 13
click at [315, 135] on p "9" at bounding box center [316, 137] width 2 height 6
type input "[DATE]"
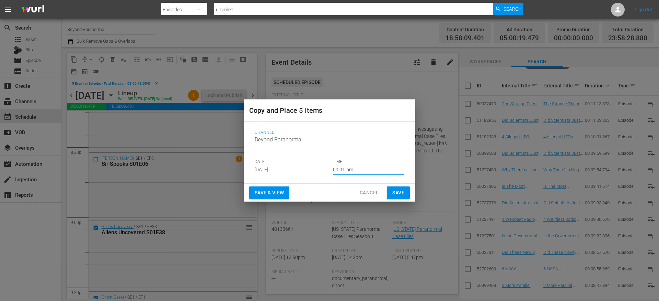
click at [344, 170] on input "09:01 pm" at bounding box center [368, 170] width 71 height 10
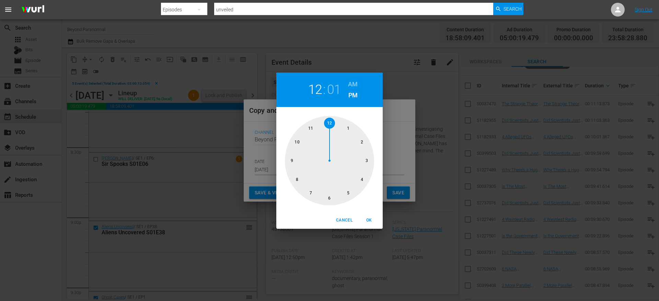
click at [332, 120] on div at bounding box center [329, 160] width 89 height 89
click at [353, 81] on h6 "AM" at bounding box center [353, 84] width 10 height 11
click at [371, 217] on span "OK" at bounding box center [369, 219] width 16 height 7
type input "12:01 am"
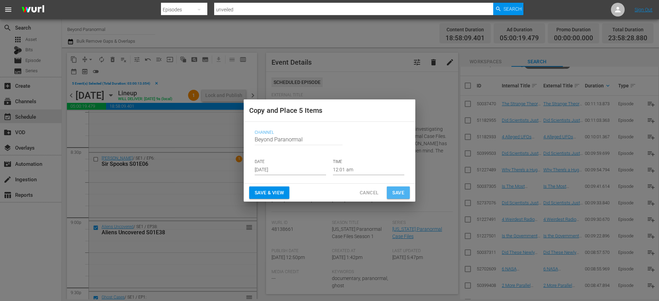
click at [403, 190] on span "Save" at bounding box center [399, 192] width 12 height 9
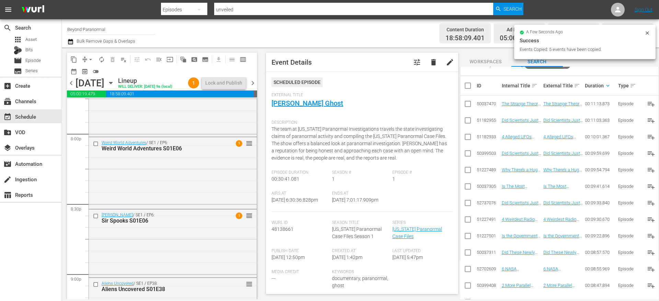
scroll to position [2759, 0]
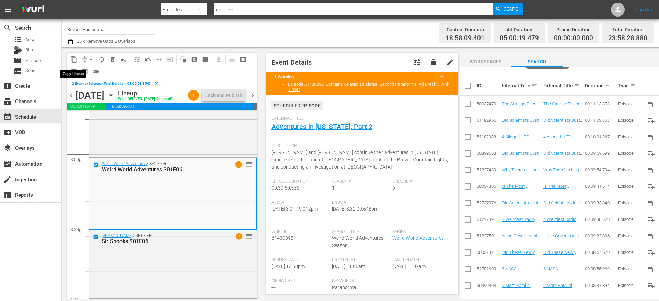
click at [71, 60] on span "content_copy" at bounding box center [73, 59] width 7 height 7
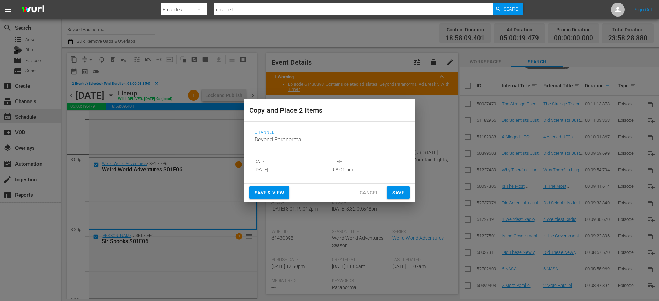
click at [275, 168] on input "[DATE]" at bounding box center [290, 170] width 71 height 10
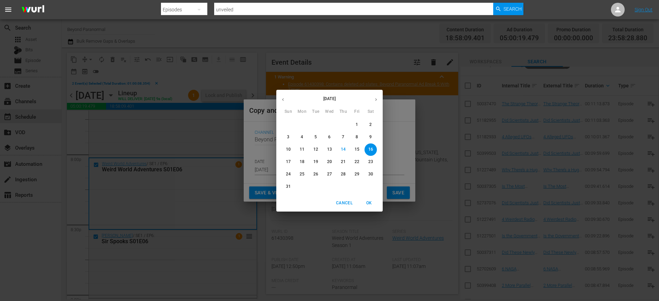
click at [375, 100] on icon "button" at bounding box center [376, 99] width 5 height 5
click at [316, 136] on p "9" at bounding box center [316, 137] width 2 height 6
type input "[DATE]"
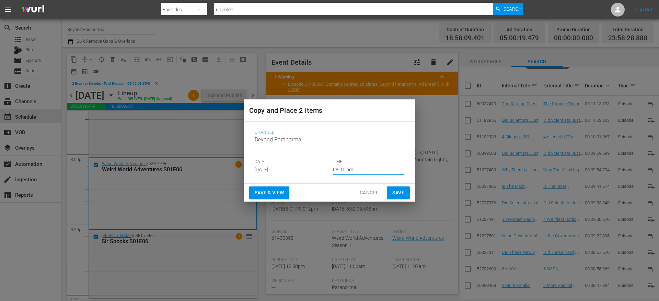
click at [353, 170] on input "08:01 pm" at bounding box center [368, 170] width 71 height 10
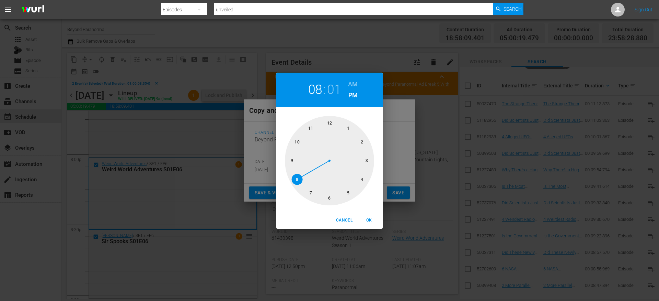
click at [363, 161] on div at bounding box center [329, 160] width 89 height 89
click at [367, 220] on span "OK" at bounding box center [369, 219] width 16 height 7
type input "03:01 pm"
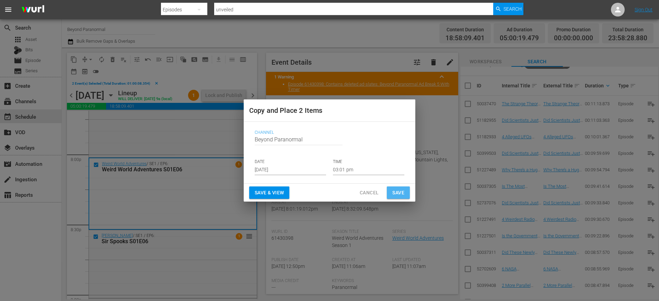
click at [400, 193] on span "Save" at bounding box center [399, 192] width 12 height 9
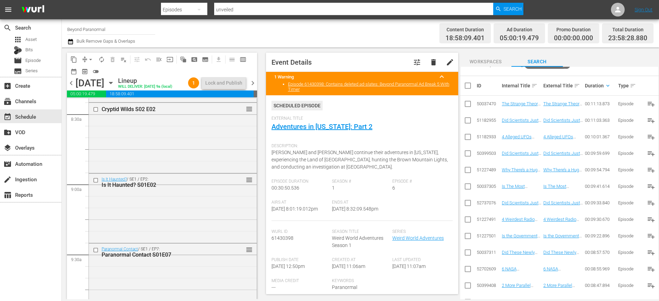
scroll to position [1192, 0]
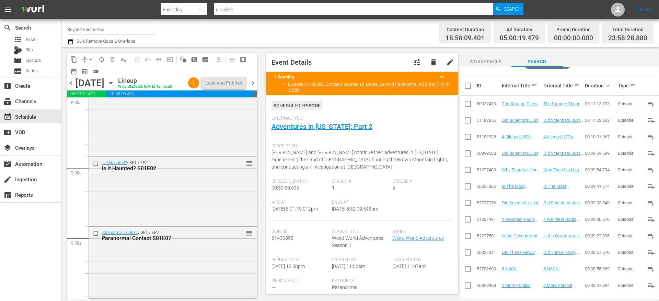
click at [253, 85] on span "chevron_right" at bounding box center [253, 83] width 9 height 9
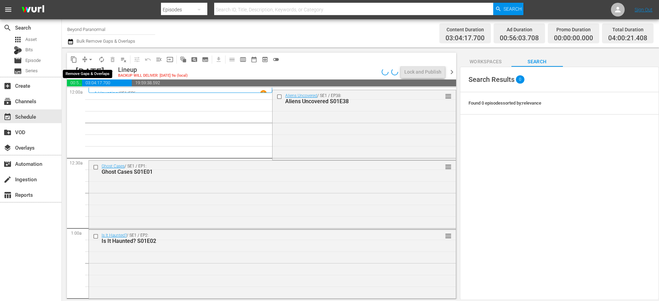
click at [84, 58] on span "compress" at bounding box center [84, 59] width 7 height 7
click at [86, 57] on button "arrow_drop_down" at bounding box center [90, 59] width 11 height 11
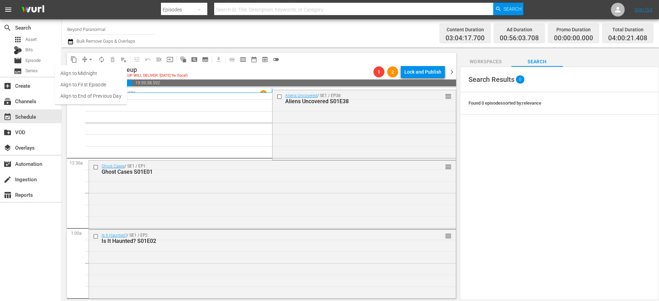
click at [89, 94] on li "Align to End of Previous Day" at bounding box center [91, 95] width 72 height 11
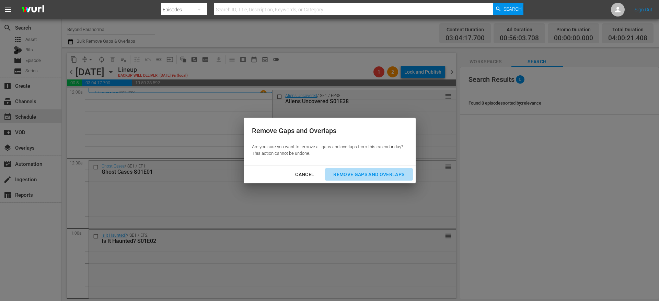
click at [344, 170] on div "Remove Gaps and Overlaps" at bounding box center [369, 174] width 82 height 9
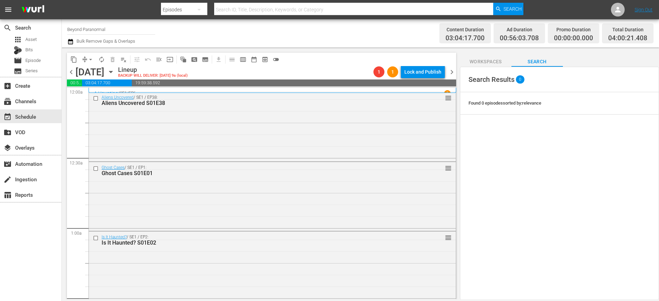
click at [72, 69] on span "chevron_left" at bounding box center [71, 72] width 9 height 9
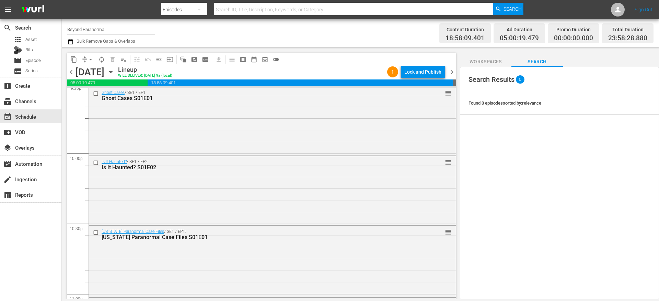
scroll to position [3155, 0]
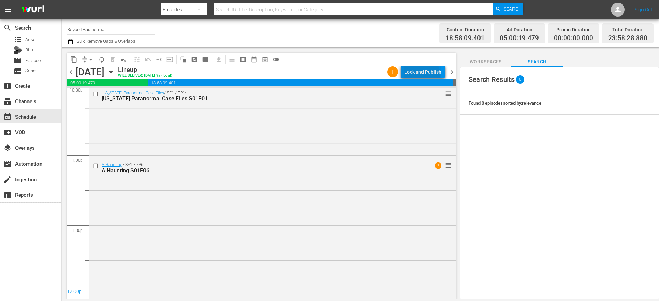
click at [423, 75] on div "Lock and Publish" at bounding box center [423, 72] width 37 height 12
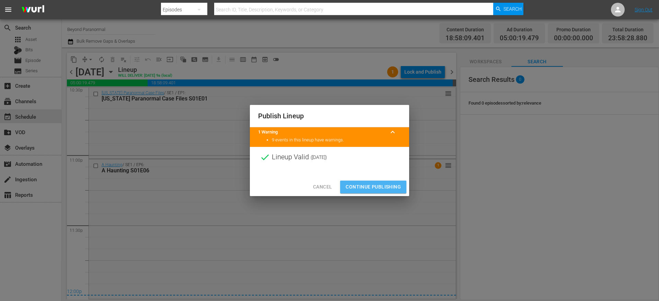
click at [361, 186] on span "Continue Publishing" at bounding box center [373, 186] width 55 height 9
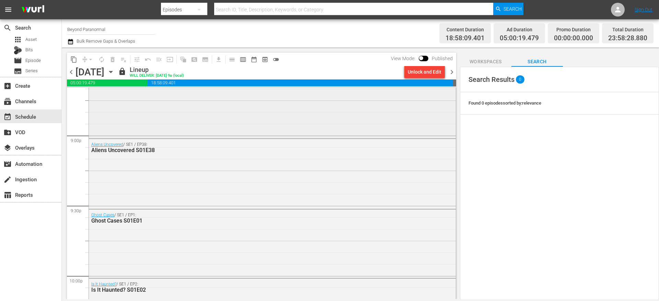
scroll to position [2877, 0]
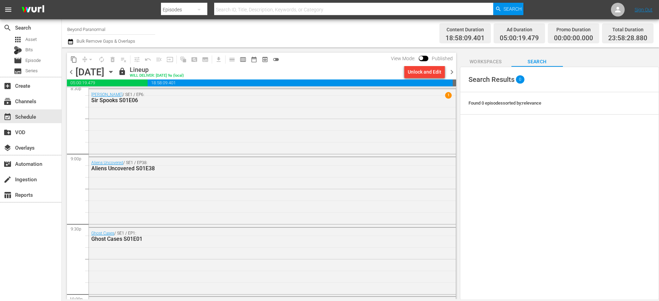
click at [452, 72] on span "chevron_right" at bounding box center [452, 72] width 9 height 9
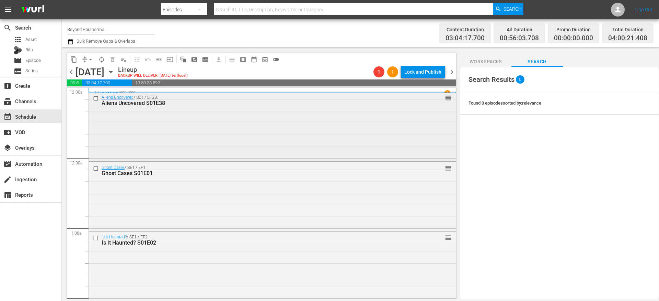
click at [96, 97] on input "checkbox" at bounding box center [96, 98] width 7 height 6
click at [95, 169] on input "checkbox" at bounding box center [96, 169] width 7 height 6
click at [94, 237] on input "checkbox" at bounding box center [96, 238] width 7 height 6
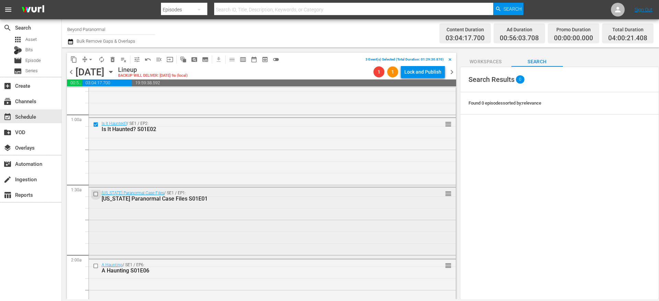
click at [97, 193] on input "checkbox" at bounding box center [96, 194] width 7 height 6
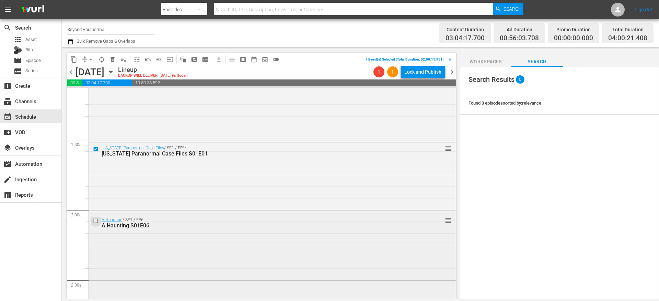
click at [96, 220] on input "checkbox" at bounding box center [96, 221] width 7 height 6
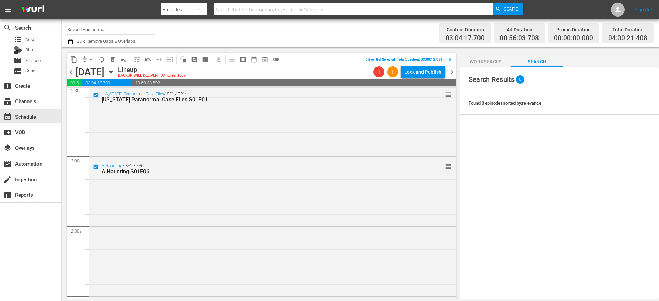
scroll to position [305, 0]
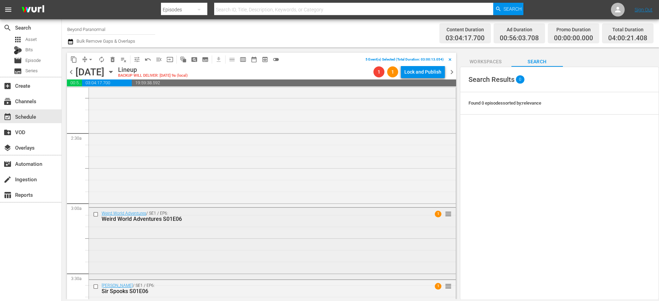
click at [95, 214] on input "checkbox" at bounding box center [96, 214] width 7 height 6
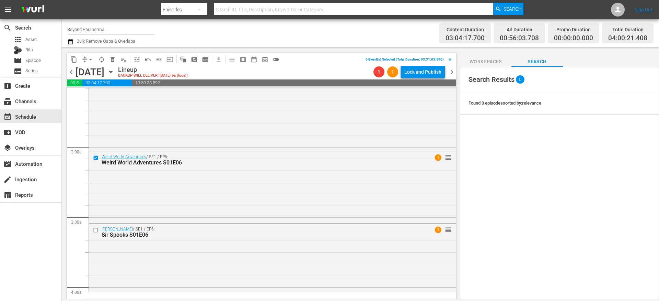
scroll to position [405, 0]
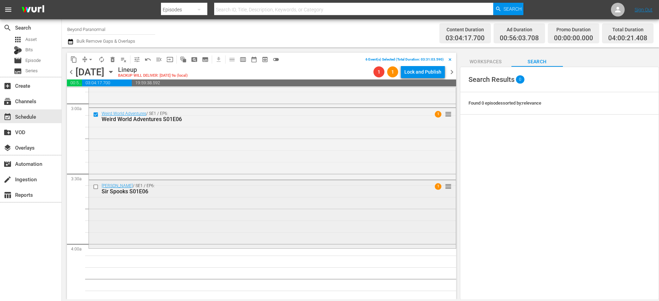
click at [95, 186] on input "checkbox" at bounding box center [96, 186] width 7 height 6
click at [75, 58] on span "content_copy" at bounding box center [73, 59] width 7 height 7
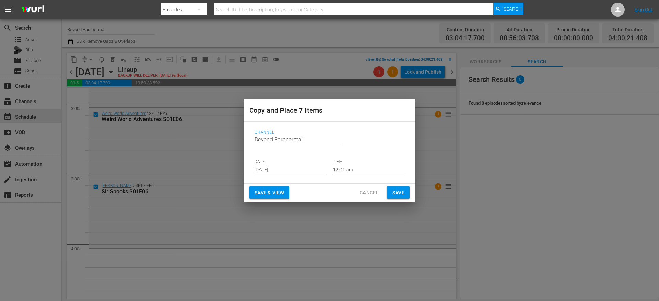
click at [287, 172] on input "Aug 16th 2025" at bounding box center [290, 170] width 71 height 10
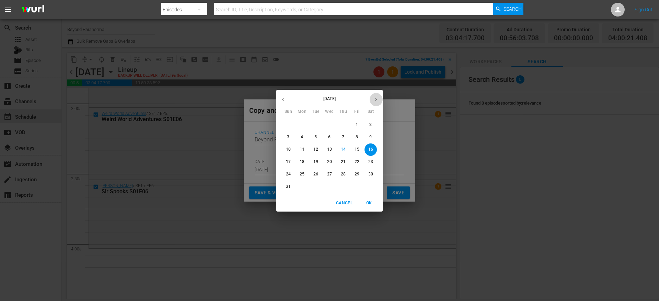
click at [374, 99] on icon "button" at bounding box center [376, 99] width 5 height 5
click at [317, 135] on span "9" at bounding box center [316, 137] width 12 height 6
type input "Sep 9th 2025"
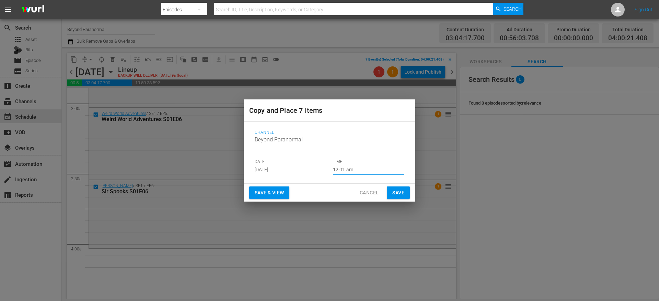
click at [348, 173] on input "12:01 am" at bounding box center [368, 170] width 71 height 10
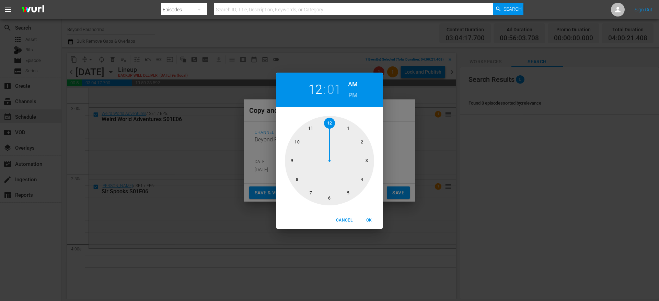
click at [361, 179] on div at bounding box center [329, 160] width 89 height 89
click at [369, 217] on span "OK" at bounding box center [369, 219] width 16 height 7
type input "04:01 am"
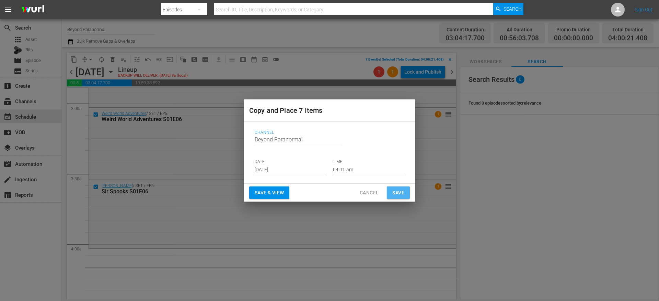
click at [398, 197] on button "Save" at bounding box center [398, 192] width 23 height 13
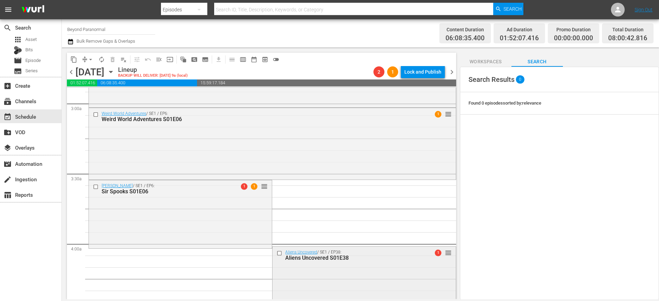
click at [277, 253] on input "checkbox" at bounding box center [280, 253] width 7 height 6
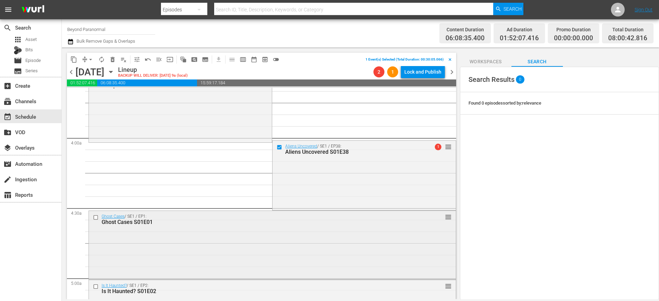
click at [97, 218] on input "checkbox" at bounding box center [96, 217] width 7 height 6
click at [96, 284] on input "checkbox" at bounding box center [96, 286] width 7 height 6
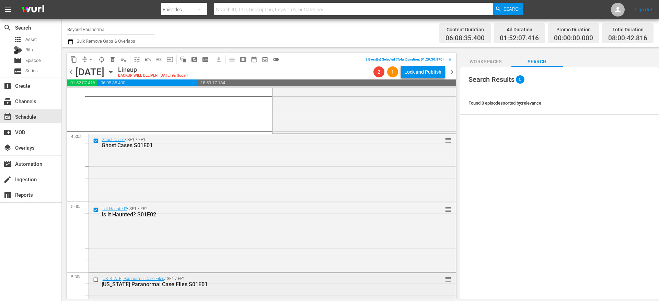
click at [96, 280] on input "checkbox" at bounding box center [96, 279] width 7 height 6
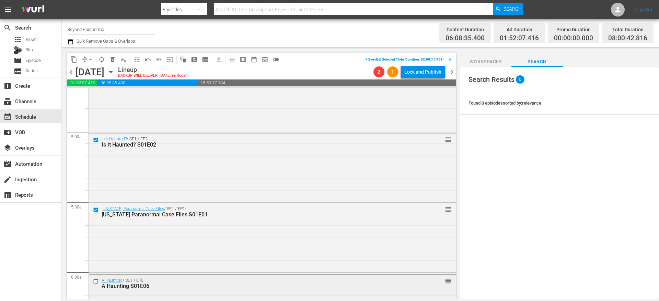
scroll to position [683, 0]
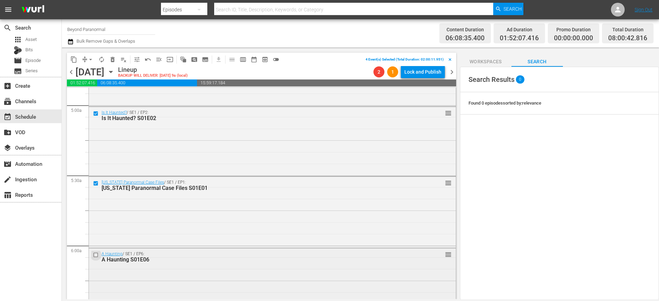
click at [96, 254] on input "checkbox" at bounding box center [96, 255] width 7 height 6
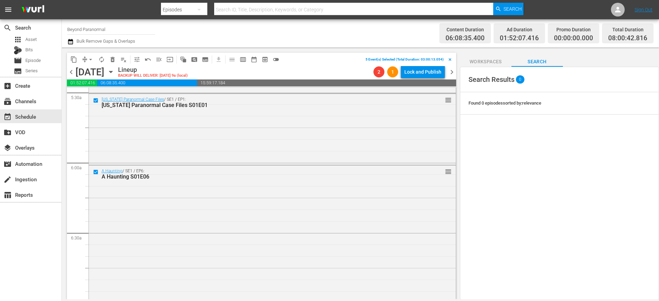
scroll to position [808, 0]
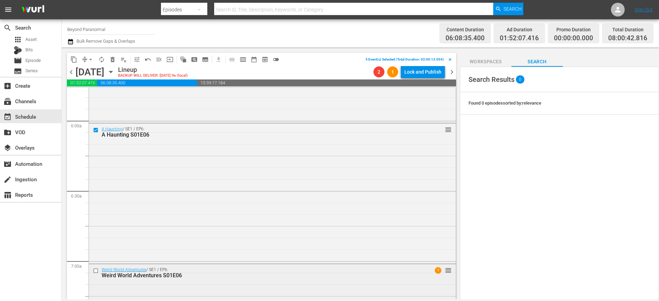
click at [97, 269] on input "checkbox" at bounding box center [96, 270] width 7 height 6
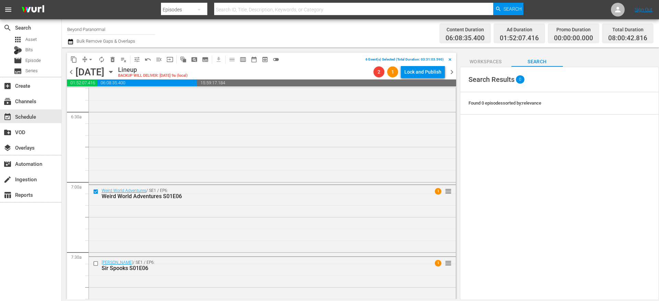
scroll to position [917, 0]
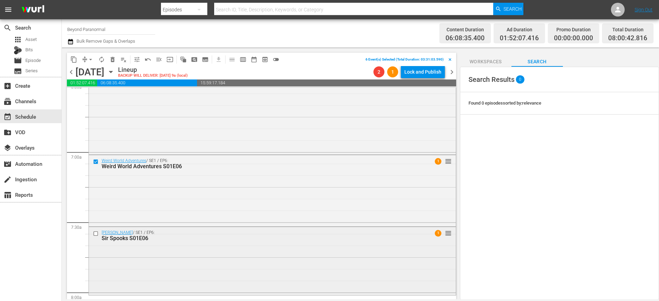
click at [96, 235] on input "checkbox" at bounding box center [96, 233] width 7 height 6
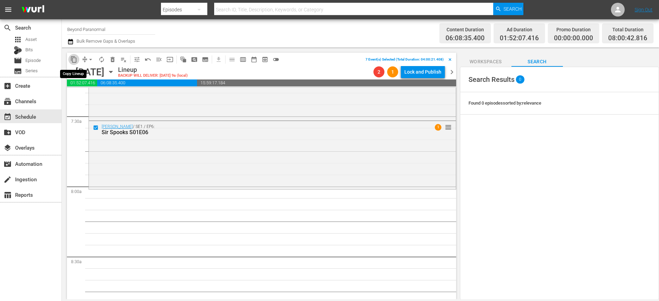
click at [73, 59] on span "content_copy" at bounding box center [73, 59] width 7 height 7
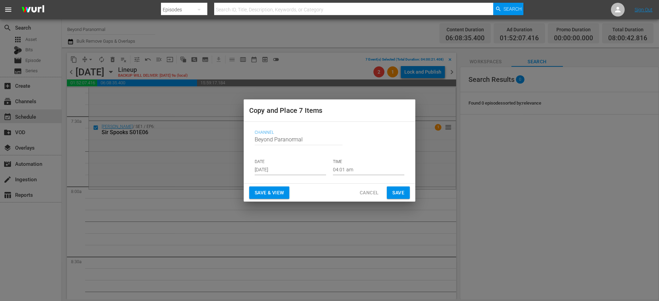
click at [287, 167] on input "Aug 16th 2025" at bounding box center [290, 170] width 71 height 10
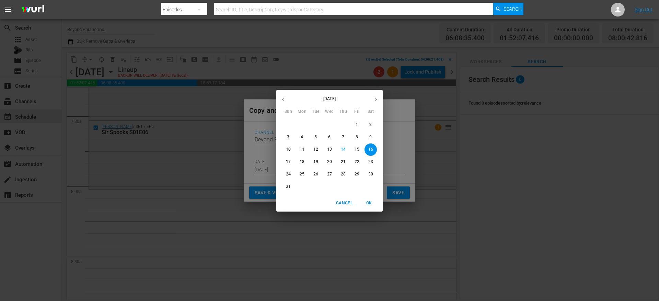
click at [377, 97] on icon "button" at bounding box center [376, 99] width 5 height 5
click at [313, 139] on span "9" at bounding box center [316, 137] width 12 height 6
type input "Sep 9th 2025"
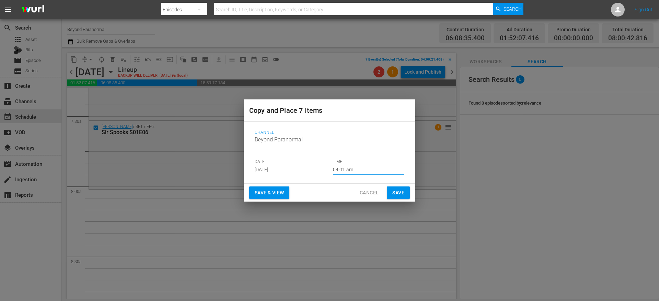
click at [344, 168] on input "04:01 am" at bounding box center [368, 170] width 71 height 10
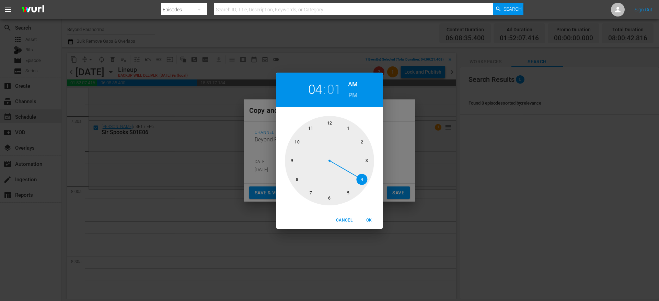
click at [298, 179] on div at bounding box center [329, 160] width 89 height 89
click at [367, 216] on span "OK" at bounding box center [369, 219] width 16 height 7
type input "08:01 am"
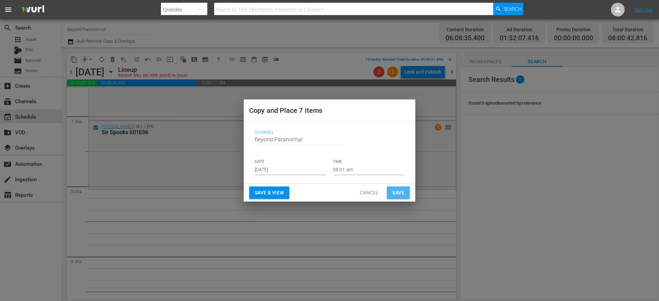
click at [397, 190] on span "Save" at bounding box center [399, 192] width 12 height 9
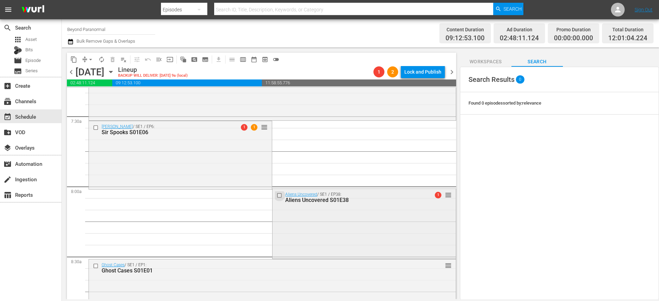
click at [277, 194] on input "checkbox" at bounding box center [280, 195] width 7 height 6
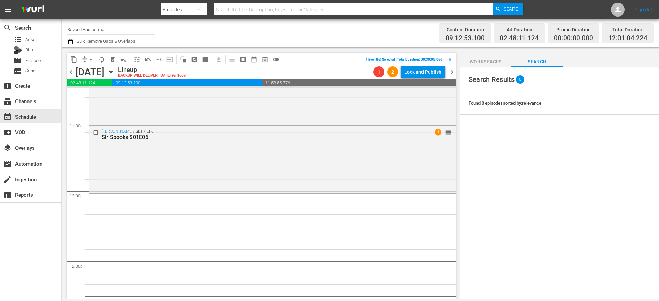
scroll to position [1587, 0]
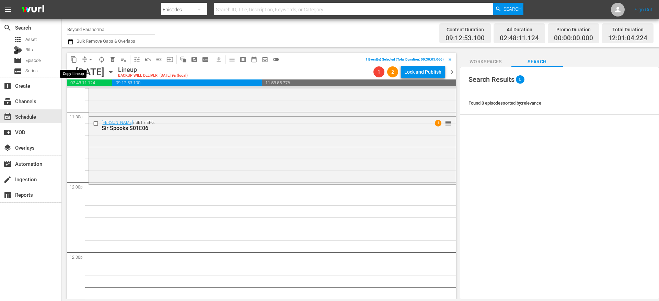
click at [73, 61] on span "content_copy" at bounding box center [73, 59] width 7 height 7
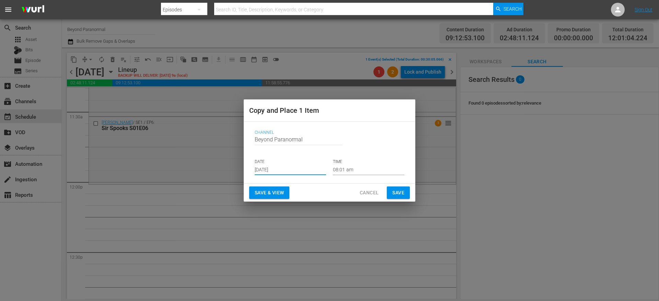
click at [283, 172] on input "Aug 16th 2025" at bounding box center [290, 170] width 71 height 10
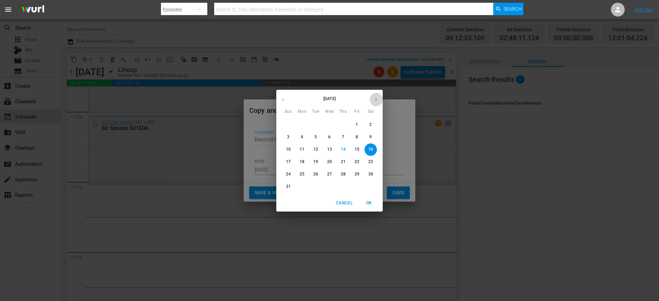
click at [378, 100] on icon "button" at bounding box center [376, 99] width 5 height 5
click at [316, 139] on p "9" at bounding box center [316, 137] width 2 height 6
type input "Sep 9th 2025"
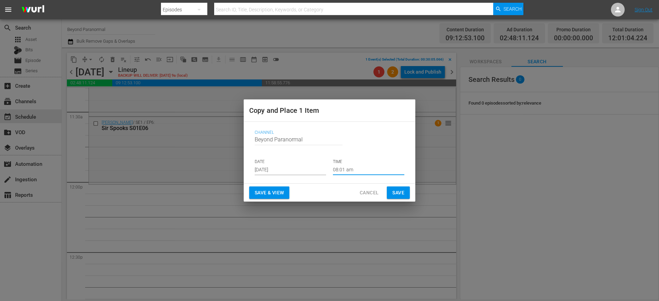
click at [351, 173] on input "08:01 am" at bounding box center [368, 170] width 71 height 10
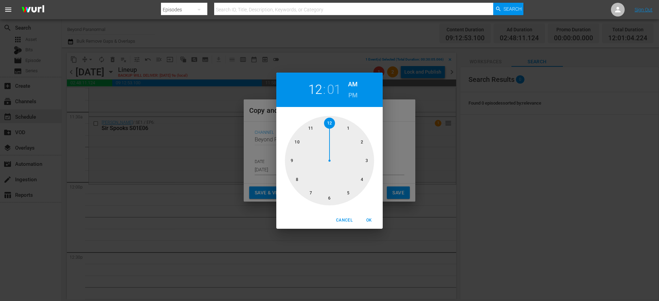
click at [329, 125] on div at bounding box center [329, 160] width 89 height 89
click at [349, 93] on h6 "PM" at bounding box center [353, 95] width 9 height 11
click at [370, 220] on span "OK" at bounding box center [369, 219] width 16 height 7
type input "12:01 pm"
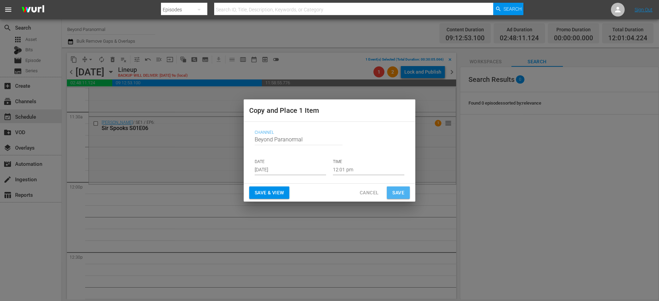
click at [396, 194] on span "Save" at bounding box center [399, 192] width 12 height 9
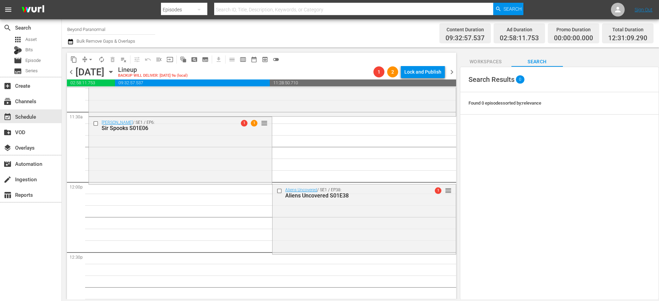
click at [88, 60] on span "arrow_drop_down" at bounding box center [90, 59] width 7 height 7
click at [90, 98] on li "Align to End of Previous Day" at bounding box center [91, 95] width 72 height 11
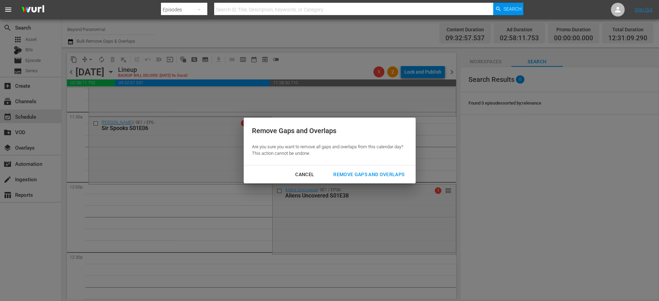
click at [366, 174] on div "Remove Gaps and Overlaps" at bounding box center [369, 174] width 82 height 9
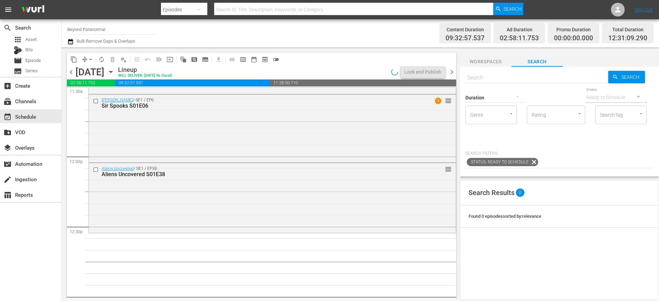
scroll to position [1618, 0]
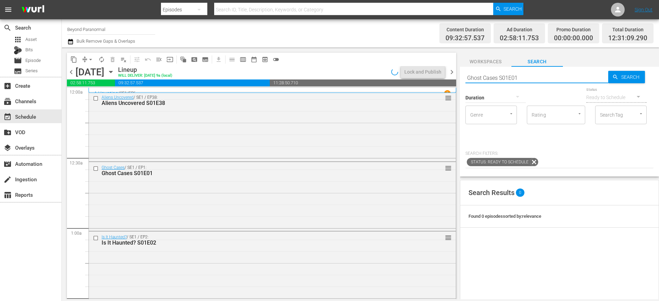
scroll to position [1618, 0]
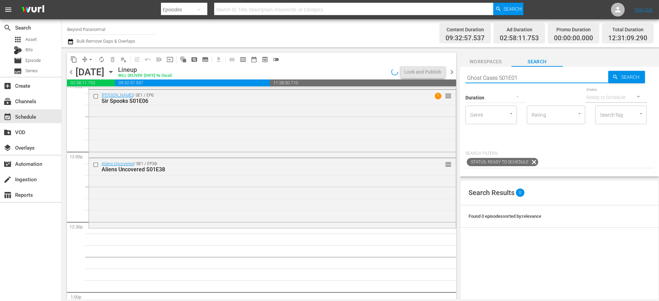
type input "Ghost Cases S01E01"
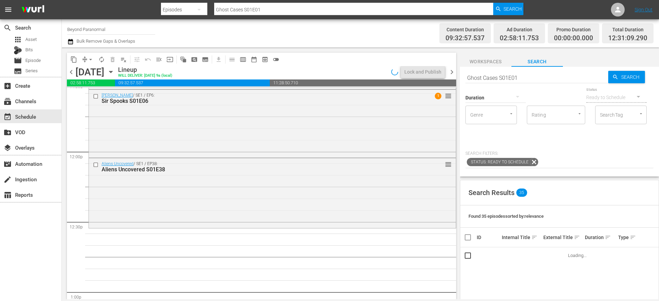
type input "Ghost Cases S01E01"
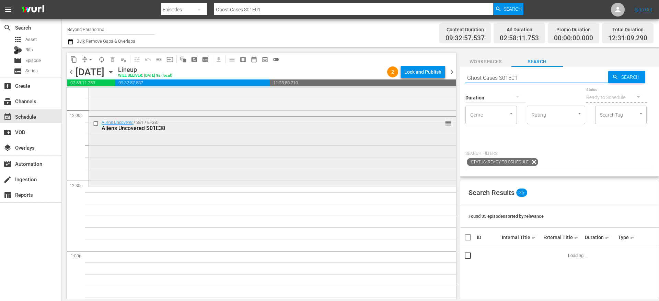
scroll to position [1661, 0]
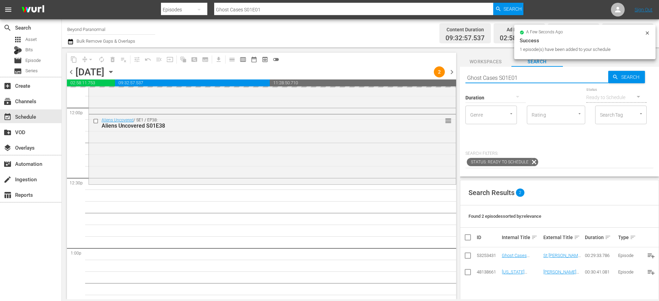
click at [529, 72] on input "Ghost Cases S01E01" at bounding box center [537, 77] width 143 height 16
click at [528, 75] on input "Ghost Cases S01E01" at bounding box center [537, 77] width 143 height 16
type input "Ghost Cases S01E02"
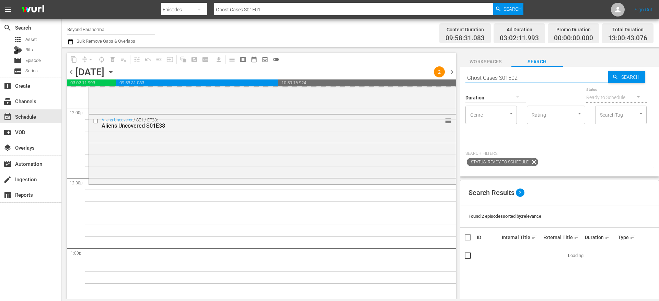
type input "Ghost Cases S01E02"
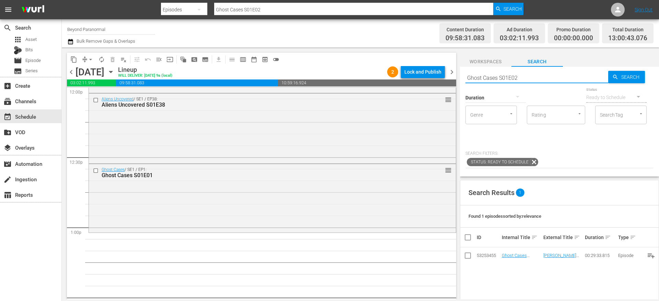
scroll to position [1722, 0]
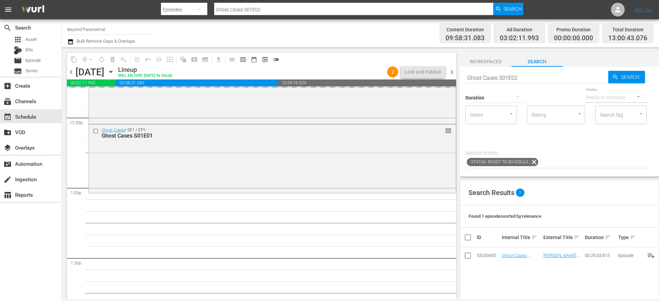
click at [526, 77] on input "Ghost Cases S01E02" at bounding box center [537, 77] width 143 height 16
type input "Ghost Cases S01E03"
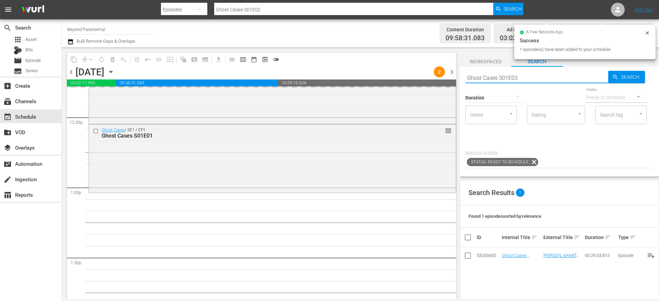
type input "Ghost Cases S01E03"
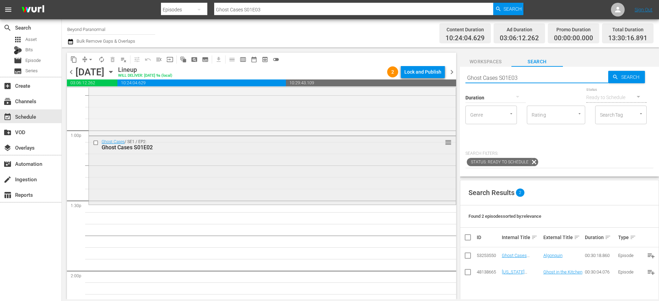
scroll to position [1784, 0]
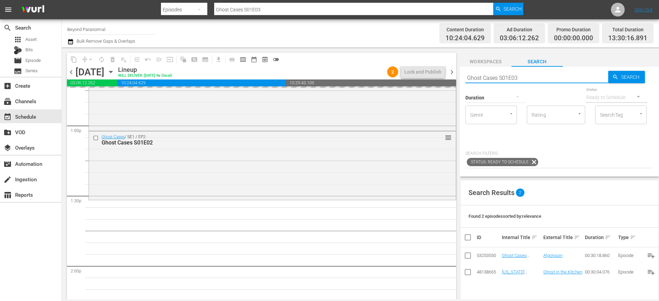
click at [535, 80] on input "Ghost Cases S01E03" at bounding box center [537, 77] width 143 height 16
type input "Ghost Cases S01E04"
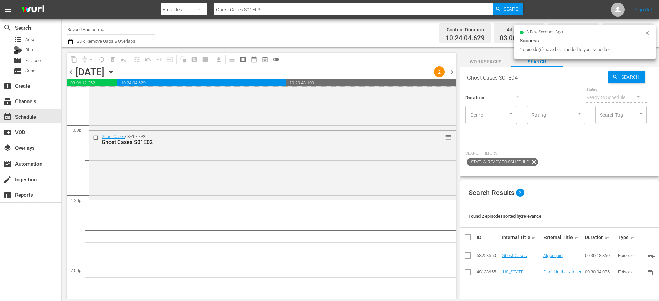
type input "Ghost Cases S01E04"
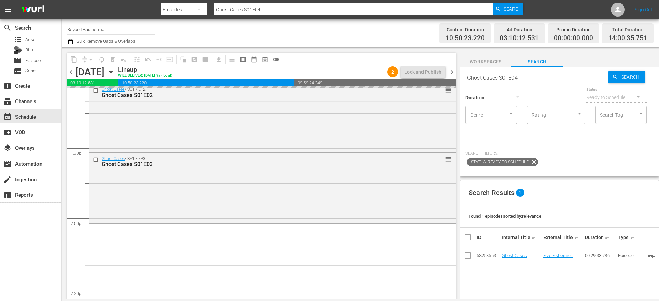
click at [535, 77] on input "Ghost Cases S01E04" at bounding box center [537, 77] width 143 height 16
type input "Ghost Cases S01E05"
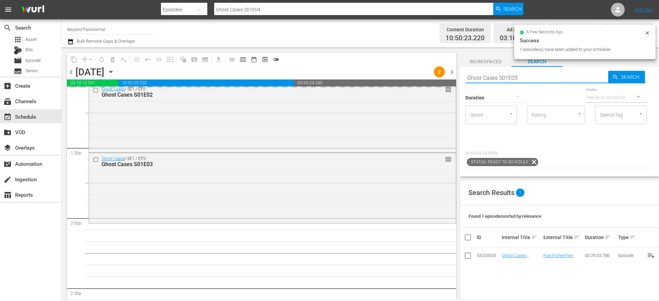
type input "Ghost Cases S01E05"
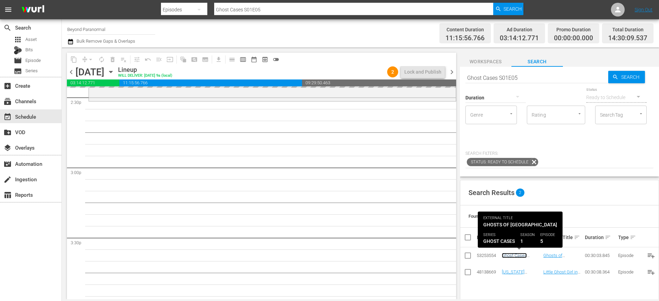
scroll to position [2019, 0]
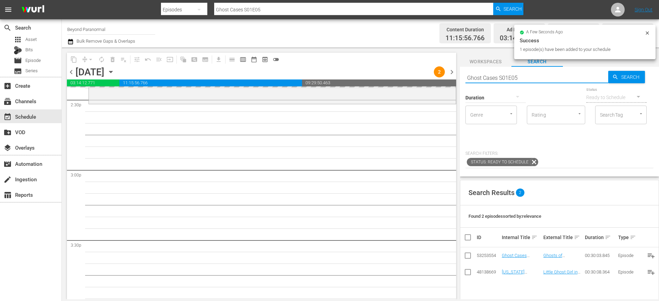
click at [539, 80] on input "Ghost Cases S01E05" at bounding box center [537, 77] width 143 height 16
type input "Ghost Cases S01E06"
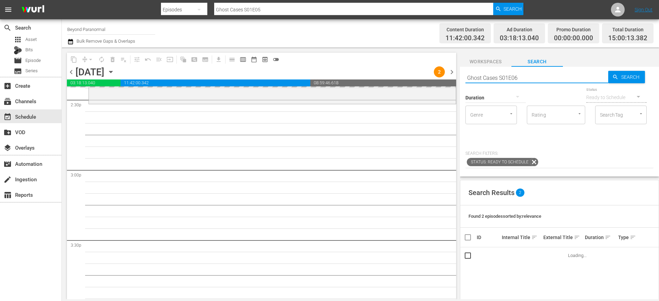
type input "Ghost Cases S01E06"
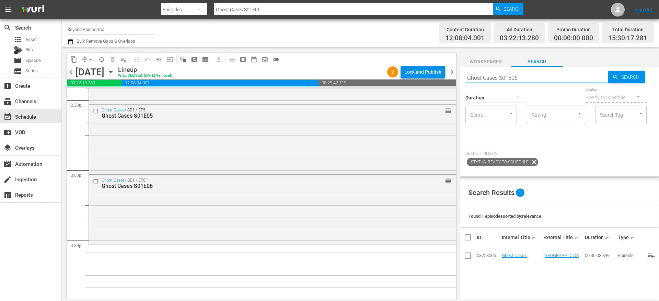
click at [523, 74] on input "Ghost Cases S01E06" at bounding box center [537, 77] width 143 height 16
click at [525, 75] on input "Ghost Cases S01E06" at bounding box center [537, 77] width 143 height 16
type input "Ghost Cases S01E07"
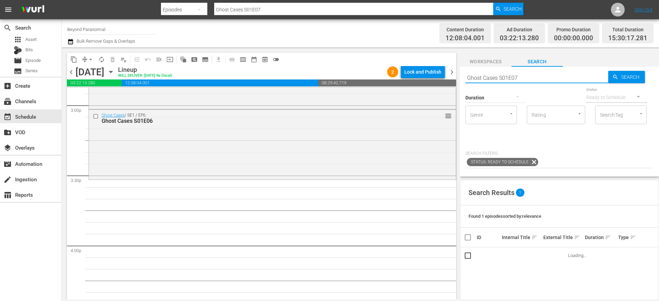
scroll to position [2088, 0]
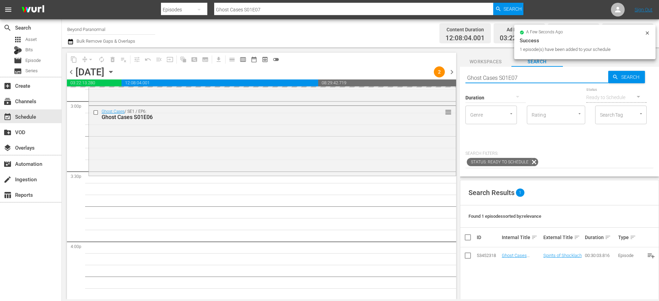
click at [539, 75] on input "Ghost Cases S01E07" at bounding box center [537, 77] width 143 height 16
type input "Ghost Cases S01E08"
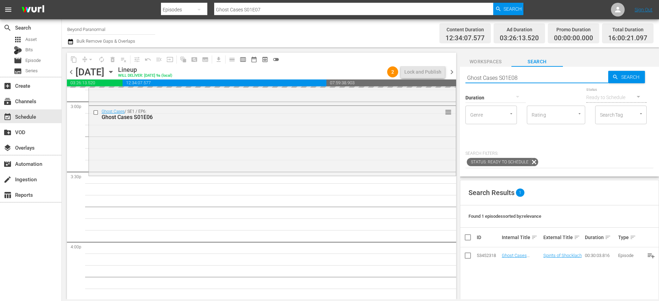
type input "Ghost Cases S01E08"
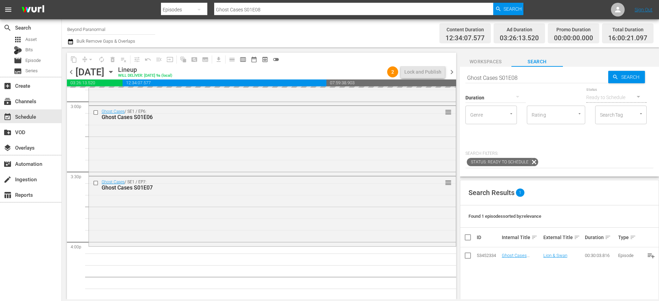
click at [538, 76] on input "Ghost Cases S01E08" at bounding box center [537, 77] width 143 height 16
click at [534, 78] on input "Ghost Cases S01E08" at bounding box center [537, 77] width 143 height 16
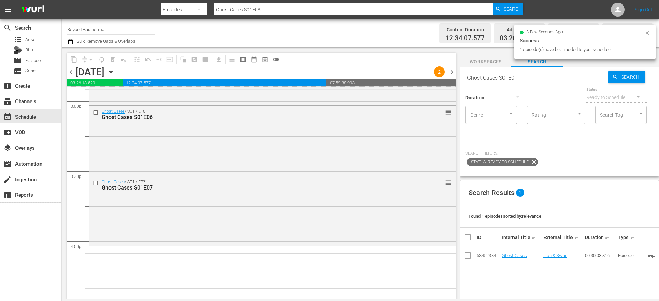
type input "Ghost Cases S01E09"
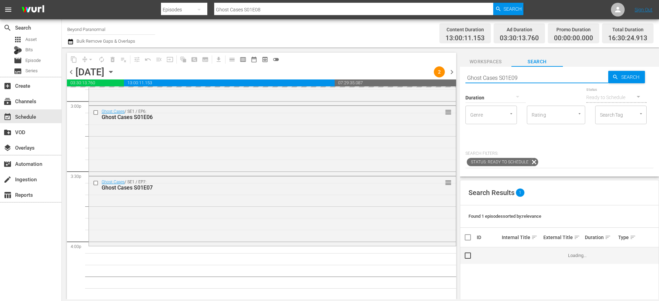
type input "Ghost Cases S01E09"
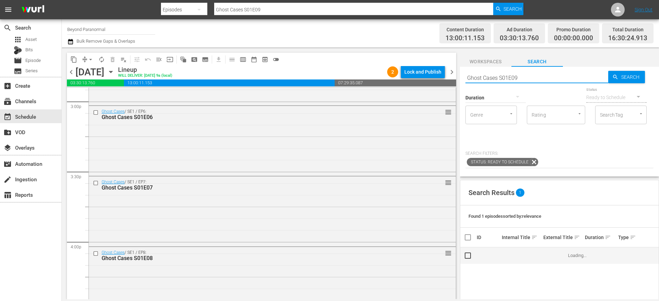
scroll to position [2158, 0]
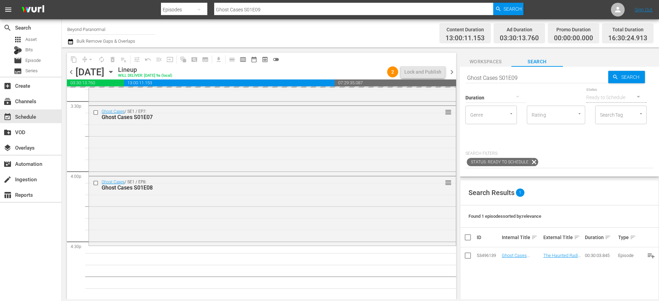
click at [537, 78] on input "Ghost Cases S01E09" at bounding box center [537, 77] width 143 height 16
type input "Ghost Cases S01E10"
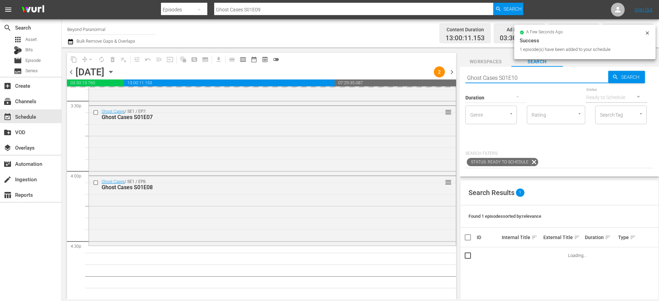
type input "Ghost Cases S01E10"
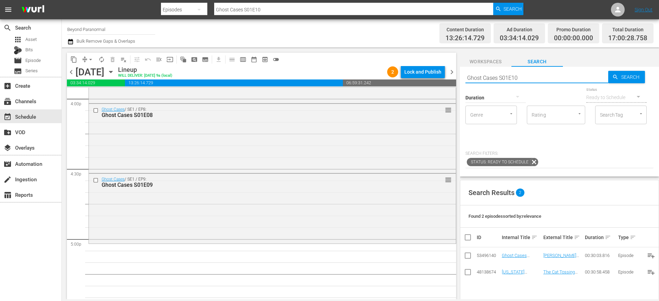
scroll to position [2268, 0]
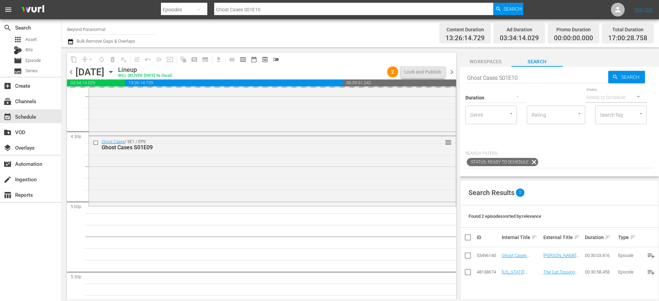
click at [539, 78] on input "Ghost Cases S01E10" at bounding box center [537, 77] width 143 height 16
type input "Ghost Cases S01E11"
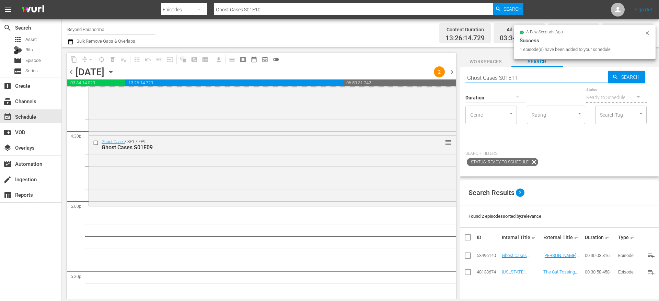
type input "Ghost Cases S01E11"
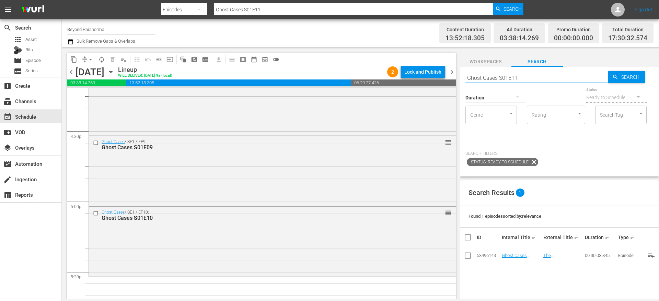
scroll to position [2337, 0]
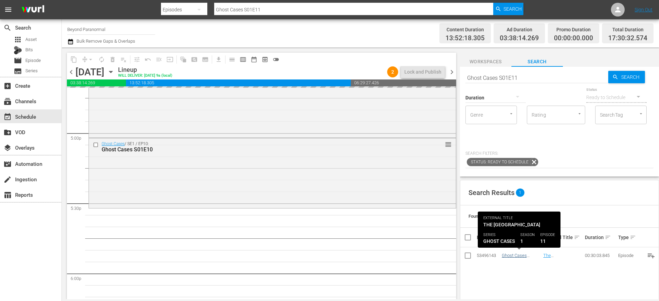
click at [533, 78] on input "Ghost Cases S01E11" at bounding box center [537, 77] width 143 height 16
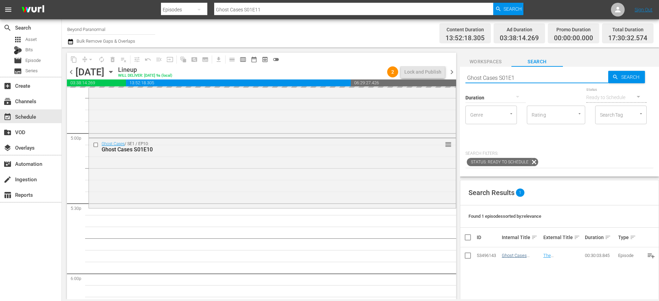
type input "Ghost Cases S01E12"
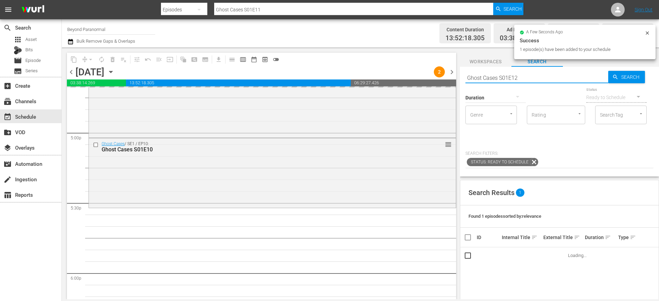
type input "Ghost Cases S01E12"
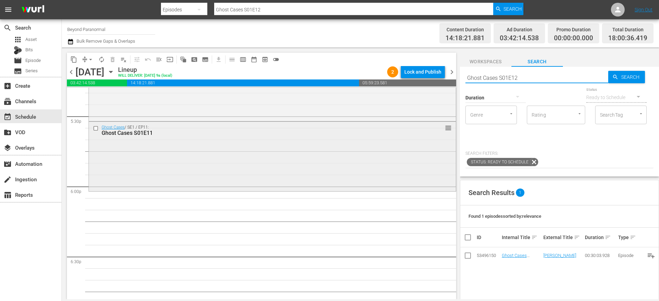
scroll to position [2425, 0]
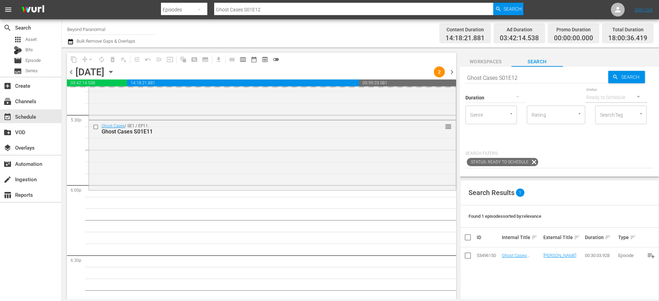
click at [491, 77] on input "Ghost Cases S01E12" at bounding box center [537, 77] width 143 height 16
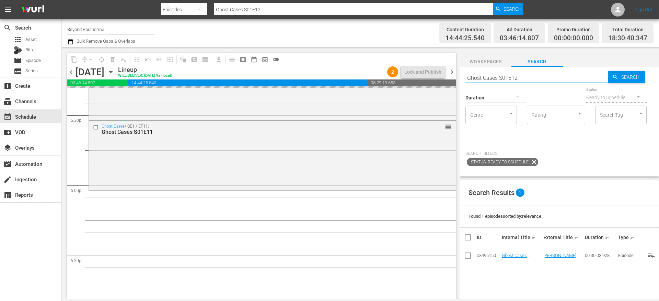
click at [491, 77] on input "Ghost Cases S01E12" at bounding box center [537, 77] width 143 height 16
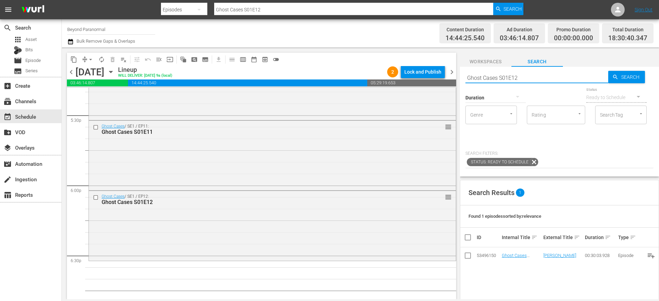
paste input "[US_STATE] Paranormal Case Files S01E0"
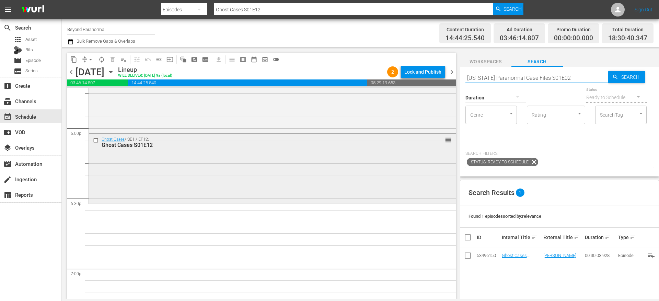
scroll to position [2486, 0]
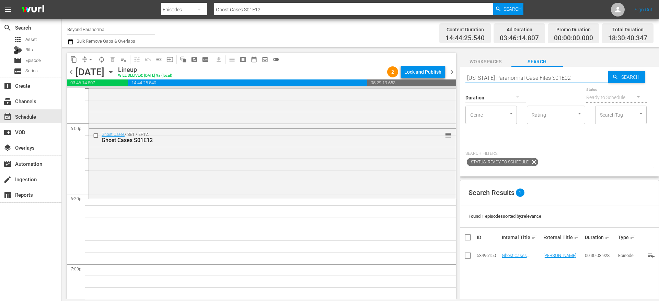
type input "[US_STATE] Paranormal Case Files S01E02"
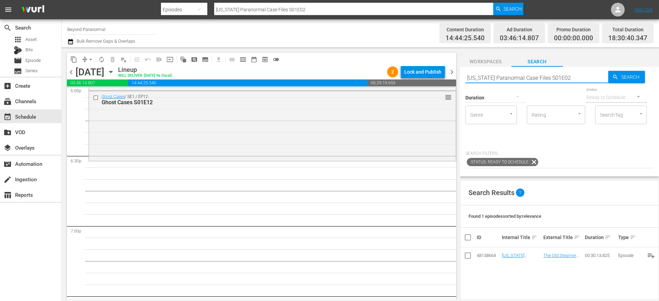
scroll to position [2541, 0]
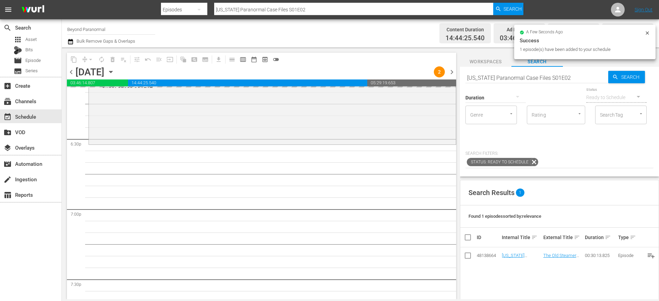
click at [492, 78] on input "[US_STATE] Paranormal Case Files S01E02" at bounding box center [537, 77] width 143 height 16
paste input "A Haunting S02E01"
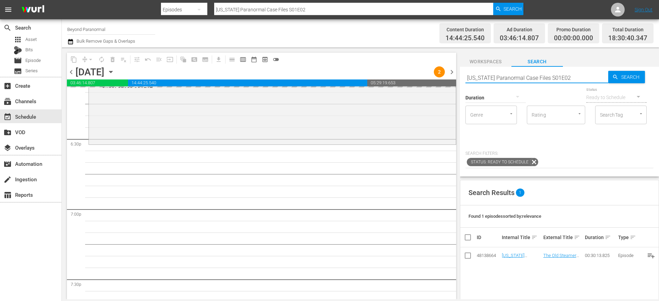
type input "A Haunting S02E01"
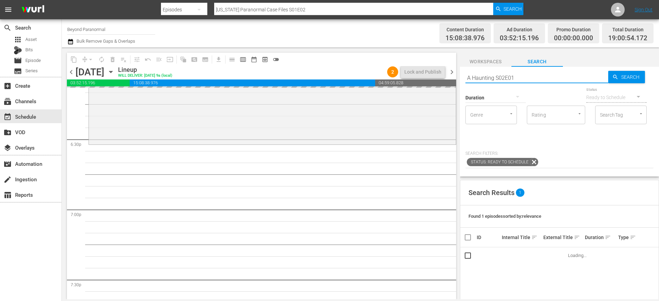
type input "A Haunting S02E01"
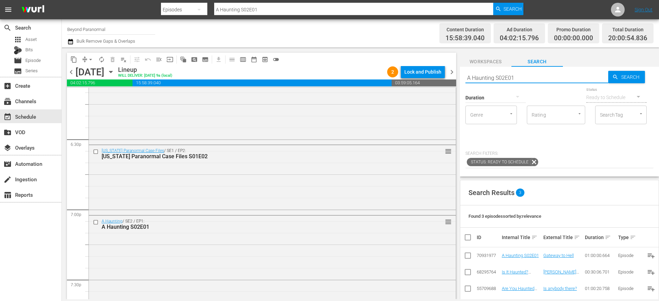
click at [481, 79] on input "A Haunting S02E01" at bounding box center [537, 77] width 143 height 16
paste input "Weird World Adventures S01"
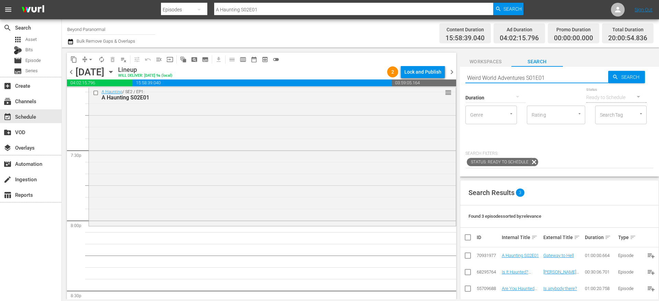
scroll to position [2674, 0]
type input "Weird World Adventures S01E01"
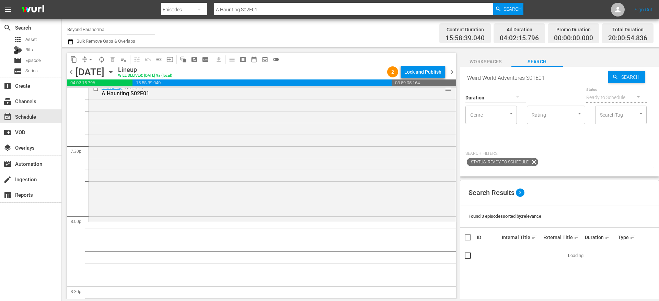
type input "Weird World Adventures S01E01"
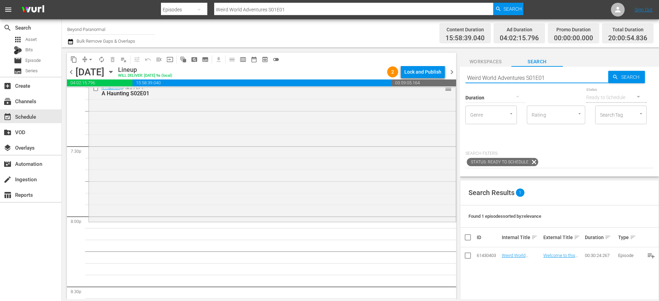
scroll to position [2724, 0]
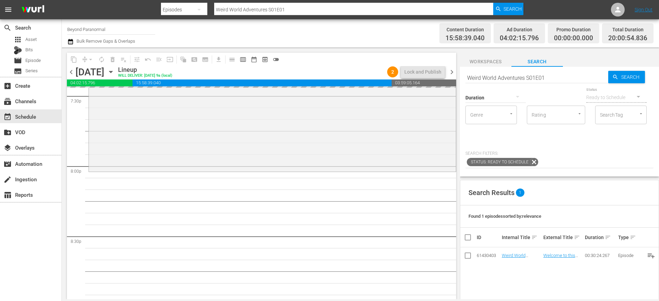
click at [483, 78] on input "Weird World Adventures S01E01" at bounding box center [537, 77] width 143 height 16
paste input "Sir Spooks S01E07"
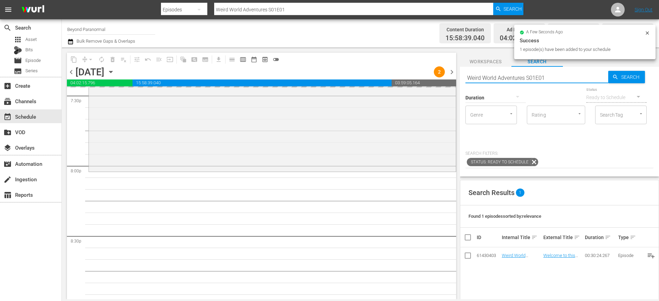
type input "Sir Spooks S01E07"
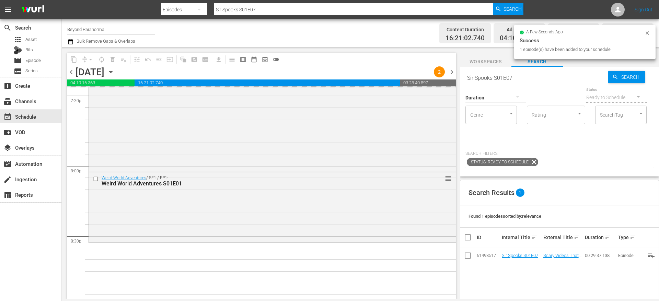
click at [502, 78] on input "Sir Spooks S01E07" at bounding box center [537, 77] width 143 height 16
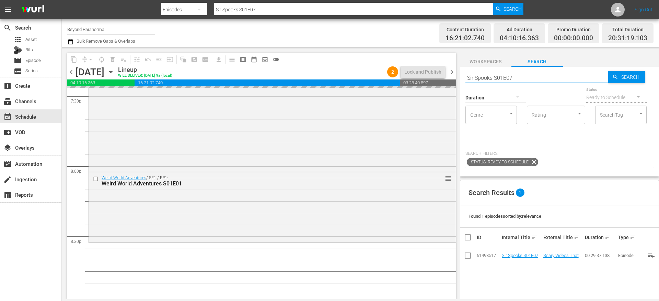
paste input "Aliens Uncovered 140"
click at [521, 77] on input "Aliens Uncovered 140" at bounding box center [537, 77] width 143 height 16
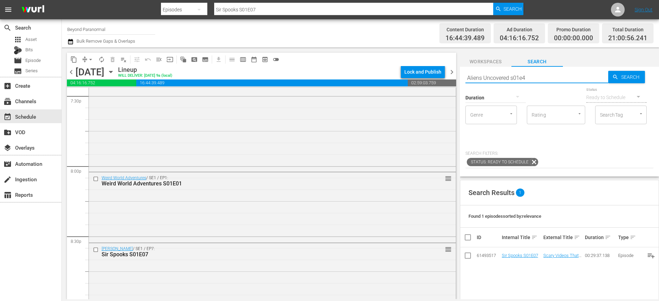
type input "Aliens Uncovered s01e40"
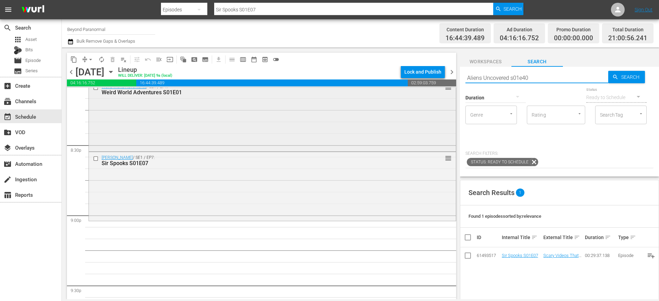
scroll to position [2820, 0]
type input "Aliens Uncovered s01e40"
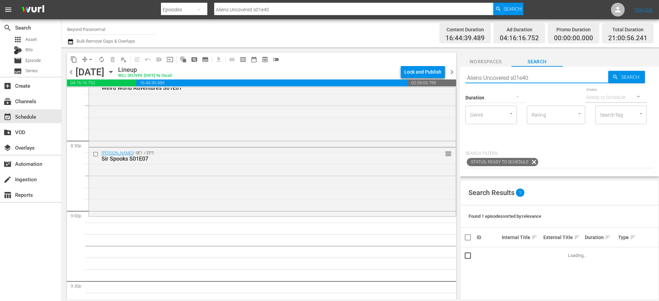
scroll to position [2870, 0]
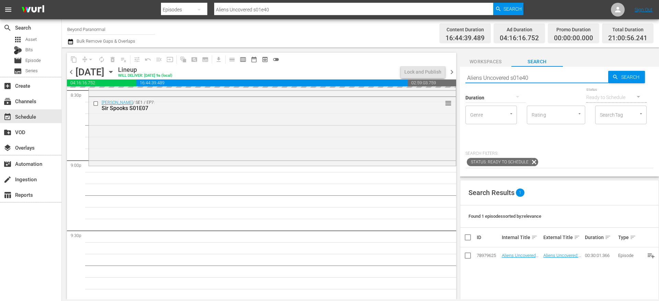
click at [503, 79] on input "Aliens Uncovered s01e40" at bounding box center [537, 77] width 143 height 16
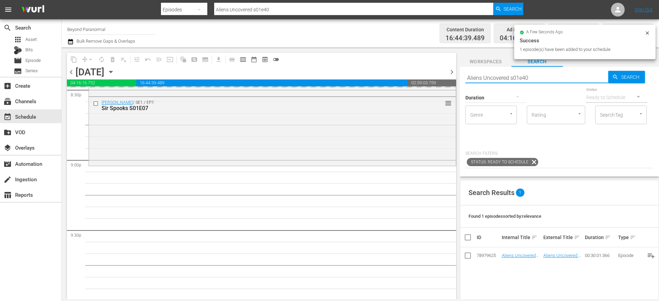
paste input "Ghost Cases S01E02"
type input "Ghost Cases S01E02"
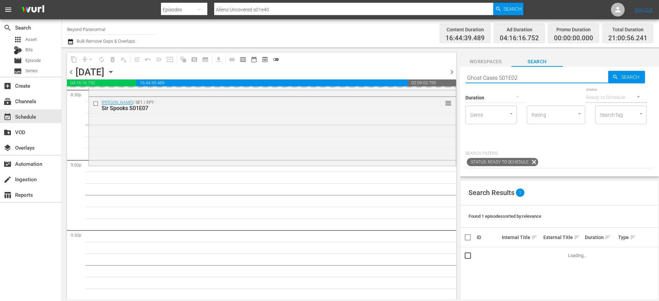
type input "Ghost Cases S01E02"
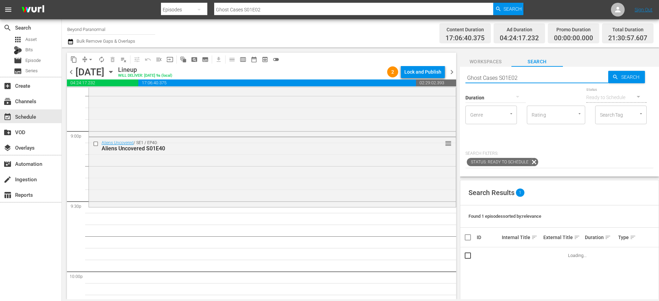
scroll to position [2878, 0]
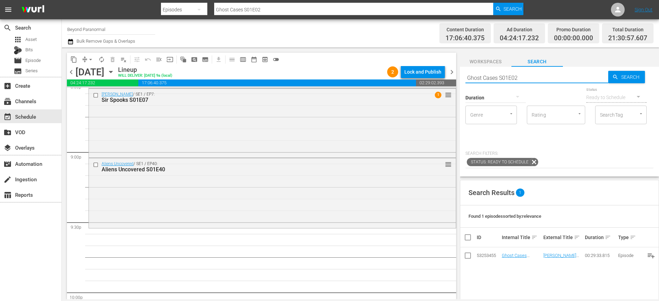
type input "Ghost Cases S01E02"
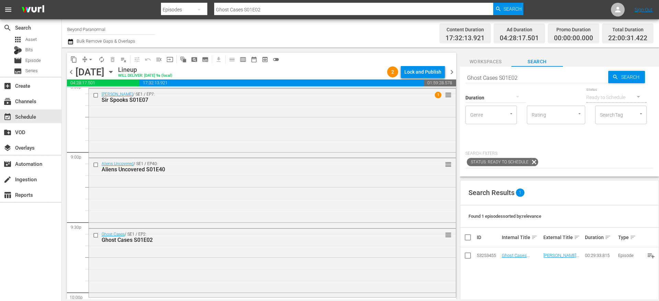
drag, startPoint x: 508, startPoint y: 254, endPoint x: 416, endPoint y: 4, distance: 266.5
